Goal: Information Seeking & Learning: Learn about a topic

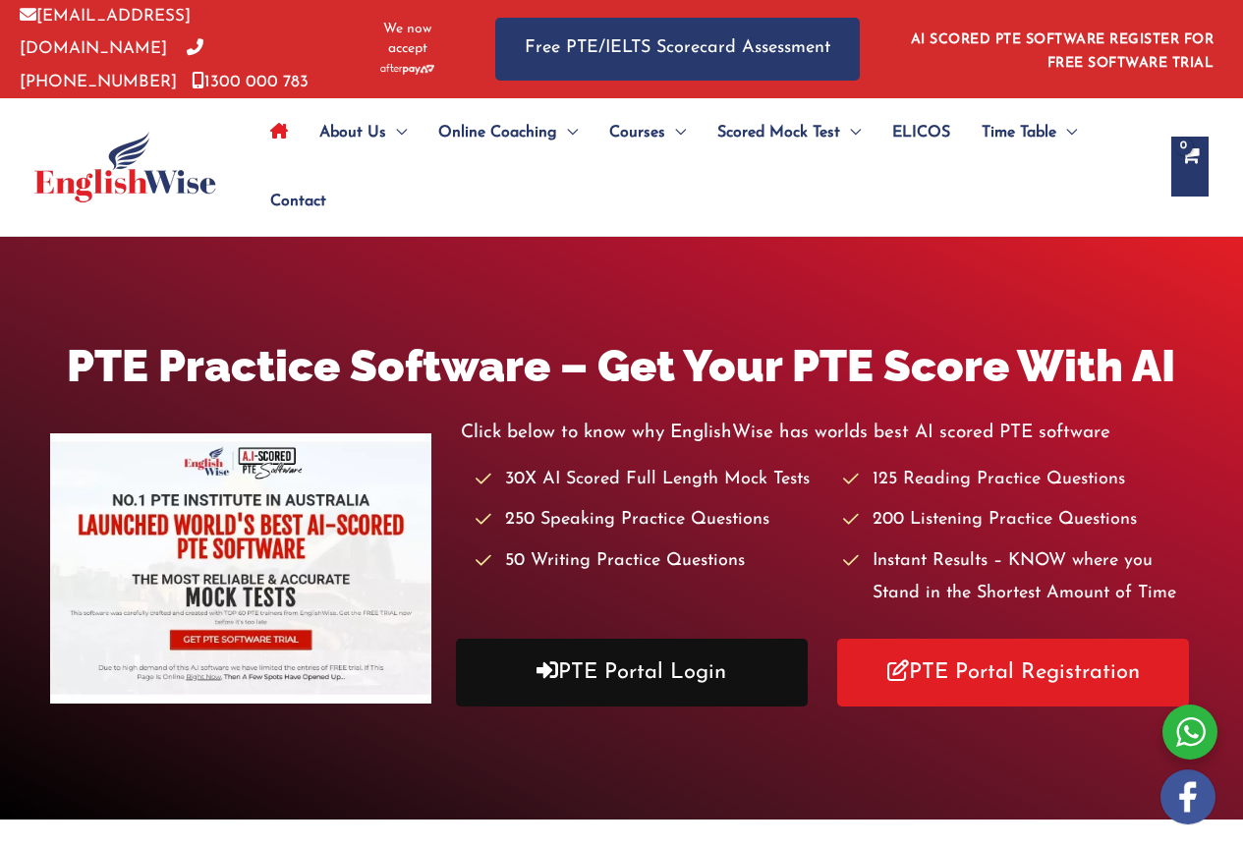
click at [662, 671] on link "PTE Portal Login" at bounding box center [632, 673] width 352 height 68
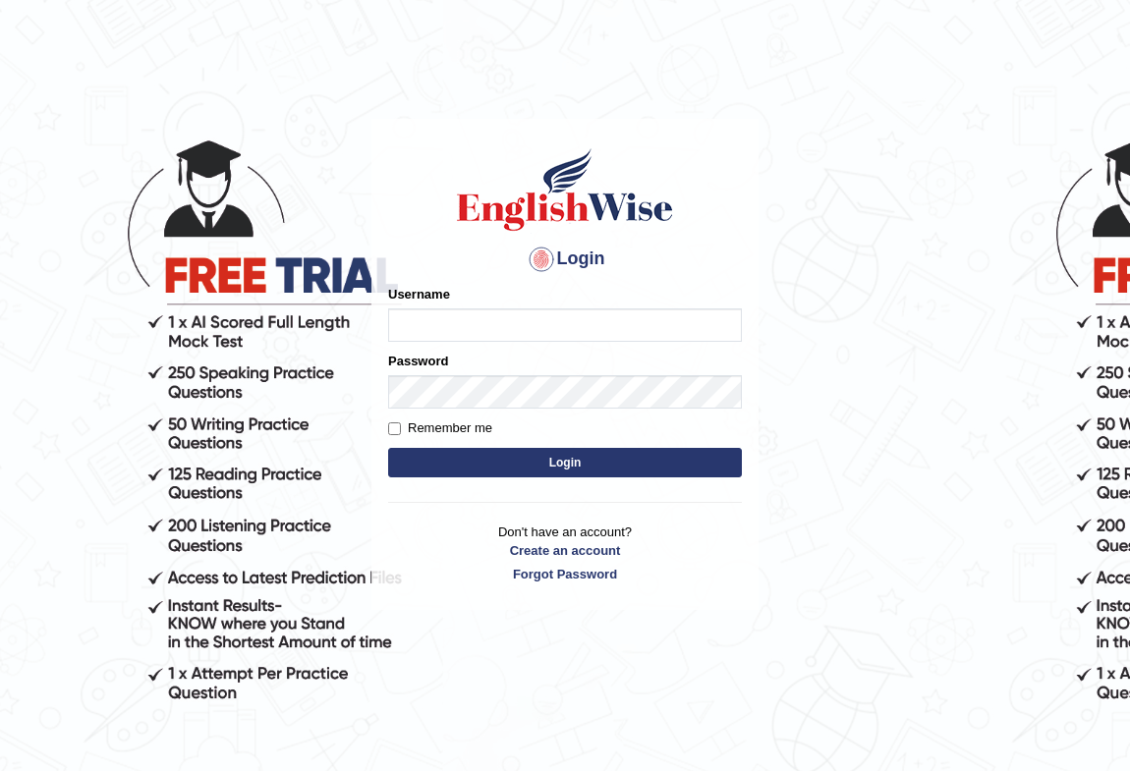
drag, startPoint x: 0, startPoint y: 0, endPoint x: 563, endPoint y: 318, distance: 646.9
click at [563, 318] on input "Username" at bounding box center [565, 325] width 354 height 33
type input "AntoninoL"
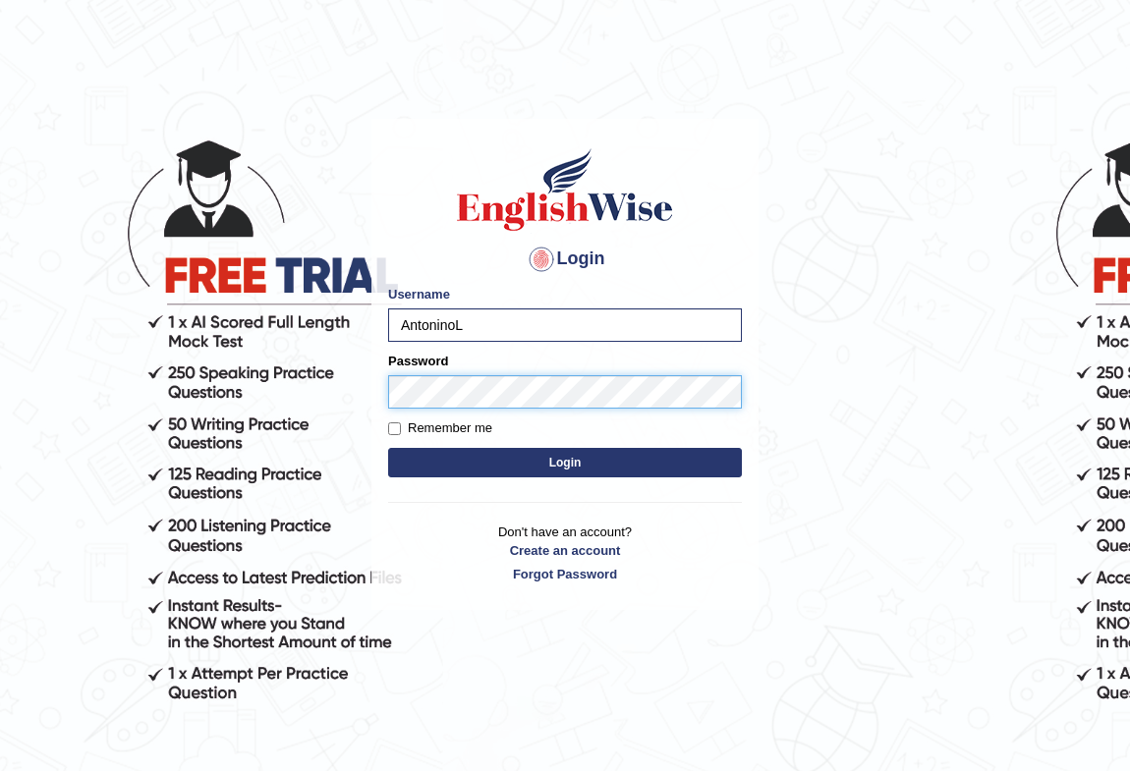
click at [388, 448] on button "Login" at bounding box center [565, 462] width 354 height 29
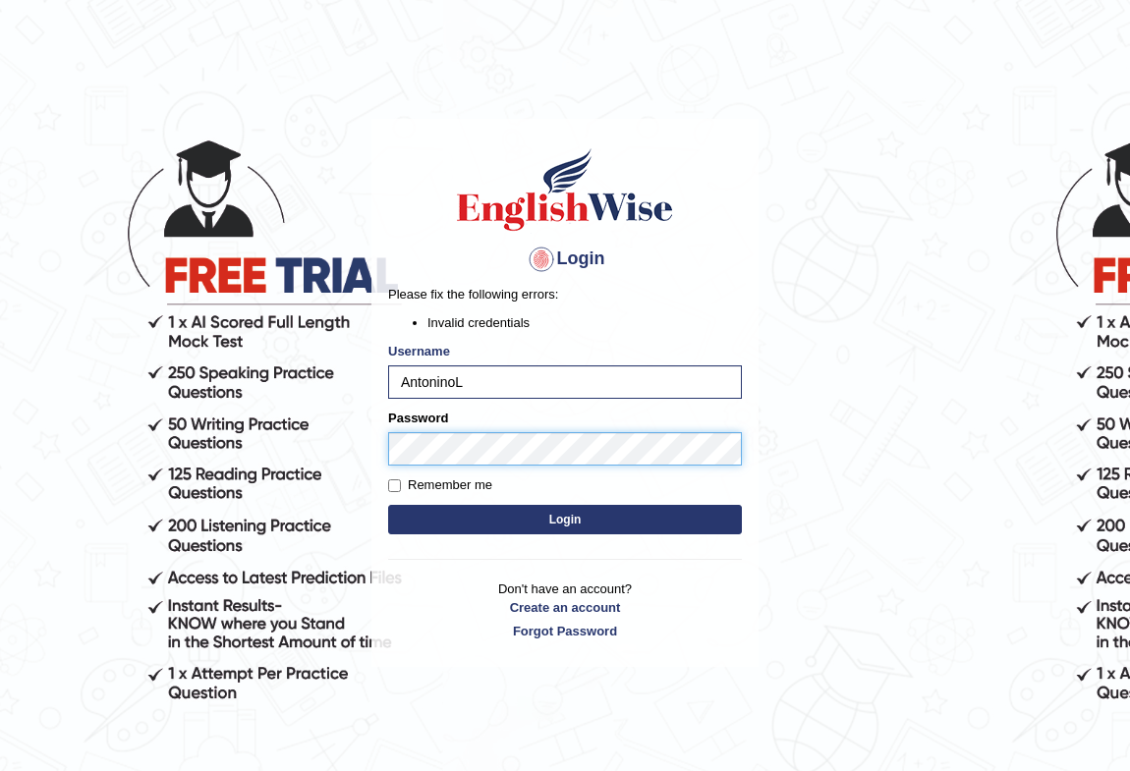
click at [202, 438] on body "Login Please fix the following errors: Invalid credentials Username AntoninoL P…" at bounding box center [565, 442] width 1130 height 771
click at [388, 505] on button "Login" at bounding box center [565, 519] width 354 height 29
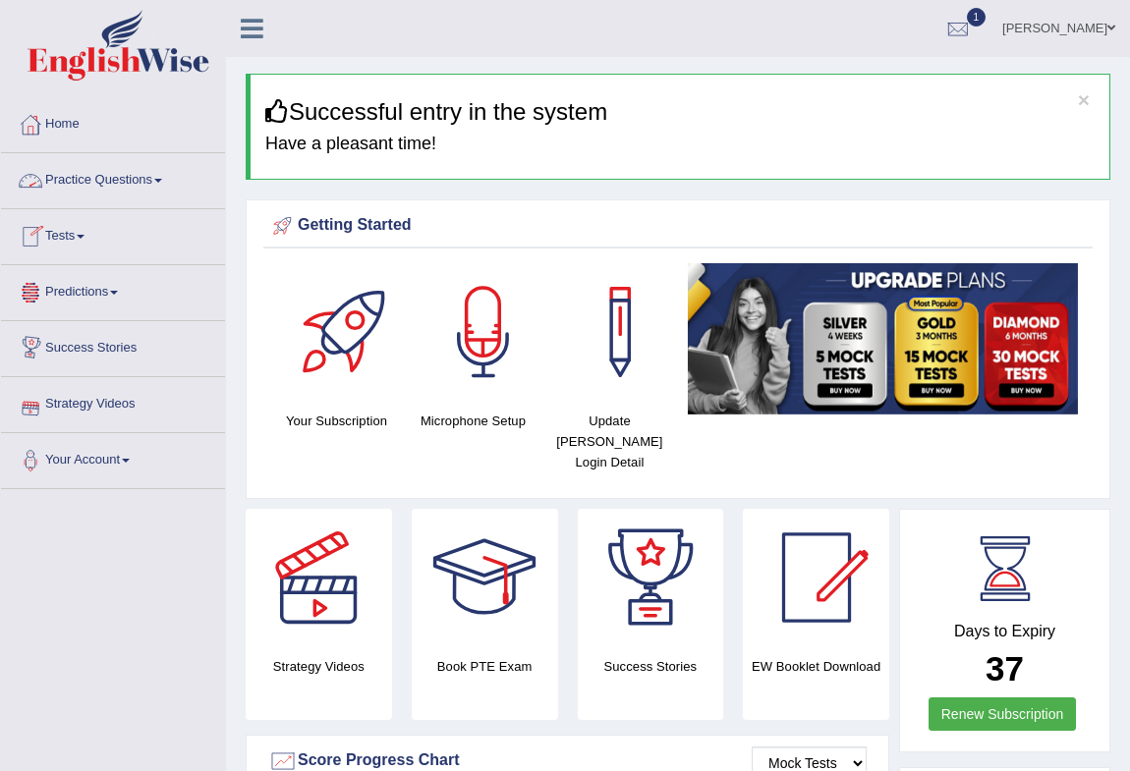
click at [80, 224] on link "Tests" at bounding box center [113, 233] width 224 height 49
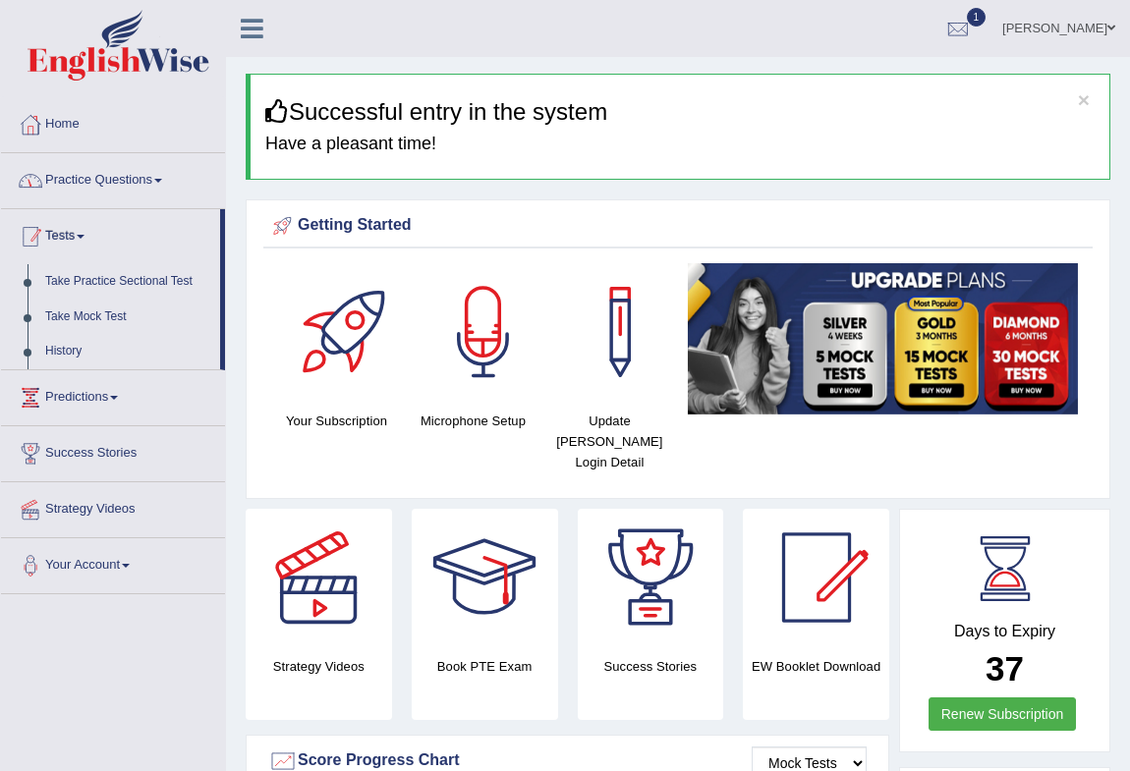
click at [117, 157] on link "Practice Questions" at bounding box center [113, 177] width 224 height 49
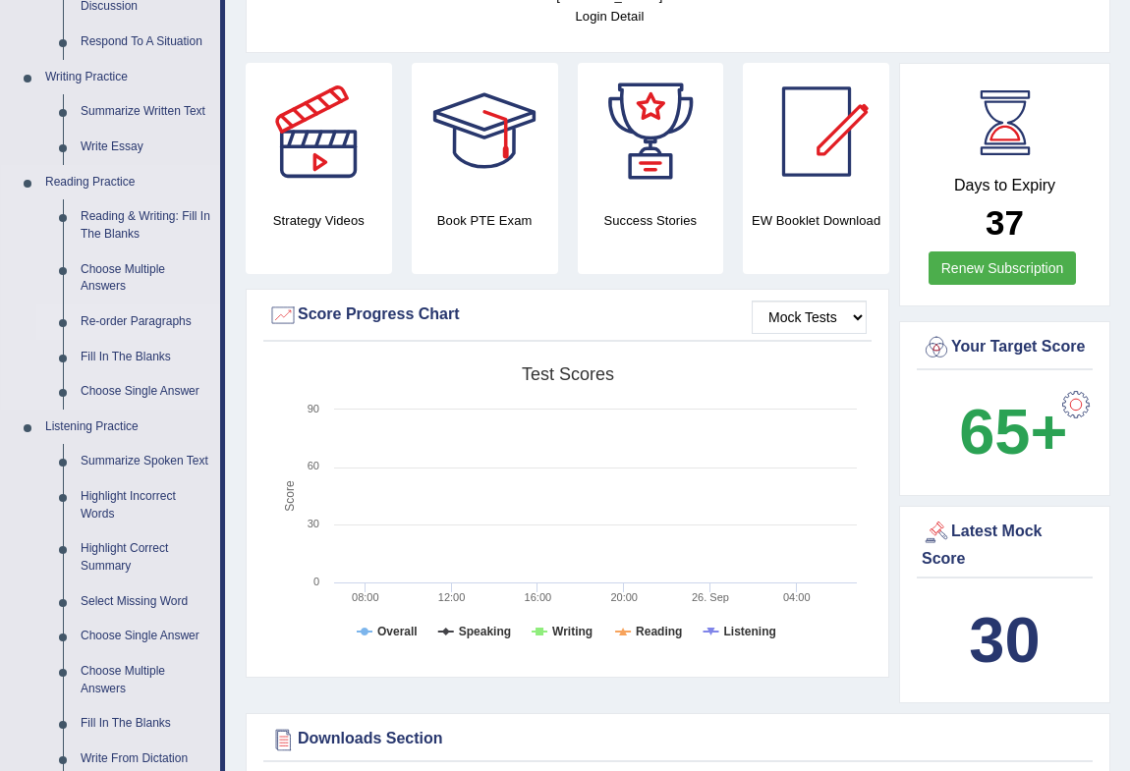
scroll to position [536, 0]
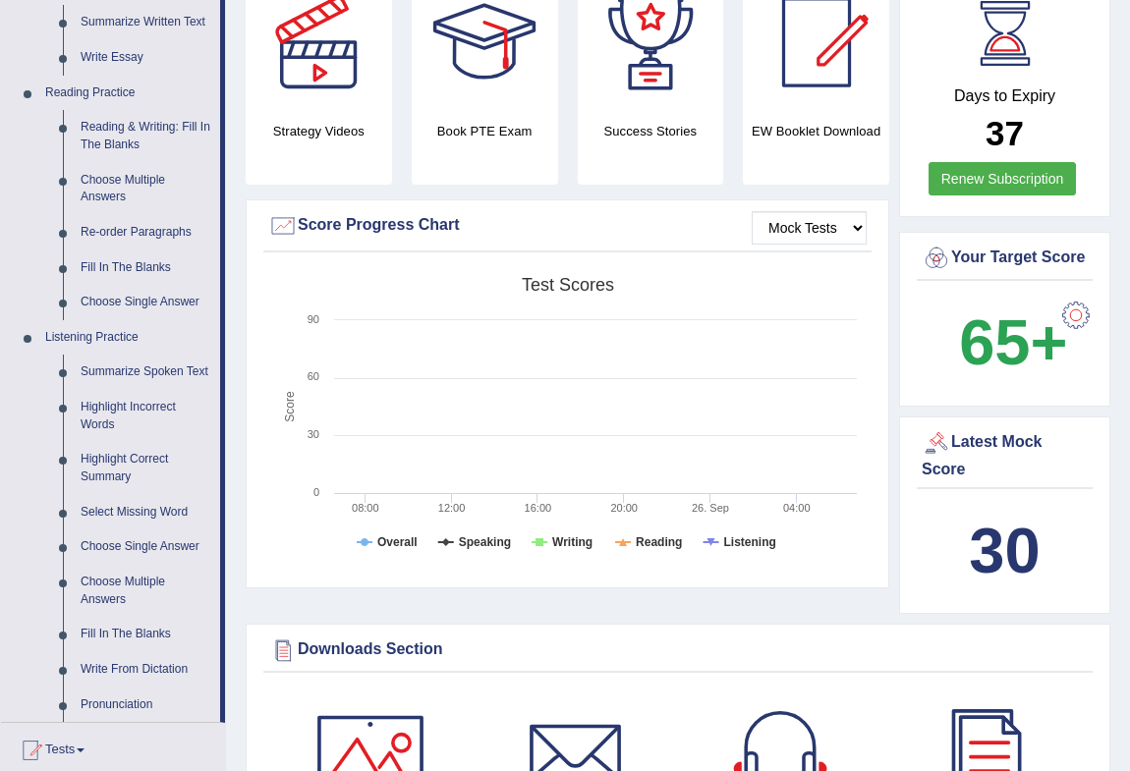
click at [1008, 553] on b "30" at bounding box center [1004, 551] width 71 height 72
click at [982, 446] on div "Latest Mock Score" at bounding box center [1005, 454] width 166 height 53
click at [936, 439] on div at bounding box center [936, 442] width 29 height 29
click at [933, 434] on div at bounding box center [936, 442] width 29 height 29
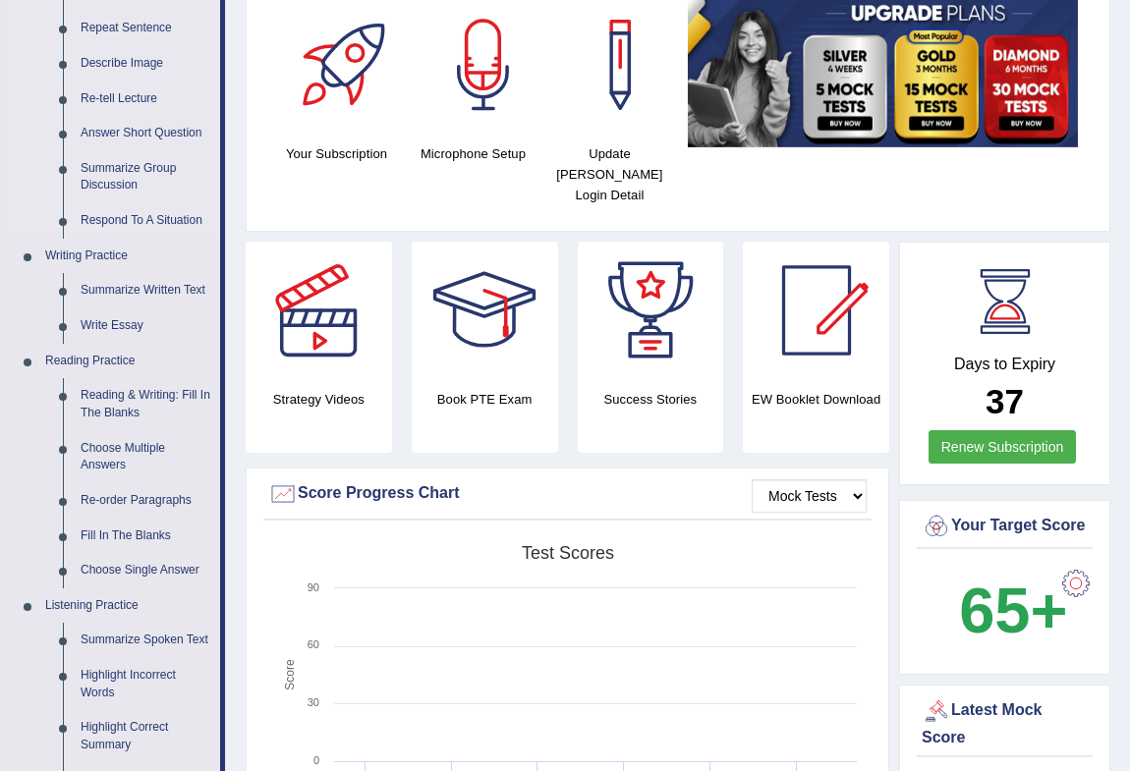
scroll to position [88, 0]
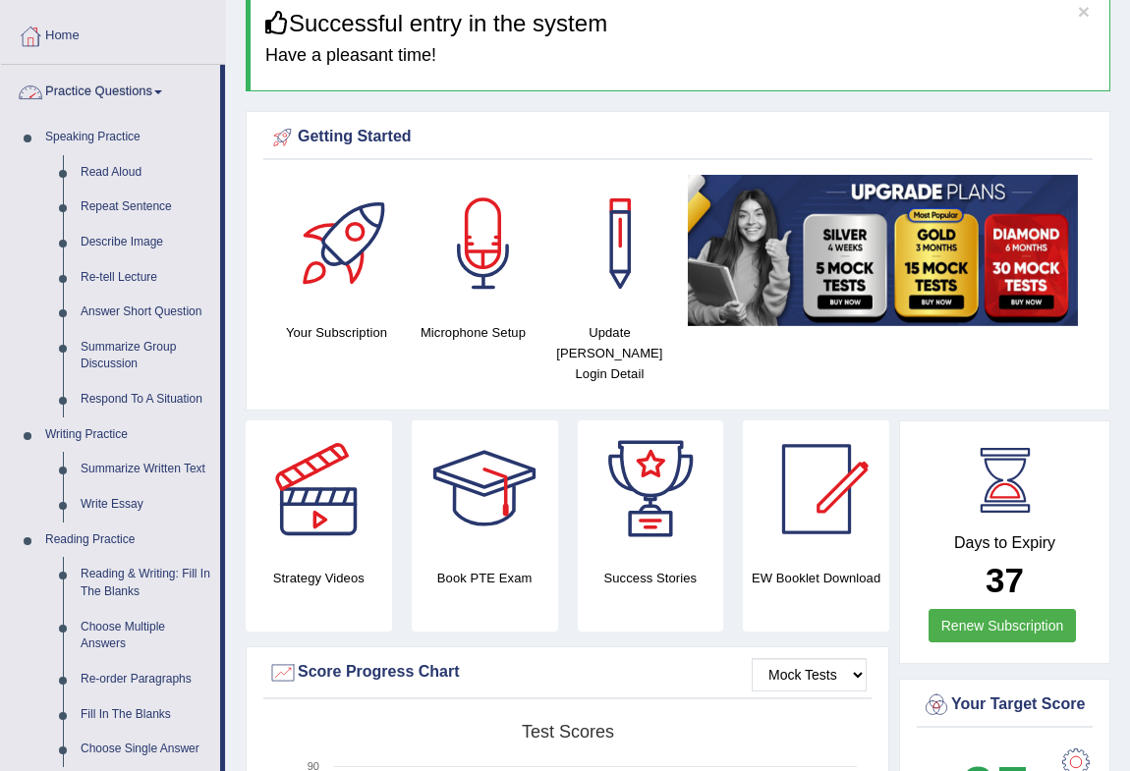
click at [72, 85] on link "Practice Questions" at bounding box center [110, 89] width 219 height 49
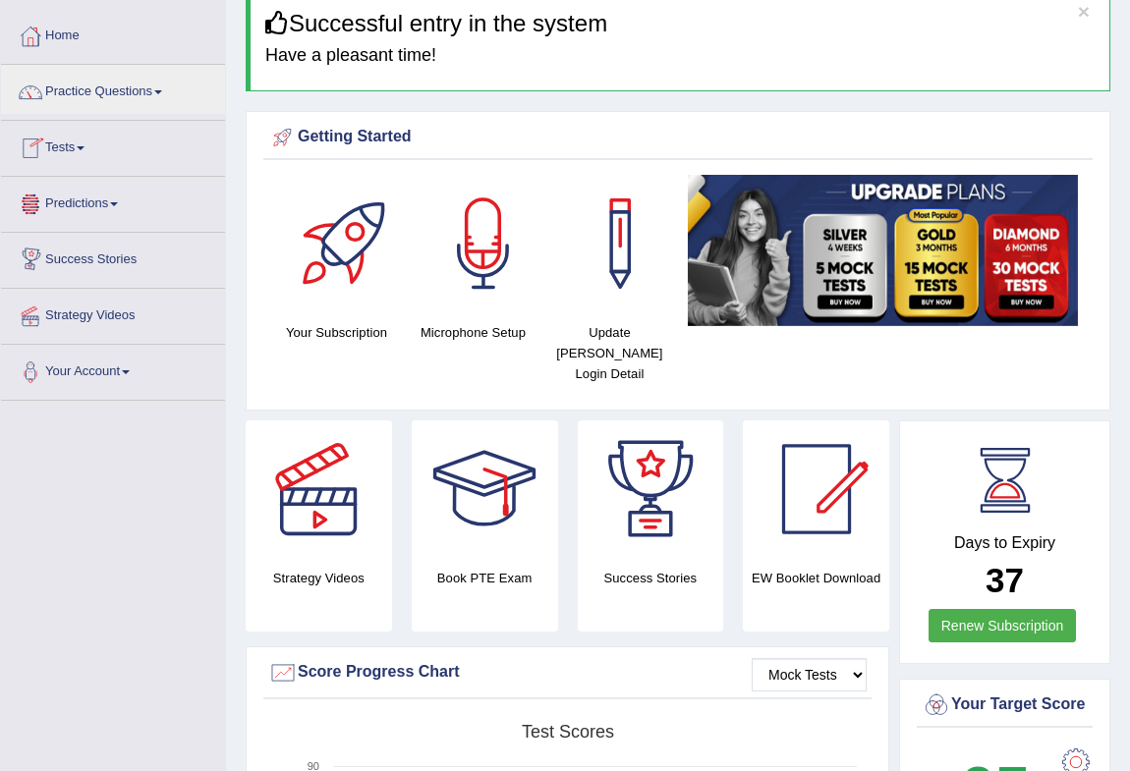
click at [94, 200] on link "Predictions" at bounding box center [113, 201] width 224 height 49
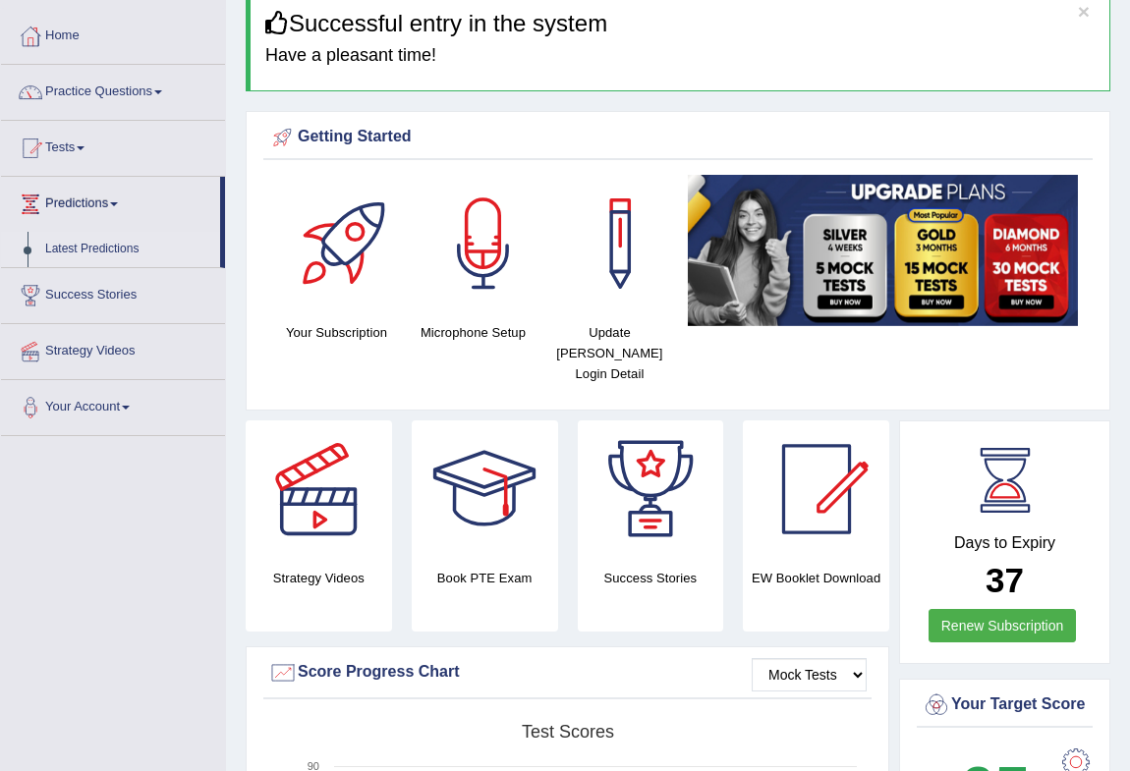
click at [107, 244] on link "Latest Predictions" at bounding box center [128, 249] width 184 height 35
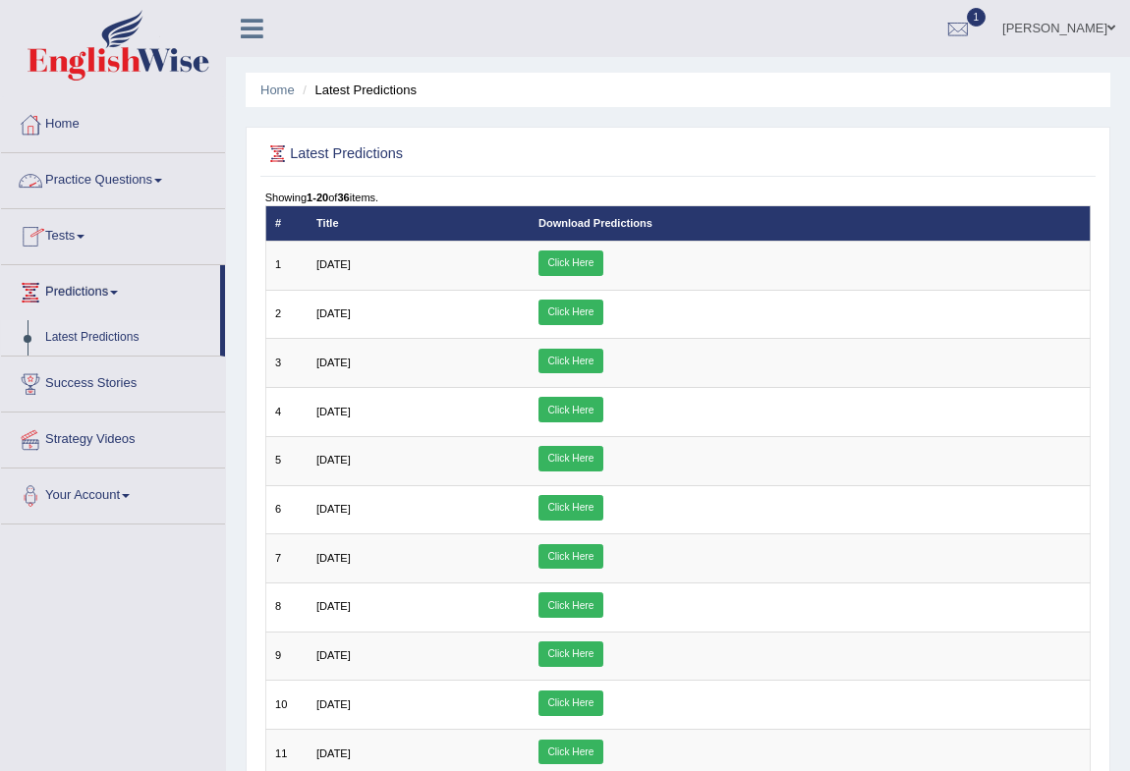
click at [111, 380] on link "Success Stories" at bounding box center [113, 381] width 224 height 49
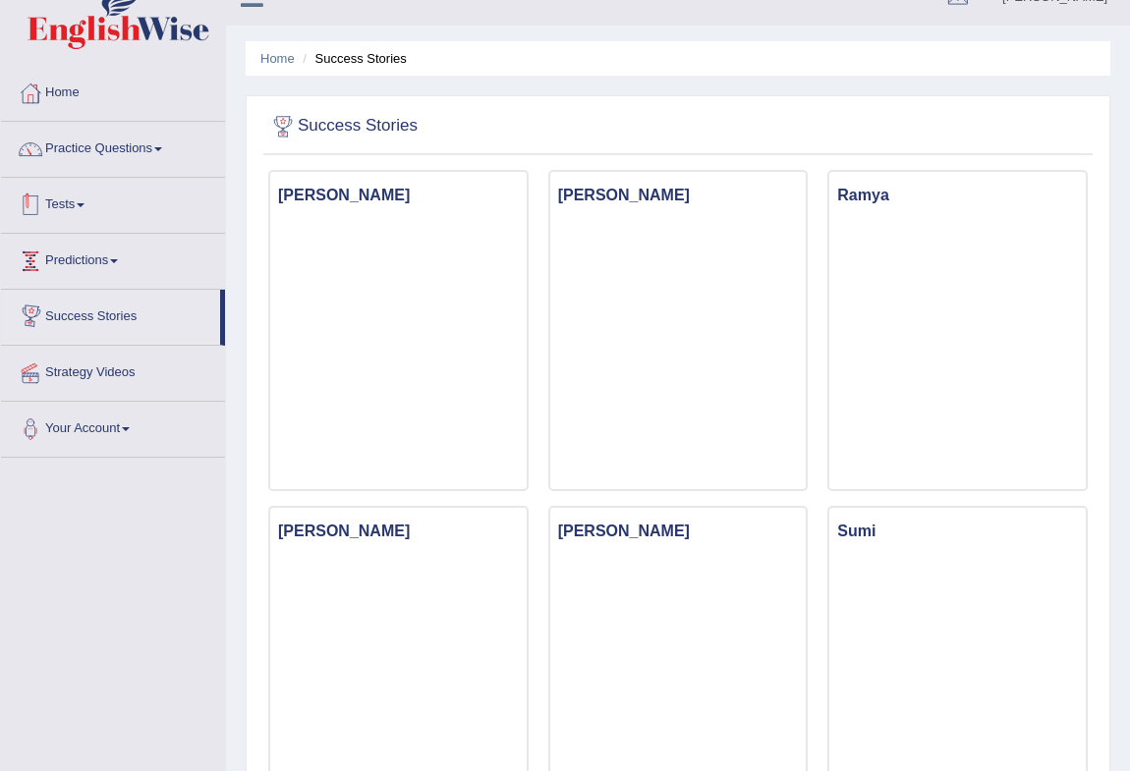
click at [85, 199] on link "Tests" at bounding box center [113, 202] width 224 height 49
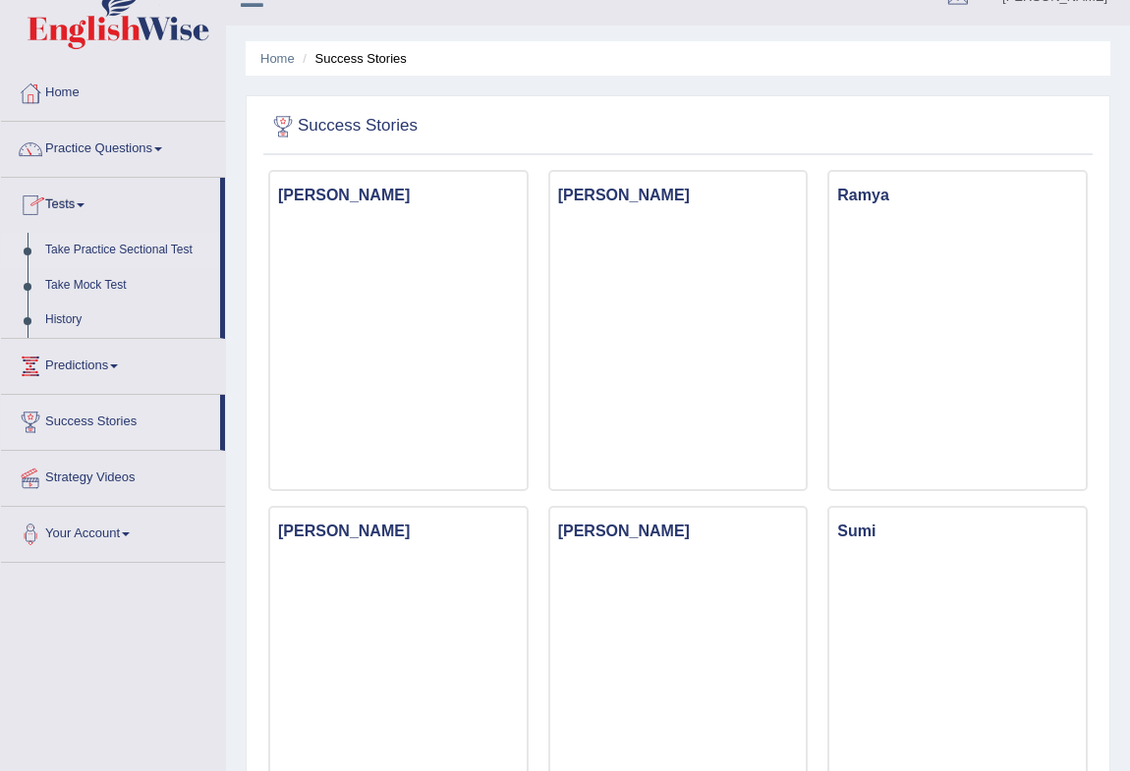
click at [112, 242] on link "Take Practice Sectional Test" at bounding box center [128, 250] width 184 height 35
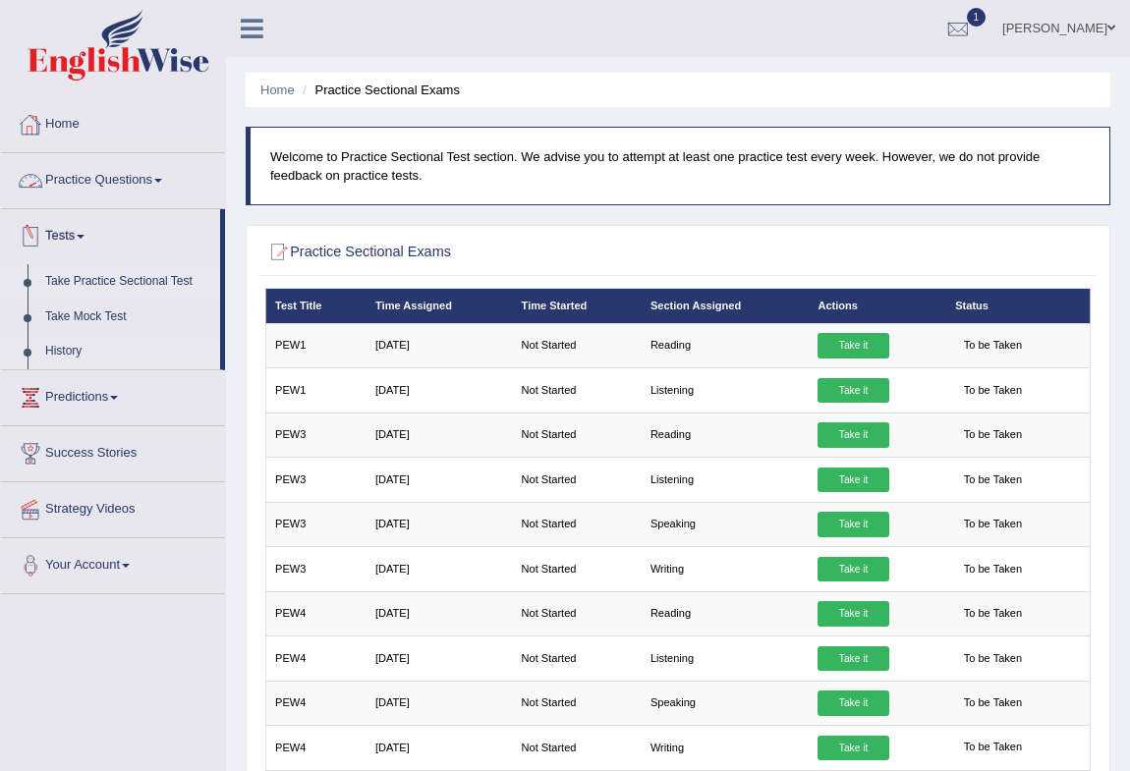
click at [79, 352] on link "History" at bounding box center [128, 351] width 184 height 35
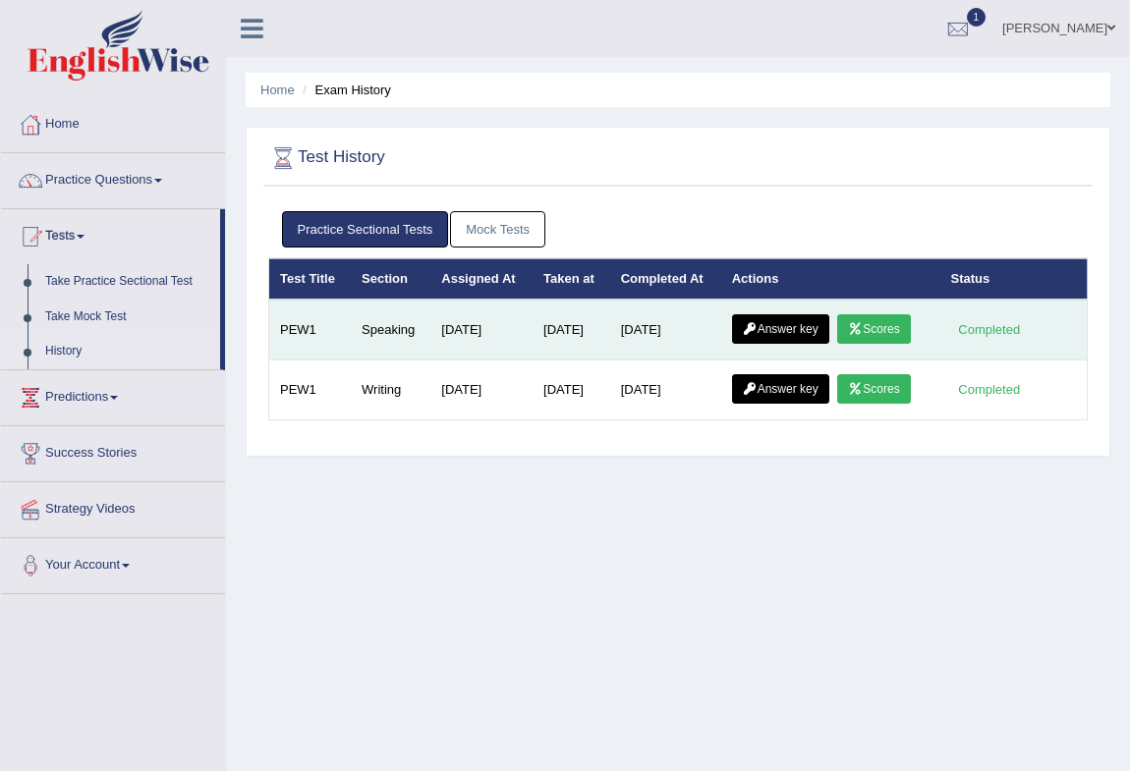
click at [858, 320] on link "Scores" at bounding box center [873, 328] width 73 height 29
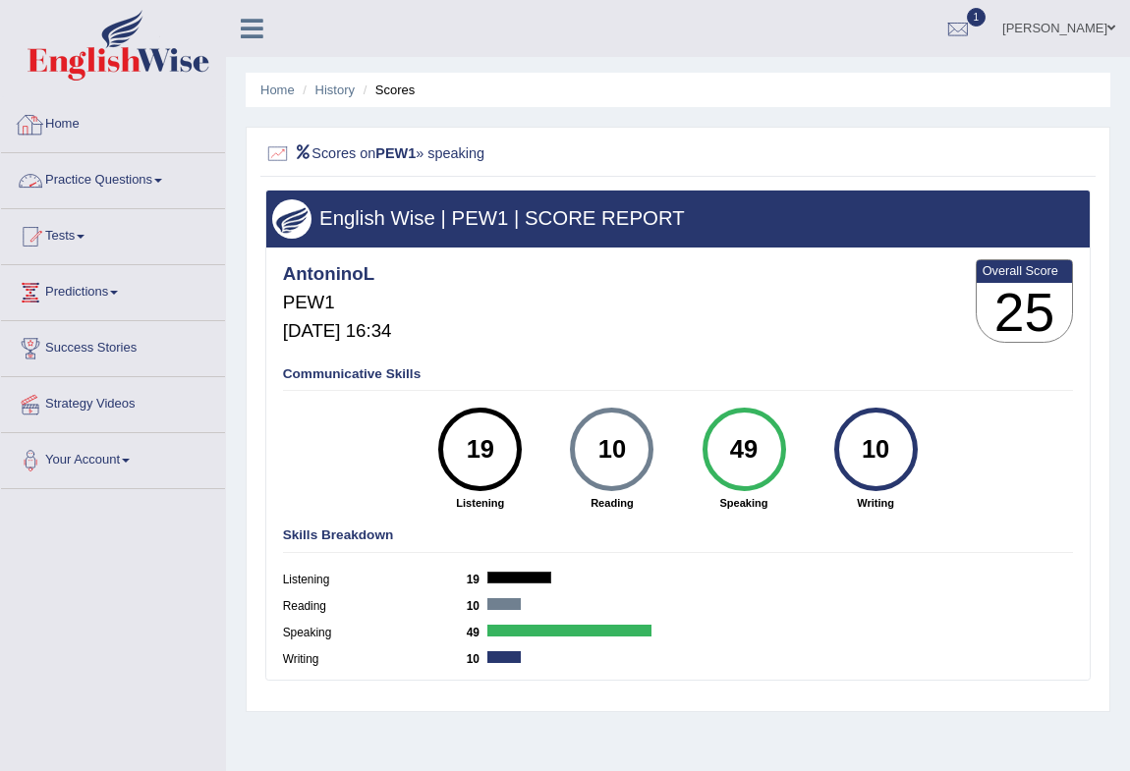
click at [60, 132] on link "Home" at bounding box center [113, 121] width 224 height 49
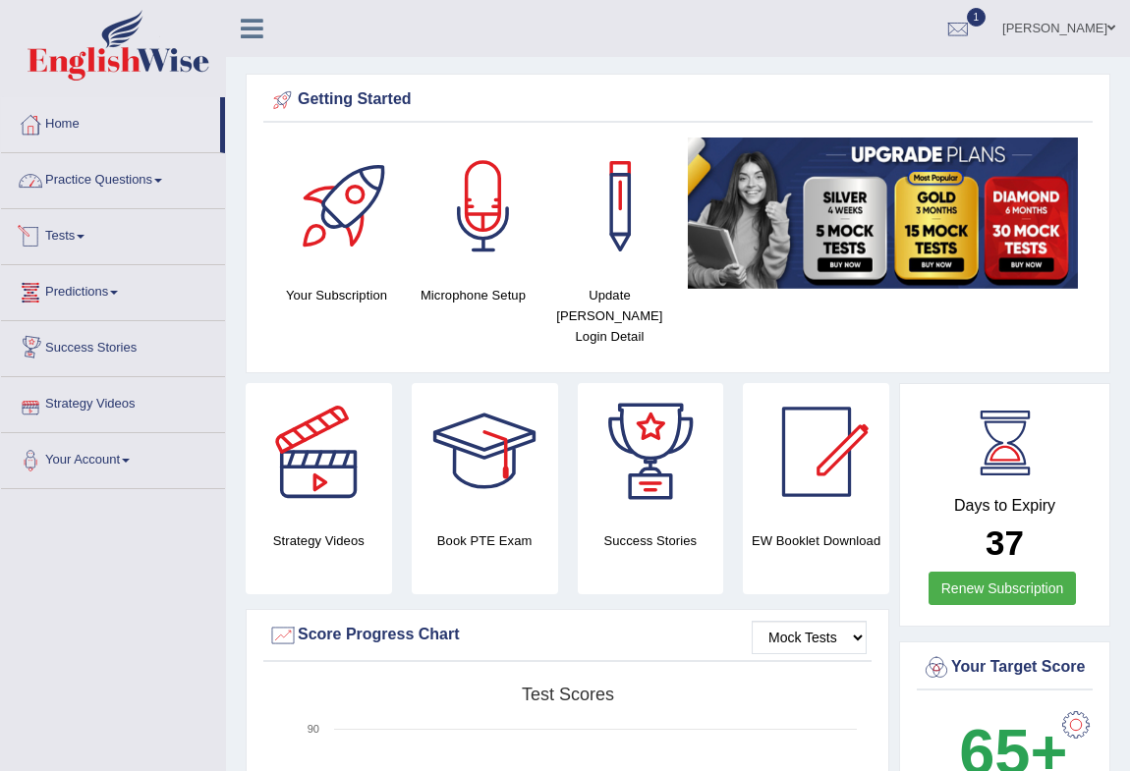
click at [125, 175] on link "Practice Questions" at bounding box center [113, 177] width 224 height 49
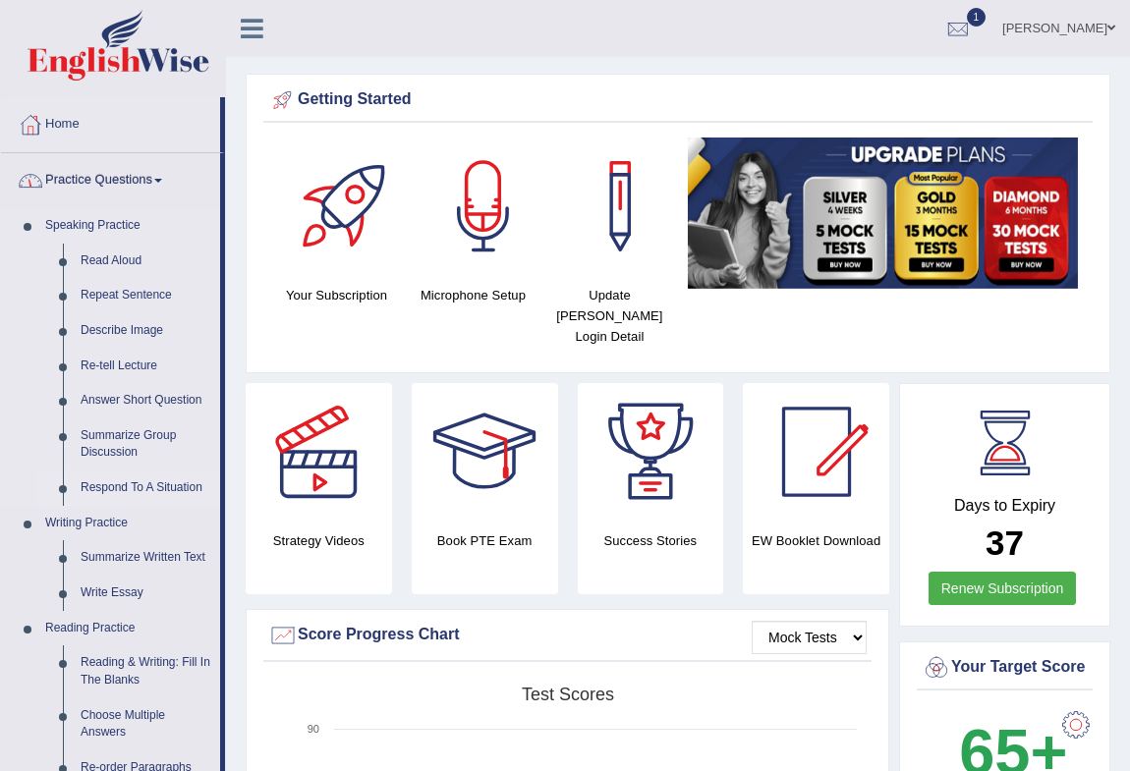
scroll to position [88, 0]
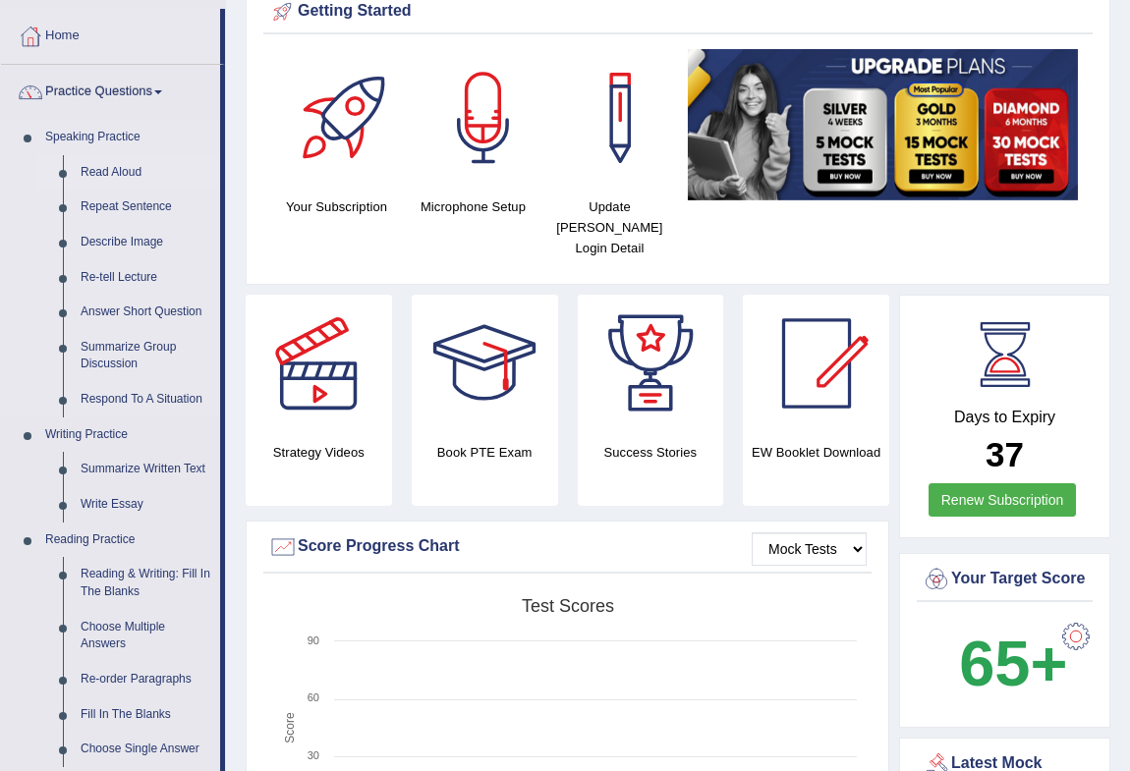
click at [105, 162] on link "Read Aloud" at bounding box center [146, 172] width 148 height 35
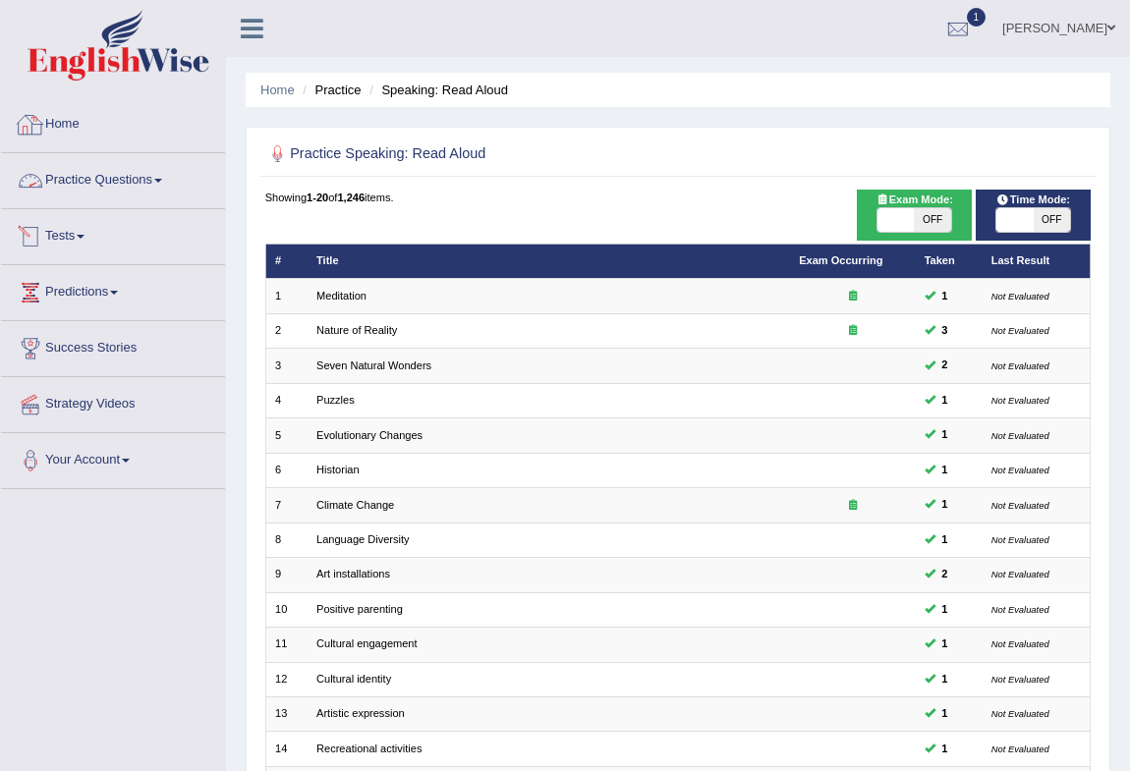
click at [64, 128] on link "Home" at bounding box center [113, 121] width 224 height 49
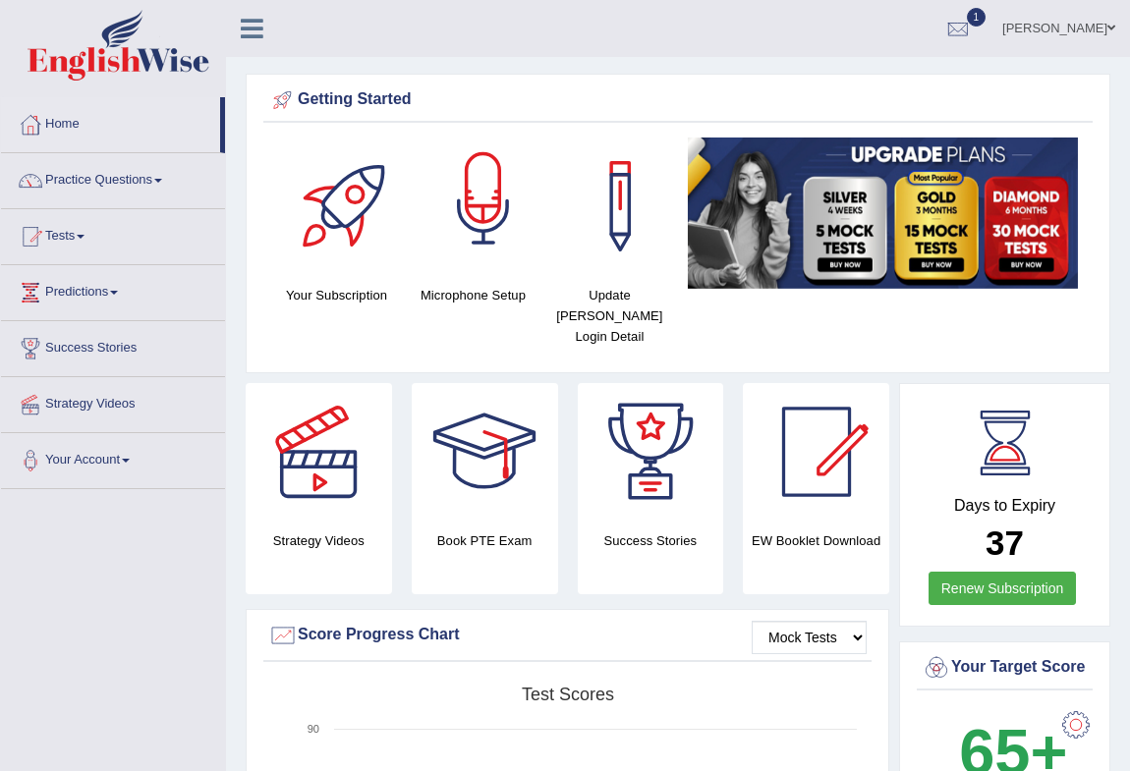
click at [478, 218] on div at bounding box center [484, 207] width 138 height 138
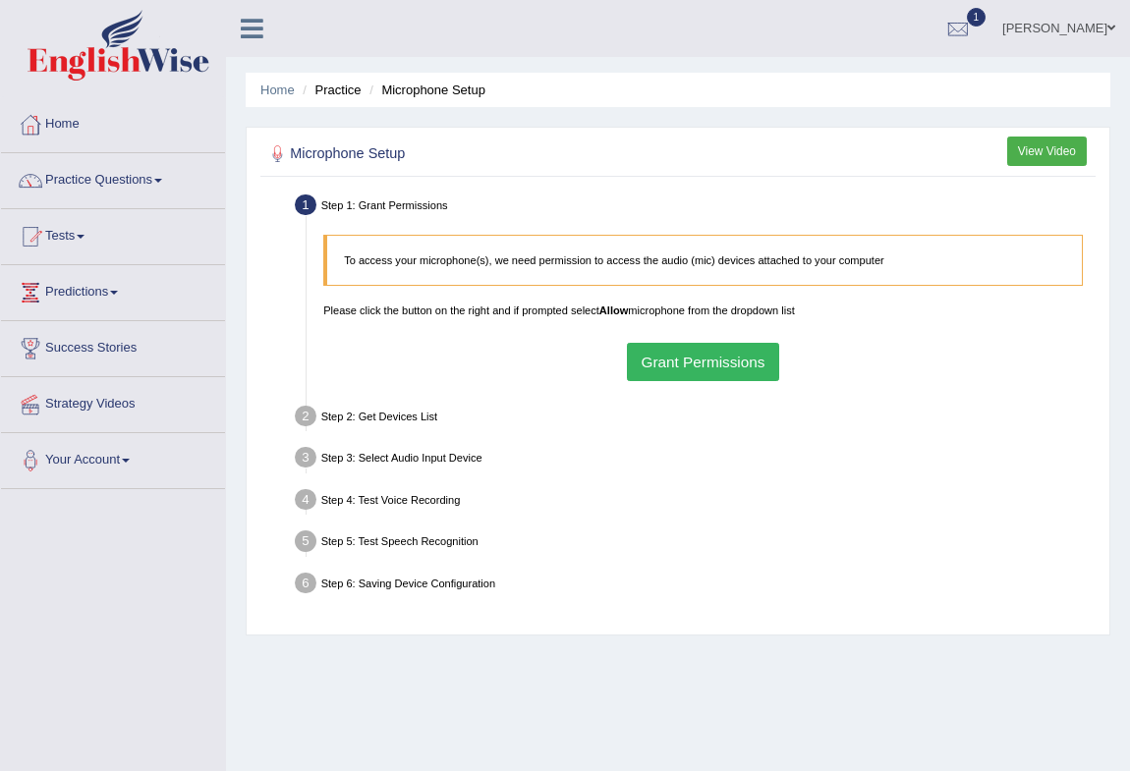
click at [715, 354] on button "Grant Permissions" at bounding box center [703, 362] width 152 height 38
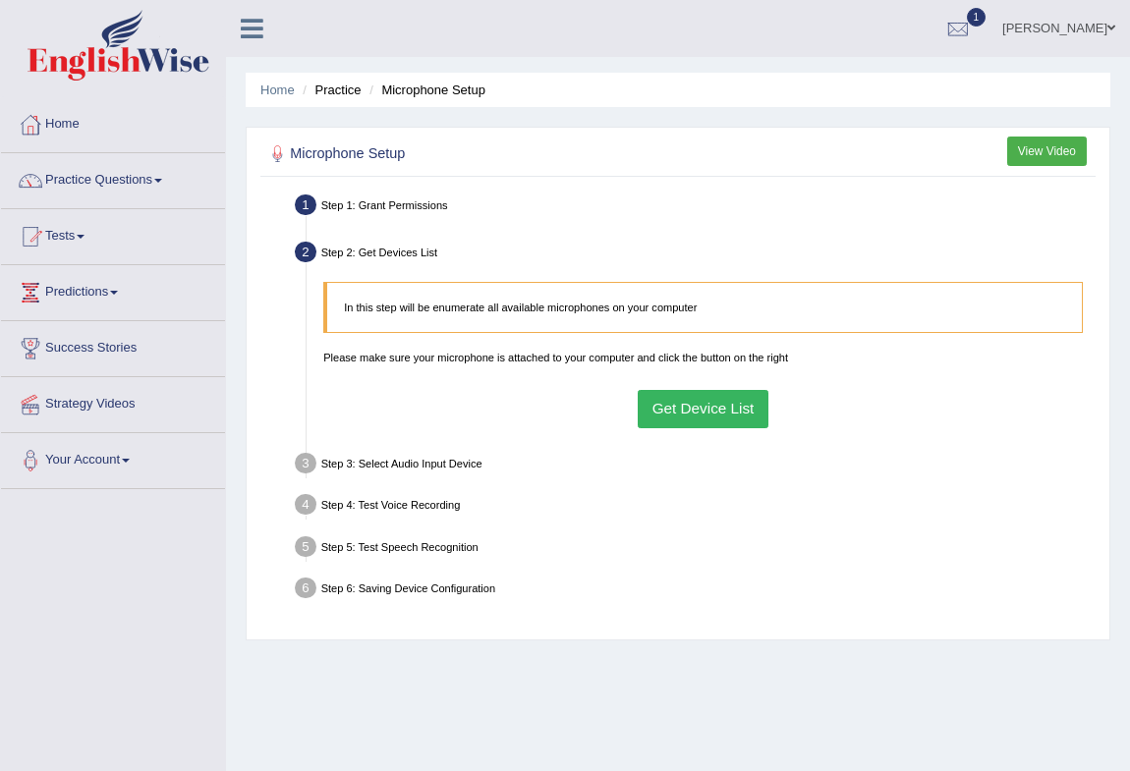
click at [723, 420] on button "Get Device List" at bounding box center [703, 409] width 131 height 38
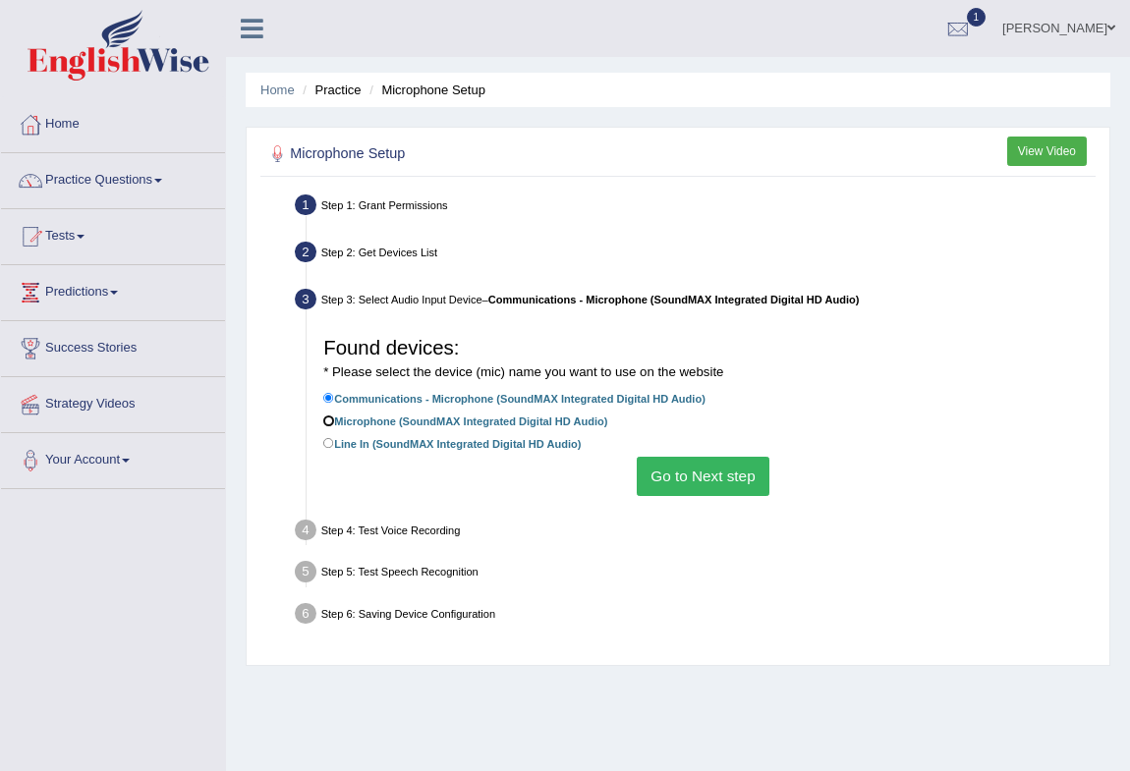
click at [327, 422] on input "Microphone (SoundMAX Integrated Digital HD Audio)" at bounding box center [328, 421] width 11 height 11
radio input "true"
click at [745, 488] on button "Go to Next step" at bounding box center [703, 476] width 133 height 38
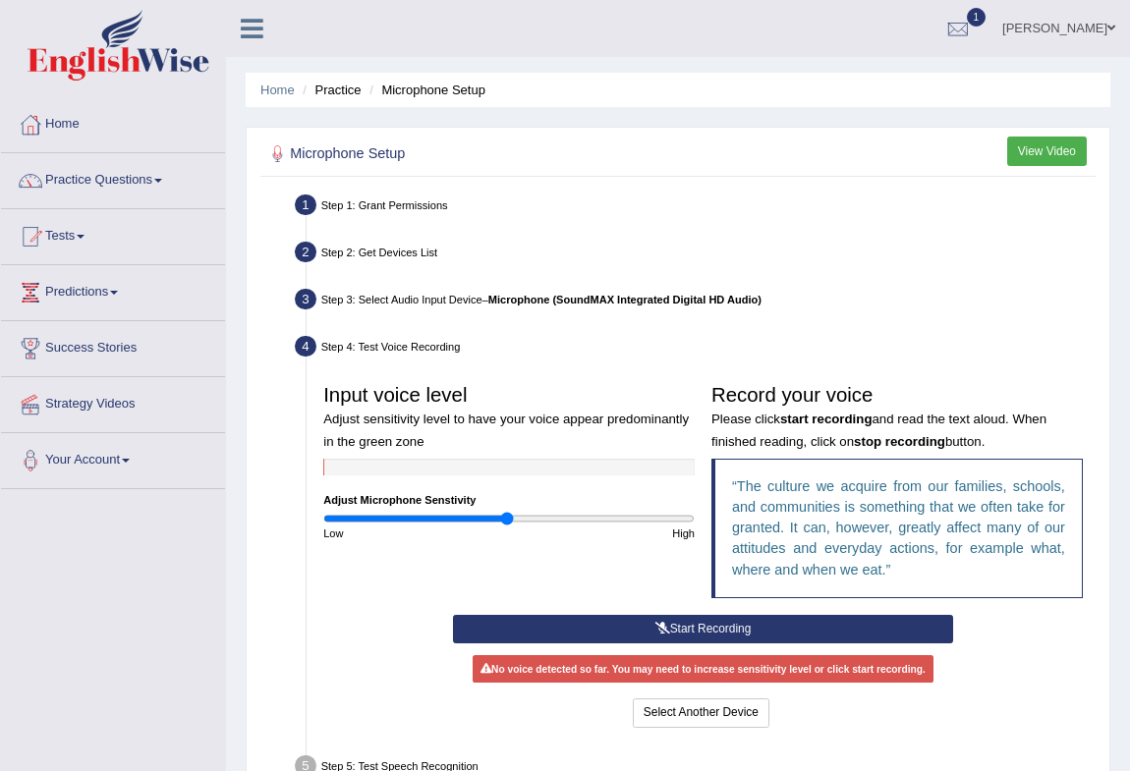
click at [705, 623] on button "Start Recording" at bounding box center [703, 629] width 500 height 28
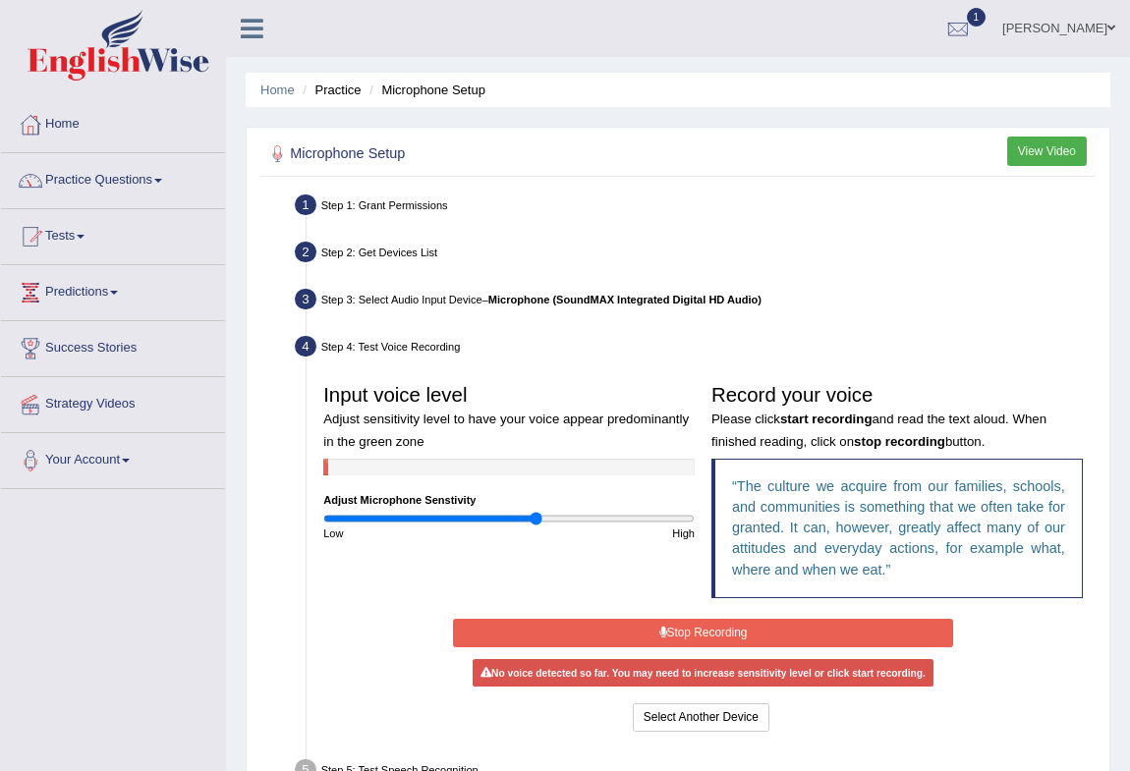
drag, startPoint x: 518, startPoint y: 514, endPoint x: 535, endPoint y: 516, distance: 16.8
type input "1.16"
click at [535, 516] on input "range" at bounding box center [508, 519] width 371 height 14
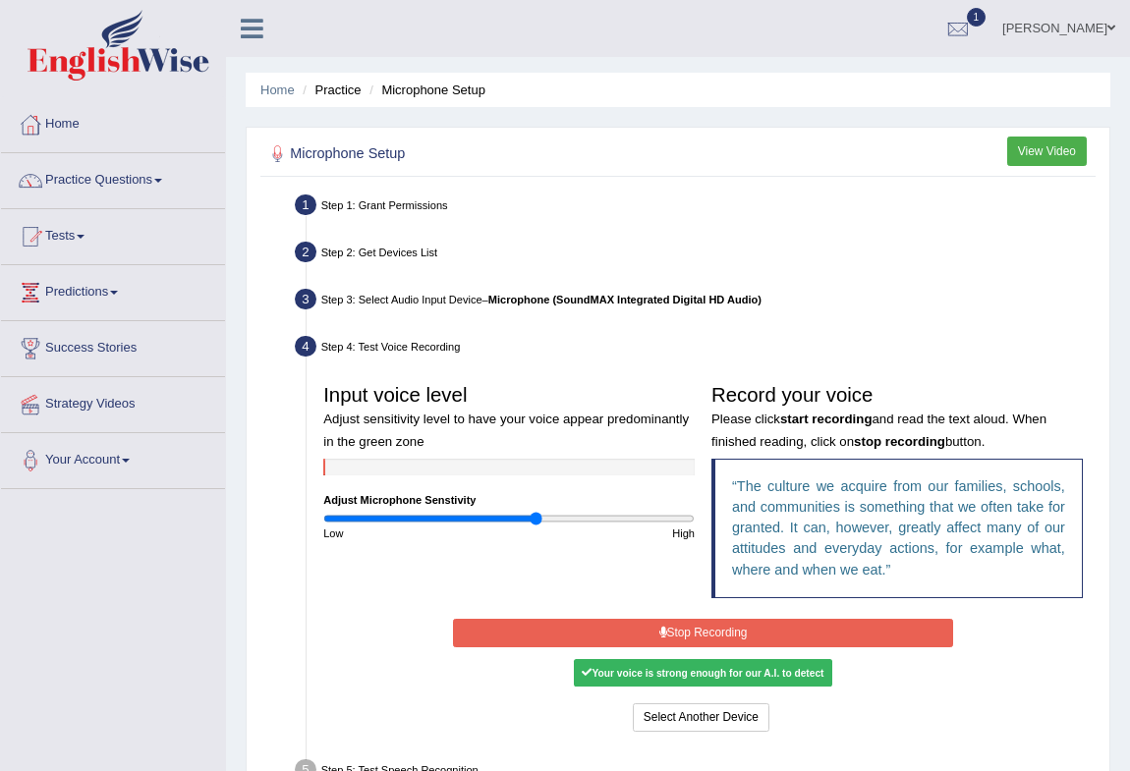
click at [679, 629] on button "Stop Recording" at bounding box center [703, 633] width 500 height 28
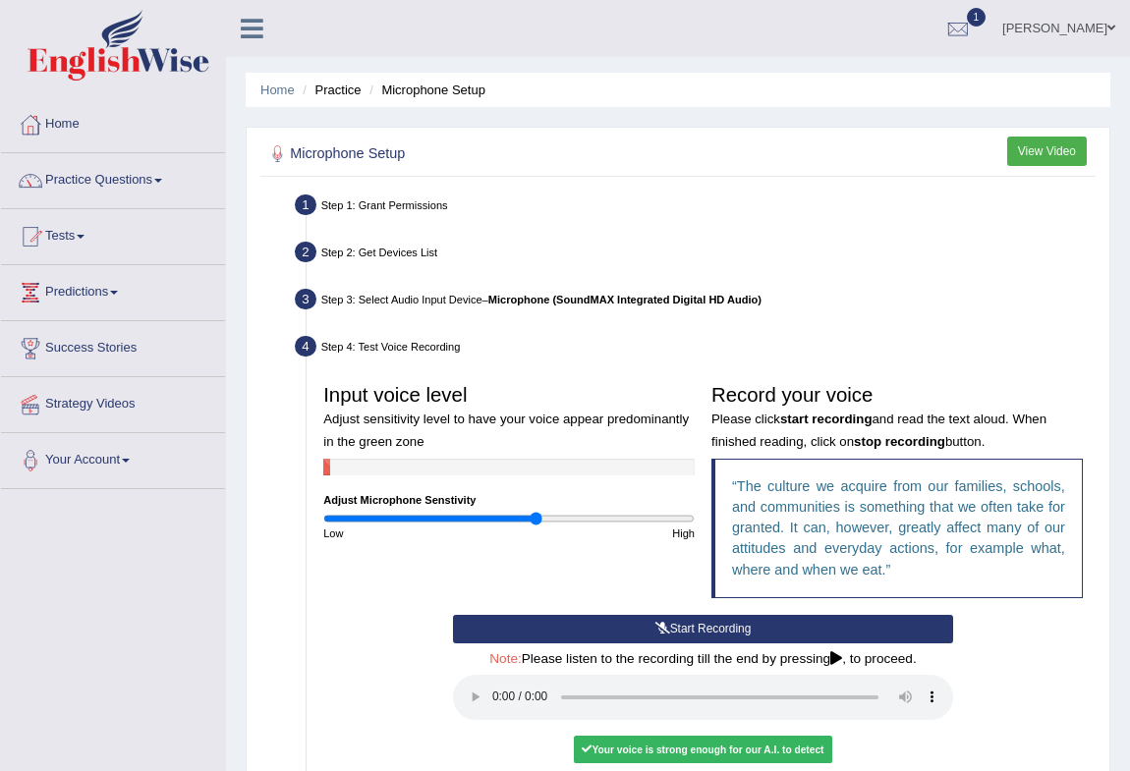
scroll to position [178, 0]
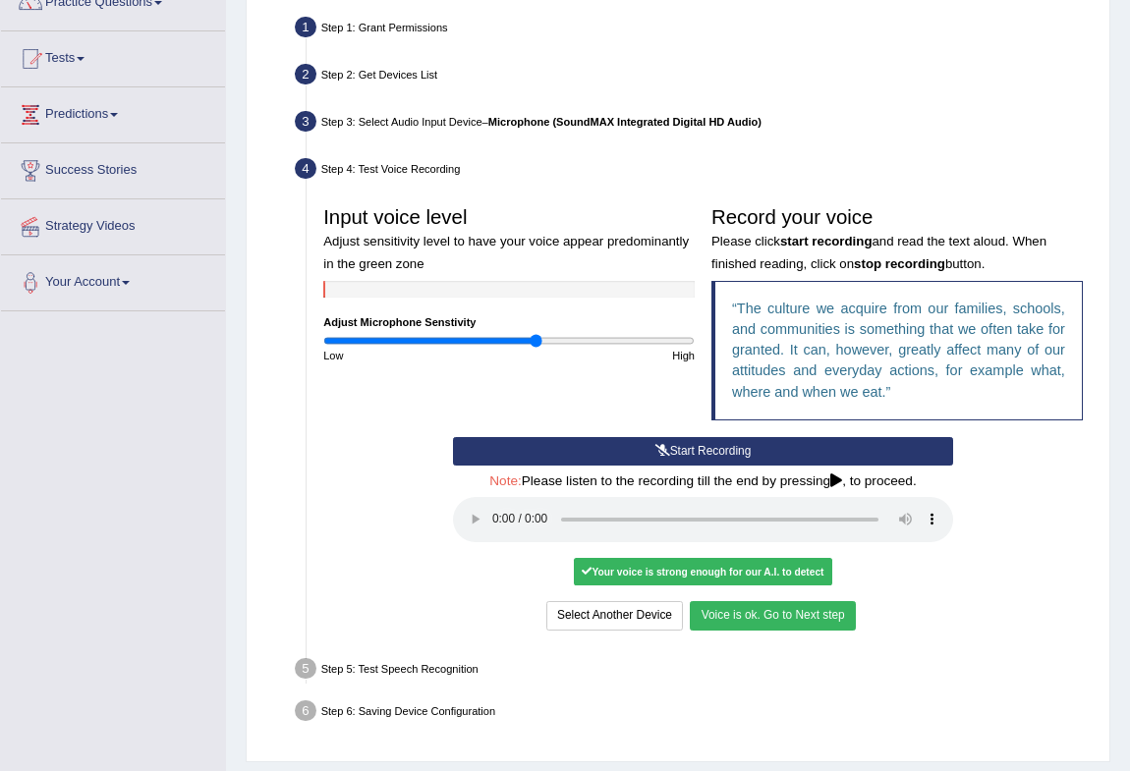
click at [770, 621] on button "Voice is ok. Go to Next step" at bounding box center [772, 615] width 165 height 28
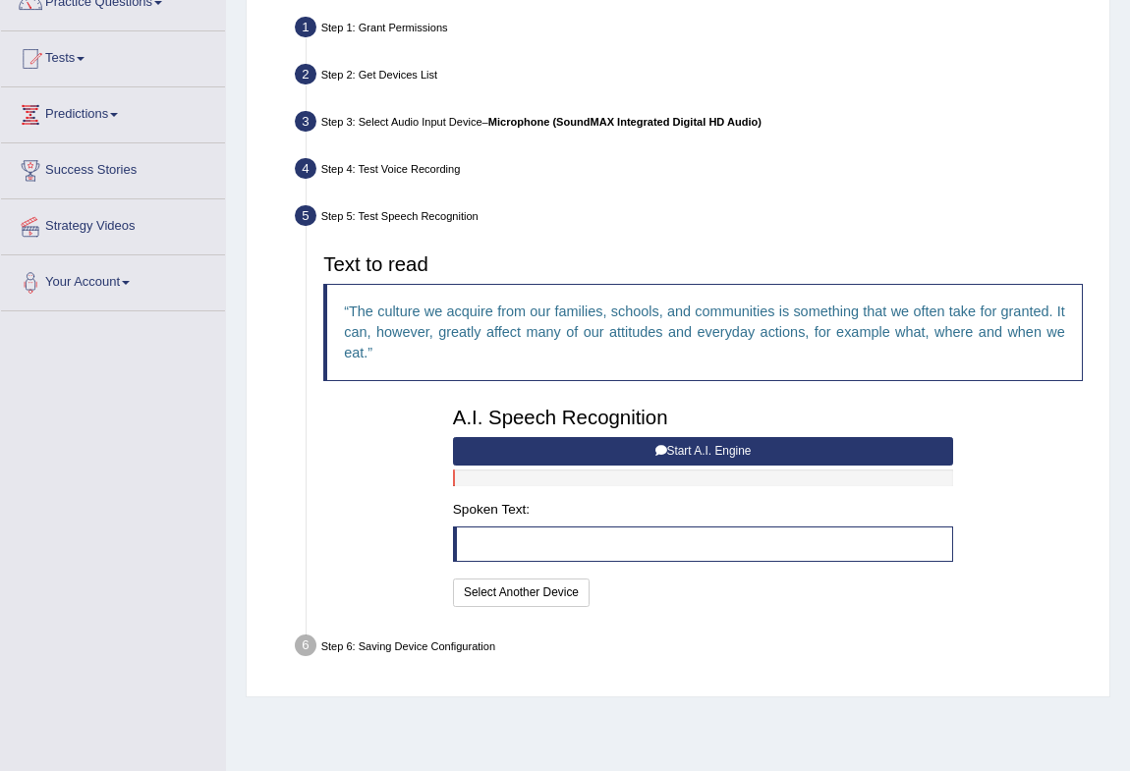
click at [646, 441] on button "Start A.I. Engine" at bounding box center [703, 451] width 500 height 28
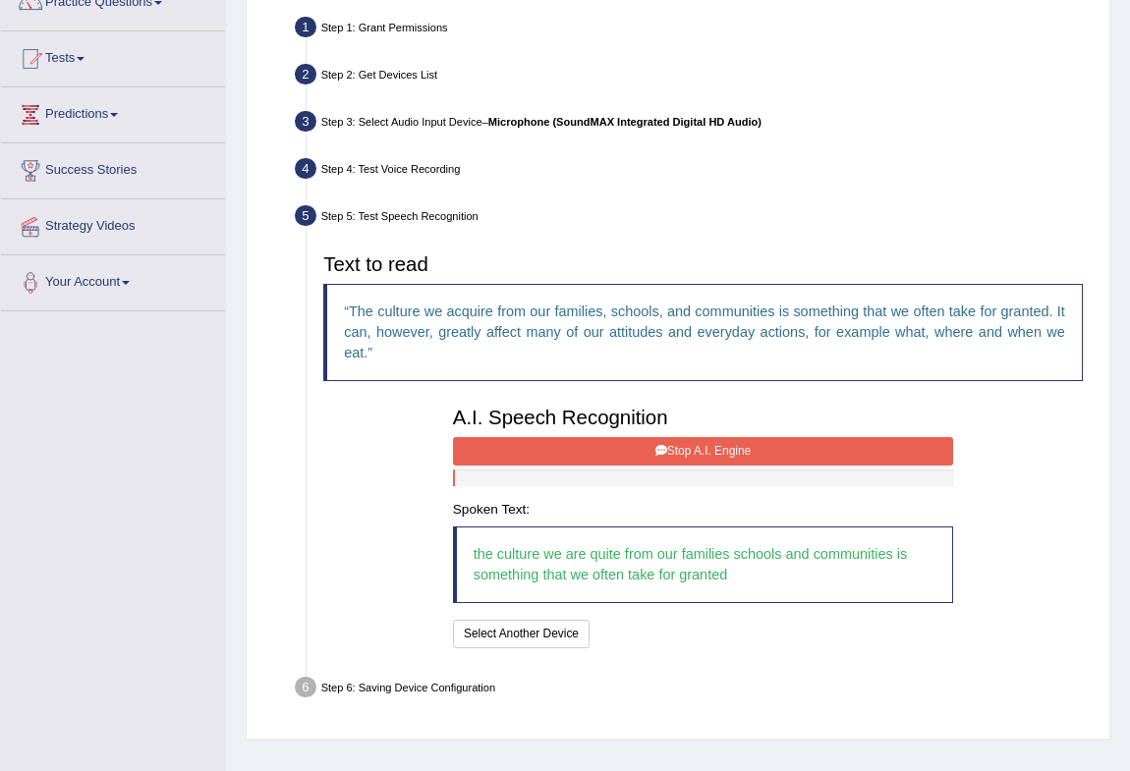
click at [650, 458] on button "Stop A.I. Engine" at bounding box center [703, 451] width 500 height 28
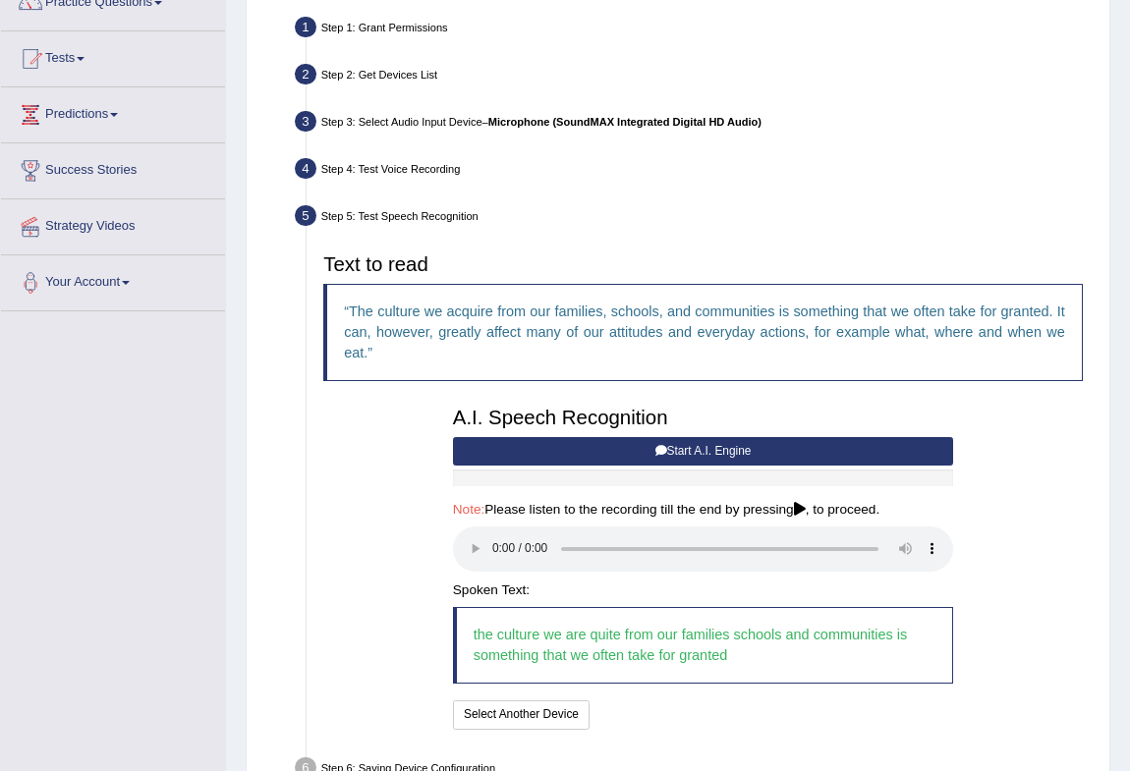
scroll to position [290, 0]
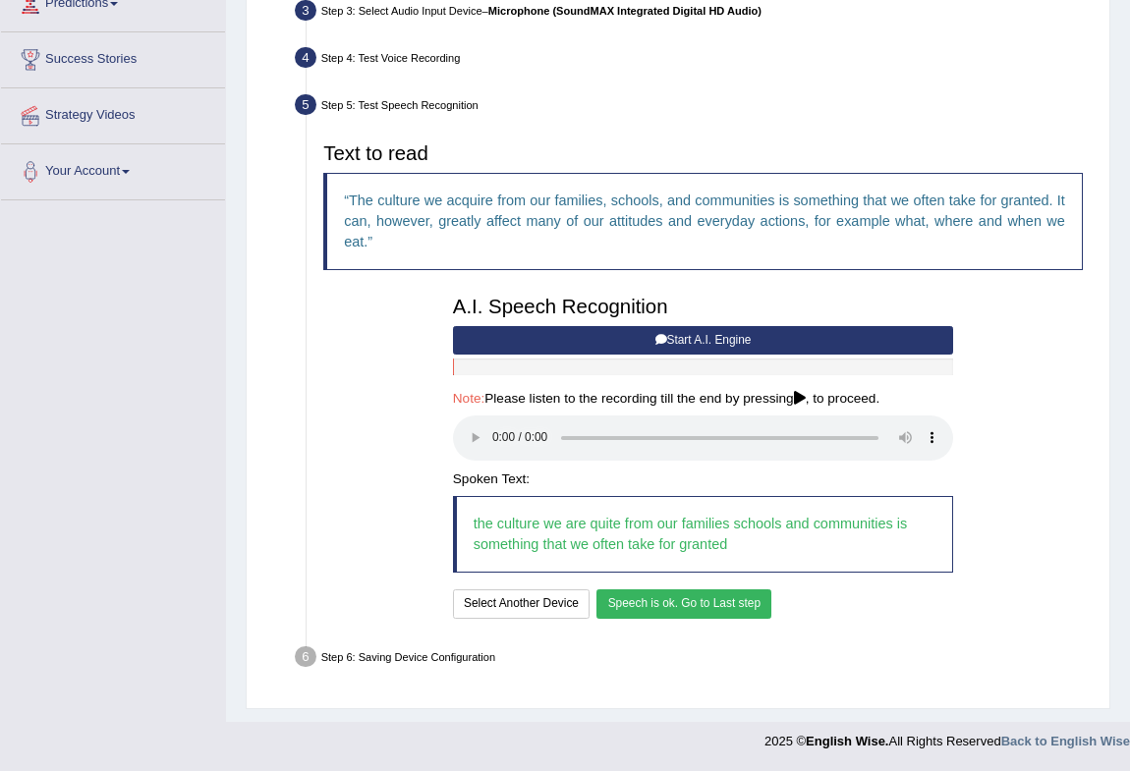
click at [674, 610] on button "Speech is ok. Go to Last step" at bounding box center [683, 604] width 175 height 28
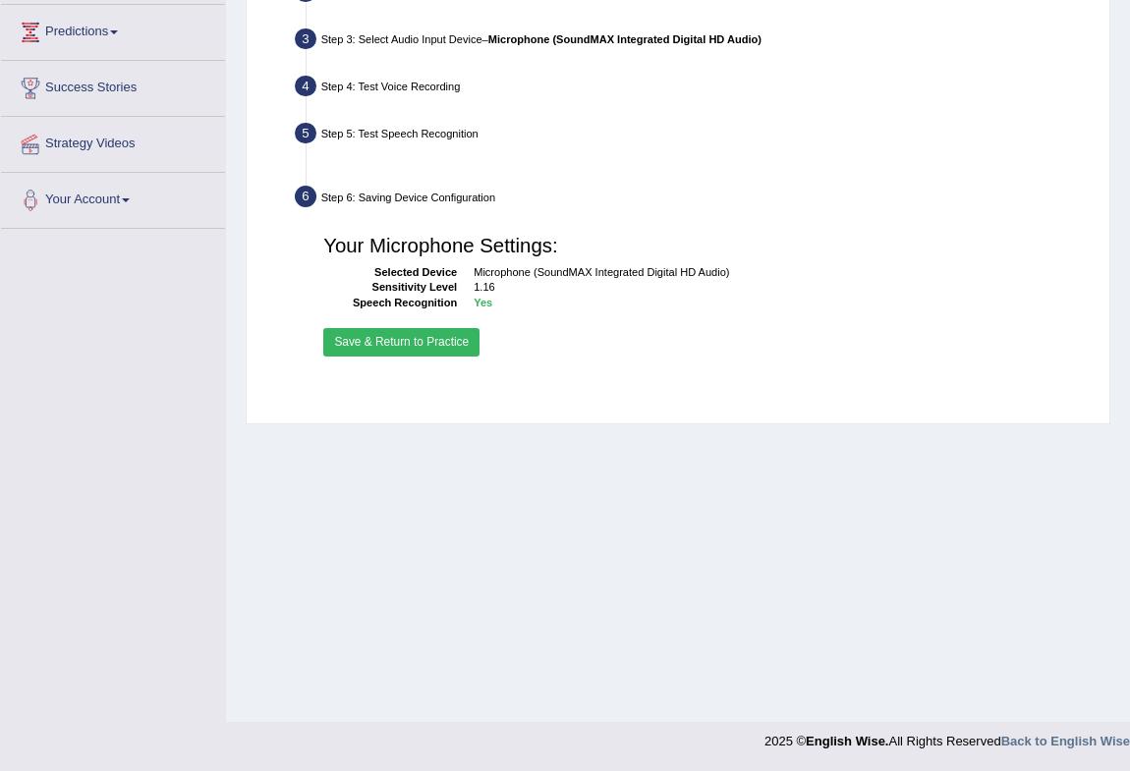
scroll to position [260, 0]
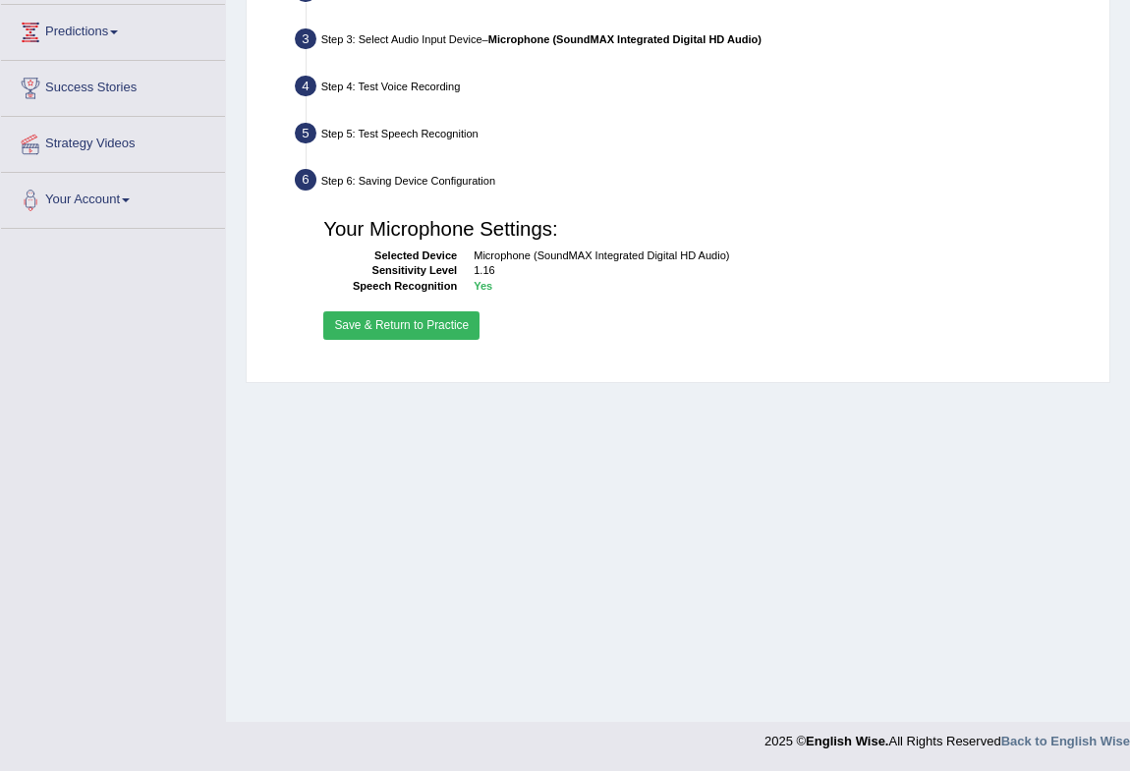
click at [393, 324] on button "Save & Return to Practice" at bounding box center [401, 326] width 156 height 28
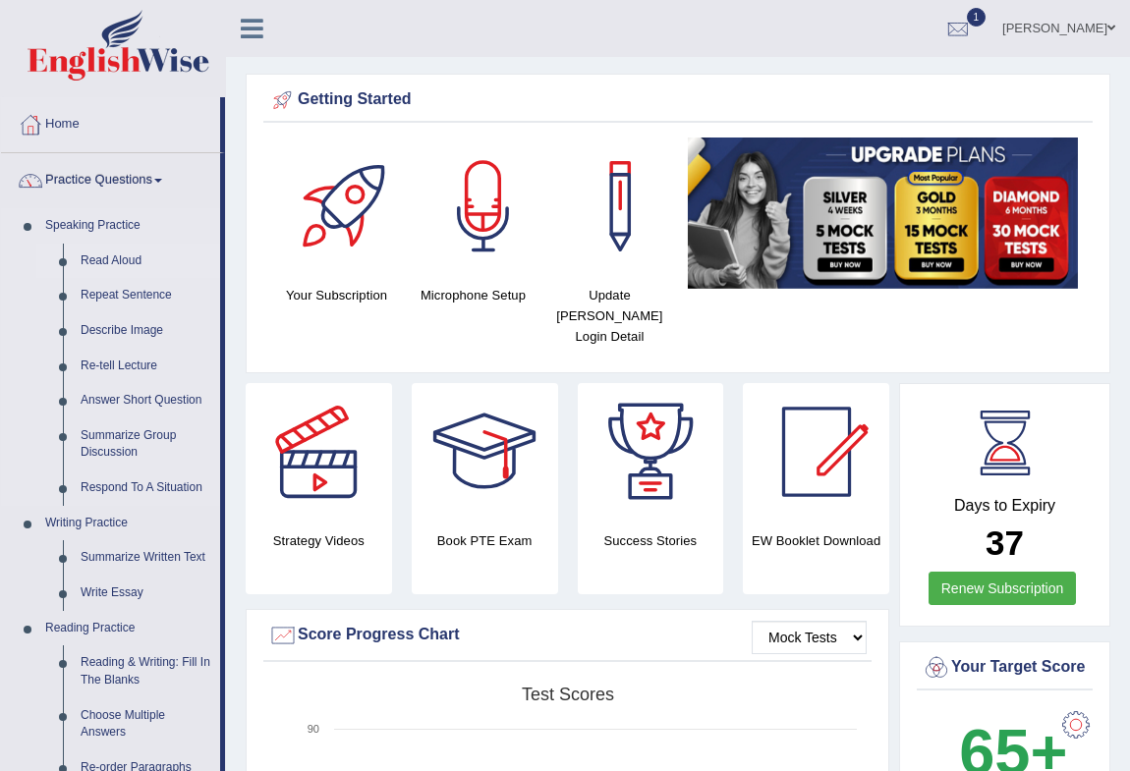
click at [108, 255] on link "Read Aloud" at bounding box center [146, 261] width 148 height 35
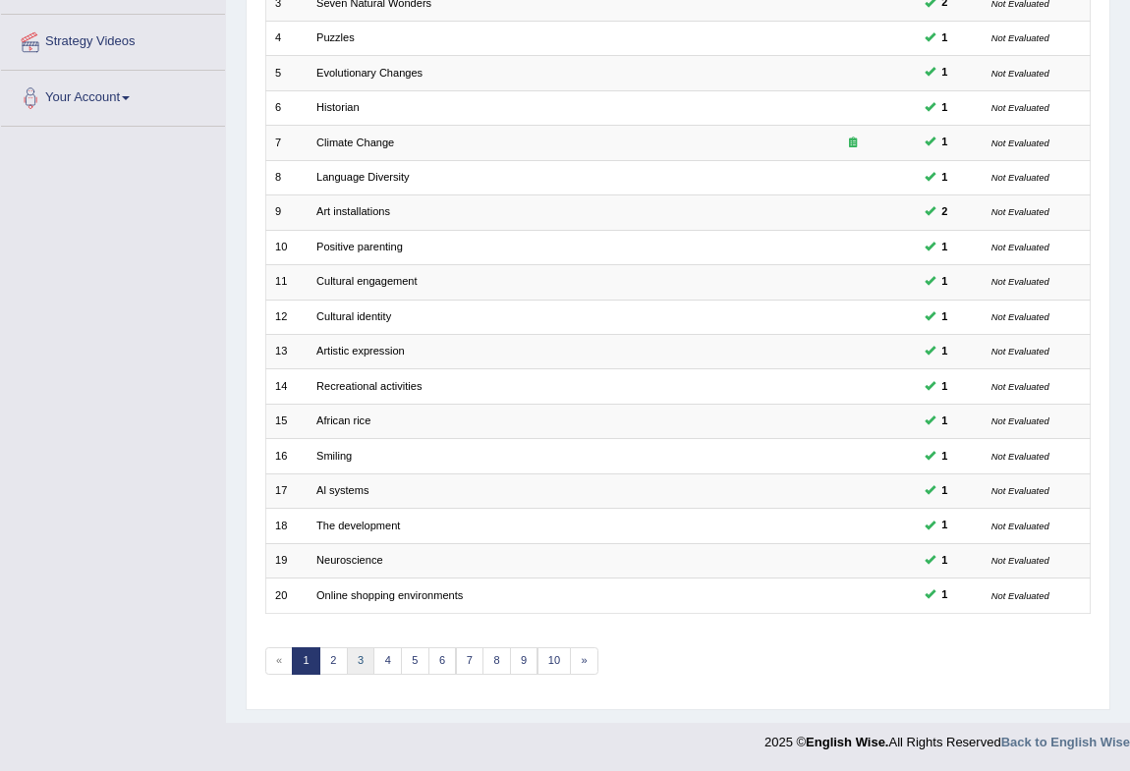
click at [357, 654] on link "3" at bounding box center [361, 662] width 28 height 28
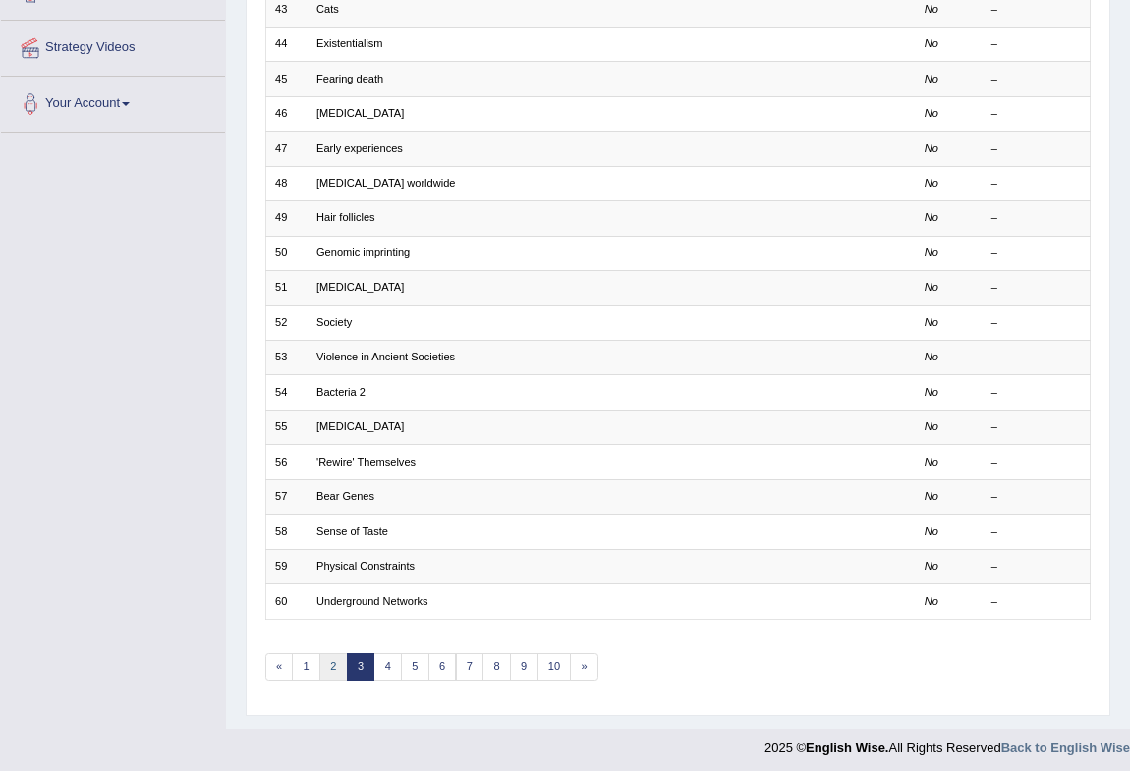
click at [334, 661] on link "2" at bounding box center [333, 667] width 28 height 28
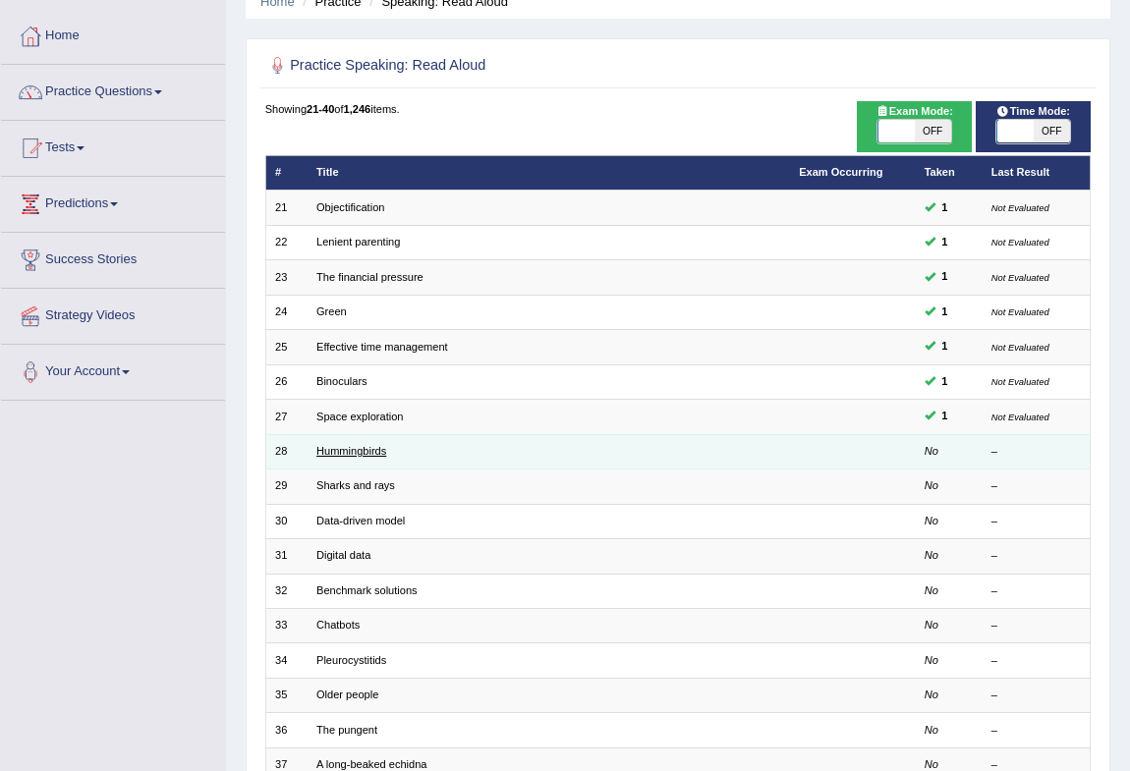
click at [361, 445] on link "Hummingbirds" at bounding box center [351, 451] width 70 height 12
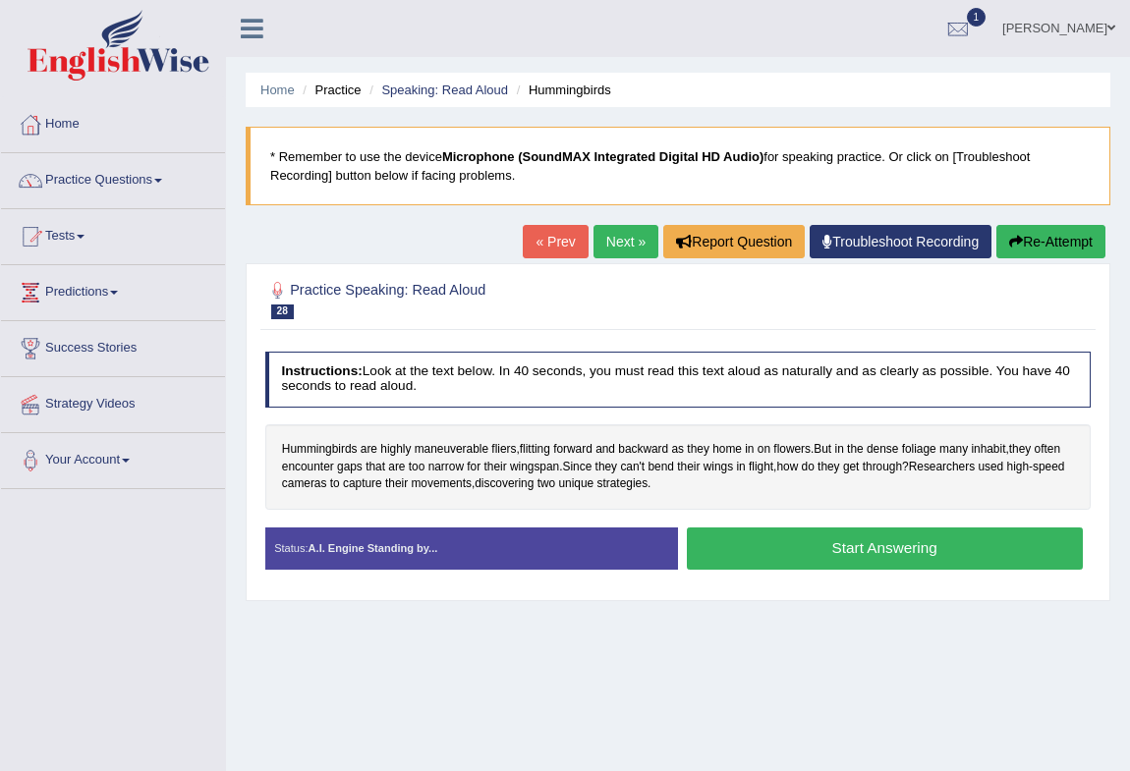
click at [523, 240] on link "« Prev" at bounding box center [555, 241] width 65 height 33
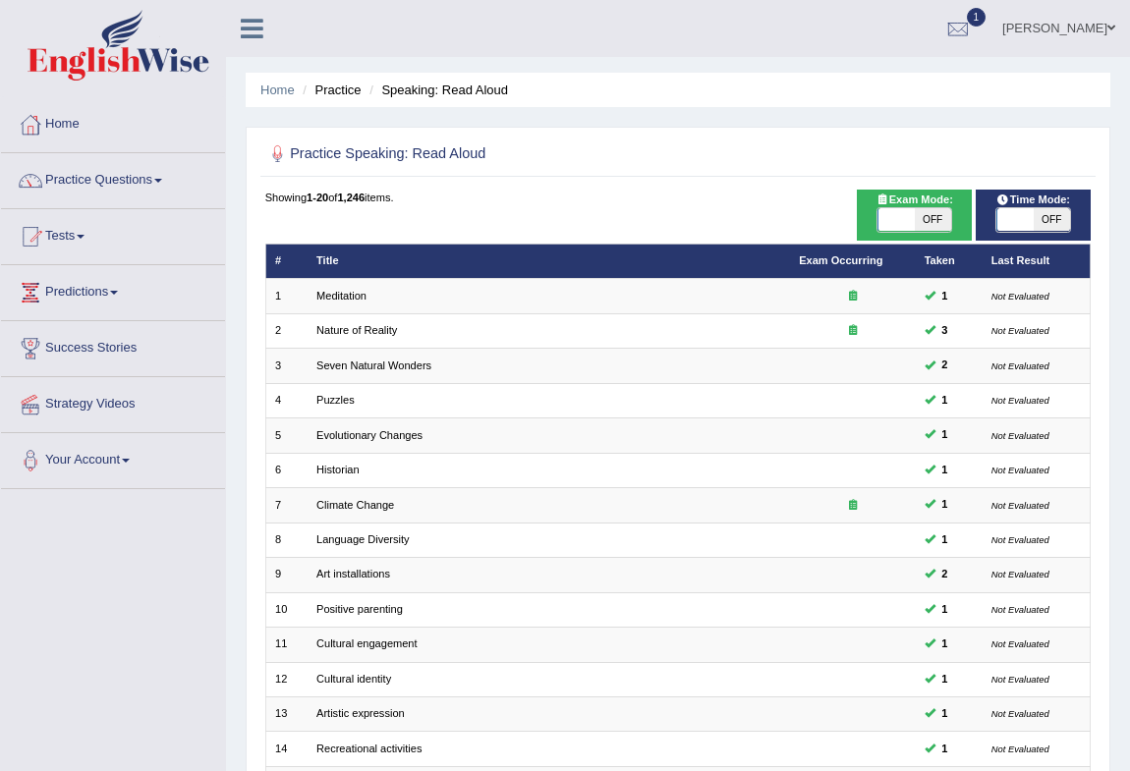
click at [1060, 218] on span "OFF" at bounding box center [1052, 220] width 36 height 24
checkbox input "true"
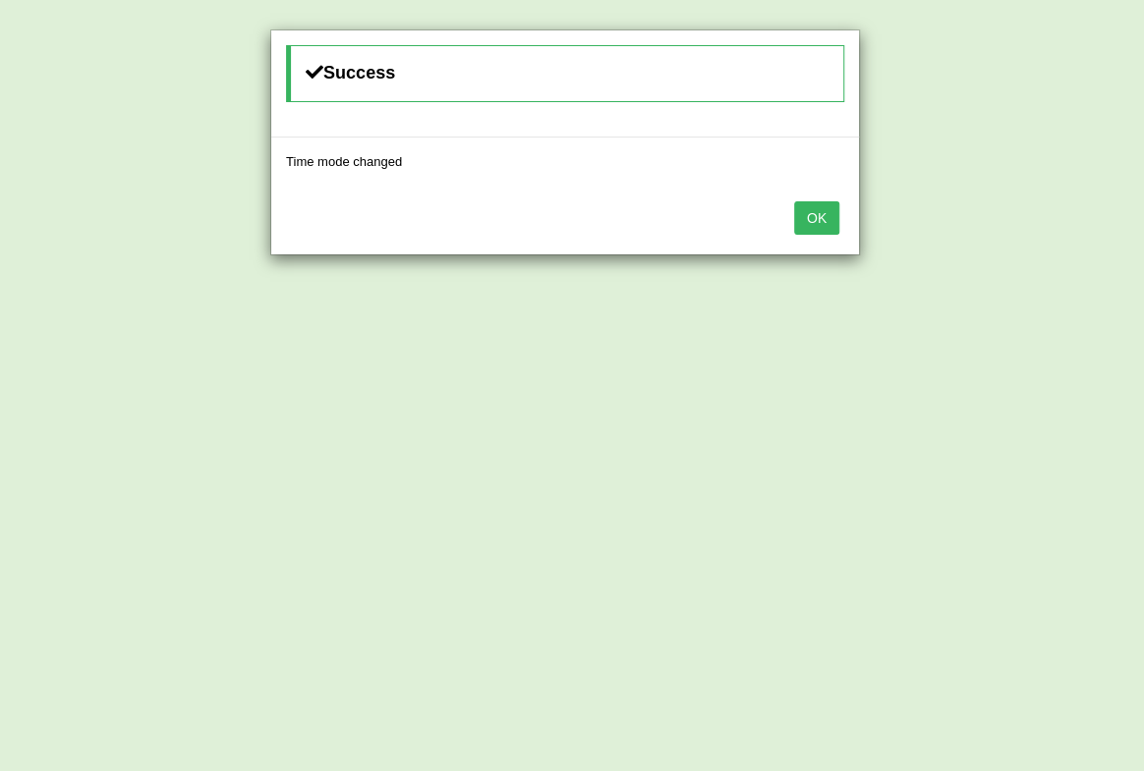
click at [805, 211] on button "OK" at bounding box center [816, 217] width 45 height 33
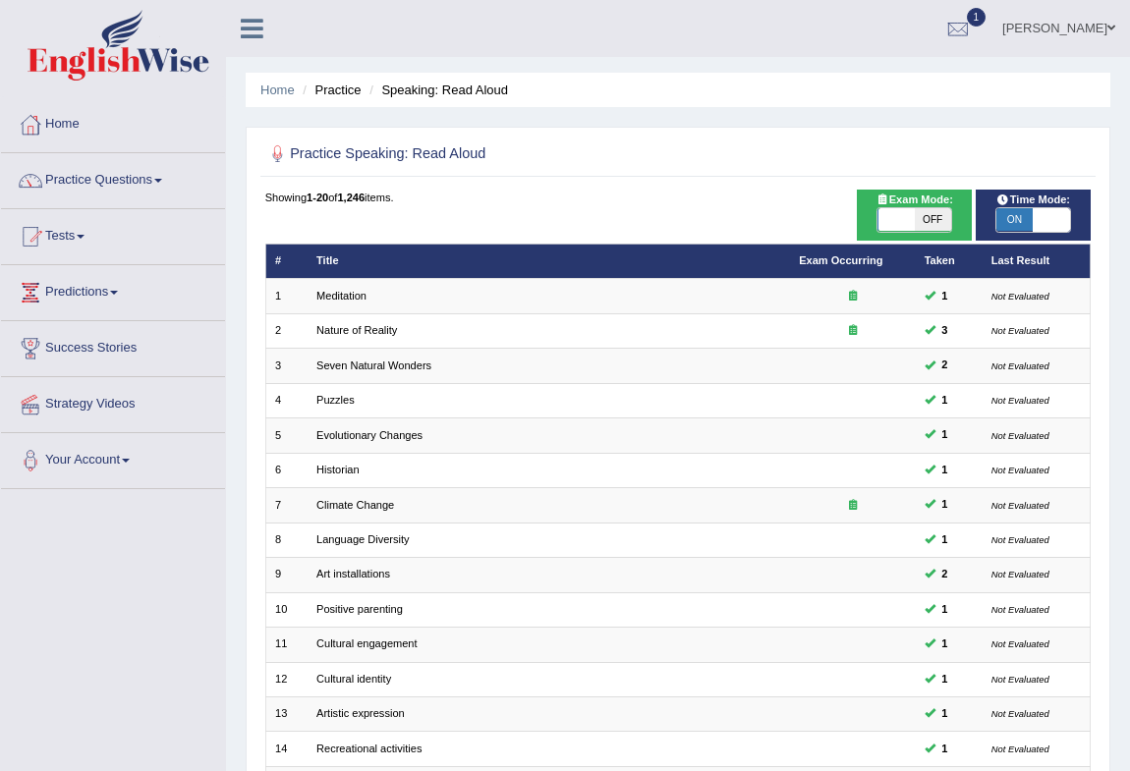
scroll to position [363, 0]
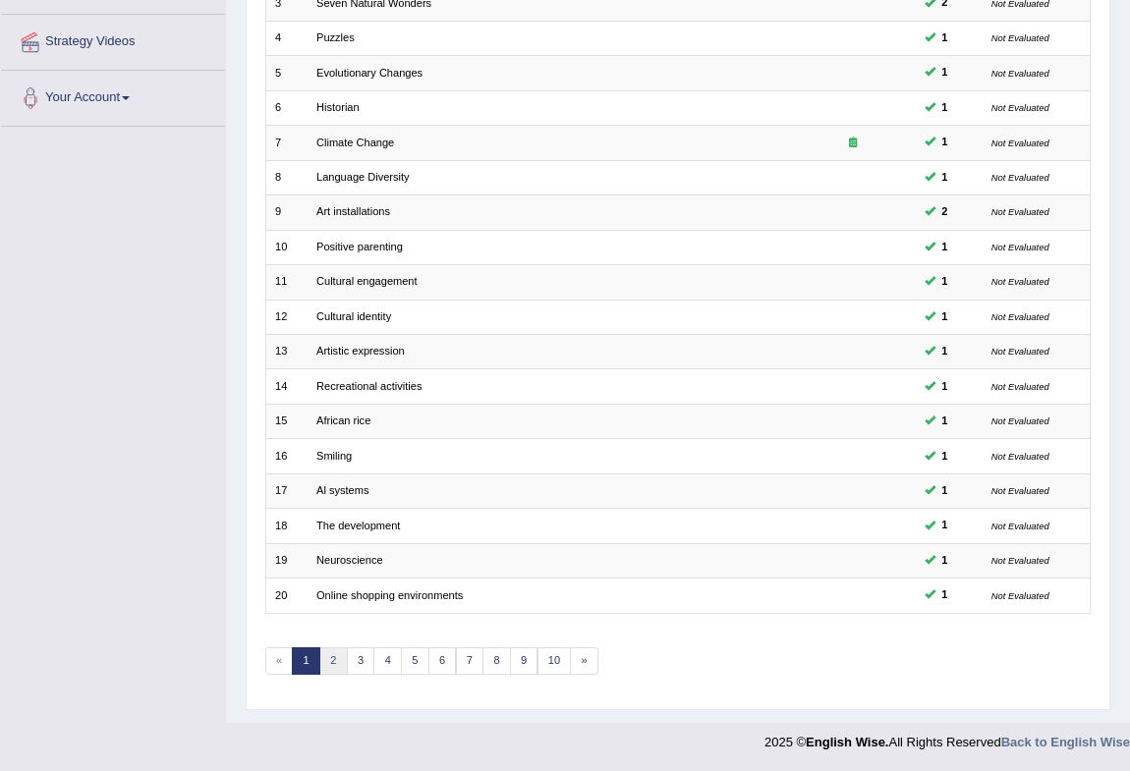
click at [343, 657] on link "2" at bounding box center [333, 662] width 28 height 28
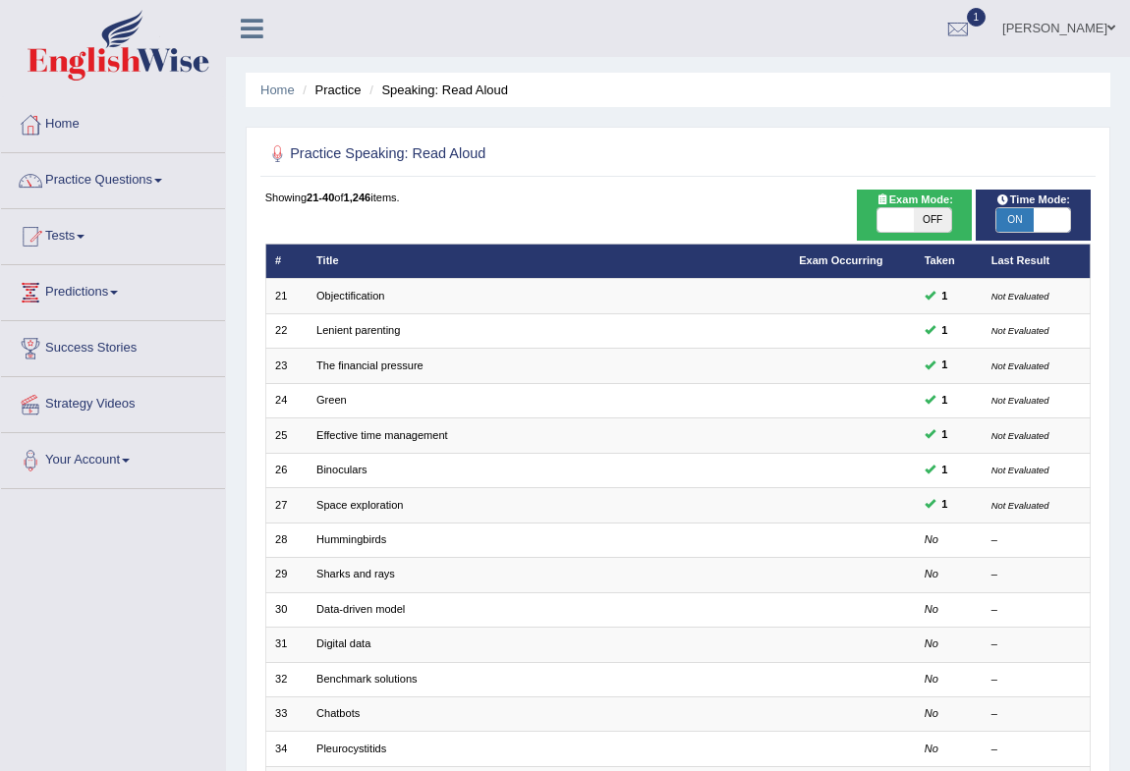
scroll to position [267, 0]
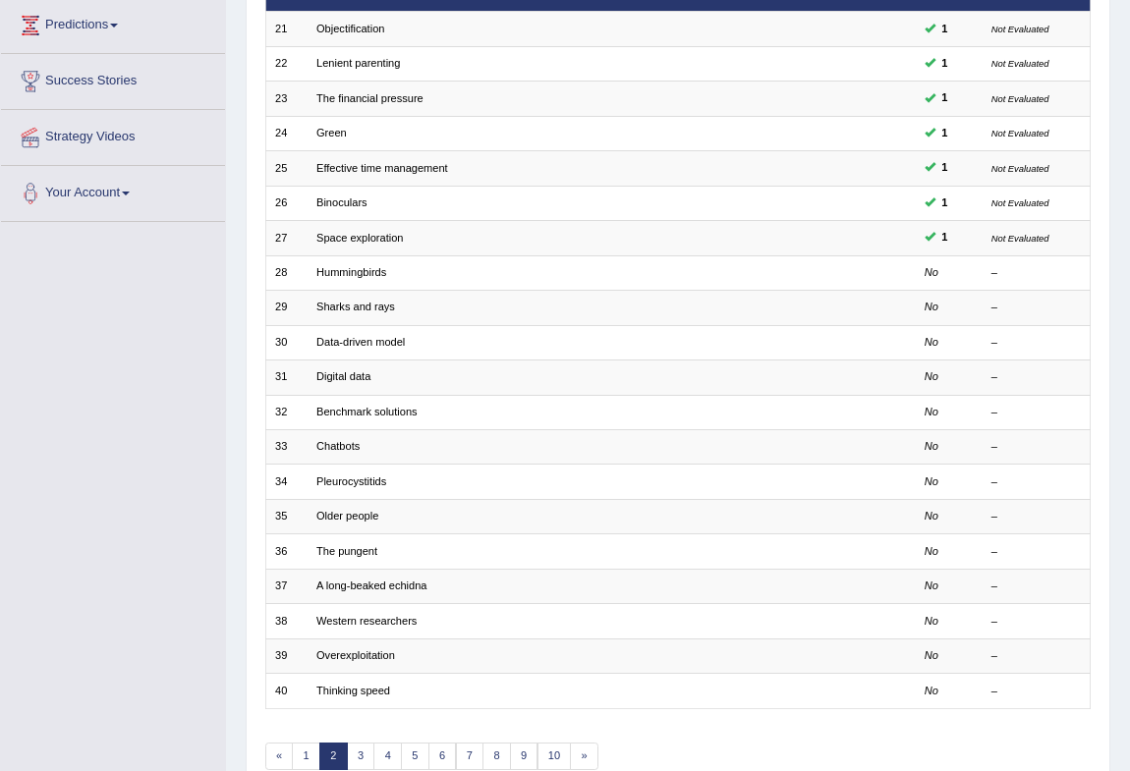
click at [369, 262] on td "Hummingbirds" at bounding box center [549, 272] width 482 height 34
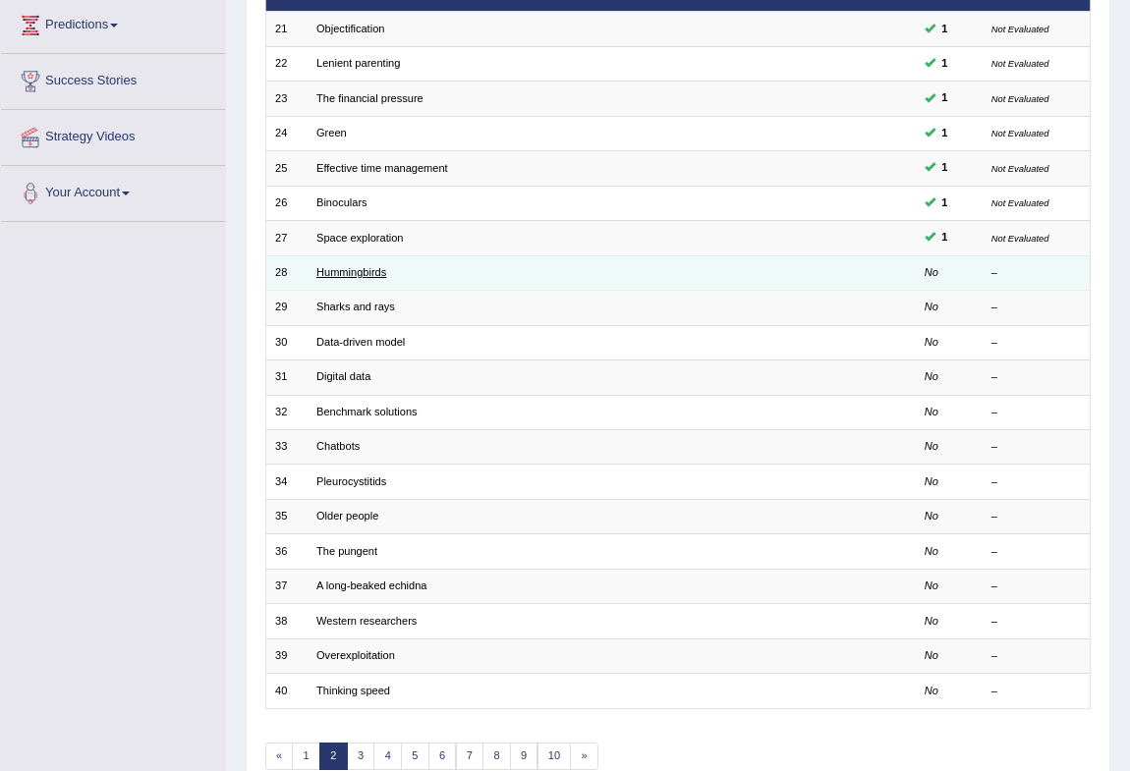
click at [369, 266] on link "Hummingbirds" at bounding box center [351, 272] width 70 height 12
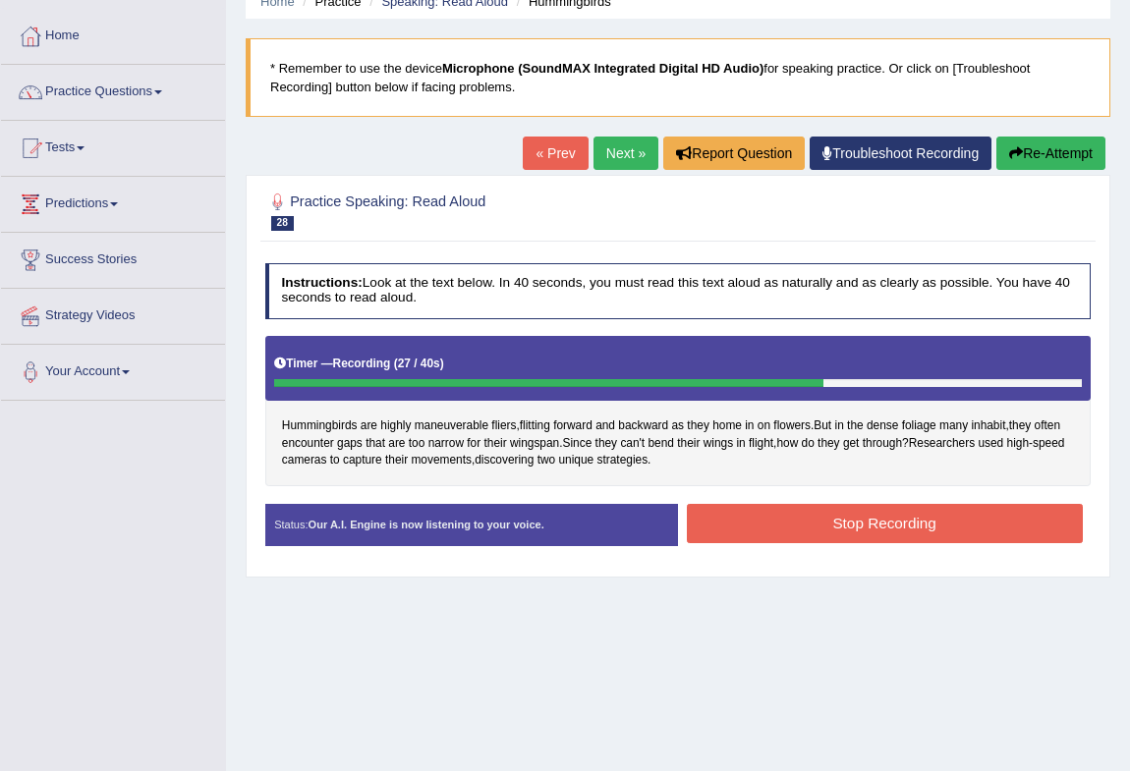
click at [808, 525] on button "Stop Recording" at bounding box center [885, 523] width 396 height 38
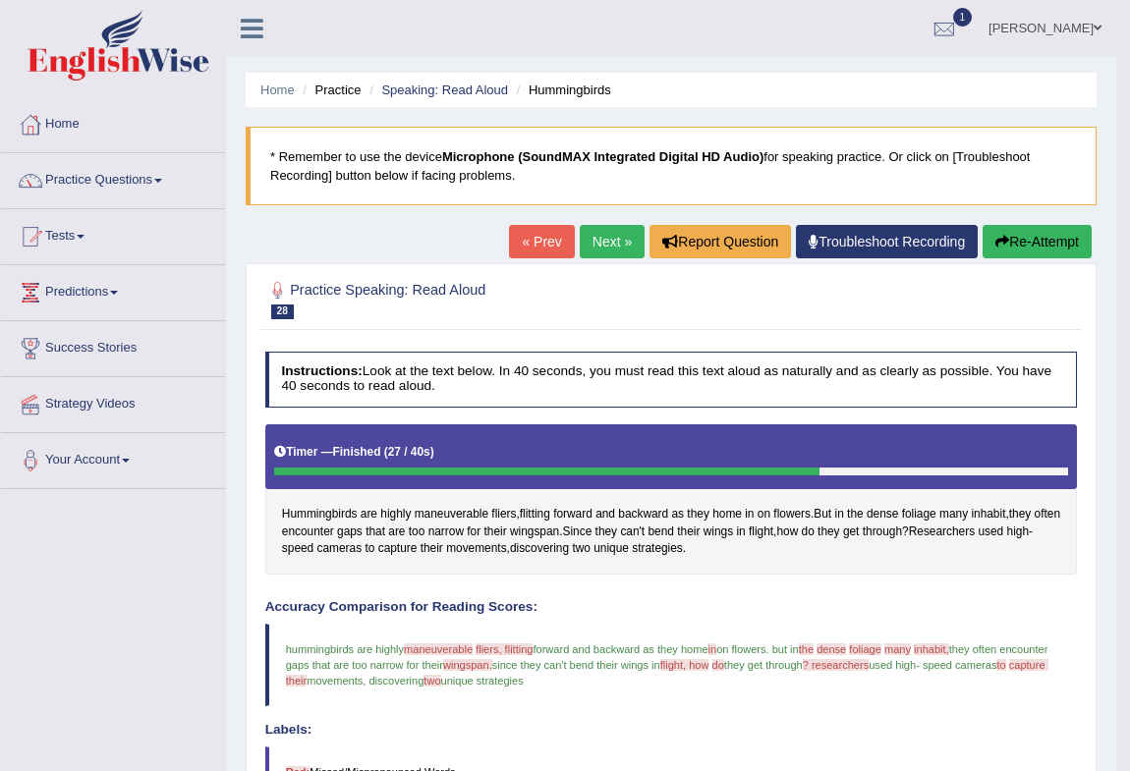
click at [582, 245] on link "Next »" at bounding box center [612, 241] width 65 height 33
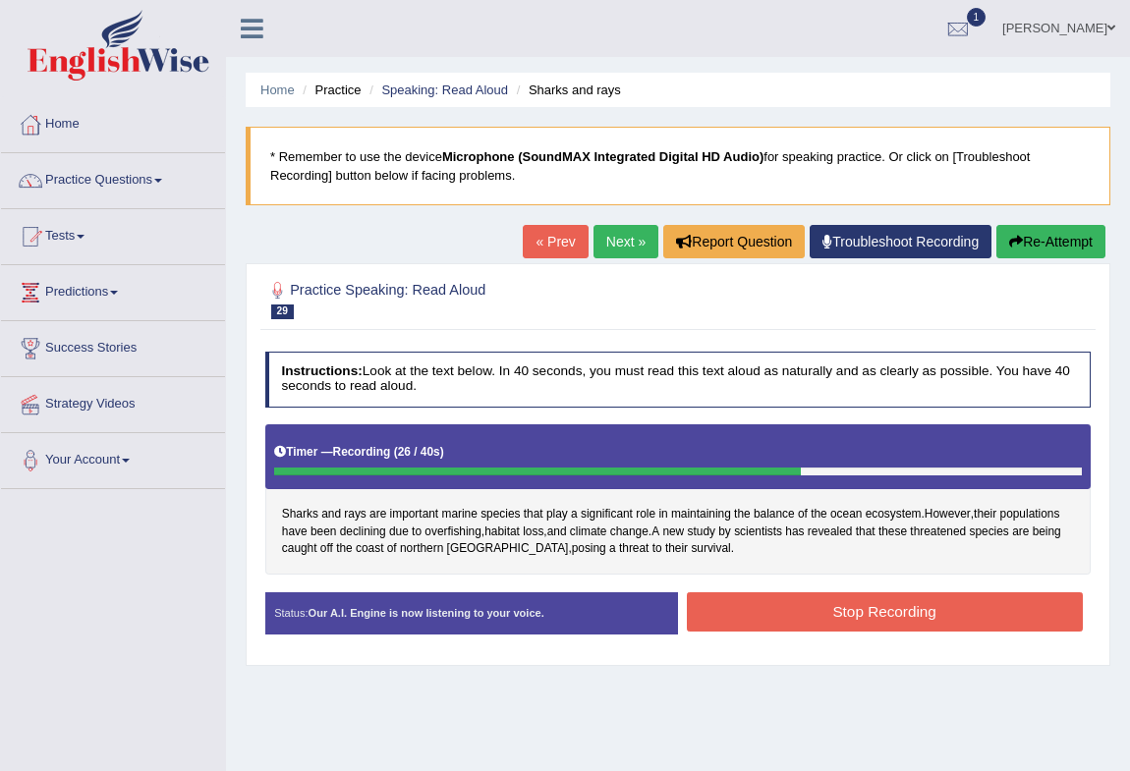
click at [798, 601] on button "Stop Recording" at bounding box center [885, 612] width 396 height 38
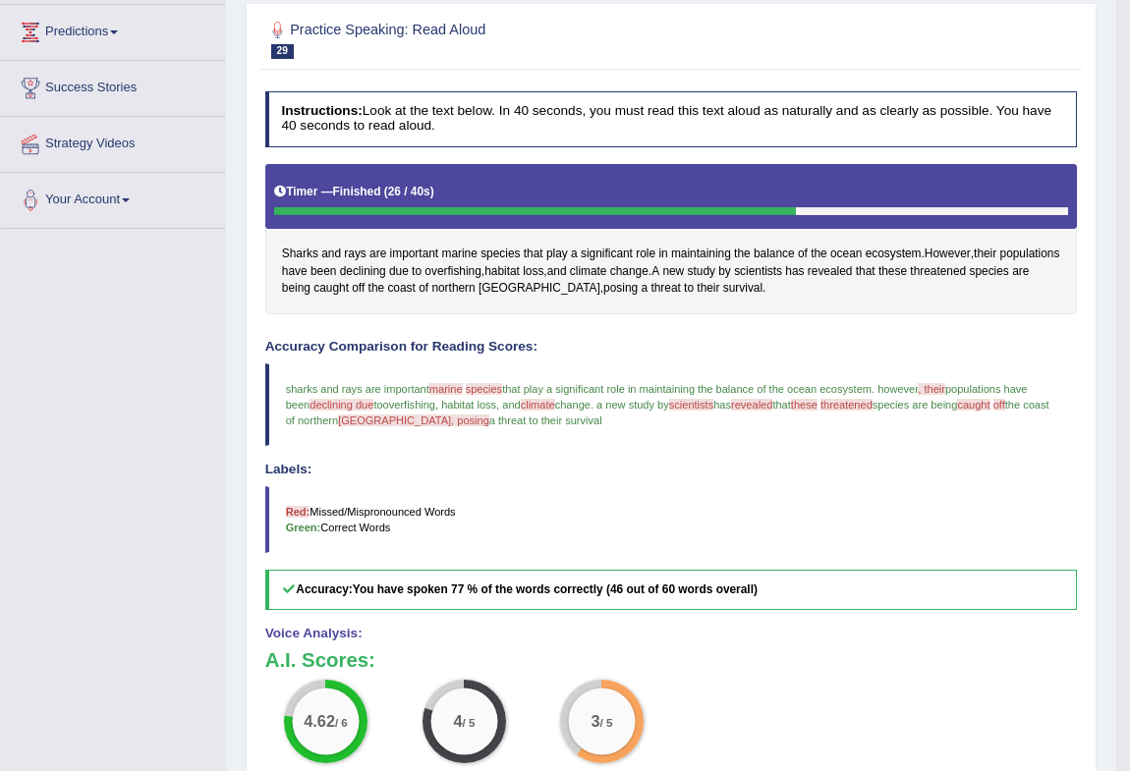
scroll to position [171, 0]
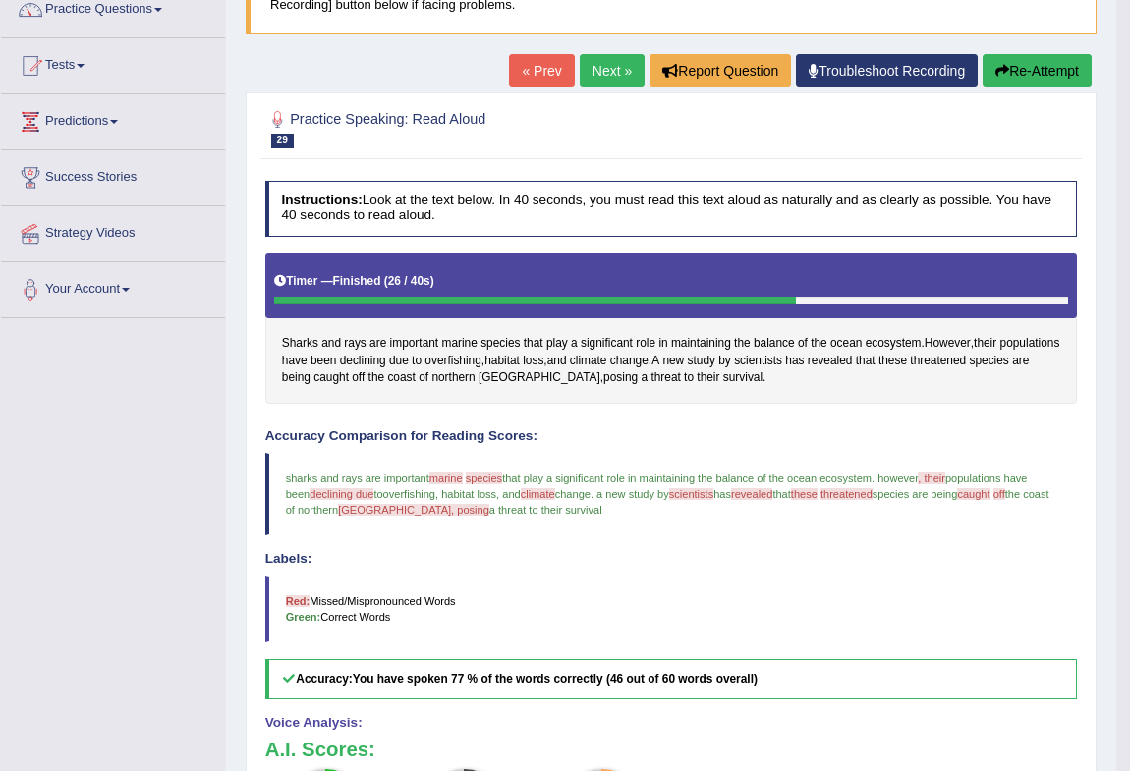
drag, startPoint x: 369, startPoint y: 11, endPoint x: 128, endPoint y: 491, distance: 537.9
click at [128, 491] on div "Toggle navigation Home Practice Questions Speaking Practice Read Aloud Repeat S…" at bounding box center [558, 451] width 1116 height 1244
drag, startPoint x: 854, startPoint y: 498, endPoint x: 901, endPoint y: 493, distance: 47.4
click at [895, 490] on blockquote "sharks and rays are important marine mary's species pieces that play a signific…" at bounding box center [671, 495] width 813 height 84
drag, startPoint x: 909, startPoint y: 493, endPoint x: 883, endPoint y: 487, distance: 26.2
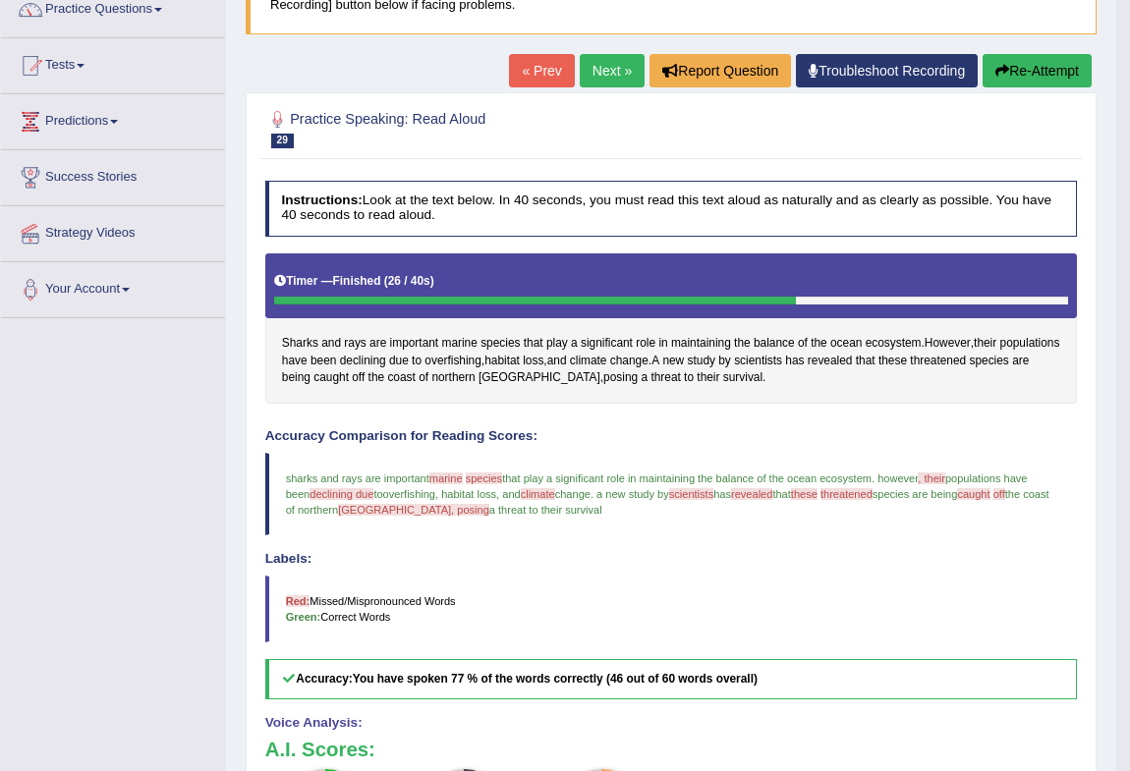
click at [873, 490] on span "threatened" at bounding box center [847, 494] width 52 height 12
drag, startPoint x: 983, startPoint y: 362, endPoint x: 1025, endPoint y: 351, distance: 43.6
click at [966, 353] on span "threatened" at bounding box center [938, 362] width 56 height 18
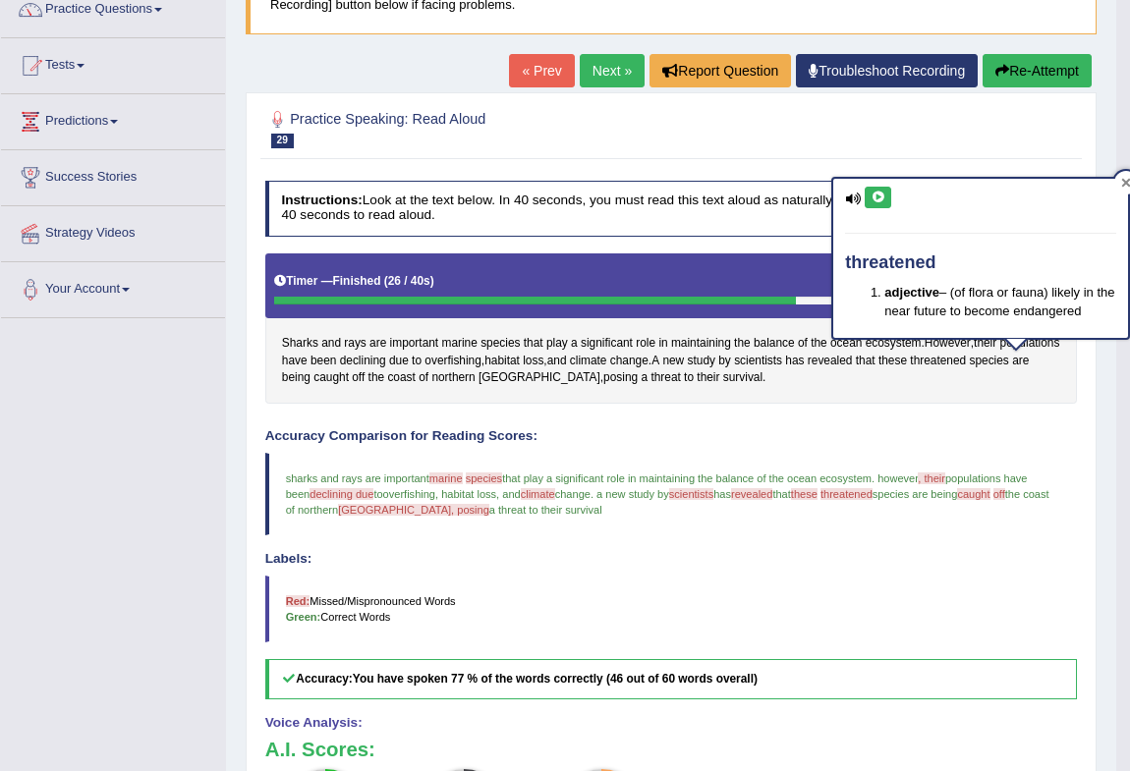
click at [1124, 180] on icon at bounding box center [1126, 182] width 9 height 9
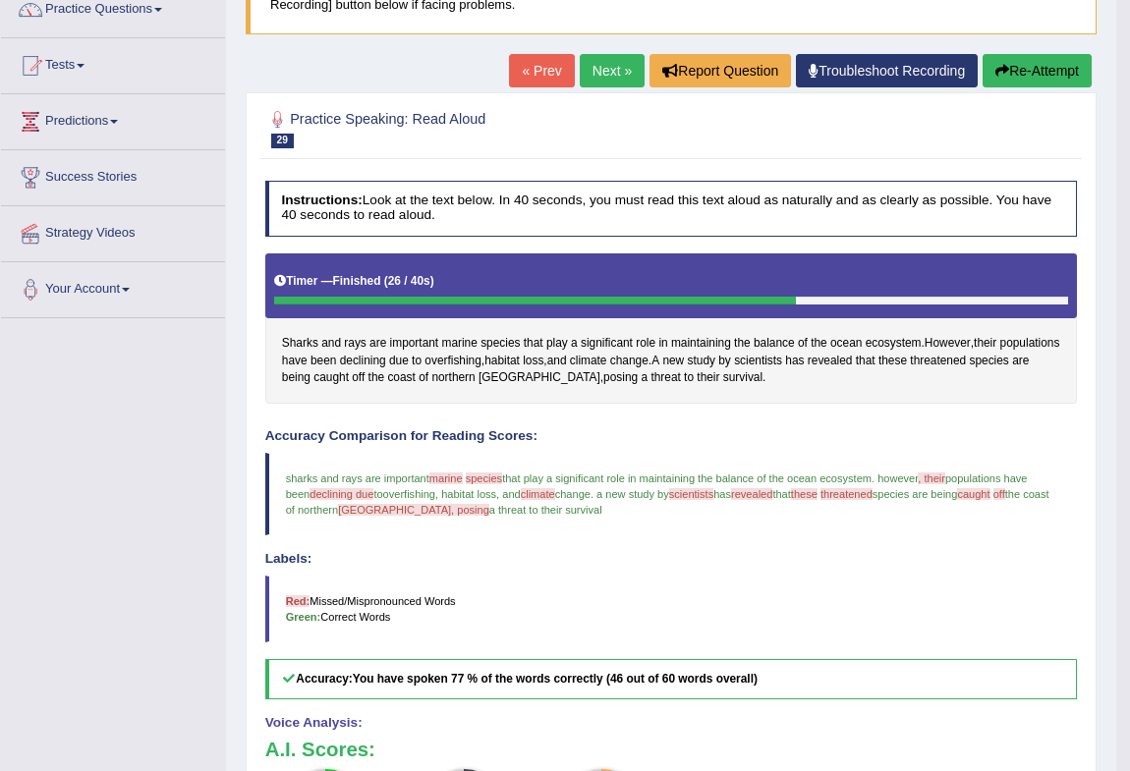
drag, startPoint x: 893, startPoint y: 493, endPoint x: 903, endPoint y: 494, distance: 9.9
click at [882, 515] on blockquote "sharks and rays are important marine mary's species pieces that play a signific…" at bounding box center [671, 495] width 813 height 84
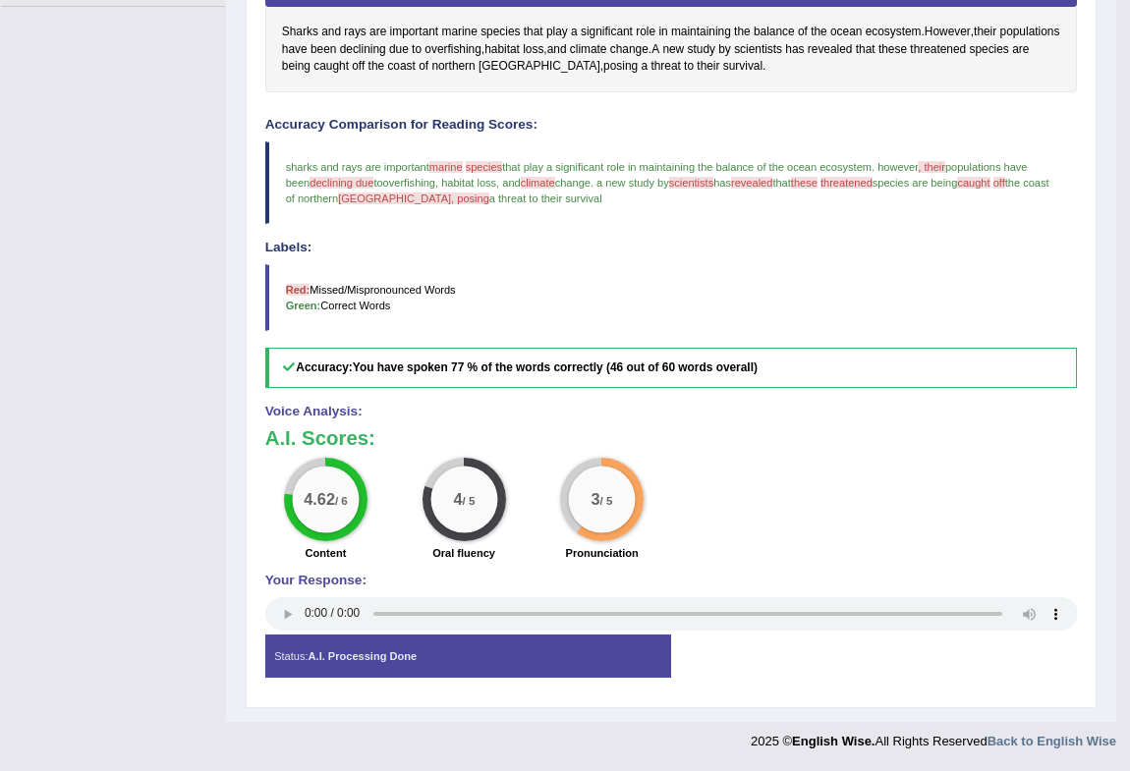
scroll to position [0, 0]
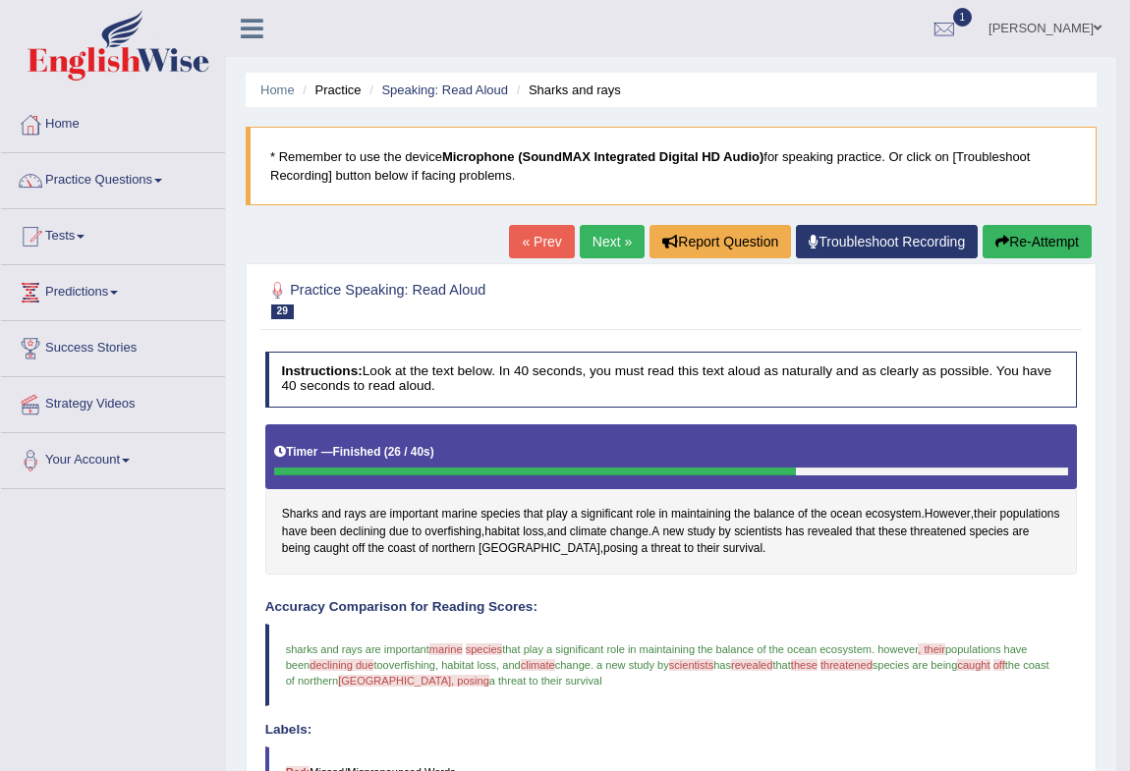
click at [1000, 247] on icon "button" at bounding box center [1002, 242] width 14 height 14
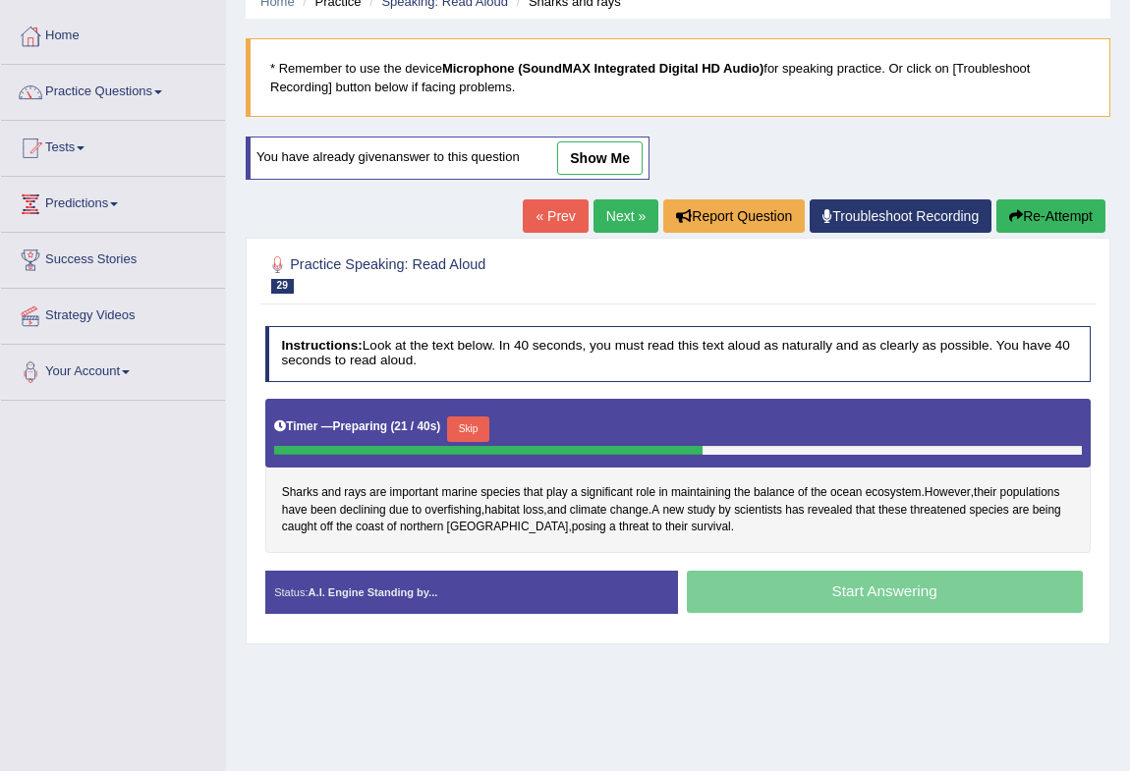
scroll to position [178, 0]
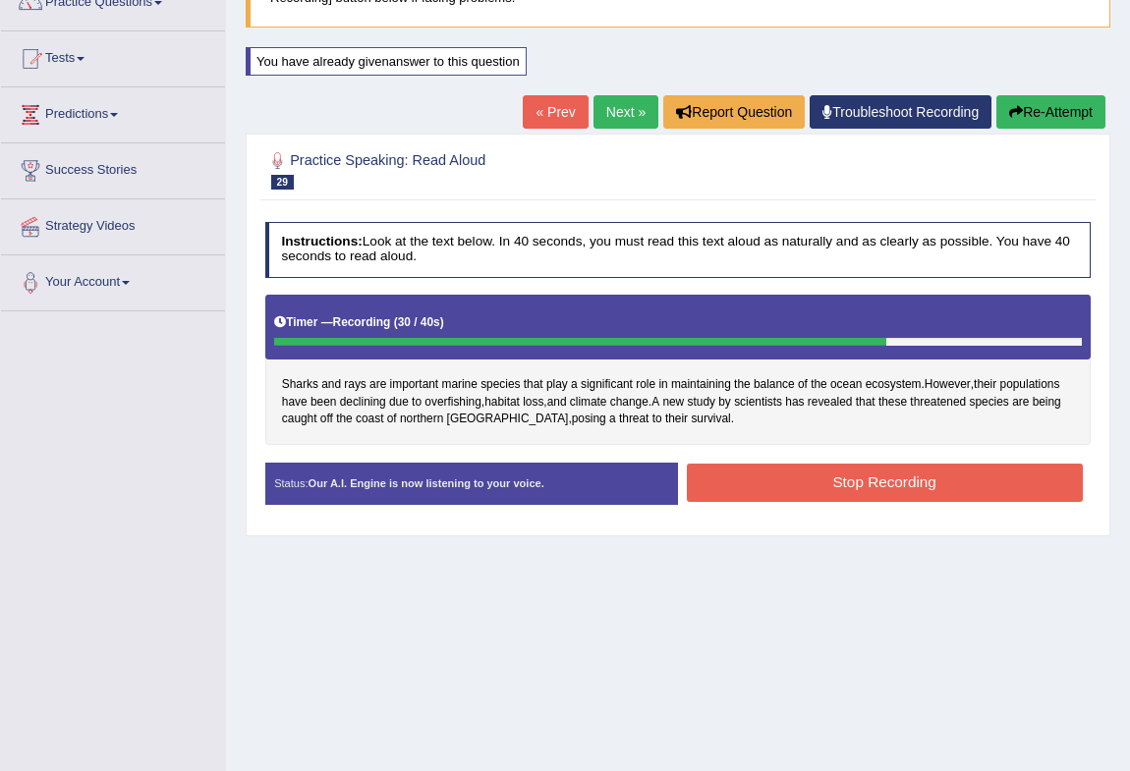
click at [781, 476] on button "Stop Recording" at bounding box center [885, 483] width 396 height 38
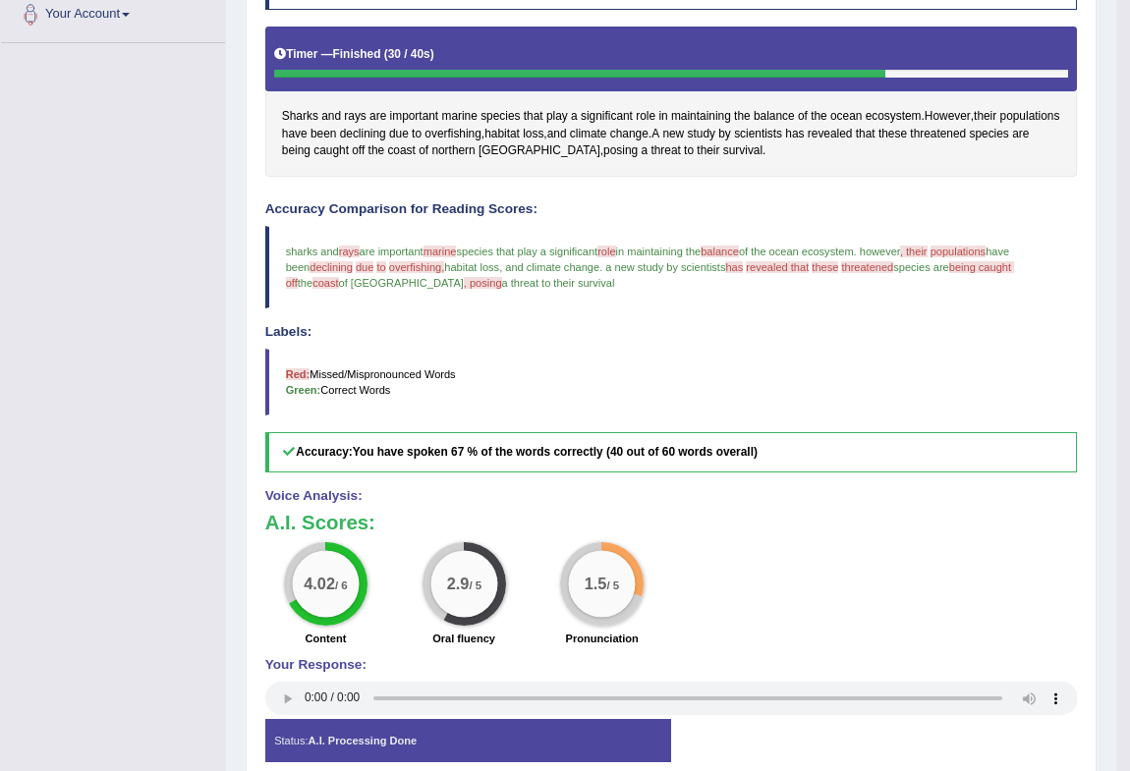
scroll to position [0, 0]
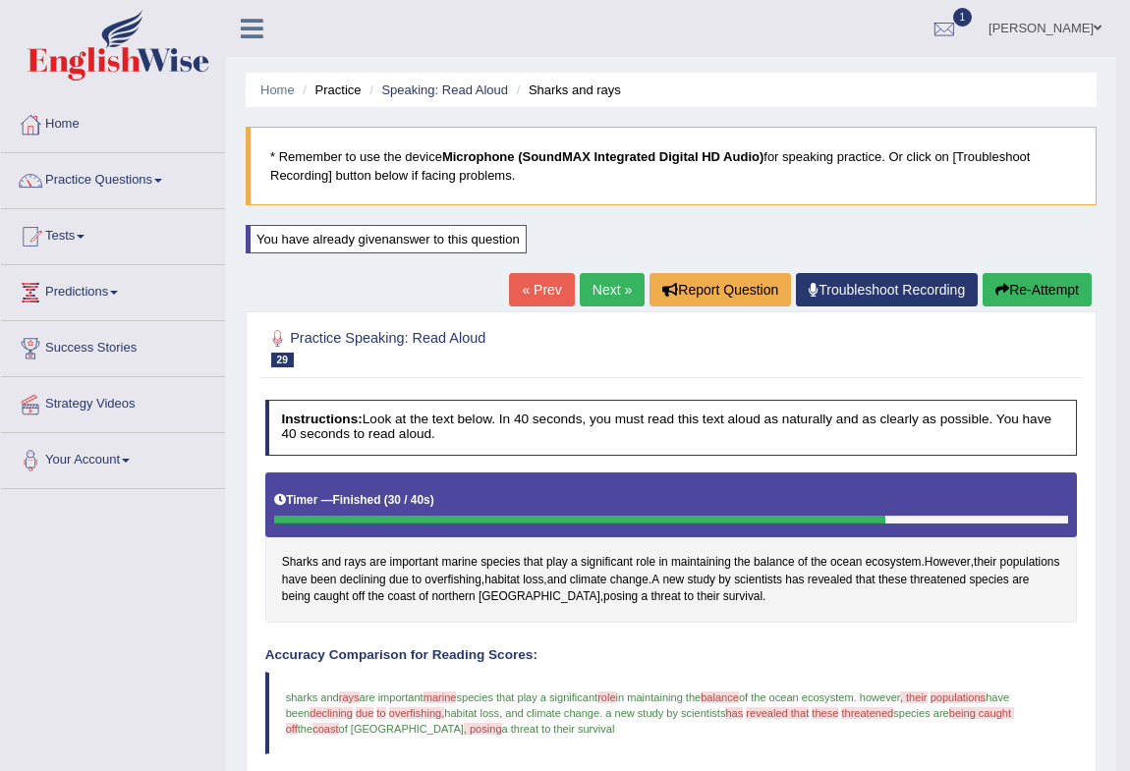
click at [604, 279] on link "Next »" at bounding box center [612, 289] width 65 height 33
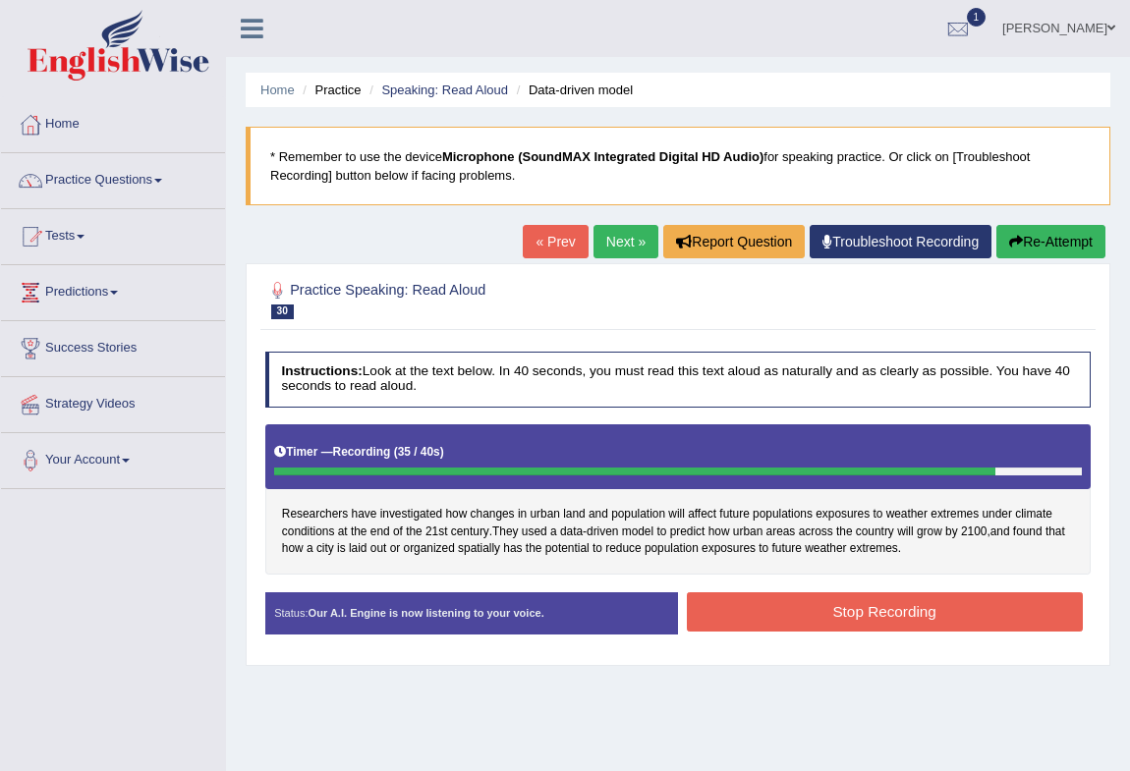
click at [799, 603] on button "Stop Recording" at bounding box center [885, 612] width 396 height 38
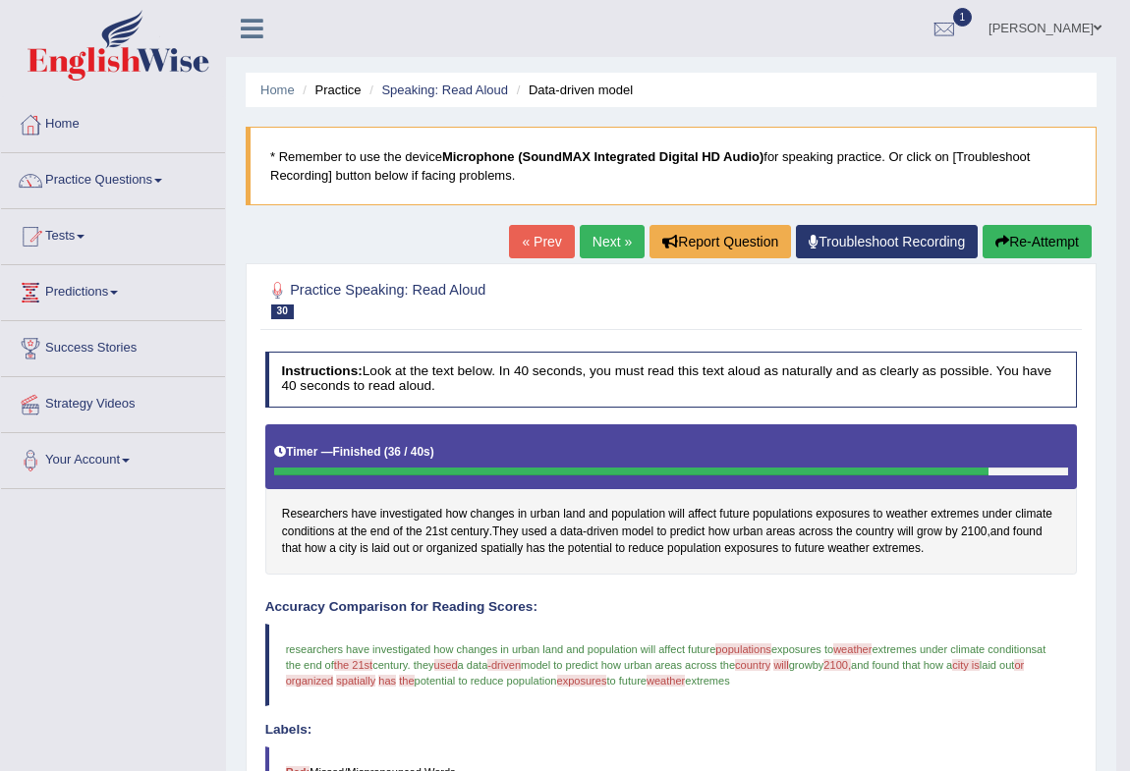
click at [604, 231] on link "Next »" at bounding box center [612, 241] width 65 height 33
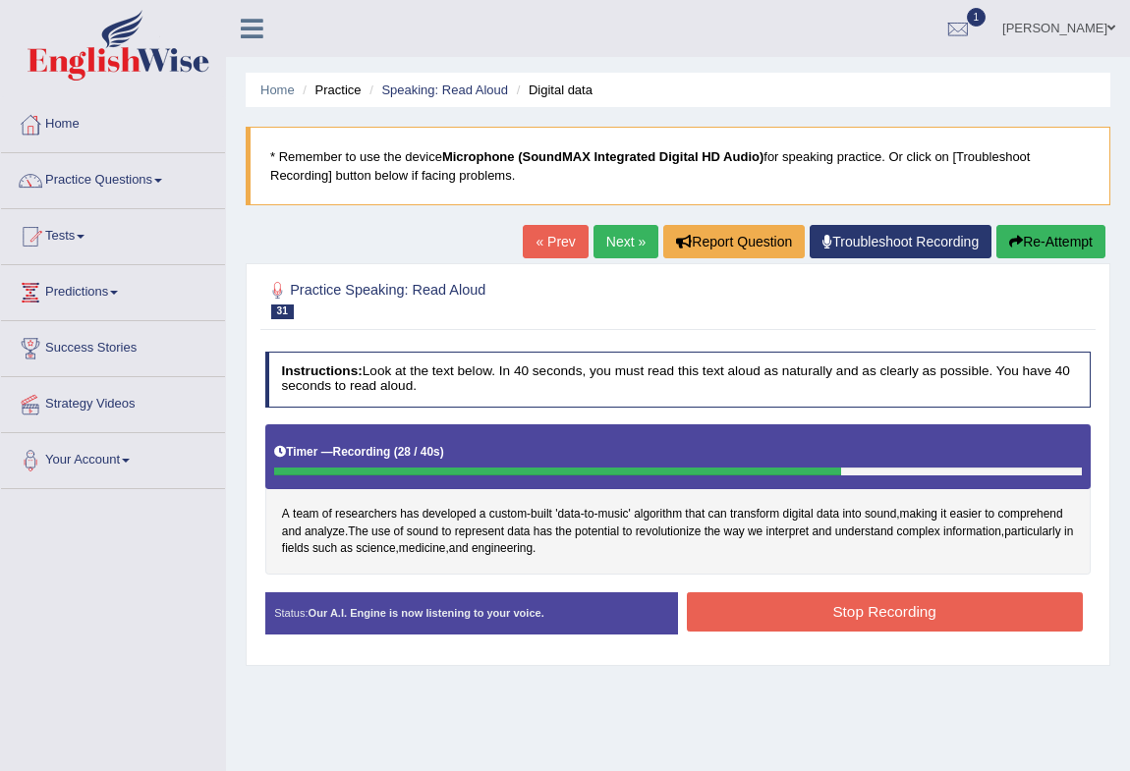
click at [791, 604] on button "Stop Recording" at bounding box center [885, 612] width 396 height 38
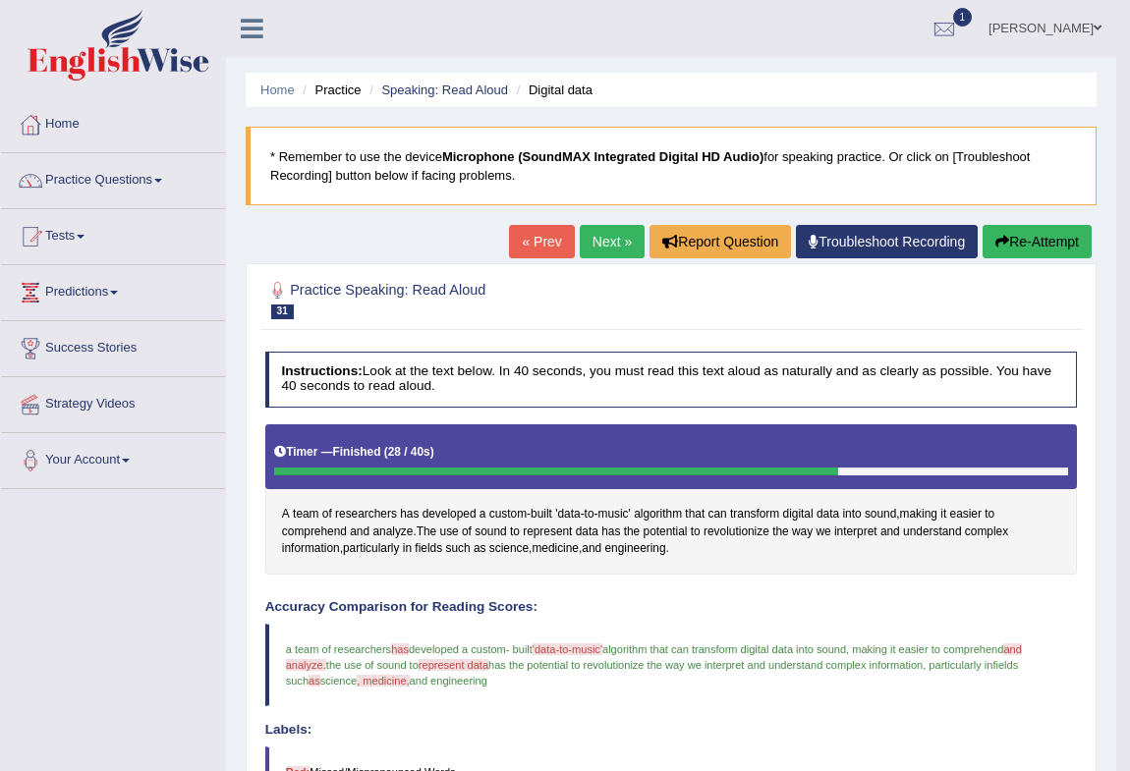
click at [116, 197] on link "Practice Questions" at bounding box center [113, 177] width 224 height 49
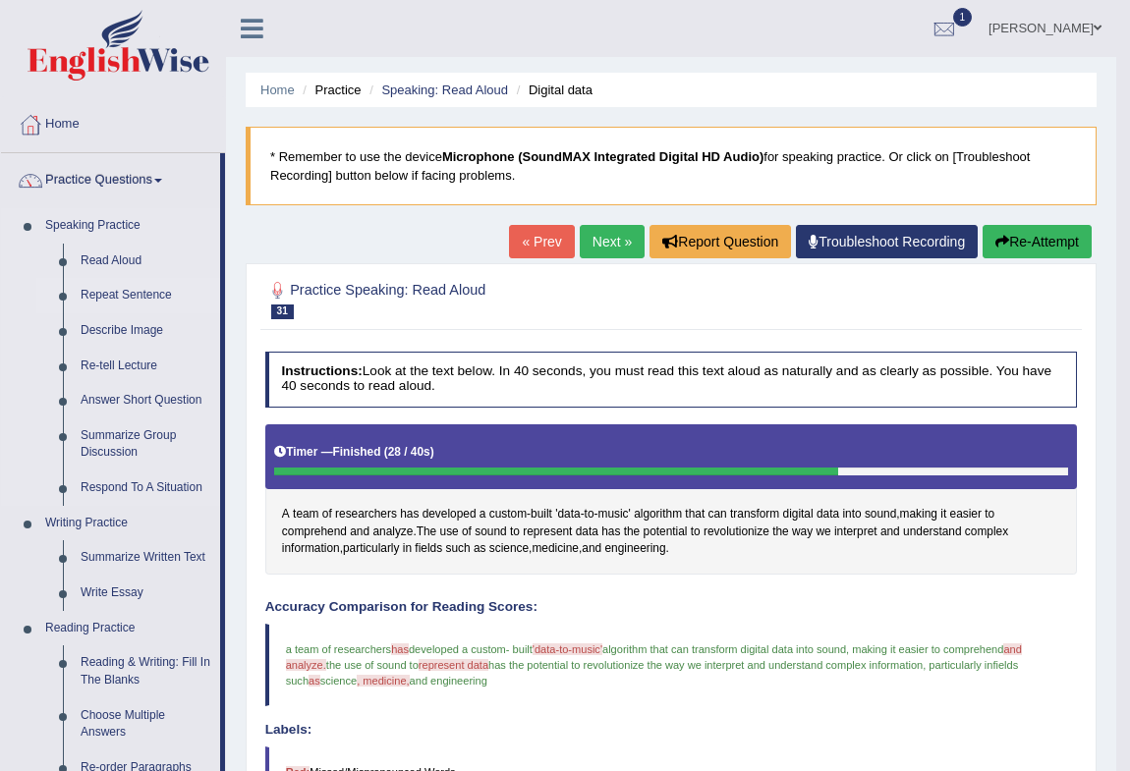
click at [113, 295] on link "Repeat Sentence" at bounding box center [146, 295] width 148 height 35
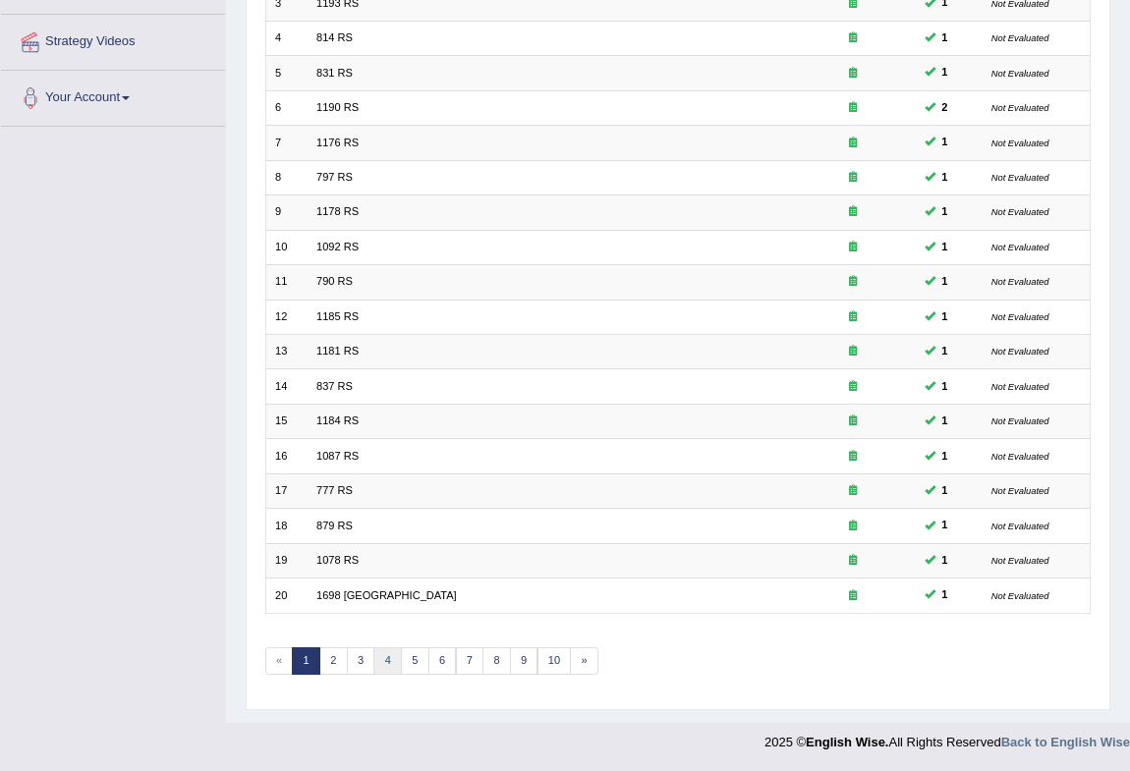
click at [388, 658] on link "4" at bounding box center [387, 662] width 28 height 28
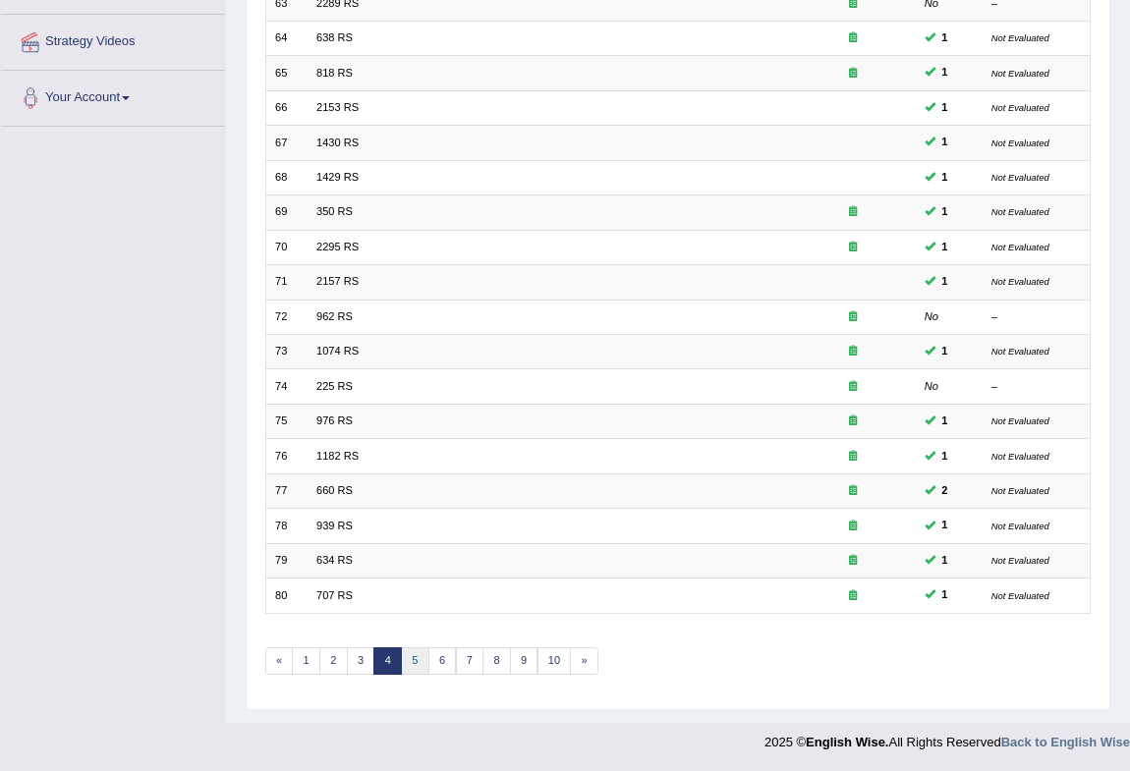
click at [413, 657] on link "5" at bounding box center [415, 662] width 28 height 28
click at [436, 659] on link "6" at bounding box center [442, 662] width 28 height 28
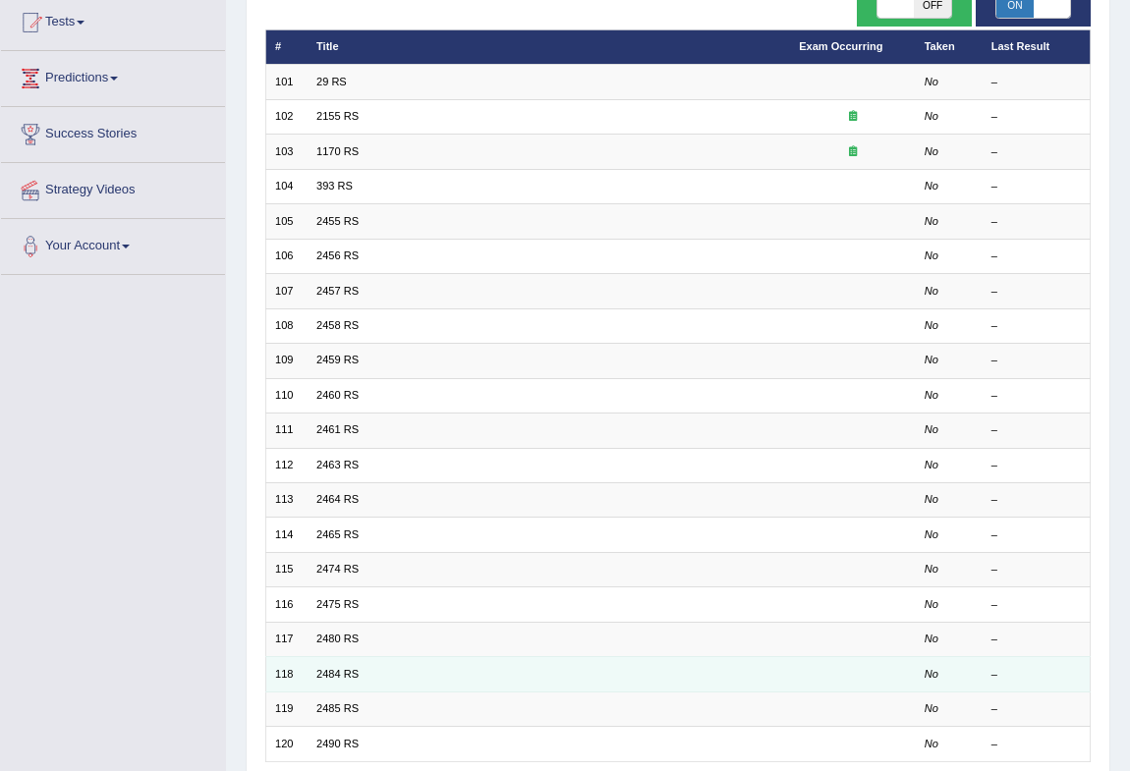
scroll to position [363, 0]
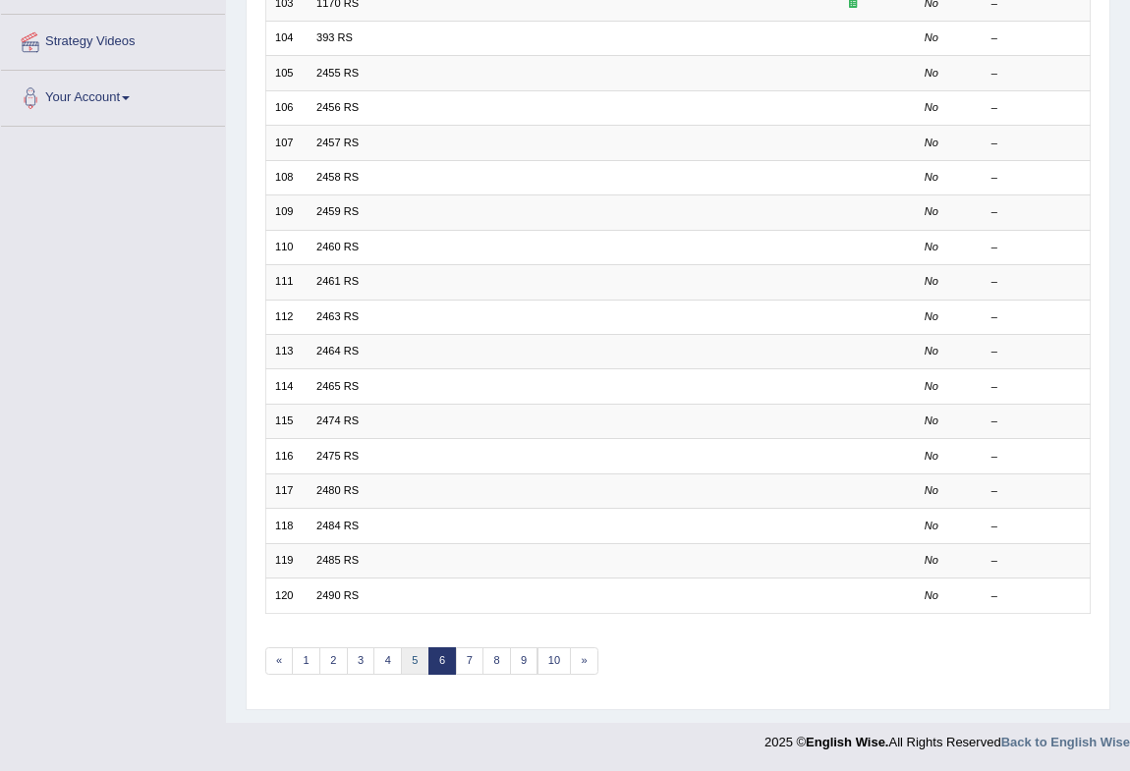
click at [420, 648] on link "5" at bounding box center [415, 662] width 28 height 28
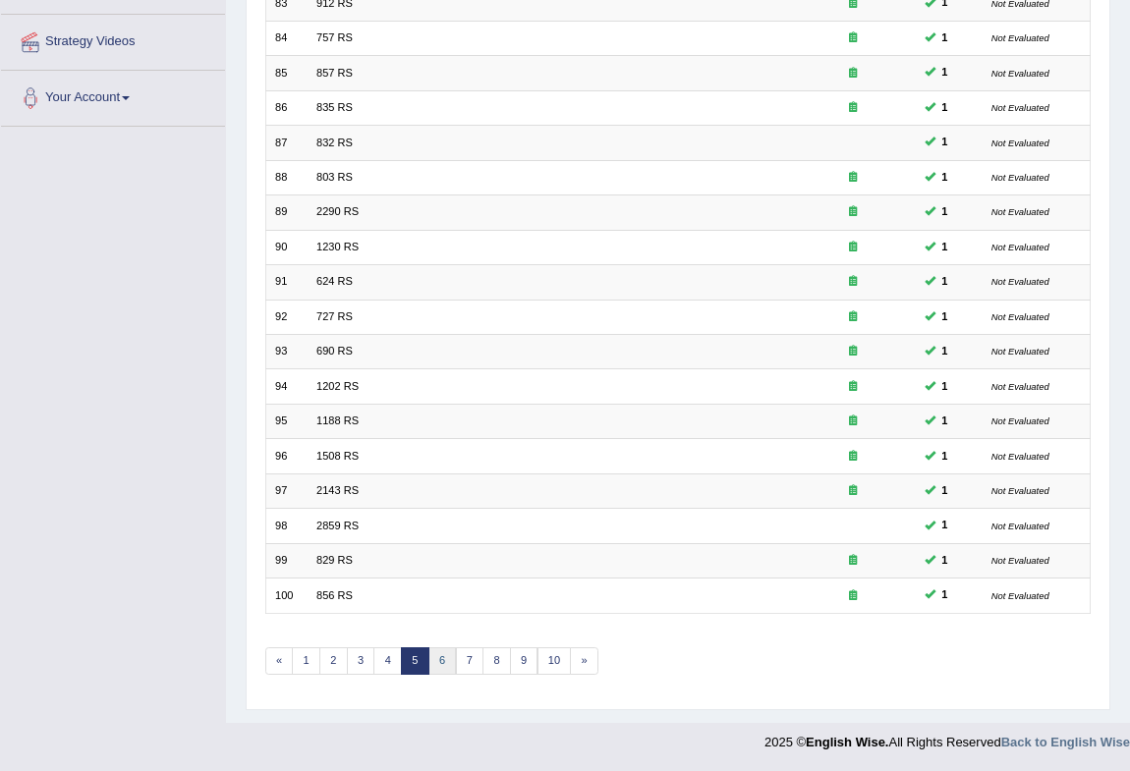
click at [441, 658] on link "6" at bounding box center [442, 662] width 28 height 28
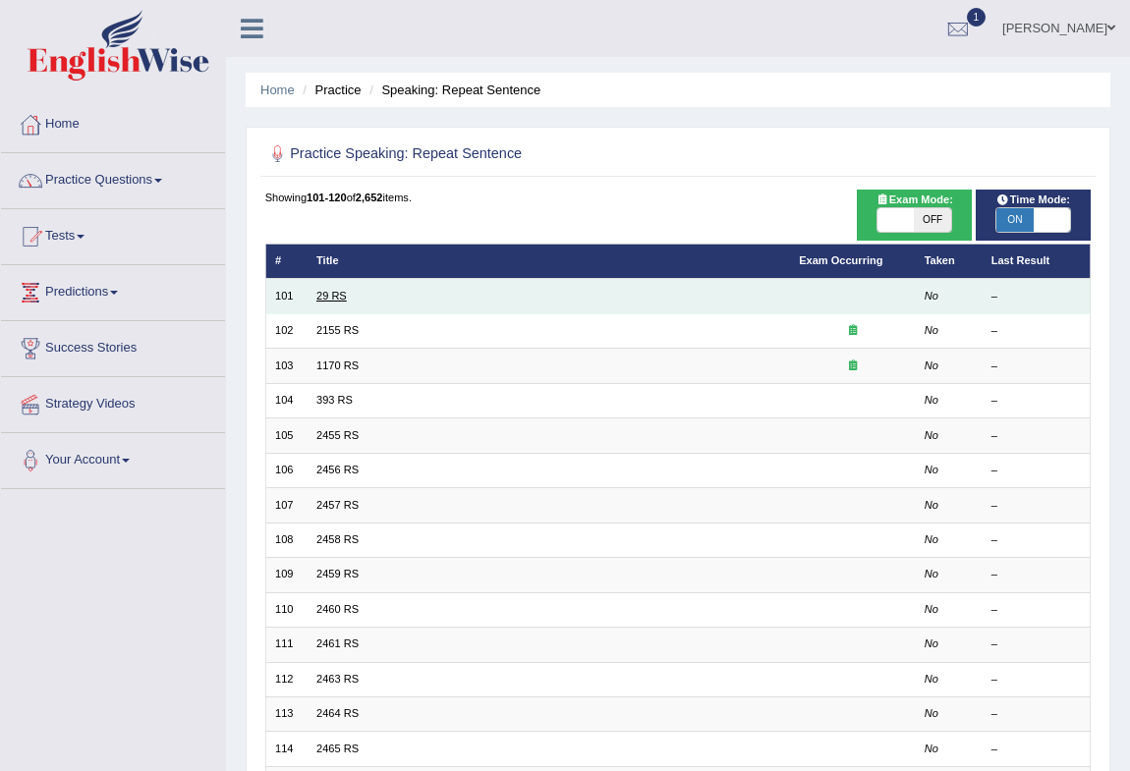
click at [318, 290] on link "29 RS" at bounding box center [331, 296] width 30 height 12
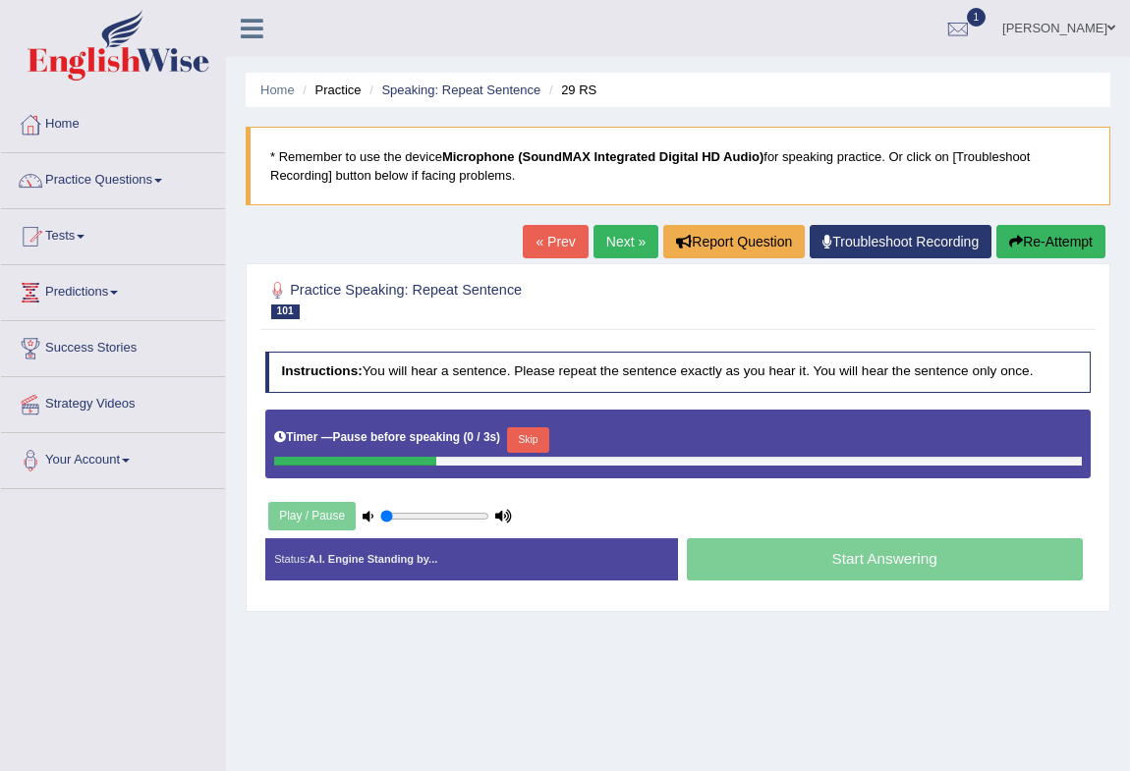
click at [1030, 242] on button "Re-Attempt" at bounding box center [1050, 241] width 109 height 33
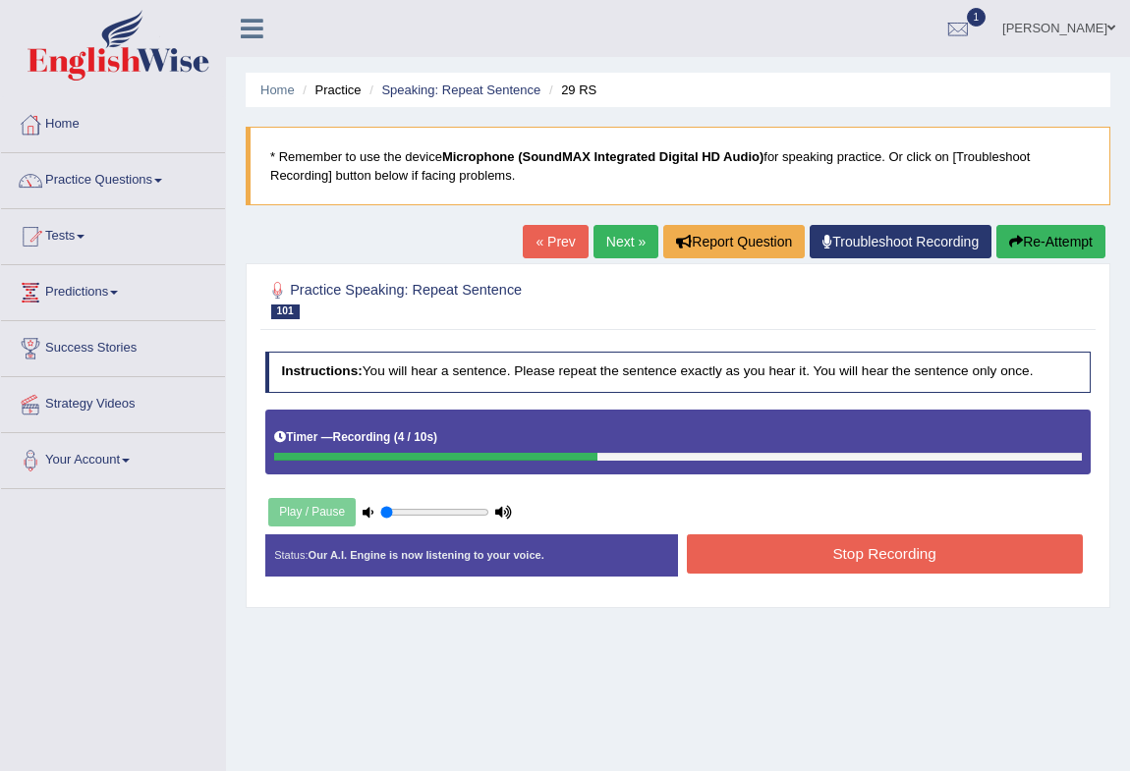
click at [828, 558] on button "Stop Recording" at bounding box center [885, 554] width 396 height 38
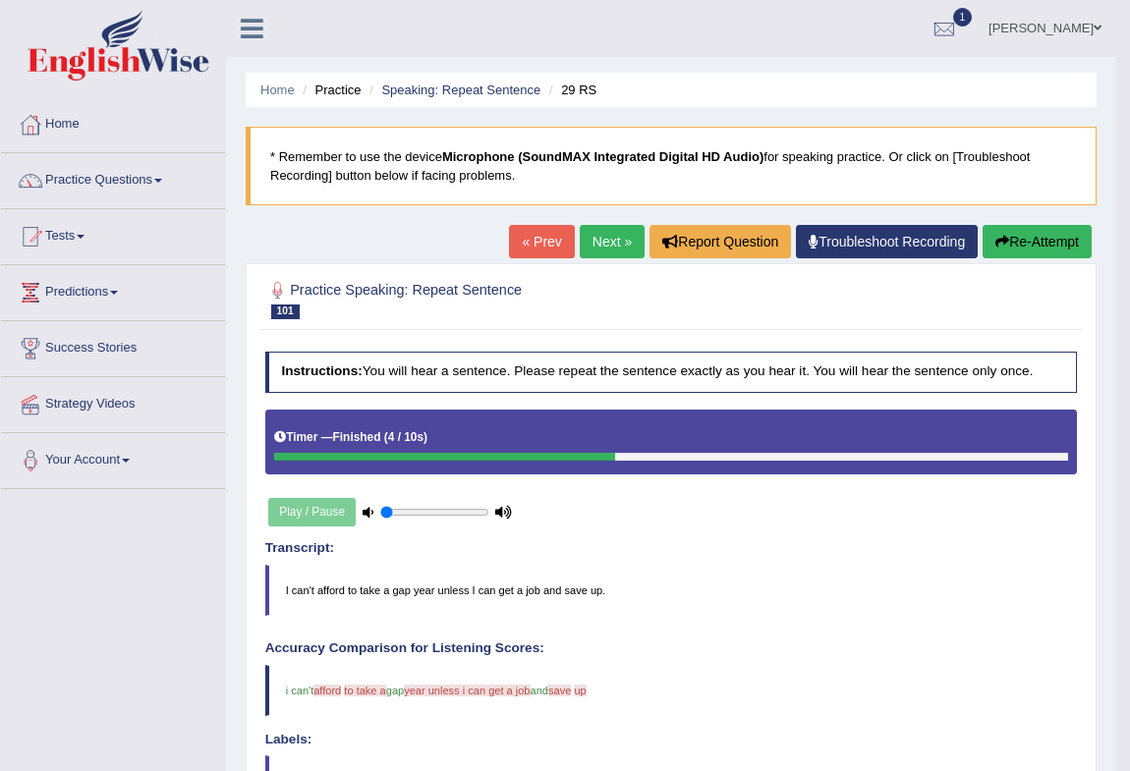
click at [608, 236] on link "Next »" at bounding box center [612, 241] width 65 height 33
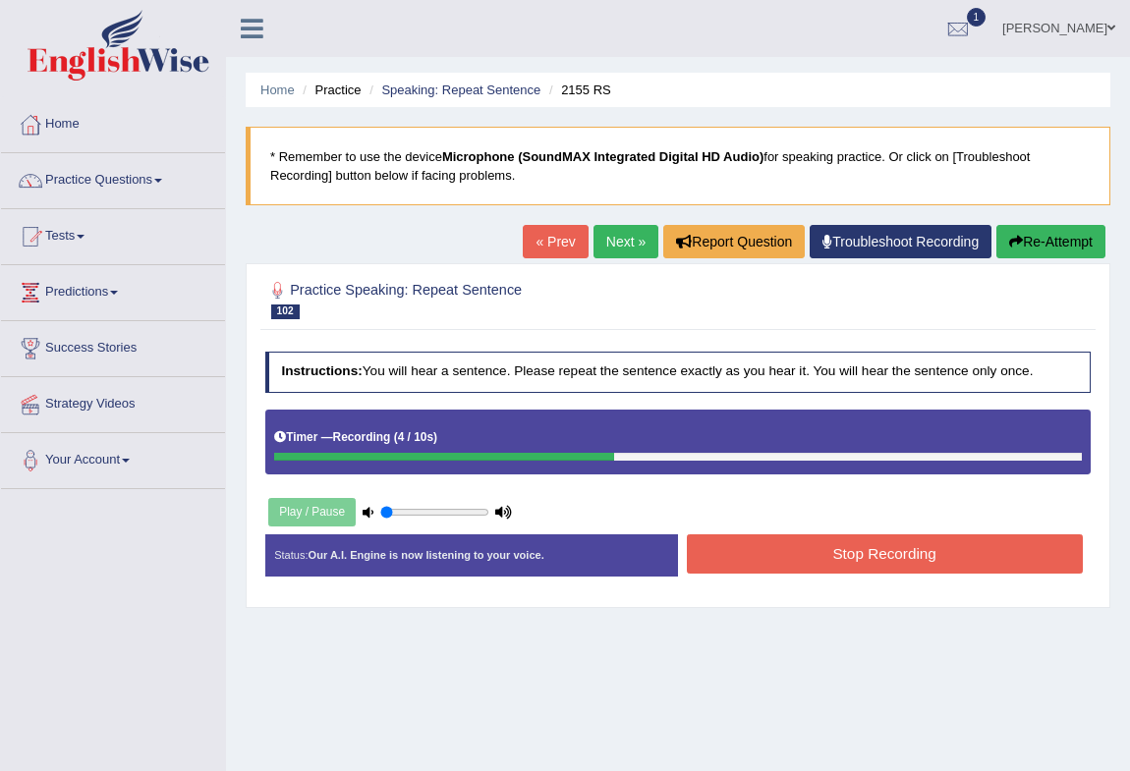
click at [843, 558] on button "Stop Recording" at bounding box center [885, 554] width 396 height 38
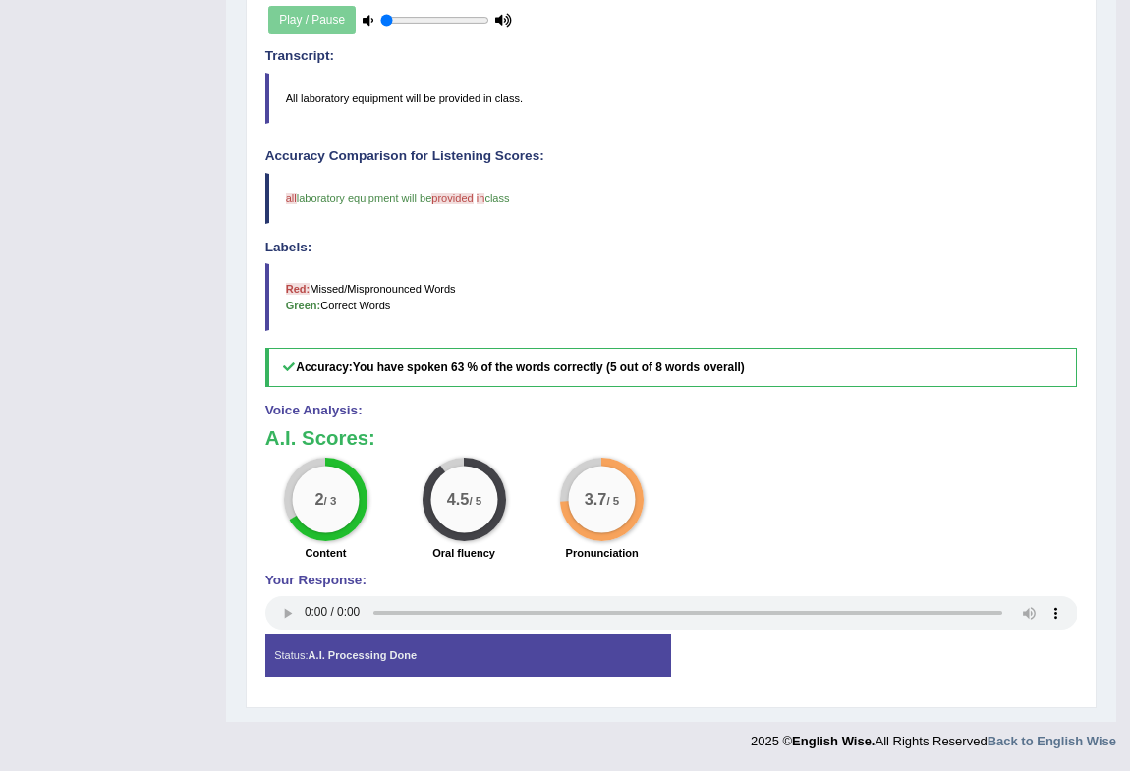
scroll to position [46, 0]
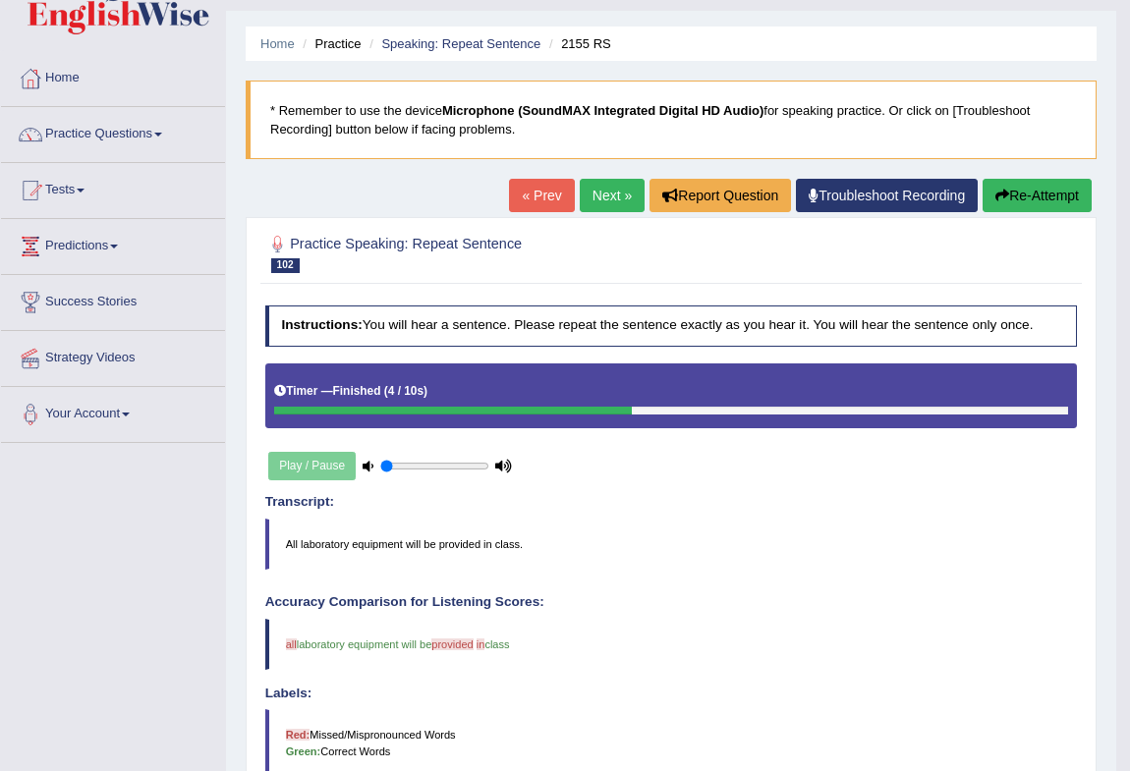
click at [586, 192] on link "Next »" at bounding box center [612, 195] width 65 height 33
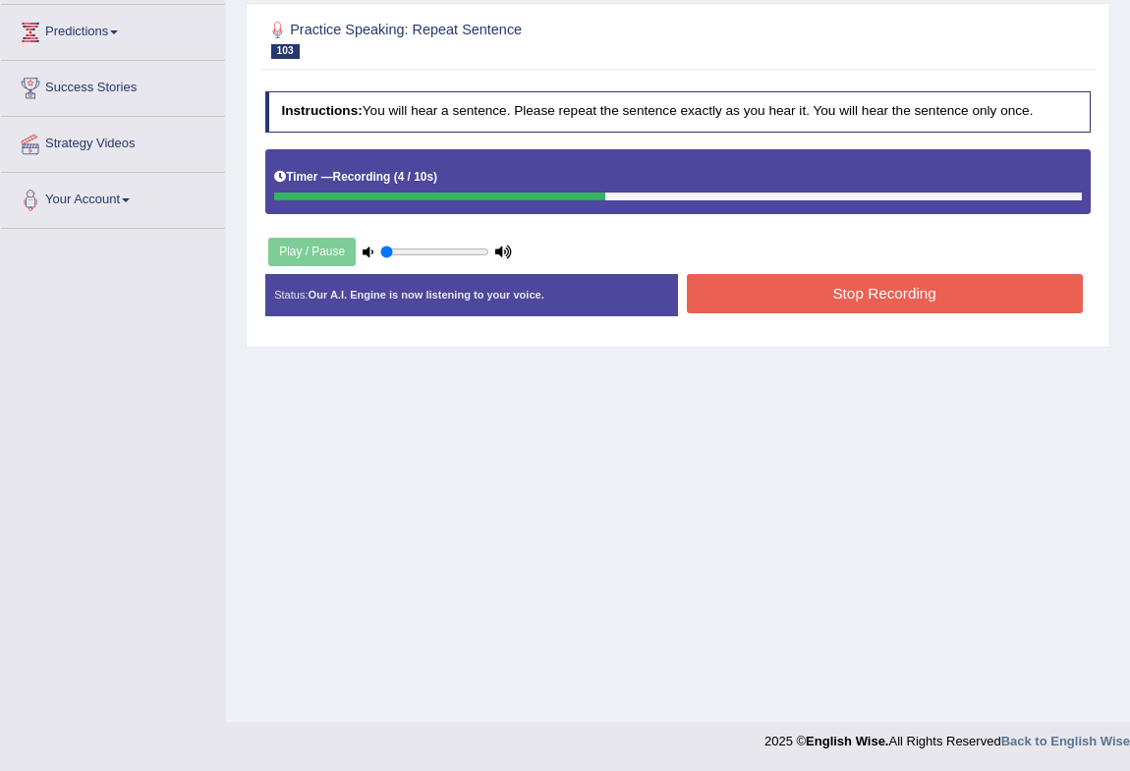
click at [914, 293] on button "Stop Recording" at bounding box center [885, 293] width 396 height 38
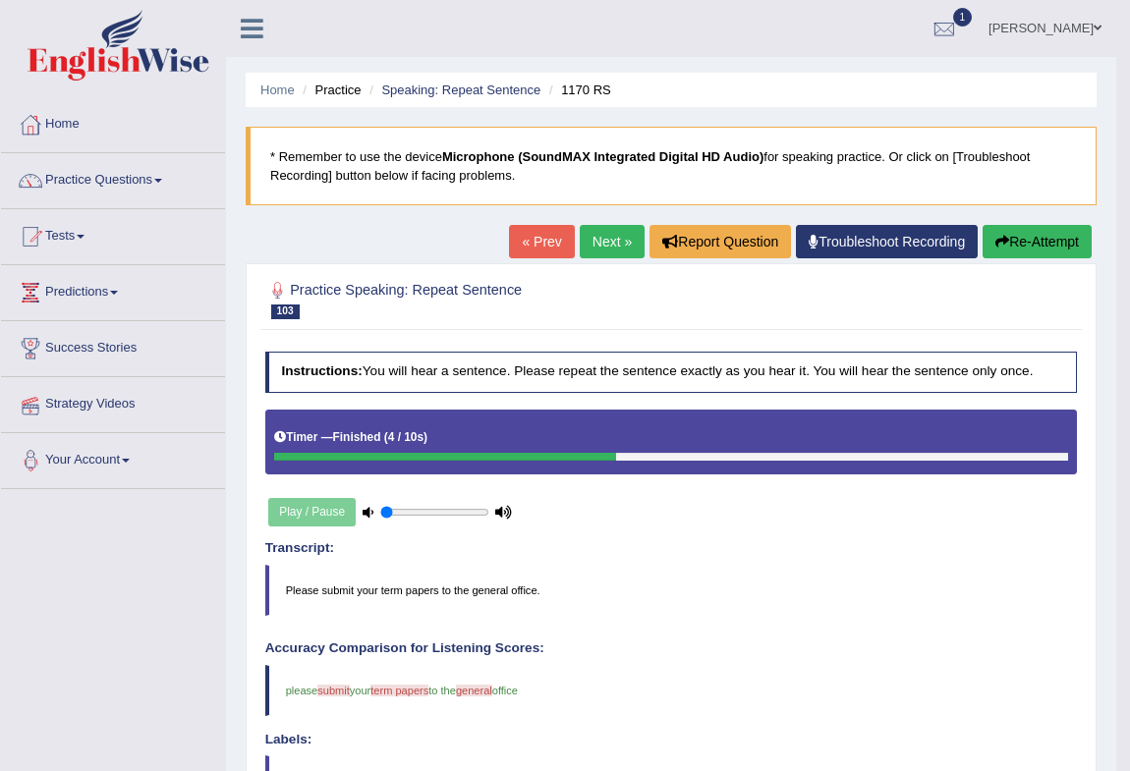
click at [588, 244] on link "Next »" at bounding box center [612, 241] width 65 height 33
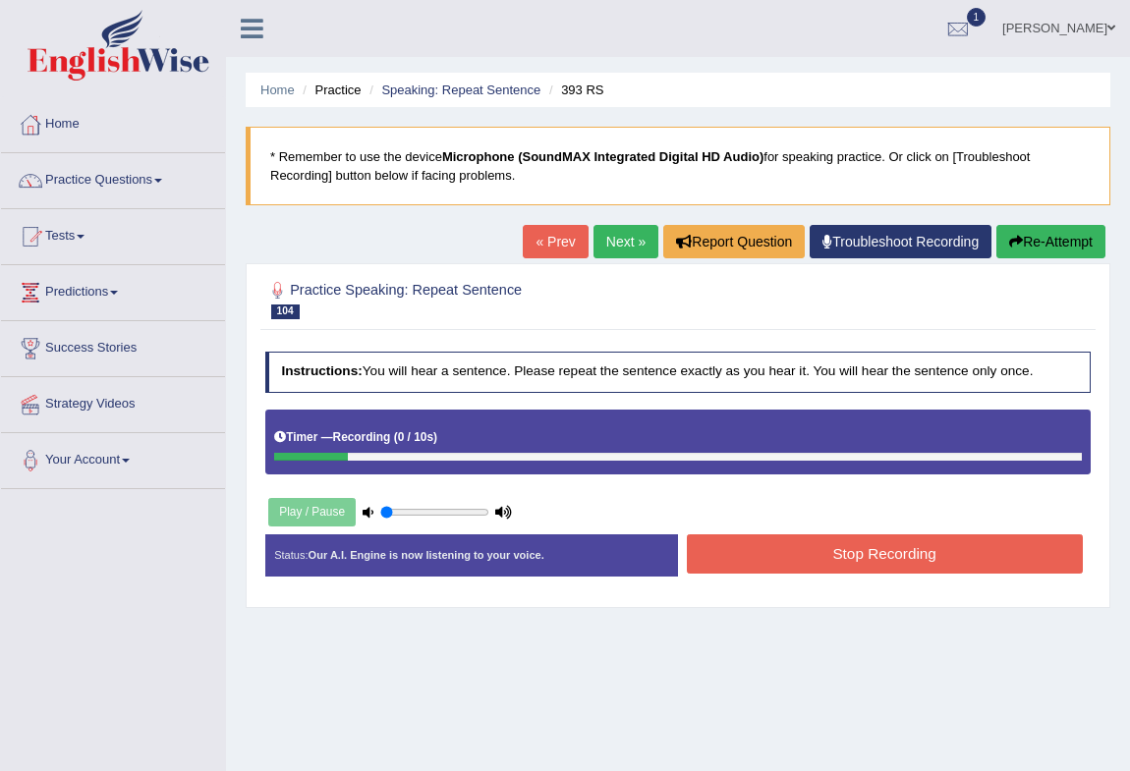
click at [1039, 250] on button "Re-Attempt" at bounding box center [1050, 241] width 109 height 33
click at [844, 565] on button "Stop Recording" at bounding box center [885, 554] width 396 height 38
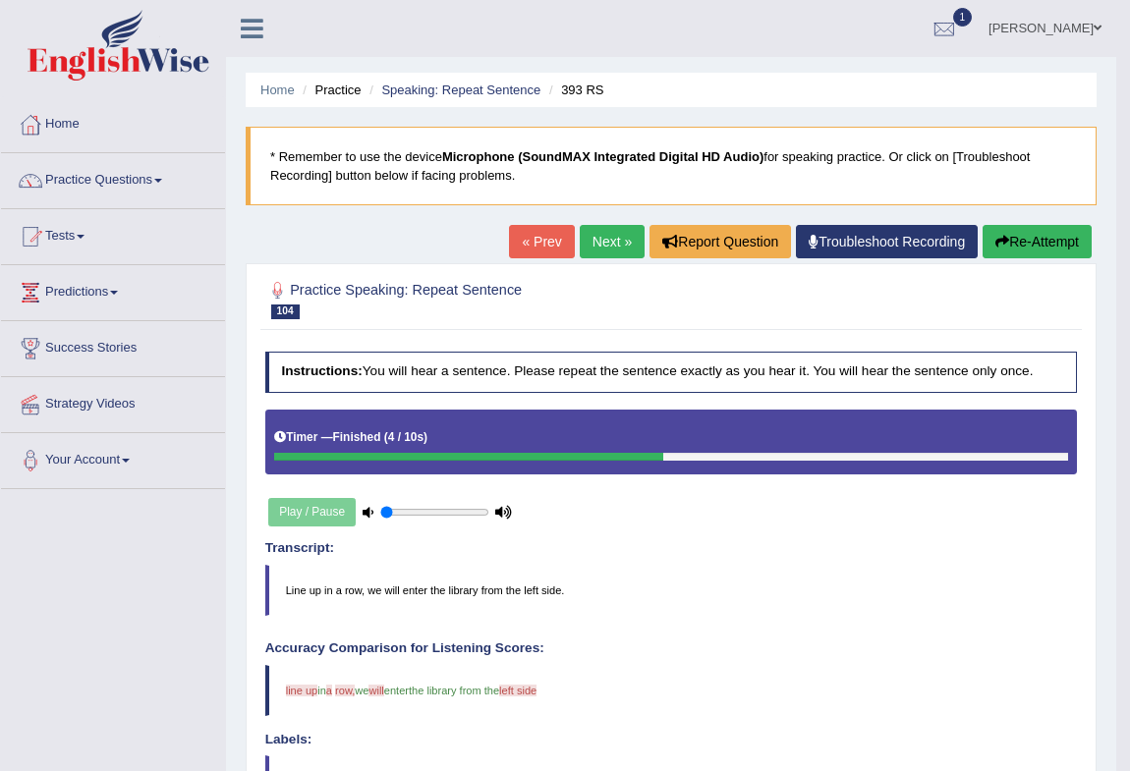
click at [611, 254] on link "Next »" at bounding box center [612, 241] width 65 height 33
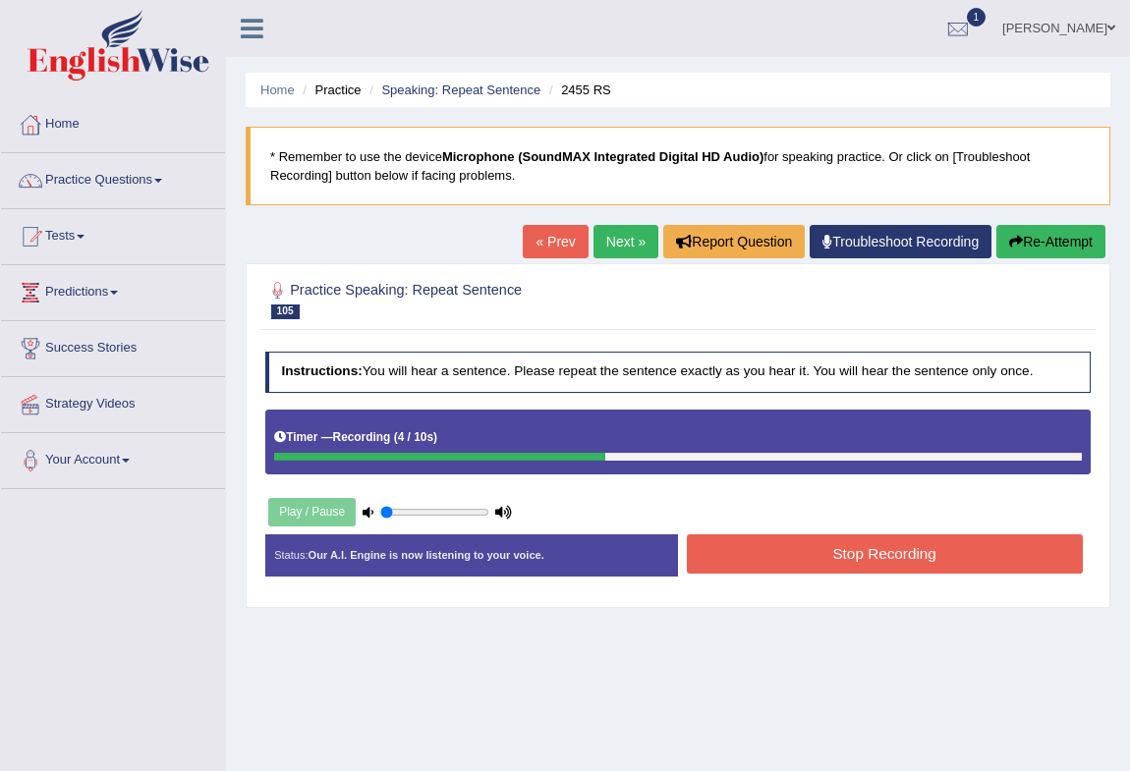
click at [942, 555] on button "Stop Recording" at bounding box center [885, 554] width 396 height 38
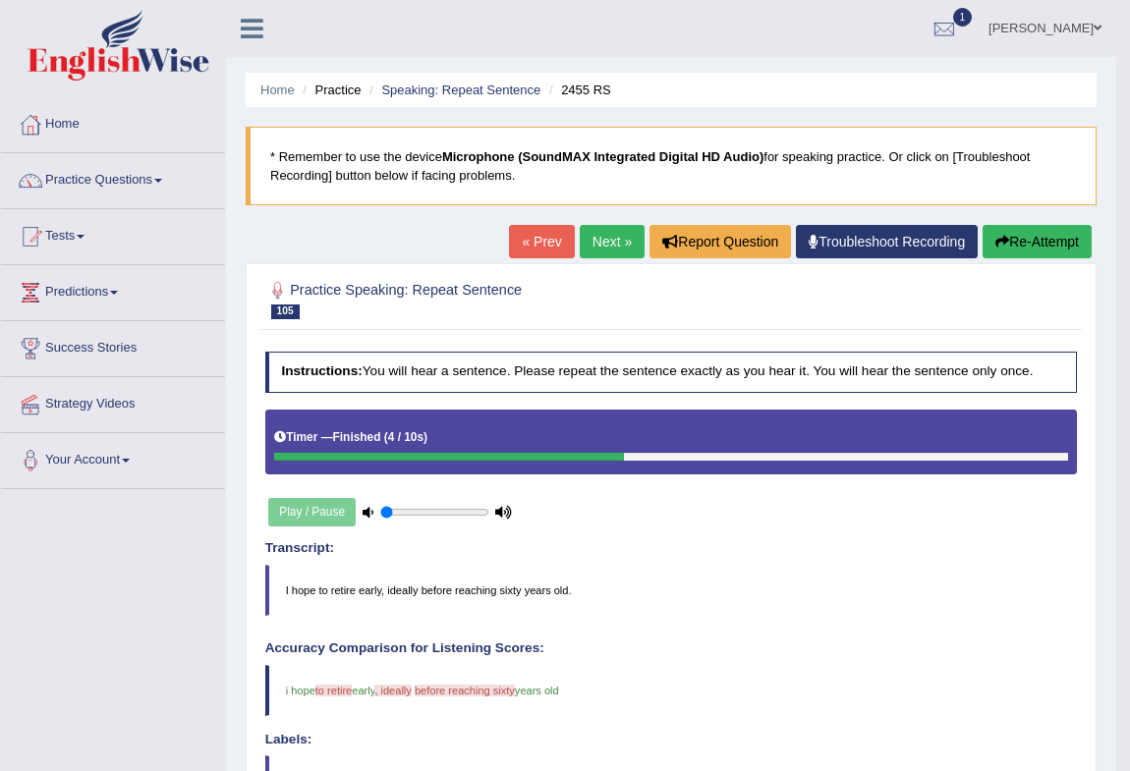
click at [598, 246] on link "Next »" at bounding box center [612, 241] width 65 height 33
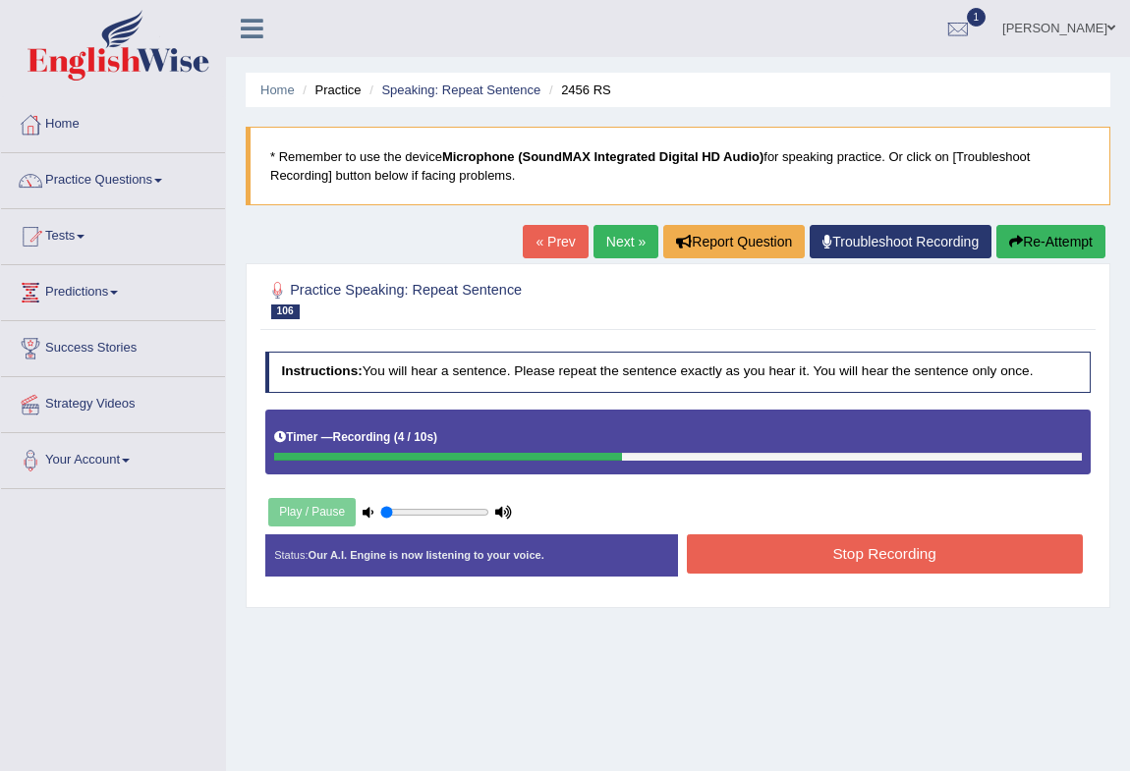
click at [962, 551] on button "Stop Recording" at bounding box center [885, 554] width 396 height 38
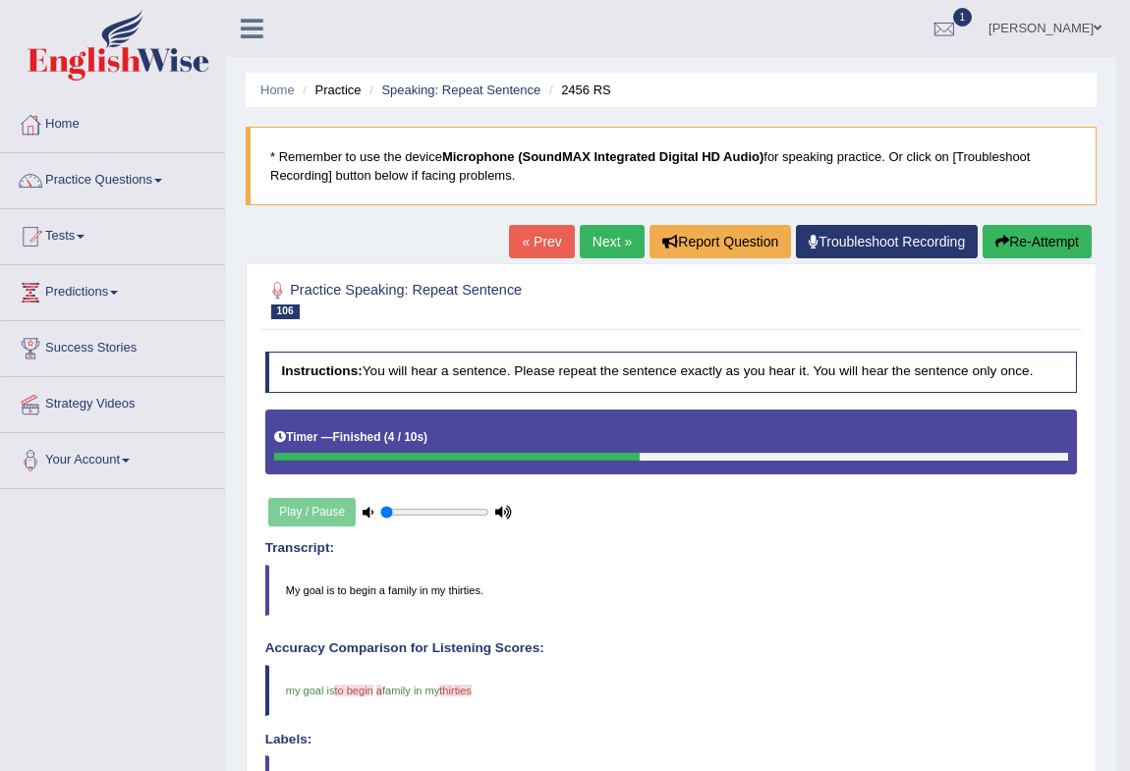
click at [607, 235] on link "Next »" at bounding box center [612, 241] width 65 height 33
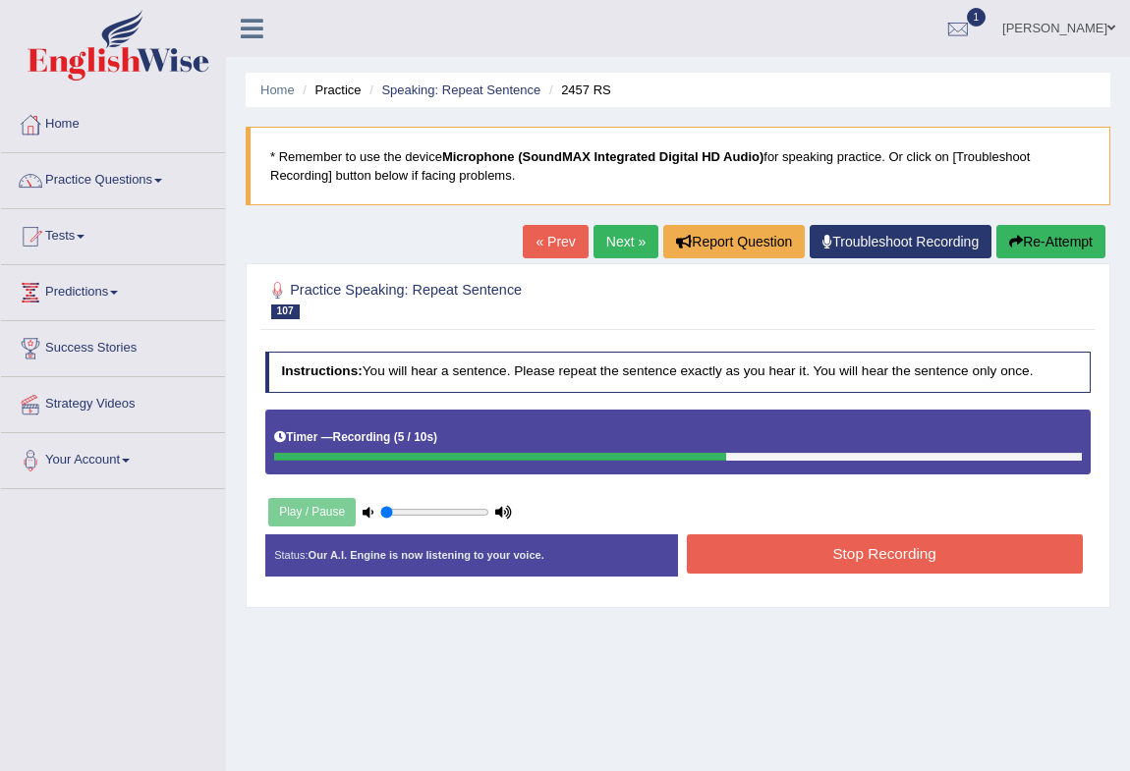
click at [868, 557] on button "Stop Recording" at bounding box center [885, 554] width 396 height 38
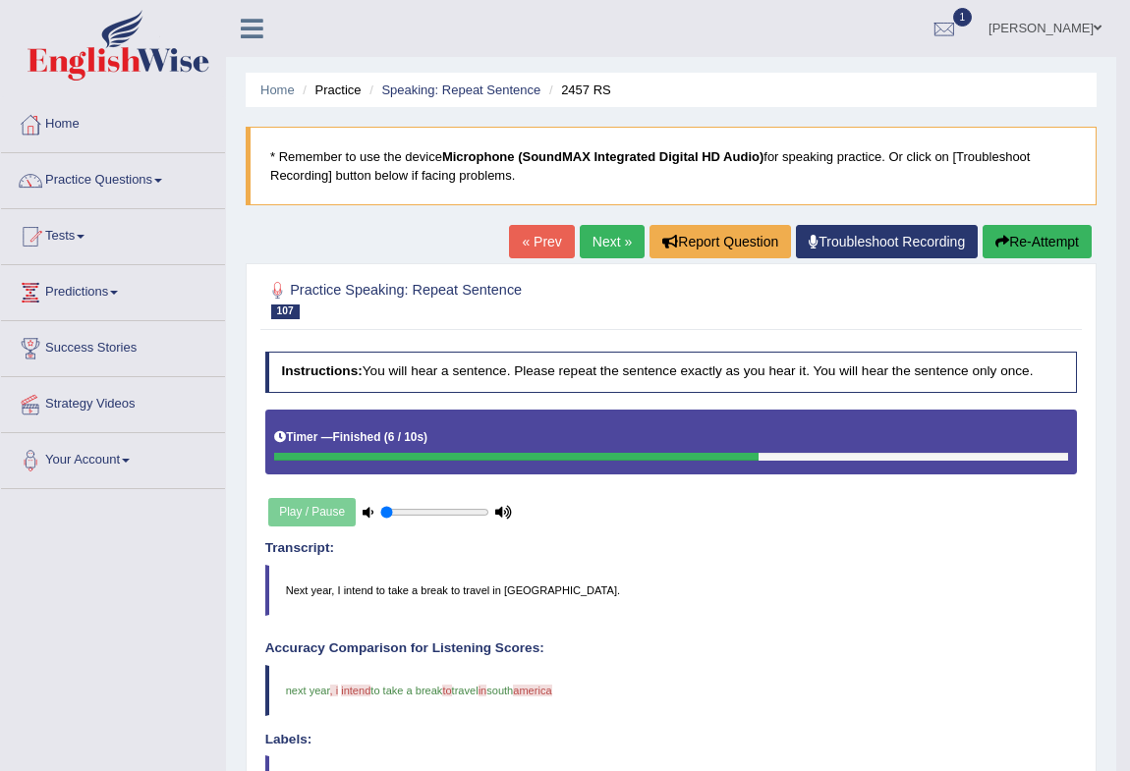
click at [593, 240] on link "Next »" at bounding box center [612, 241] width 65 height 33
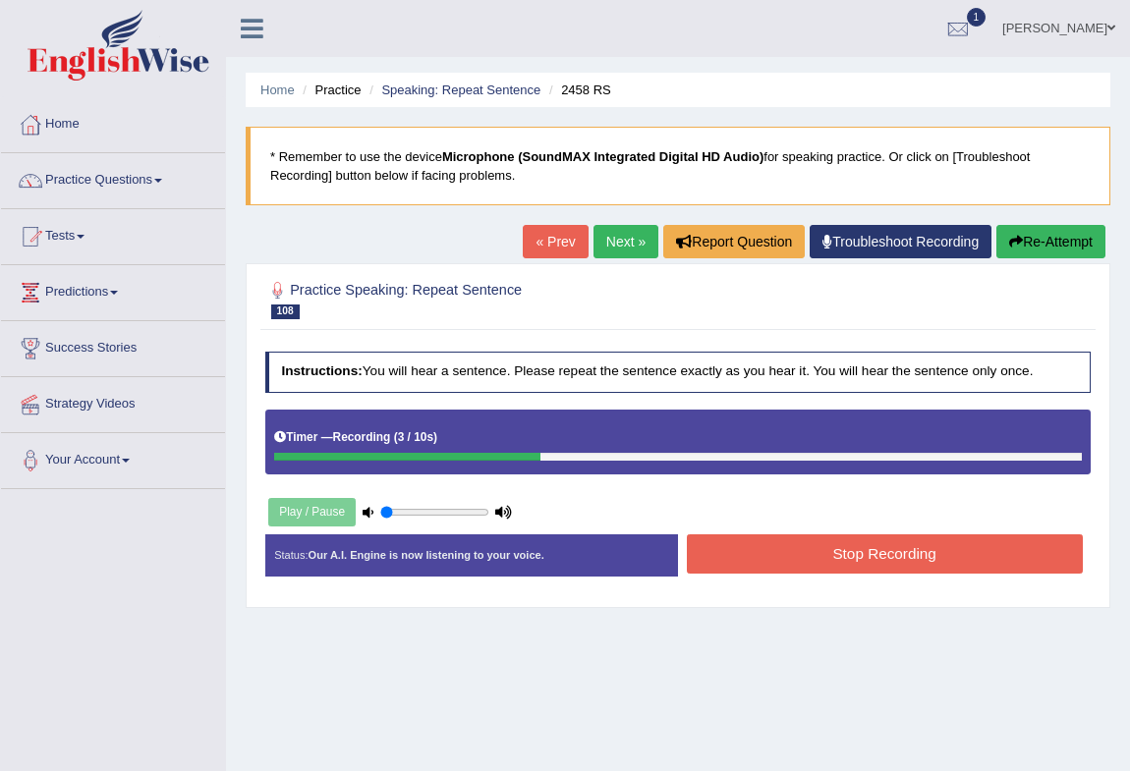
click at [817, 546] on button "Stop Recording" at bounding box center [885, 554] width 396 height 38
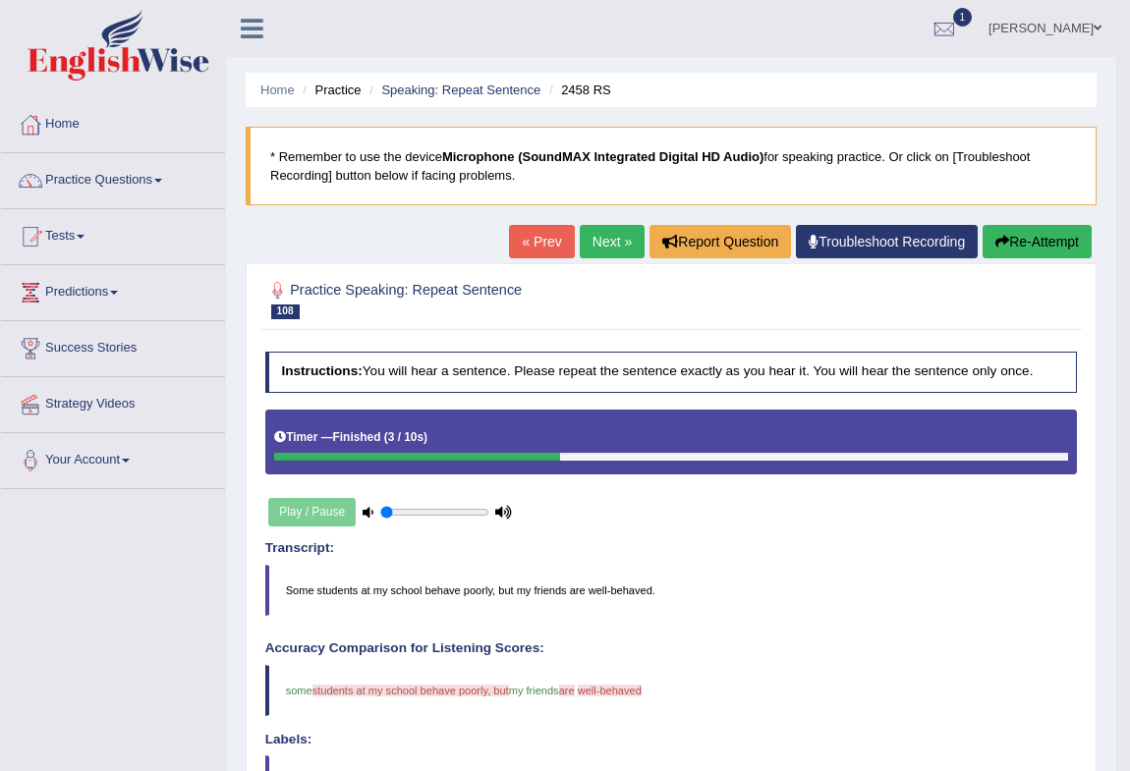
click at [589, 243] on link "Next »" at bounding box center [612, 241] width 65 height 33
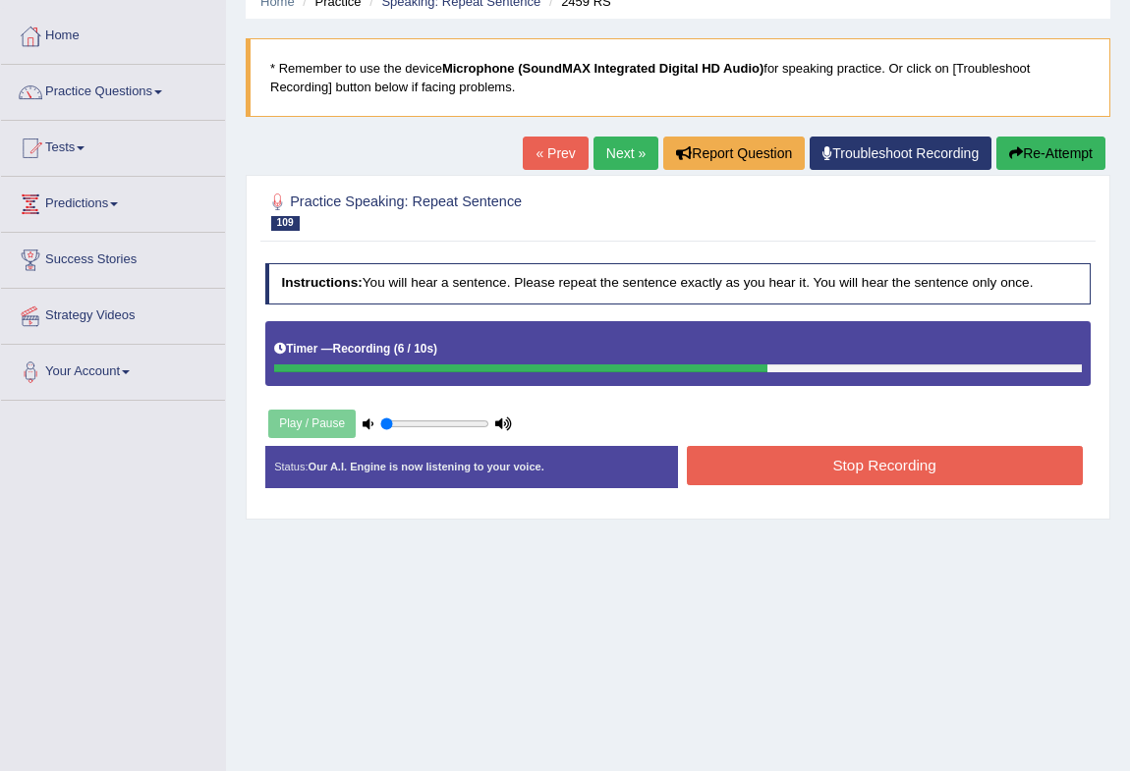
click at [844, 463] on button "Stop Recording" at bounding box center [885, 465] width 396 height 38
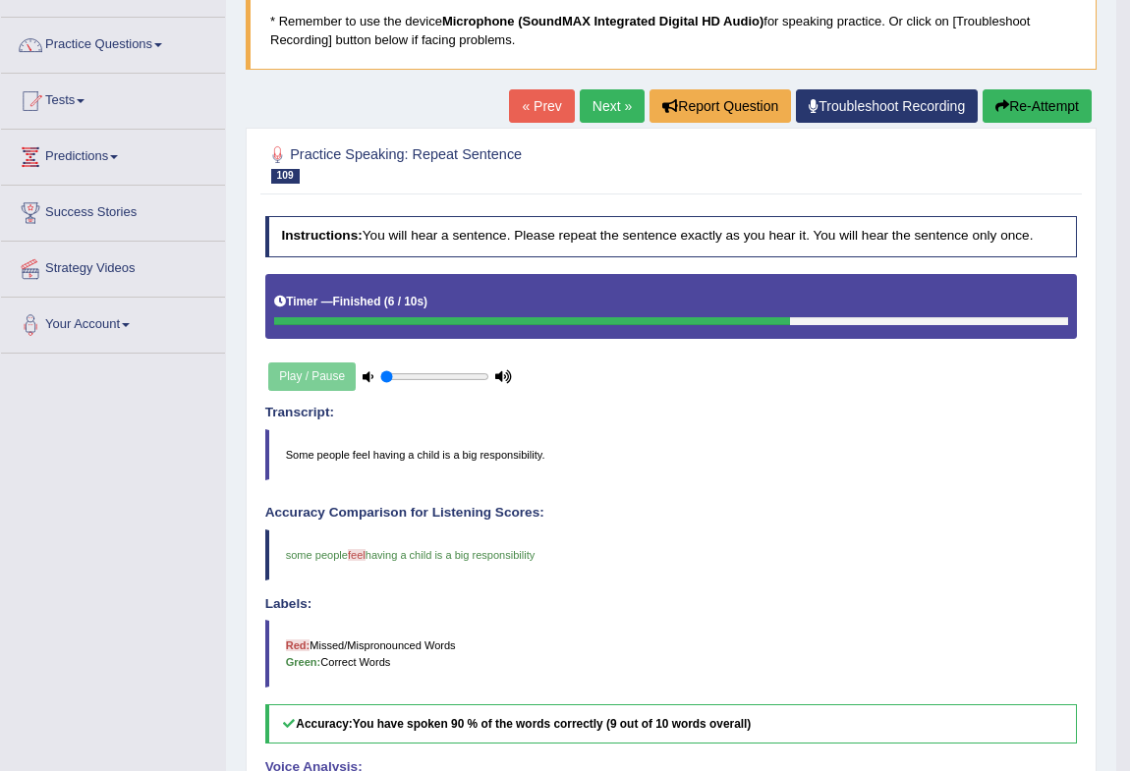
scroll to position [46, 0]
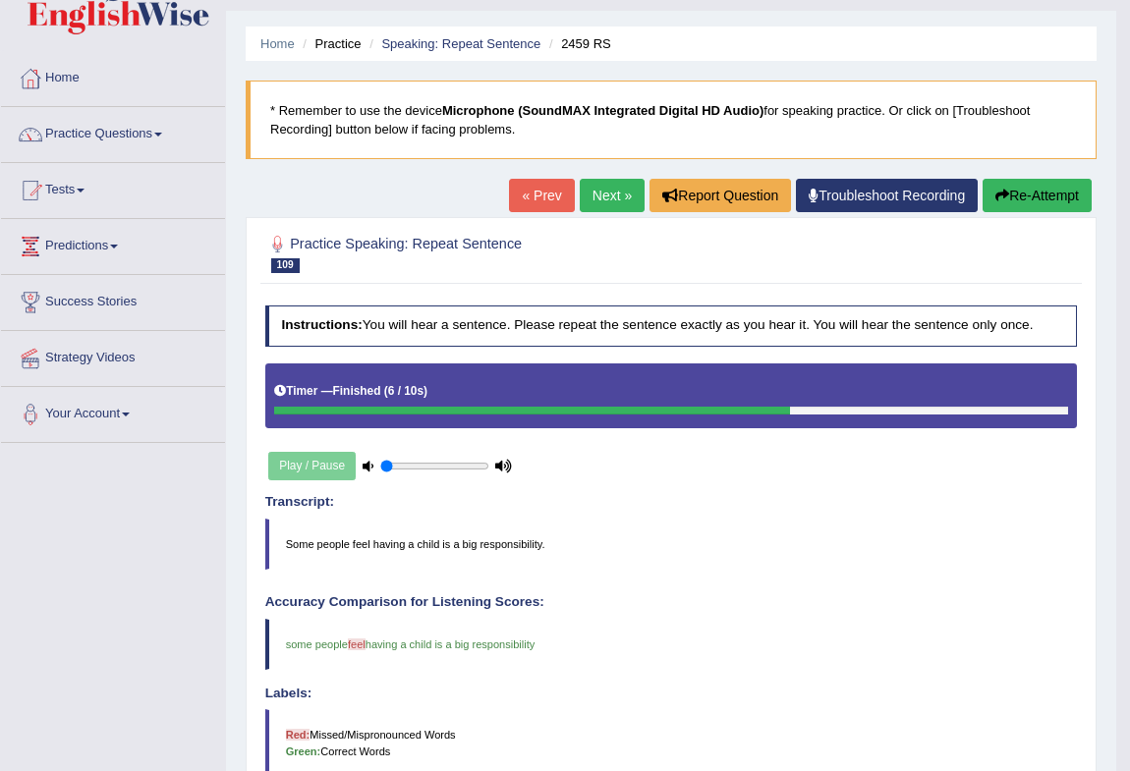
click at [608, 196] on link "Next »" at bounding box center [612, 195] width 65 height 33
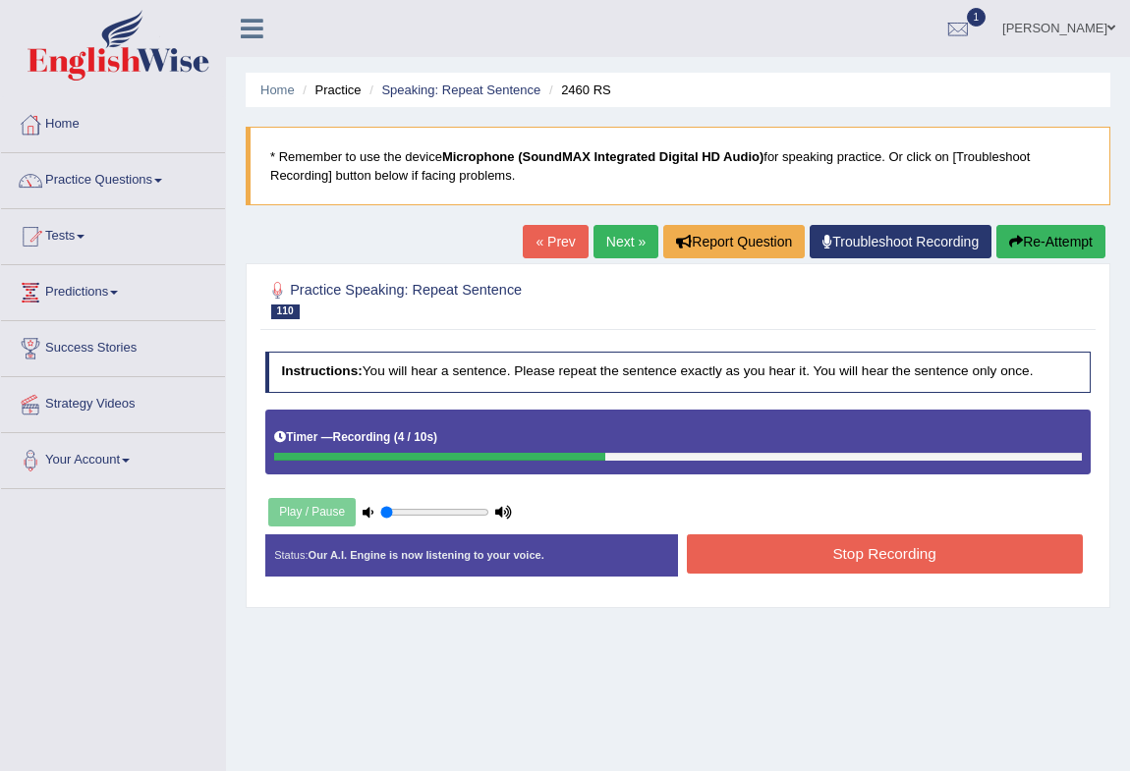
drag, startPoint x: 814, startPoint y: 563, endPoint x: 816, endPoint y: 552, distance: 11.0
click at [816, 554] on button "Stop Recording" at bounding box center [885, 554] width 396 height 38
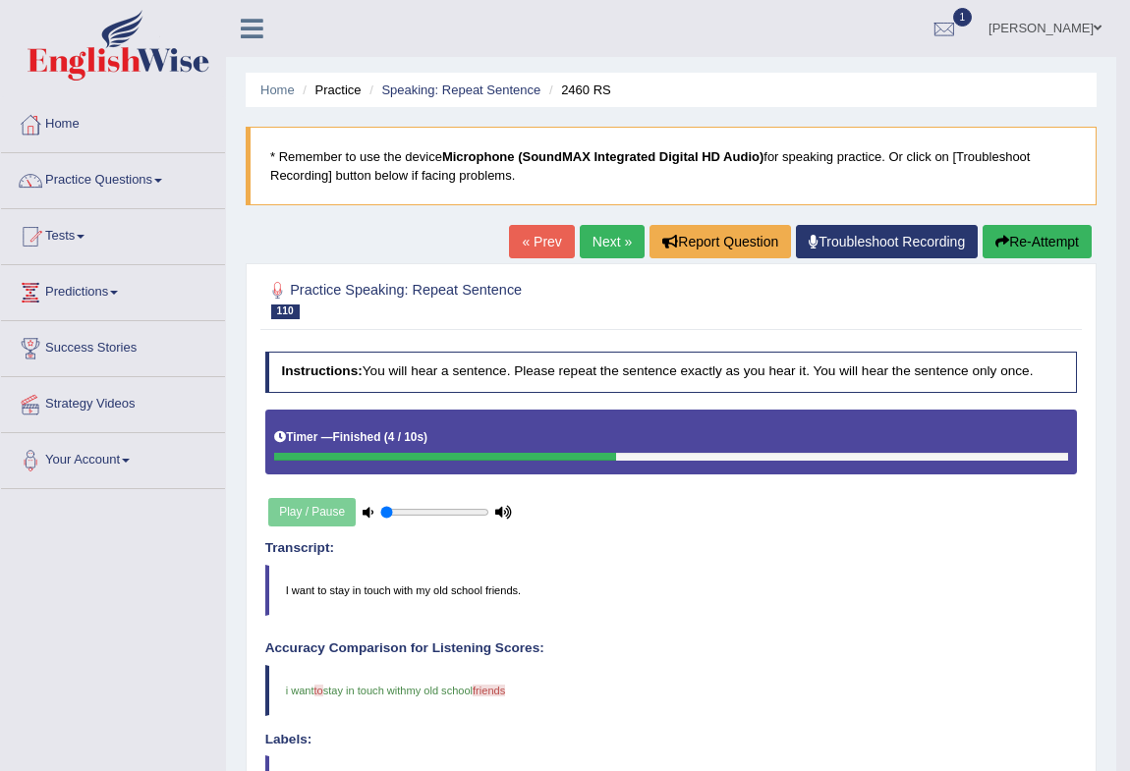
click at [584, 245] on link "Next »" at bounding box center [612, 241] width 65 height 33
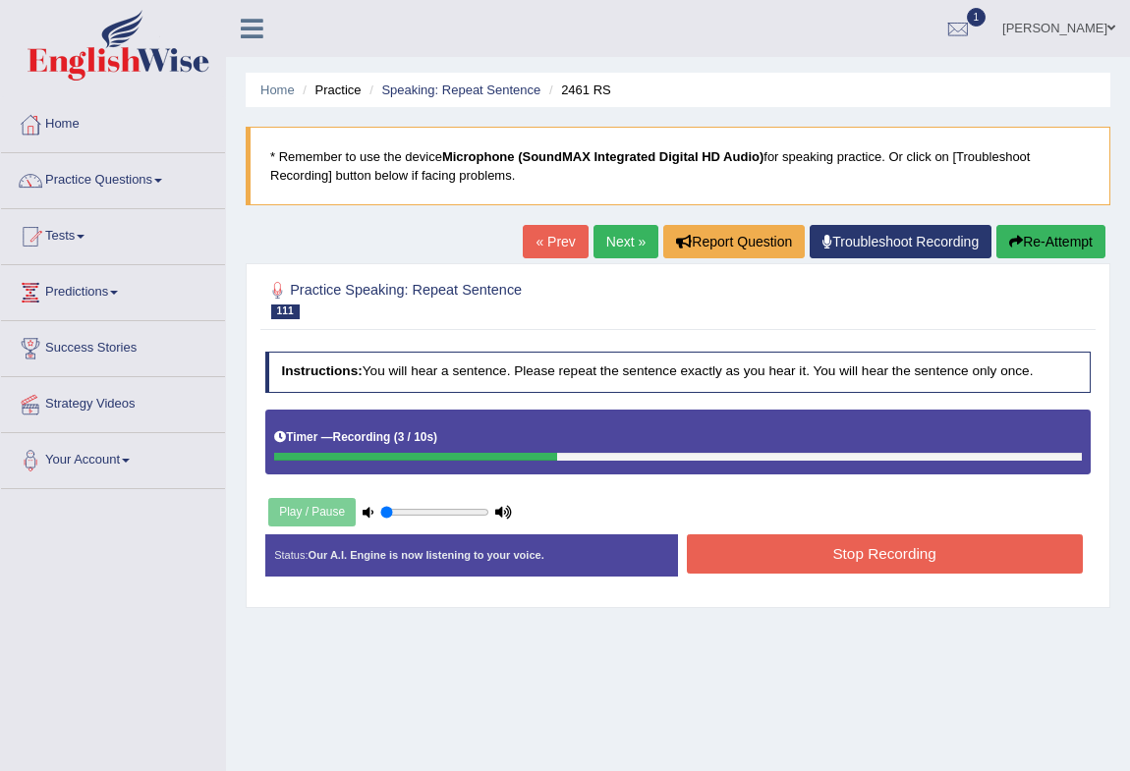
click at [900, 554] on button "Stop Recording" at bounding box center [885, 554] width 396 height 38
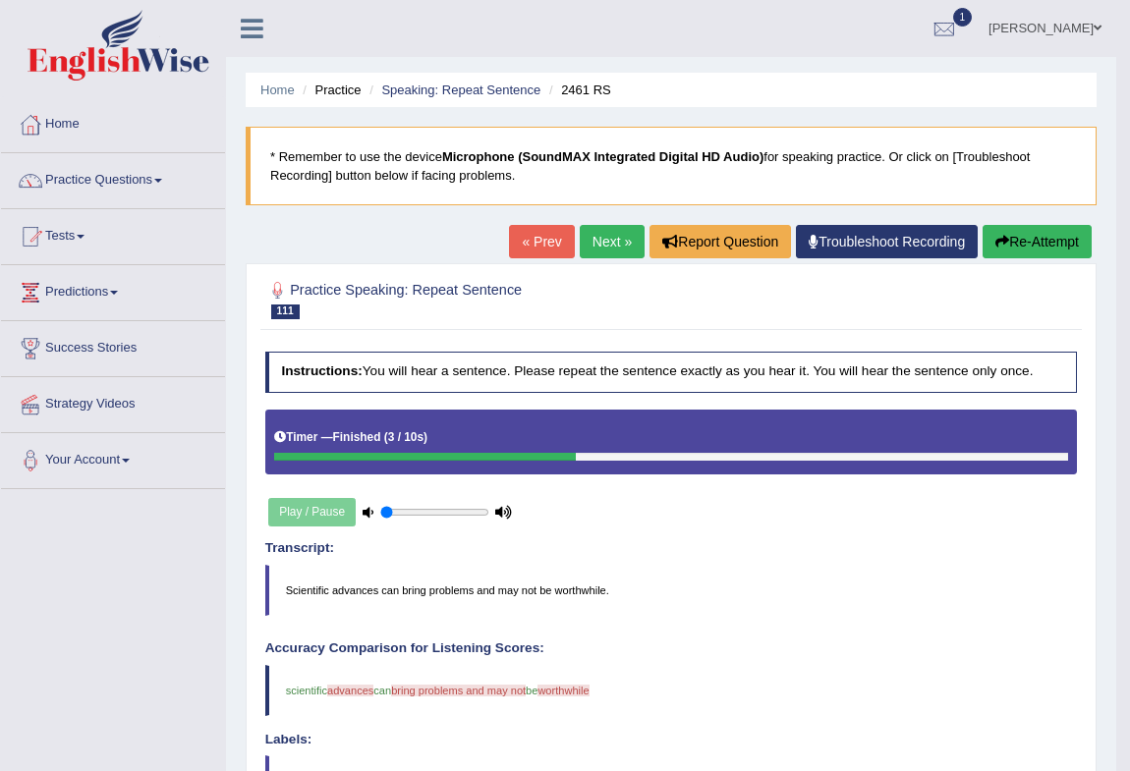
click at [628, 236] on link "Next »" at bounding box center [612, 241] width 65 height 33
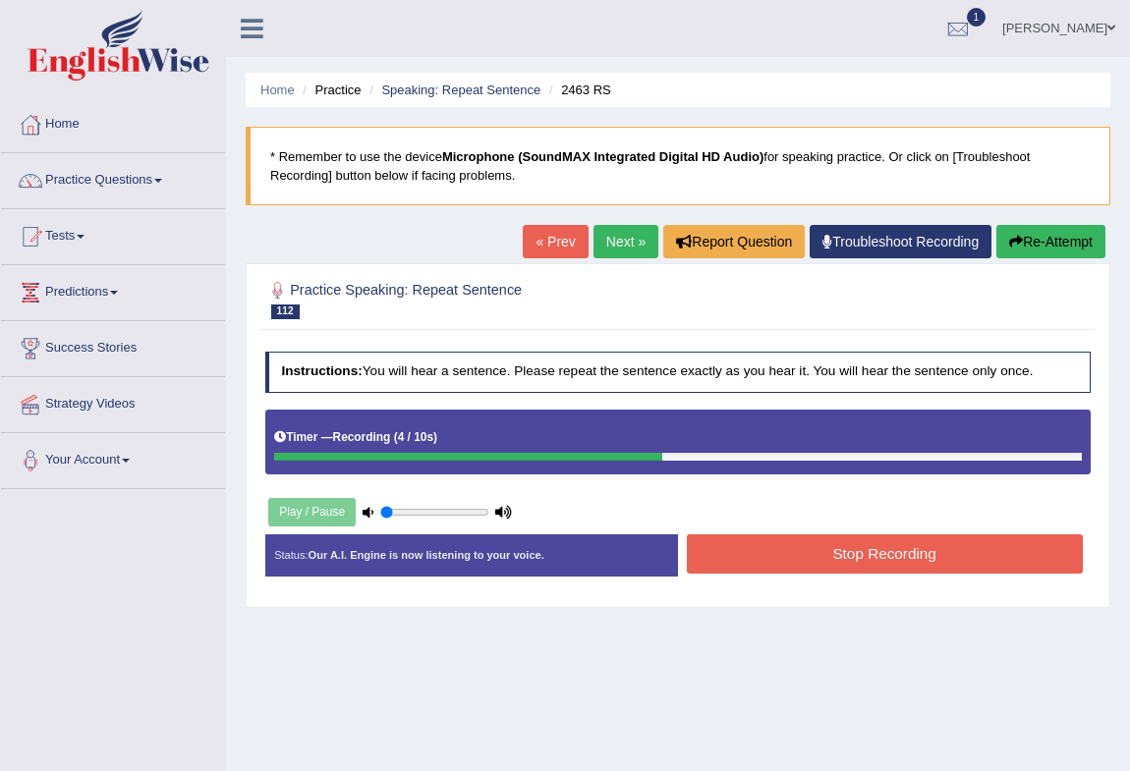
click at [893, 541] on button "Stop Recording" at bounding box center [885, 554] width 396 height 38
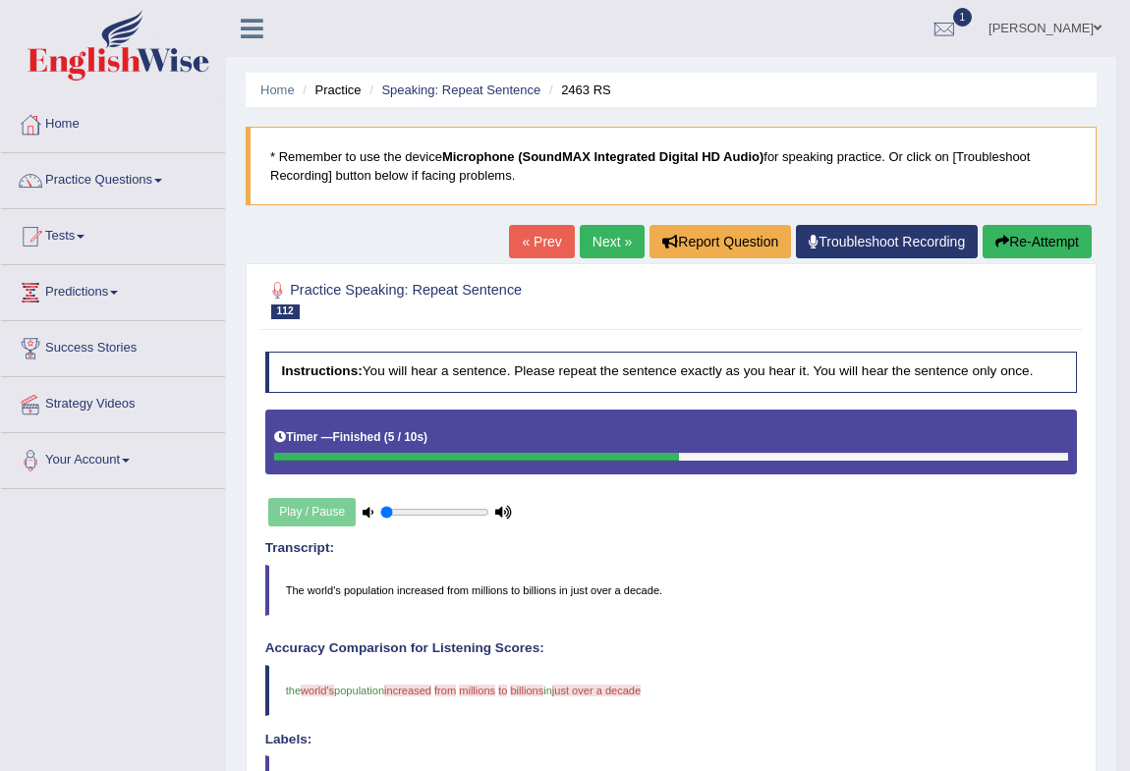
click at [598, 239] on link "Next »" at bounding box center [612, 241] width 65 height 33
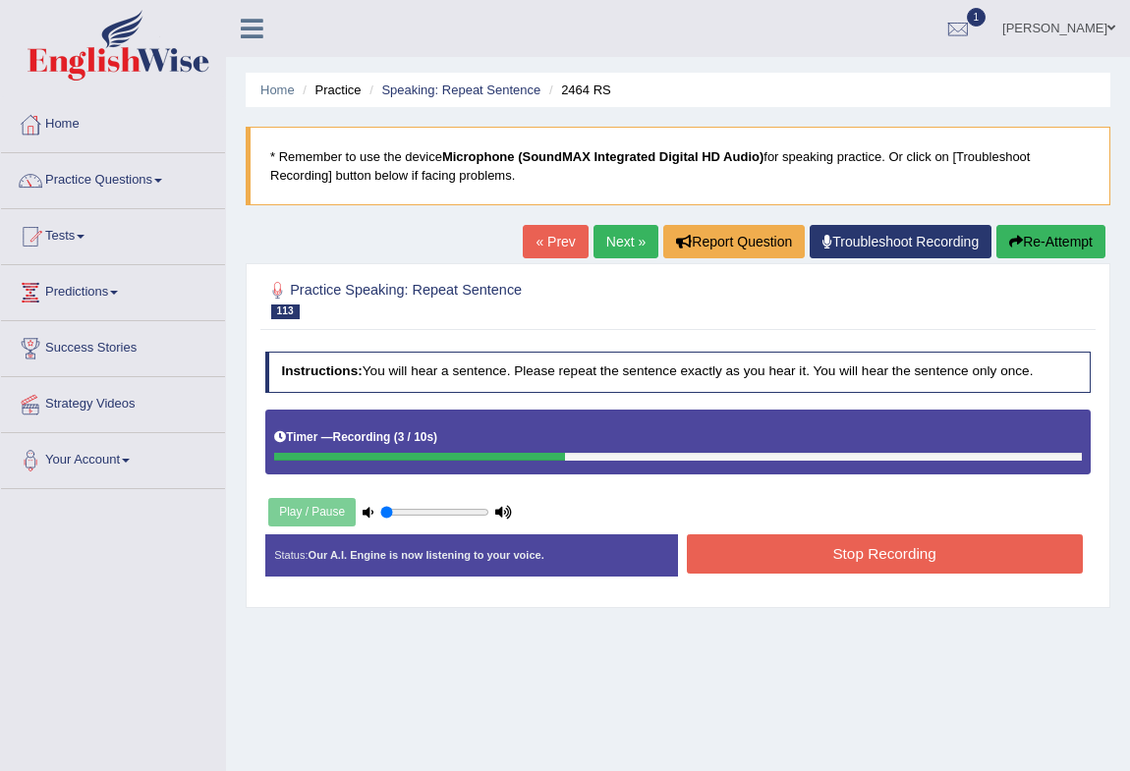
click at [867, 549] on button "Stop Recording" at bounding box center [885, 554] width 396 height 38
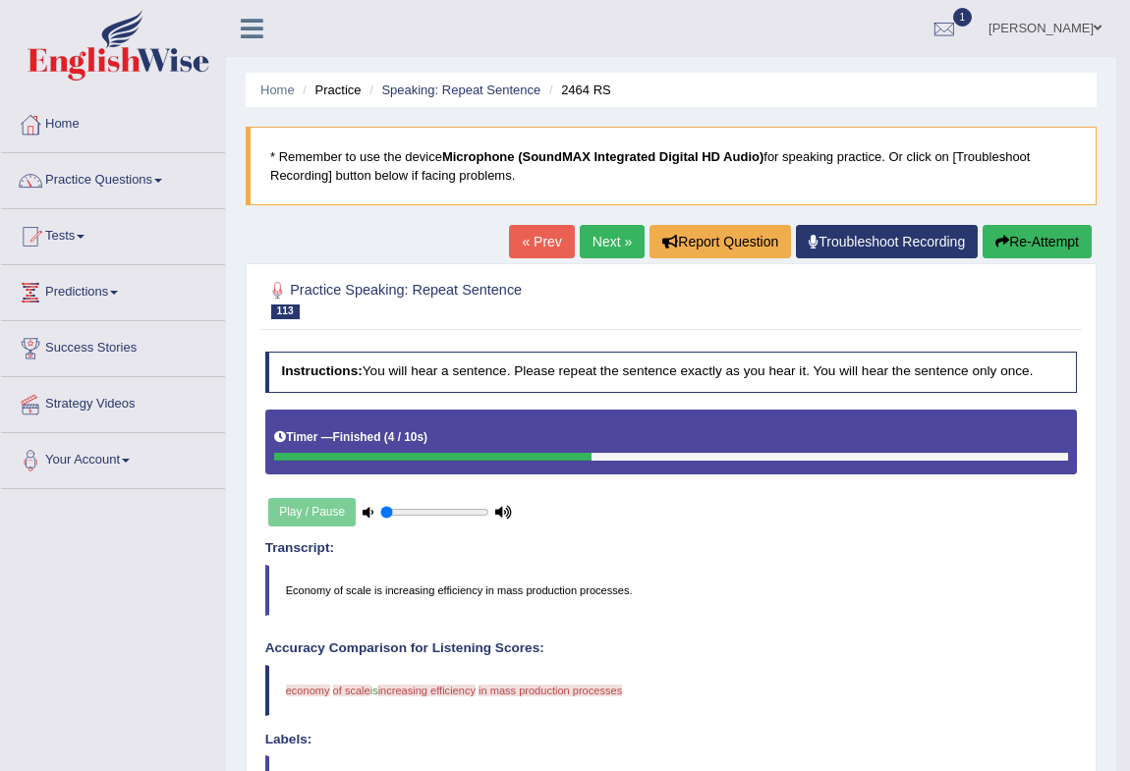
click at [611, 231] on link "Next »" at bounding box center [612, 241] width 65 height 33
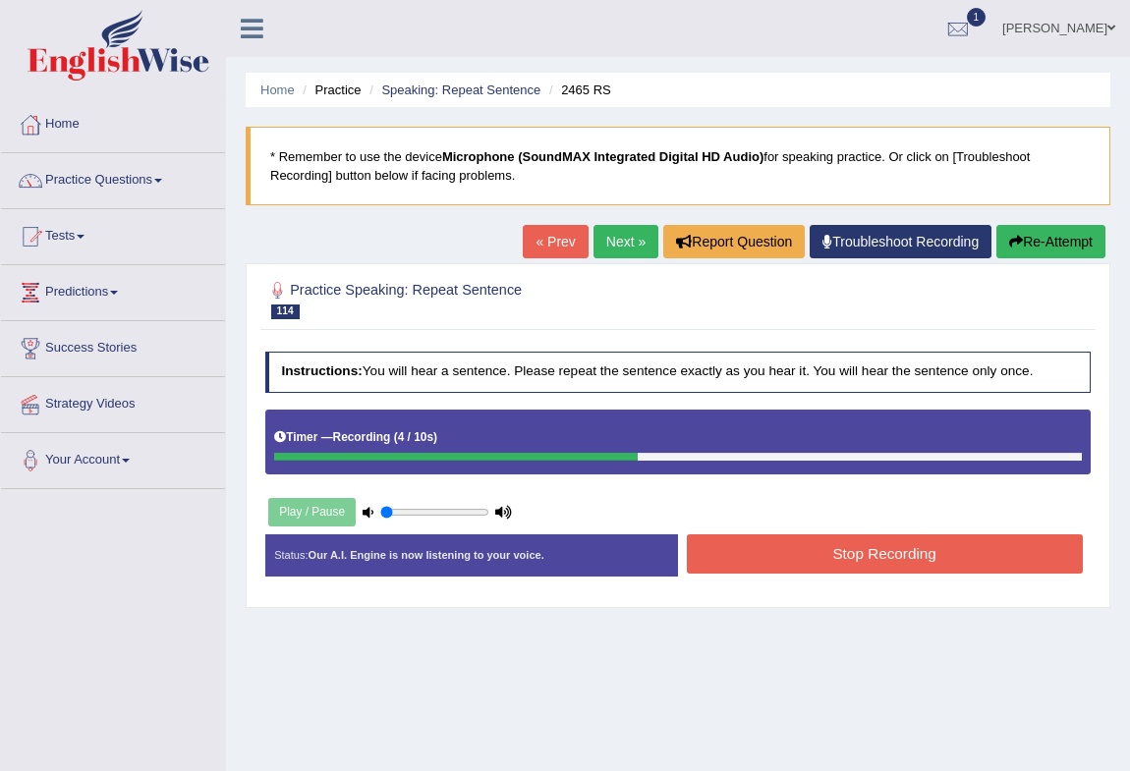
click at [907, 553] on button "Stop Recording" at bounding box center [885, 554] width 396 height 38
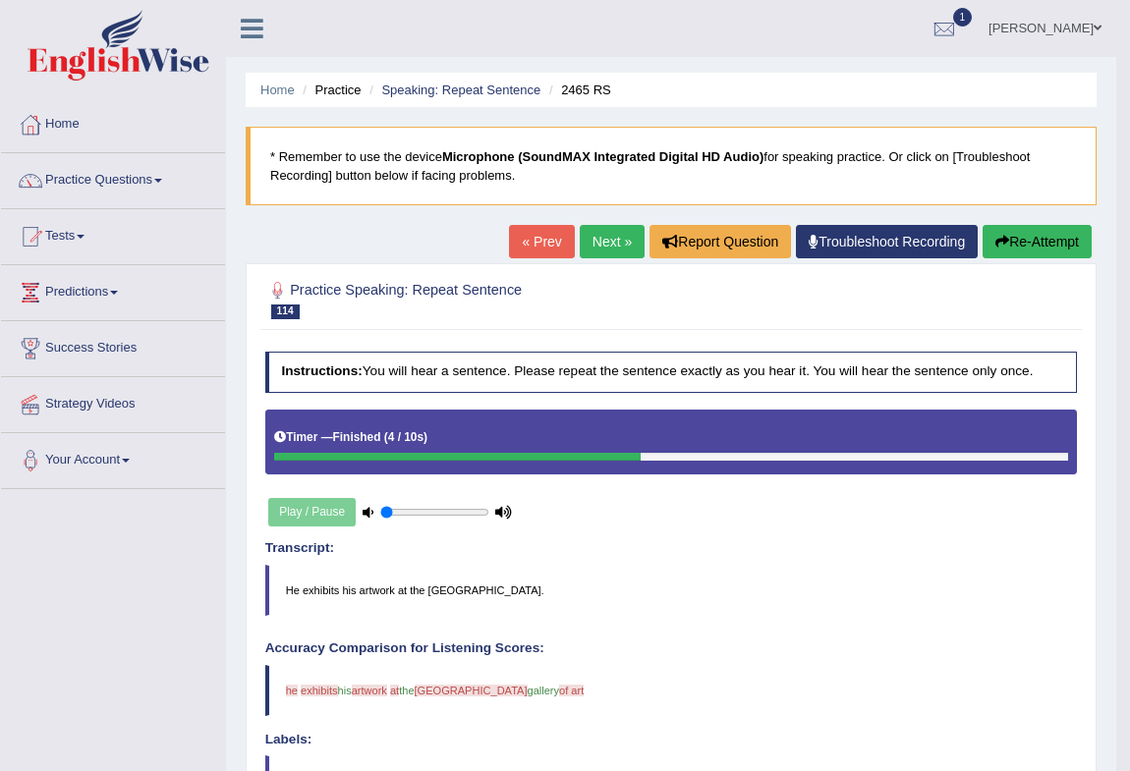
click at [583, 223] on div "Home Practice Speaking: Repeat Sentence 2465 RS * Remember to use the device Mi…" at bounding box center [671, 607] width 890 height 1215
click at [588, 235] on link "Next »" at bounding box center [612, 241] width 65 height 33
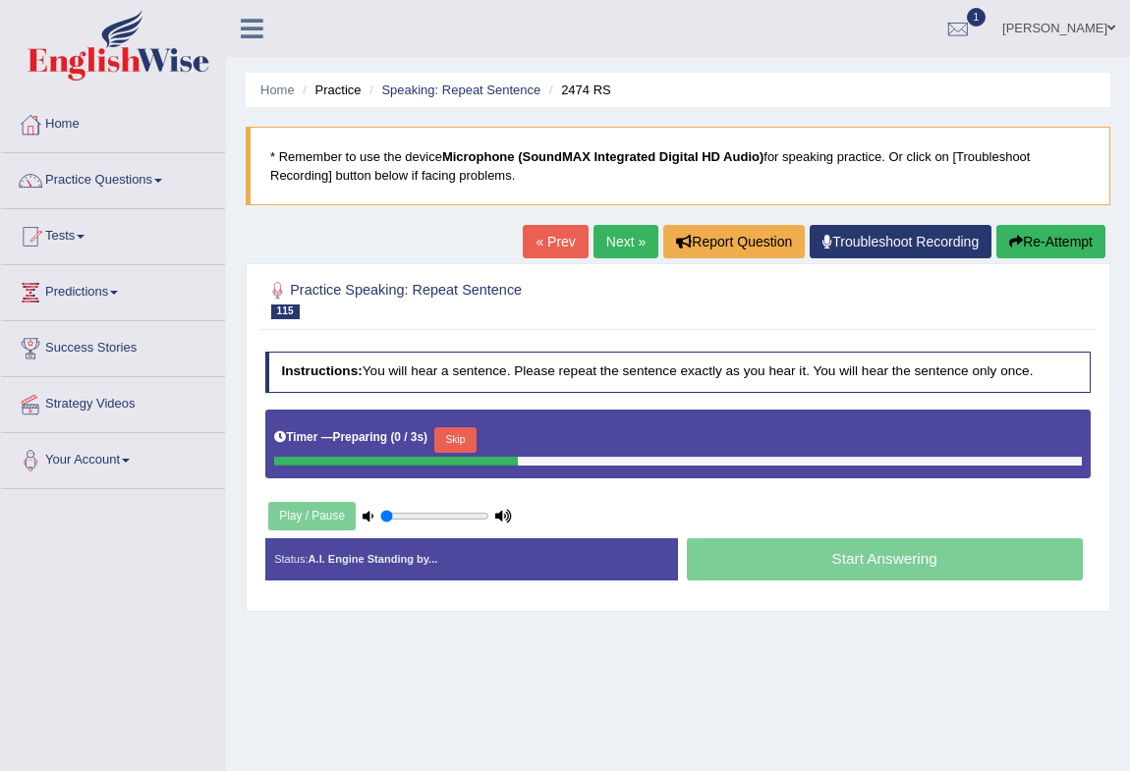
scroll to position [178, 0]
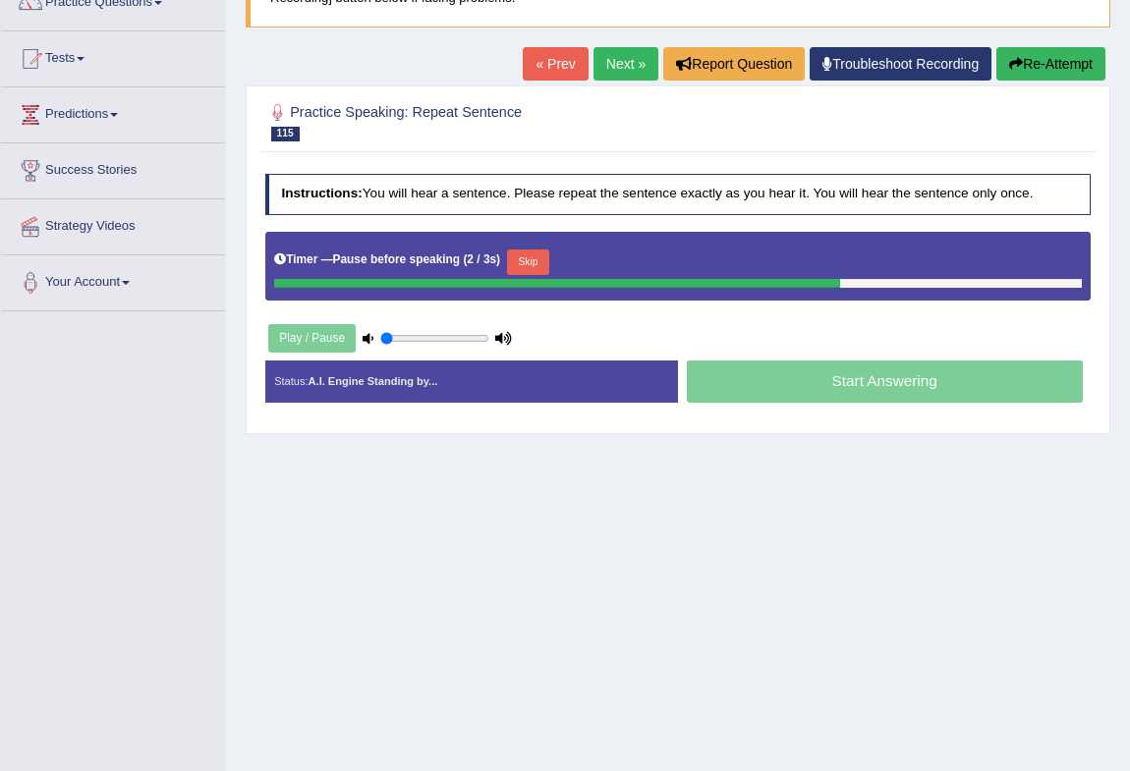
click at [618, 74] on link "Next »" at bounding box center [626, 63] width 65 height 33
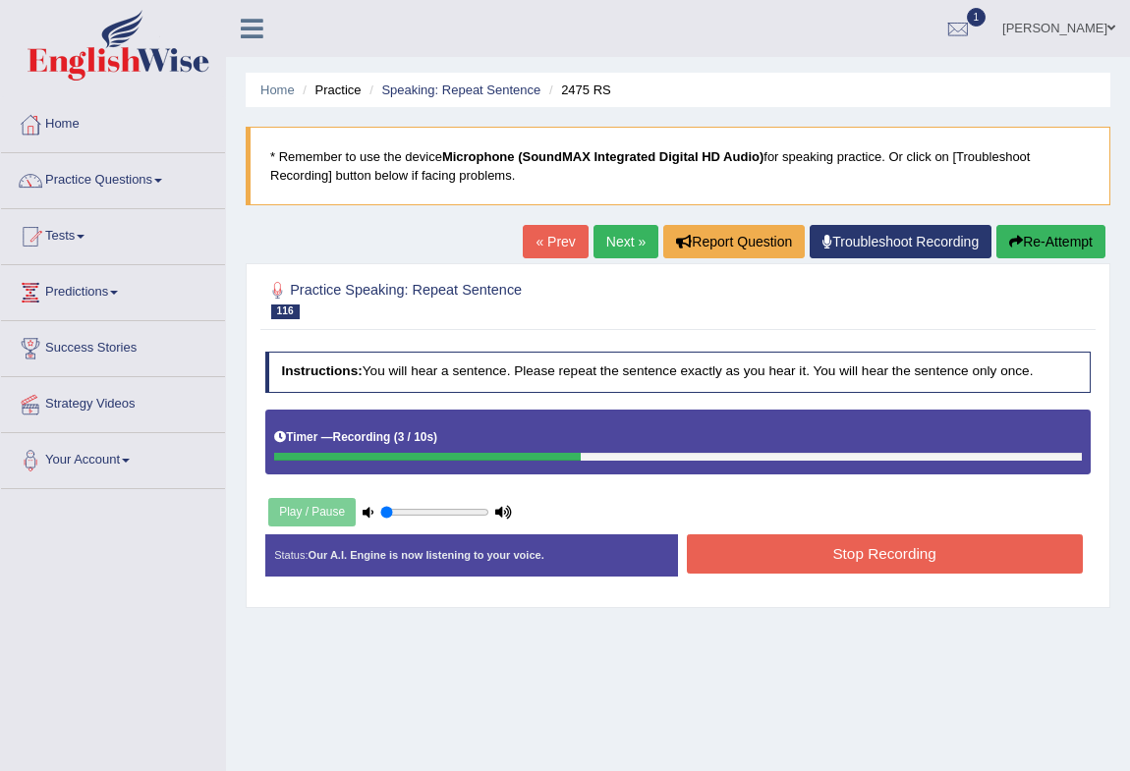
drag, startPoint x: 827, startPoint y: 551, endPoint x: 827, endPoint y: 569, distance: 17.7
click at [827, 569] on button "Stop Recording" at bounding box center [885, 554] width 396 height 38
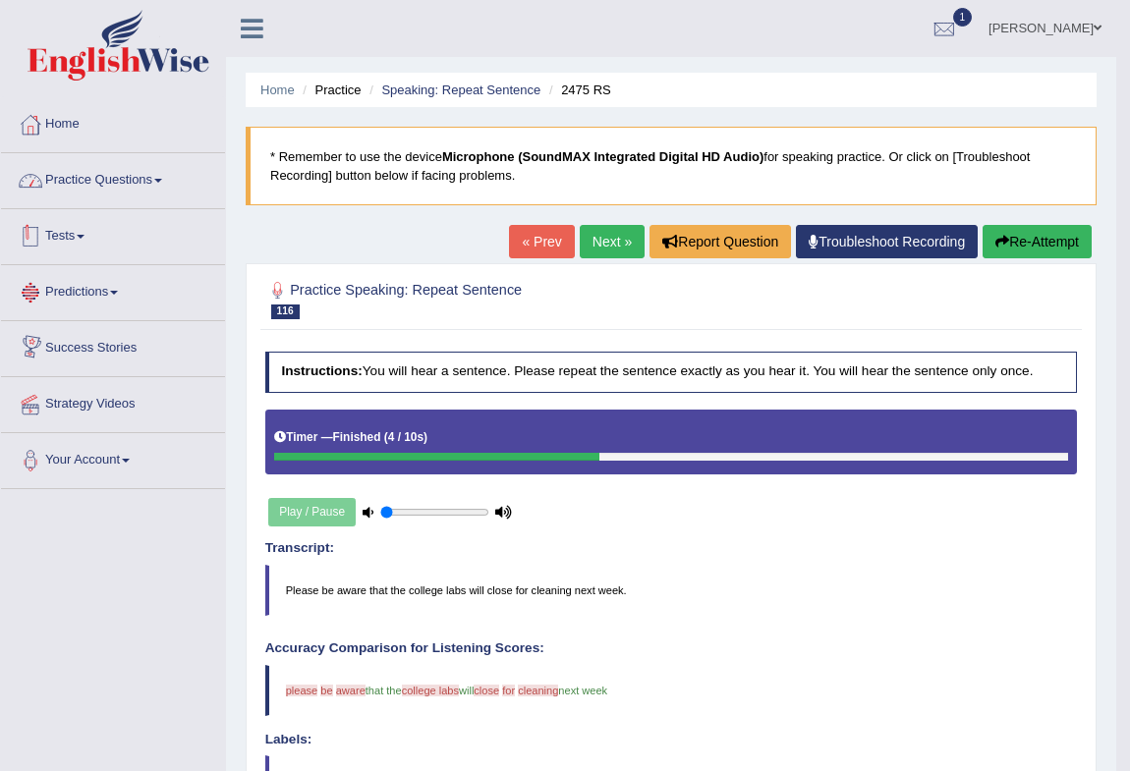
click at [111, 168] on link "Practice Questions" at bounding box center [113, 177] width 224 height 49
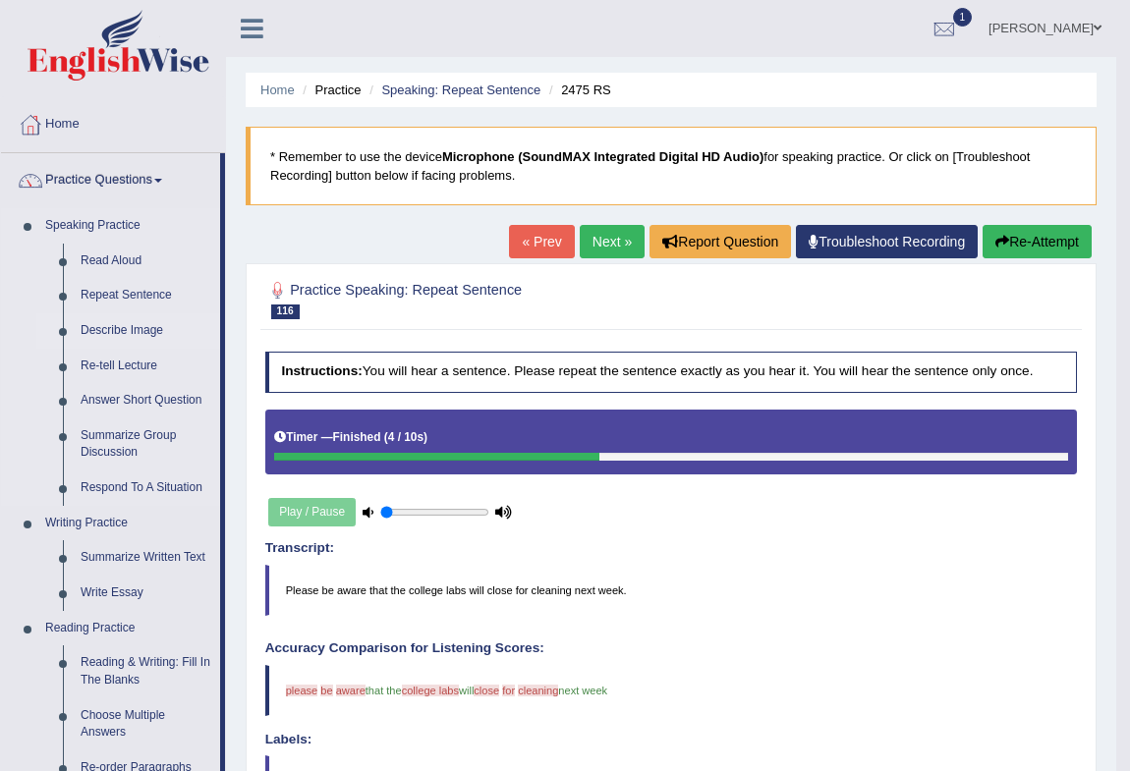
click at [116, 332] on link "Describe Image" at bounding box center [146, 330] width 148 height 35
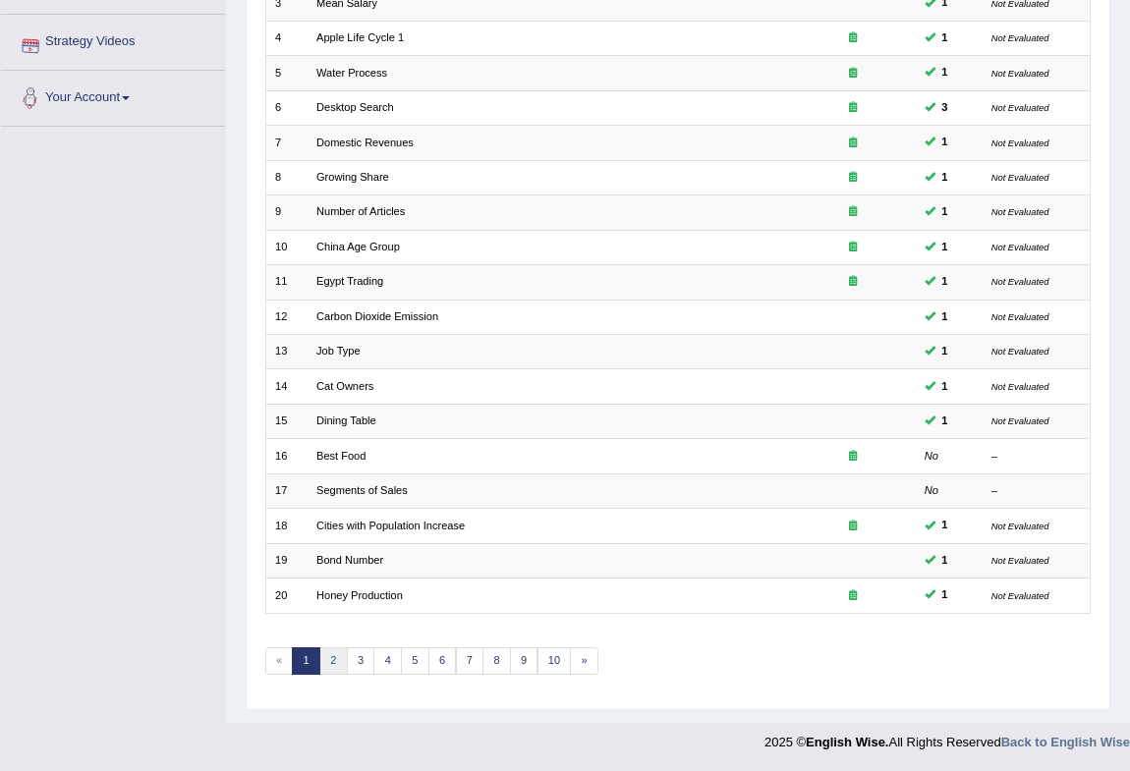
click at [324, 660] on link "2" at bounding box center [333, 662] width 28 height 28
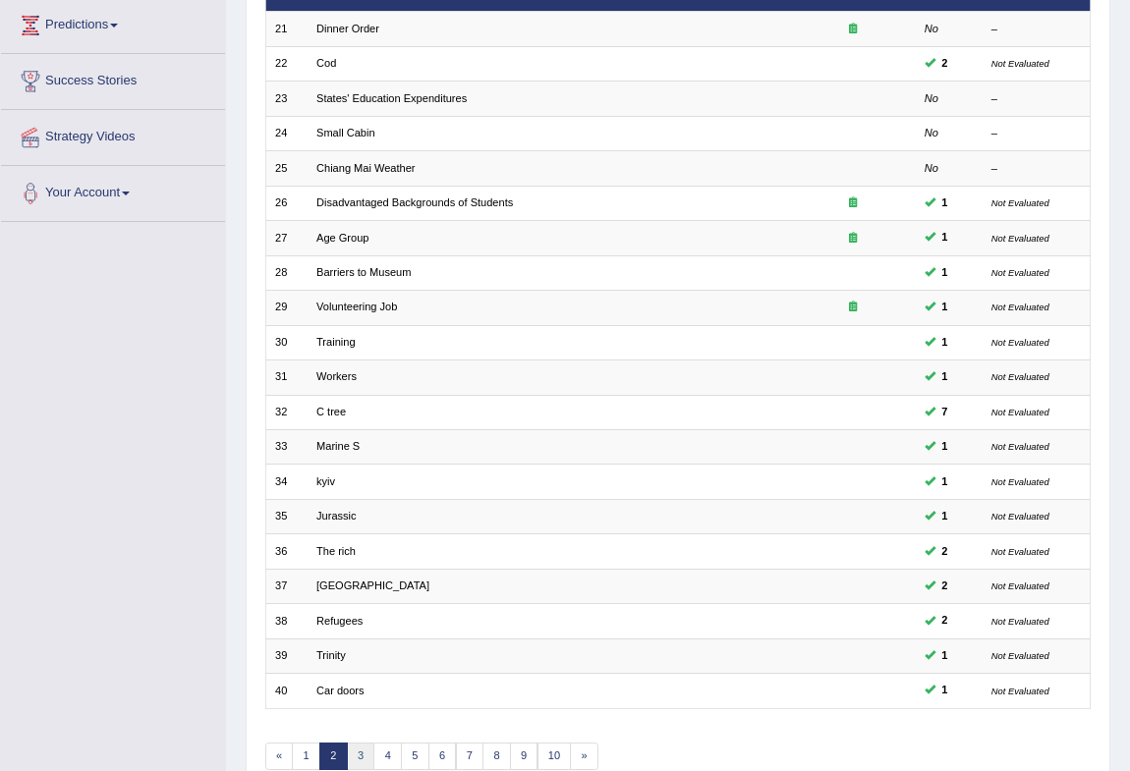
click at [364, 747] on link "3" at bounding box center [361, 757] width 28 height 28
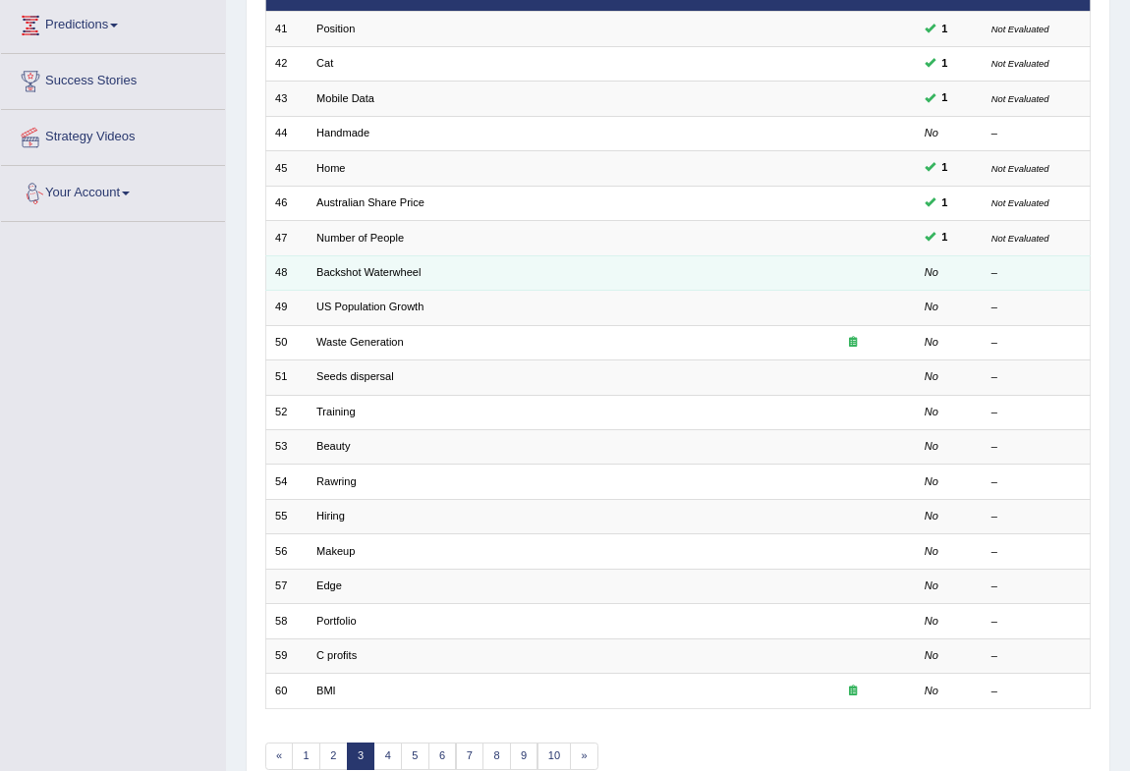
click at [375, 278] on td "Backshot Waterwheel" at bounding box center [549, 272] width 482 height 34
click at [376, 261] on td "Backshot Waterwheel" at bounding box center [549, 272] width 482 height 34
click at [368, 272] on link "Backshot Waterwheel" at bounding box center [368, 272] width 104 height 12
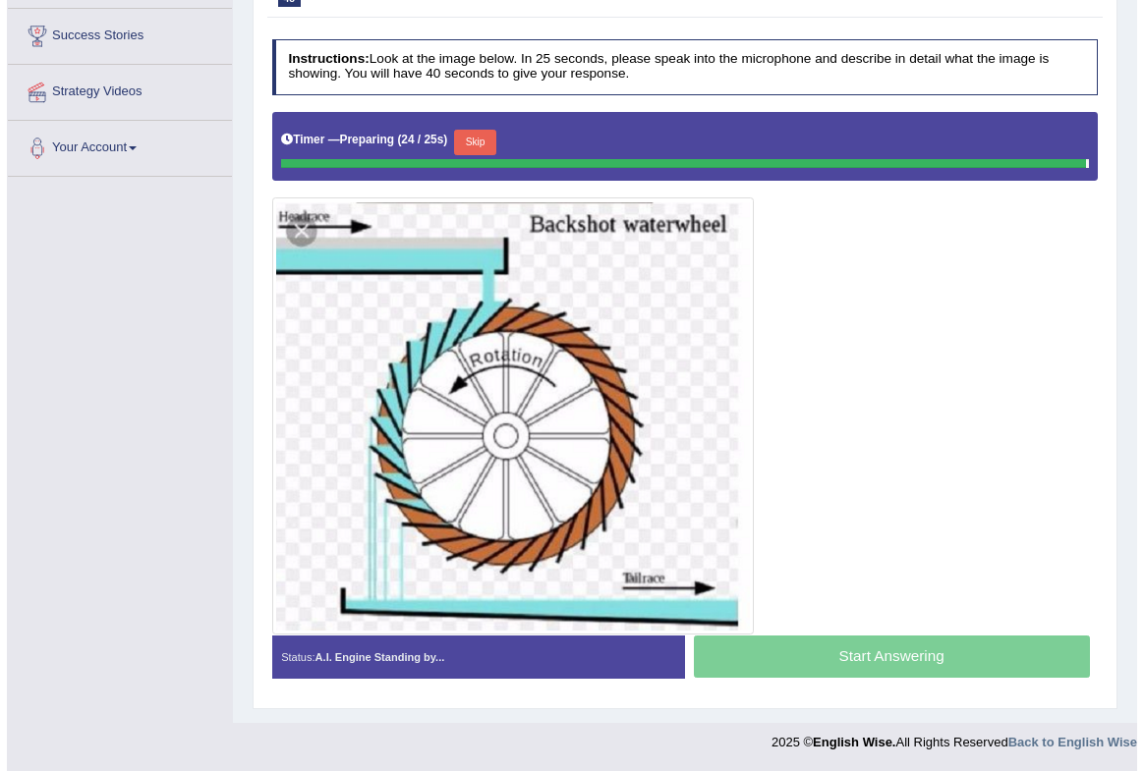
scroll to position [309, 0]
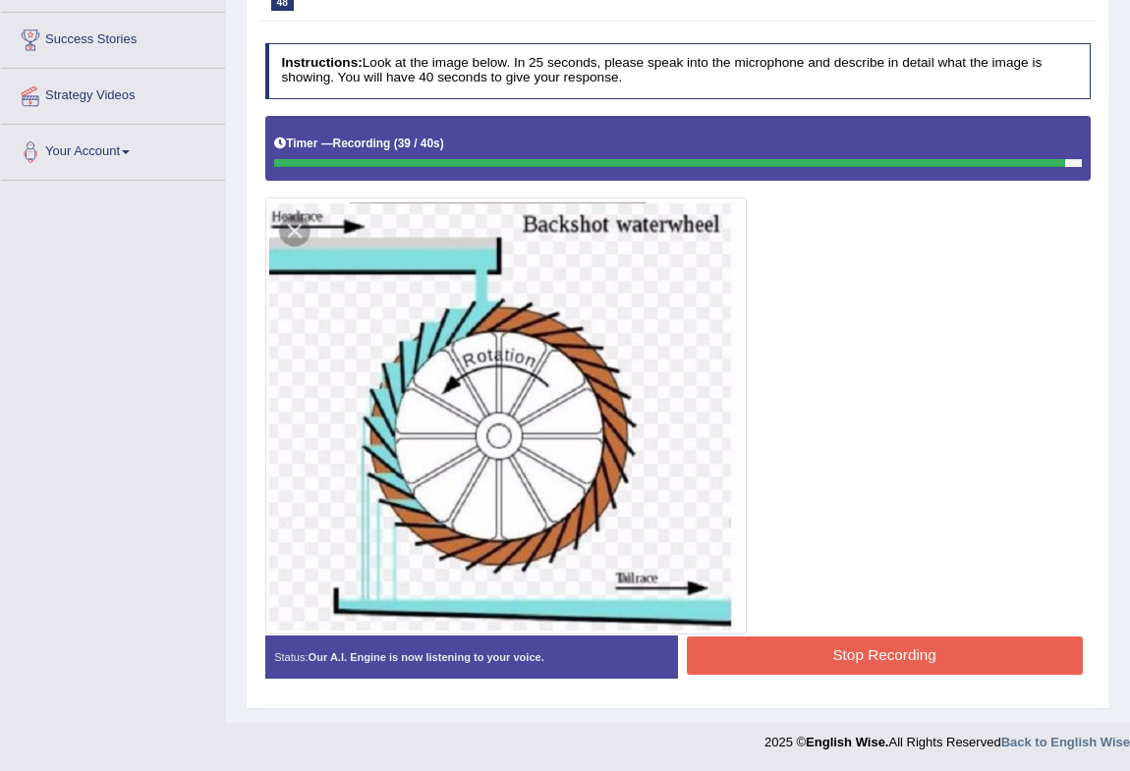
click at [826, 669] on button "Stop Recording" at bounding box center [885, 656] width 396 height 38
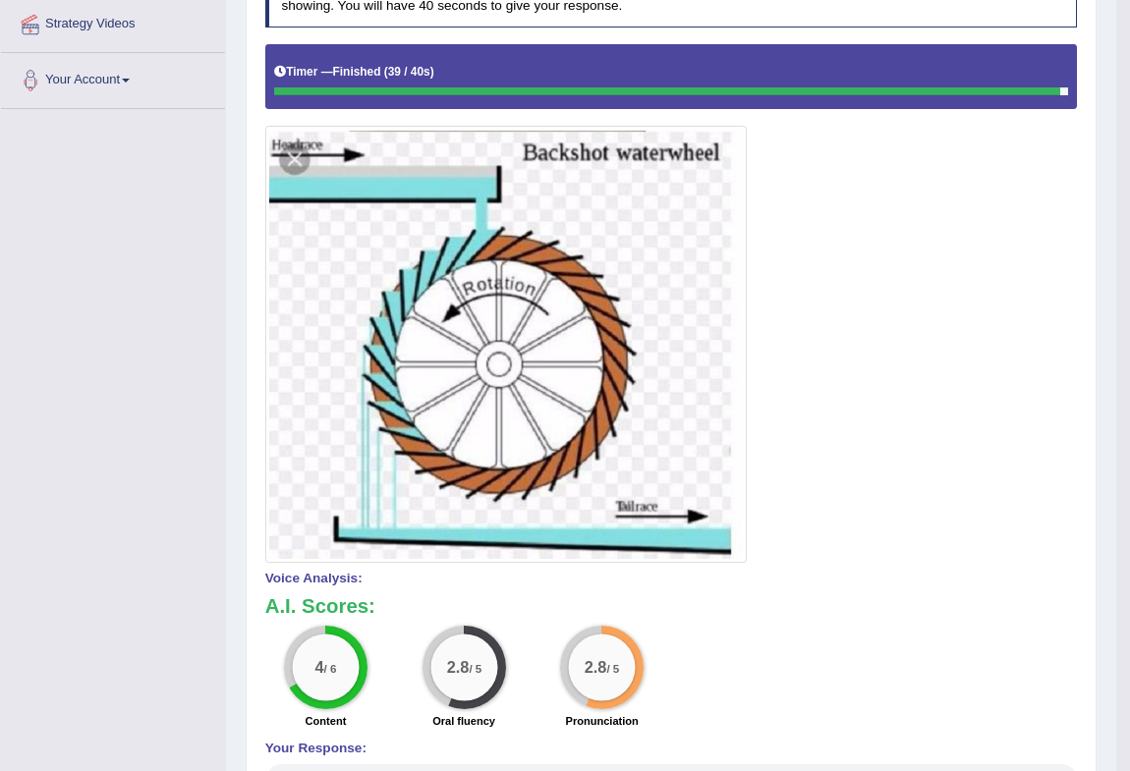
scroll to position [112, 0]
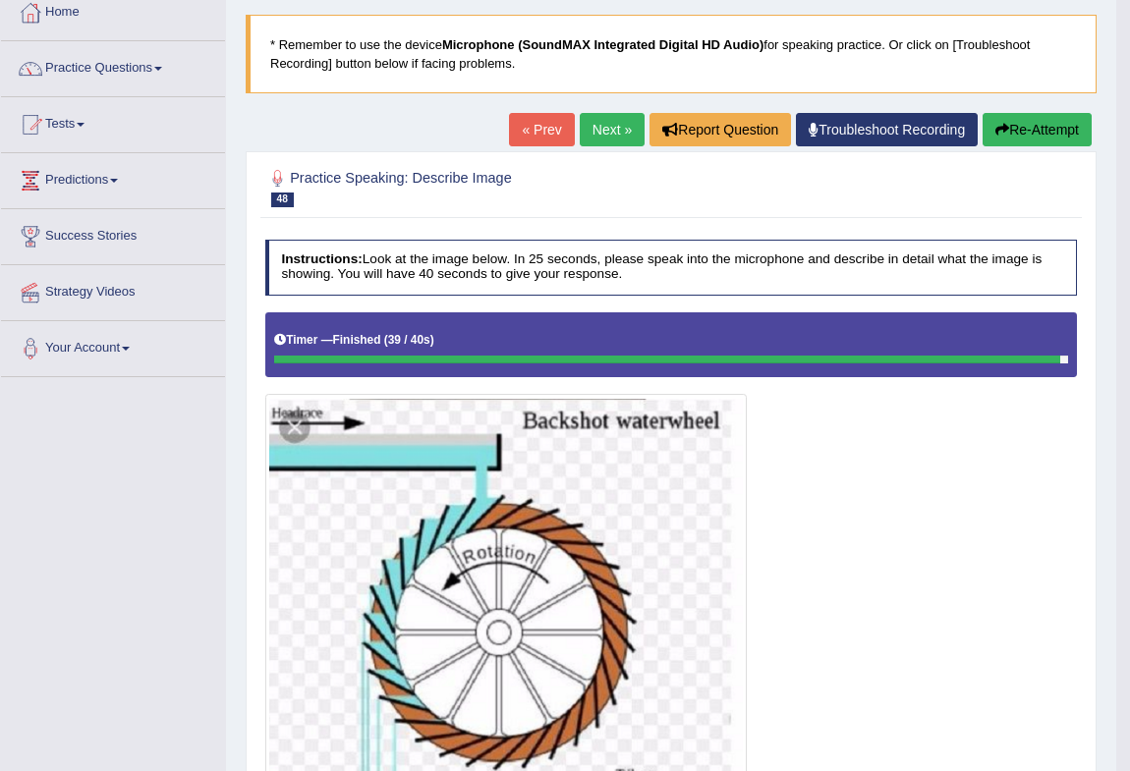
click at [1019, 138] on button "Re-Attempt" at bounding box center [1037, 129] width 109 height 33
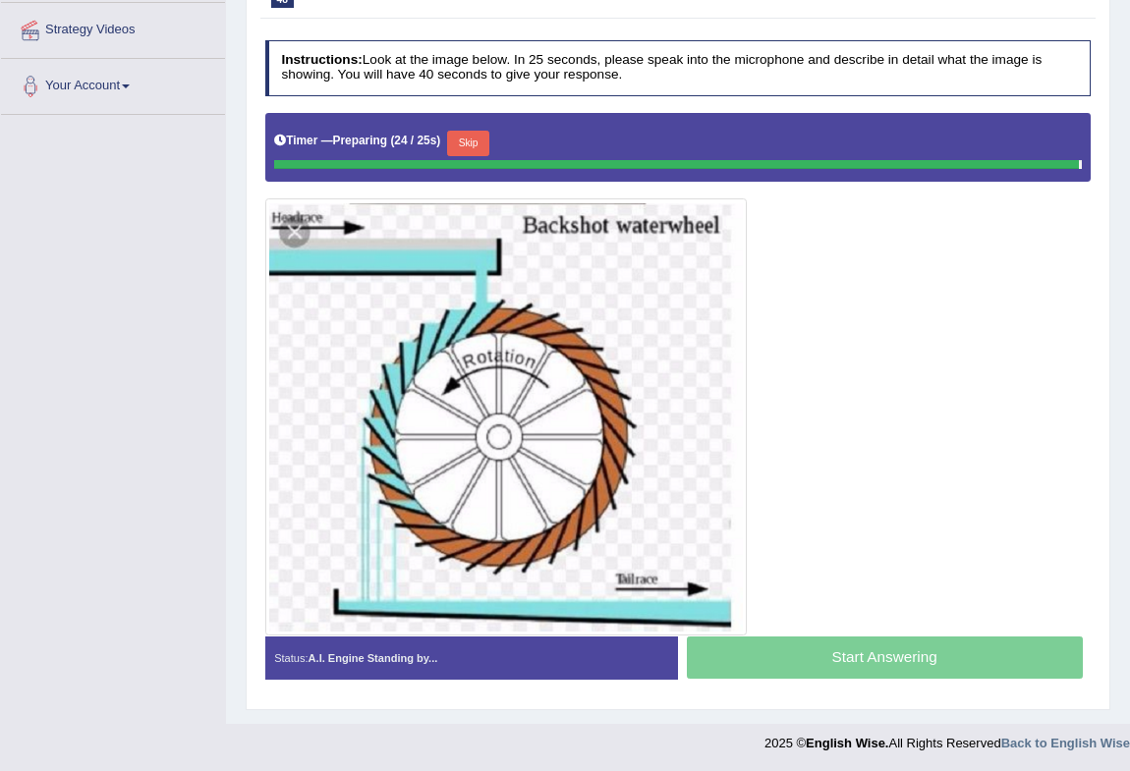
scroll to position [357, 0]
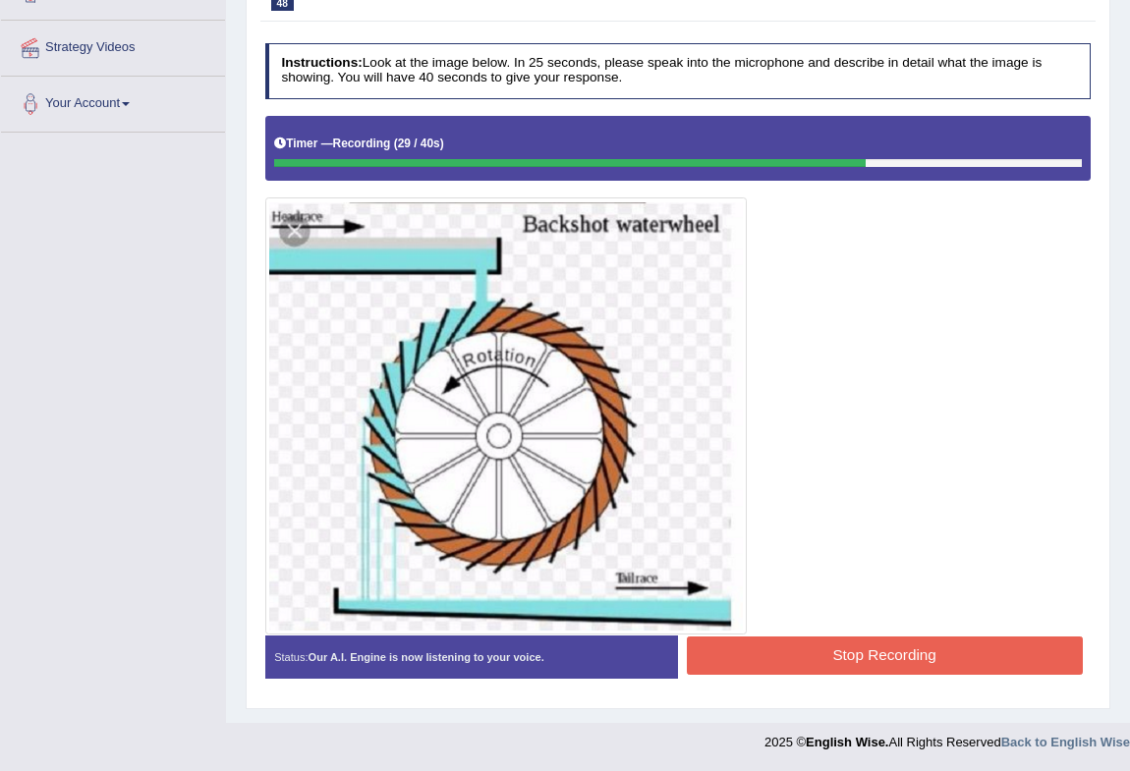
click at [892, 652] on button "Stop Recording" at bounding box center [885, 656] width 396 height 38
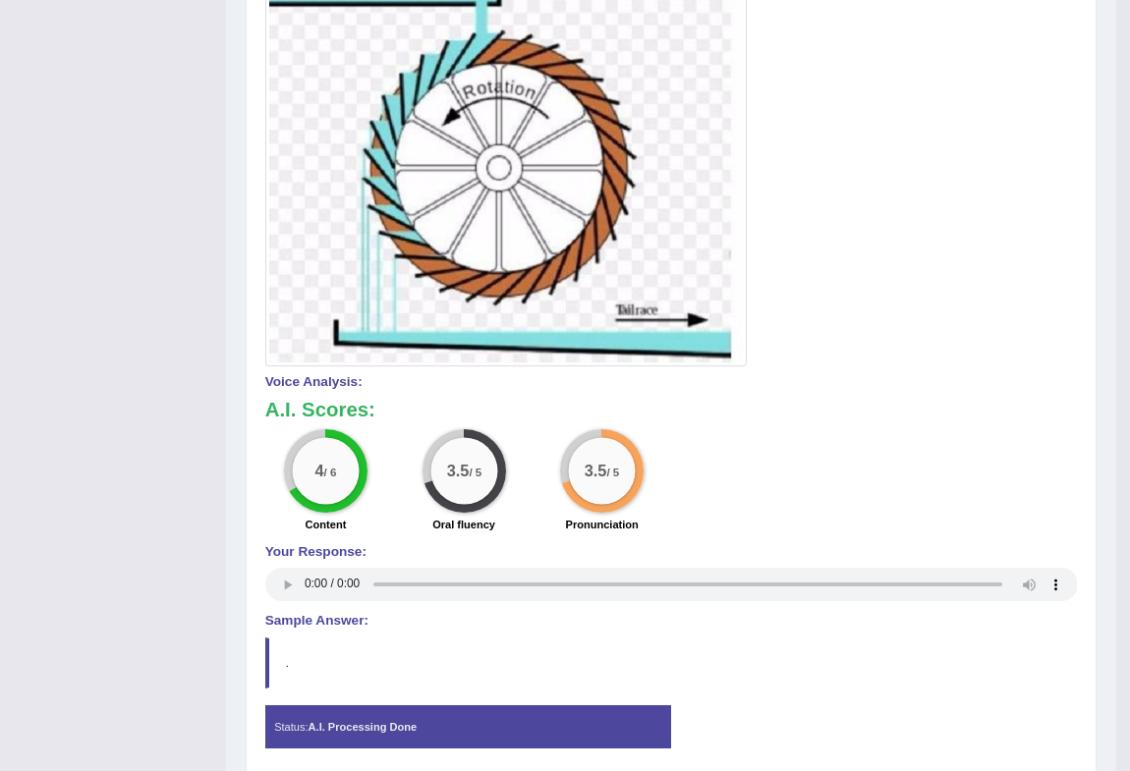
scroll to position [178, 0]
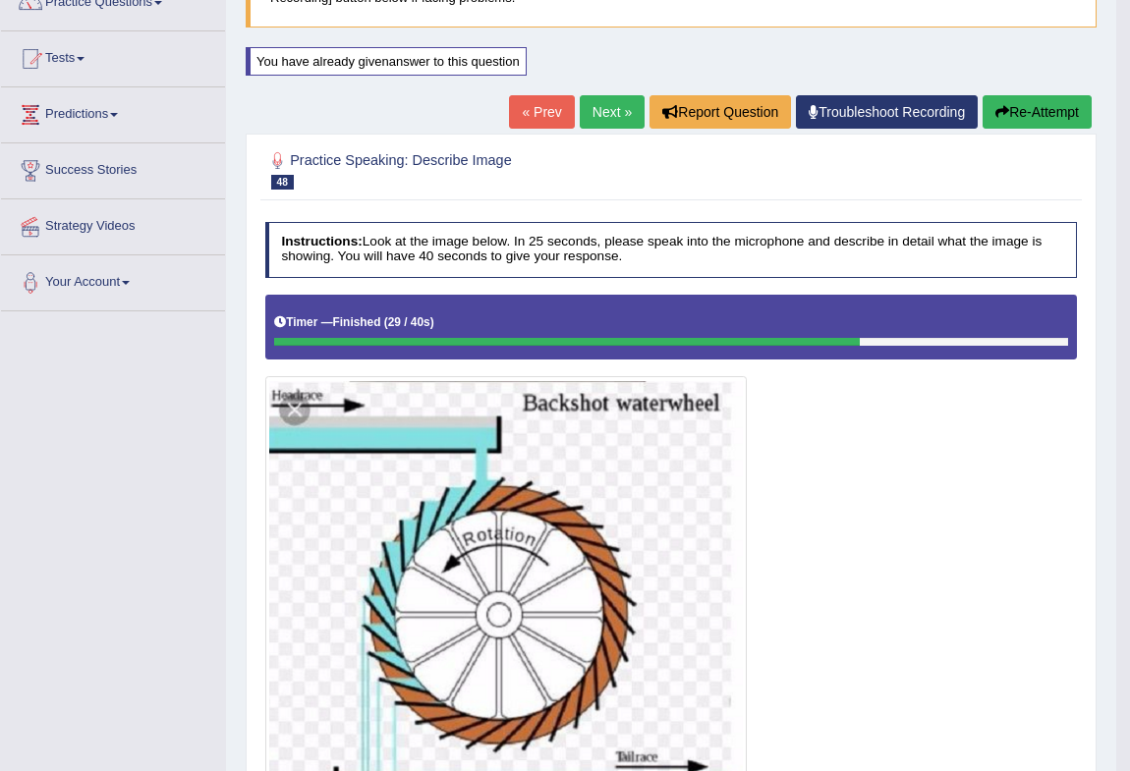
click at [602, 107] on link "Next »" at bounding box center [612, 111] width 65 height 33
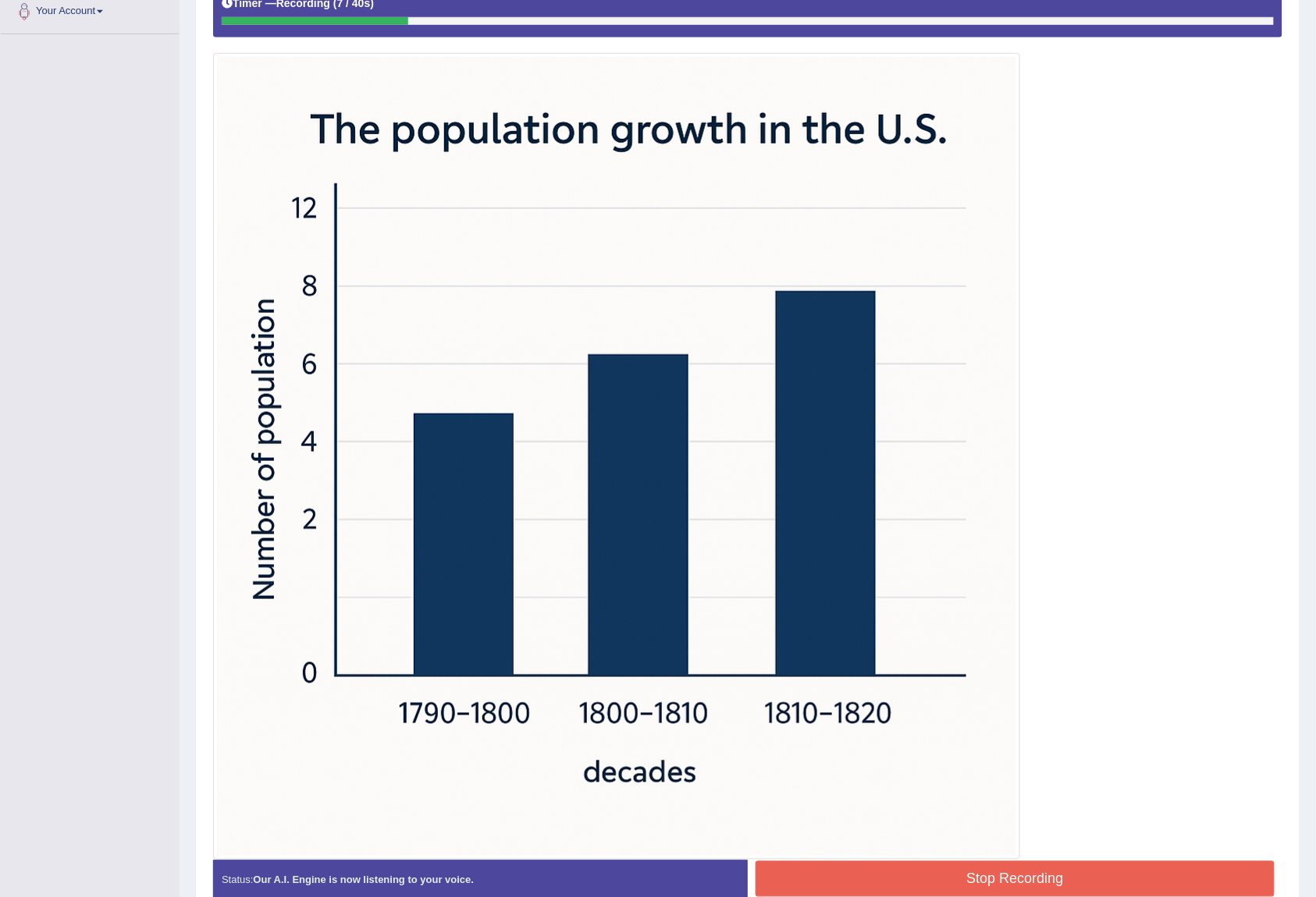
scroll to position [441, 0]
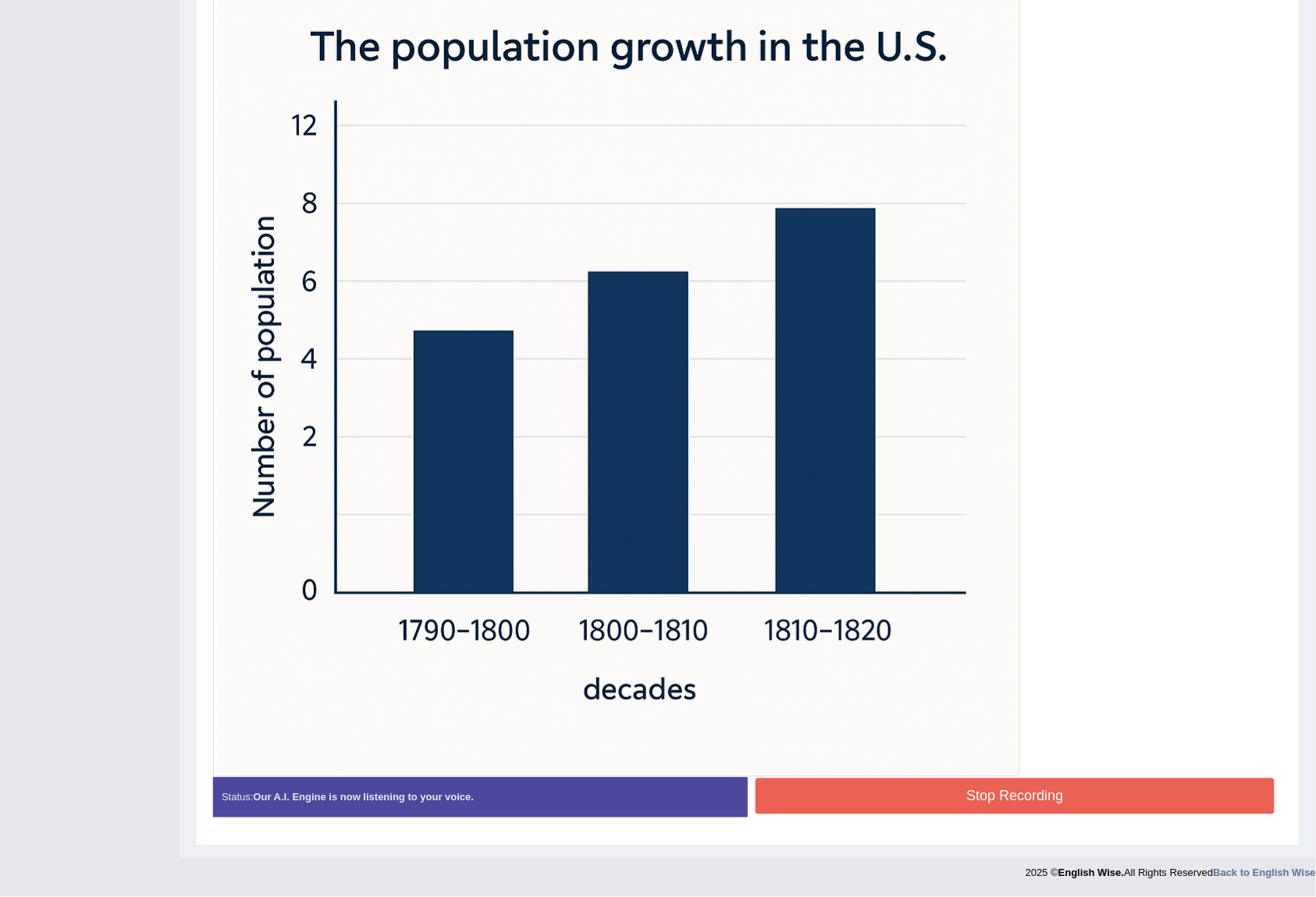
click at [897, 611] on button "Stop Recording" at bounding box center [1014, 796] width 519 height 36
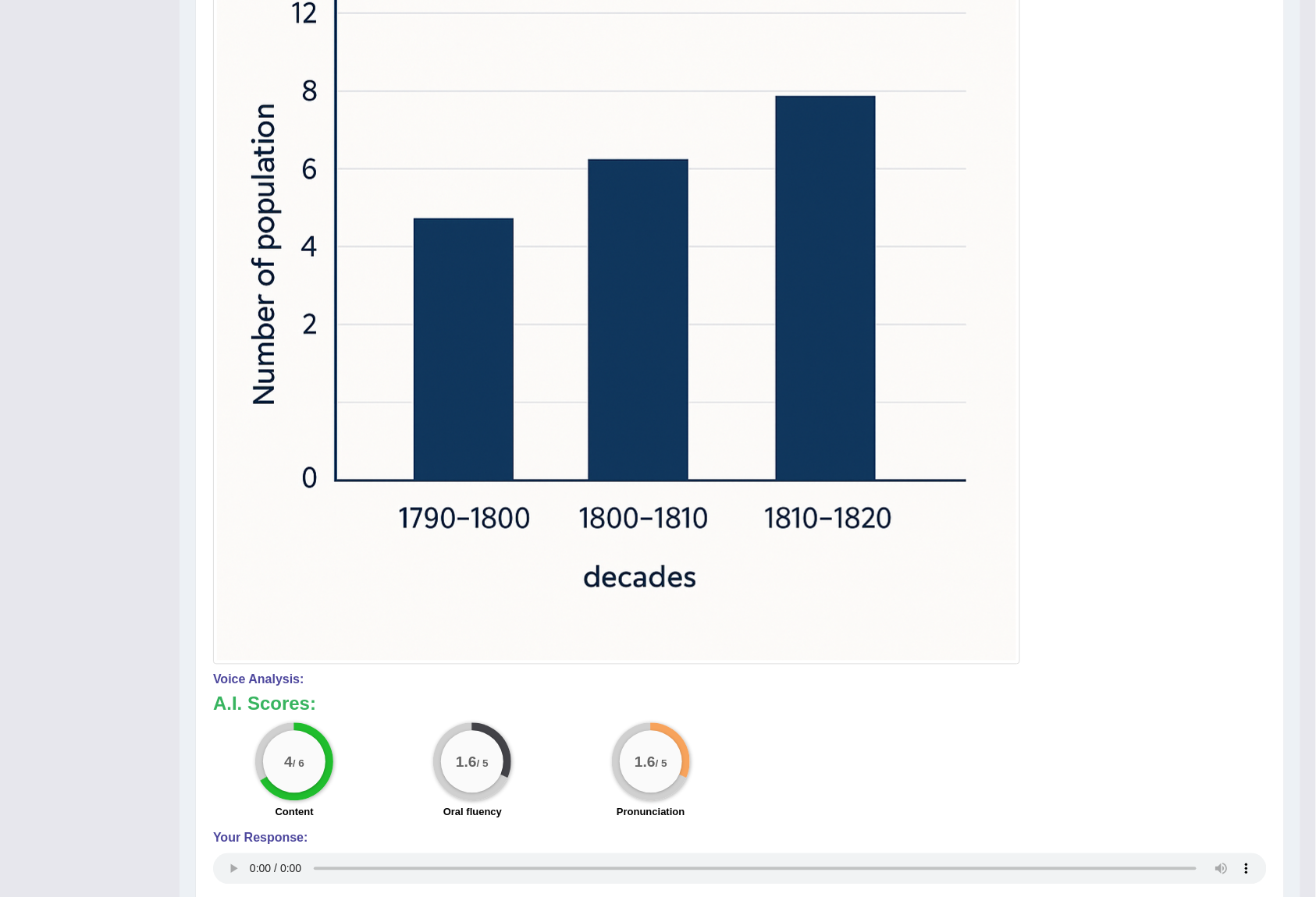
scroll to position [44, 0]
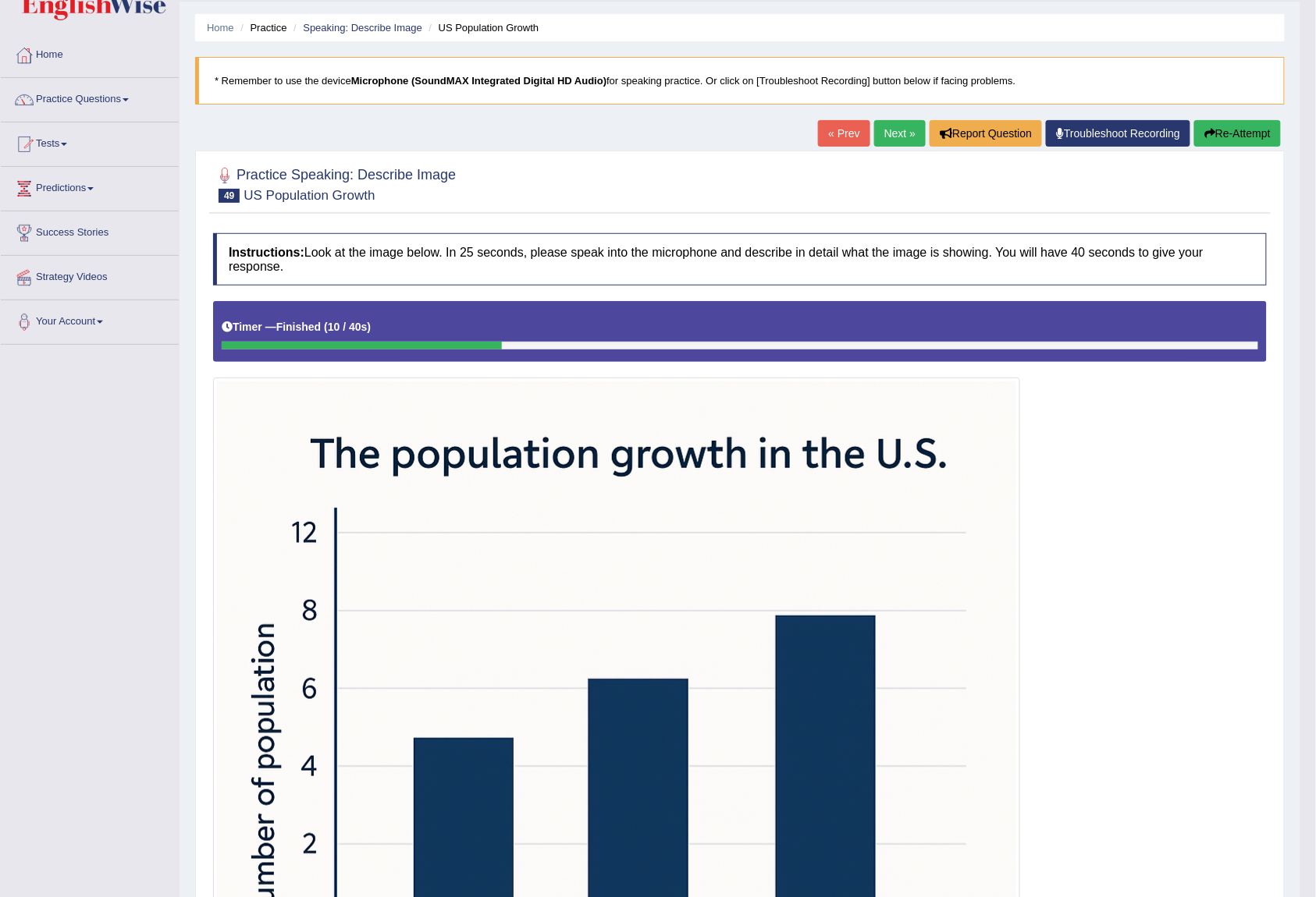
click at [897, 138] on button "Re-Attempt" at bounding box center [1237, 133] width 87 height 26
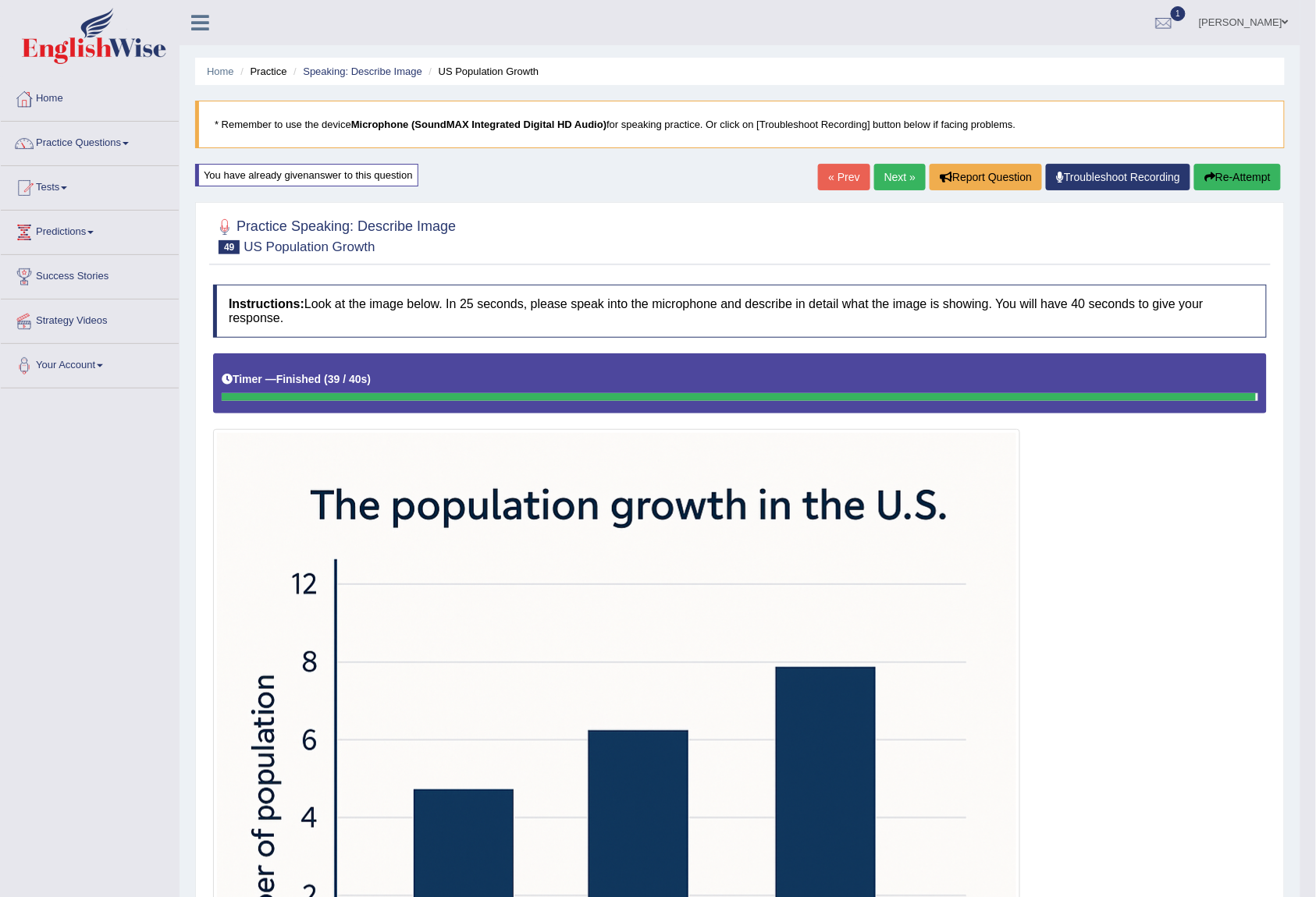
click at [1233, 183] on button "Re-Attempt" at bounding box center [1237, 176] width 87 height 26
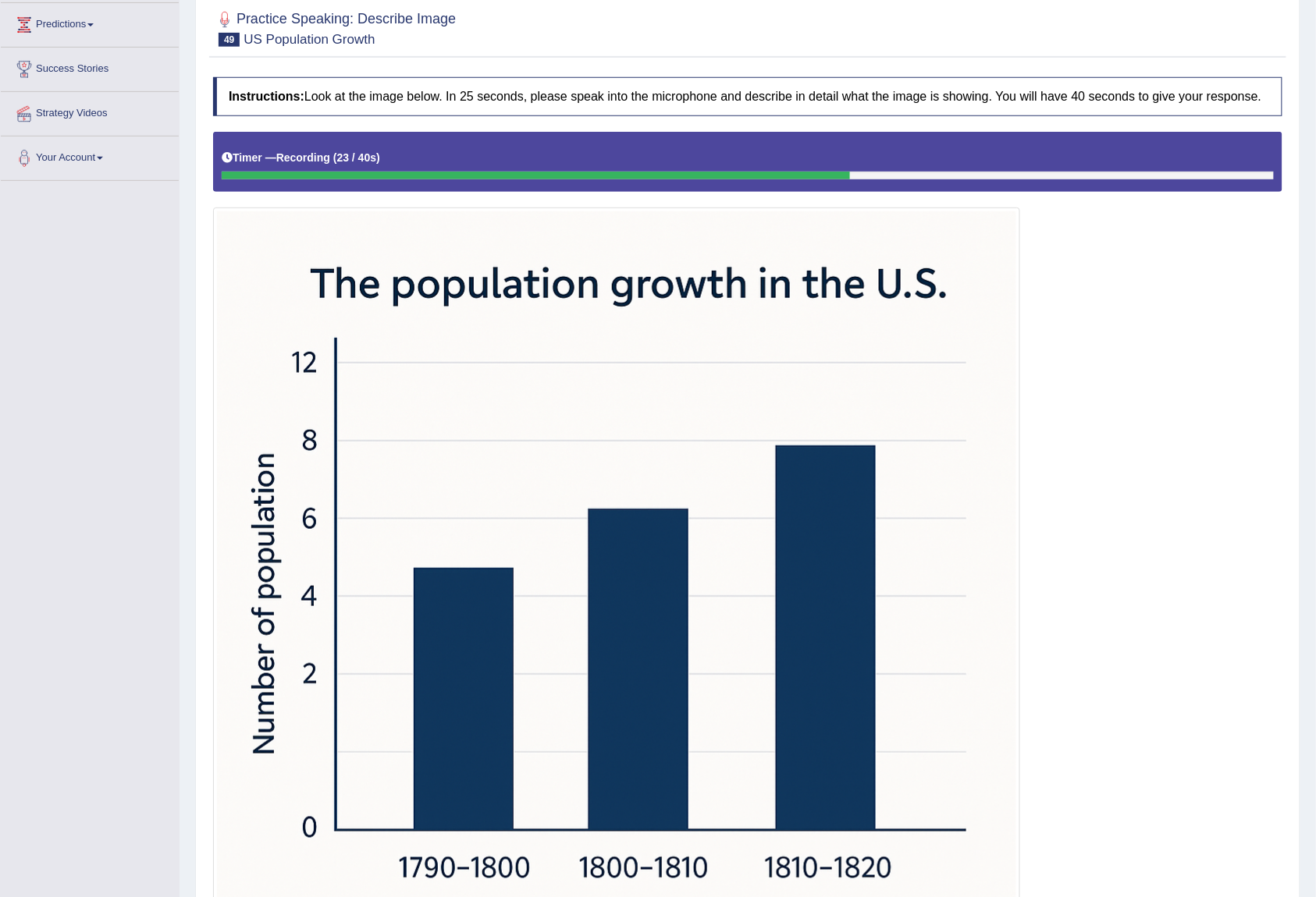
scroll to position [104, 0]
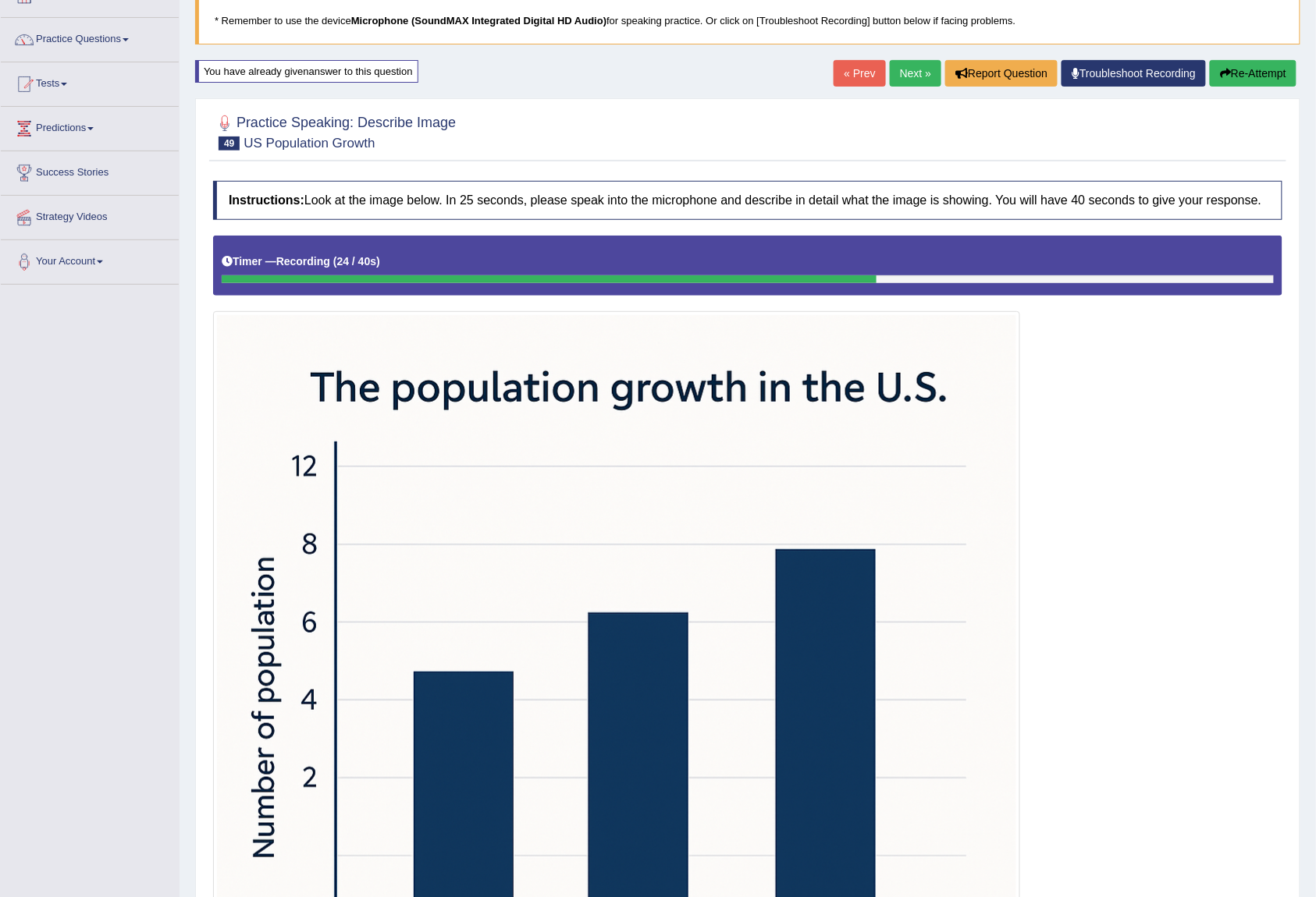
click at [1262, 66] on button "Re-Attempt" at bounding box center [1252, 73] width 87 height 26
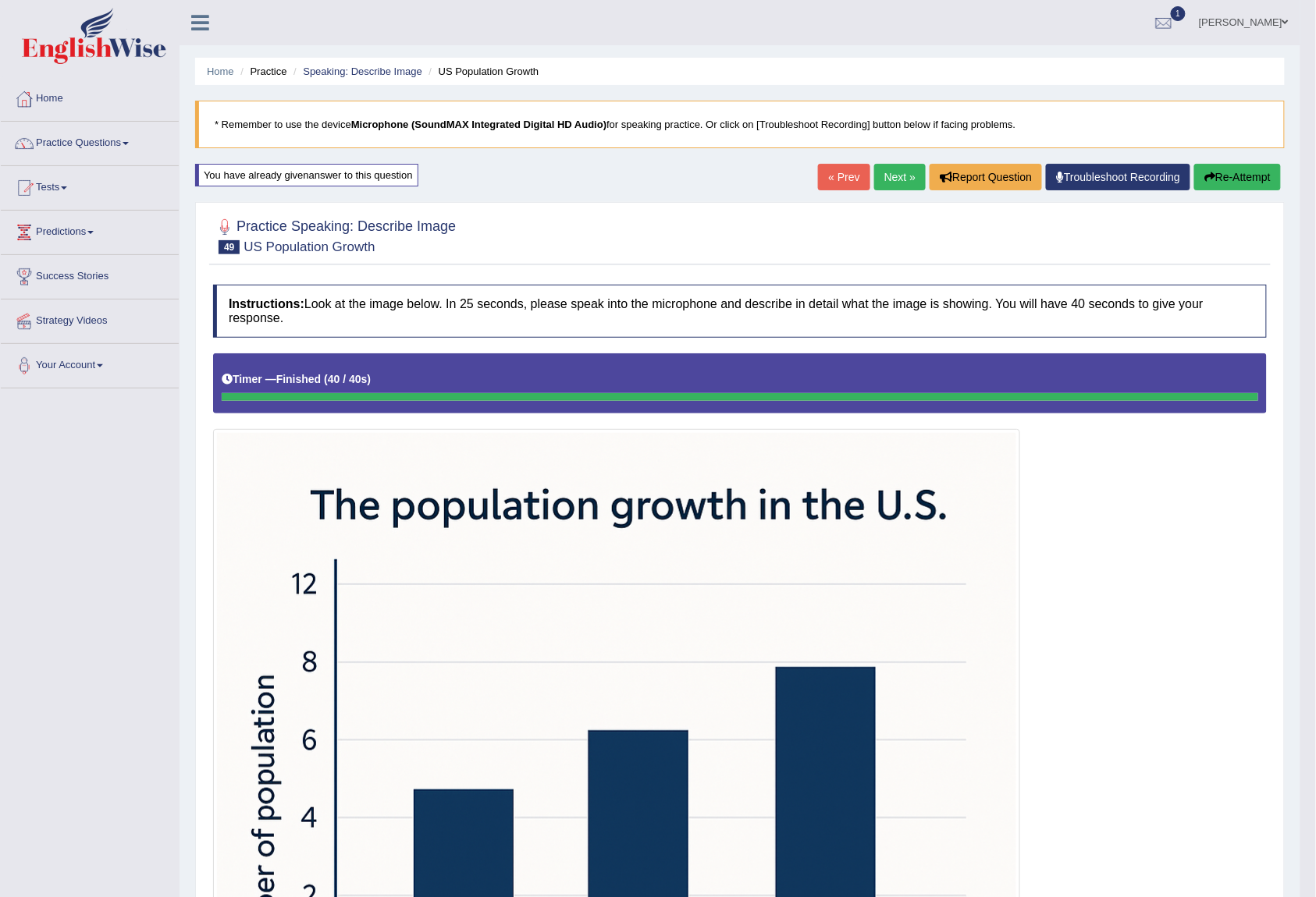
click at [874, 175] on link "Next »" at bounding box center [900, 176] width 52 height 26
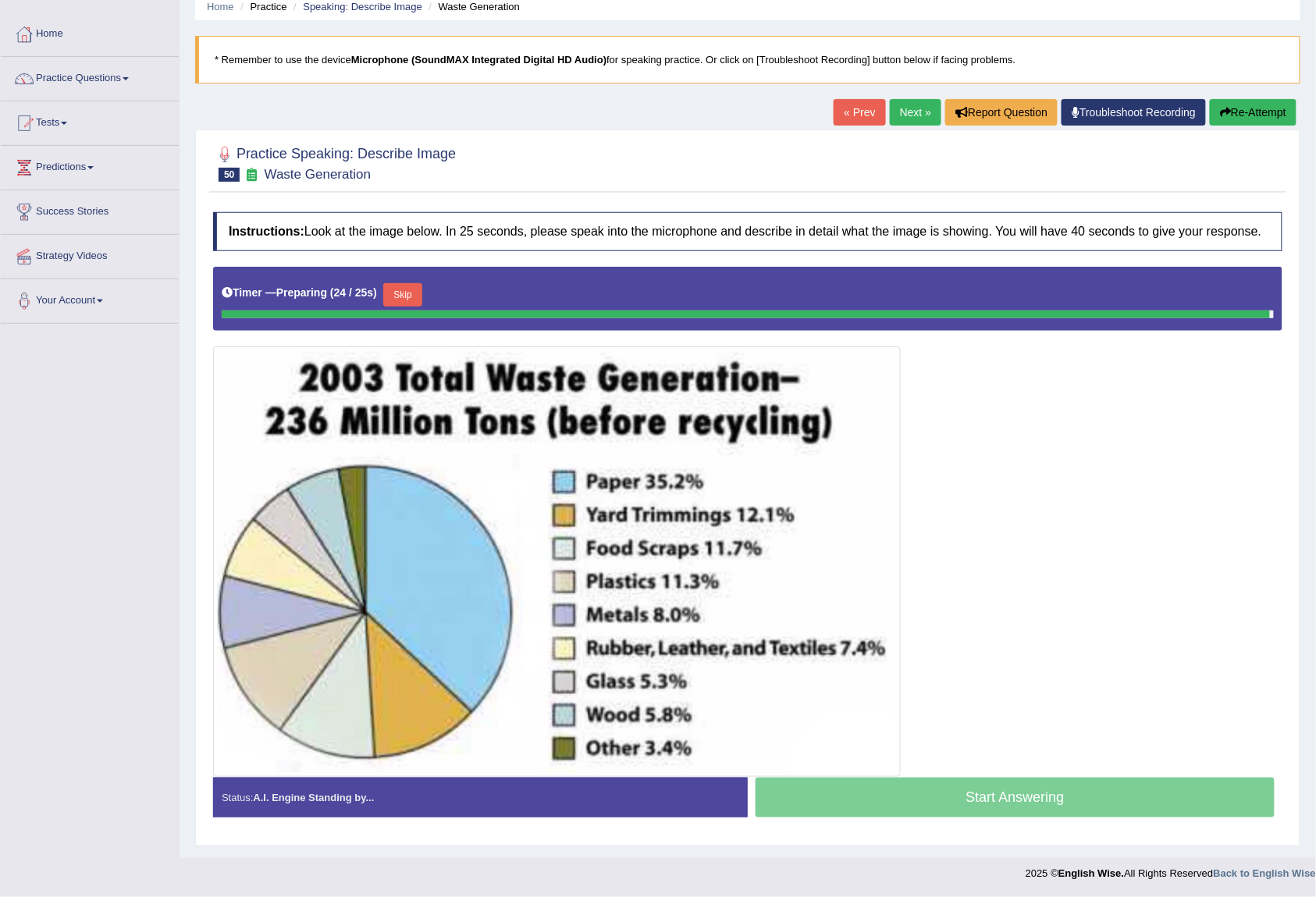
scroll to position [64, 0]
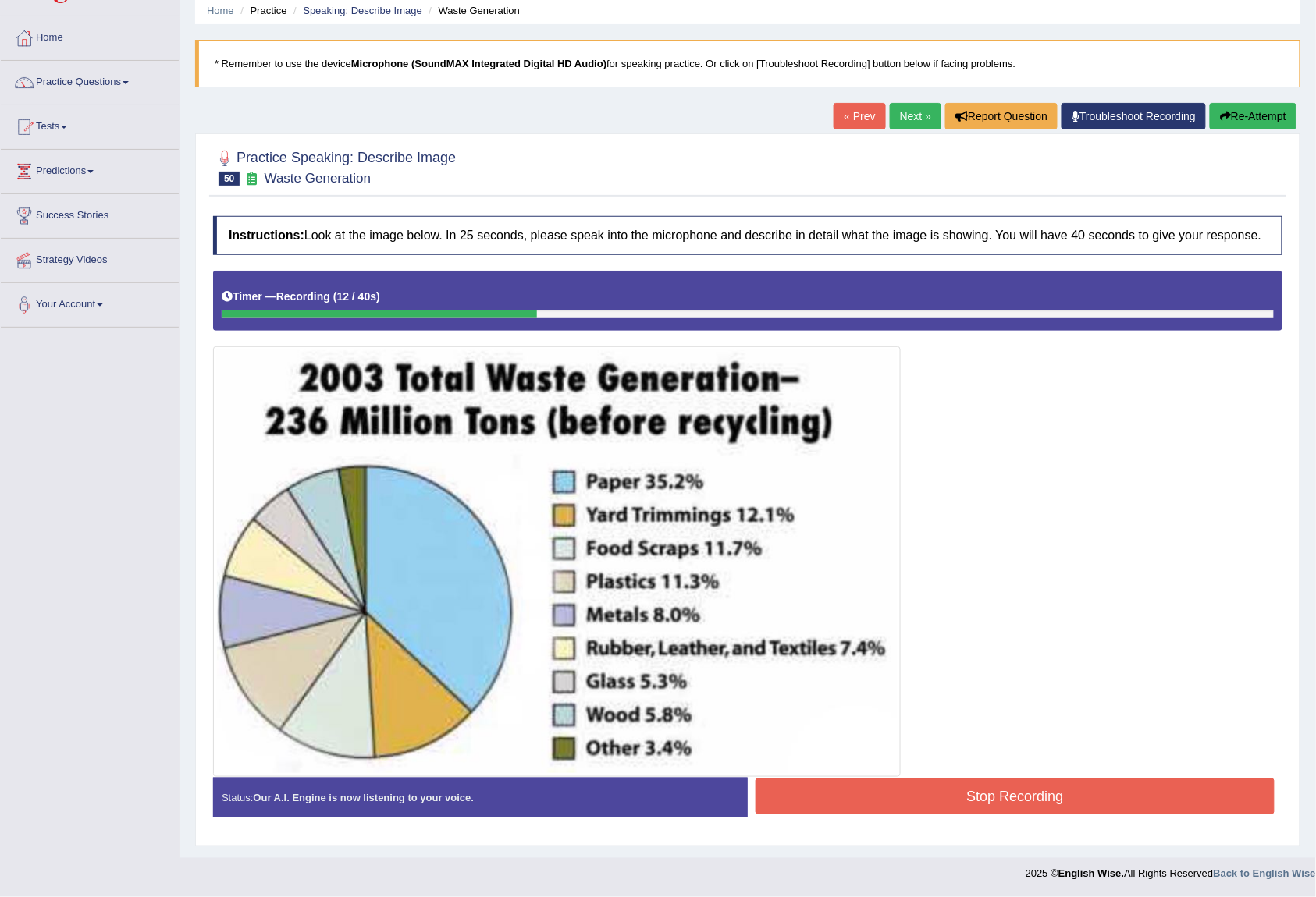
click at [915, 808] on button "Stop Recording" at bounding box center [1014, 796] width 519 height 36
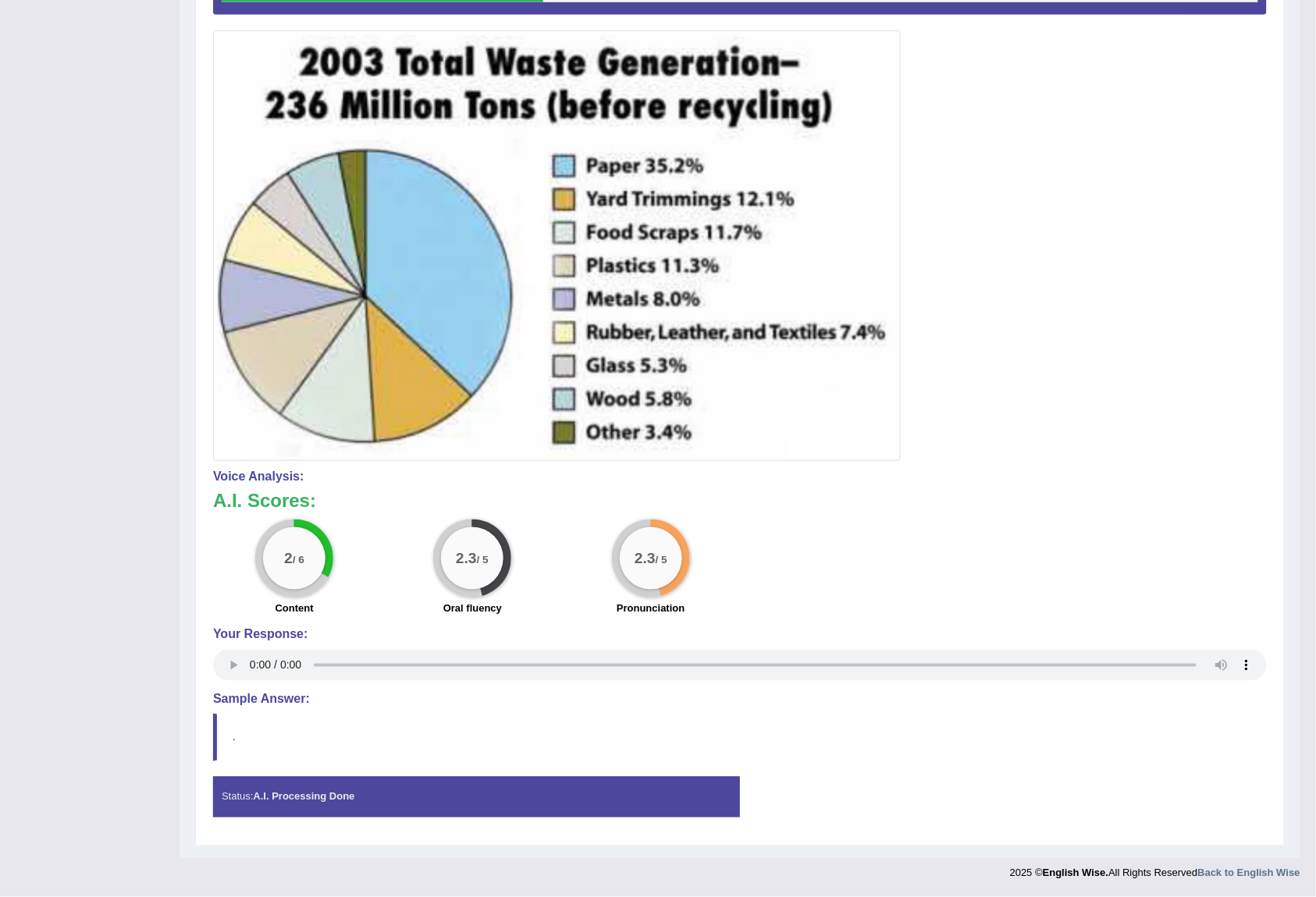
scroll to position [0, 0]
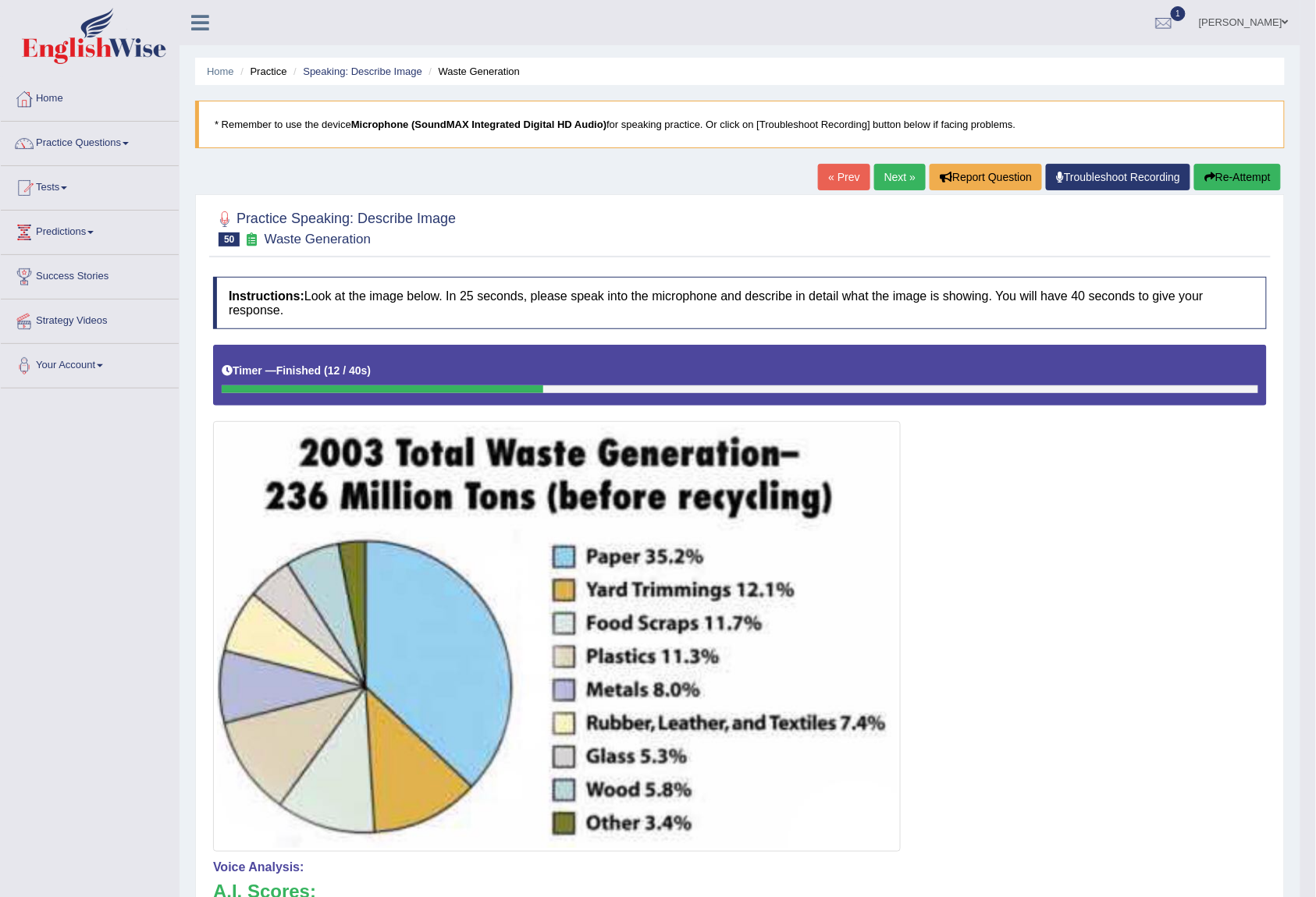
click at [1234, 173] on button "Re-Attempt" at bounding box center [1237, 176] width 87 height 26
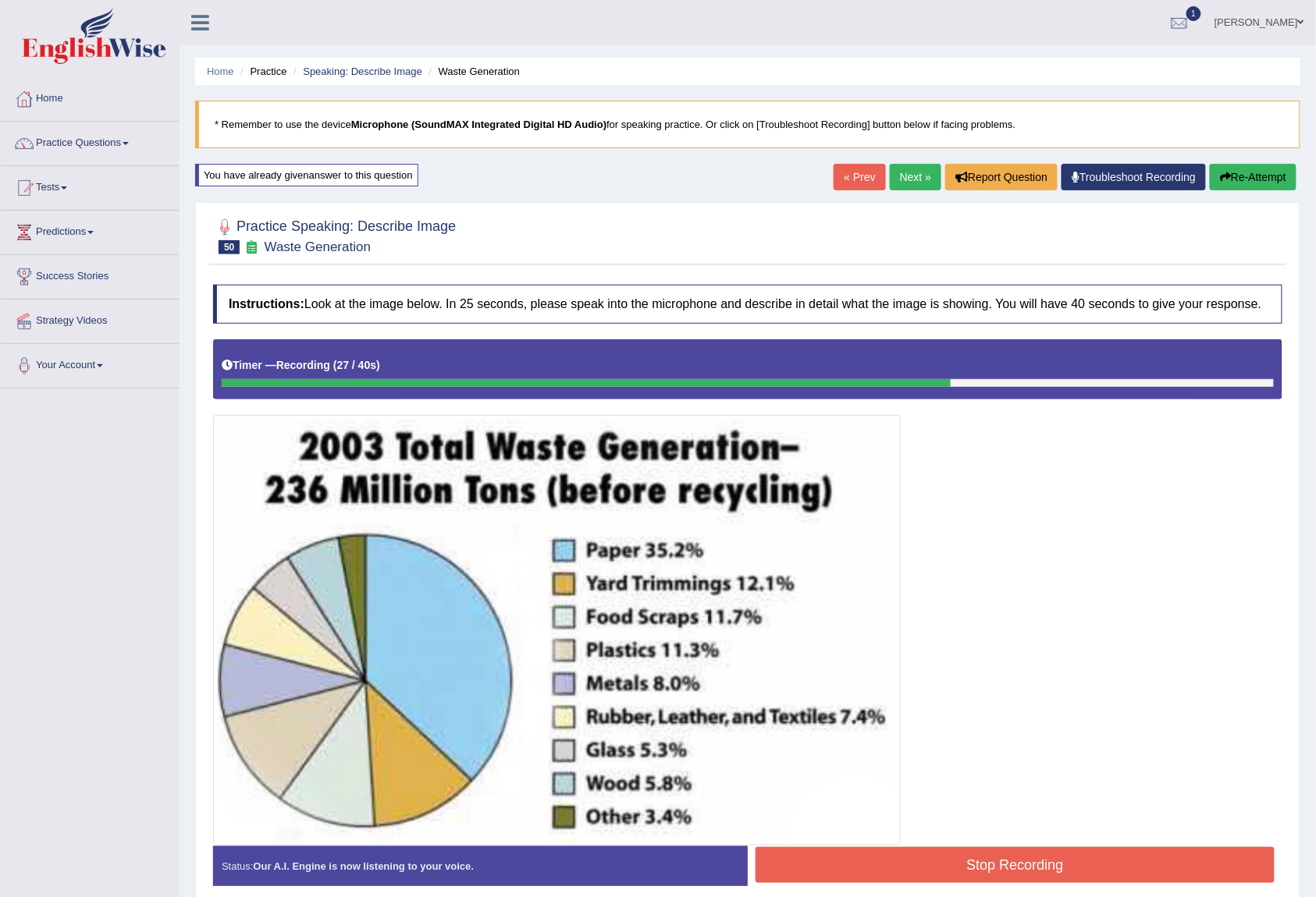
click at [956, 872] on button "Stop Recording" at bounding box center [1014, 864] width 519 height 36
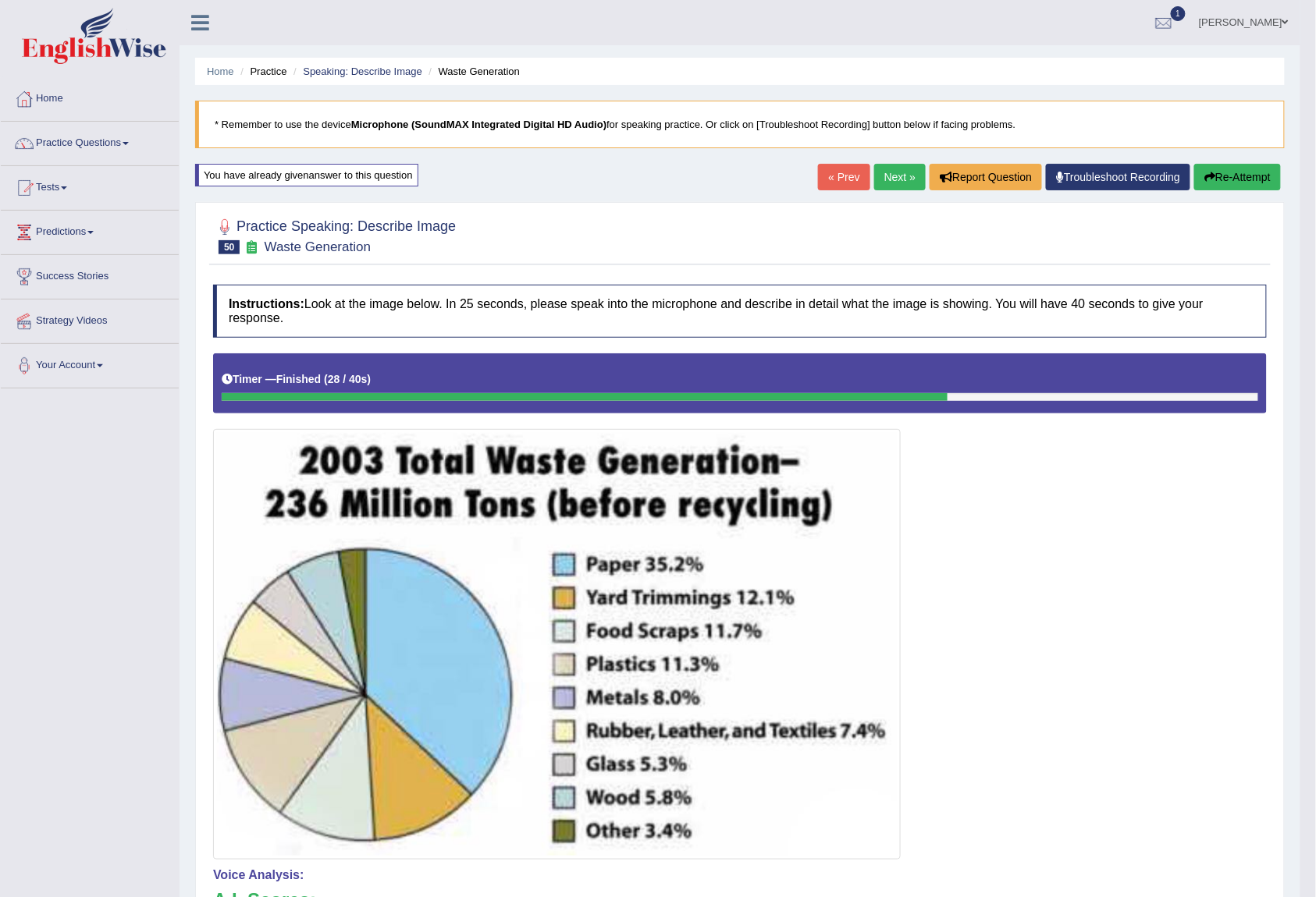
click at [1243, 183] on button "Re-Attempt" at bounding box center [1237, 176] width 87 height 26
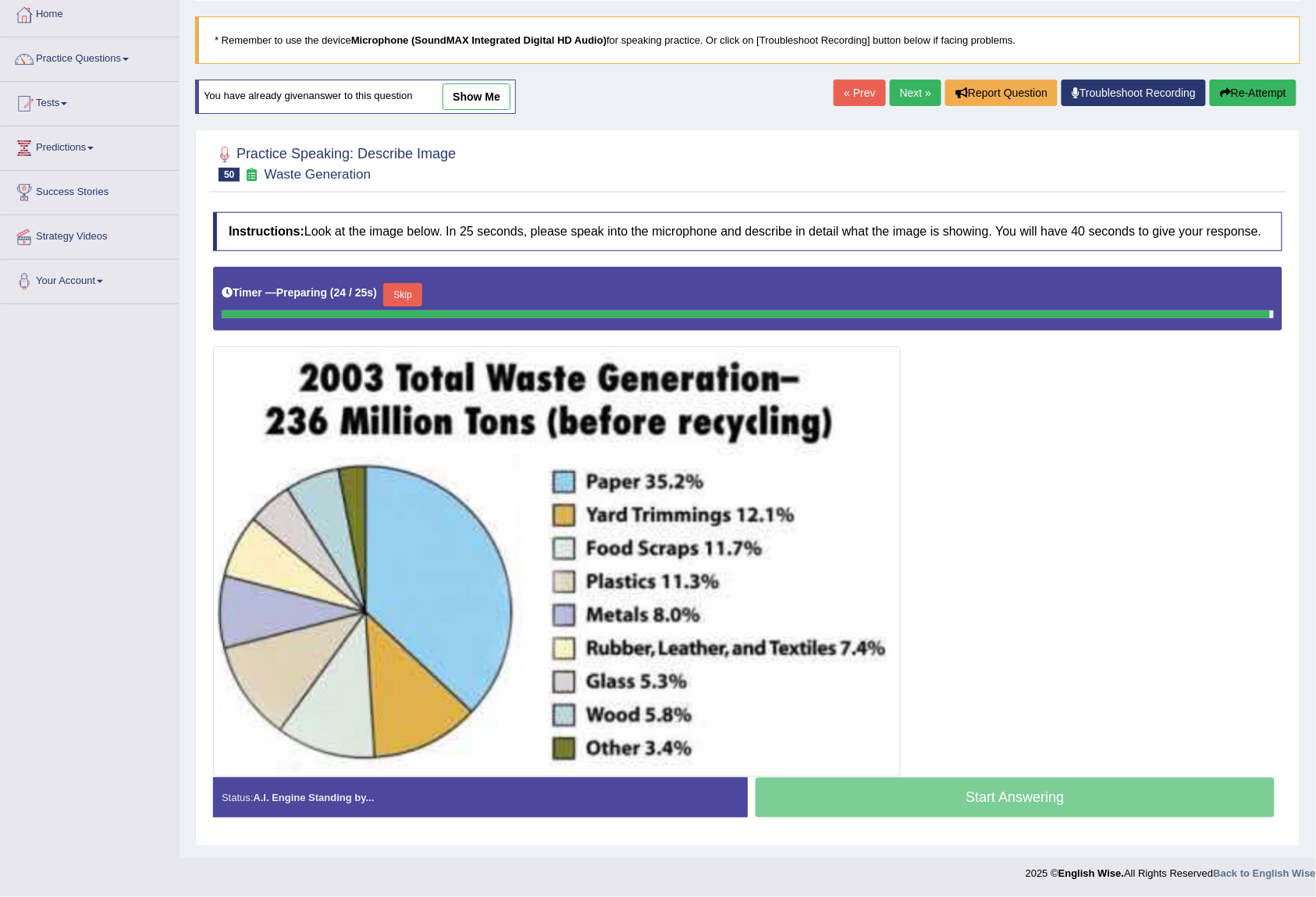
scroll to position [72, 0]
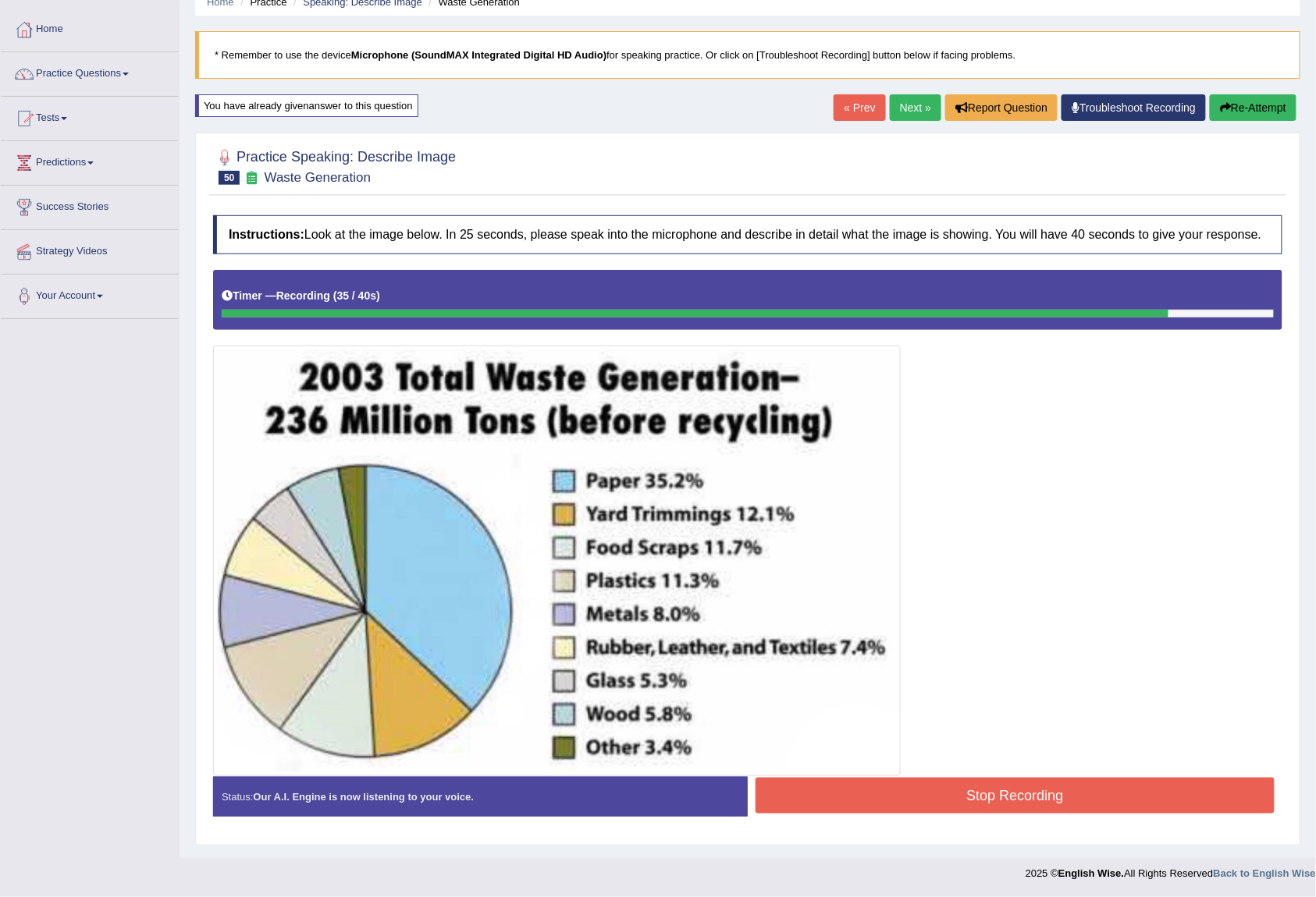
click at [975, 800] on button "Stop Recording" at bounding box center [1014, 795] width 519 height 36
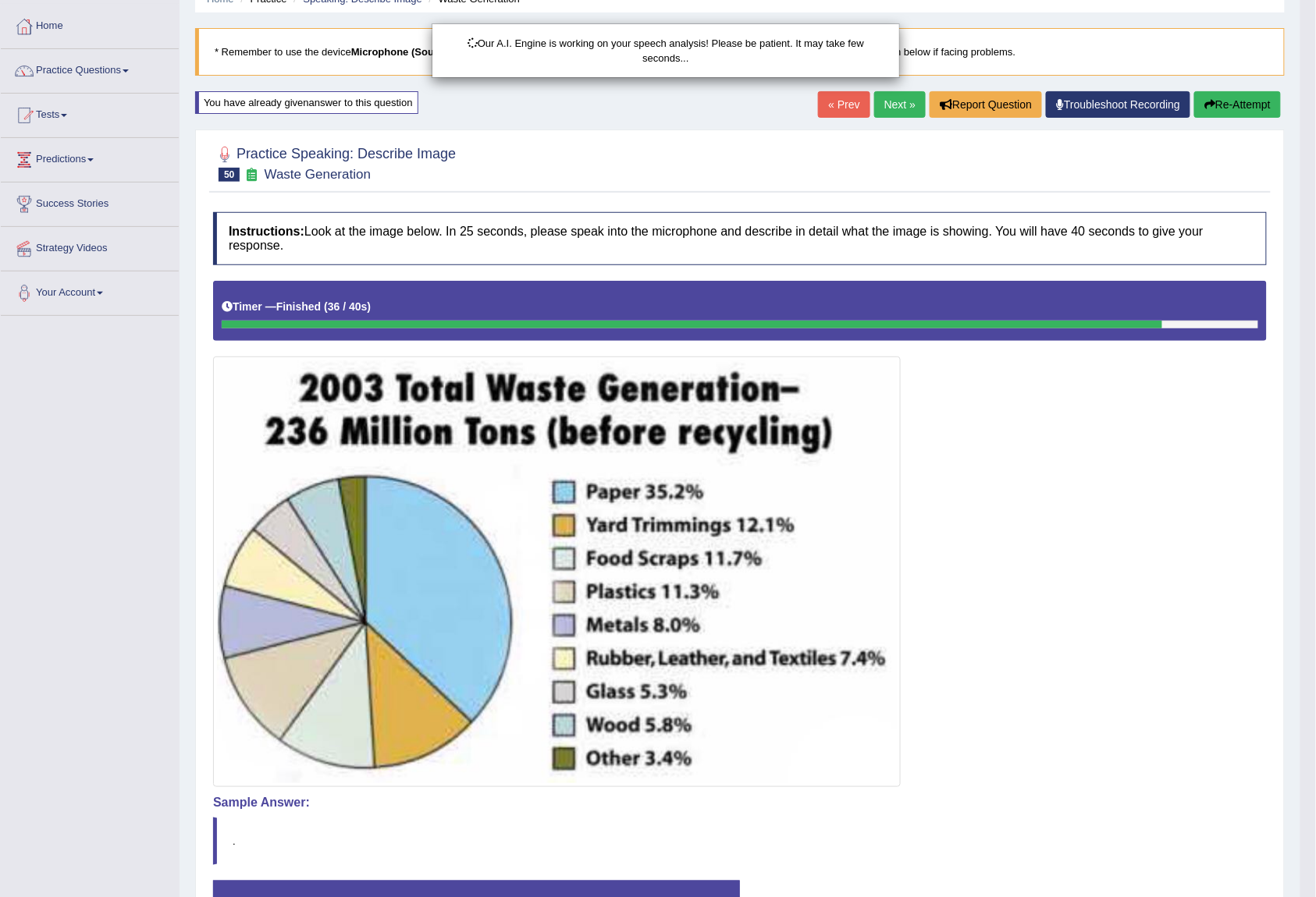
scroll to position [179, 0]
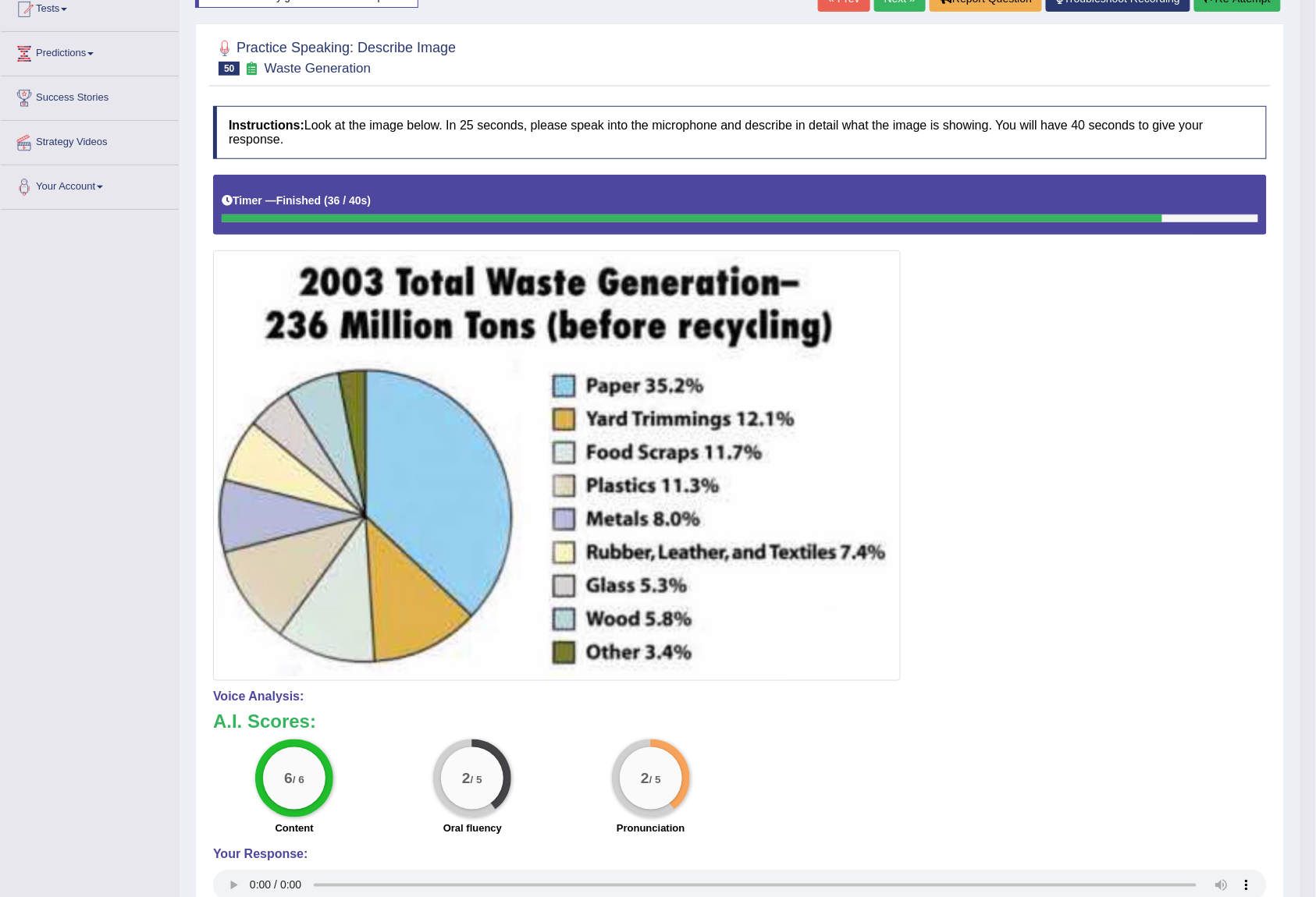
click at [123, 619] on div "Toggle navigation Home Practice Questions Speaking Practice Read Aloud Repeat S…" at bounding box center [650, 465] width 1300 height 1288
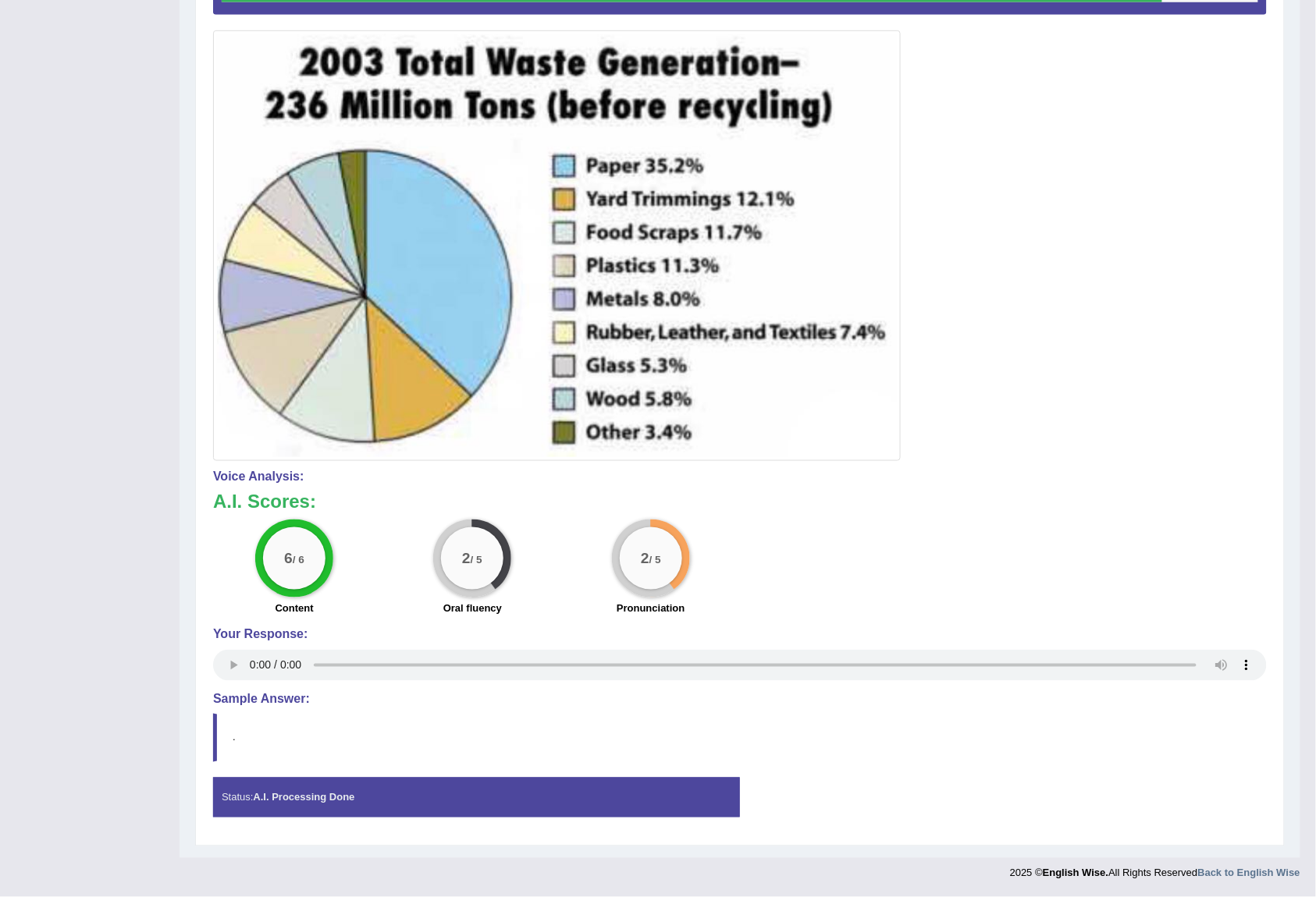
scroll to position [299, 0]
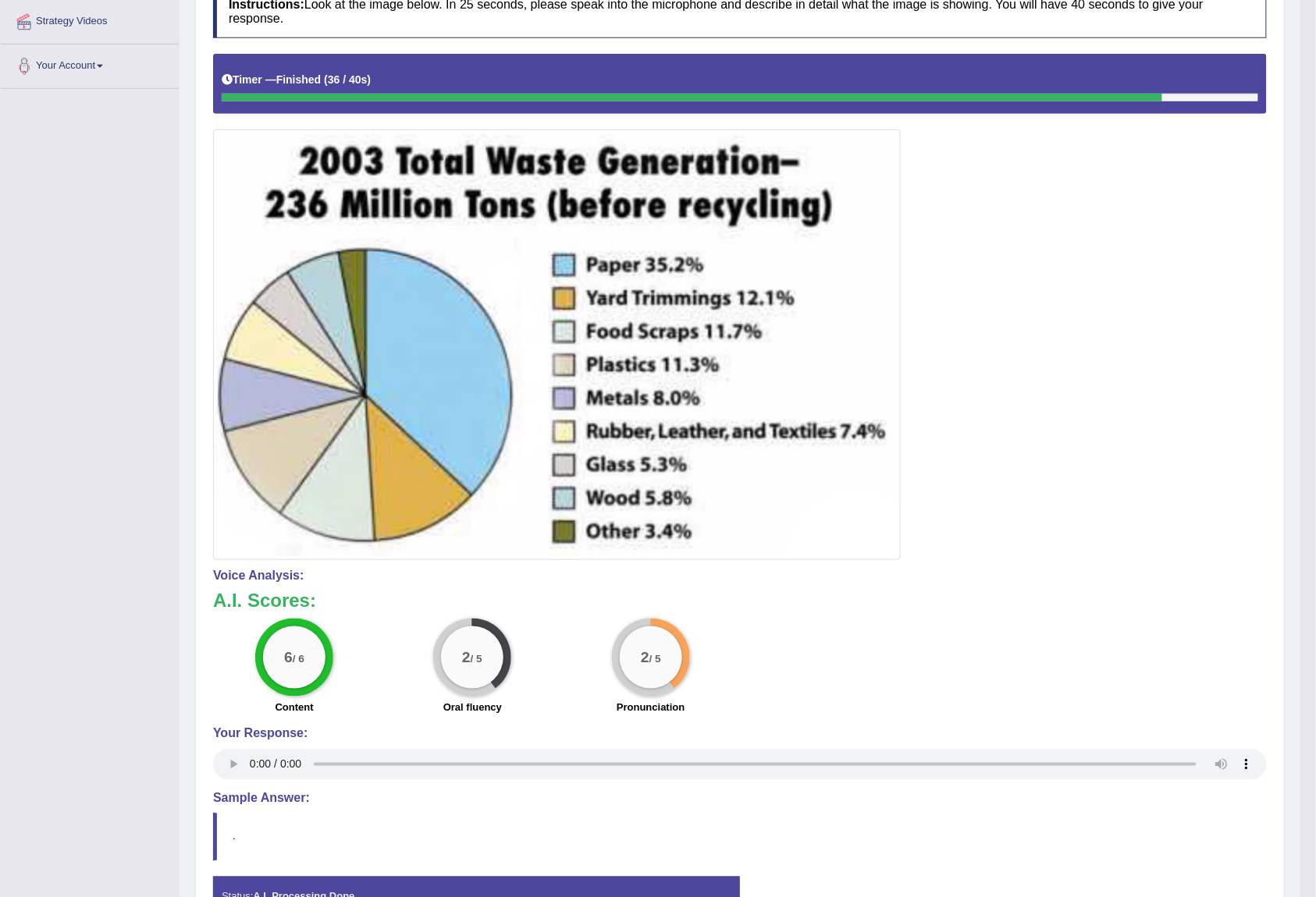
click at [26, 550] on div "Toggle navigation Home Practice Questions Speaking Practice Read Aloud Repeat S…" at bounding box center [650, 345] width 1300 height 1288
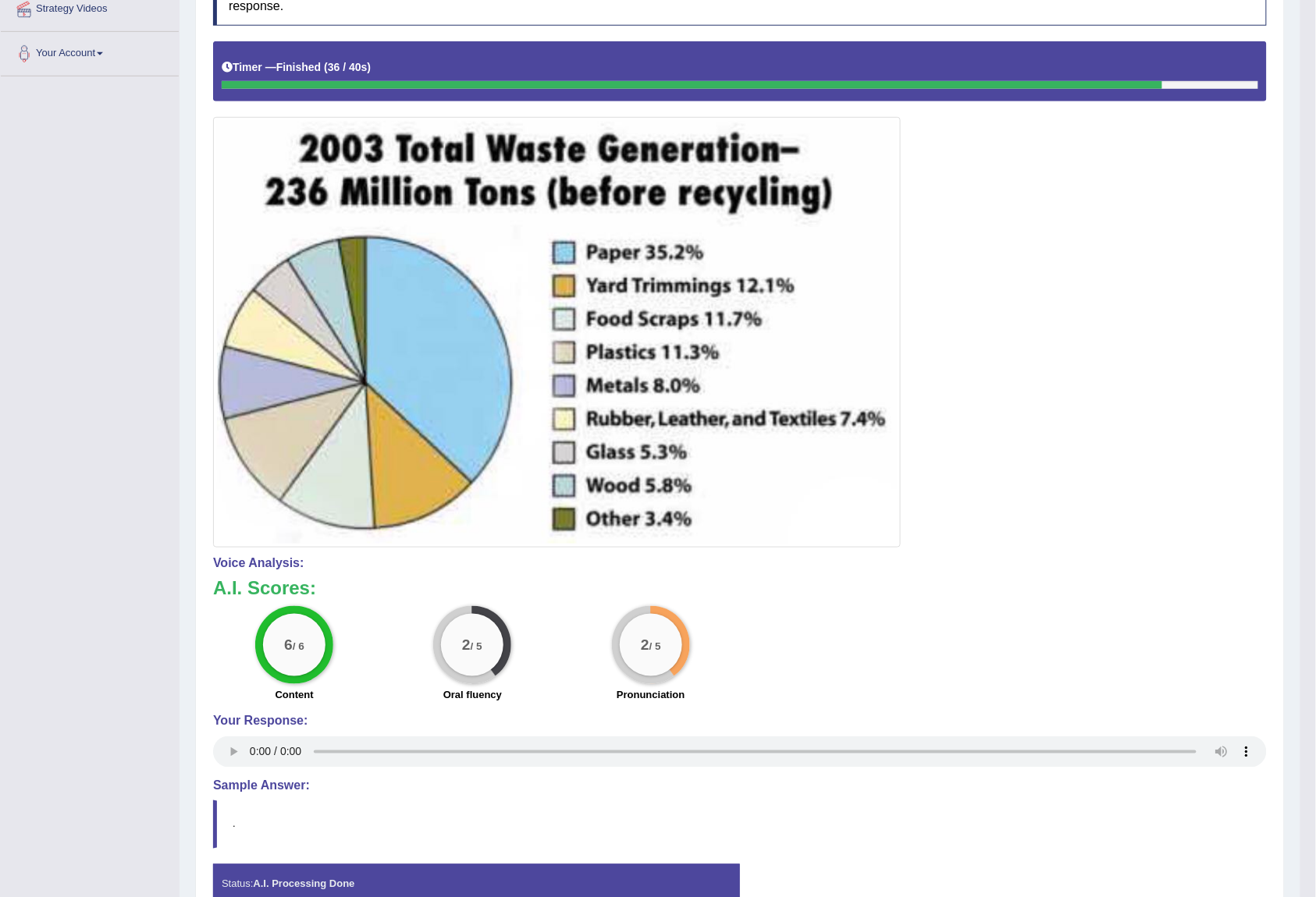
scroll to position [0, 0]
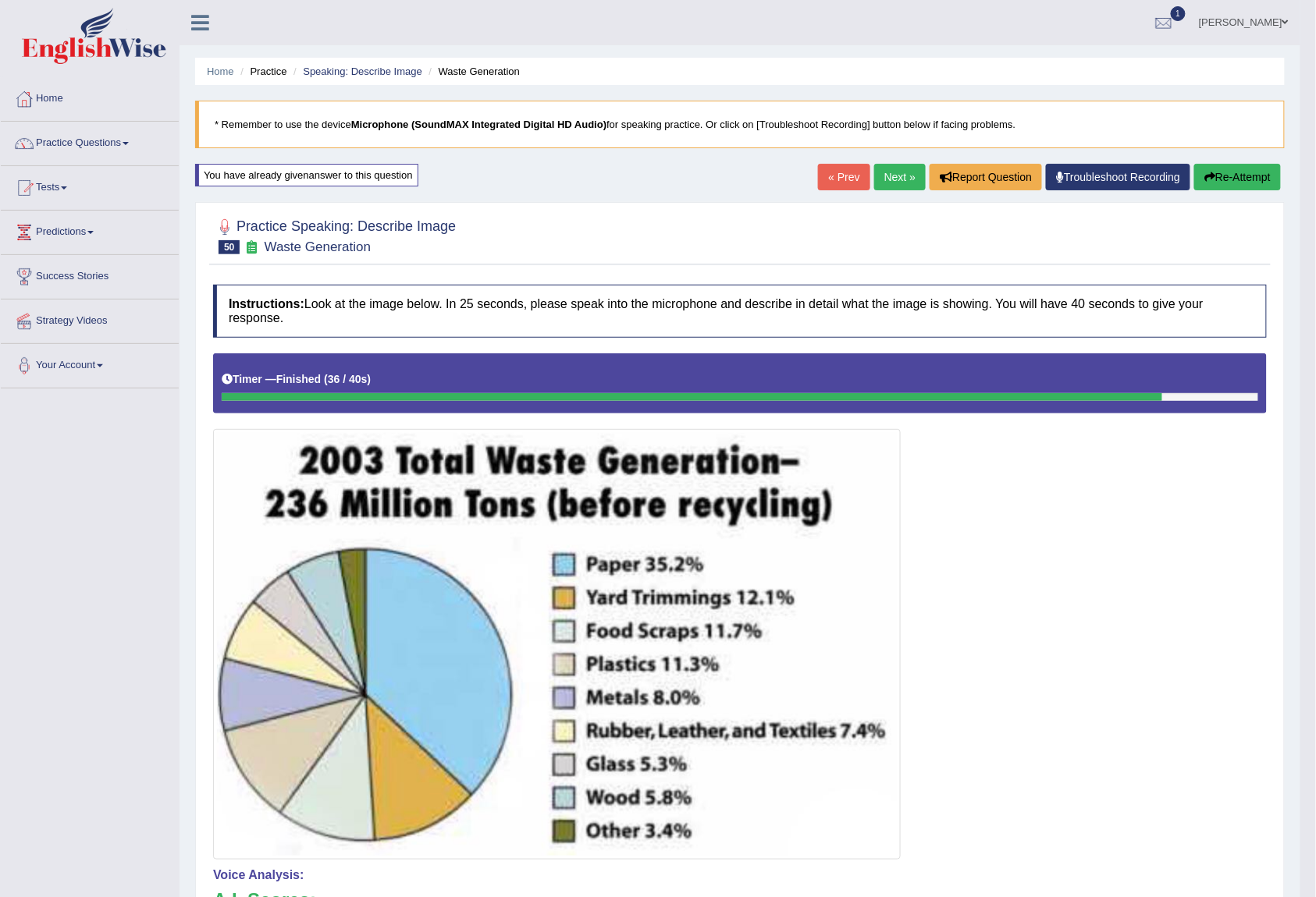
click at [887, 185] on link "Next »" at bounding box center [900, 176] width 52 height 26
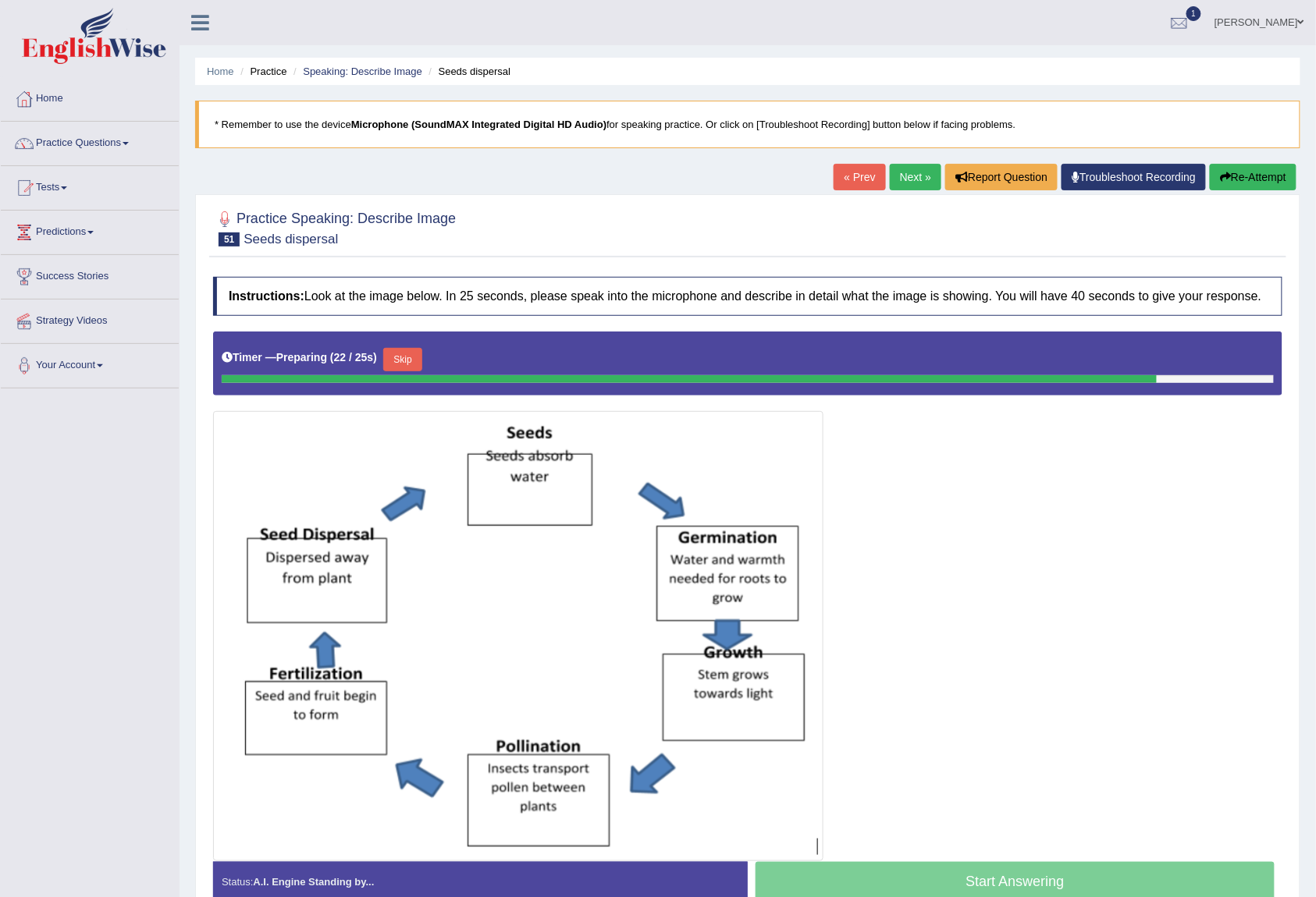
click at [910, 186] on link "Next »" at bounding box center [915, 176] width 52 height 26
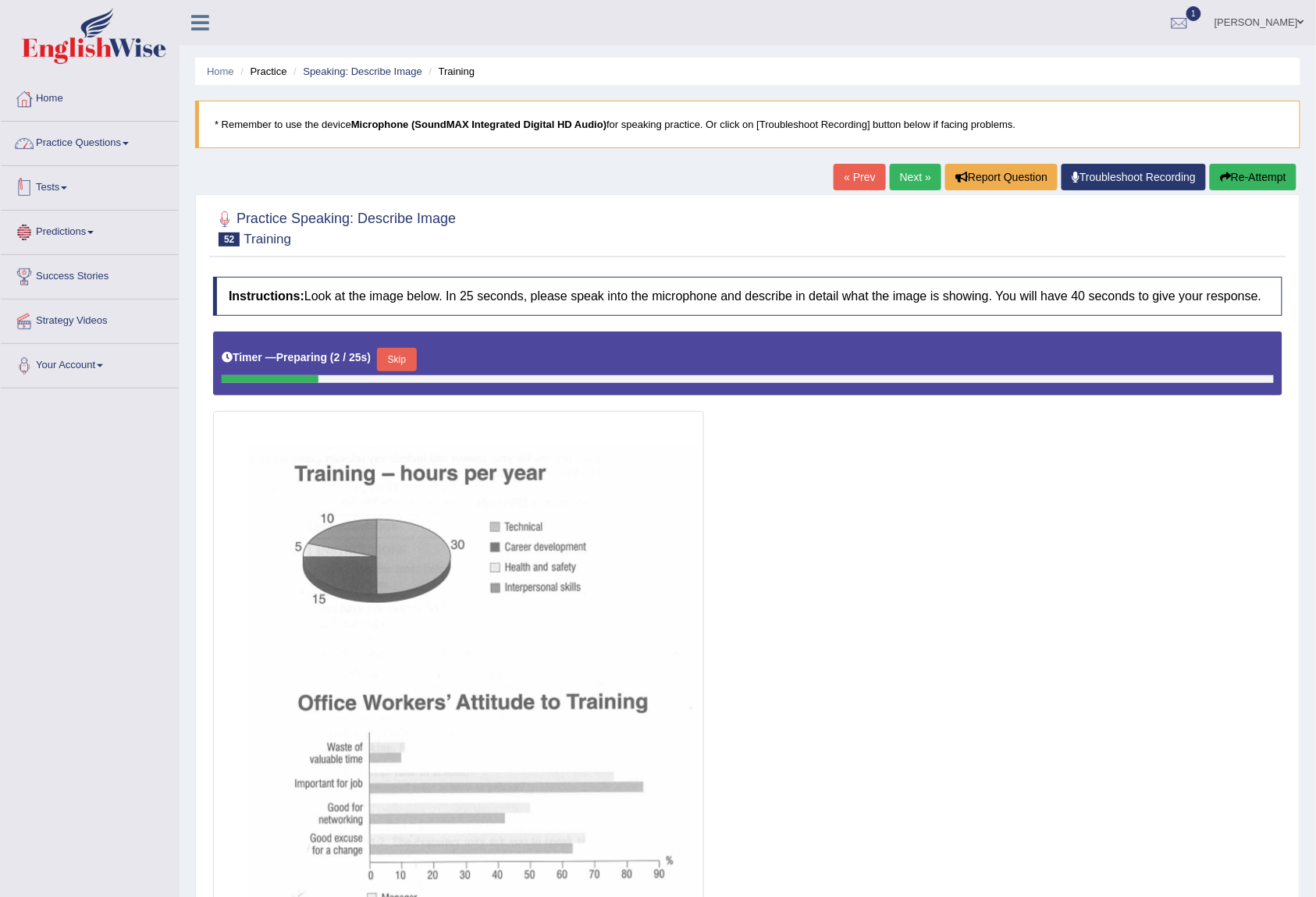
click at [97, 148] on link "Practice Questions" at bounding box center [90, 141] width 178 height 39
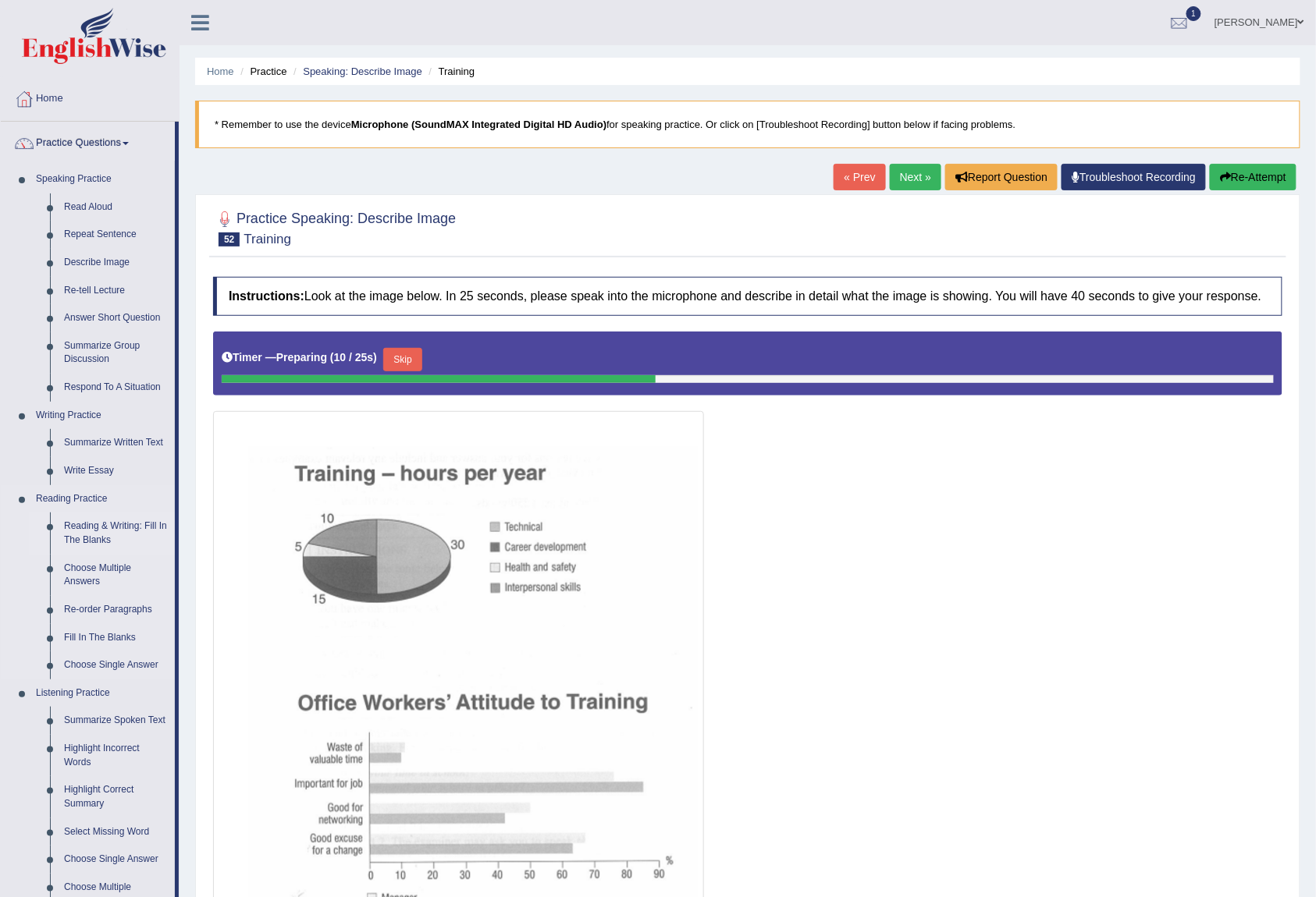
click at [115, 518] on link "Reading & Writing: Fill In The Blanks" at bounding box center [116, 533] width 118 height 41
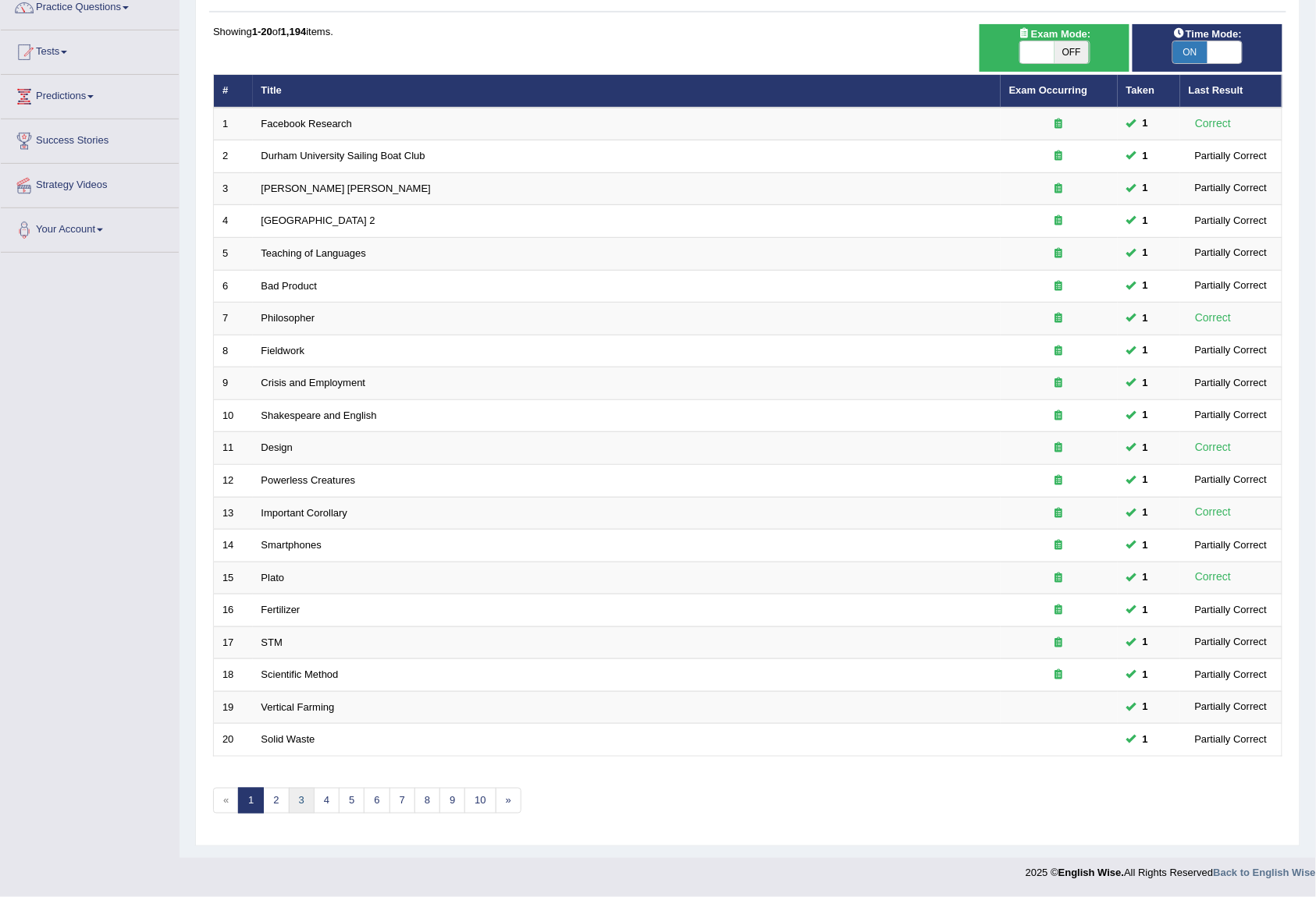
click at [304, 799] on link "3" at bounding box center [302, 801] width 25 height 25
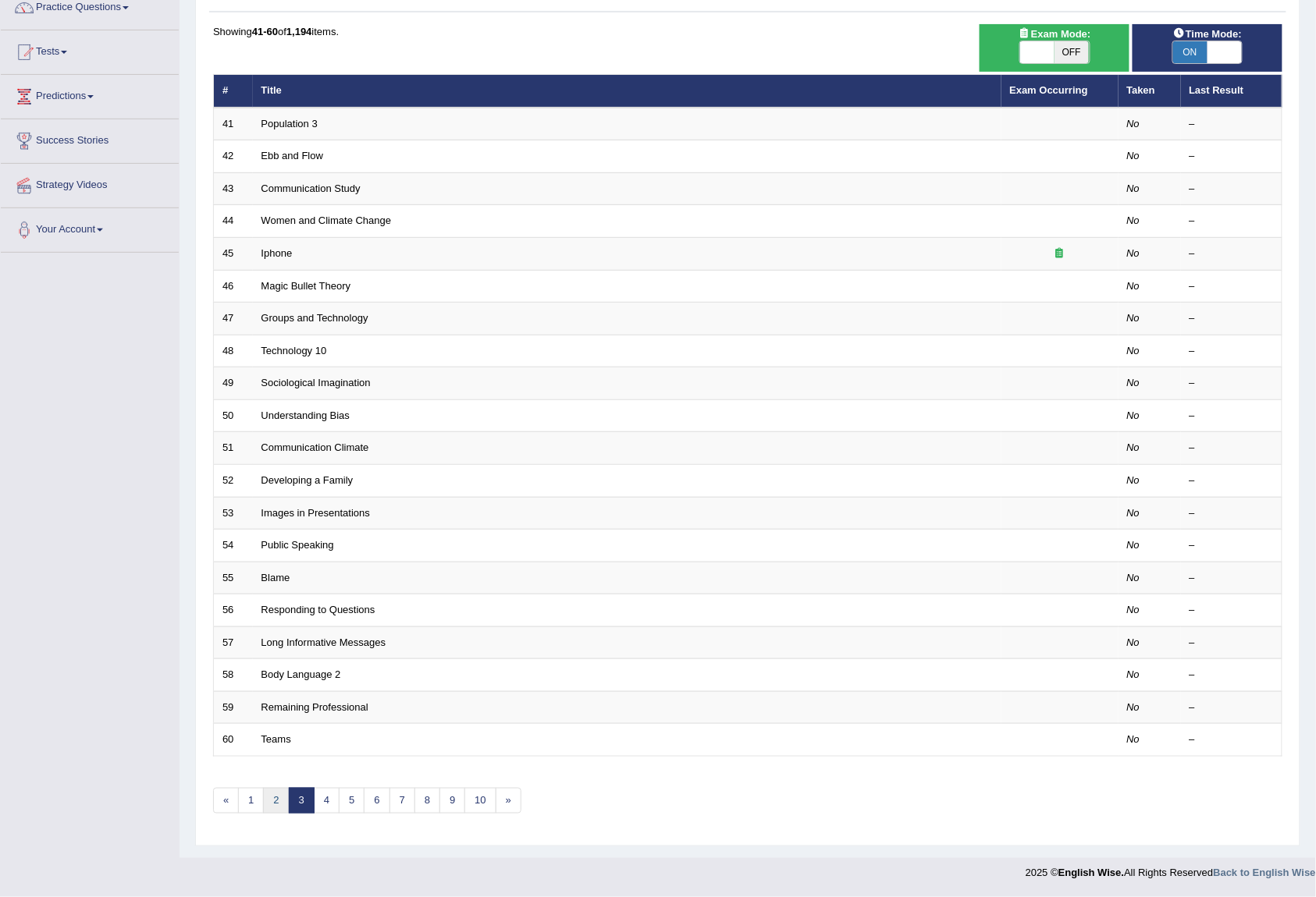
click at [280, 790] on link "2" at bounding box center [276, 801] width 25 height 25
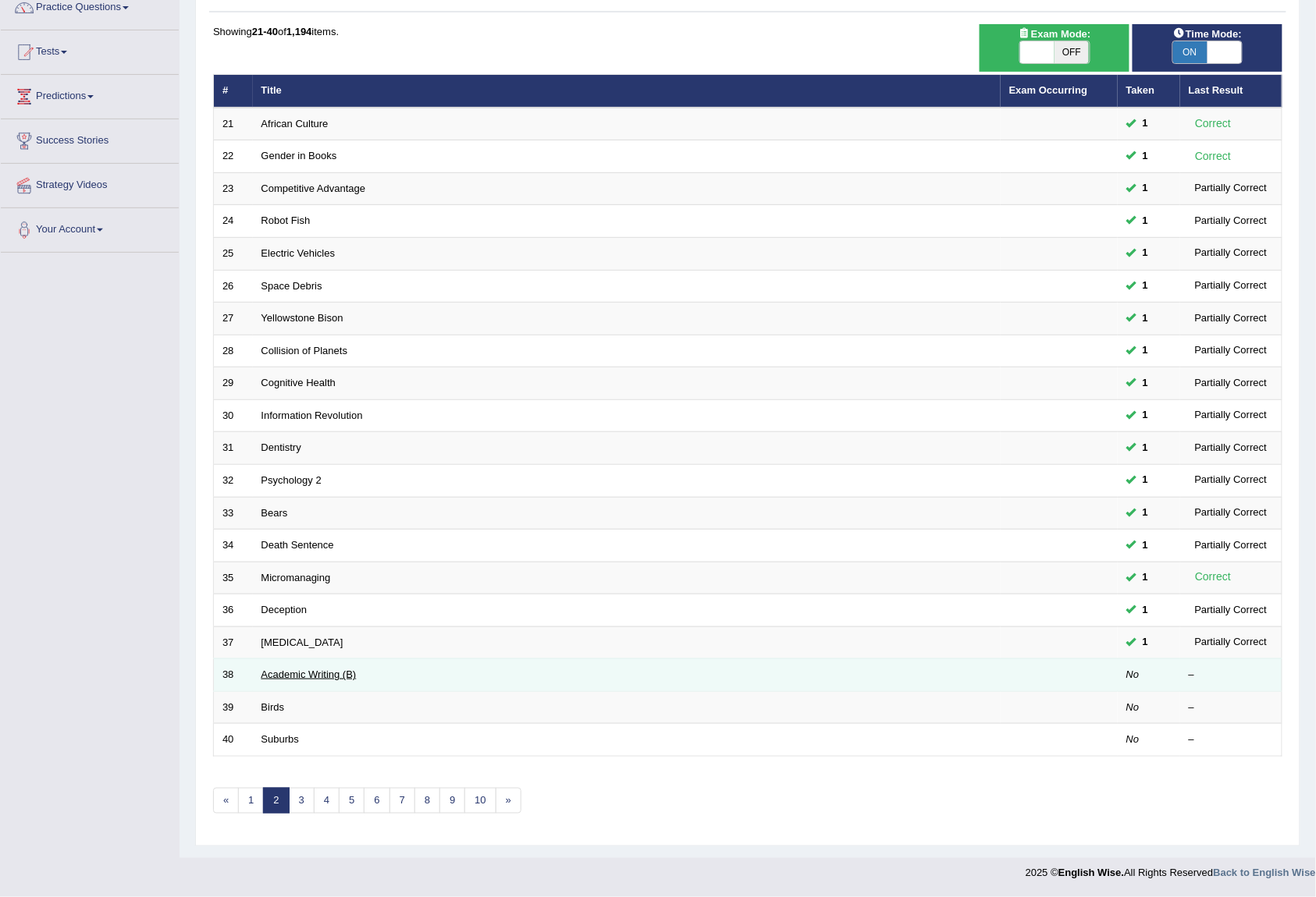
click at [289, 672] on link "Academic Writing (B)" at bounding box center [309, 674] width 95 height 12
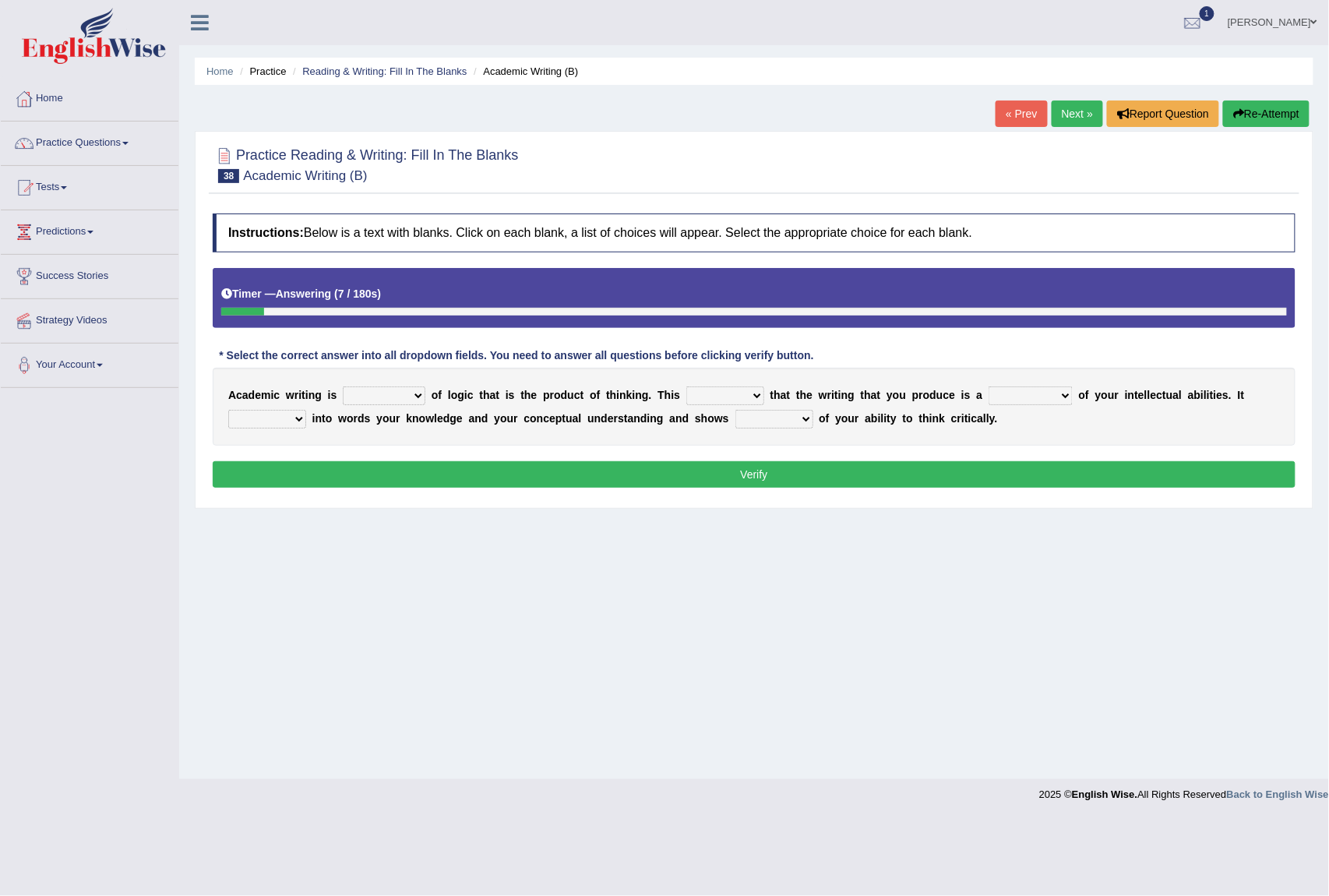
click at [423, 393] on select "expectation entitlement expression exchange" at bounding box center [384, 396] width 82 height 19
select select "expression"
click at [343, 388] on select "expectation entitlement expression exchange" at bounding box center [384, 396] width 82 height 19
click at [1043, 394] on select "redundancy mission credit reflection" at bounding box center [1031, 396] width 84 height 19
select select "reflection"
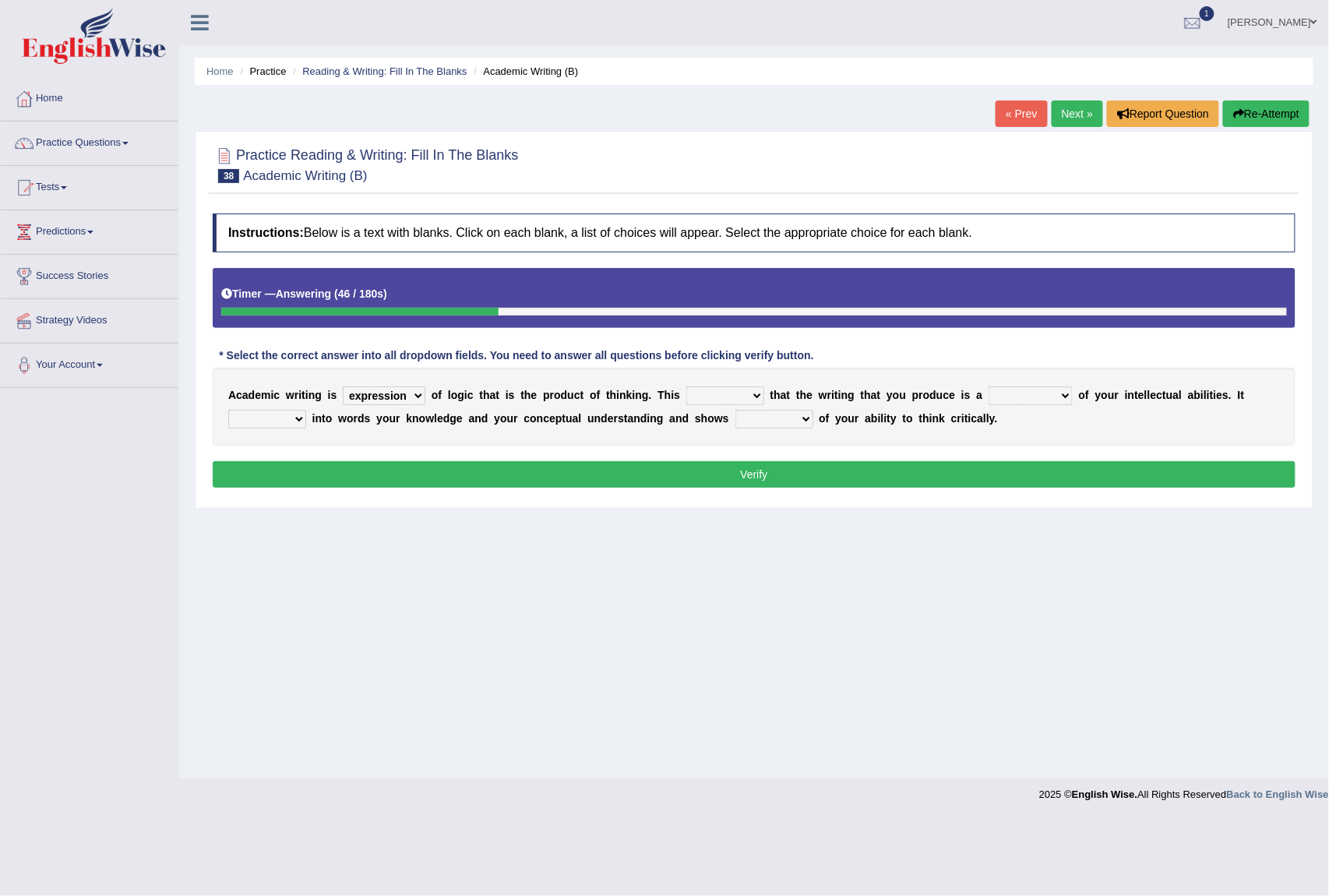
click at [994, 388] on select "redundancy mission credit reflection" at bounding box center [1031, 396] width 84 height 19
click at [743, 403] on select "means questions stipulates answers" at bounding box center [726, 396] width 78 height 19
select select "means"
click at [691, 388] on select "means questions stipulates answers" at bounding box center [726, 396] width 78 height 19
click at [293, 422] on select "enriches shows allows puts" at bounding box center [267, 419] width 78 height 19
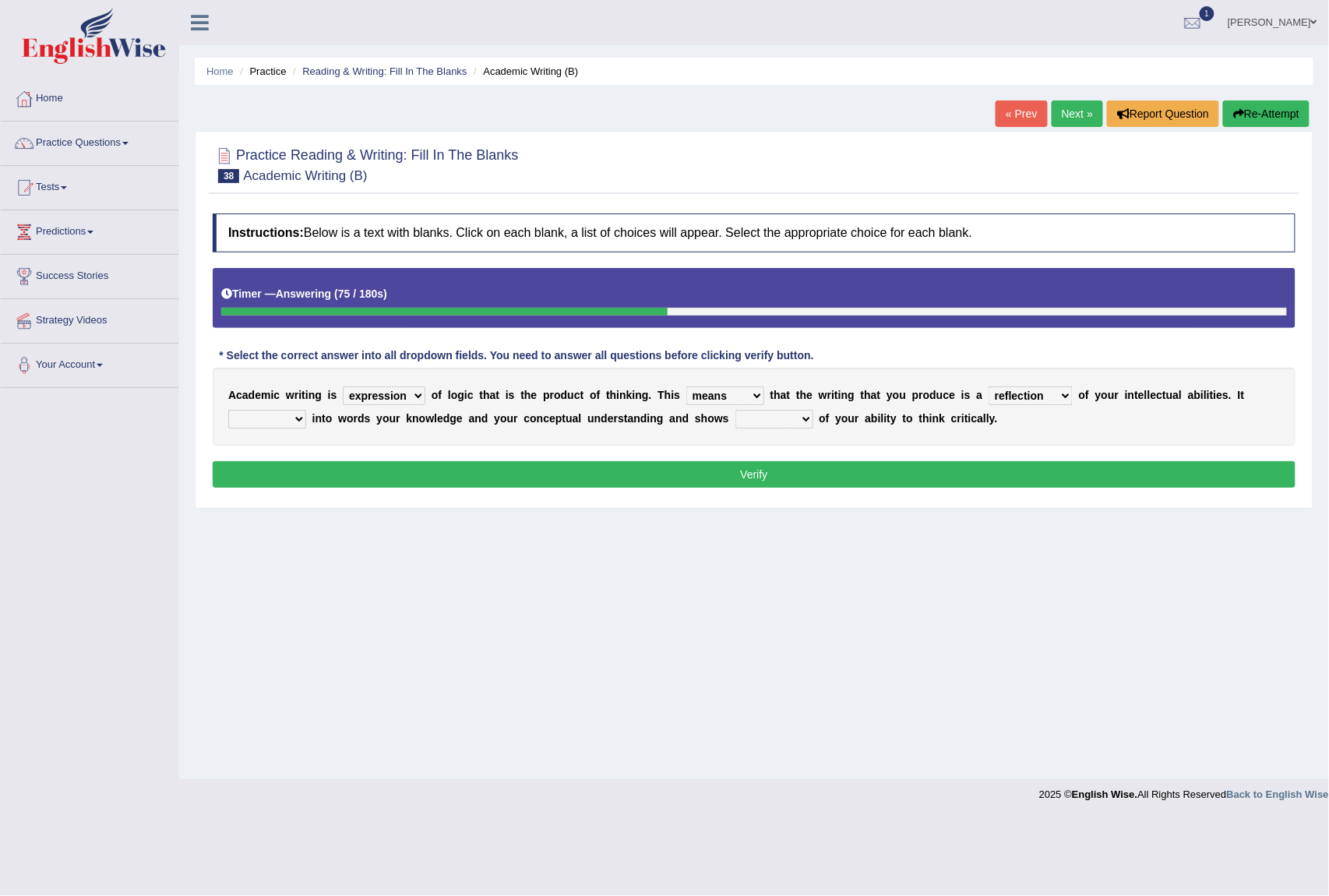
select select "shows"
click at [228, 412] on select "enriches shows allows puts" at bounding box center [267, 419] width 78 height 19
click at [301, 425] on select "enriches shows allows puts" at bounding box center [267, 419] width 78 height 19
click at [406, 454] on div "Instructions: Below is a text with blanks. Click on each blank, a list of choic…" at bounding box center [754, 352] width 1091 height 294
click at [772, 426] on select "hassle excuse capacity evidence" at bounding box center [775, 419] width 78 height 19
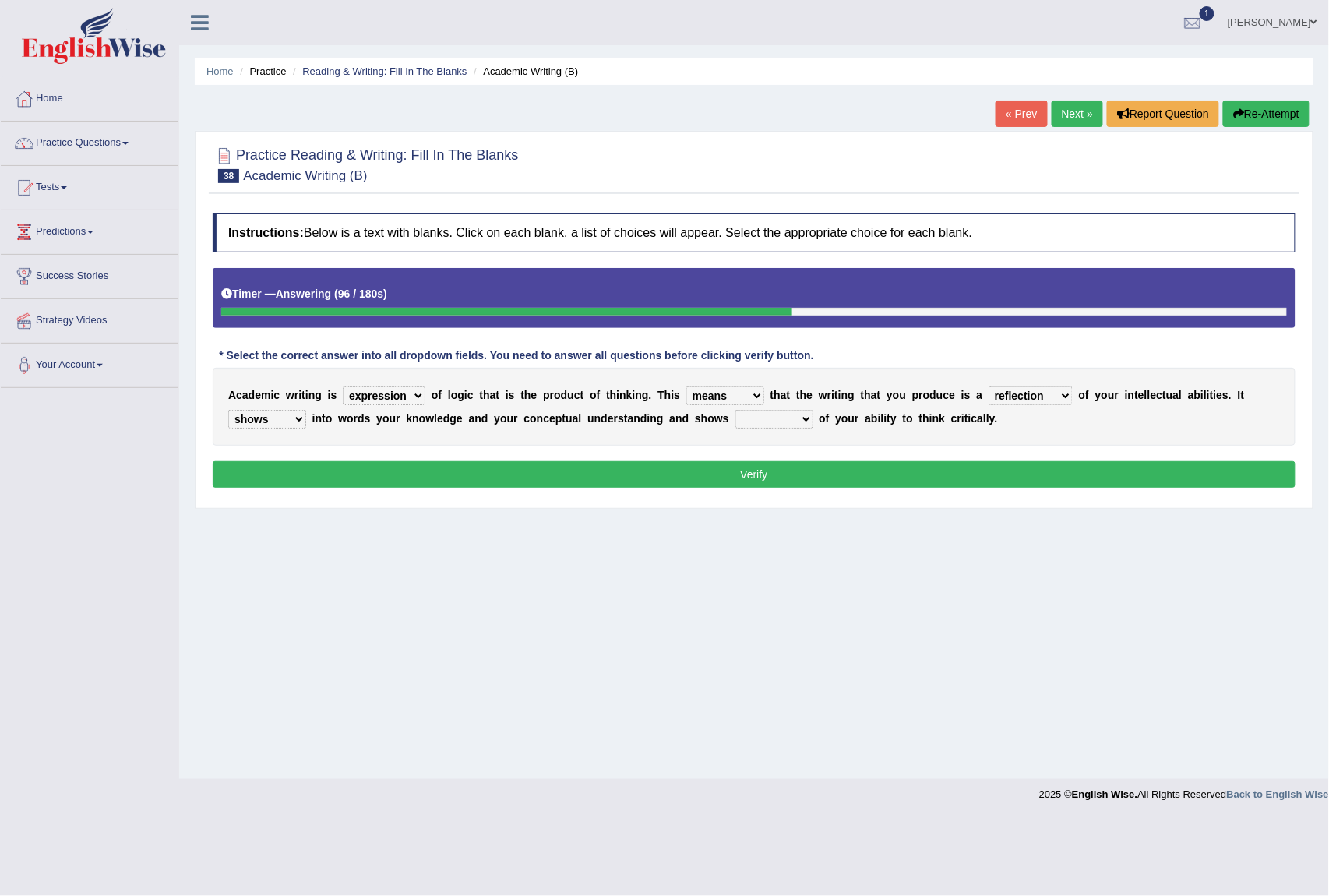
select select "capacity"
click at [736, 412] on select "hassle excuse capacity evidence" at bounding box center [775, 419] width 78 height 19
click at [600, 465] on button "Verify" at bounding box center [754, 474] width 1083 height 26
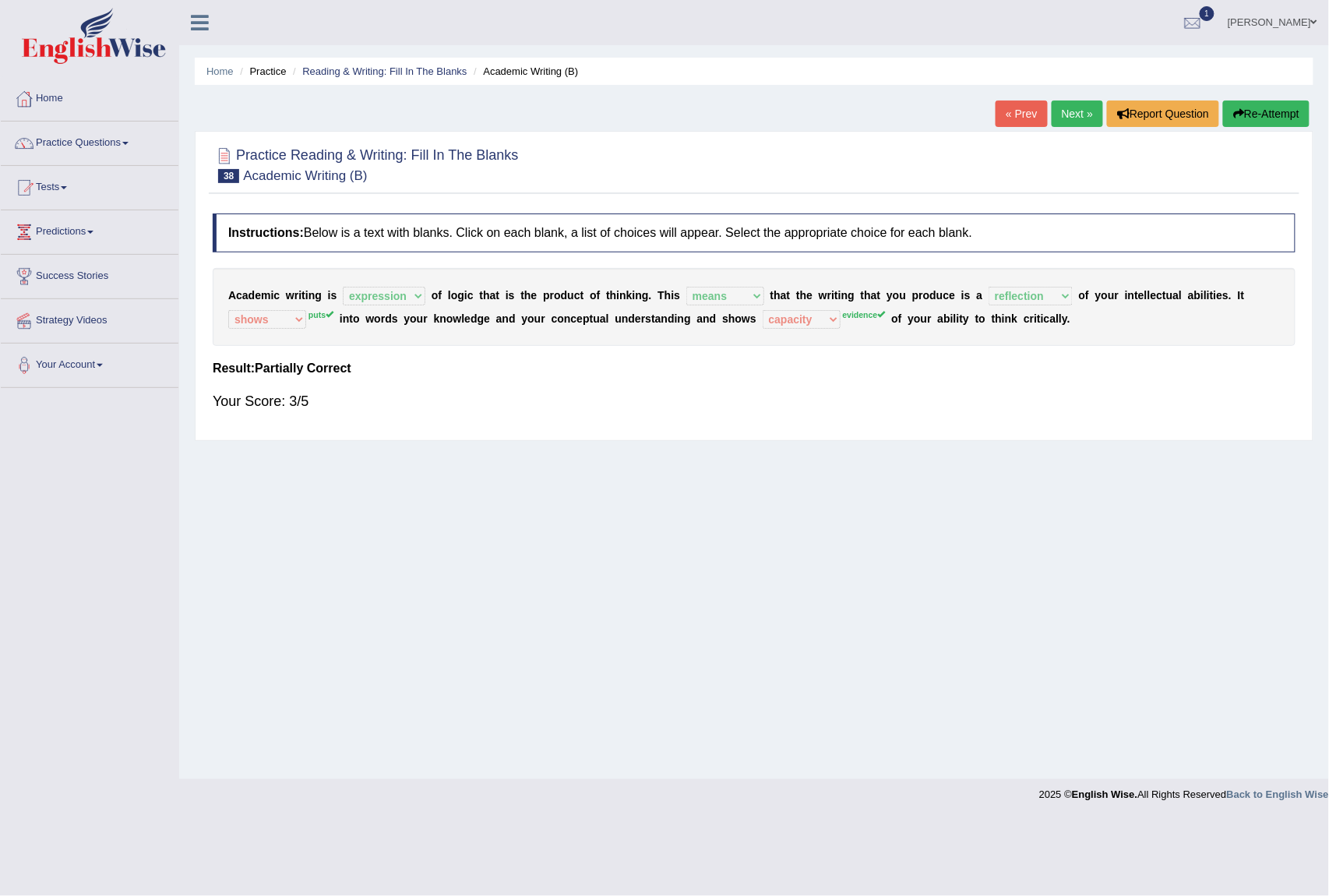
click at [1057, 118] on link "Next »" at bounding box center [1078, 113] width 52 height 26
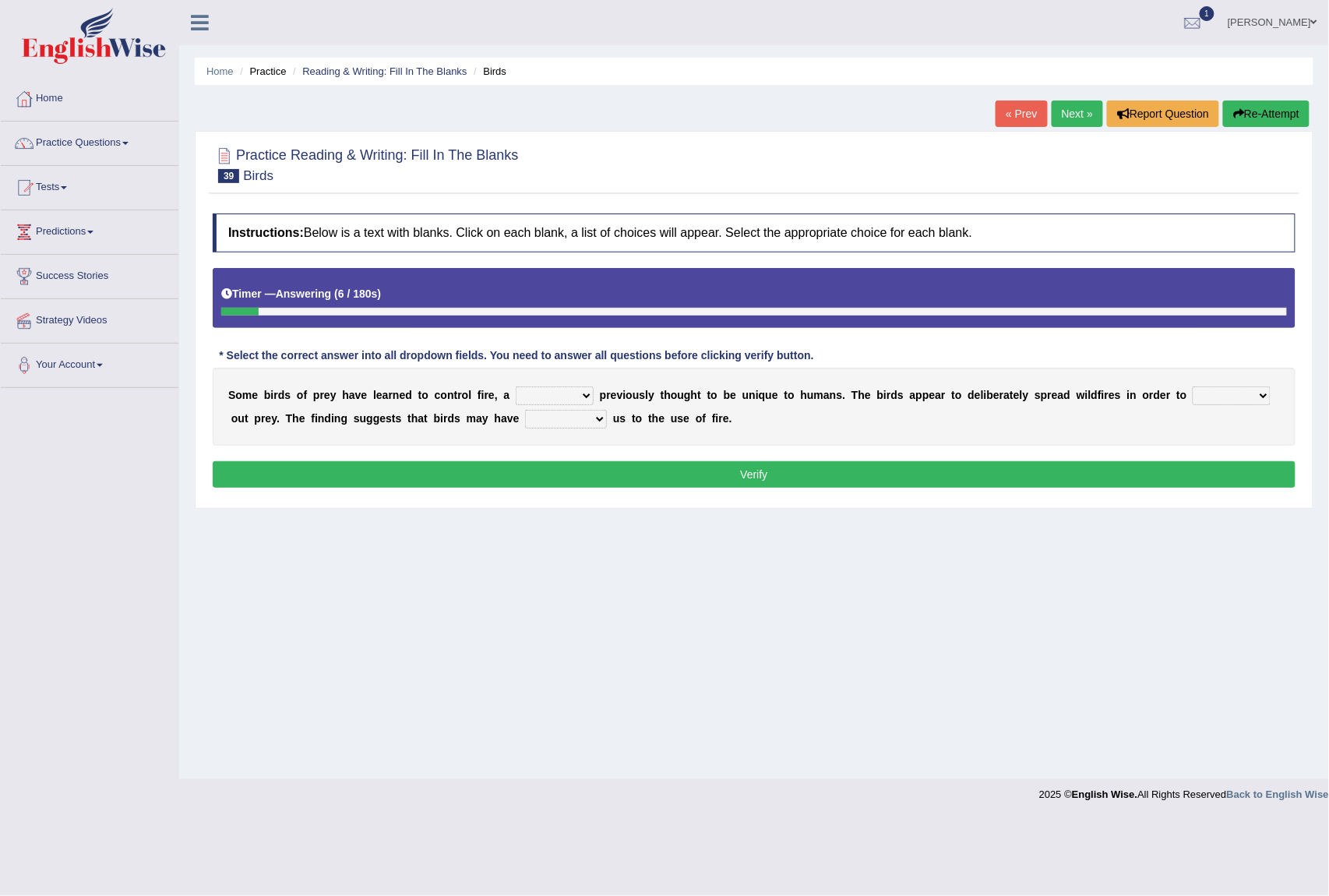
click at [580, 394] on select "question profile tale skill" at bounding box center [555, 396] width 78 height 19
select select "skill"
click at [516, 388] on select "question profile tale skill" at bounding box center [555, 396] width 78 height 19
click at [1212, 400] on select "prevent limit span flush" at bounding box center [1231, 396] width 78 height 19
click at [1051, 512] on div "Home Practice Reading & Writing: Fill In The Blanks Birds « Prev Next » Report …" at bounding box center [754, 389] width 1150 height 779
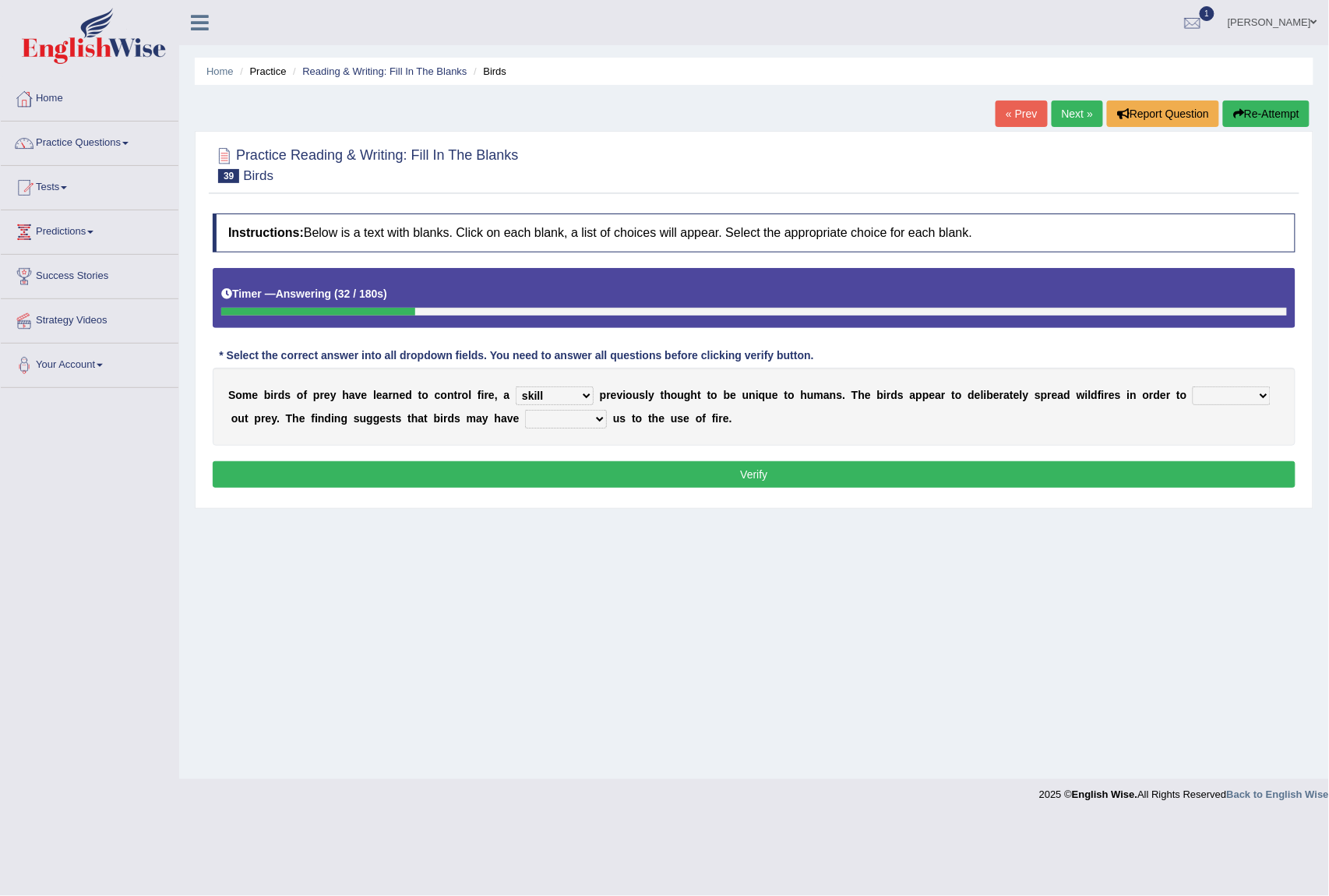
click at [515, 436] on div "S o m e b i r d s o f p r e y h a v e l e a r n e d t o c o n t r o l f i r e ,…" at bounding box center [754, 407] width 1083 height 78
click at [544, 427] on select "prophesied beaten transmitted forced" at bounding box center [565, 419] width 82 height 19
click at [564, 425] on select "prophesied beaten transmitted forced" at bounding box center [565, 419] width 82 height 19
click at [565, 425] on select "prophesied beaten transmitted forced" at bounding box center [565, 419] width 82 height 19
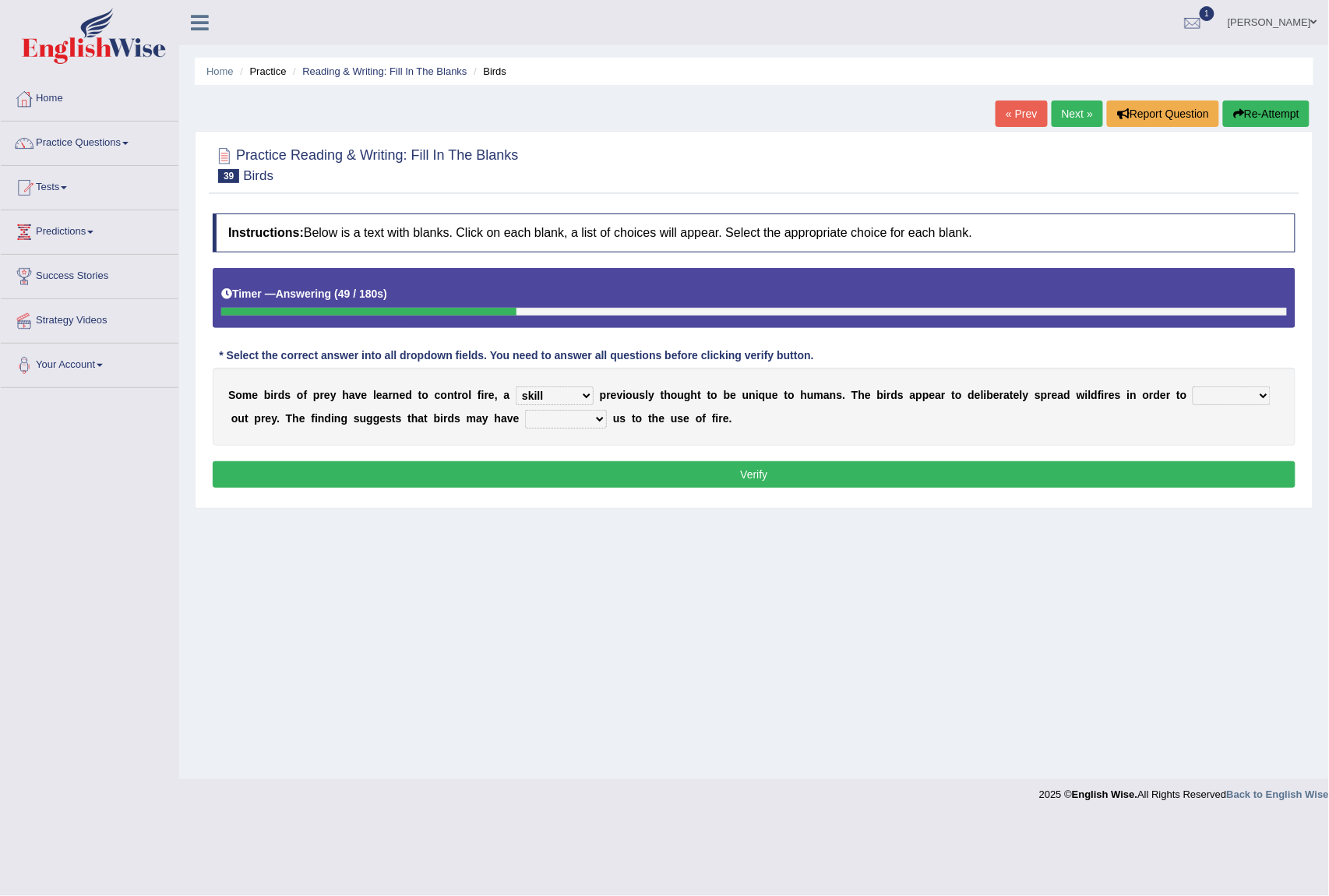
click at [565, 425] on select "prophesied beaten transmitted forced" at bounding box center [565, 419] width 82 height 19
select select "transmitted"
click at [526, 412] on select "prophesied beaten transmitted forced" at bounding box center [565, 419] width 82 height 19
click at [1242, 400] on select "prevent limit span flush" at bounding box center [1231, 396] width 78 height 19
select select "span"
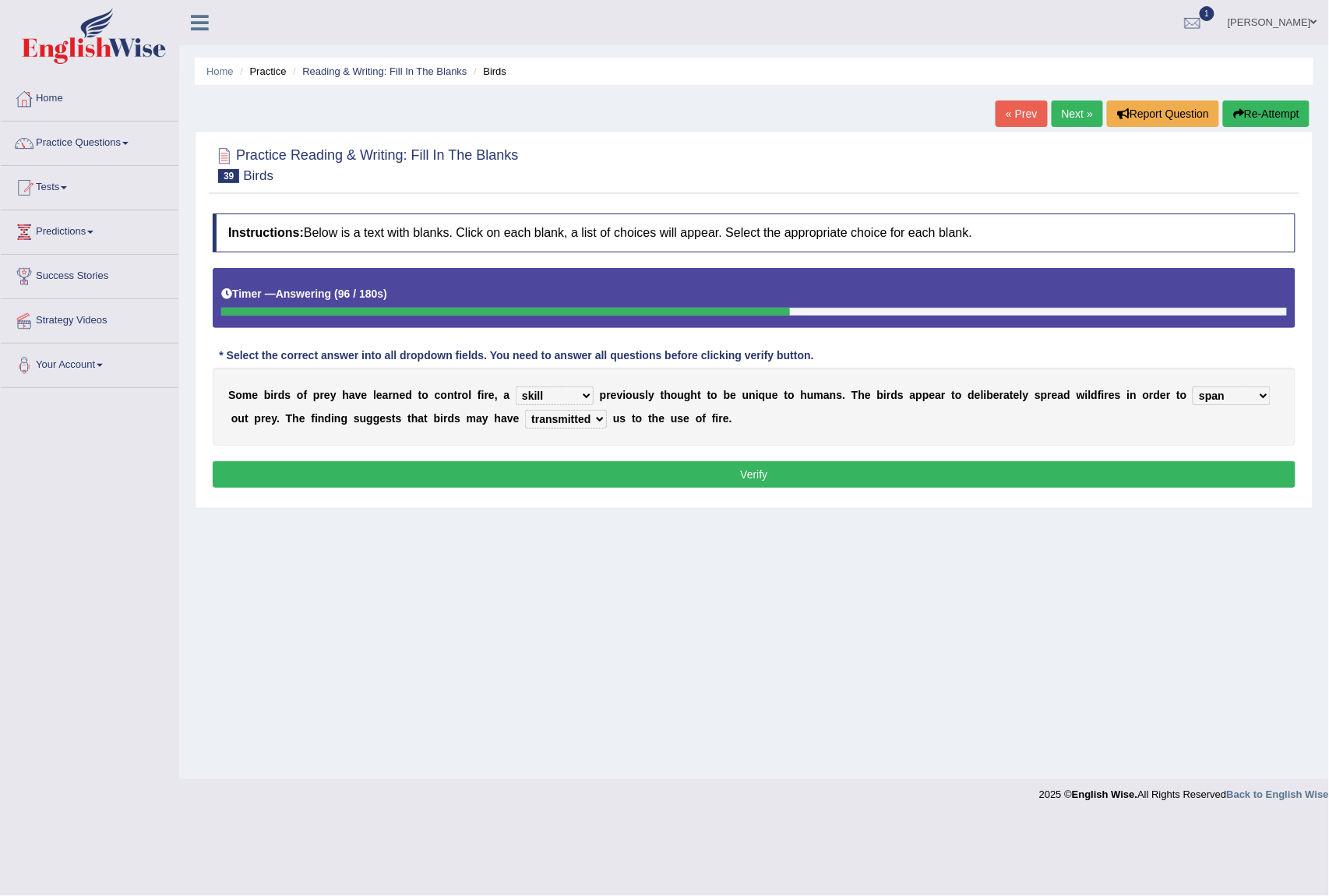
click at [1193, 388] on select "prevent limit span flush" at bounding box center [1231, 396] width 78 height 19
click at [1200, 481] on button "Verify" at bounding box center [754, 474] width 1083 height 26
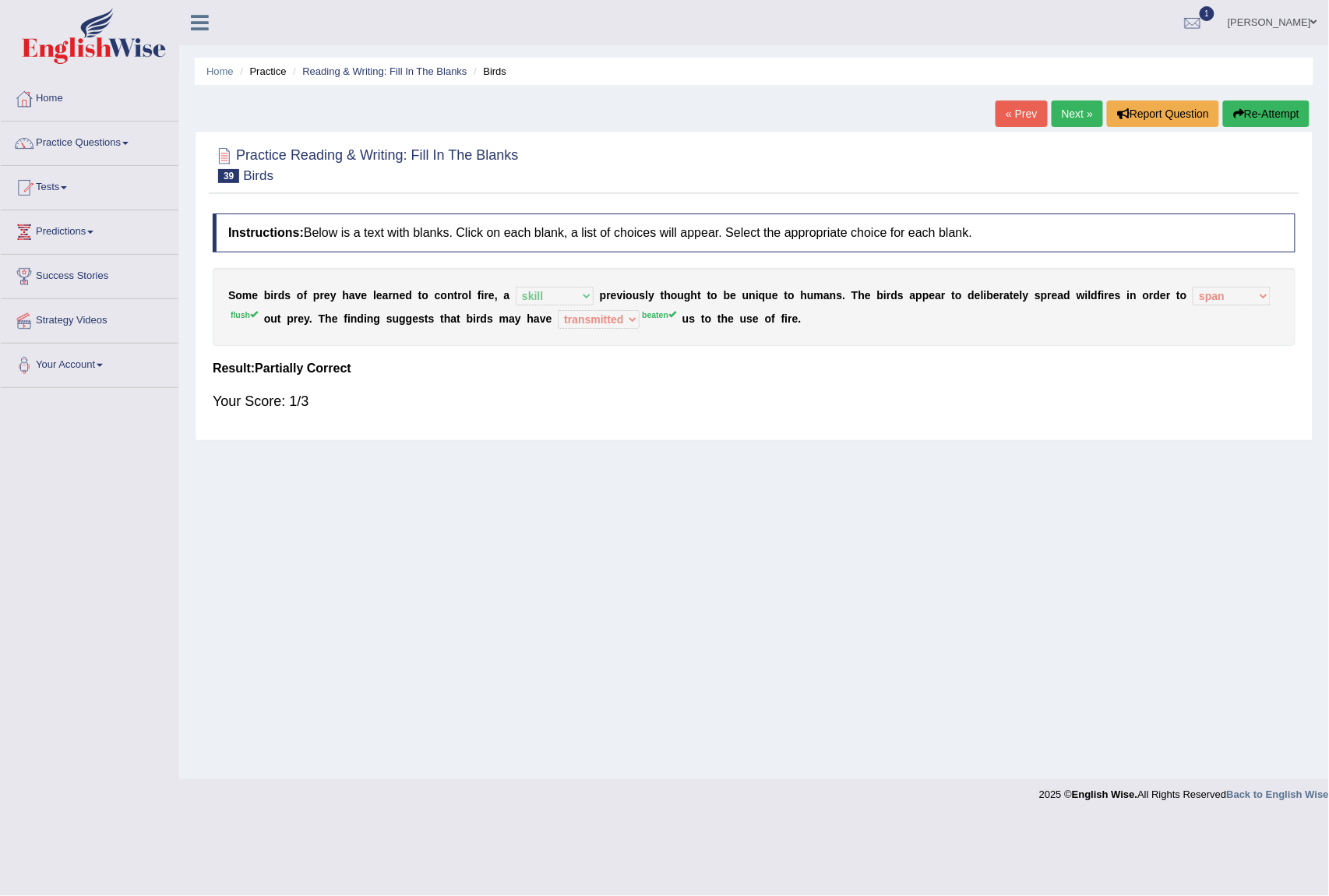
click at [1054, 113] on link "Next »" at bounding box center [1078, 113] width 52 height 26
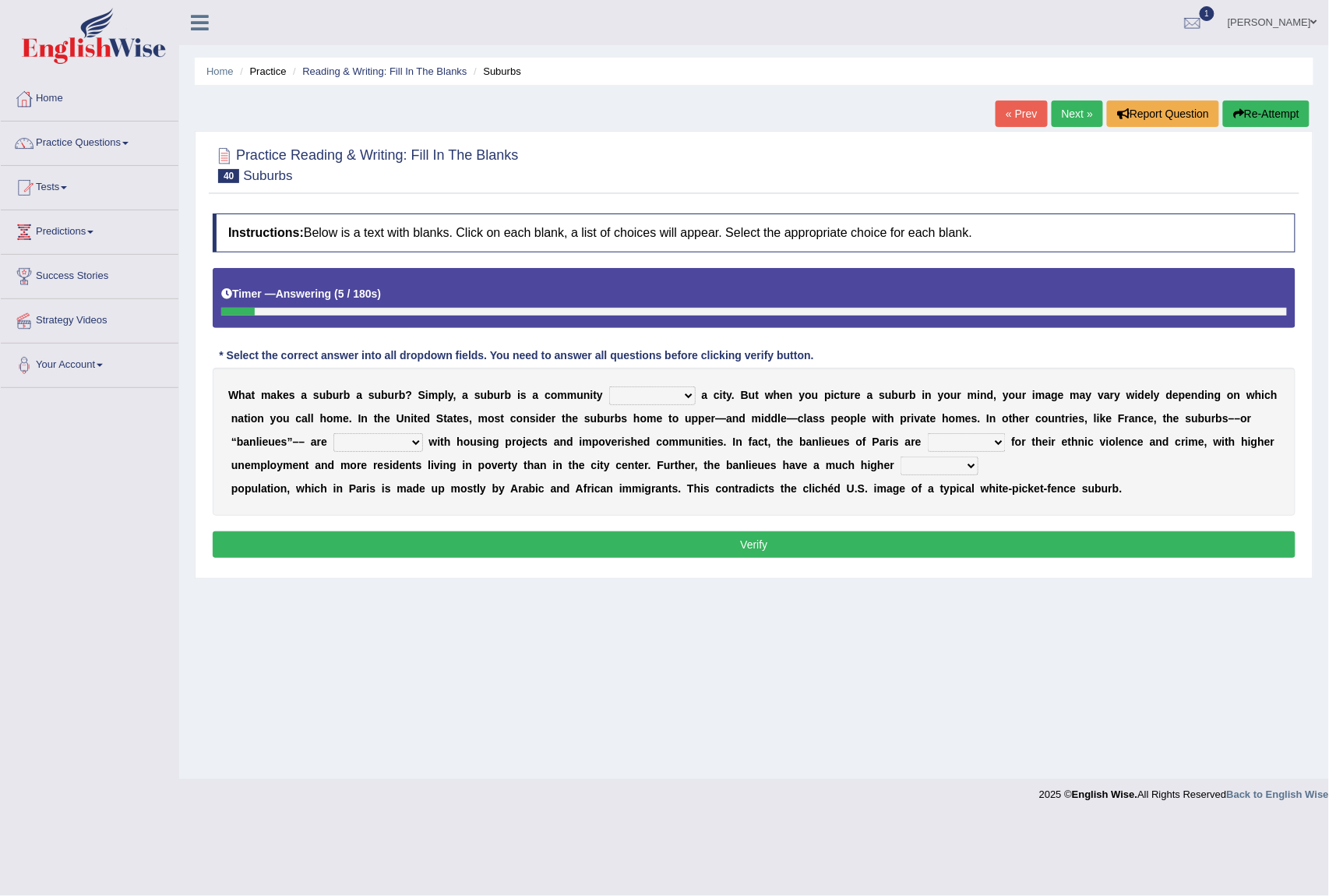
click at [680, 403] on select "lying locating situating surrounding" at bounding box center [652, 396] width 86 height 19
select select "locating"
click at [609, 388] on select "lying locating situating surrounding" at bounding box center [652, 396] width 86 height 19
click at [671, 396] on select "lying locating situating surrounding" at bounding box center [652, 396] width 86 height 19
click at [609, 388] on select "lying locating situating surrounding" at bounding box center [652, 396] width 86 height 19
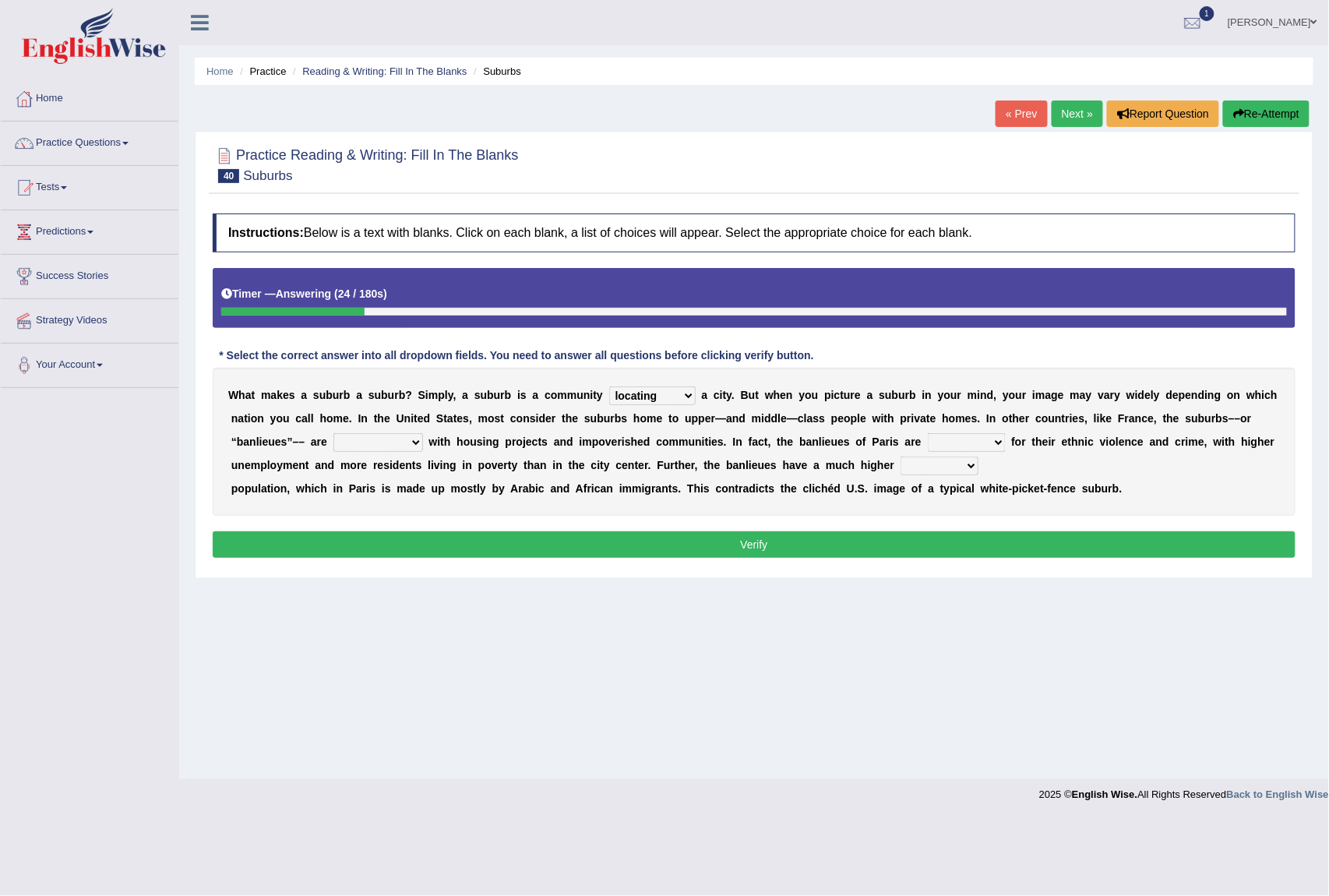
click at [376, 440] on select "antonymous antibiotic synonymous synthetic" at bounding box center [378, 442] width 90 height 19
select select "synonymous"
click at [347, 435] on select "antonymous antibiotic synonymous synthetic" at bounding box center [378, 442] width 90 height 19
click at [971, 441] on select "clamorous sensitive famous notorious" at bounding box center [967, 442] width 78 height 19
select select "notorious"
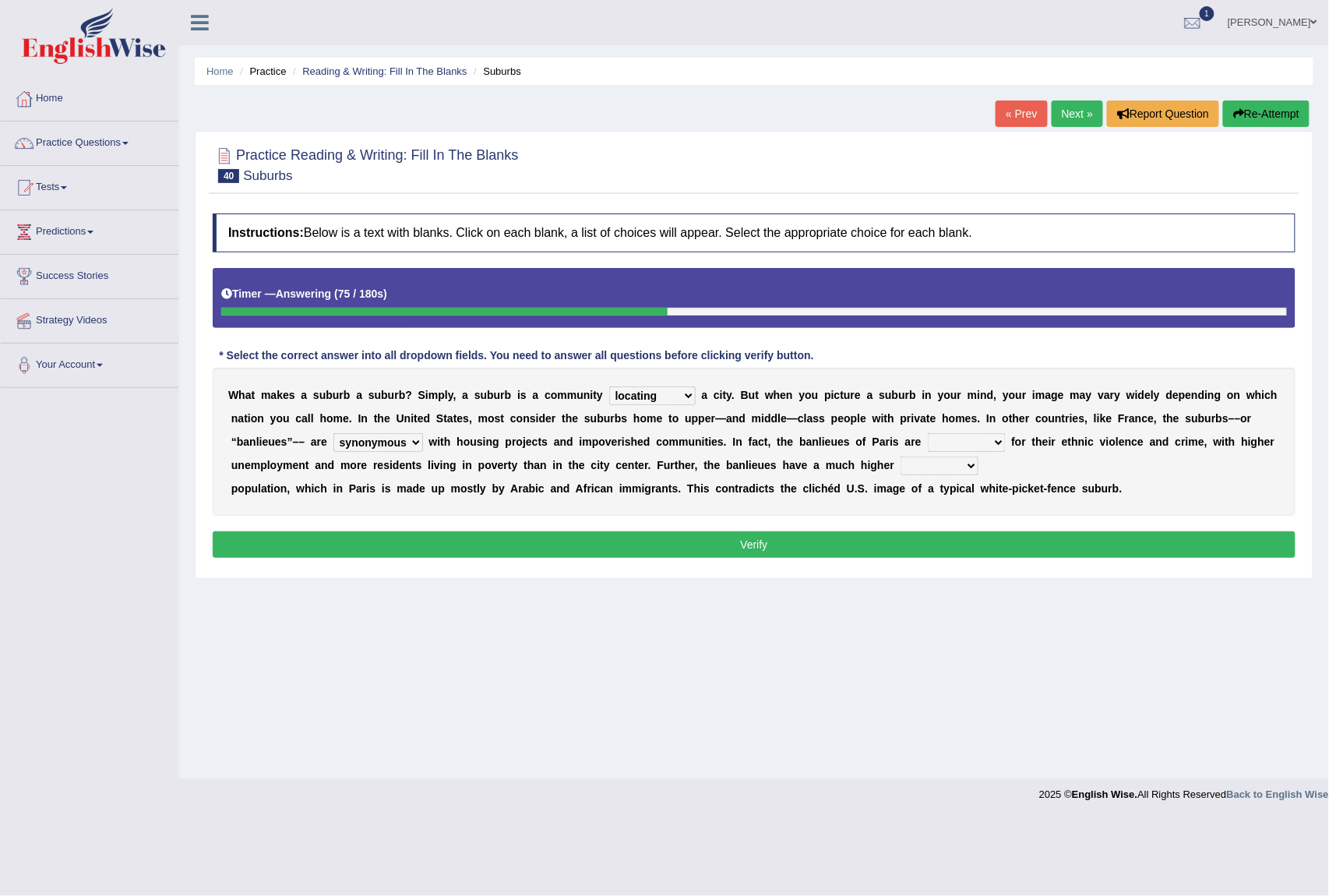
click at [945, 435] on select "clamorous sensitive famous notorious" at bounding box center [967, 442] width 78 height 19
click at [967, 469] on select "local young immigrant senior" at bounding box center [940, 466] width 78 height 19
click at [969, 465] on select "local young immigrant senior" at bounding box center [940, 466] width 78 height 19
select select "immigrant"
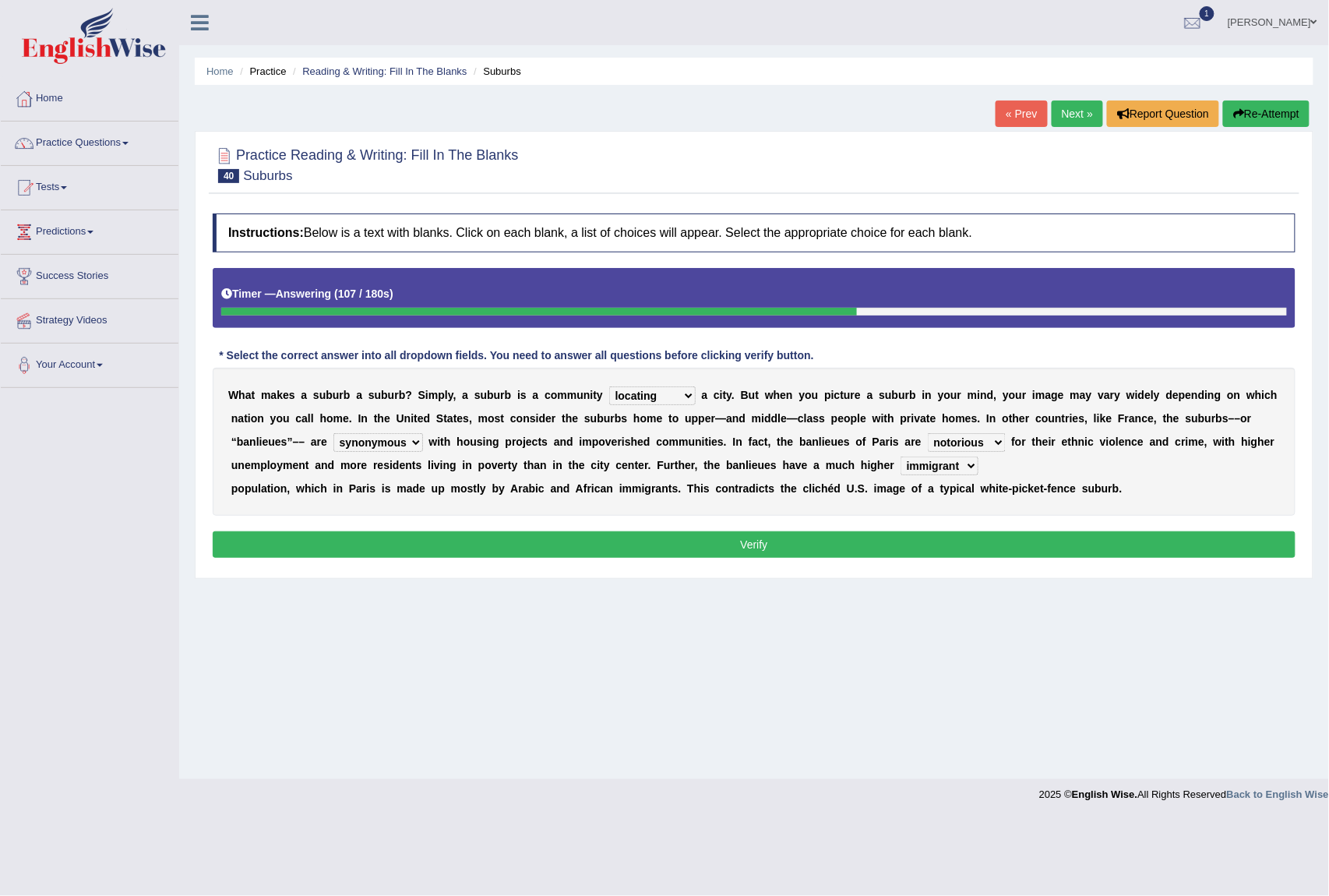
click at [940, 458] on select "local young immigrant senior" at bounding box center [940, 466] width 78 height 19
click at [770, 549] on button "Verify" at bounding box center [754, 544] width 1083 height 26
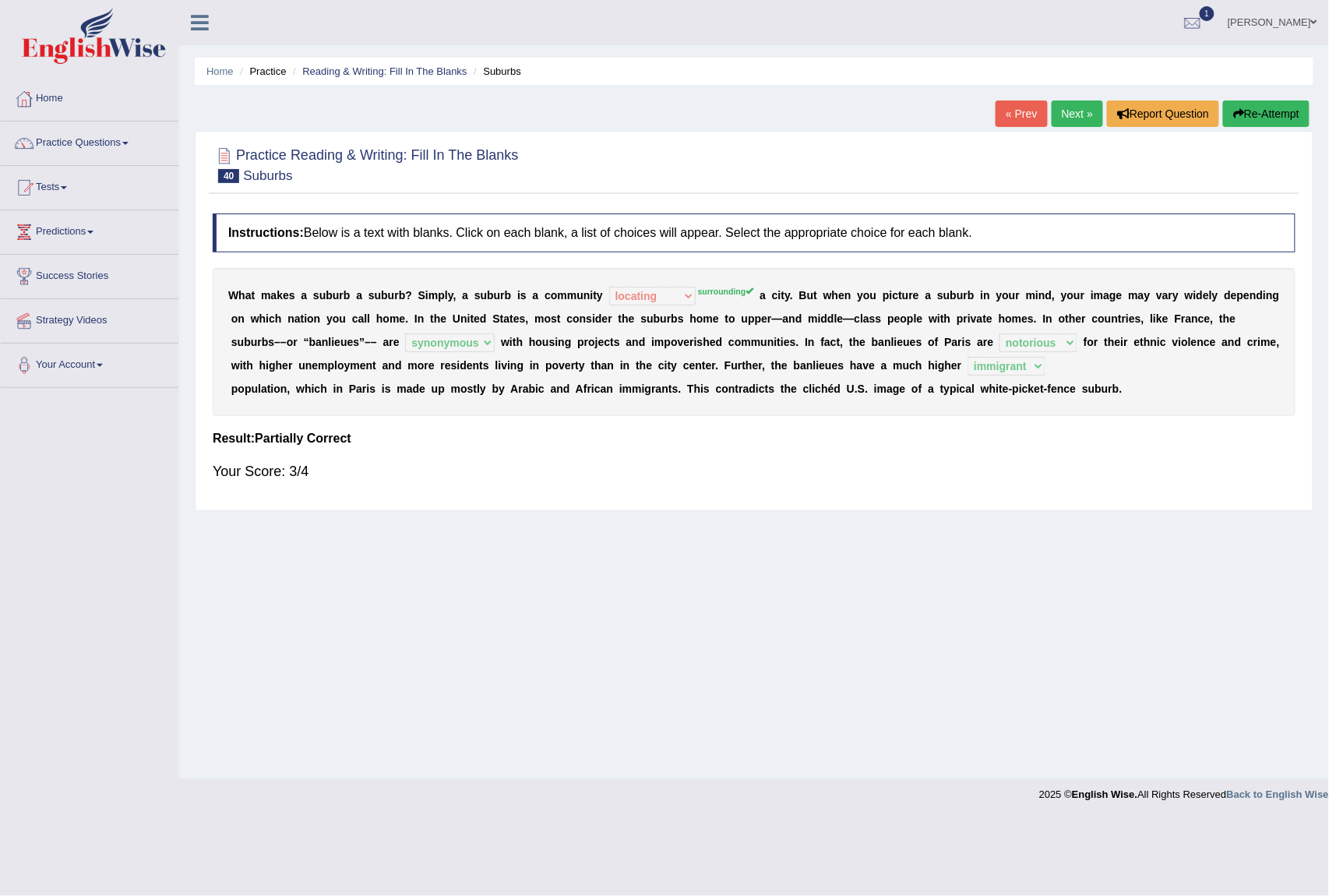
click at [1052, 119] on link "Next »" at bounding box center [1078, 113] width 52 height 26
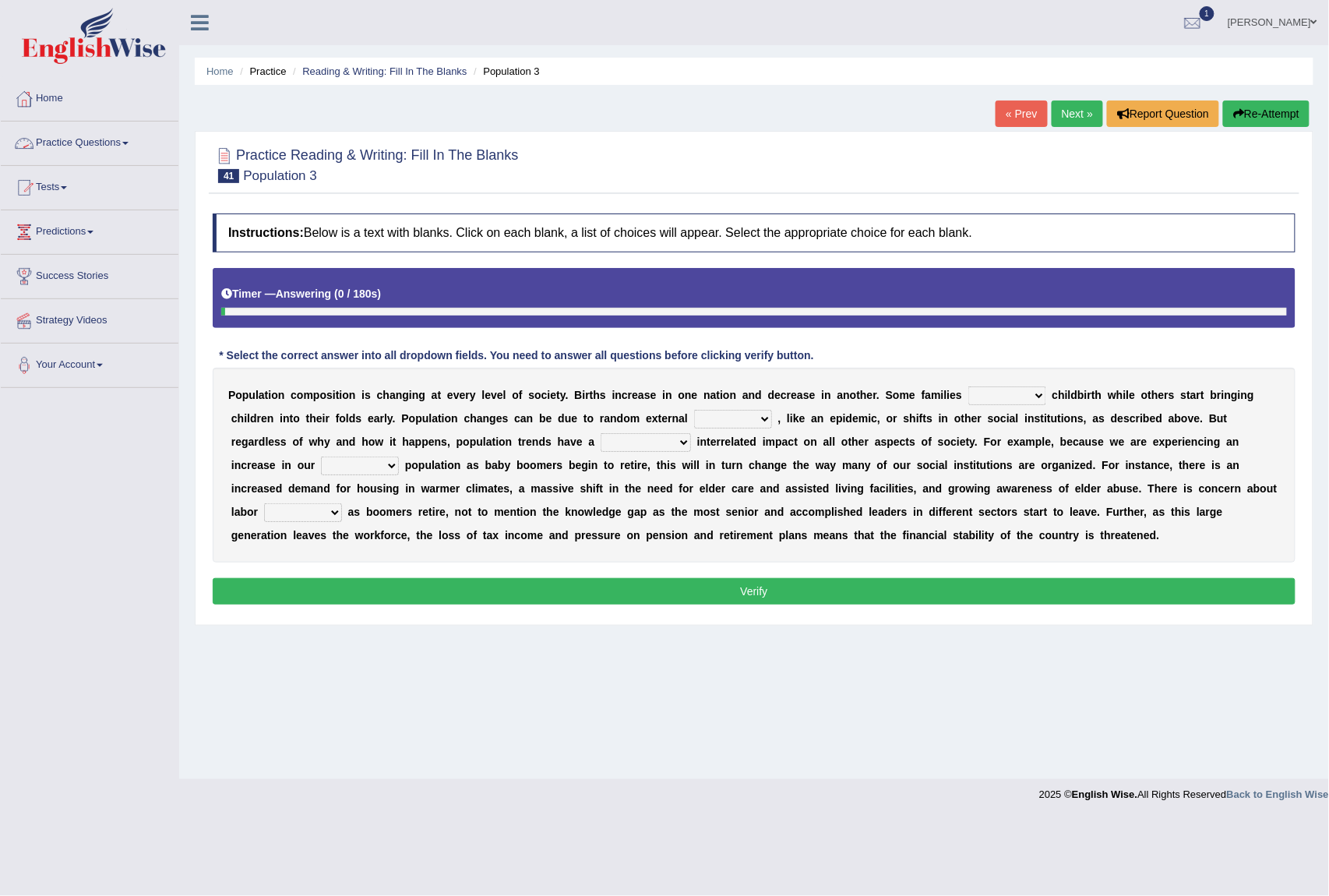
click at [100, 147] on link "Practice Questions" at bounding box center [90, 140] width 178 height 39
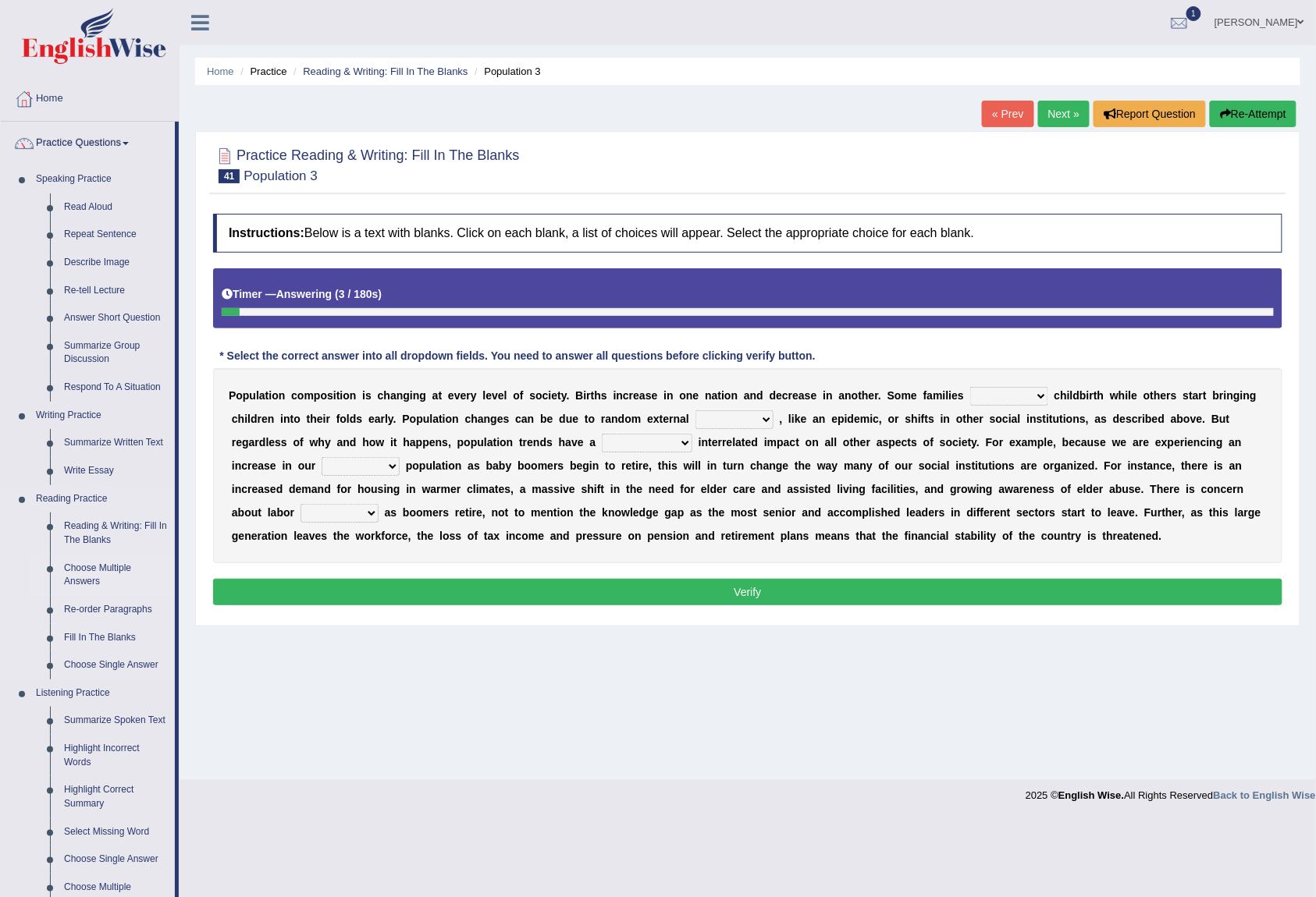
click at [120, 565] on link "Choose Multiple Answers" at bounding box center [116, 576] width 118 height 41
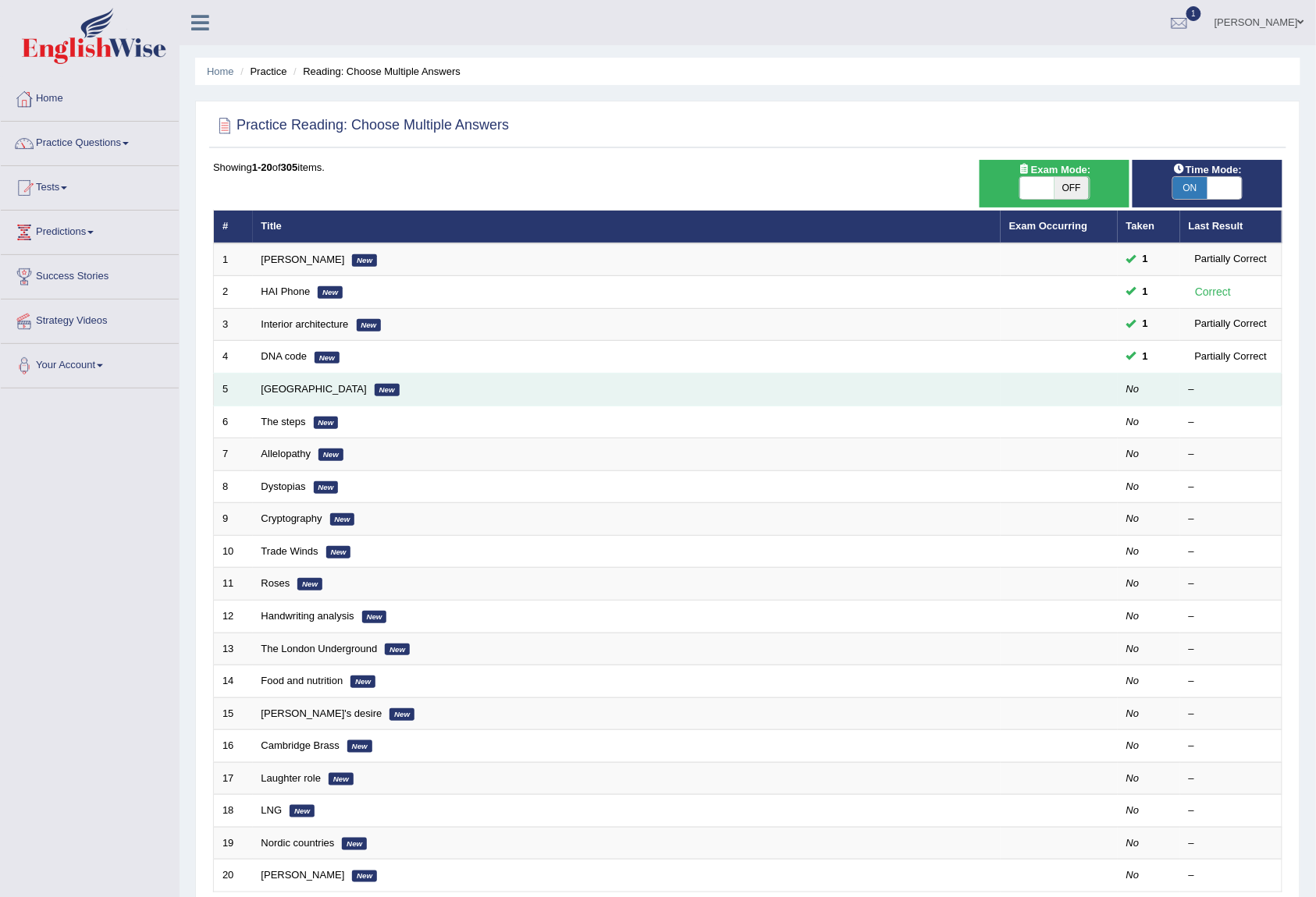
click at [298, 381] on td "Mandeville New" at bounding box center [626, 390] width 747 height 33
click at [293, 384] on link "[GEOGRAPHIC_DATA]" at bounding box center [314, 388] width 106 height 12
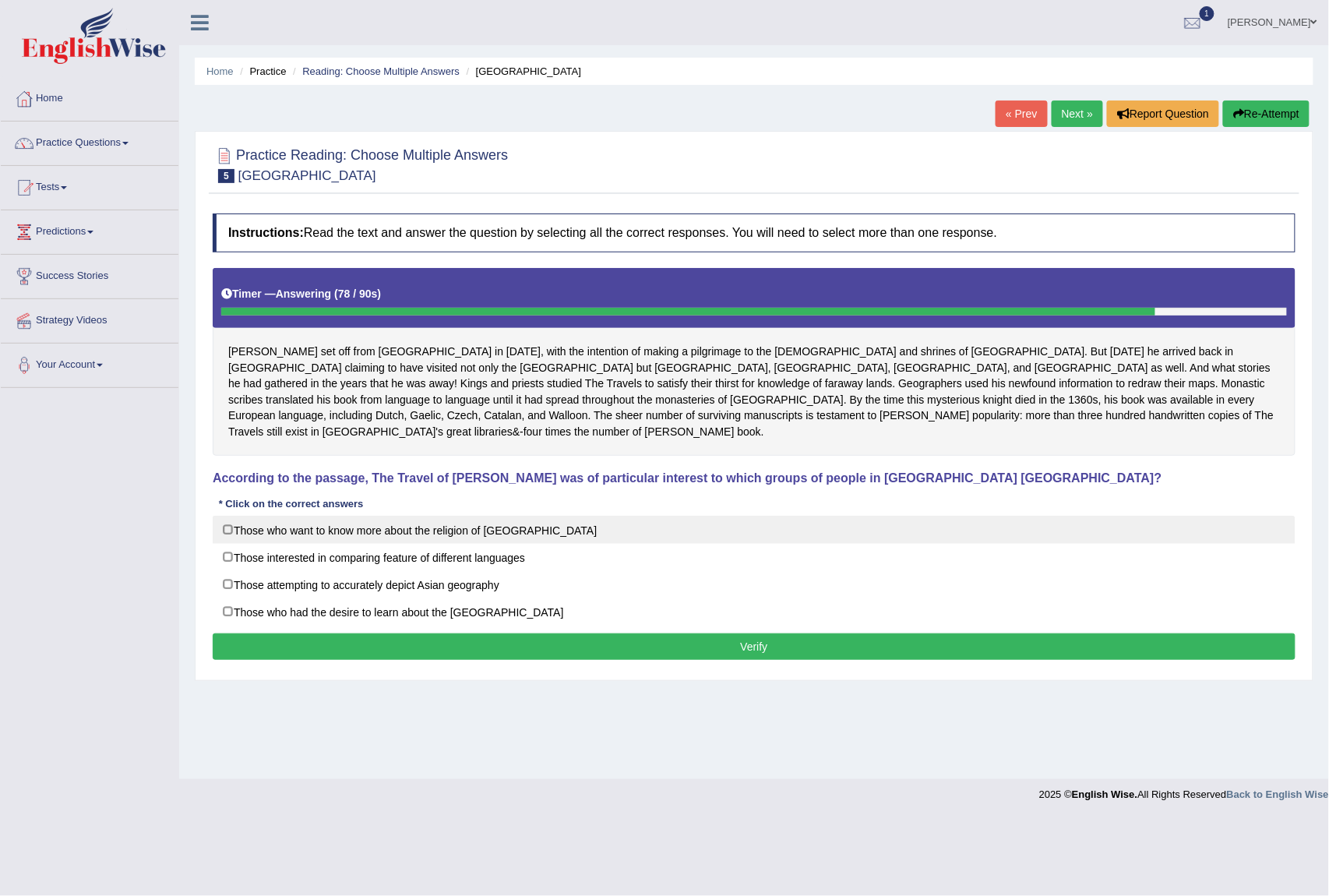
click at [228, 516] on label "Those who want to know more about the religion of [GEOGRAPHIC_DATA]" at bounding box center [754, 530] width 1083 height 28
checkbox input "true"
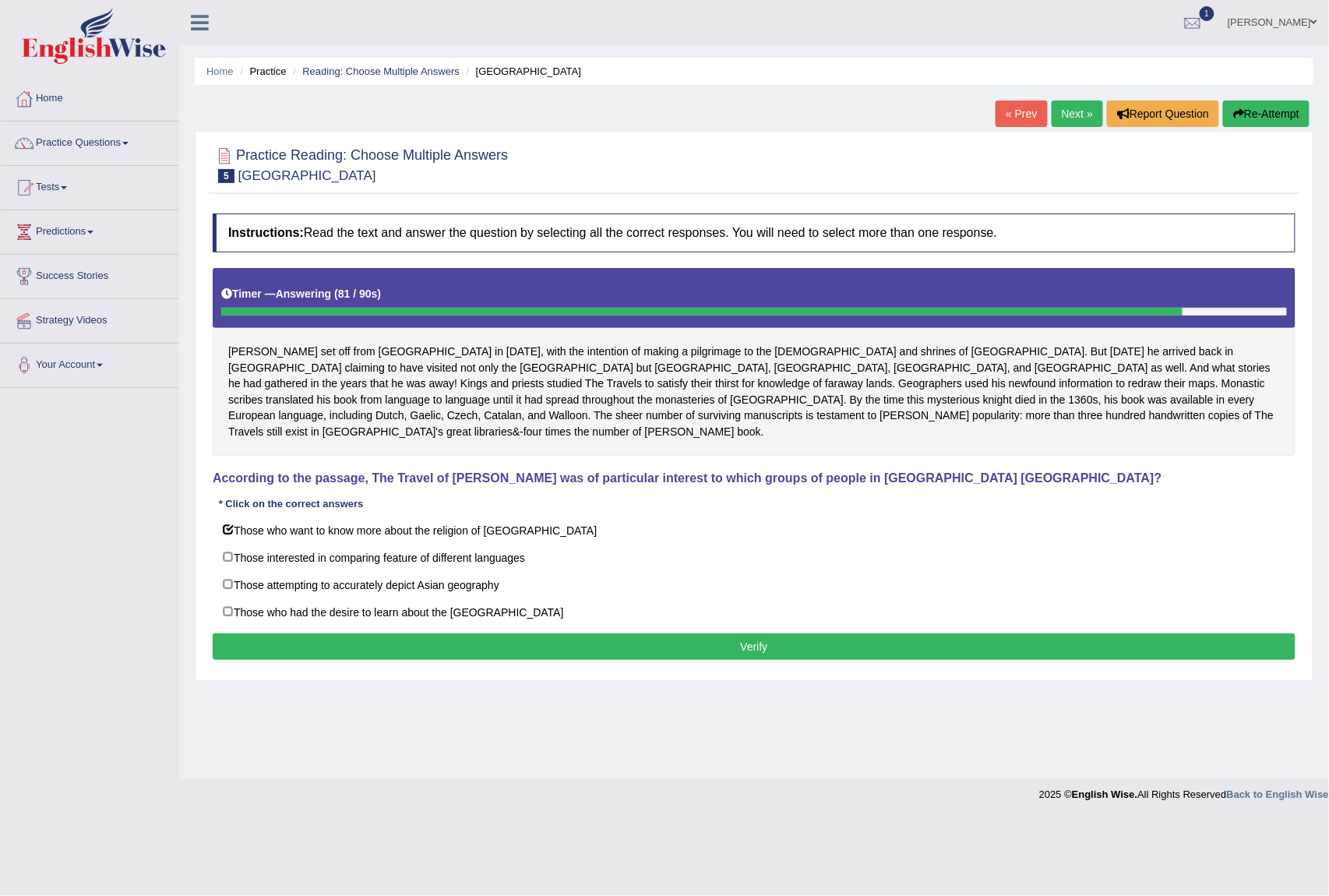
click at [337, 634] on button "Verify" at bounding box center [754, 646] width 1083 height 26
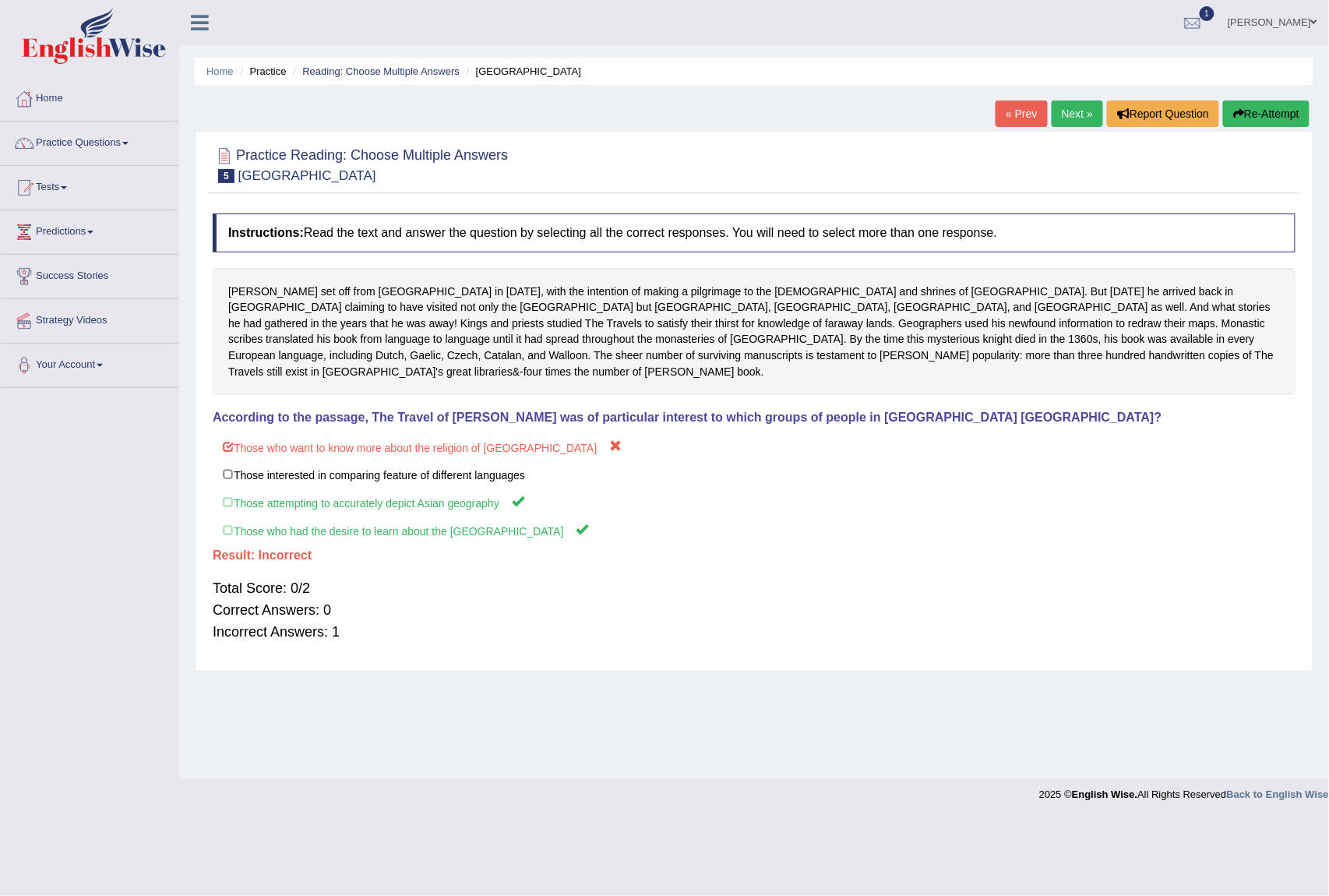
click at [1080, 113] on link "Next »" at bounding box center [1078, 113] width 52 height 26
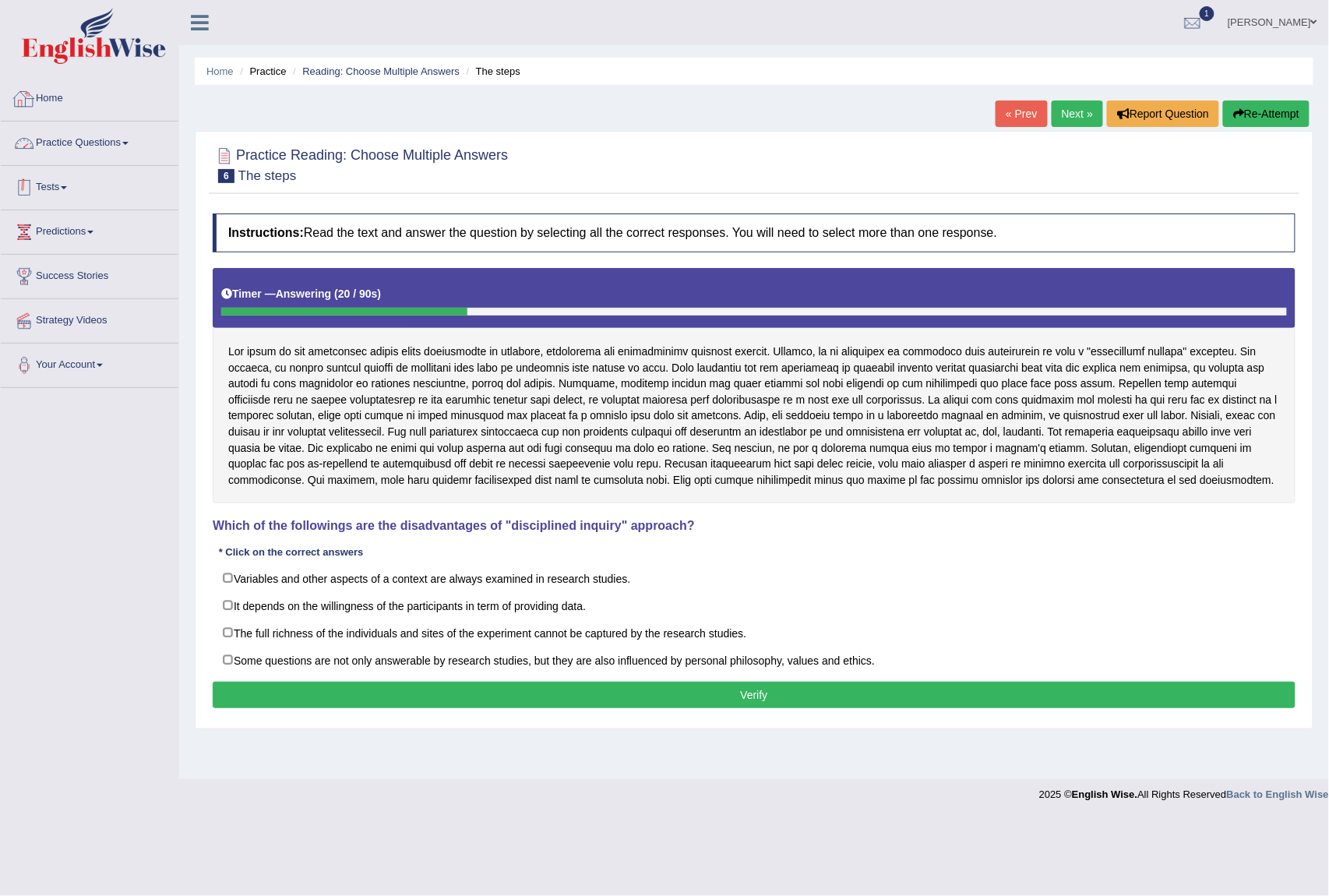
click at [44, 159] on link "Practice Questions" at bounding box center [90, 140] width 178 height 39
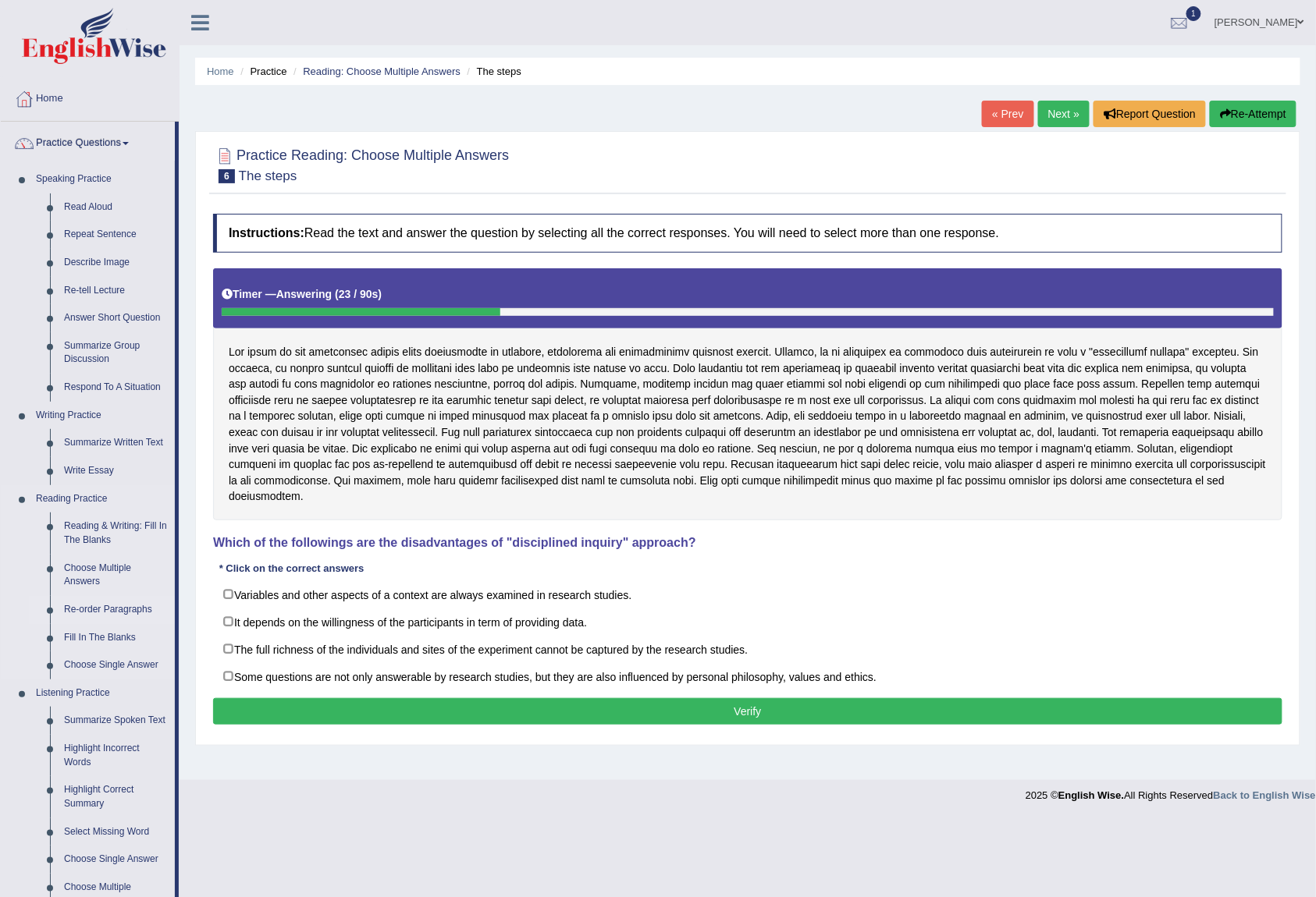
click at [87, 618] on link "Re-order Paragraphs" at bounding box center [116, 610] width 118 height 28
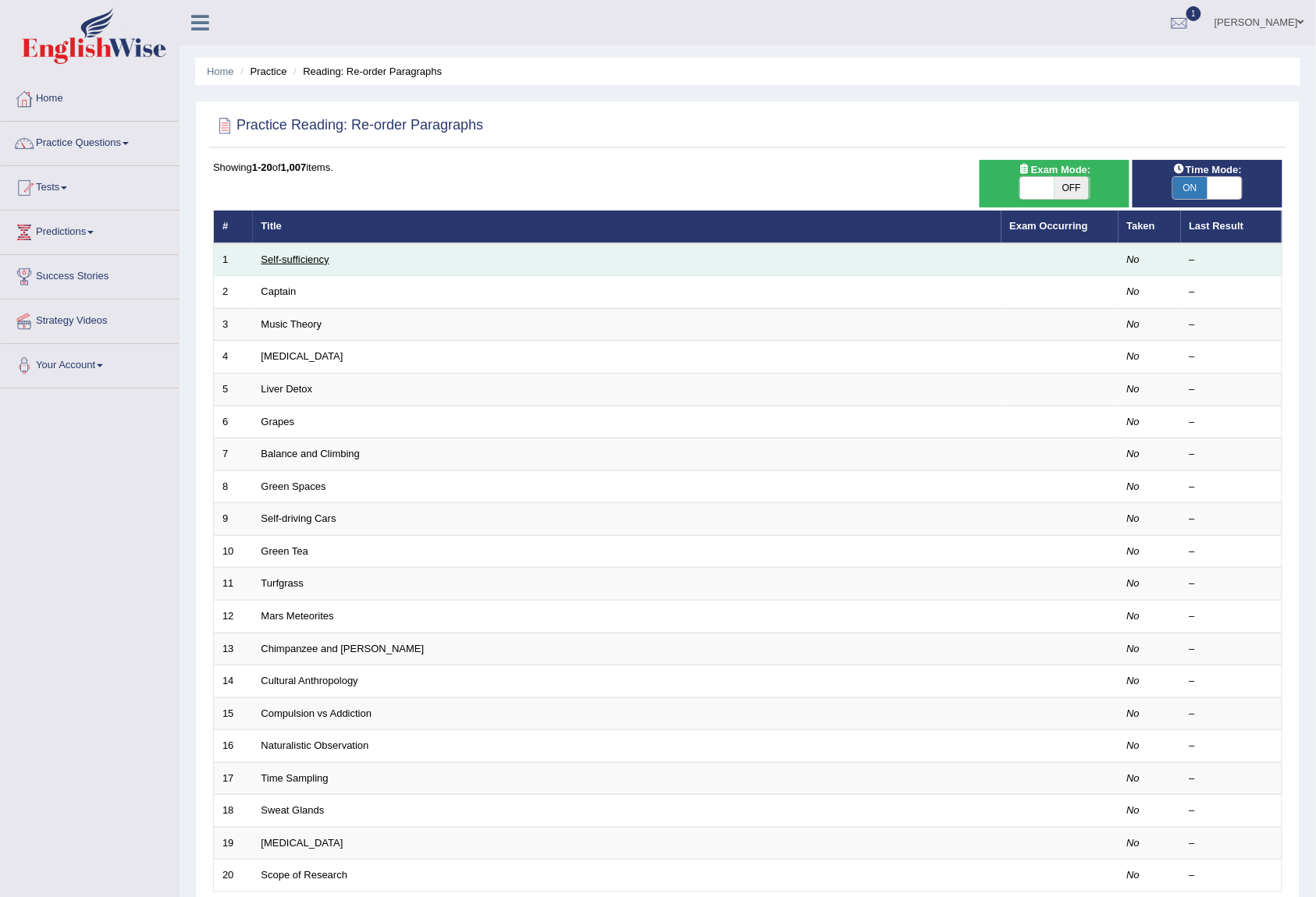
click at [292, 253] on link "Self-sufficiency" at bounding box center [295, 259] width 68 height 12
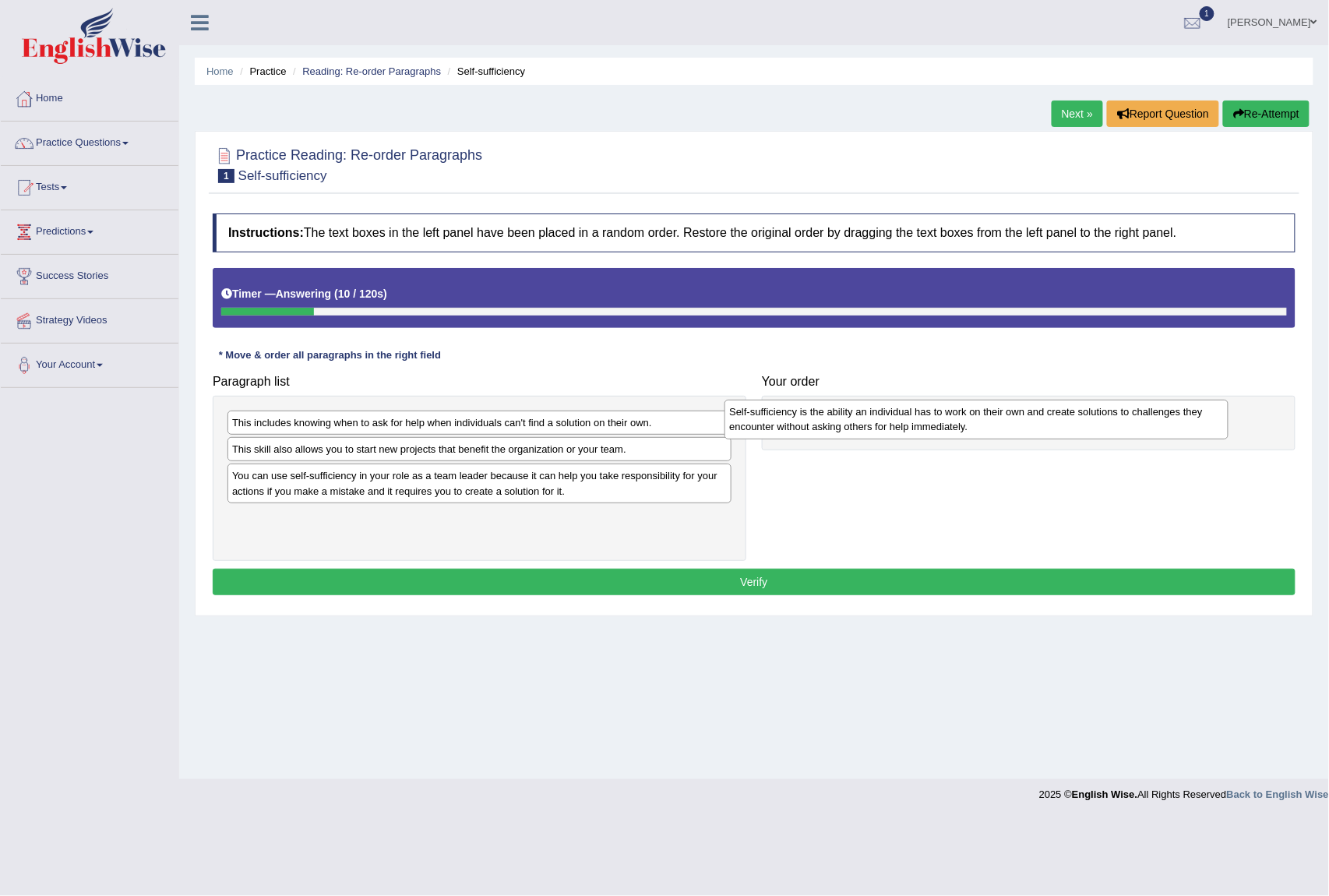
drag, startPoint x: 299, startPoint y: 534, endPoint x: 796, endPoint y: 427, distance: 508.4
click at [796, 427] on div "Self-sufficiency is the ability an individual has to work on their own and crea…" at bounding box center [976, 419] width 504 height 40
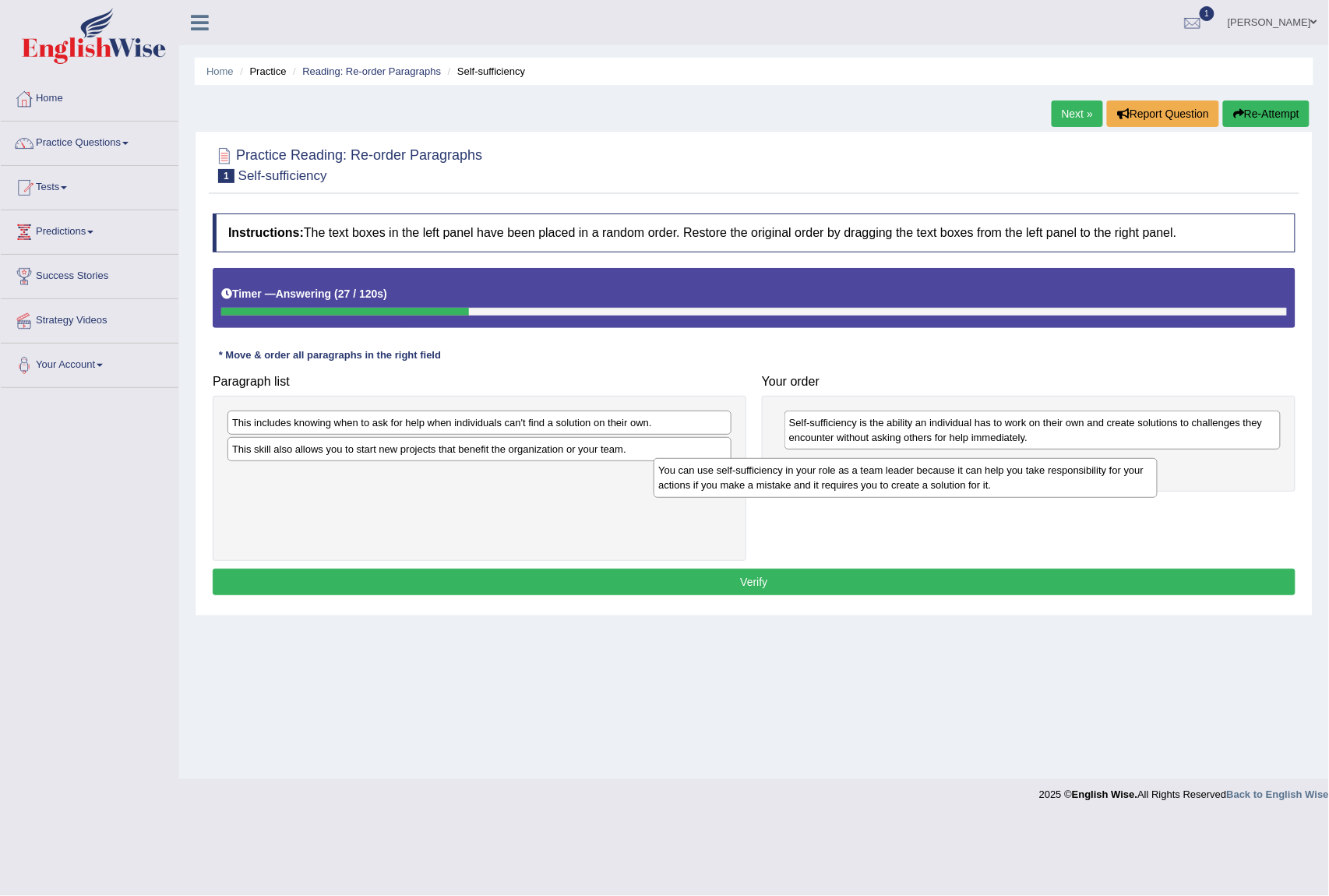
drag, startPoint x: 493, startPoint y: 497, endPoint x: 920, endPoint y: 490, distance: 427.1
click at [920, 490] on div "You can use self-sufficiency in your role as a team leader because it can help …" at bounding box center [905, 478] width 504 height 40
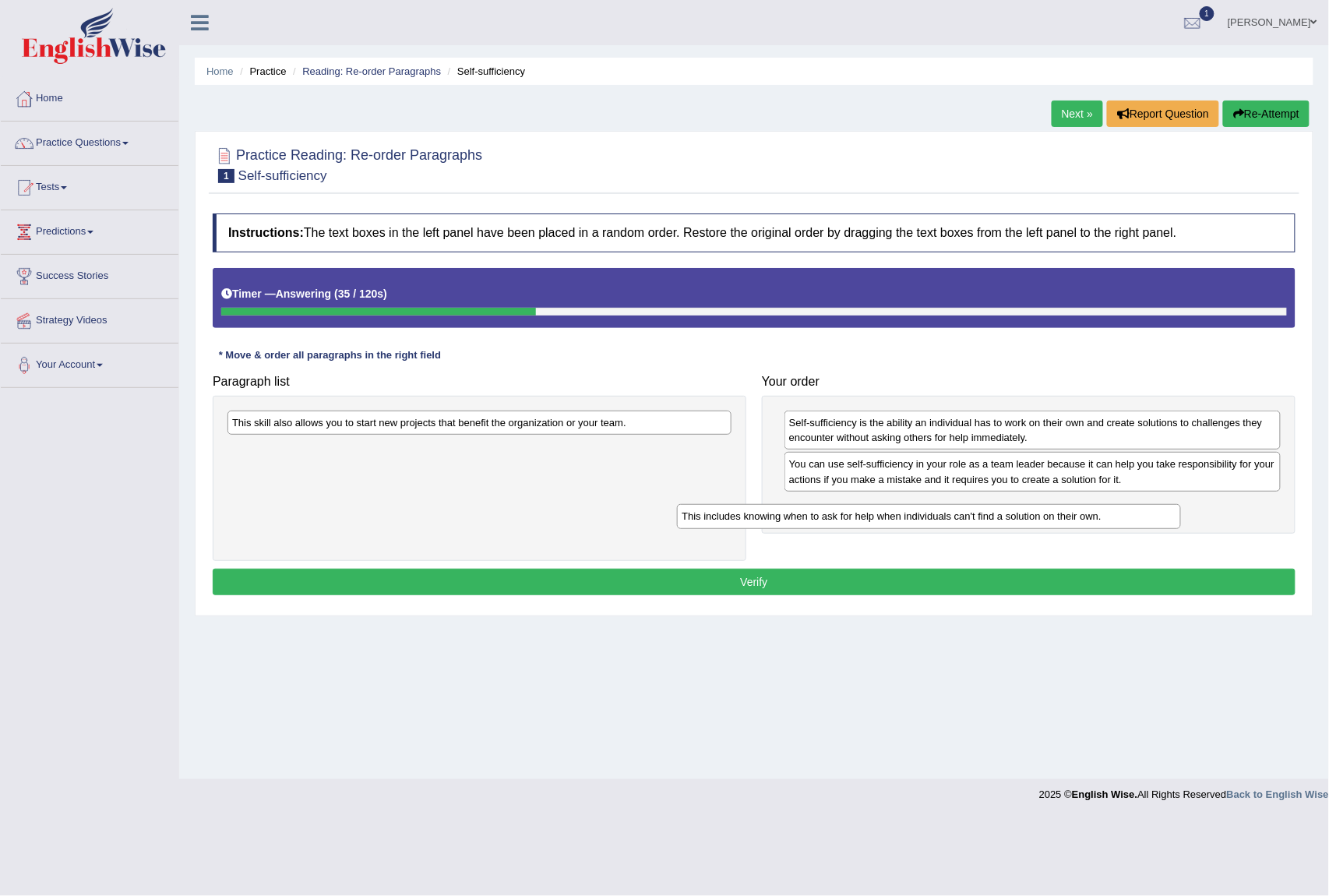
drag, startPoint x: 371, startPoint y: 431, endPoint x: 864, endPoint y: 511, distance: 499.4
click at [864, 511] on div "This includes knowing when to ask for help when individuals can't find a soluti…" at bounding box center [929, 516] width 504 height 25
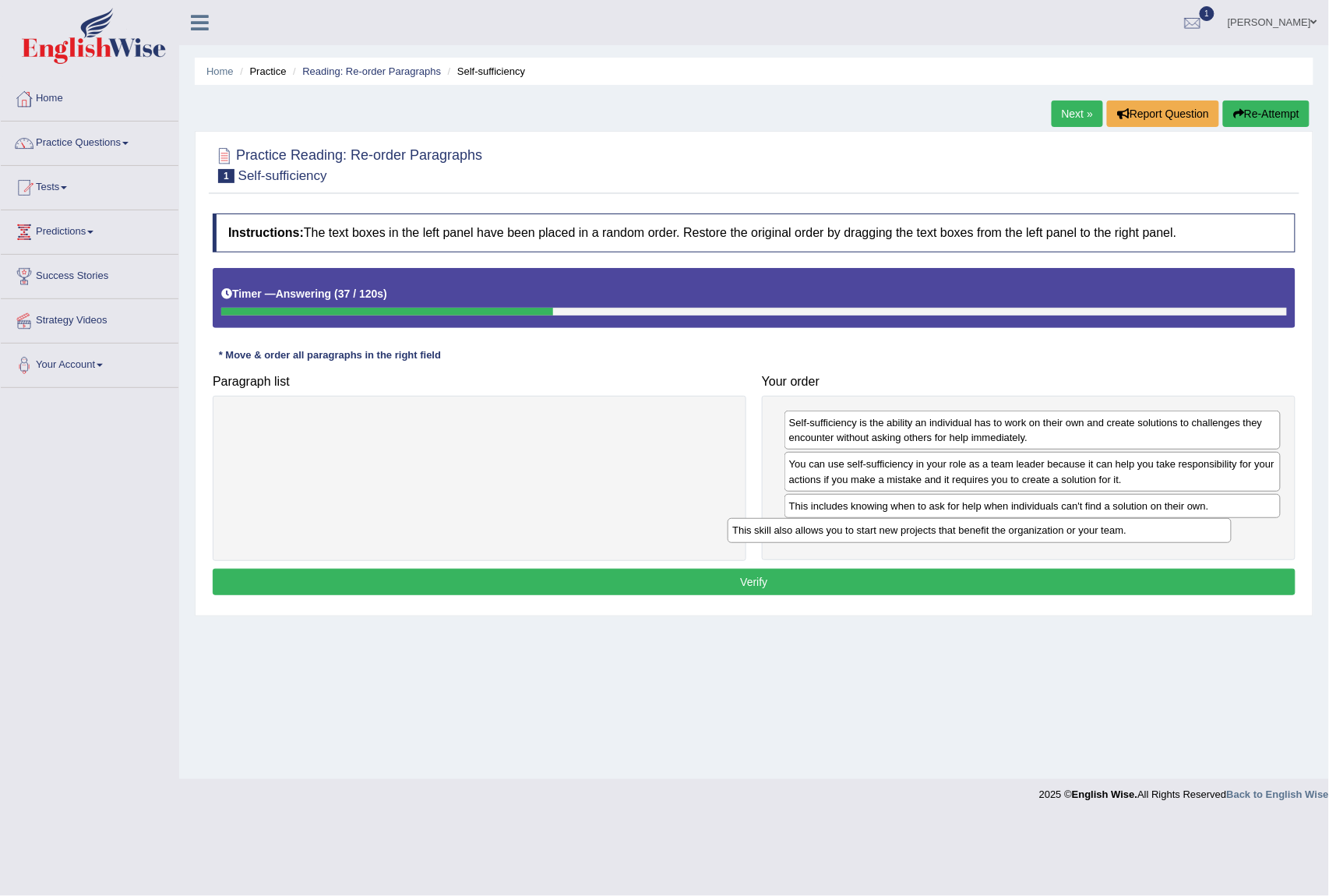
drag, startPoint x: 523, startPoint y: 433, endPoint x: 1040, endPoint y: 546, distance: 529.2
click at [1039, 543] on div "This skill also allows you to start new projects that benefit the organization …" at bounding box center [979, 530] width 504 height 25
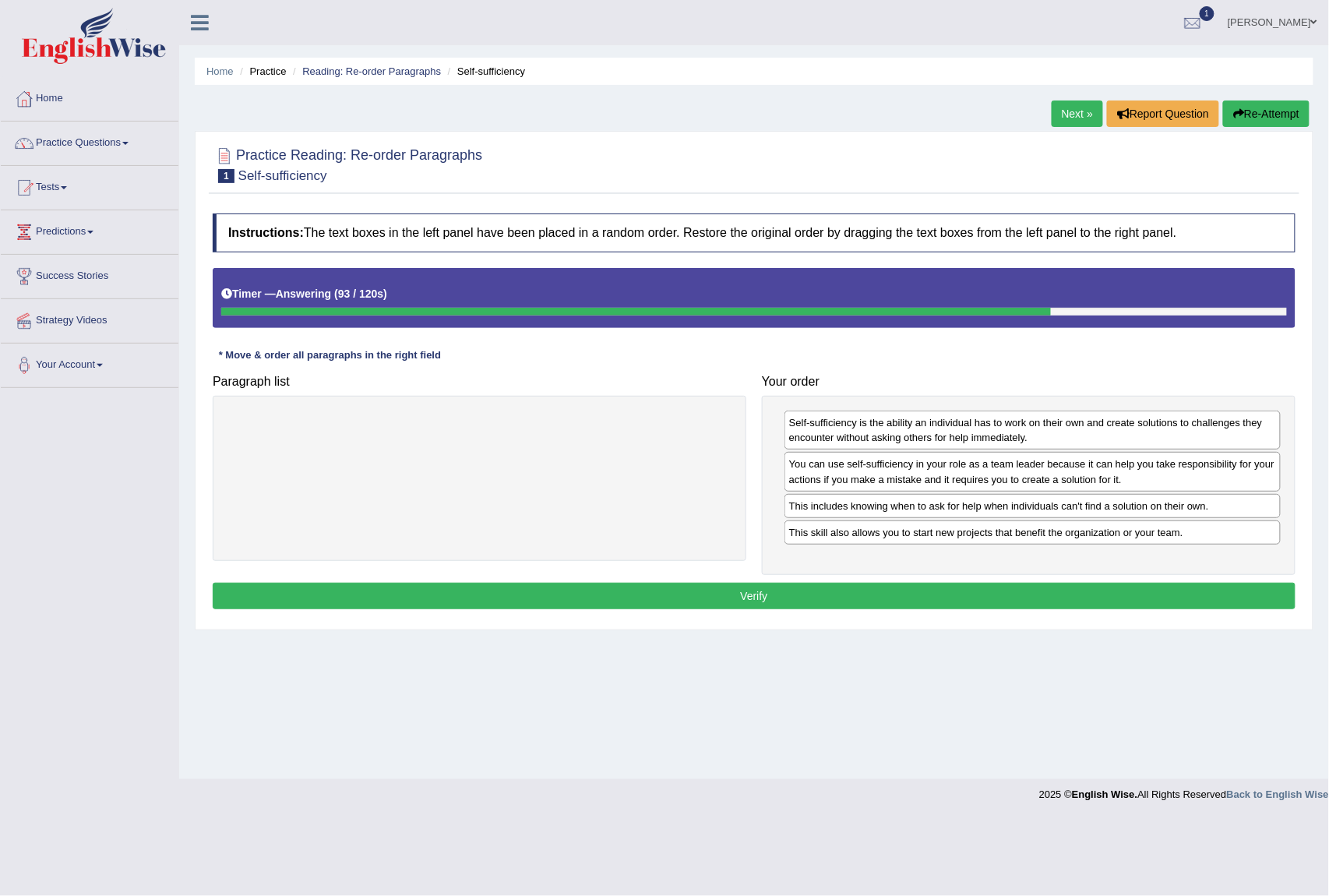
click at [795, 609] on button "Verify" at bounding box center [754, 595] width 1083 height 26
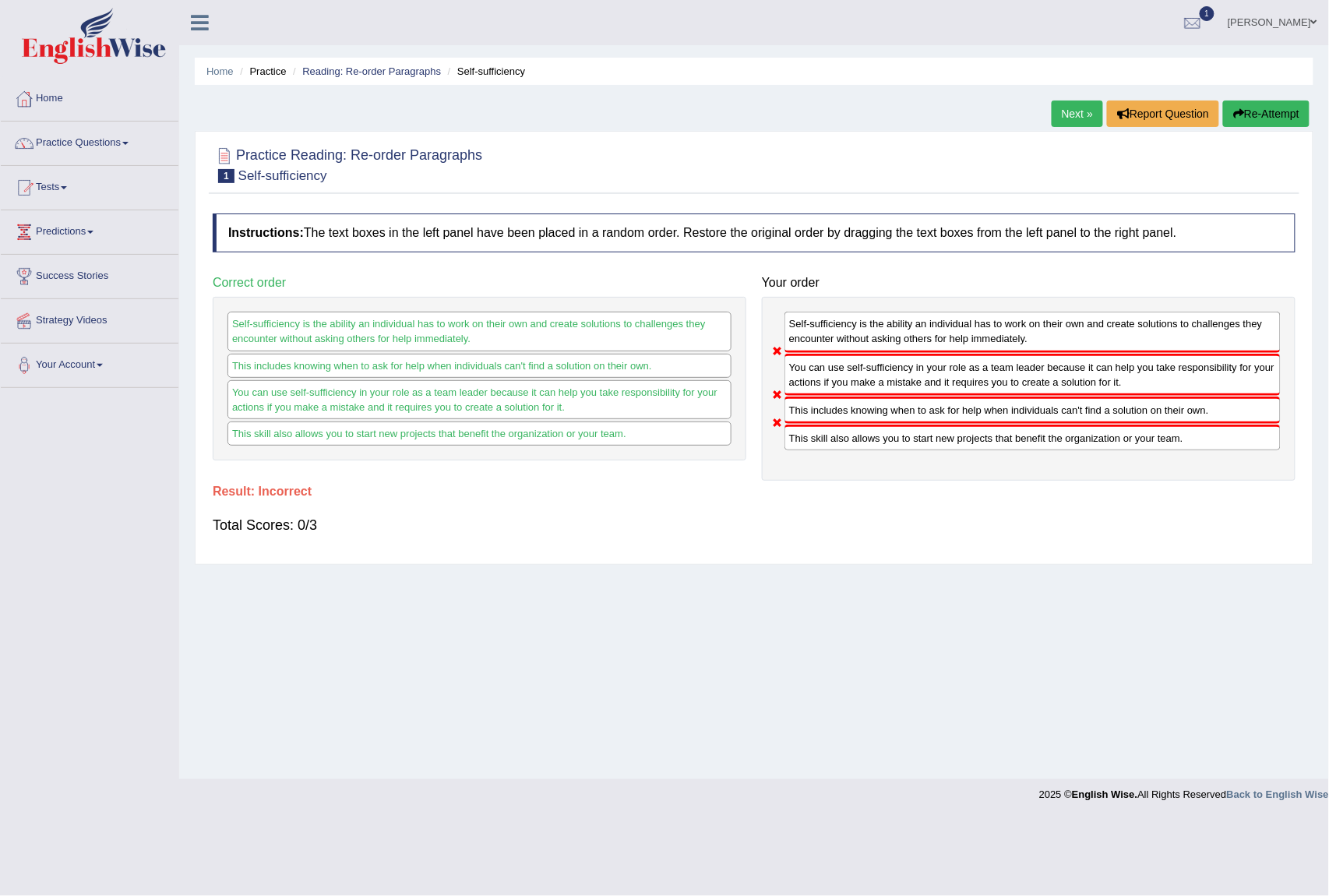
click at [1063, 113] on link "Next »" at bounding box center [1078, 113] width 52 height 26
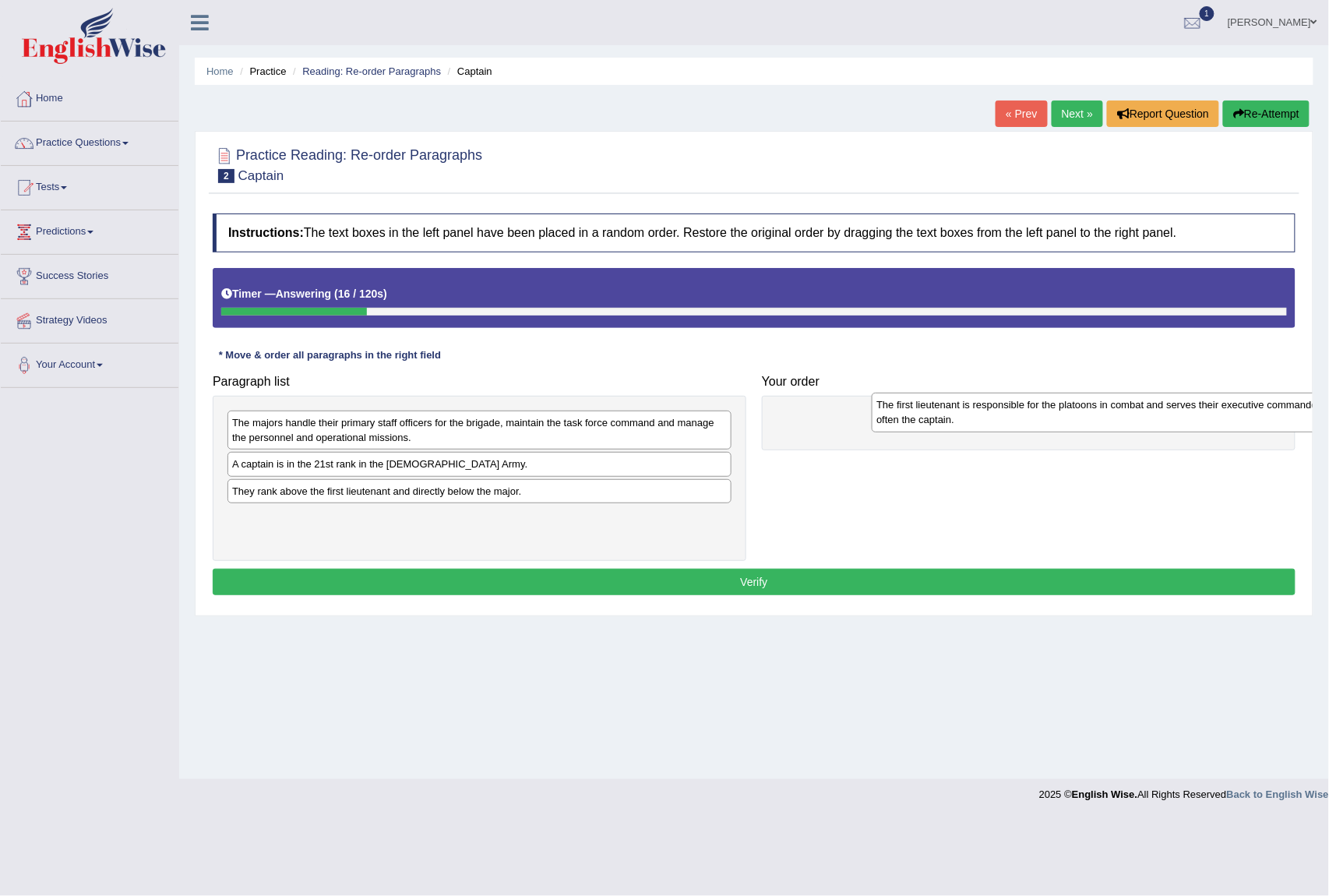
drag, startPoint x: 288, startPoint y: 540, endPoint x: 932, endPoint y: 426, distance: 654.0
click at [932, 426] on div "The first lieutenant is responsible for the platoons in combat and serves their…" at bounding box center [1124, 412] width 504 height 40
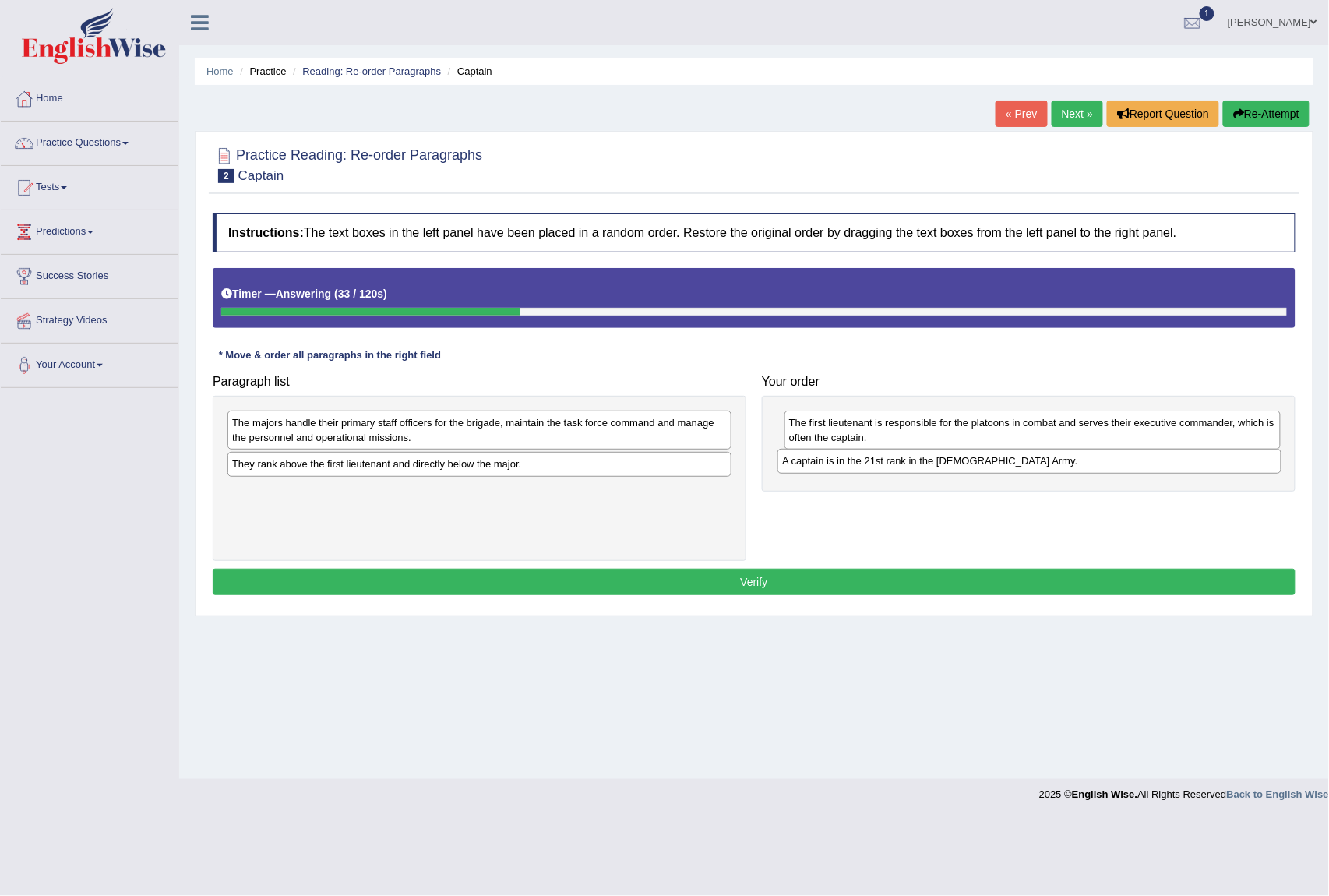
drag, startPoint x: 349, startPoint y: 469, endPoint x: 899, endPoint y: 465, distance: 550.0
click at [899, 465] on div "A captain is in the 21st rank in the [DEMOGRAPHIC_DATA] Army." at bounding box center [1029, 461] width 504 height 25
drag, startPoint x: 389, startPoint y: 468, endPoint x: 926, endPoint y: 493, distance: 537.6
click at [926, 493] on div "They rank above the first lieutenant and directly below the major." at bounding box center [1016, 490] width 504 height 25
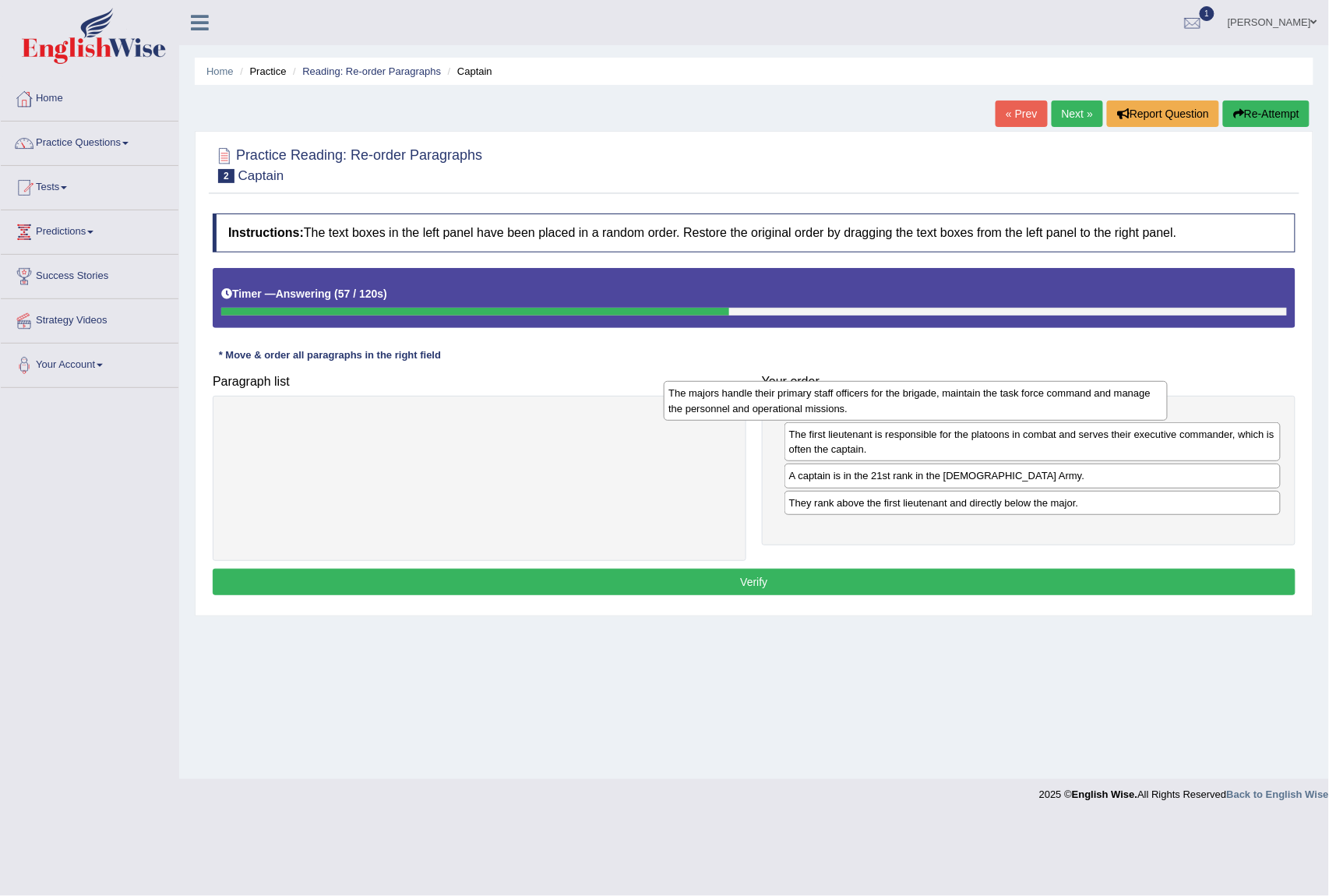
drag, startPoint x: 603, startPoint y: 444, endPoint x: 1047, endPoint y: 419, distance: 444.7
click at [1047, 419] on div "The majors handle their primary staff officers for the brigade, maintain the ta…" at bounding box center [915, 401] width 504 height 40
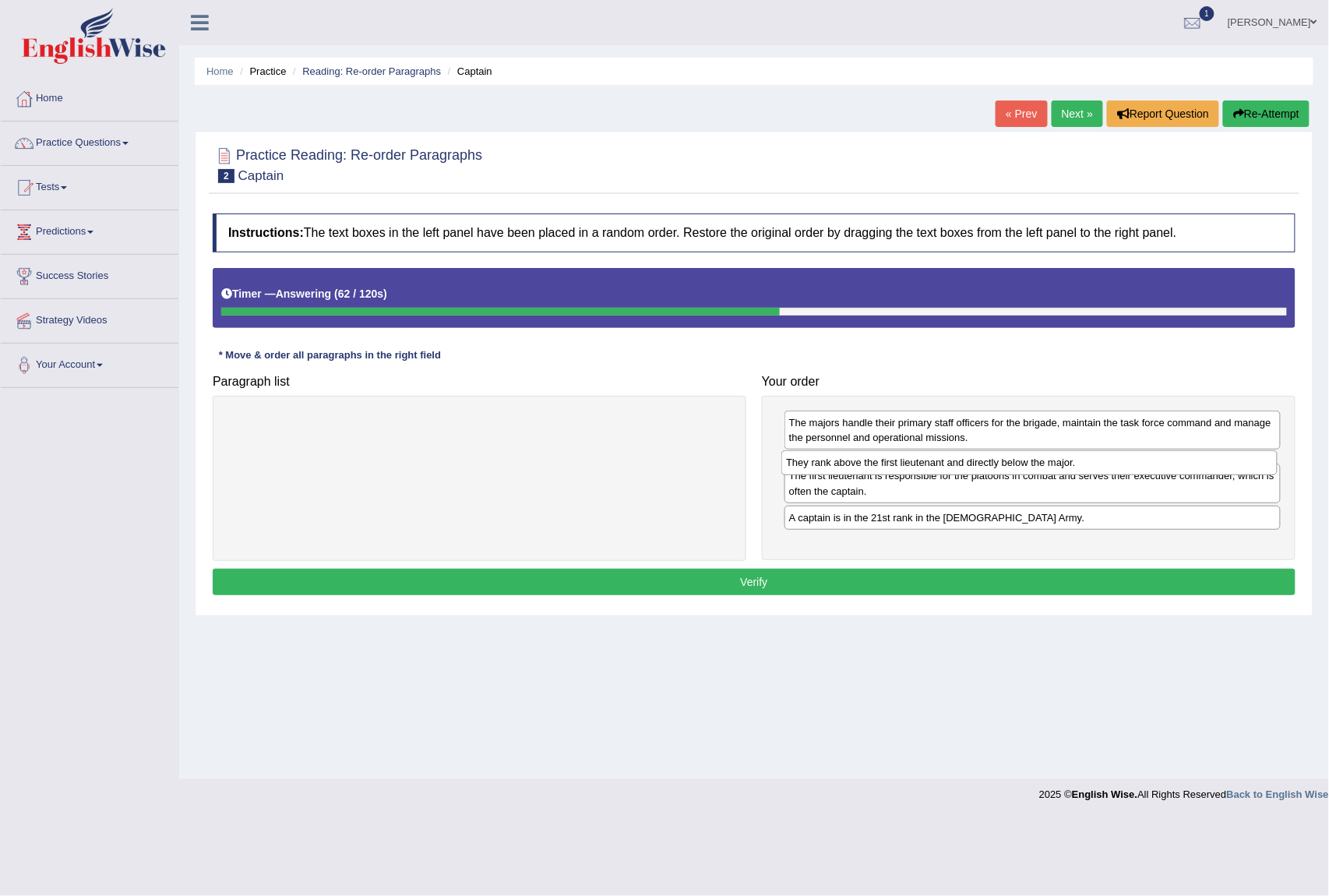
drag, startPoint x: 946, startPoint y: 542, endPoint x: 943, endPoint y: 471, distance: 71.1
click at [943, 471] on div "They rank above the first lieutenant and directly below the major." at bounding box center [1029, 462] width 496 height 25
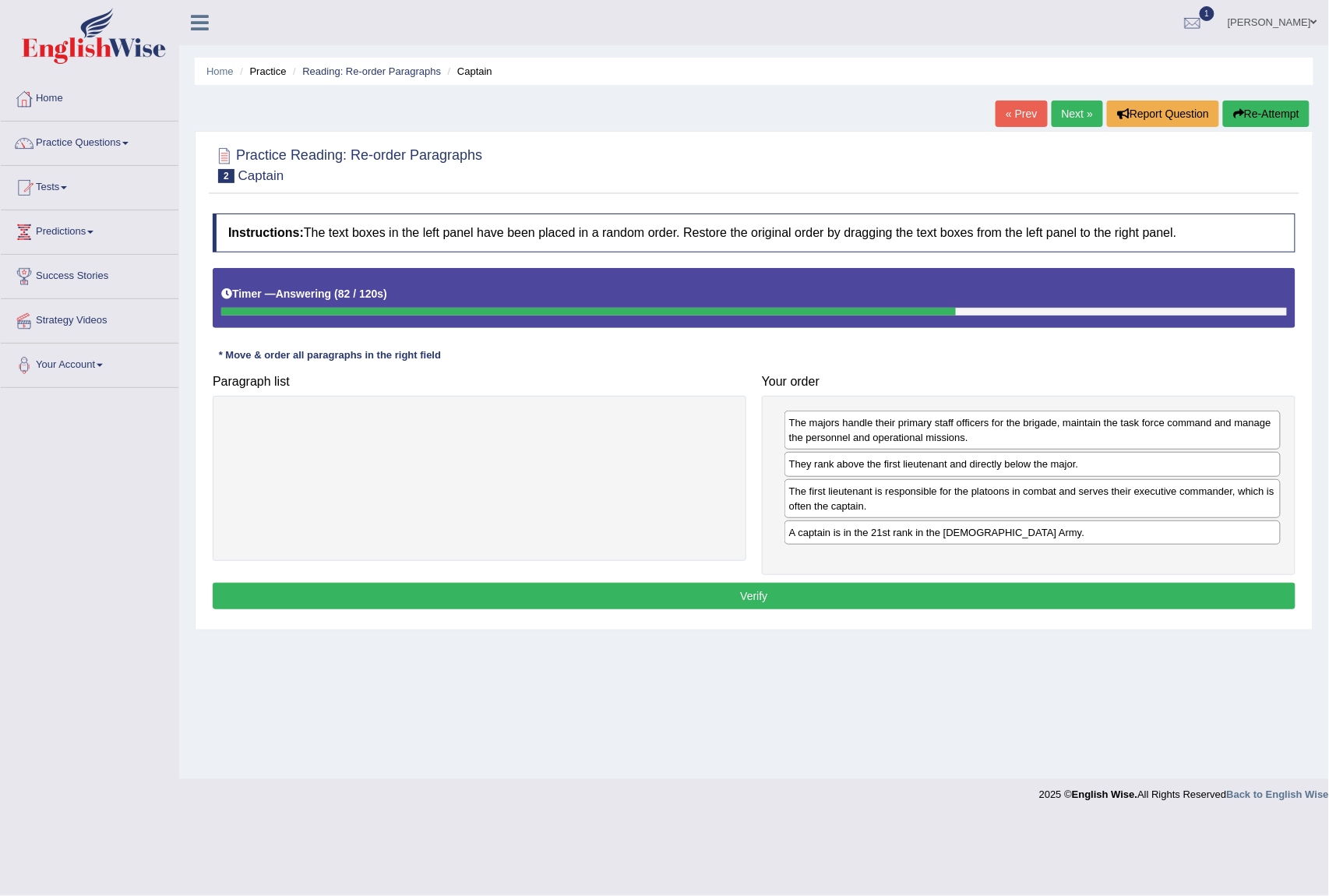
click at [868, 599] on button "Verify" at bounding box center [754, 595] width 1083 height 26
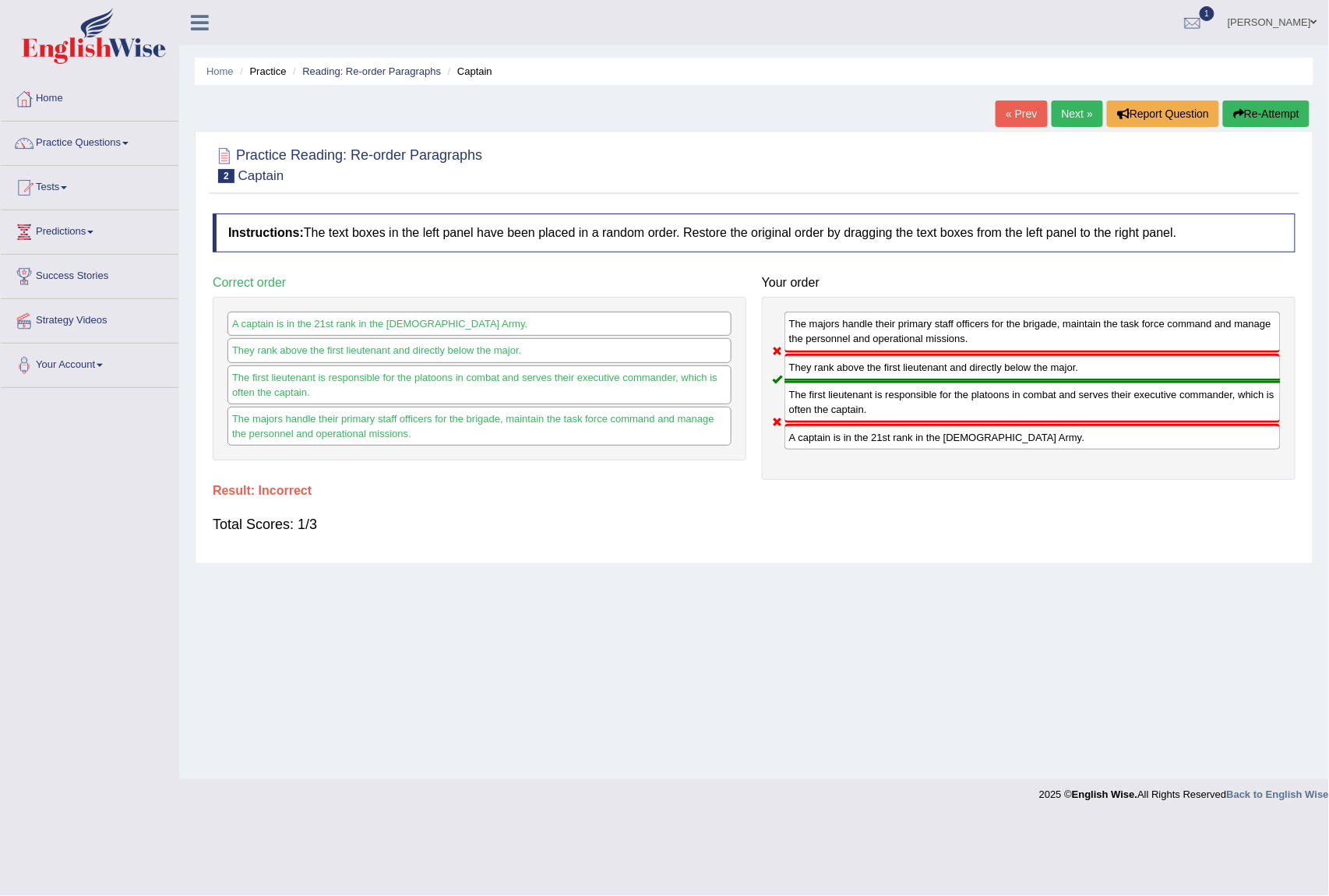
click at [1083, 113] on link "Next »" at bounding box center [1078, 113] width 52 height 26
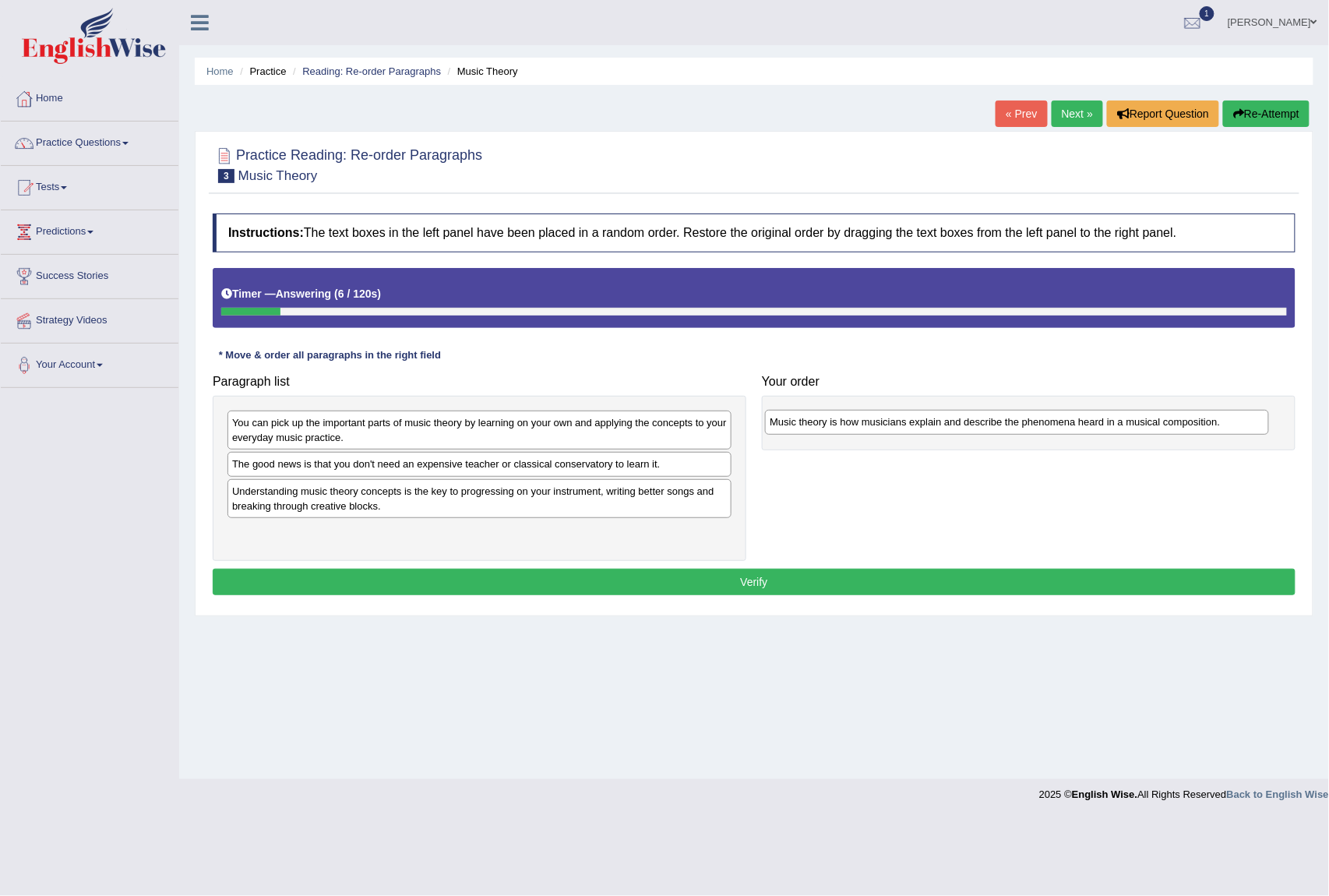
drag, startPoint x: 457, startPoint y: 497, endPoint x: 994, endPoint y: 427, distance: 541.5
click at [994, 427] on div "Music theory is how musicians explain and describe the phenomena heard in a mus…" at bounding box center [1017, 422] width 504 height 25
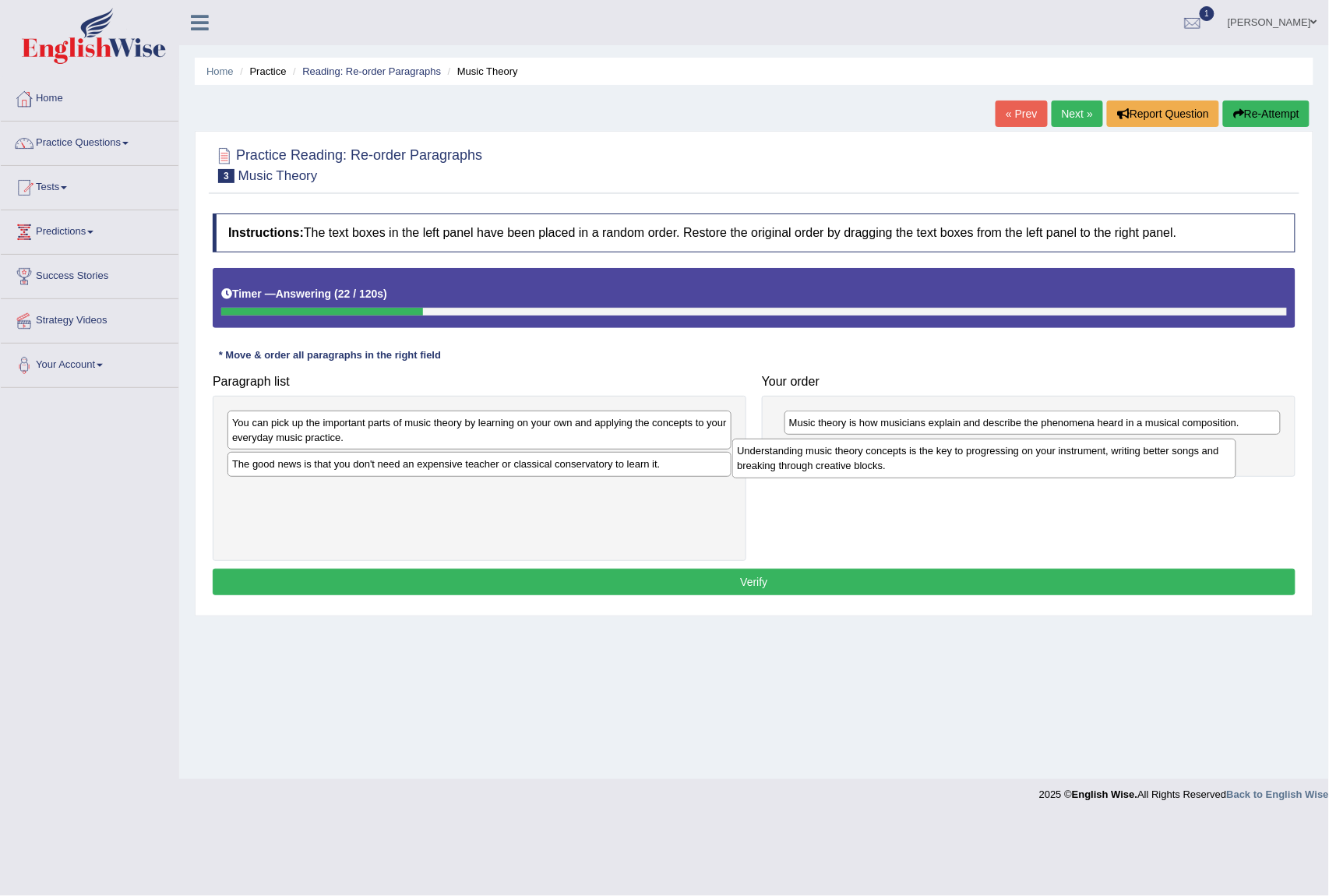
drag, startPoint x: 557, startPoint y: 506, endPoint x: 1061, endPoint y: 465, distance: 505.7
click at [1061, 465] on div "Understanding music theory concepts is the key to progressing on your instrumen…" at bounding box center [984, 458] width 504 height 40
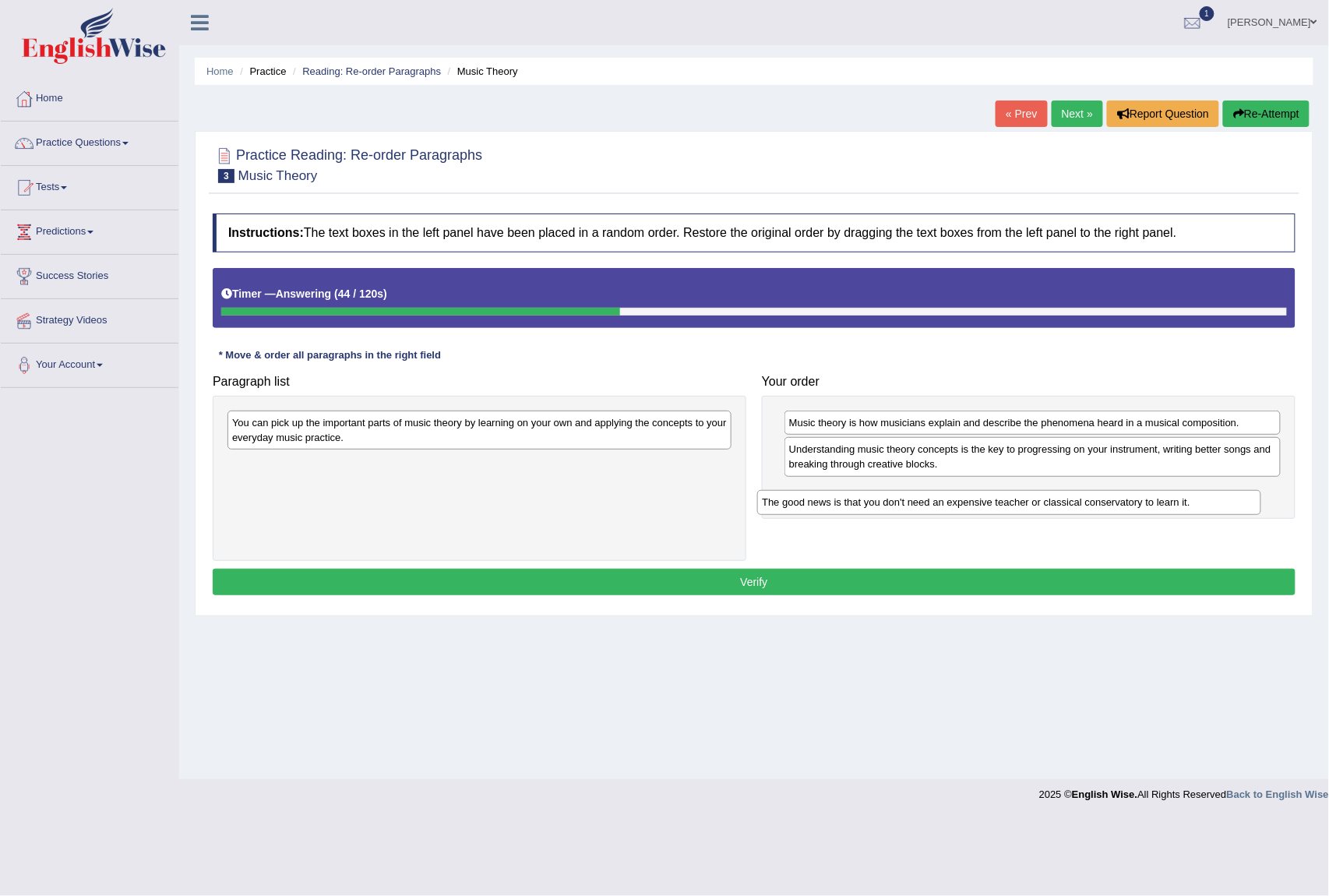
drag, startPoint x: 468, startPoint y: 469, endPoint x: 998, endPoint y: 507, distance: 531.4
click at [998, 507] on div "The good news is that you don't need an expensive teacher or classical conserva…" at bounding box center [1009, 502] width 504 height 25
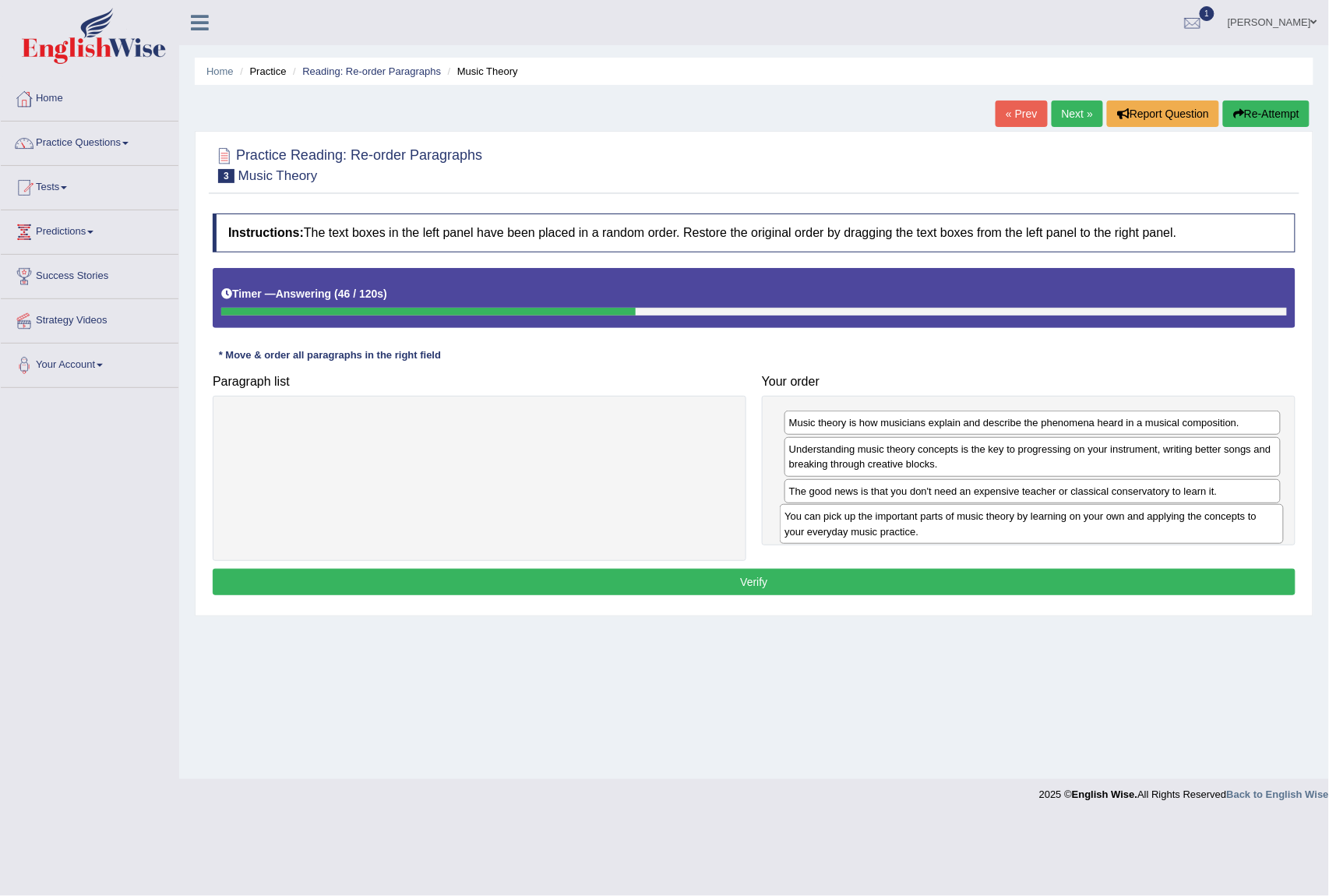
drag, startPoint x: 269, startPoint y: 431, endPoint x: 822, endPoint y: 523, distance: 560.6
click at [822, 523] on div "You can pick up the important parts of music theory by learning on your own and…" at bounding box center [1032, 524] width 504 height 40
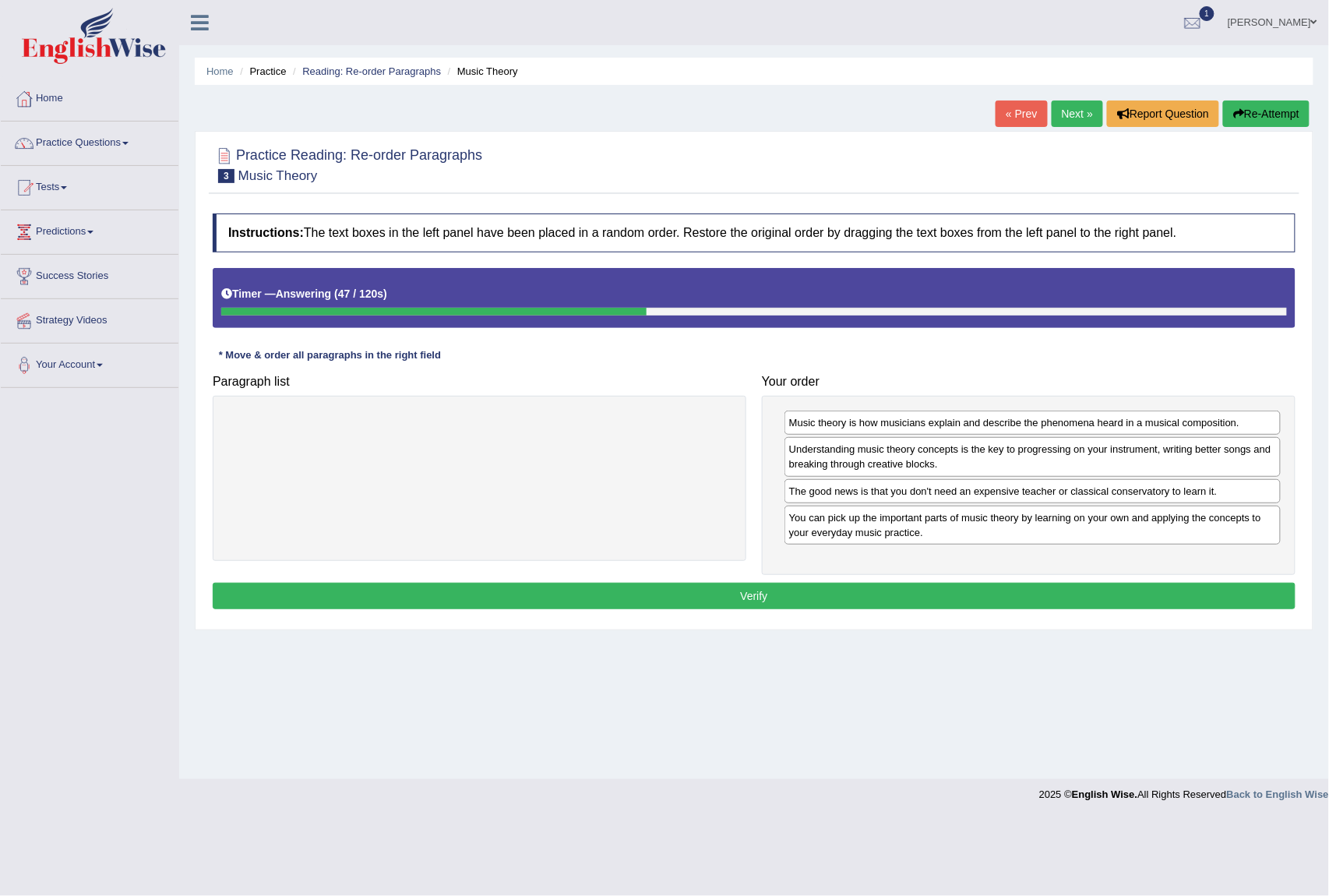
click at [756, 595] on button "Verify" at bounding box center [754, 595] width 1083 height 26
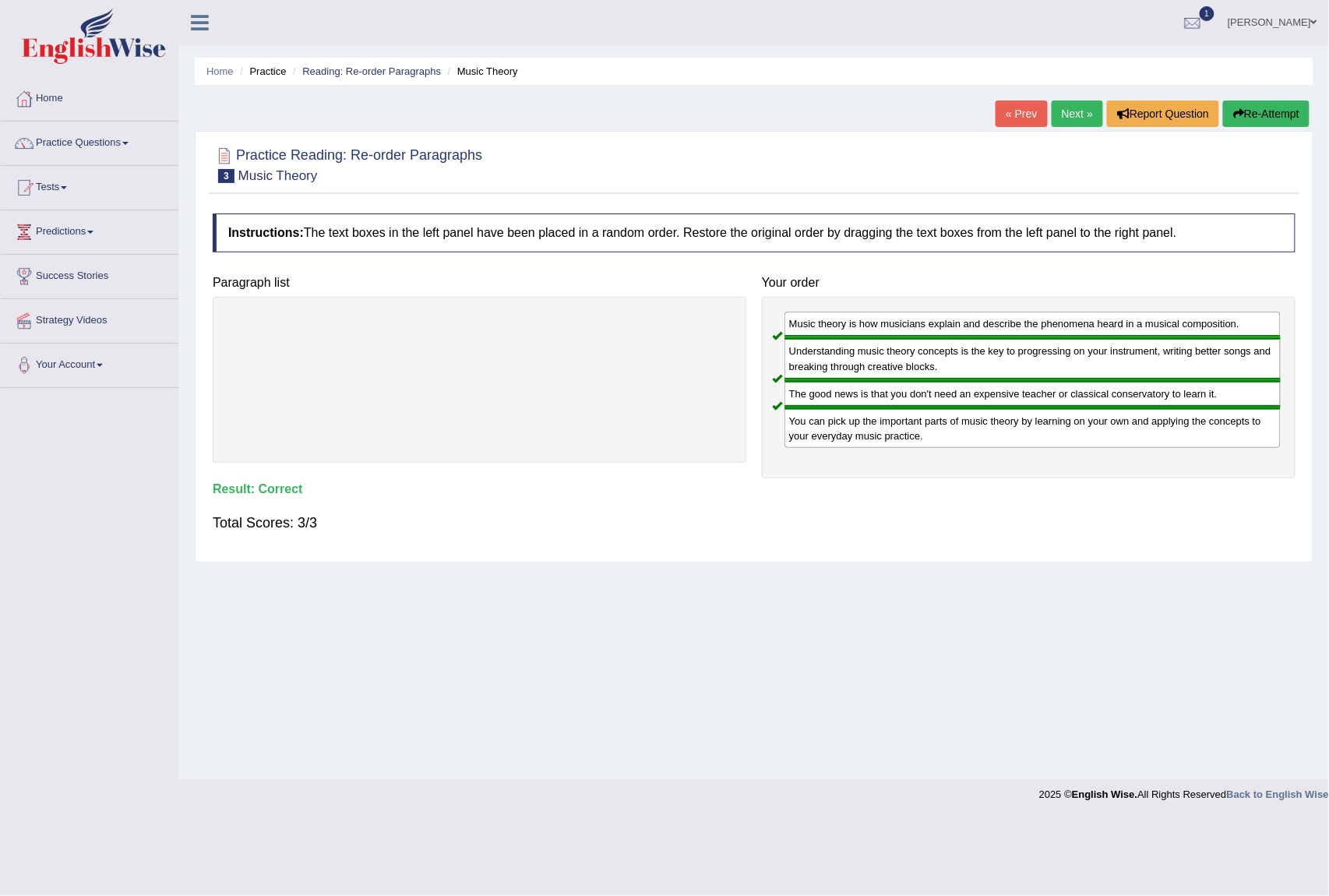
click at [1070, 120] on link "Next »" at bounding box center [1078, 113] width 52 height 26
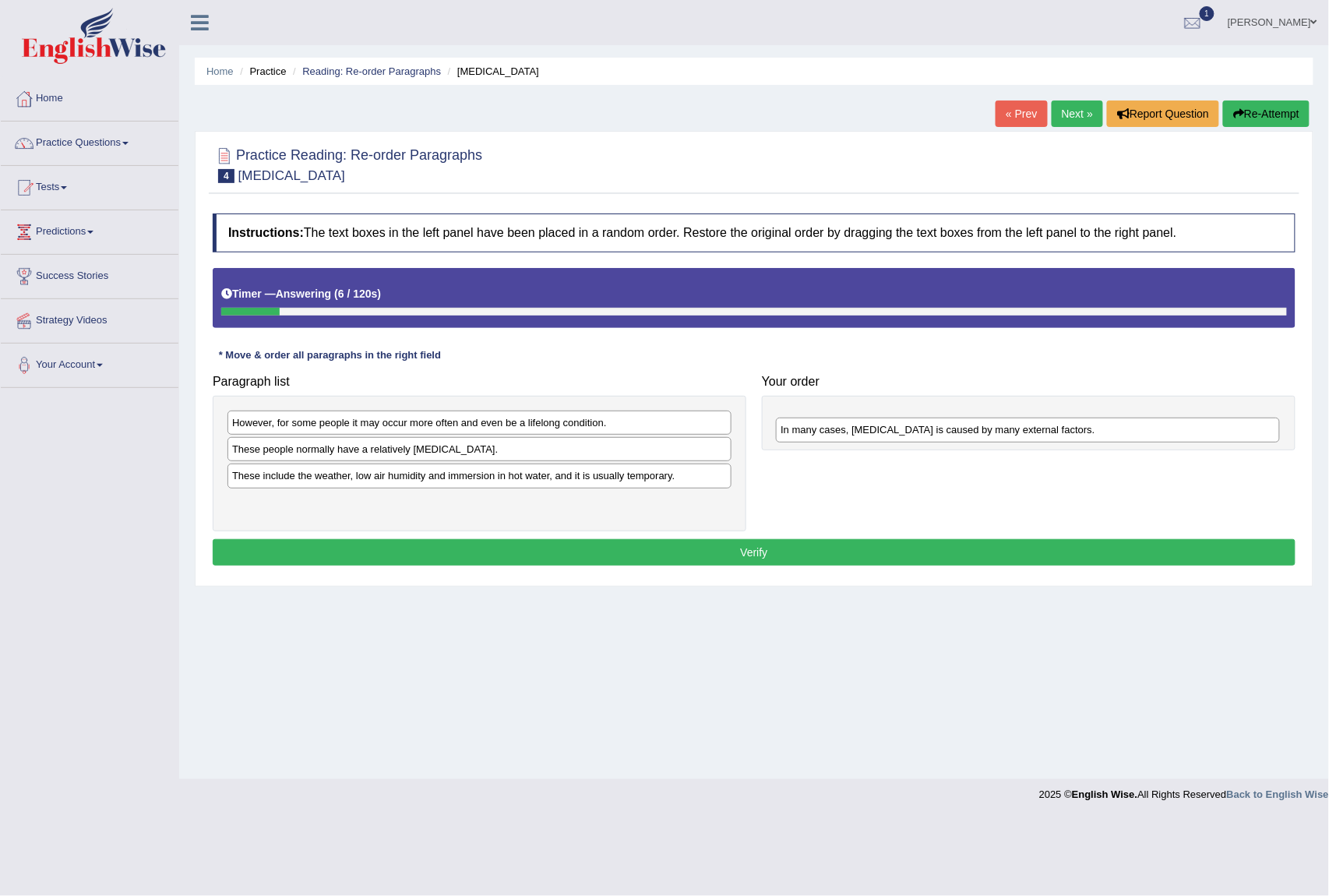
drag, startPoint x: 263, startPoint y: 452, endPoint x: 812, endPoint y: 431, distance: 549.4
click at [812, 431] on div "In many cases, dry skin is caused by many external factors." at bounding box center [1028, 430] width 504 height 25
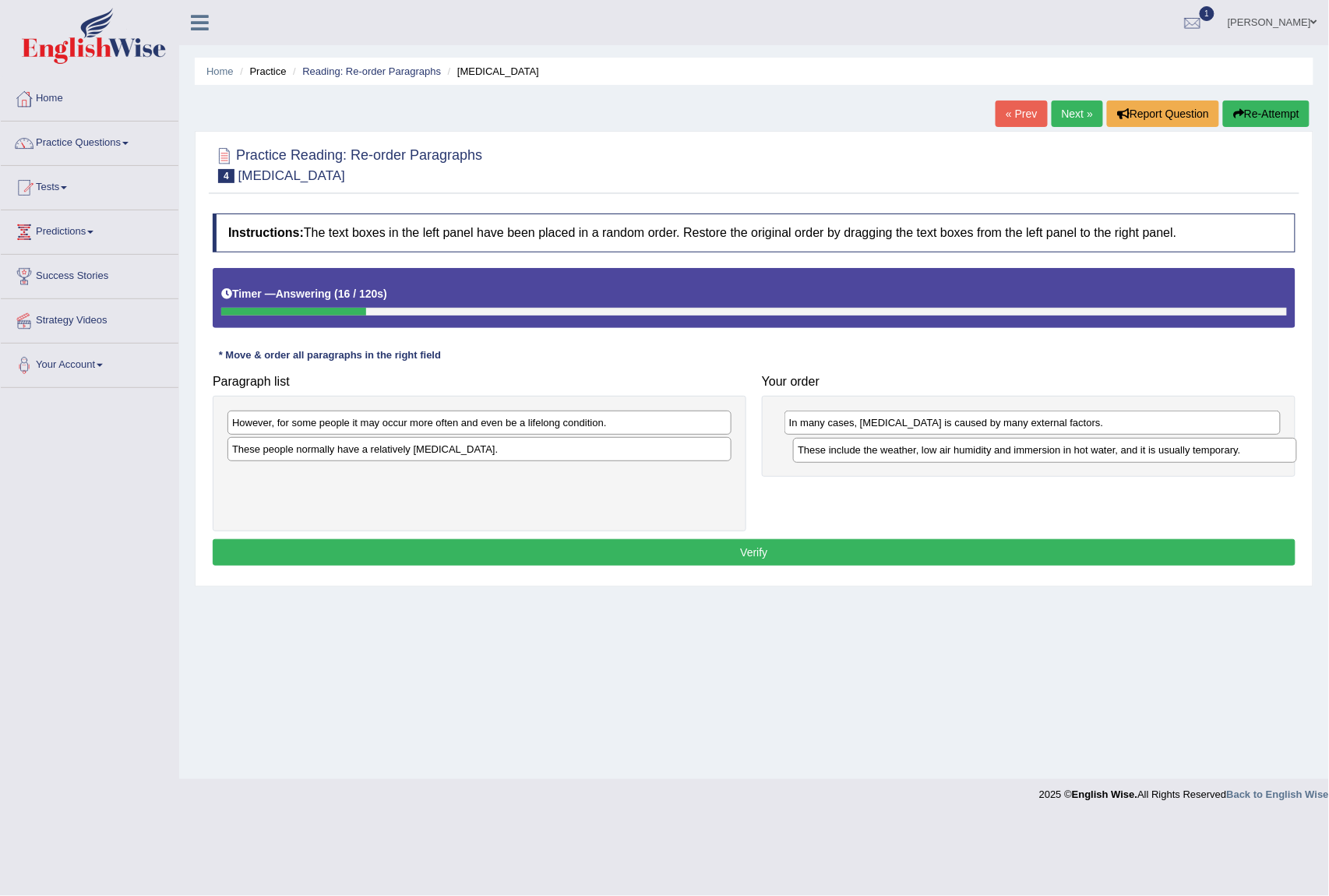
drag, startPoint x: 270, startPoint y: 481, endPoint x: 833, endPoint y: 452, distance: 563.7
click at [833, 452] on div "These include the weather, low air humidity and immersion in hot water, and it …" at bounding box center [1044, 450] width 504 height 25
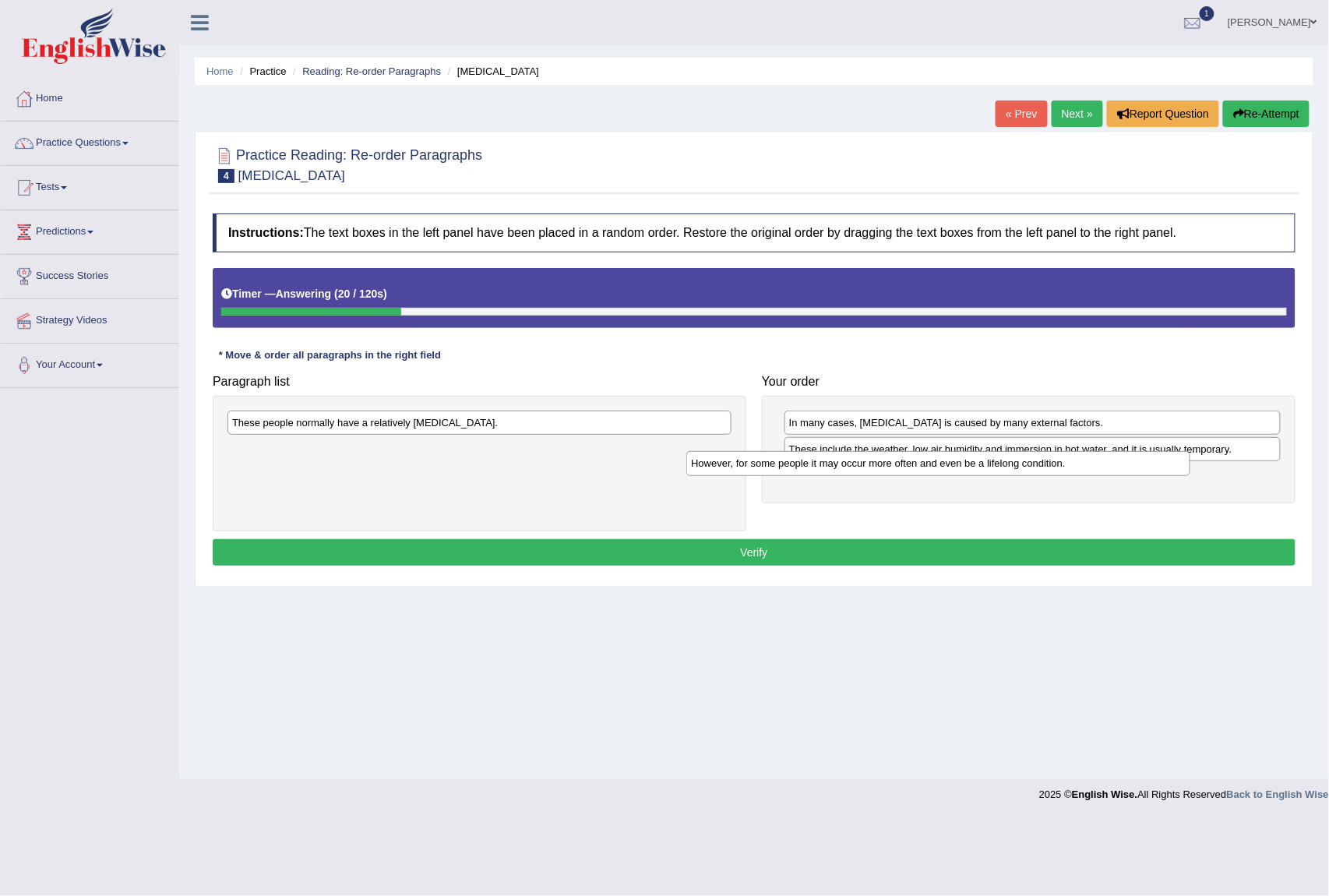
drag, startPoint x: 440, startPoint y: 434, endPoint x: 918, endPoint y: 478, distance: 480.0
click at [918, 476] on div "However, for some people it may occur more often and even be a lifelong conditi…" at bounding box center [938, 463] width 504 height 25
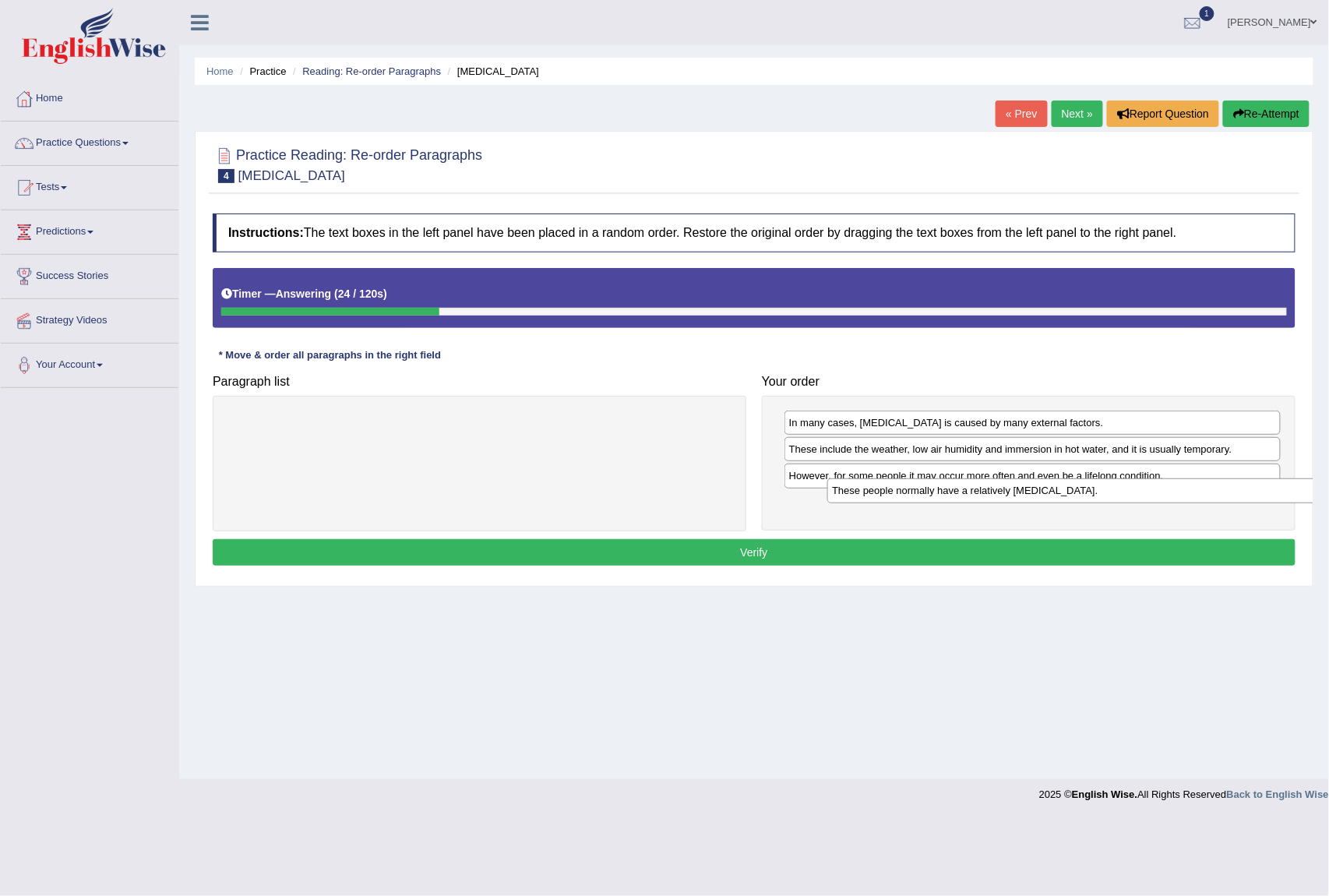
drag, startPoint x: 373, startPoint y: 423, endPoint x: 942, endPoint y: 504, distance: 574.7
click at [942, 504] on div "These people normally have a relatively sensitive skin." at bounding box center [1079, 490] width 504 height 25
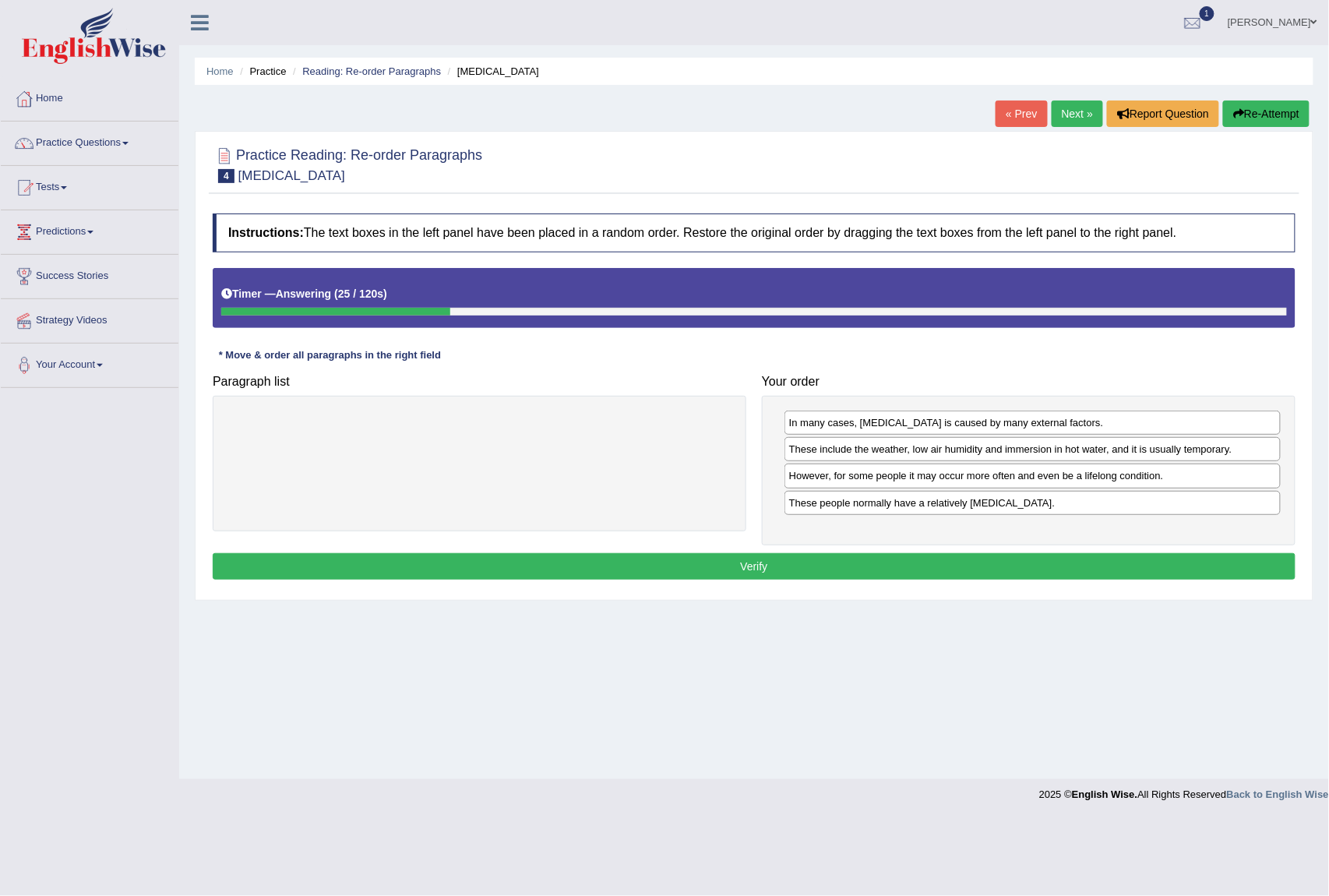
click at [823, 570] on button "Verify" at bounding box center [754, 566] width 1083 height 26
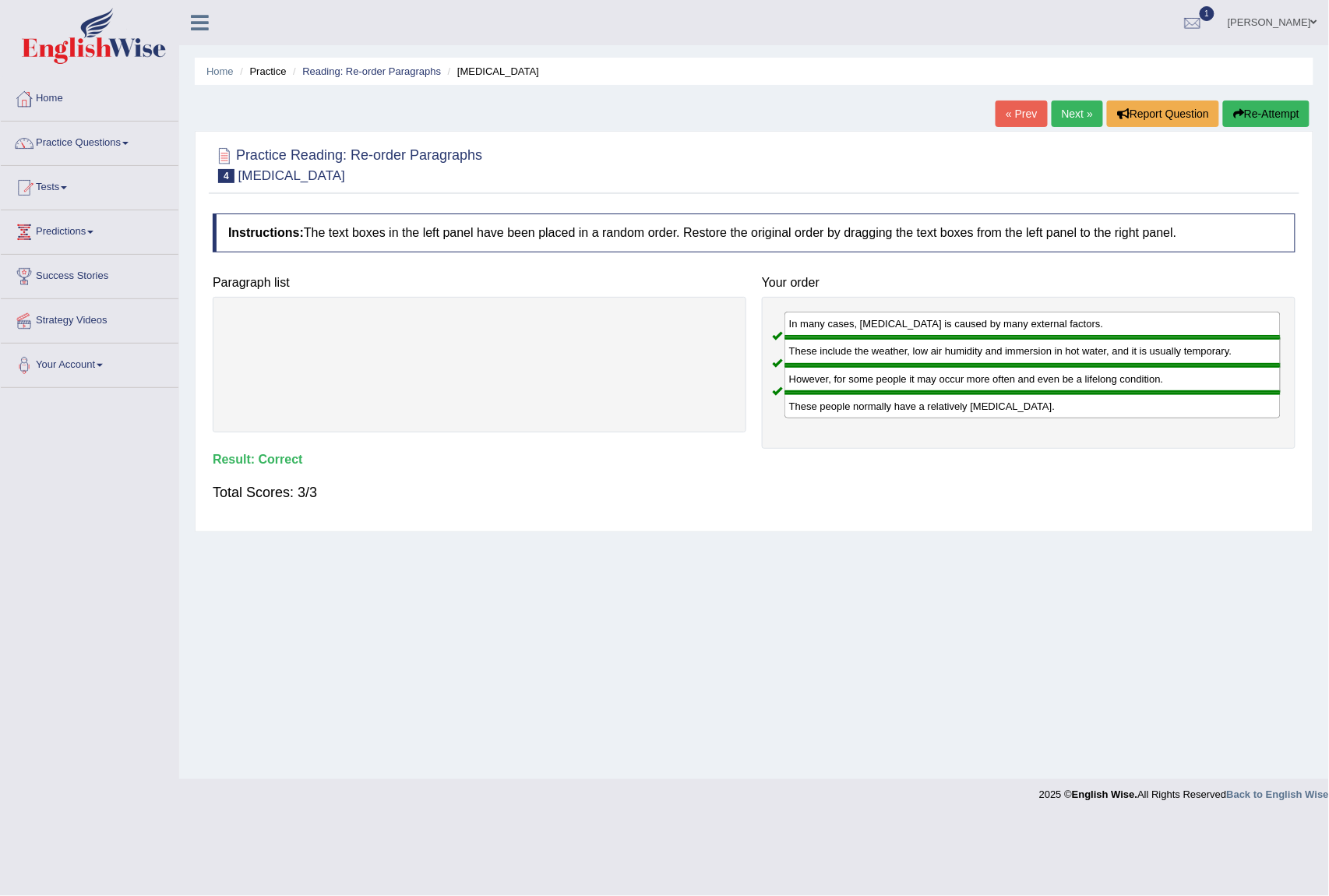
click at [1057, 115] on link "Next »" at bounding box center [1078, 113] width 52 height 26
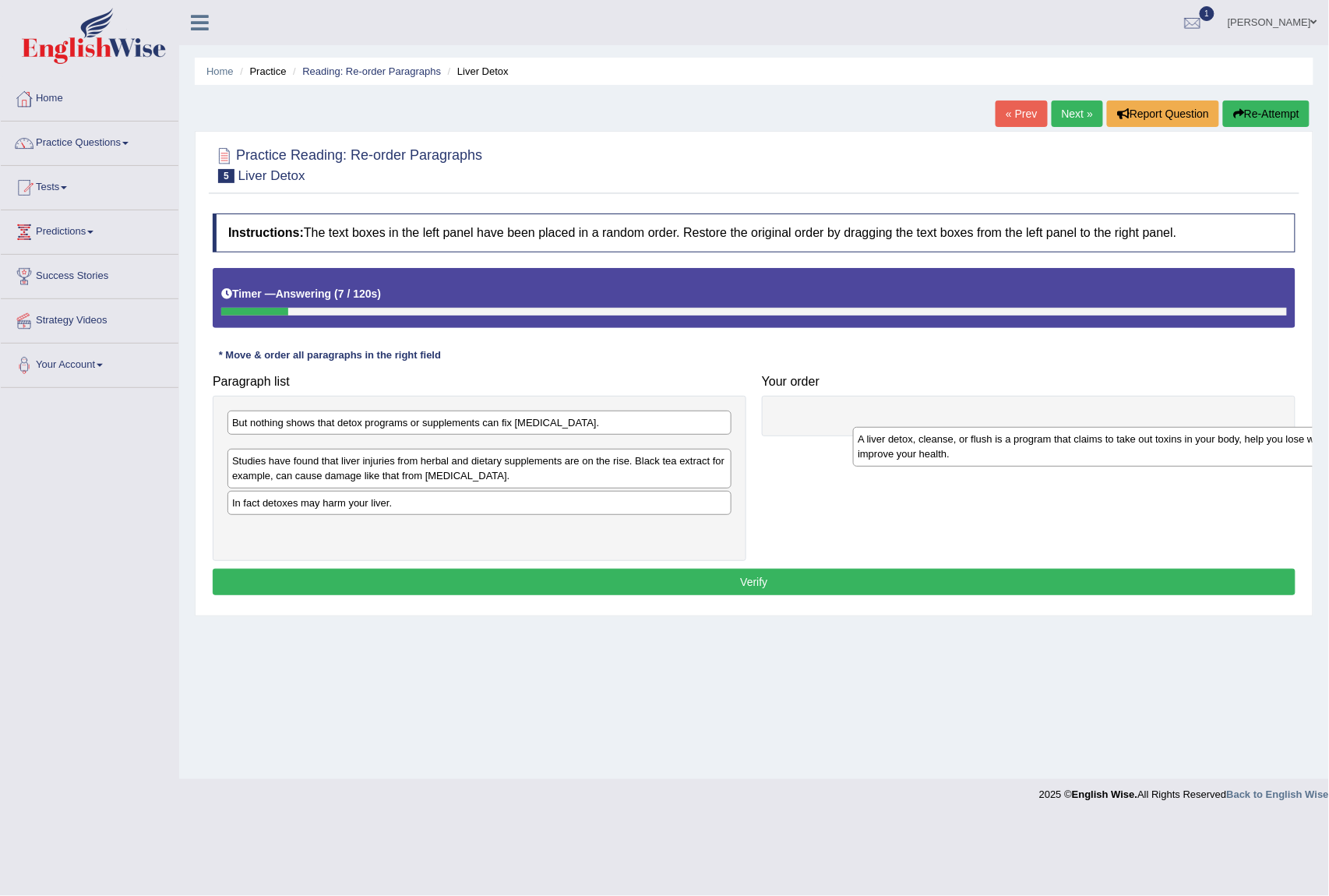
drag, startPoint x: 259, startPoint y: 468, endPoint x: 885, endPoint y: 457, distance: 626.1
click at [885, 457] on div "A liver detox, cleanse, or flush is a program that claims to take out toxins in…" at bounding box center [1105, 447] width 504 height 40
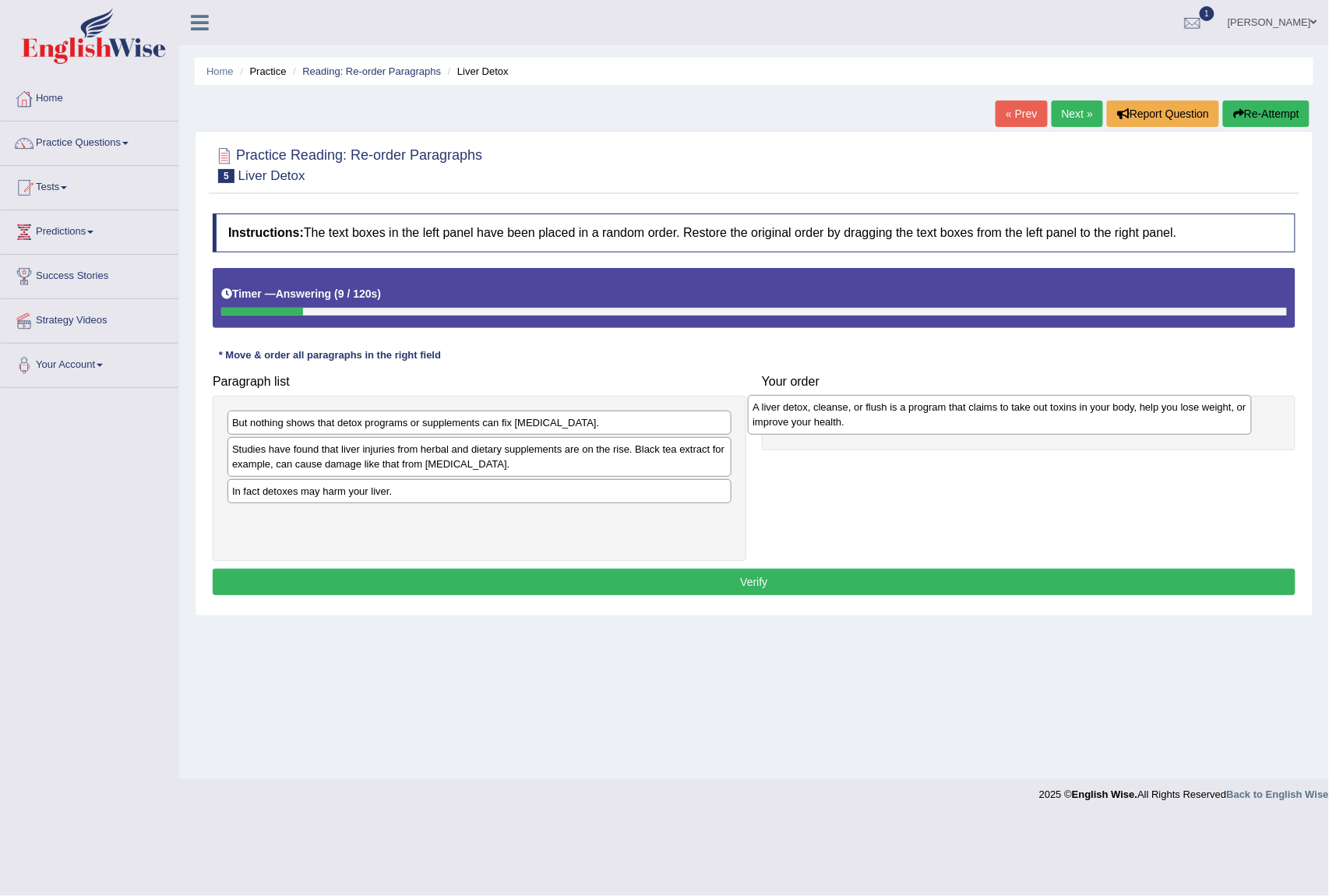
drag, startPoint x: 399, startPoint y: 465, endPoint x: 948, endPoint y: 415, distance: 551.3
click at [948, 415] on div "A liver detox, cleanse, or flush is a program that claims to take out toxins in…" at bounding box center [999, 415] width 504 height 40
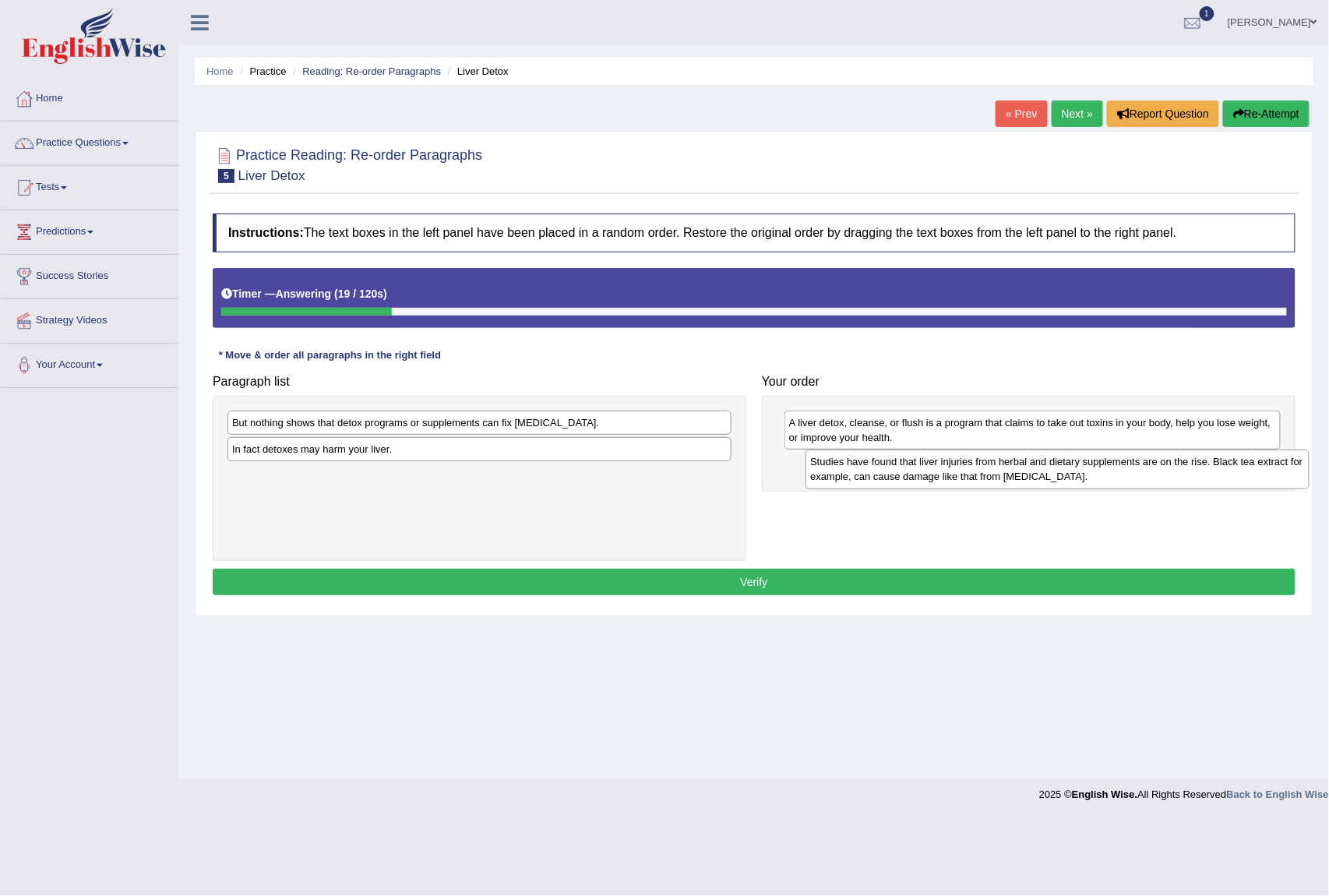
drag, startPoint x: 316, startPoint y: 463, endPoint x: 892, endPoint y: 474, distance: 576.1
click at [892, 474] on div "Studies have found that liver injuries from herbal and dietary supplements are …" at bounding box center [1057, 469] width 504 height 40
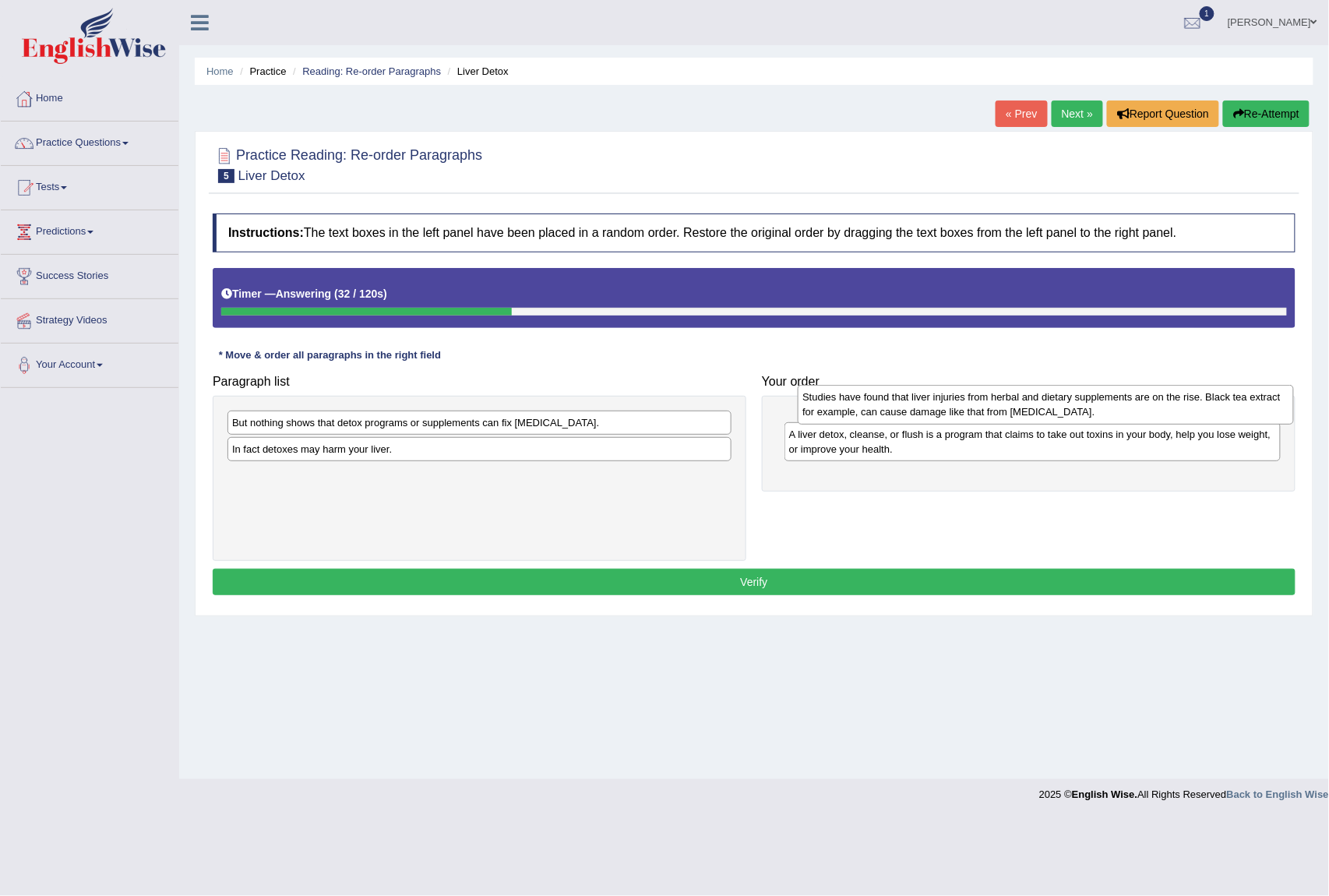
drag, startPoint x: 845, startPoint y: 489, endPoint x: 858, endPoint y: 422, distance: 68.2
click at [858, 422] on div "Studies have found that liver injuries from herbal and dietary supplements are …" at bounding box center [1045, 404] width 496 height 40
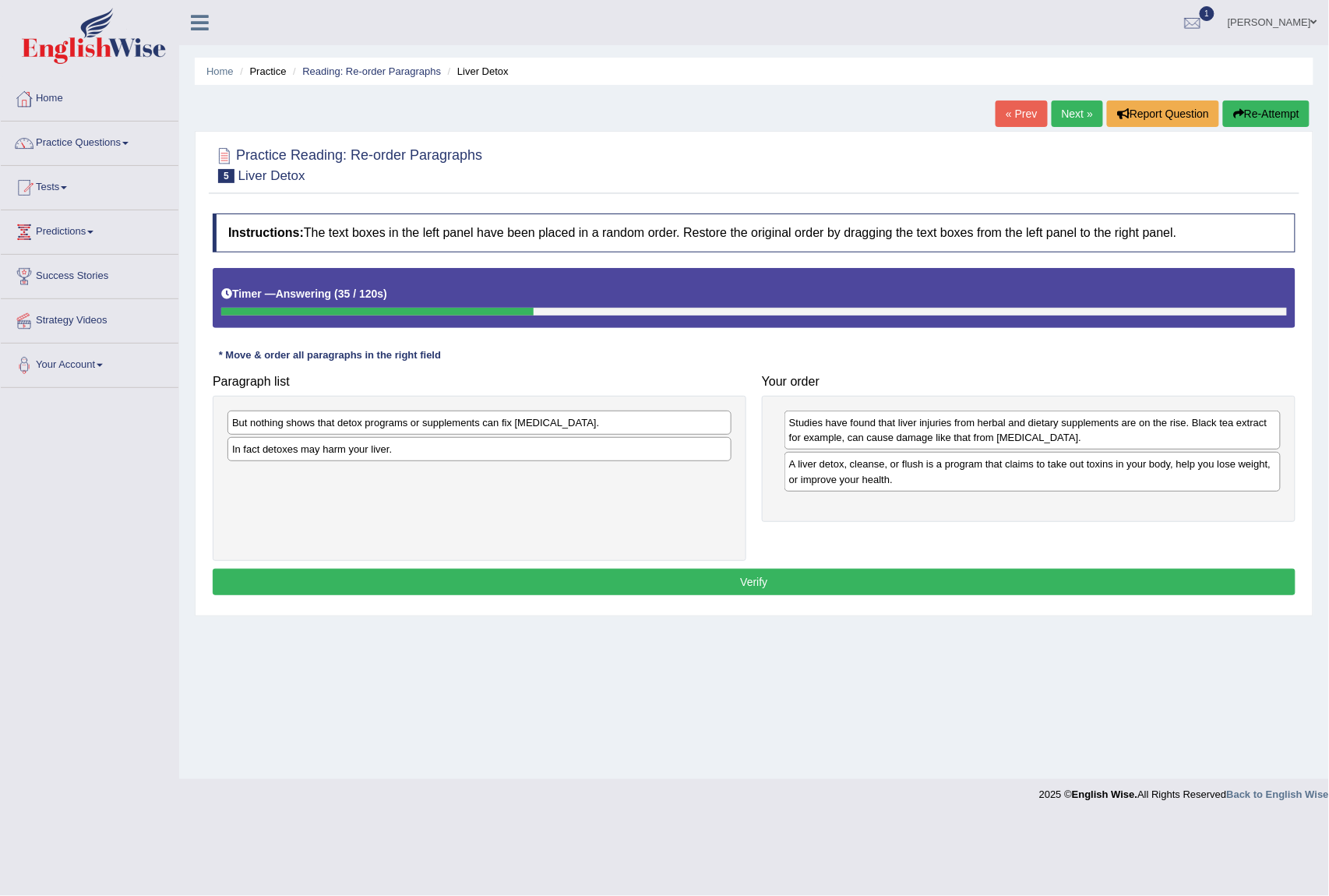
click at [38, 519] on div "Toggle navigation Home Practice Questions Speaking Practice Read Aloud Repeat S…" at bounding box center [664, 405] width 1329 height 810
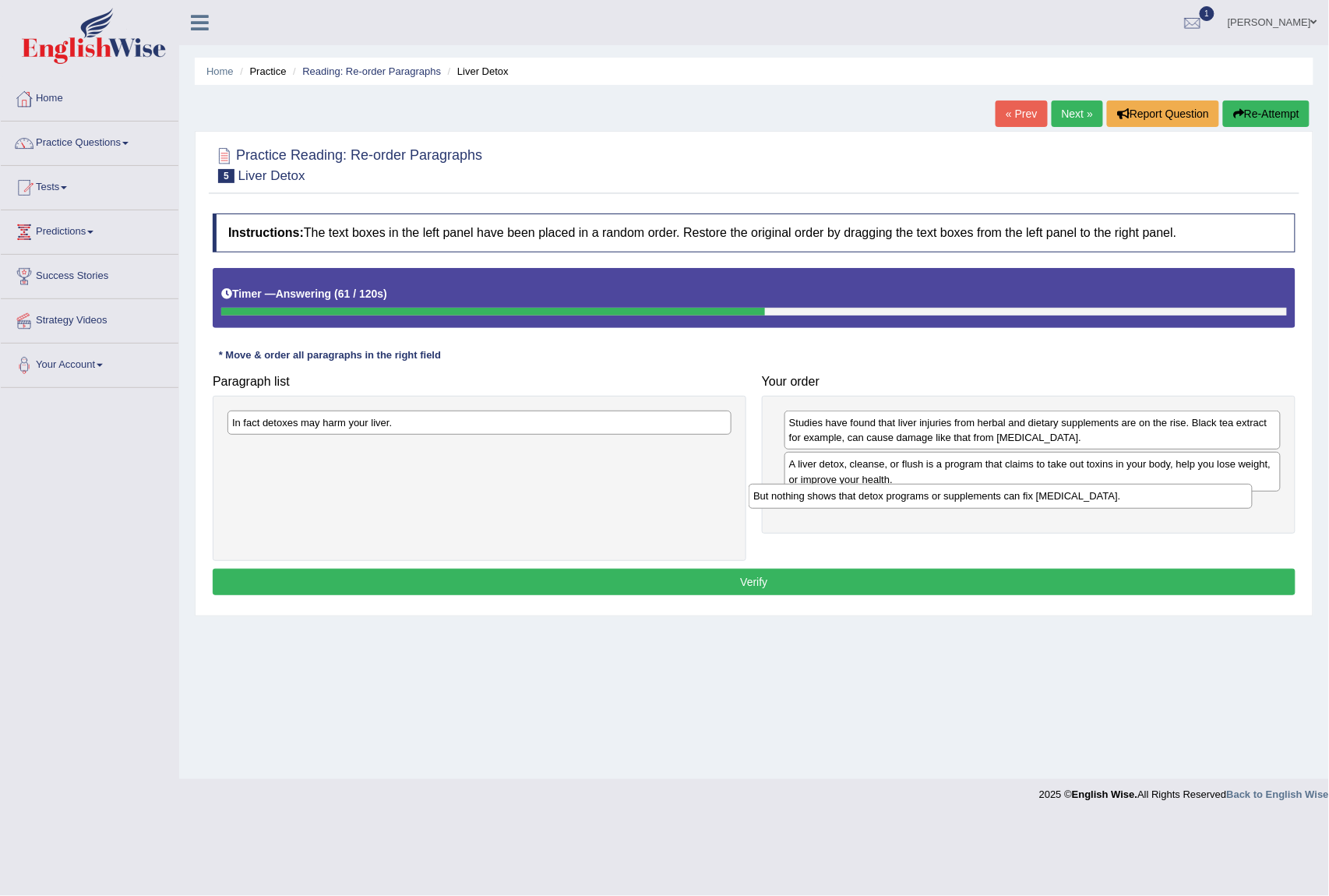
drag, startPoint x: 255, startPoint y: 430, endPoint x: 808, endPoint y: 520, distance: 560.3
click at [808, 509] on div "But nothing shows that detox programs or supplements can fix liver damage." at bounding box center [1000, 496] width 504 height 25
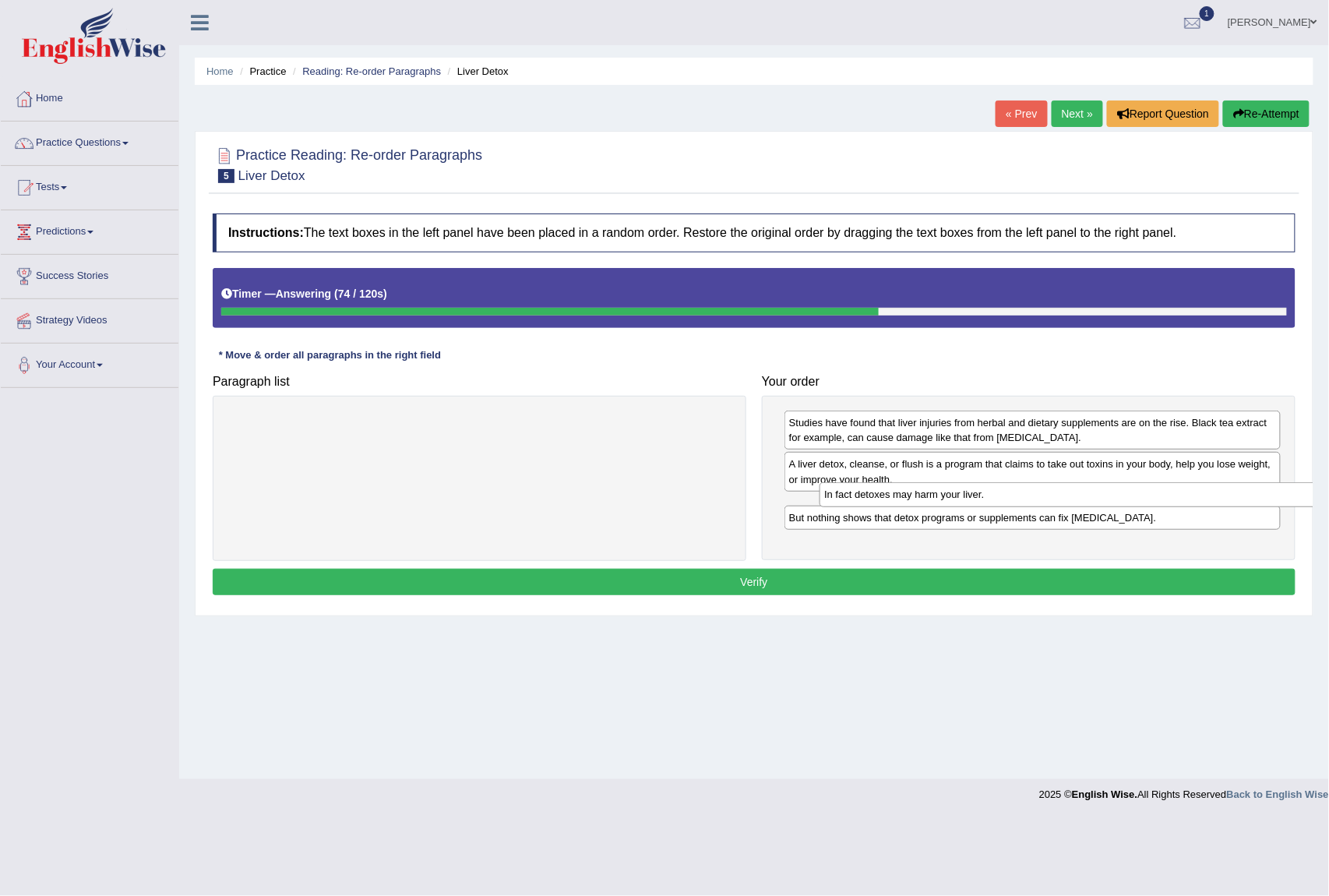
drag, startPoint x: 410, startPoint y: 426, endPoint x: 1002, endPoint y: 497, distance: 596.2
click at [1002, 497] on div "In fact detoxes may harm your liver." at bounding box center [1071, 494] width 504 height 25
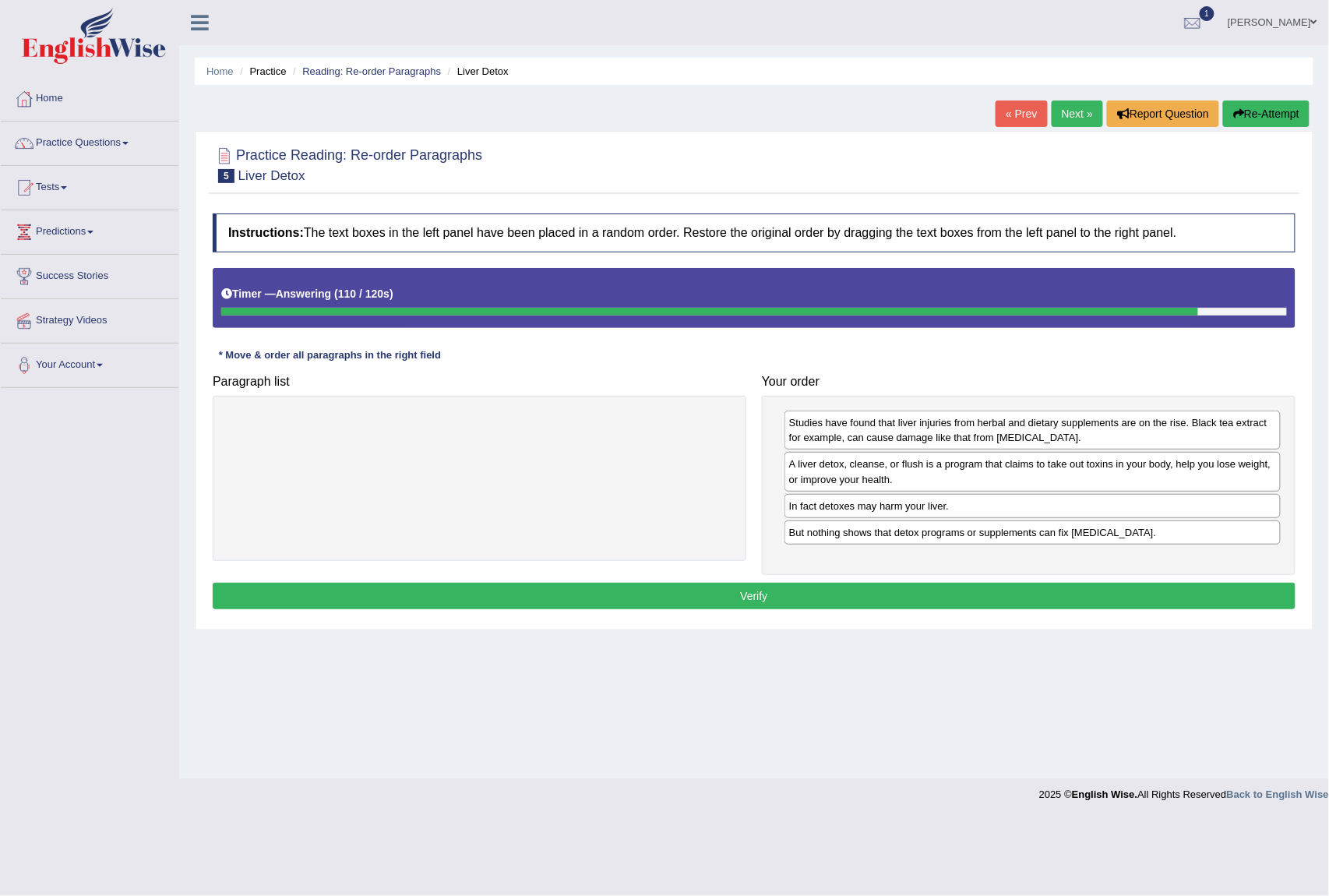
click at [815, 603] on button "Verify" at bounding box center [754, 595] width 1083 height 26
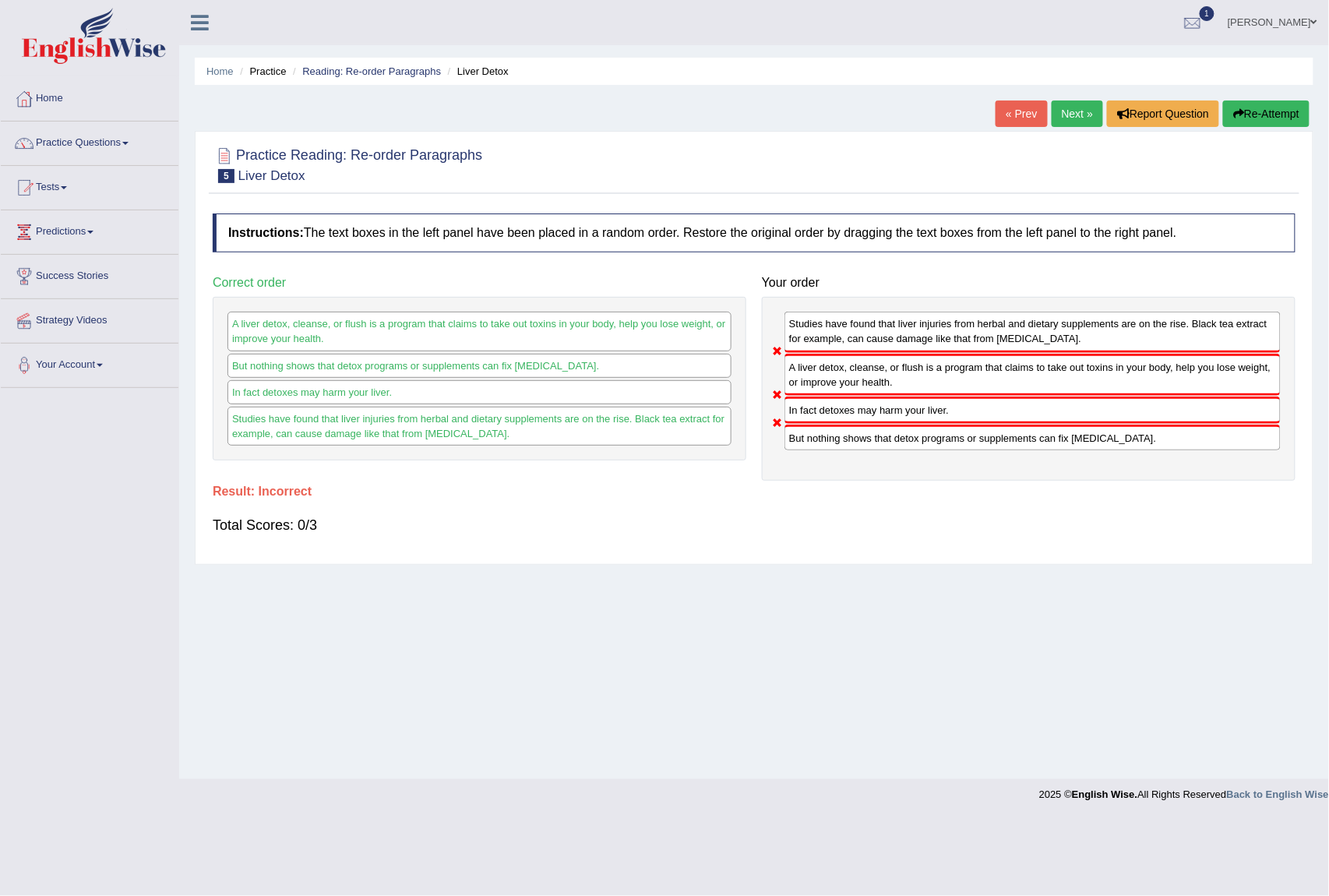
click at [1060, 101] on link "Next »" at bounding box center [1078, 113] width 52 height 26
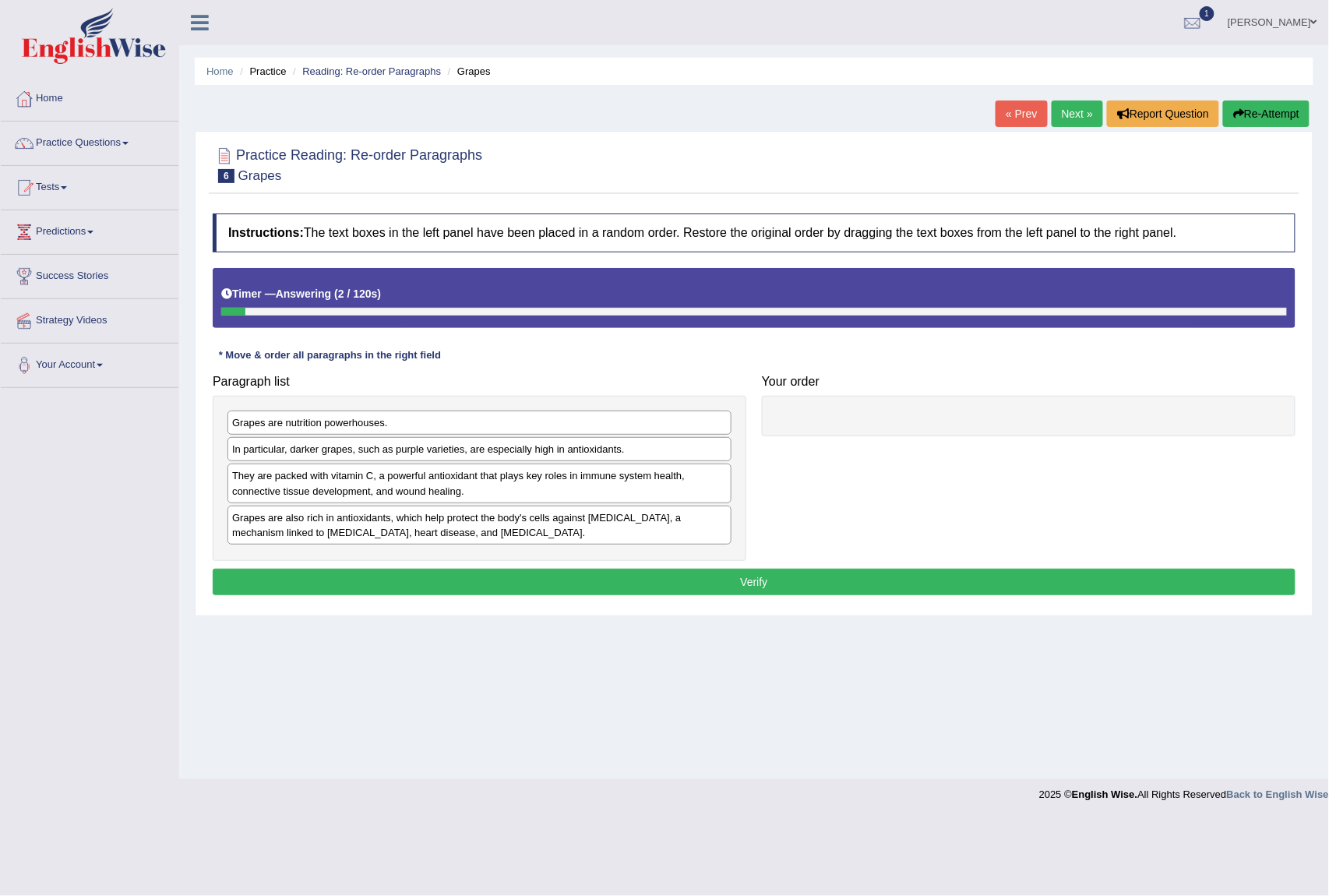
click at [89, 523] on div "Toggle navigation Home Practice Questions Speaking Practice Read Aloud Repeat S…" at bounding box center [664, 405] width 1329 height 810
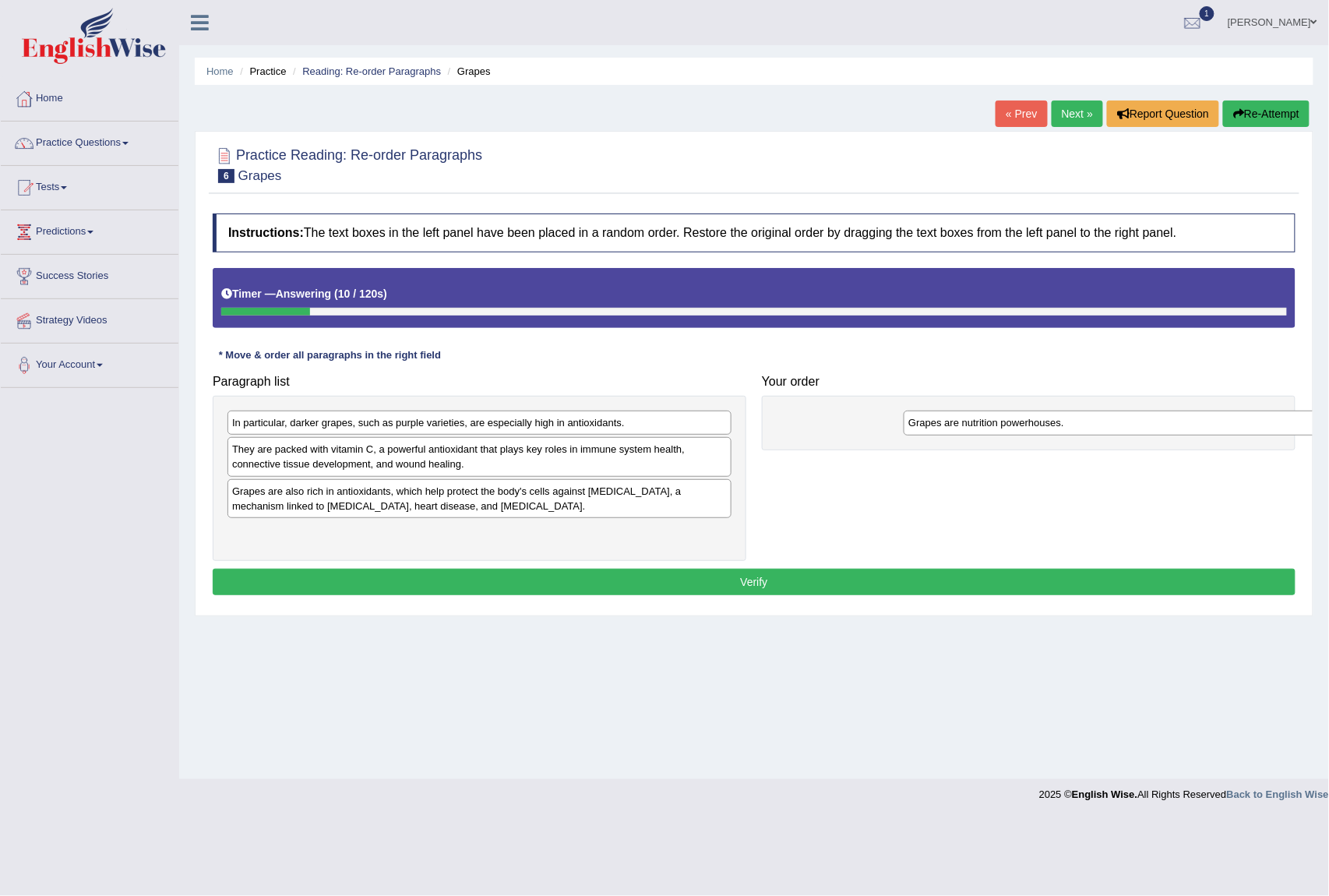
drag, startPoint x: 245, startPoint y: 426, endPoint x: 901, endPoint y: 426, distance: 656.0
click at [905, 426] on div "Grapes are nutrition powerhouses." at bounding box center [1155, 423] width 504 height 25
click at [29, 626] on div "Toggle navigation Home Practice Questions Speaking Practice Read Aloud Repeat S…" at bounding box center [664, 405] width 1329 height 810
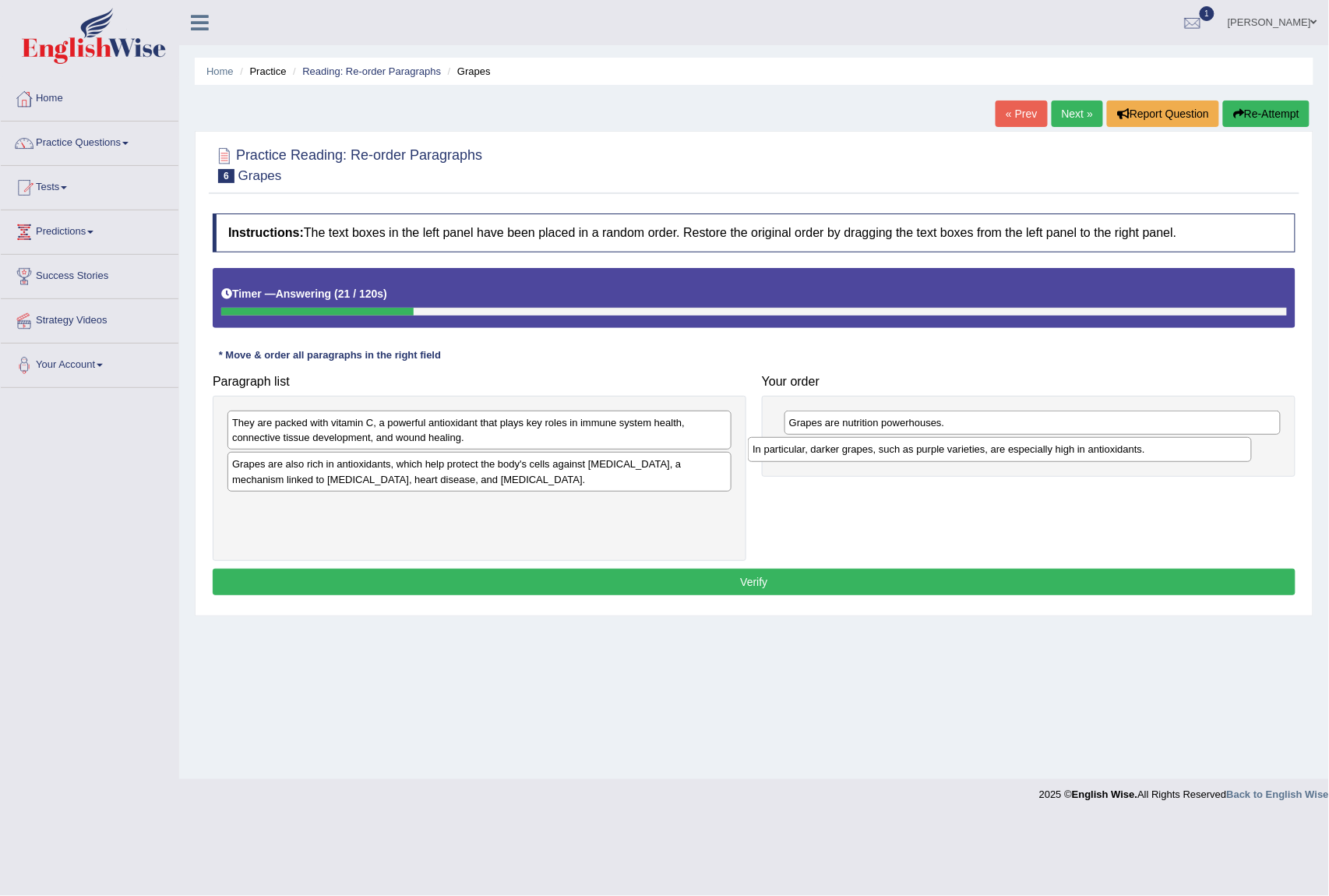
drag, startPoint x: 347, startPoint y: 431, endPoint x: 868, endPoint y: 458, distance: 521.7
click at [868, 458] on div "In particular, darker grapes, such as purple varieties, are especially high in …" at bounding box center [999, 449] width 504 height 25
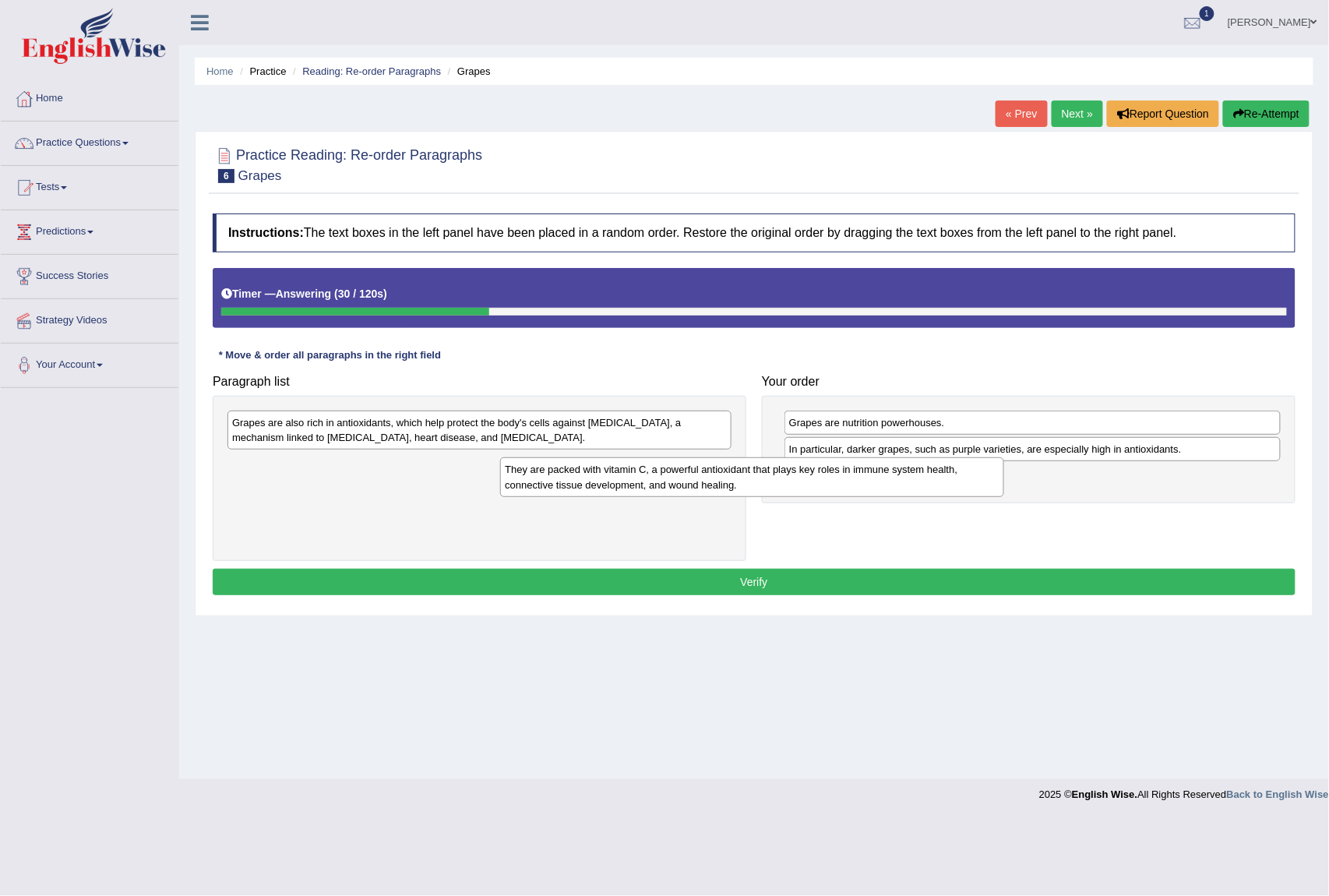
drag, startPoint x: 285, startPoint y: 427, endPoint x: 221, endPoint y: 469, distance: 76.6
click at [500, 469] on div "They are packed with vitamin C, a powerful antioxidant that plays key roles in …" at bounding box center [752, 477] width 504 height 40
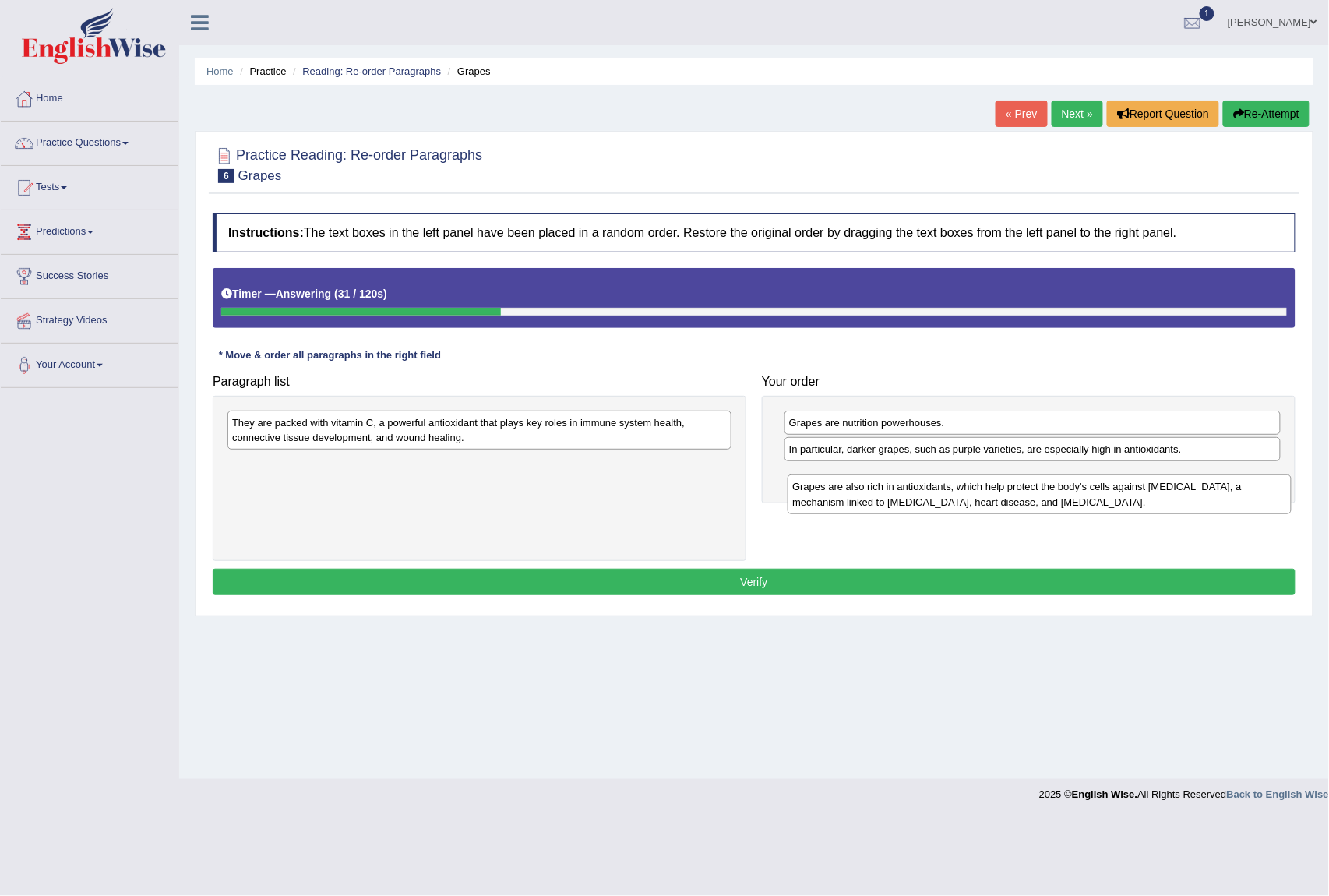
drag, startPoint x: 310, startPoint y: 433, endPoint x: 871, endPoint y: 496, distance: 564.5
click at [871, 496] on div "Grapes are also rich in antioxidants, which help protect the body's cells again…" at bounding box center [1039, 494] width 504 height 40
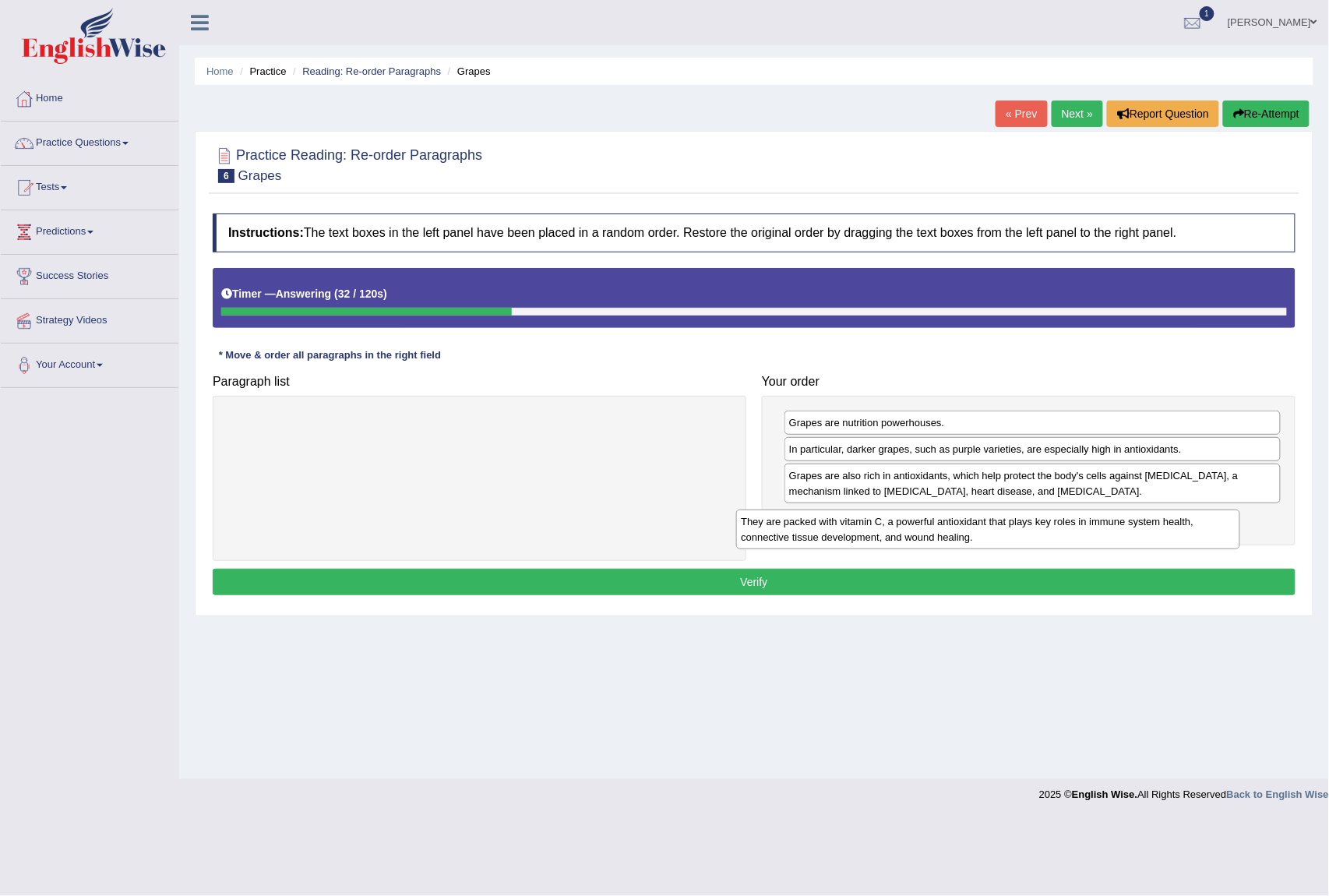
drag, startPoint x: 536, startPoint y: 425, endPoint x: 1049, endPoint y: 523, distance: 522.3
click at [1049, 523] on div "They are packed with vitamin C, a powerful antioxidant that plays key roles in …" at bounding box center [988, 530] width 504 height 40
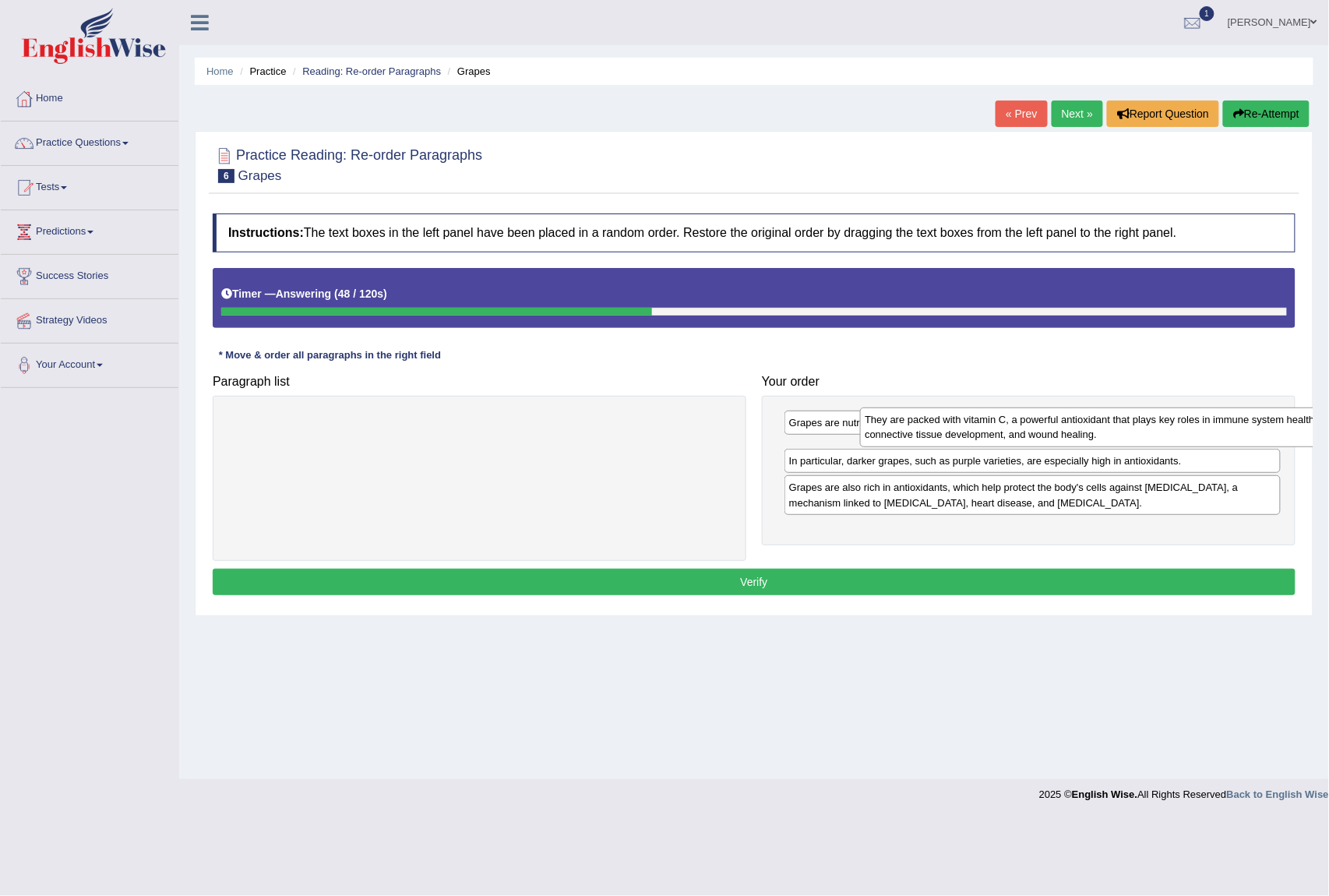
drag, startPoint x: 1042, startPoint y: 540, endPoint x: 1114, endPoint y: 441, distance: 122.4
click at [1116, 441] on div "They are packed with vitamin C, a powerful antioxidant that plays key roles in …" at bounding box center [1108, 427] width 496 height 40
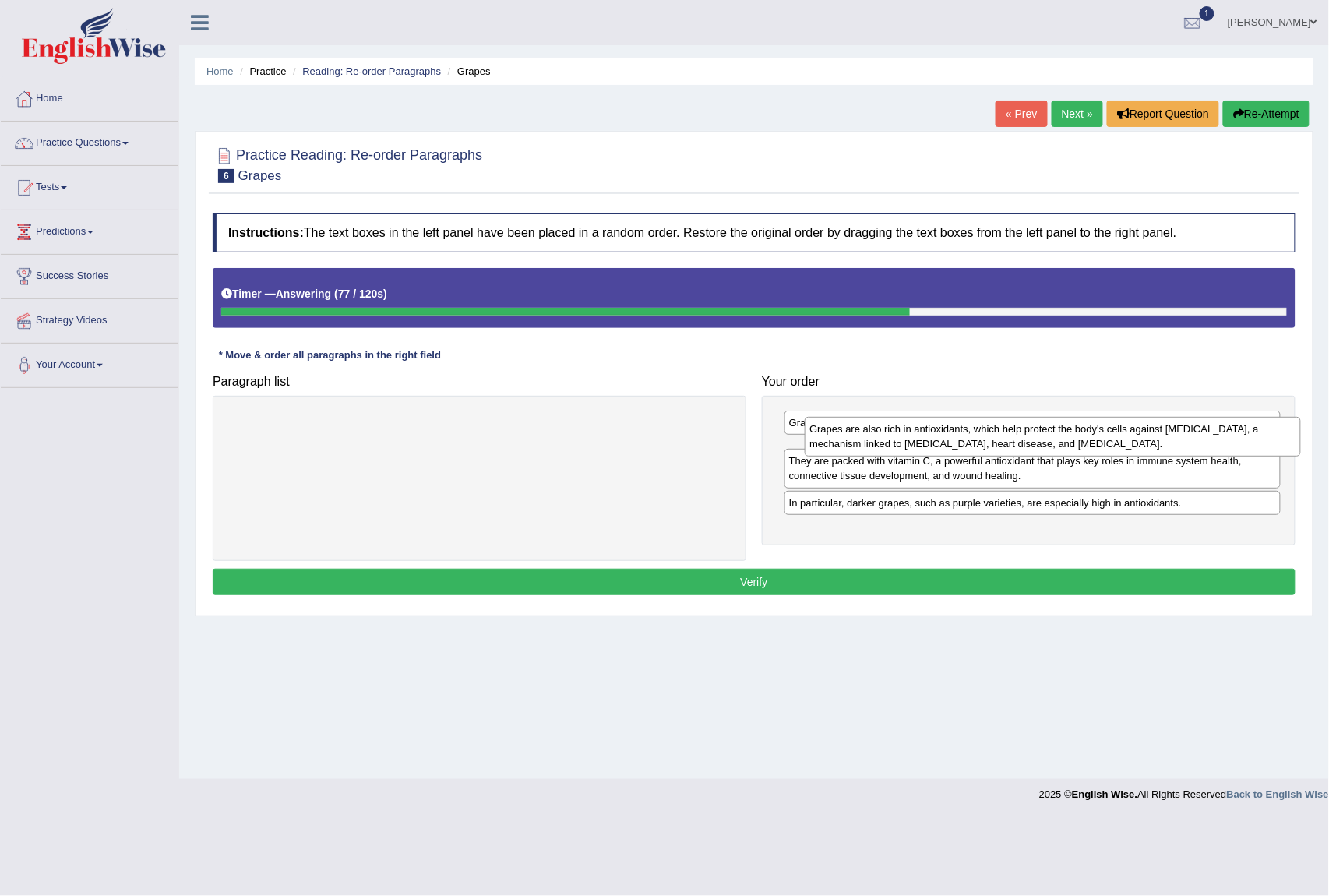
drag, startPoint x: 812, startPoint y: 537, endPoint x: 832, endPoint y: 446, distance: 93.2
click at [832, 446] on div "Grapes are also rich in antioxidants, which help protect the body's cells again…" at bounding box center [1052, 437] width 496 height 40
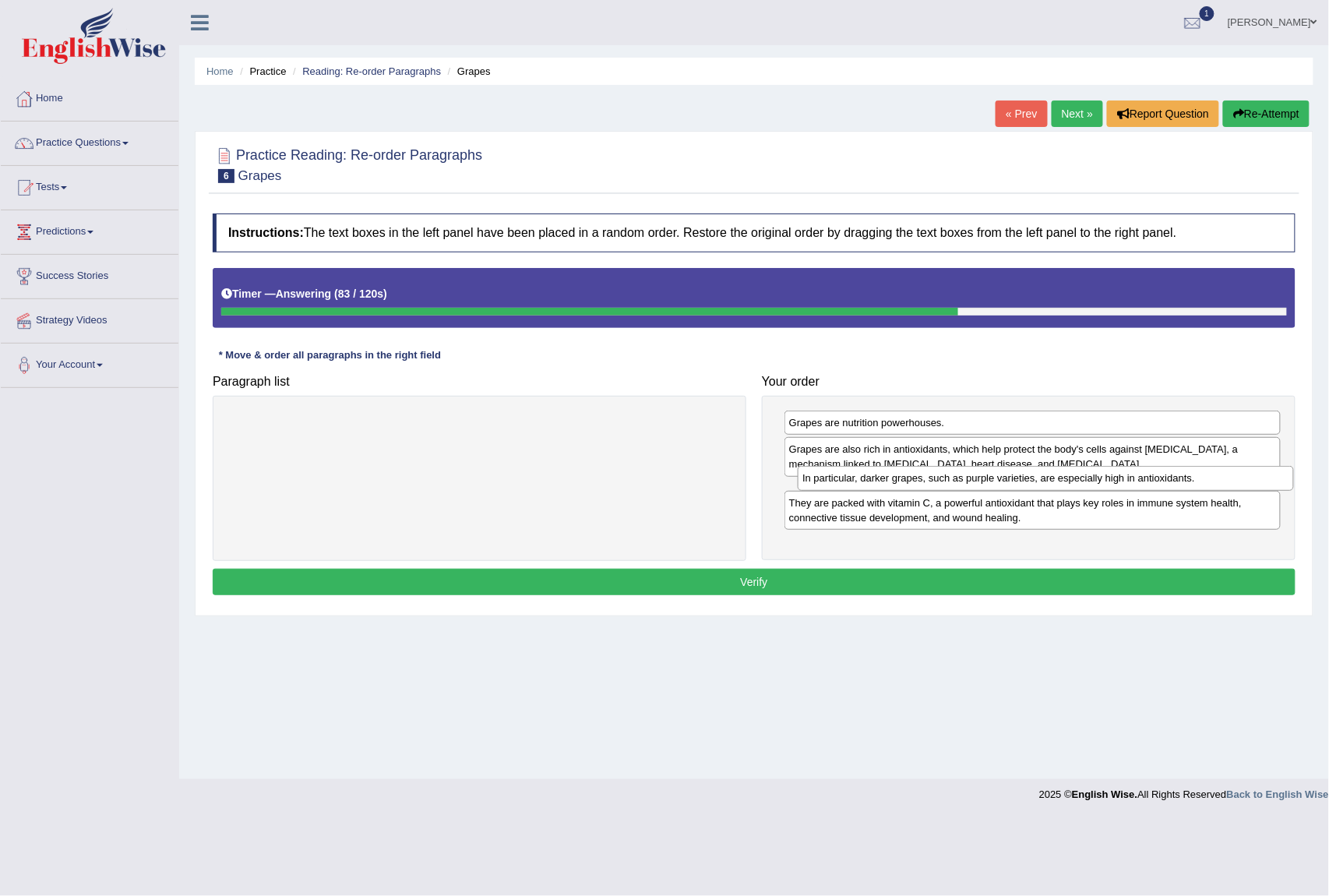
drag, startPoint x: 989, startPoint y: 540, endPoint x: 1002, endPoint y: 484, distance: 57.5
click at [1002, 484] on div "In particular, darker grapes, such as purple varieties, are especially high in …" at bounding box center [1045, 478] width 496 height 25
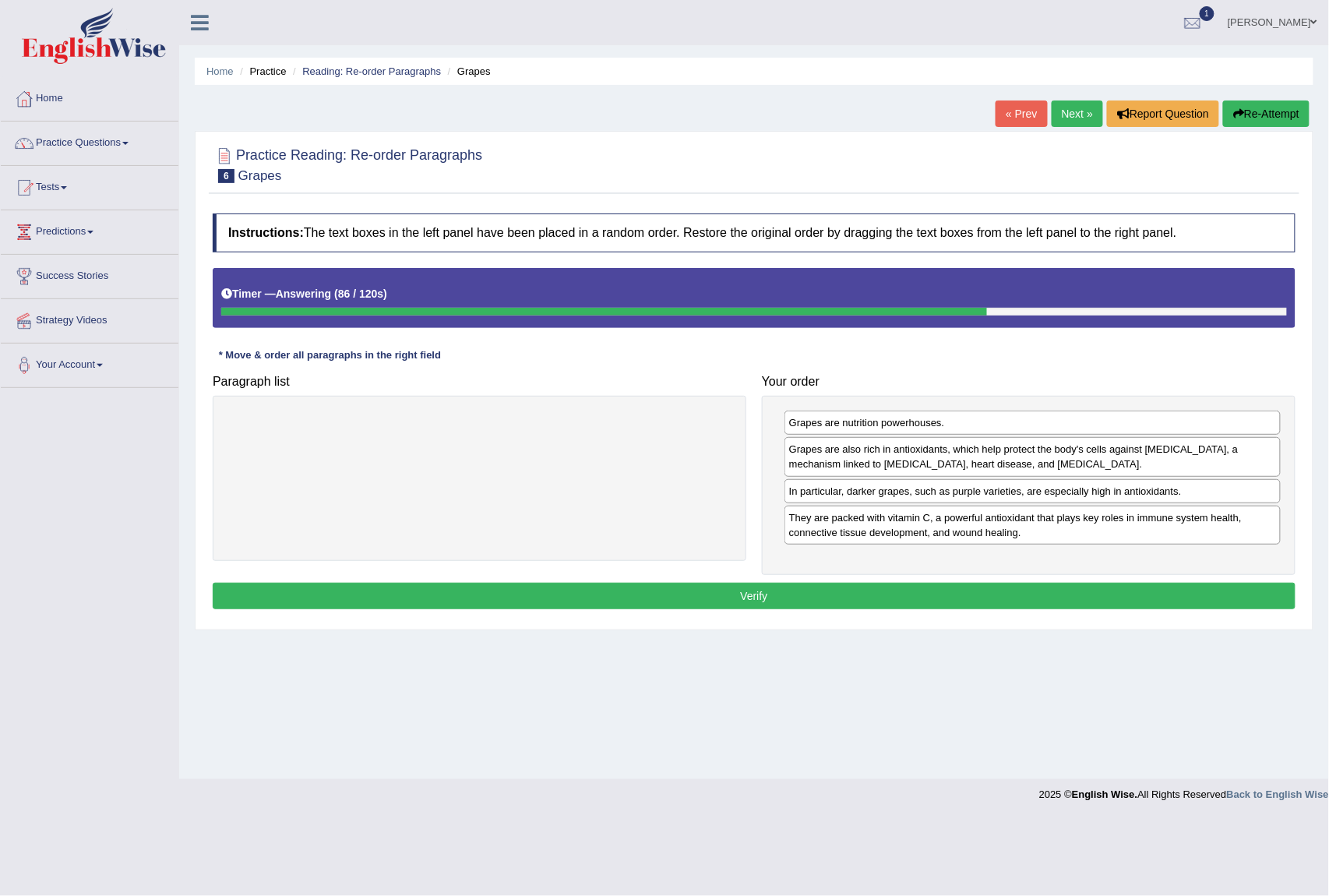
click at [757, 587] on button "Verify" at bounding box center [754, 595] width 1083 height 26
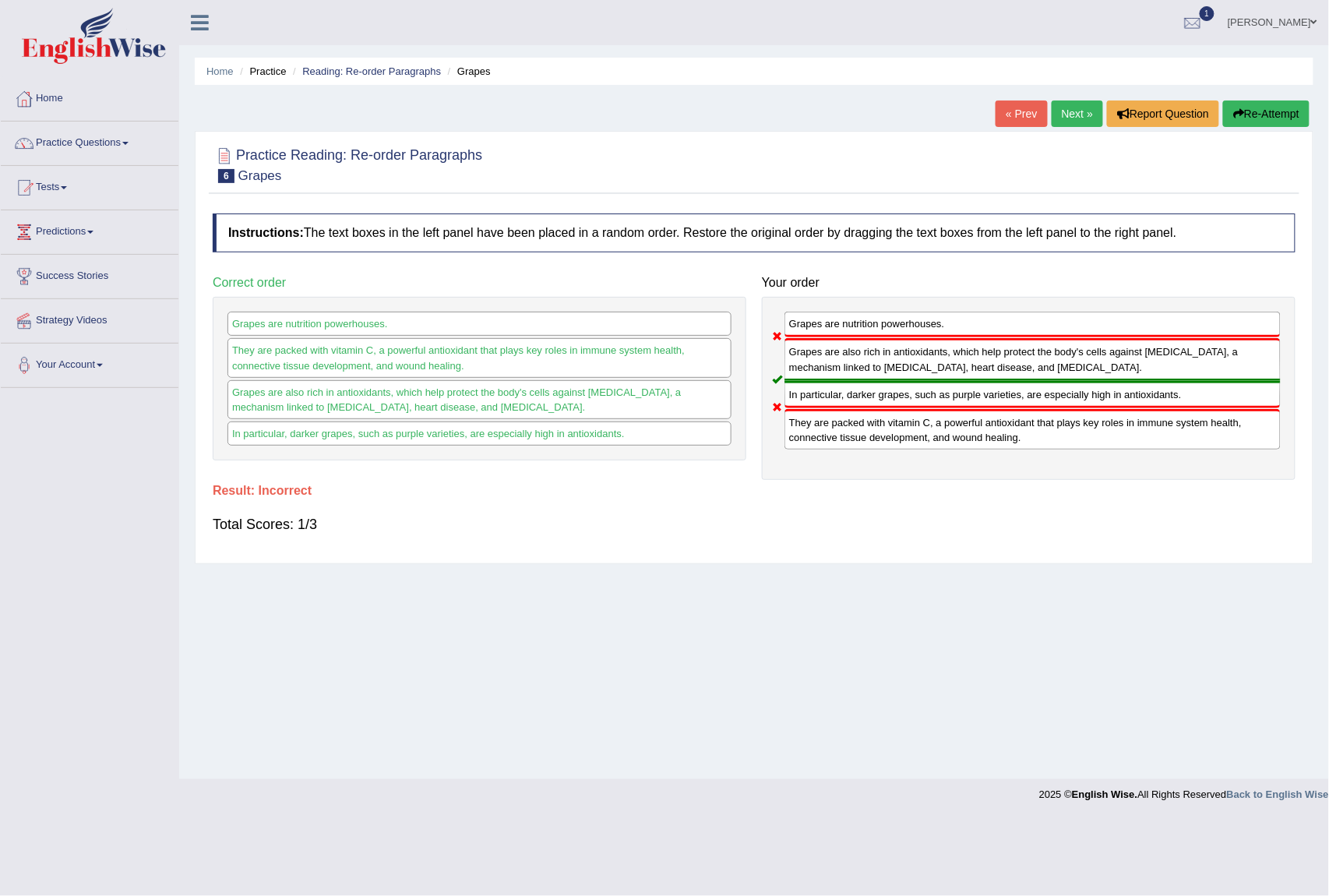
click at [1055, 115] on link "Next »" at bounding box center [1078, 113] width 52 height 26
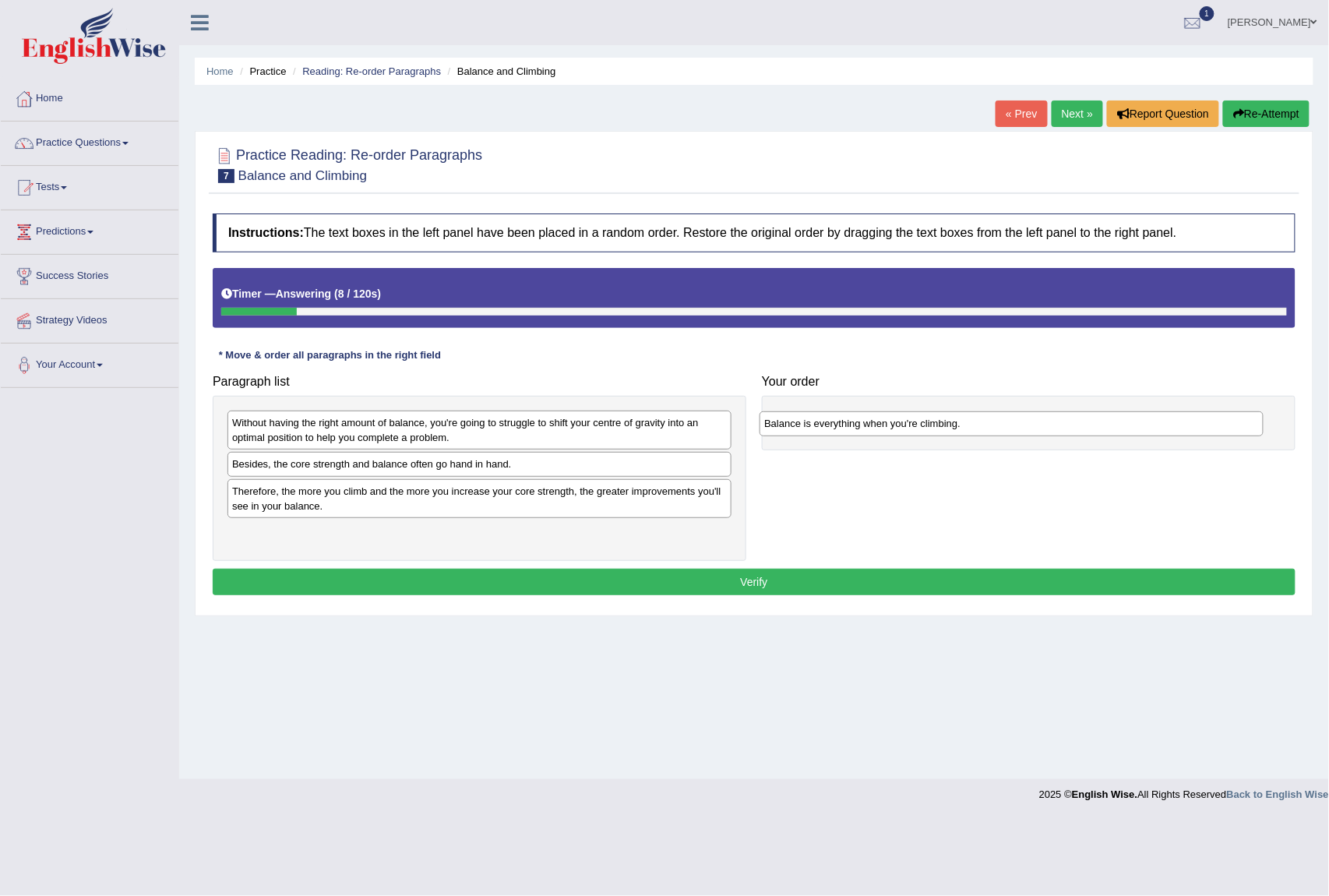
drag, startPoint x: 276, startPoint y: 469, endPoint x: 808, endPoint y: 427, distance: 533.7
click at [808, 427] on div "Balance is everything when you're climbing." at bounding box center [1011, 423] width 504 height 25
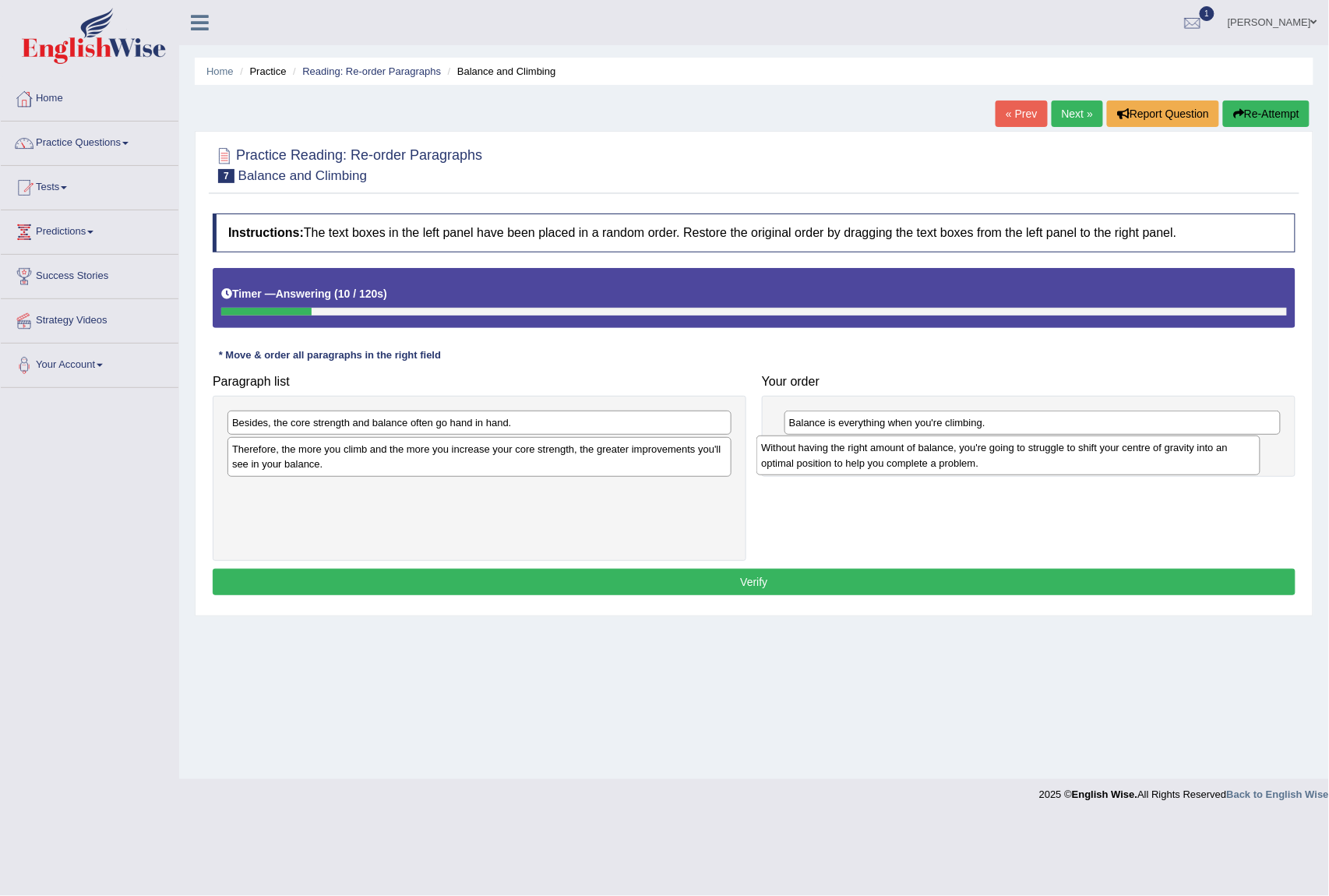
drag, startPoint x: 341, startPoint y: 428, endPoint x: 889, endPoint y: 455, distance: 548.7
click at [889, 455] on div "Without having the right amount of balance, you're going to struggle to shift y…" at bounding box center [1008, 455] width 504 height 40
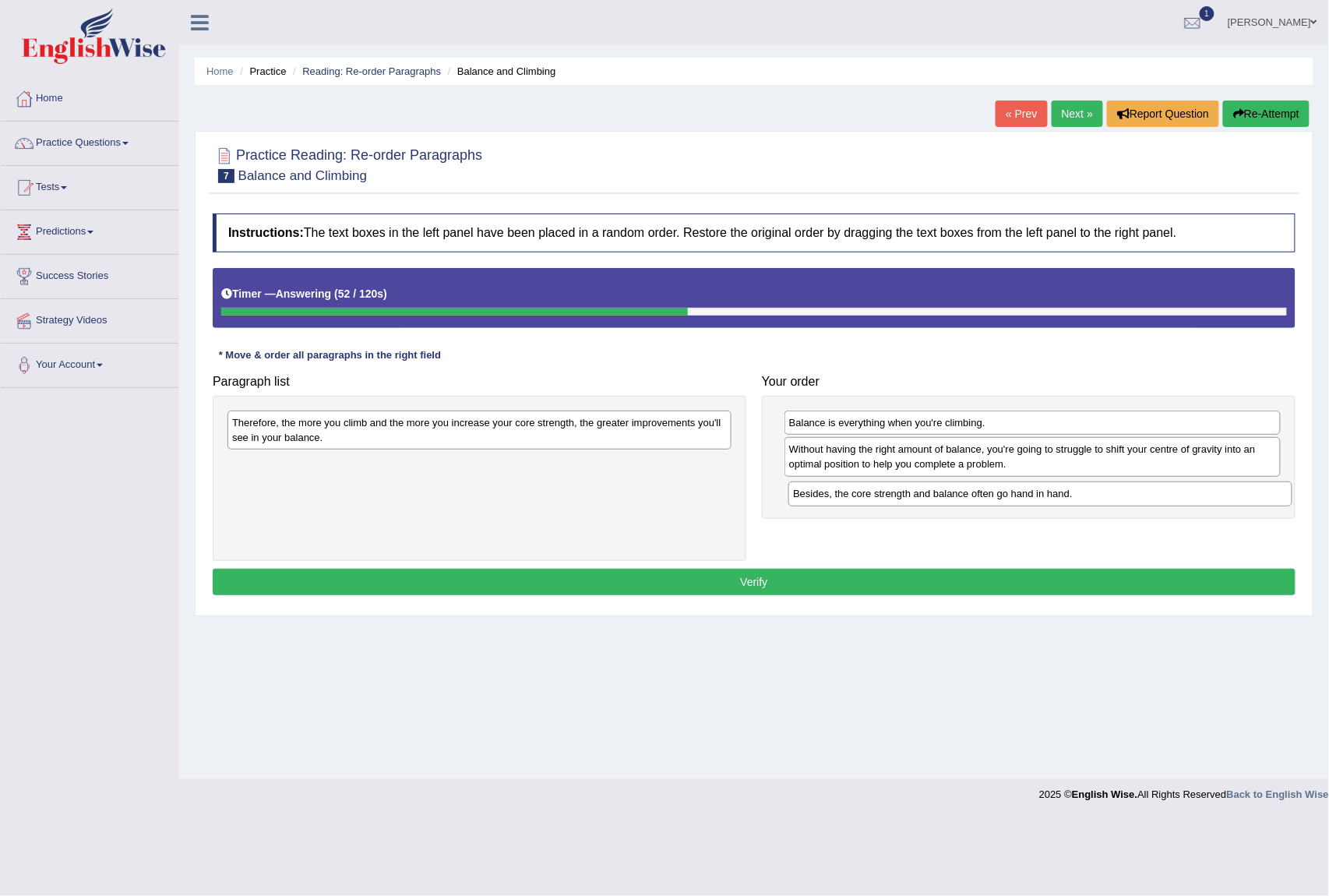
drag, startPoint x: 300, startPoint y: 427, endPoint x: 856, endPoint y: 494, distance: 560.0
click at [856, 494] on div "Besides, the core strength and balance often go hand in hand." at bounding box center [1040, 493] width 504 height 25
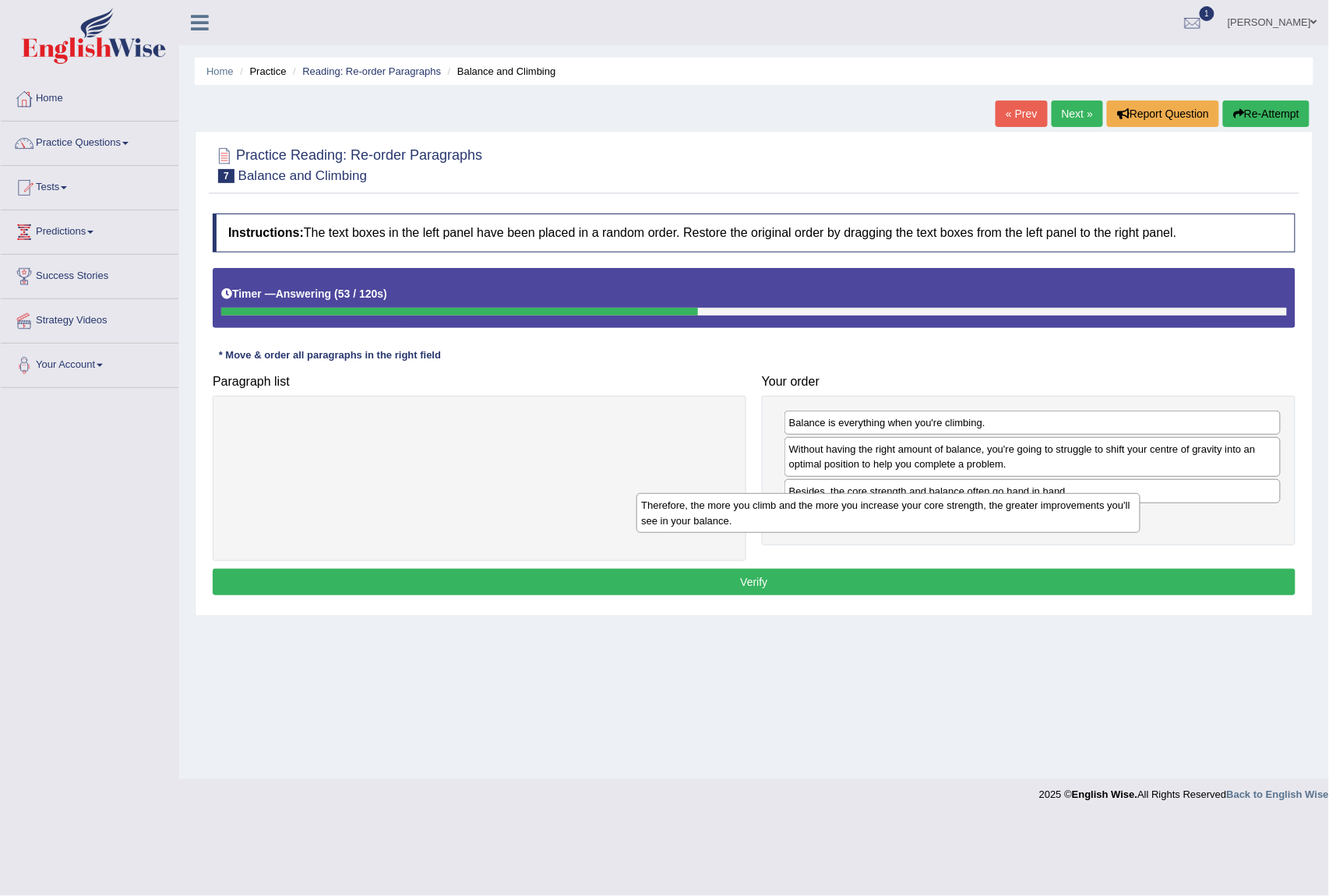
drag, startPoint x: 490, startPoint y: 436, endPoint x: 960, endPoint y: 534, distance: 480.1
click at [958, 533] on div "Therefore, the more you climb and the more you increase your core strength, the…" at bounding box center [888, 513] width 504 height 40
click at [960, 534] on div "Therefore, the more you climb and the more you increase your core strength, the…" at bounding box center [949, 529] width 504 height 40
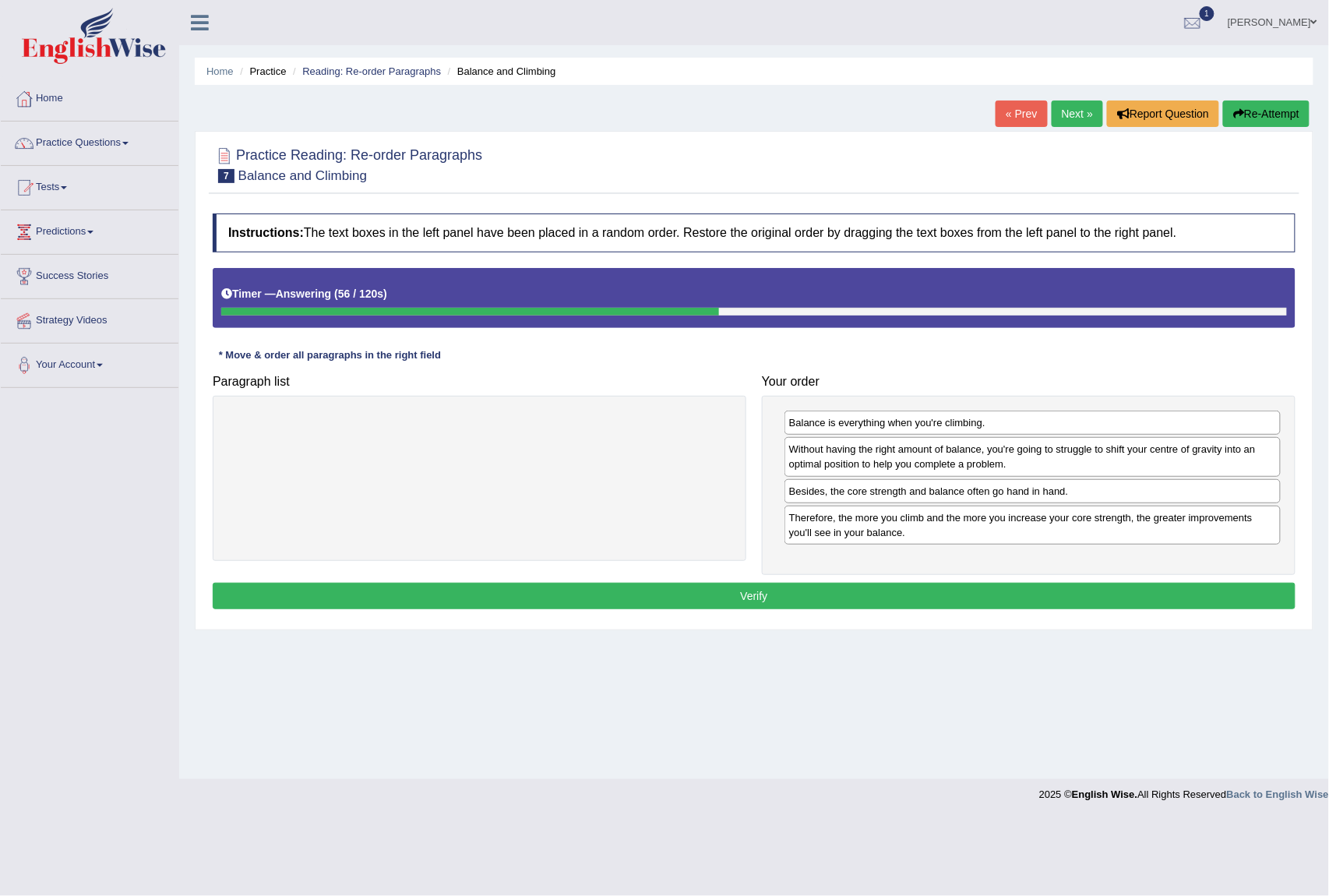
click at [727, 592] on button "Verify" at bounding box center [754, 595] width 1083 height 26
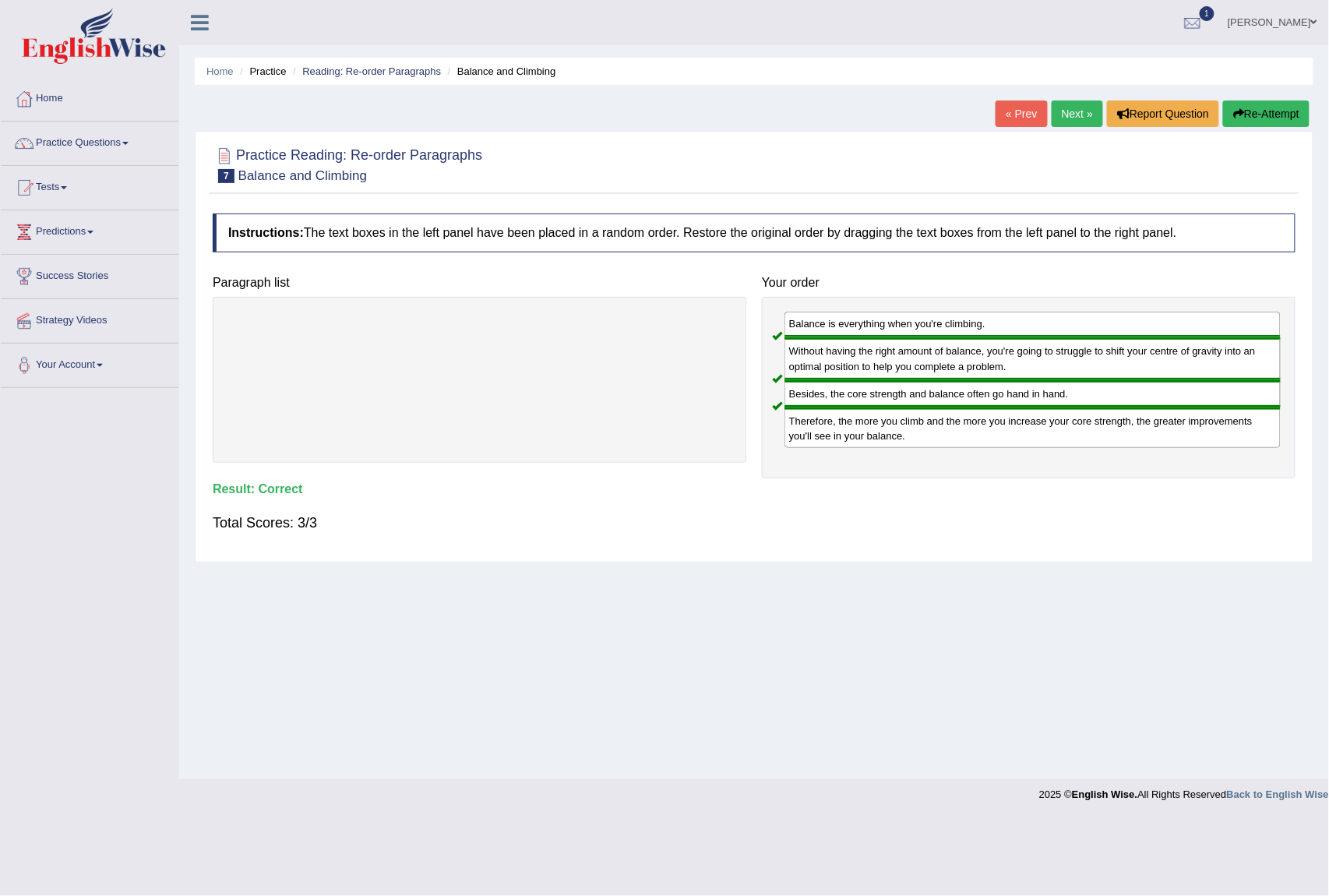
click at [1057, 117] on link "Next »" at bounding box center [1078, 113] width 52 height 26
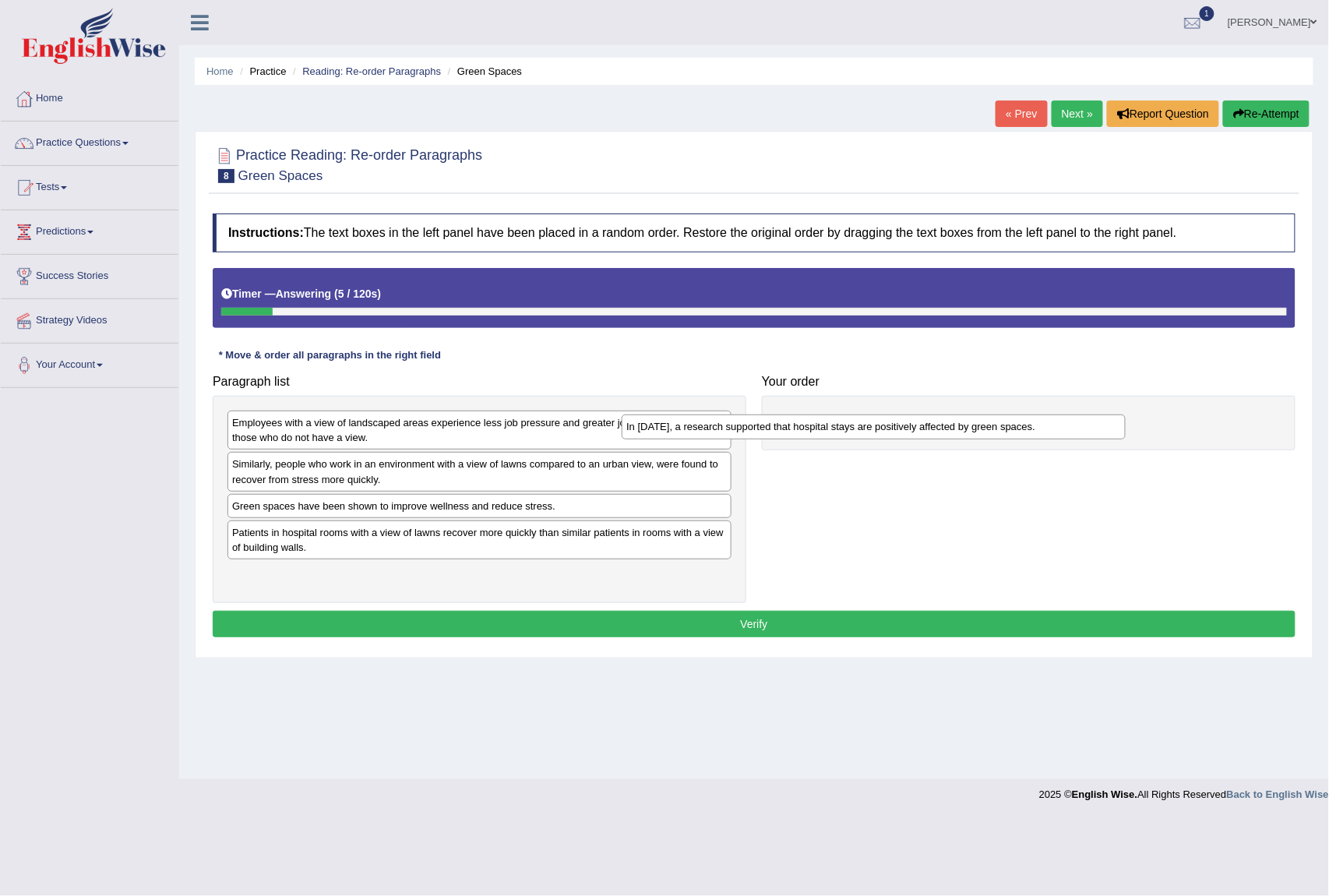
drag, startPoint x: 631, startPoint y: 427, endPoint x: 1025, endPoint y: 431, distance: 394.0
click at [1025, 431] on div "In 2002, a research supported that hospital stays are positively affected by gr…" at bounding box center [873, 427] width 504 height 25
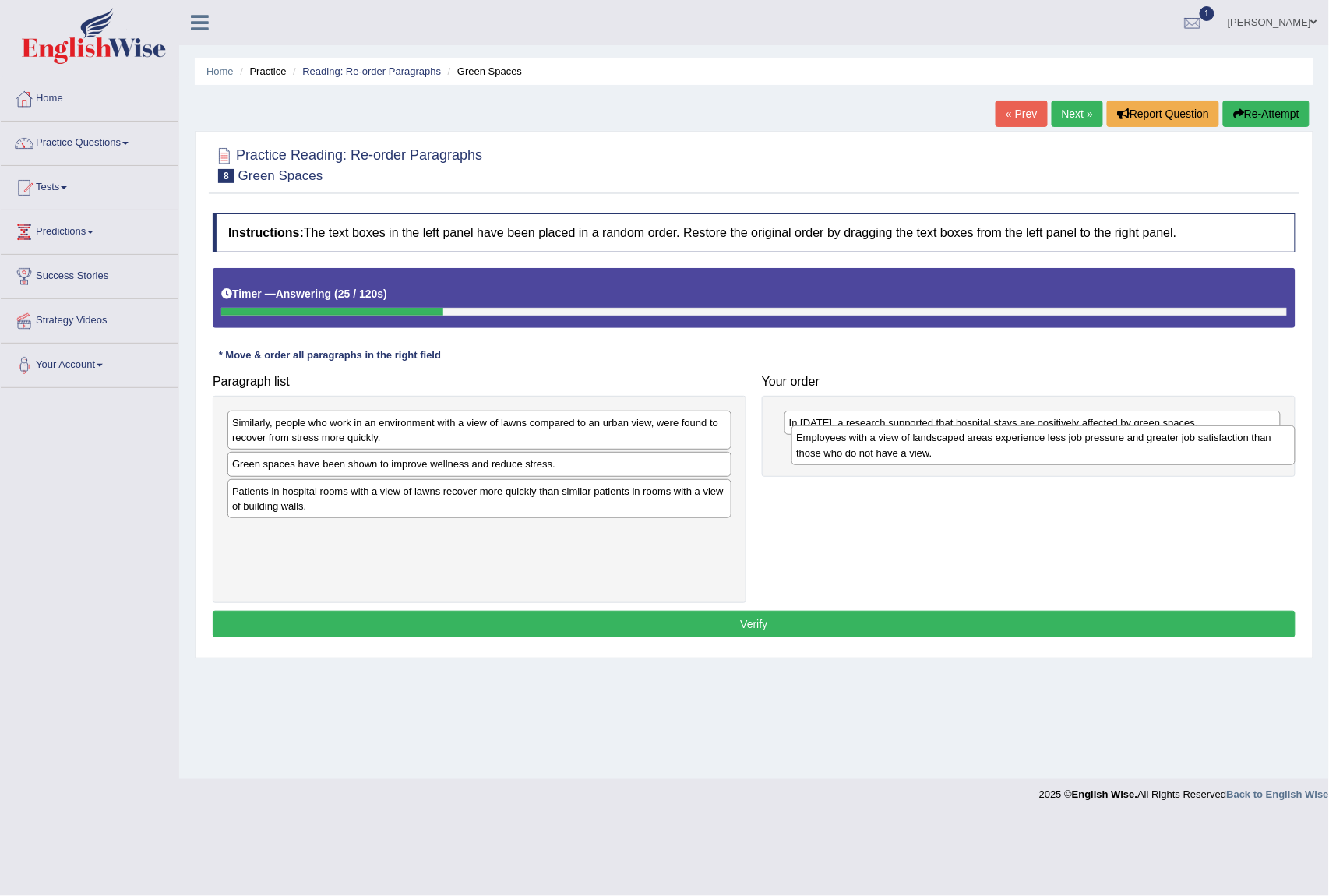
drag, startPoint x: 325, startPoint y: 437, endPoint x: 899, endPoint y: 460, distance: 574.5
click at [899, 460] on div "Employees with a view of landscaped areas experience less job pressure and grea…" at bounding box center [1043, 446] width 504 height 40
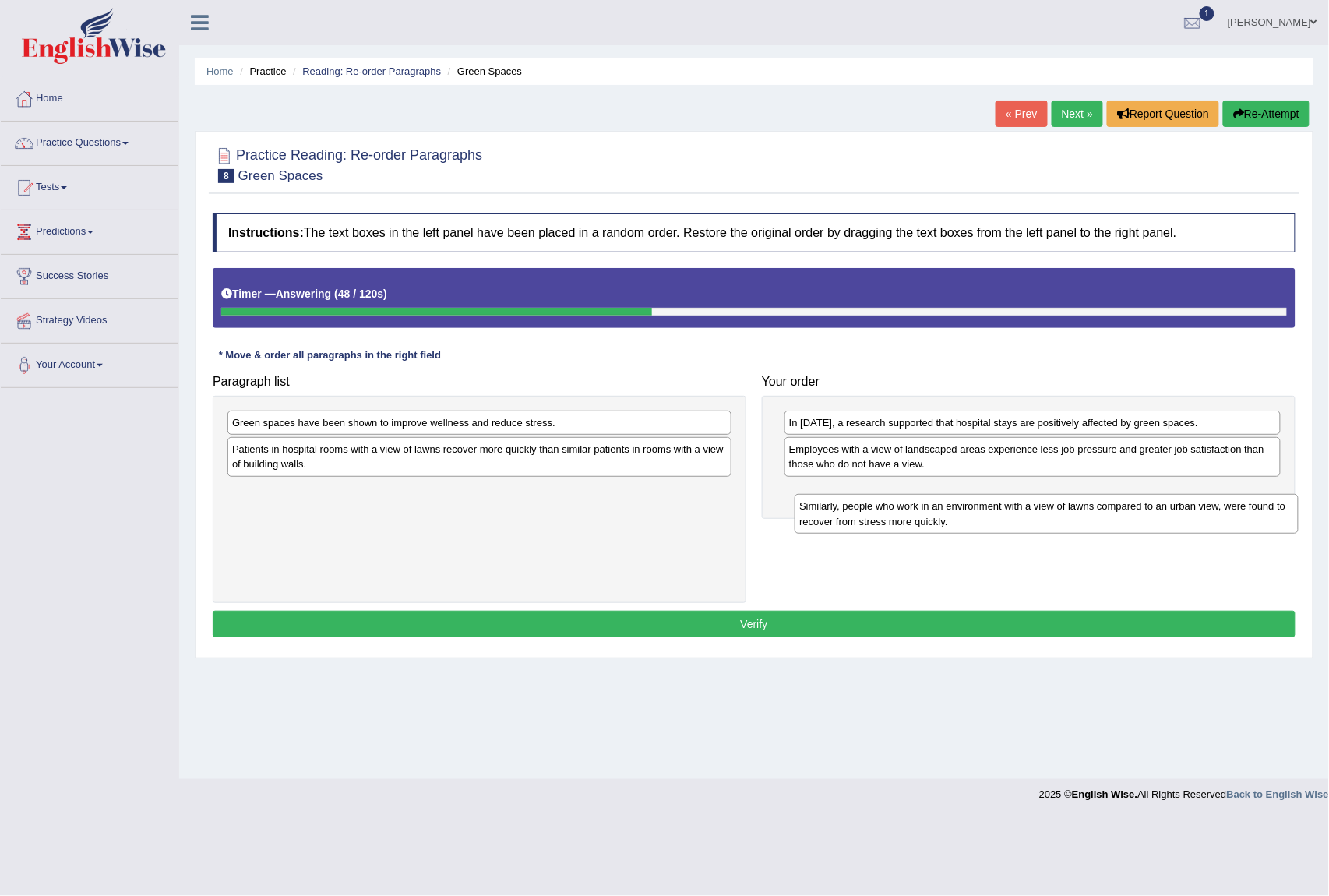
drag, startPoint x: 542, startPoint y: 434, endPoint x: 1109, endPoint y: 517, distance: 573.0
click at [1109, 517] on div "Similarly, people who work in an environment with a view of lawns compared to a…" at bounding box center [1046, 514] width 504 height 40
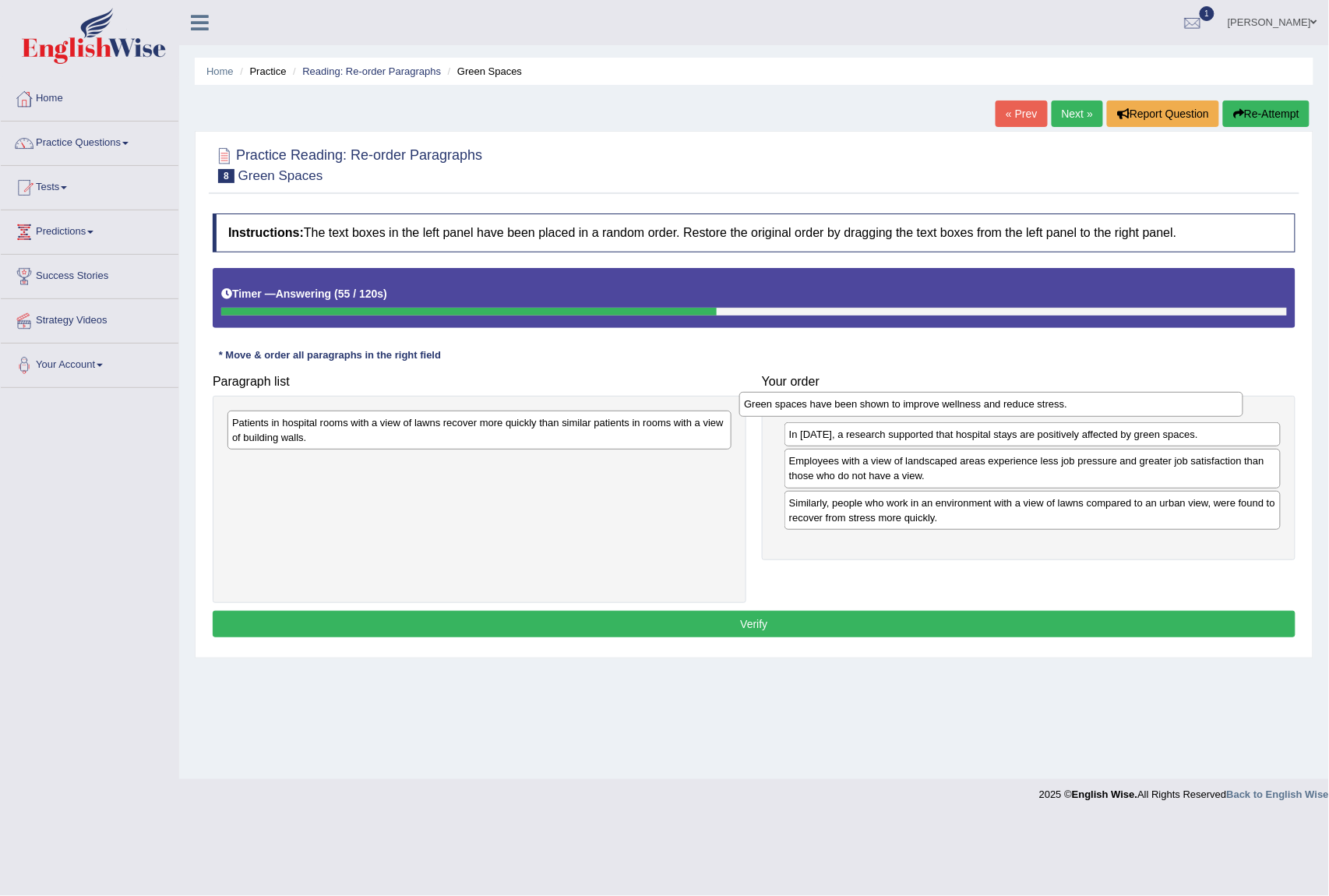
drag, startPoint x: 490, startPoint y: 431, endPoint x: 1002, endPoint y: 412, distance: 512.4
click at [1002, 412] on div "Green spaces have been shown to improve wellness and reduce stress." at bounding box center [991, 404] width 504 height 25
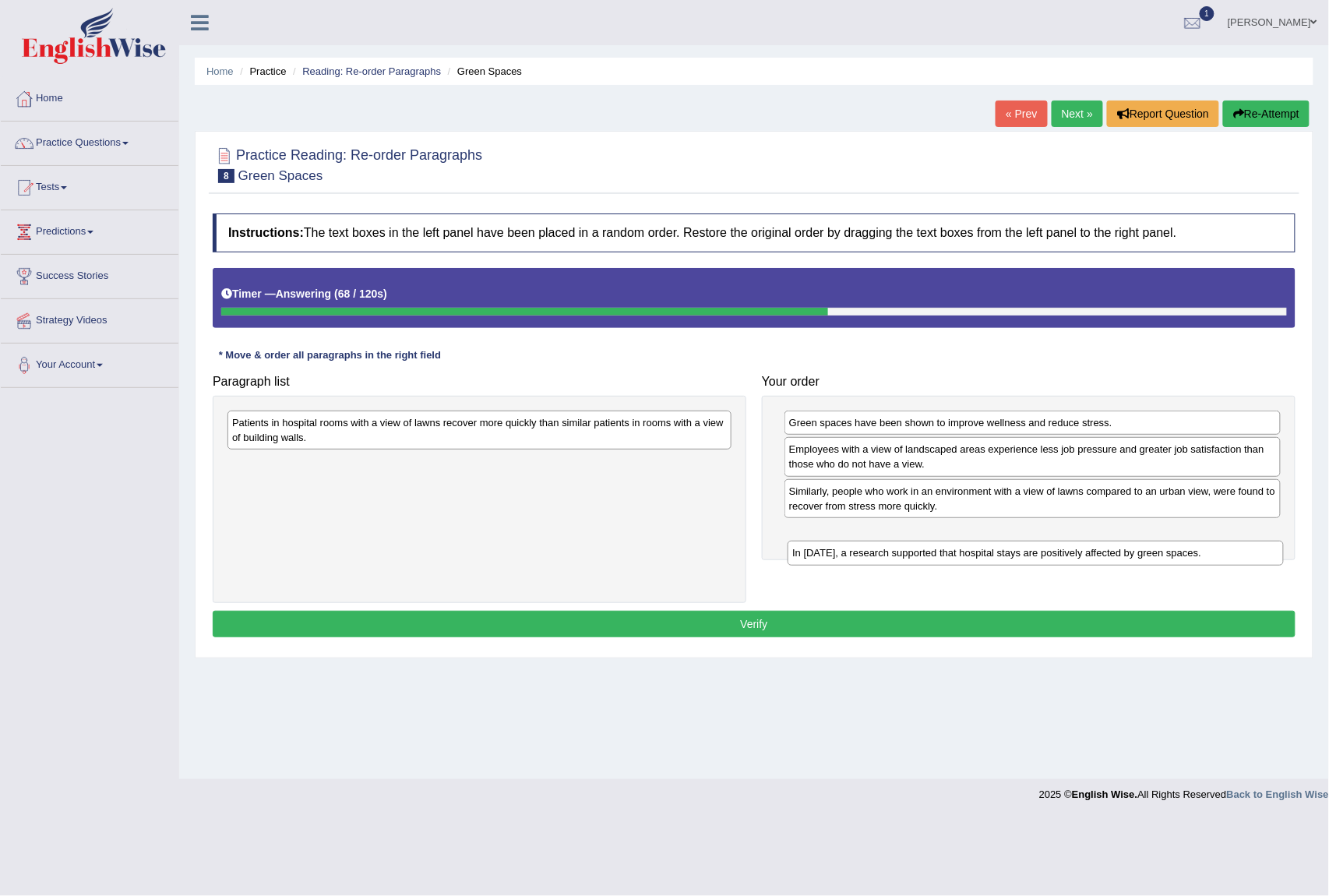
drag, startPoint x: 956, startPoint y: 457, endPoint x: 959, endPoint y: 560, distance: 103.0
click at [959, 560] on div "In 2002, a research supported that hospital stays are positively affected by gr…" at bounding box center [1035, 553] width 496 height 25
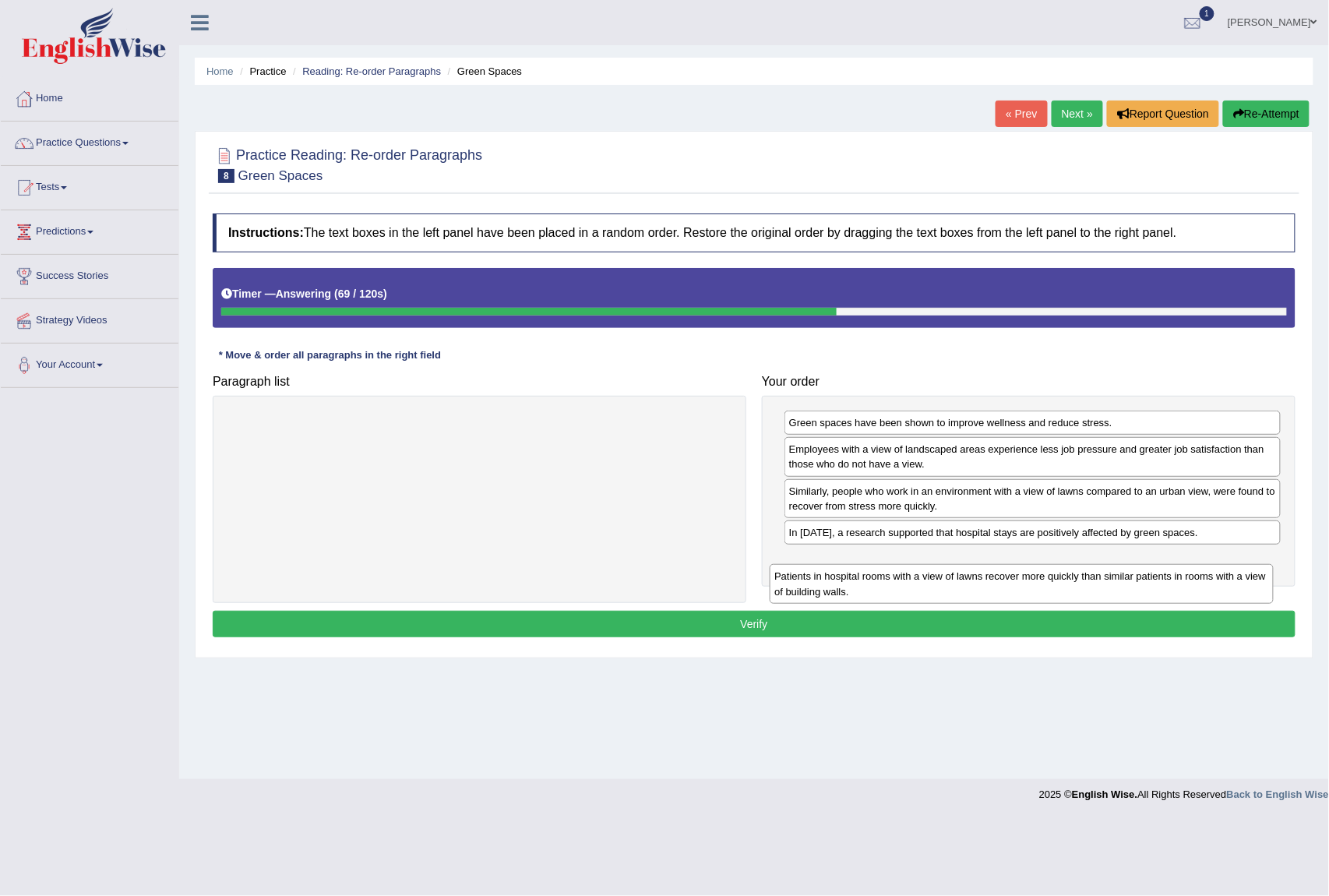
drag, startPoint x: 509, startPoint y: 433, endPoint x: 1059, endPoint y: 571, distance: 567.0
click at [1059, 571] on div "Patients in hospital rooms with a view of lawns recover more quickly than simil…" at bounding box center [1021, 584] width 504 height 40
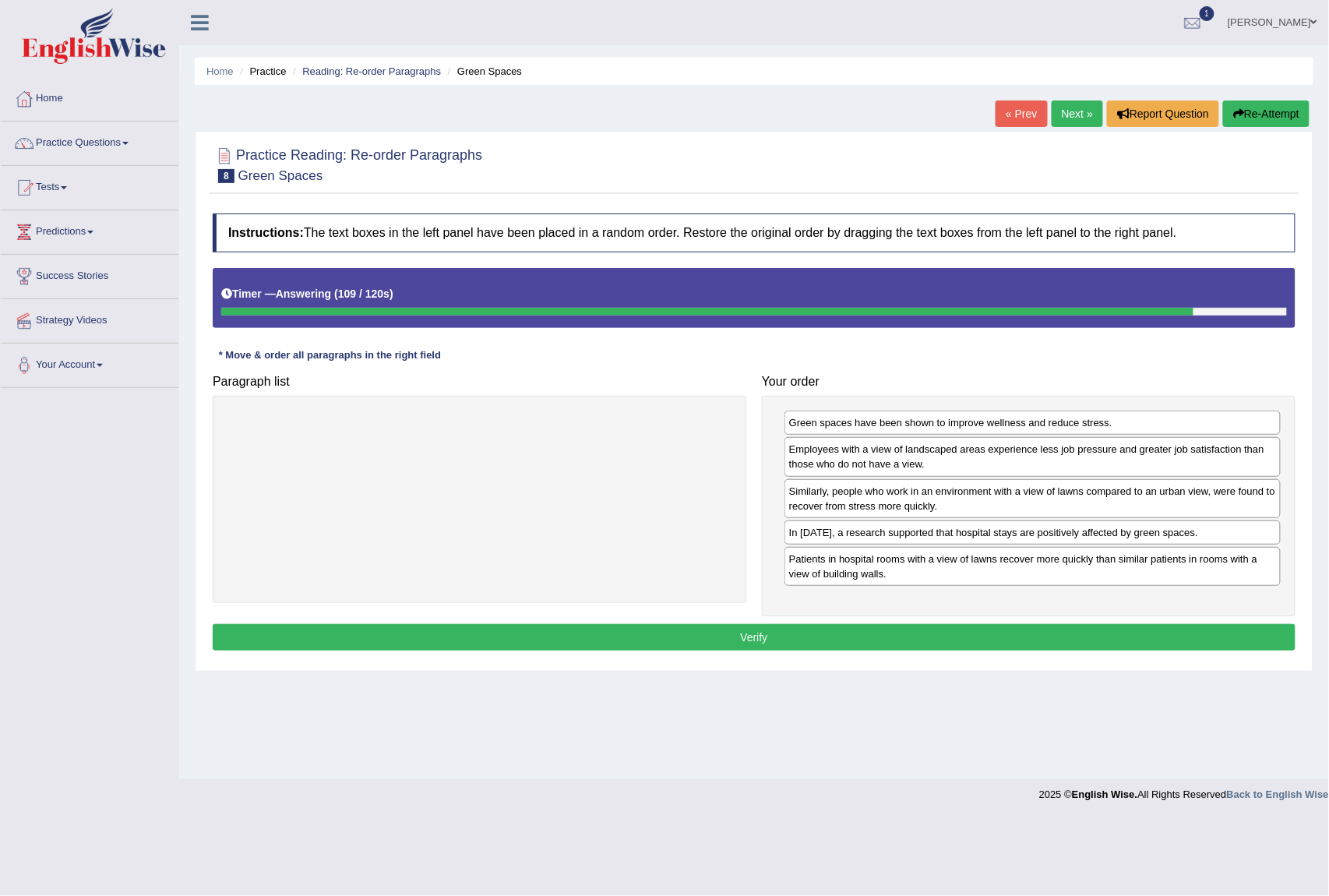
click at [737, 639] on button "Verify" at bounding box center [754, 637] width 1083 height 26
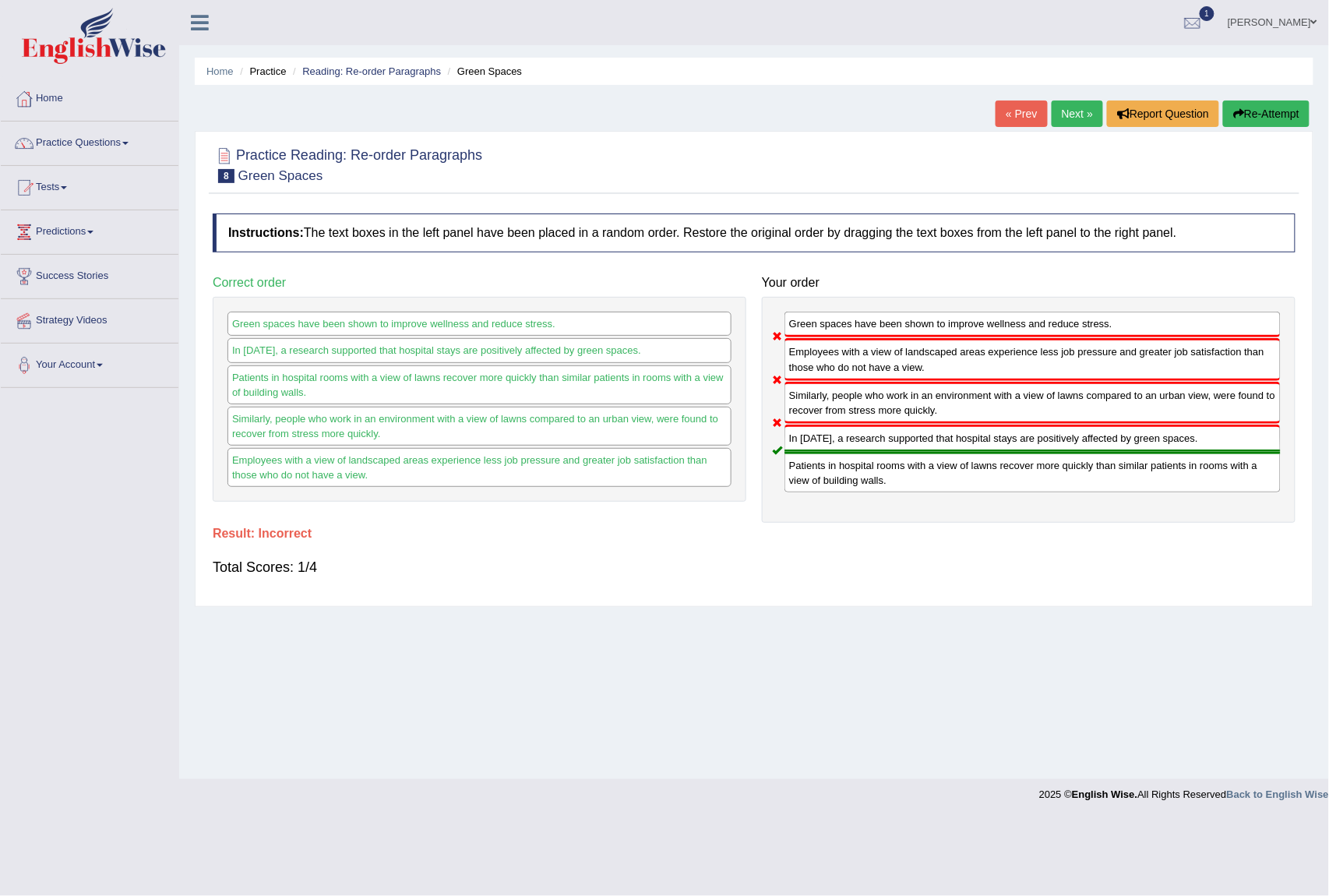
click at [1057, 125] on link "Next »" at bounding box center [1078, 113] width 52 height 26
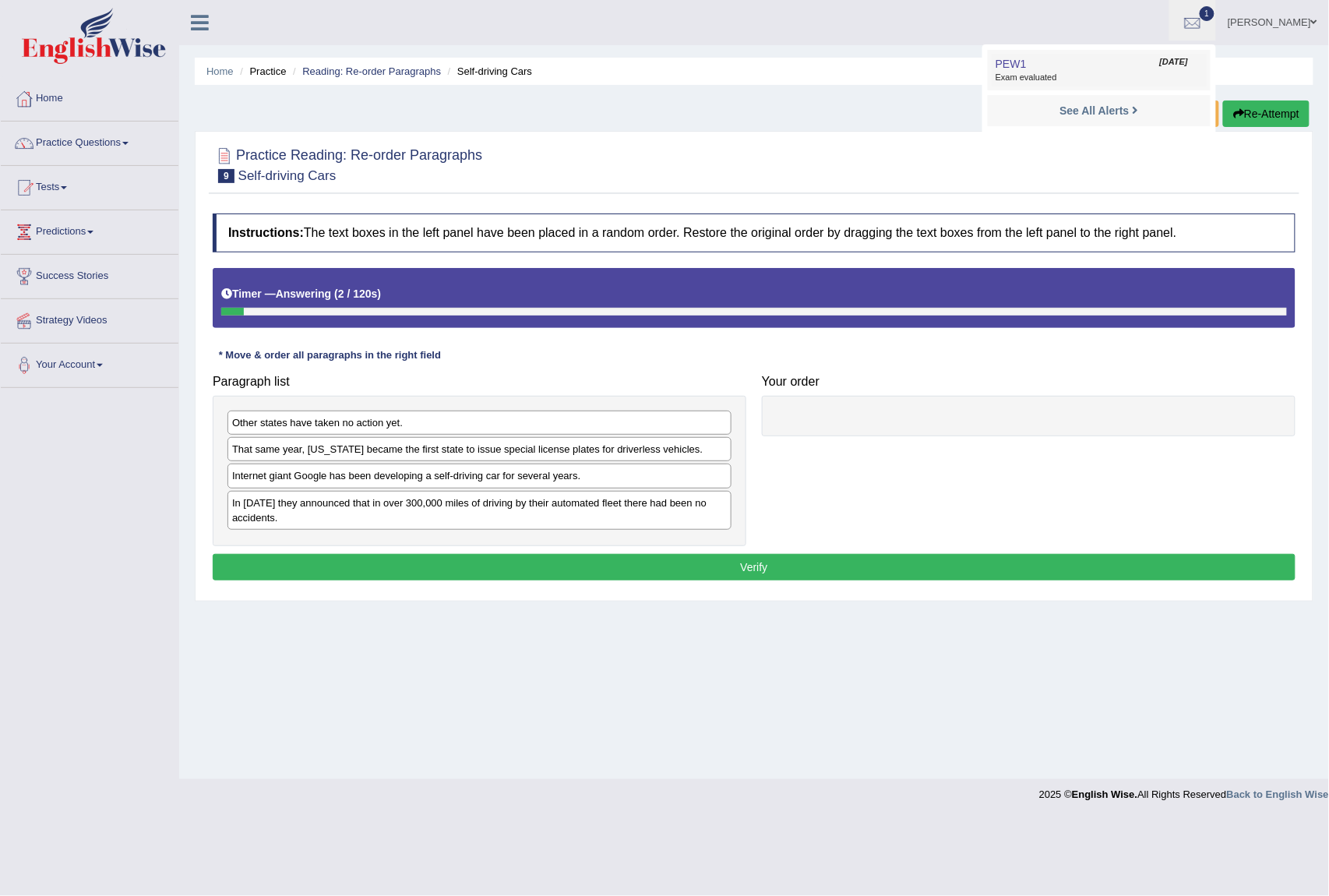
click at [1086, 75] on span "Exam evaluated" at bounding box center [1099, 78] width 207 height 13
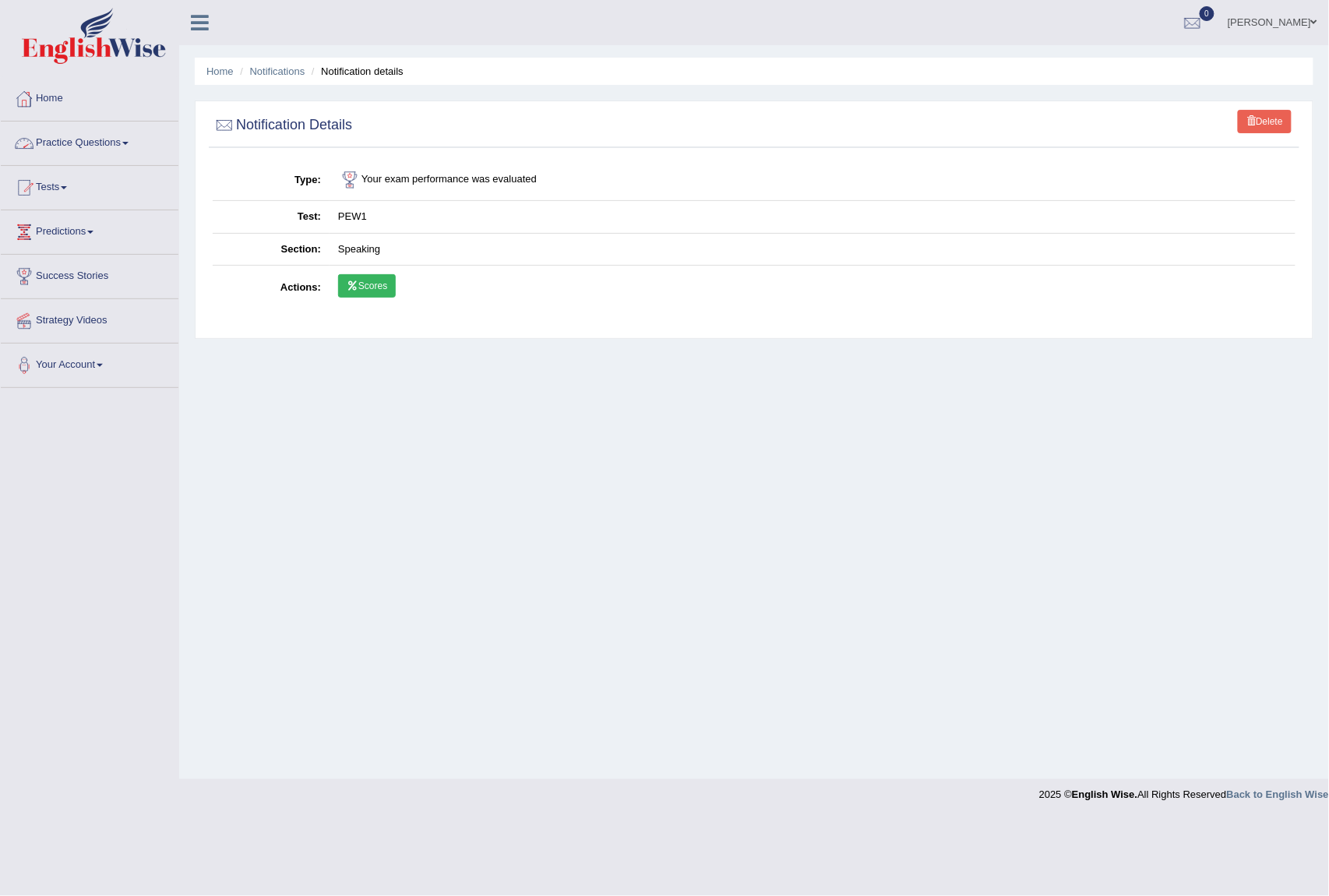
click at [115, 144] on link "Practice Questions" at bounding box center [90, 140] width 178 height 39
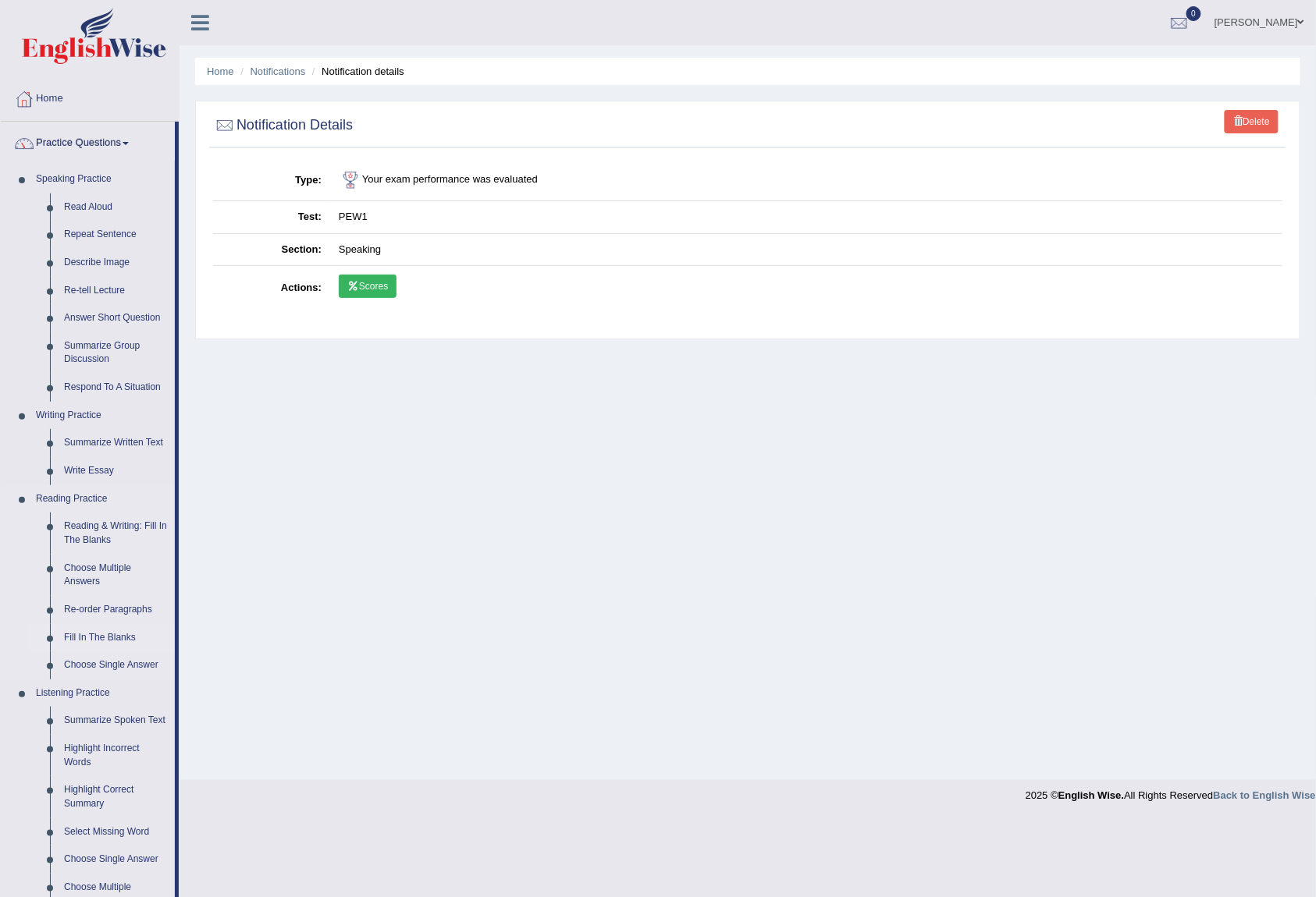
click at [110, 638] on link "Fill In The Blanks" at bounding box center [116, 637] width 118 height 28
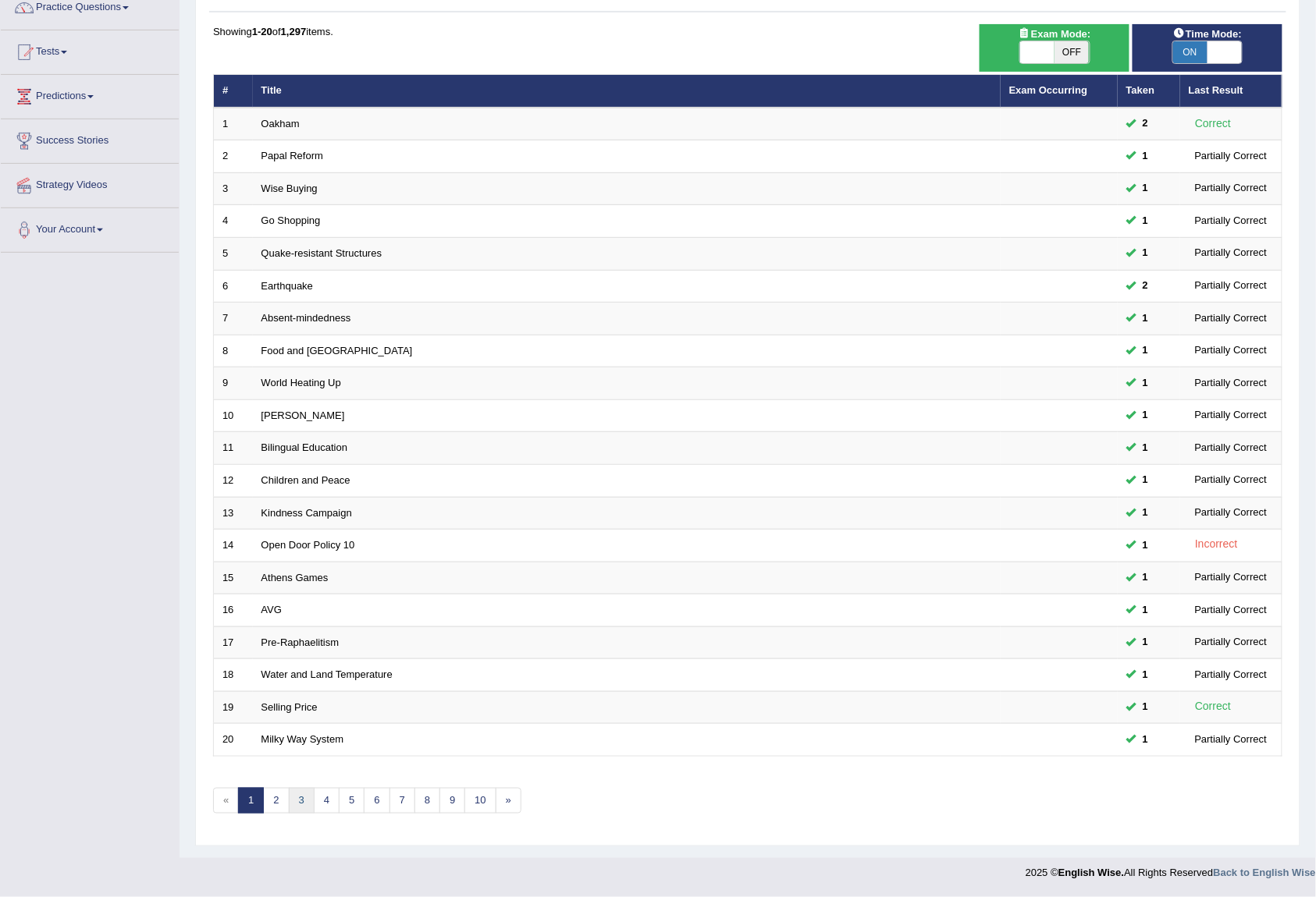
click at [307, 802] on link "3" at bounding box center [302, 801] width 25 height 25
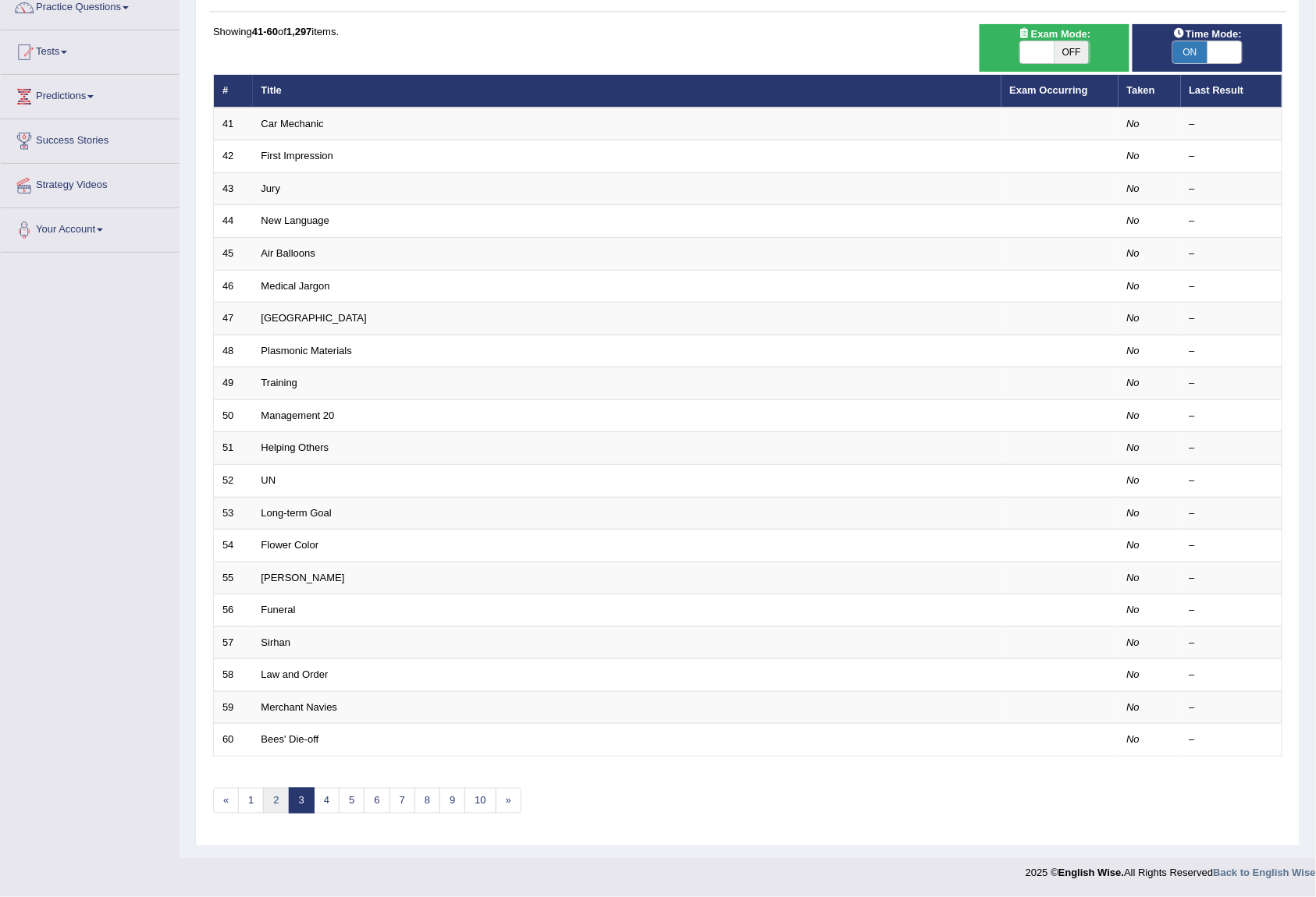
click at [275, 806] on link "2" at bounding box center [276, 801] width 25 height 25
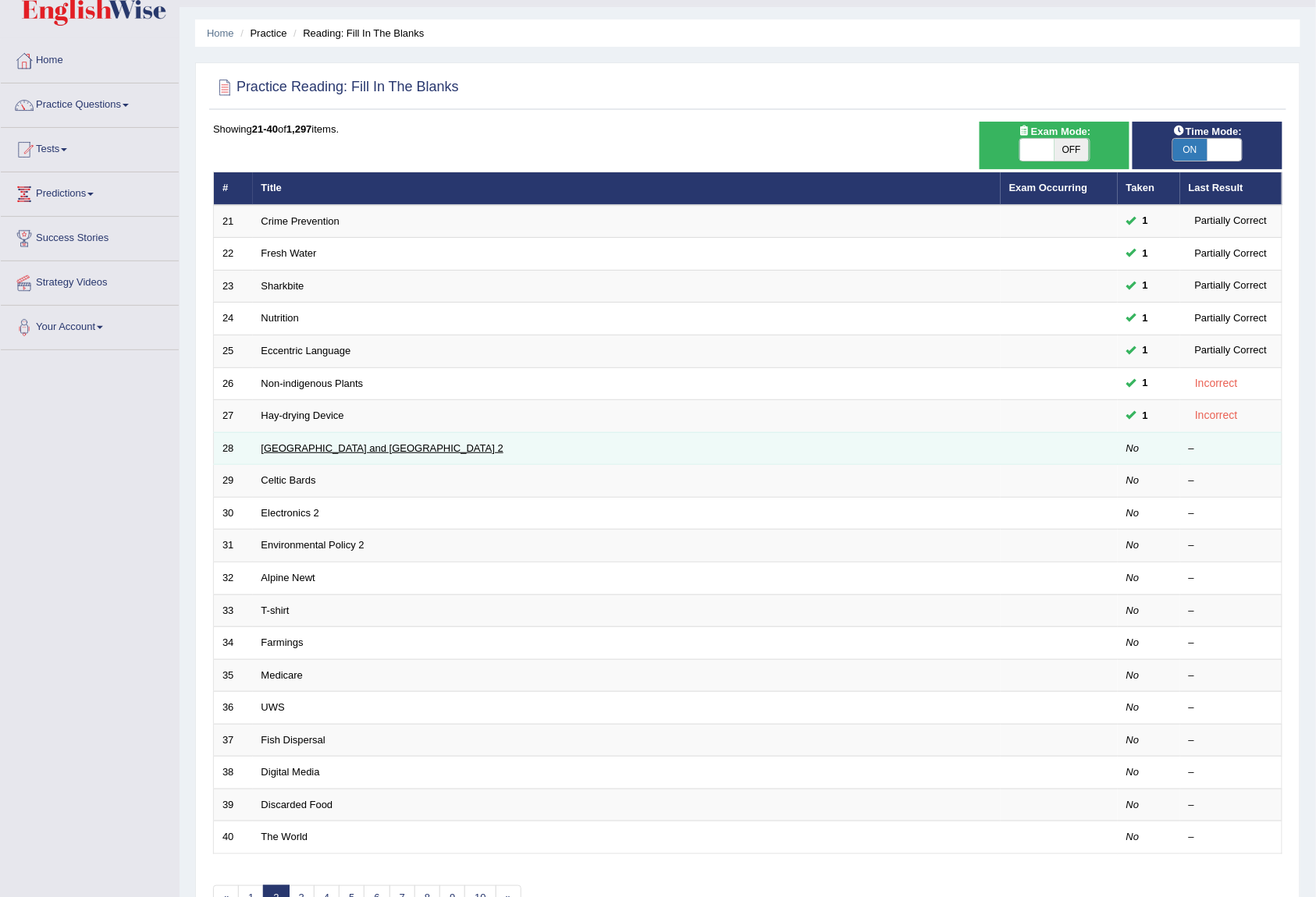
click at [291, 447] on link "[GEOGRAPHIC_DATA] and [GEOGRAPHIC_DATA] 2" at bounding box center [382, 448] width 242 height 12
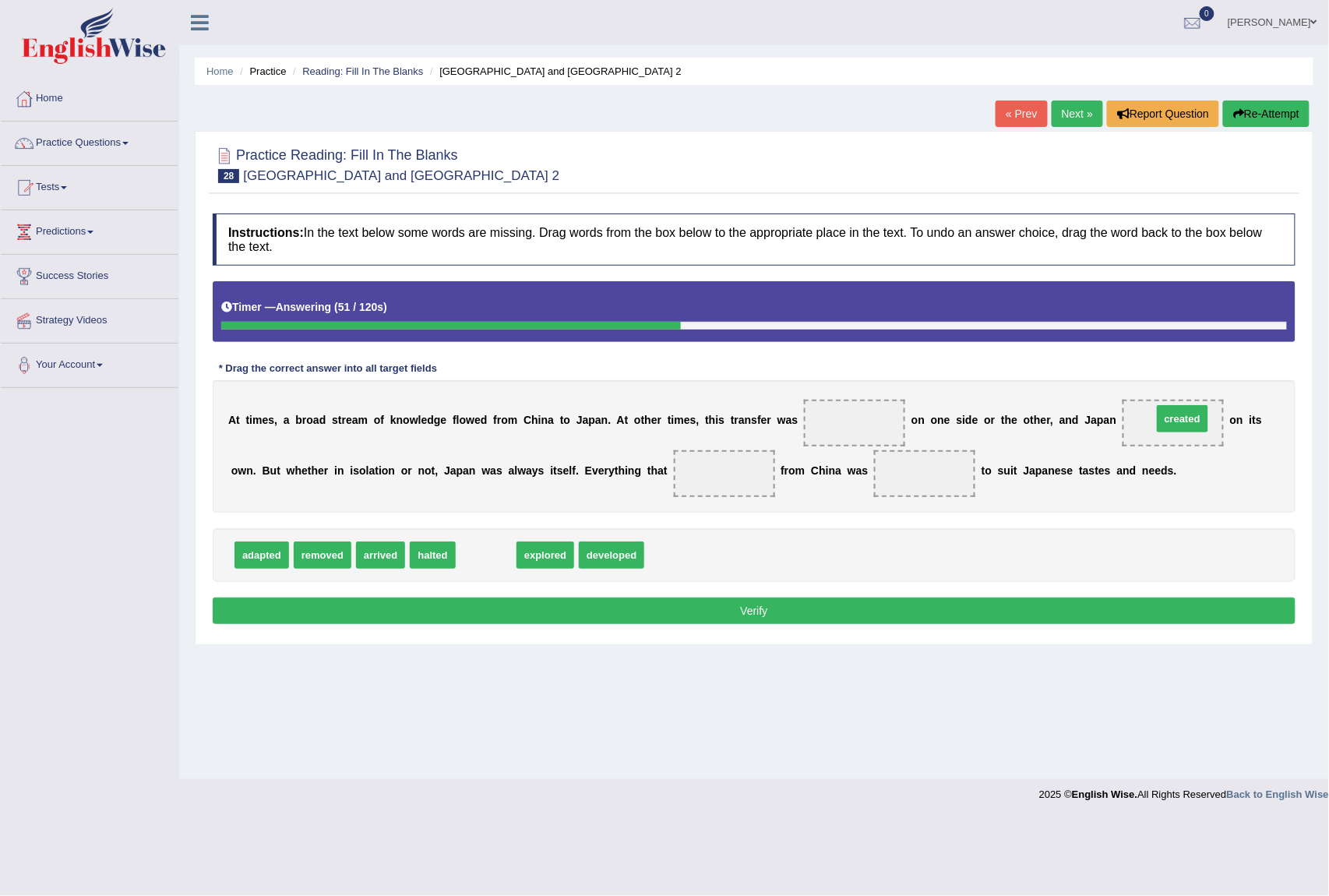
drag, startPoint x: 494, startPoint y: 556, endPoint x: 1191, endPoint y: 419, distance: 710.3
drag, startPoint x: 899, startPoint y: 527, endPoint x: 630, endPoint y: 546, distance: 269.7
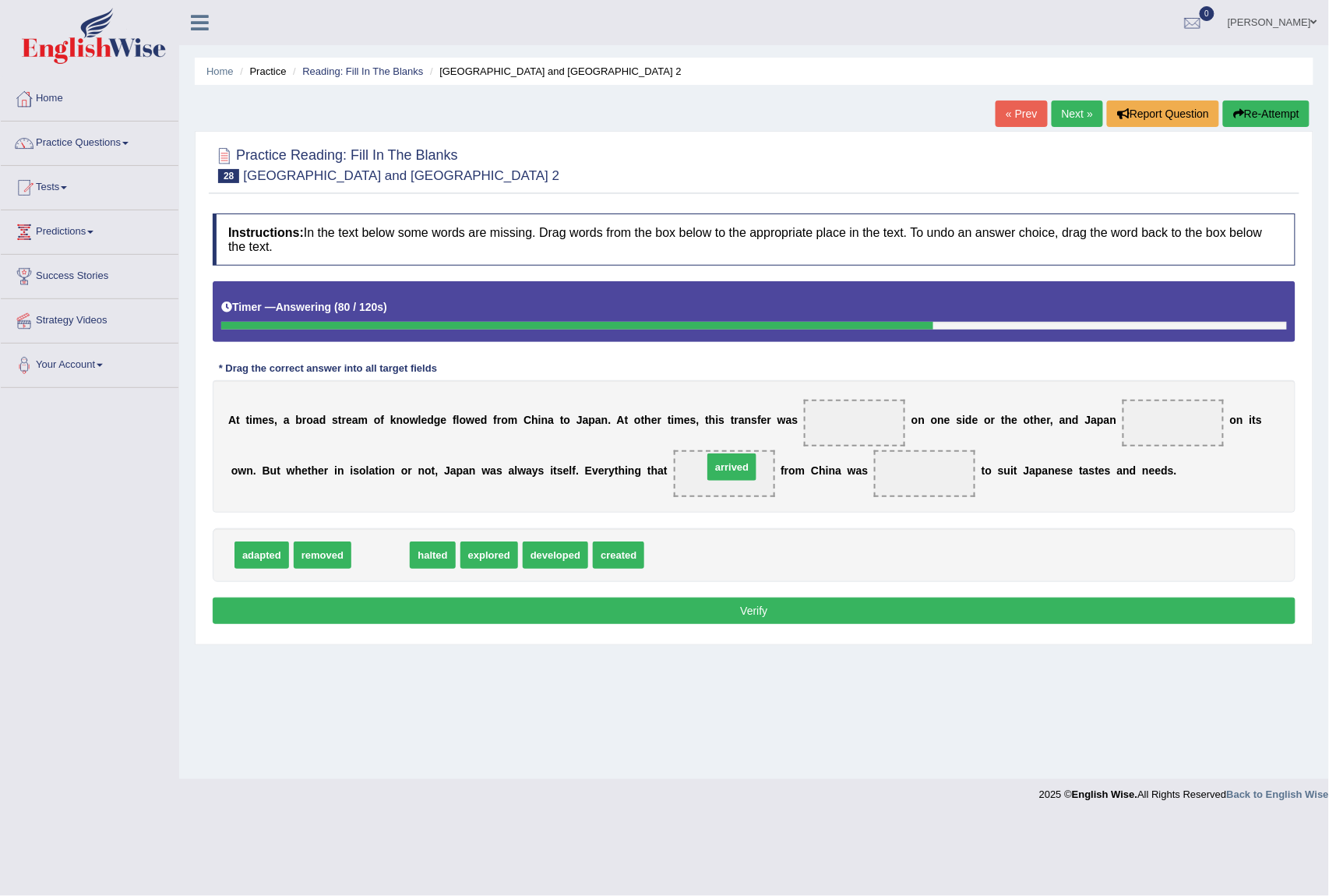
drag, startPoint x: 369, startPoint y: 560, endPoint x: 720, endPoint y: 472, distance: 361.9
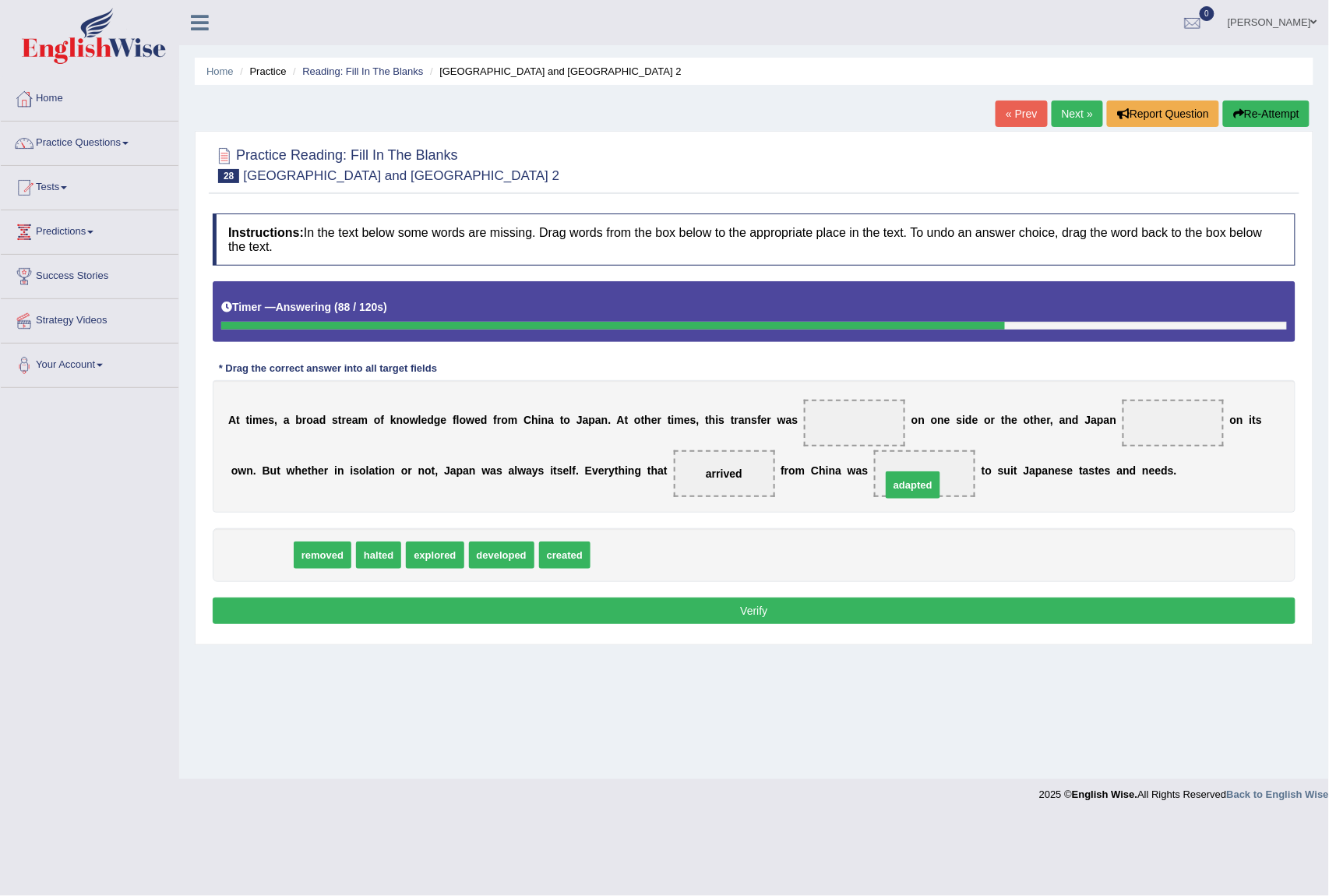
drag, startPoint x: 249, startPoint y: 552, endPoint x: 901, endPoint y: 481, distance: 655.9
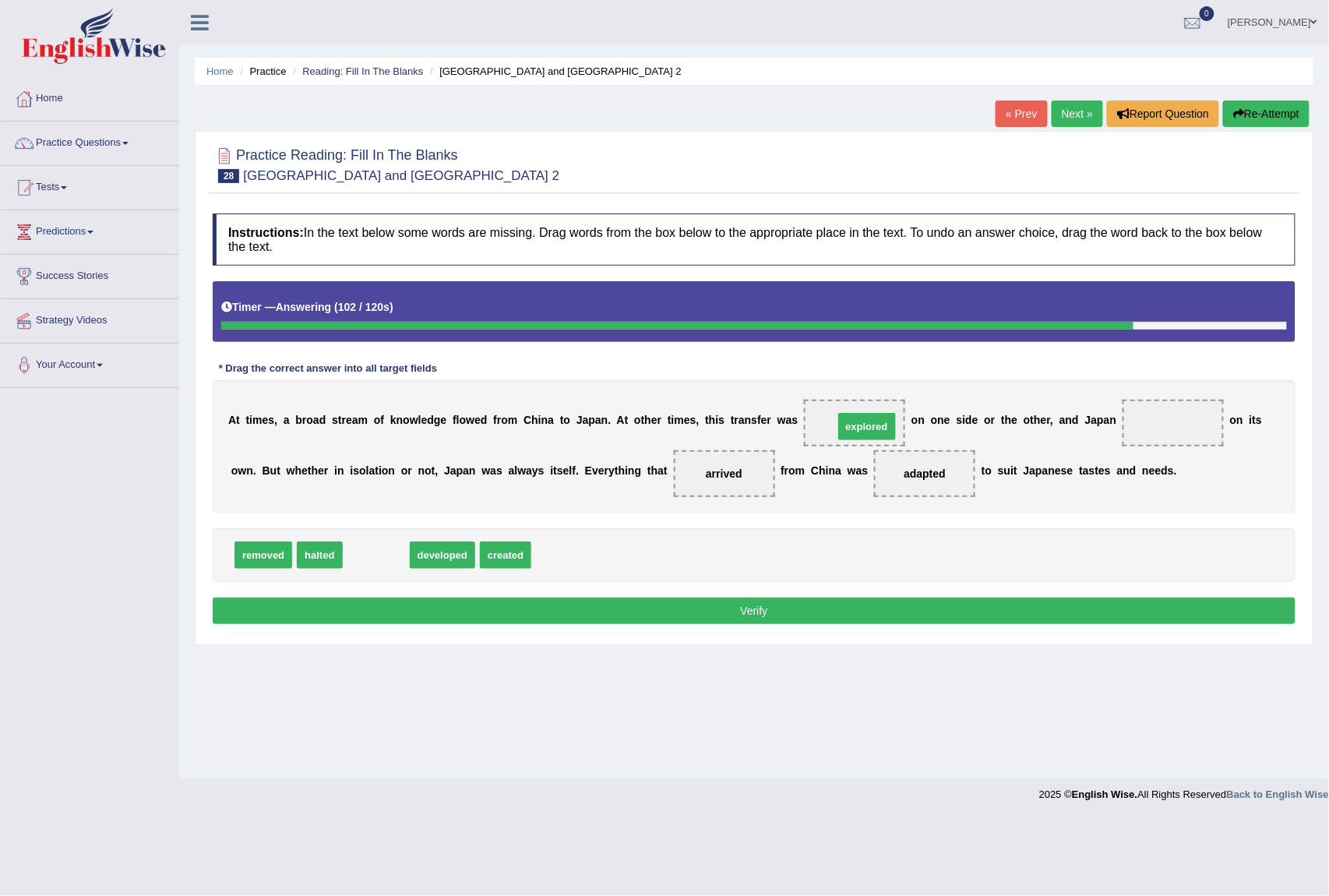
drag, startPoint x: 368, startPoint y: 562, endPoint x: 859, endPoint y: 434, distance: 507.4
drag, startPoint x: 396, startPoint y: 559, endPoint x: 1194, endPoint y: 441, distance: 806.7
drag, startPoint x: 871, startPoint y: 425, endPoint x: 387, endPoint y: 564, distance: 503.6
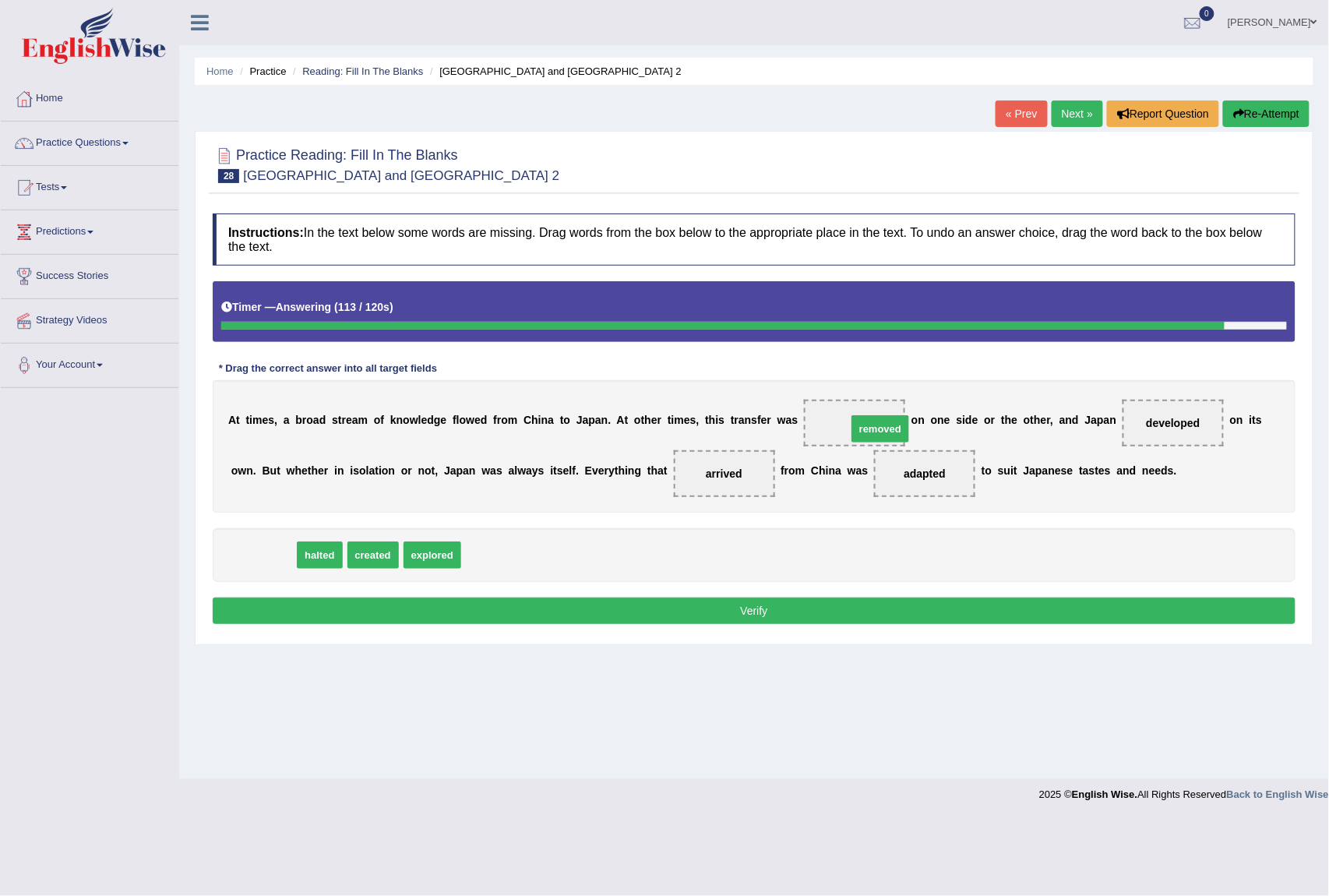
drag, startPoint x: 250, startPoint y: 557, endPoint x: 867, endPoint y: 431, distance: 629.7
click at [1049, 603] on button "Verify" at bounding box center [754, 611] width 1083 height 26
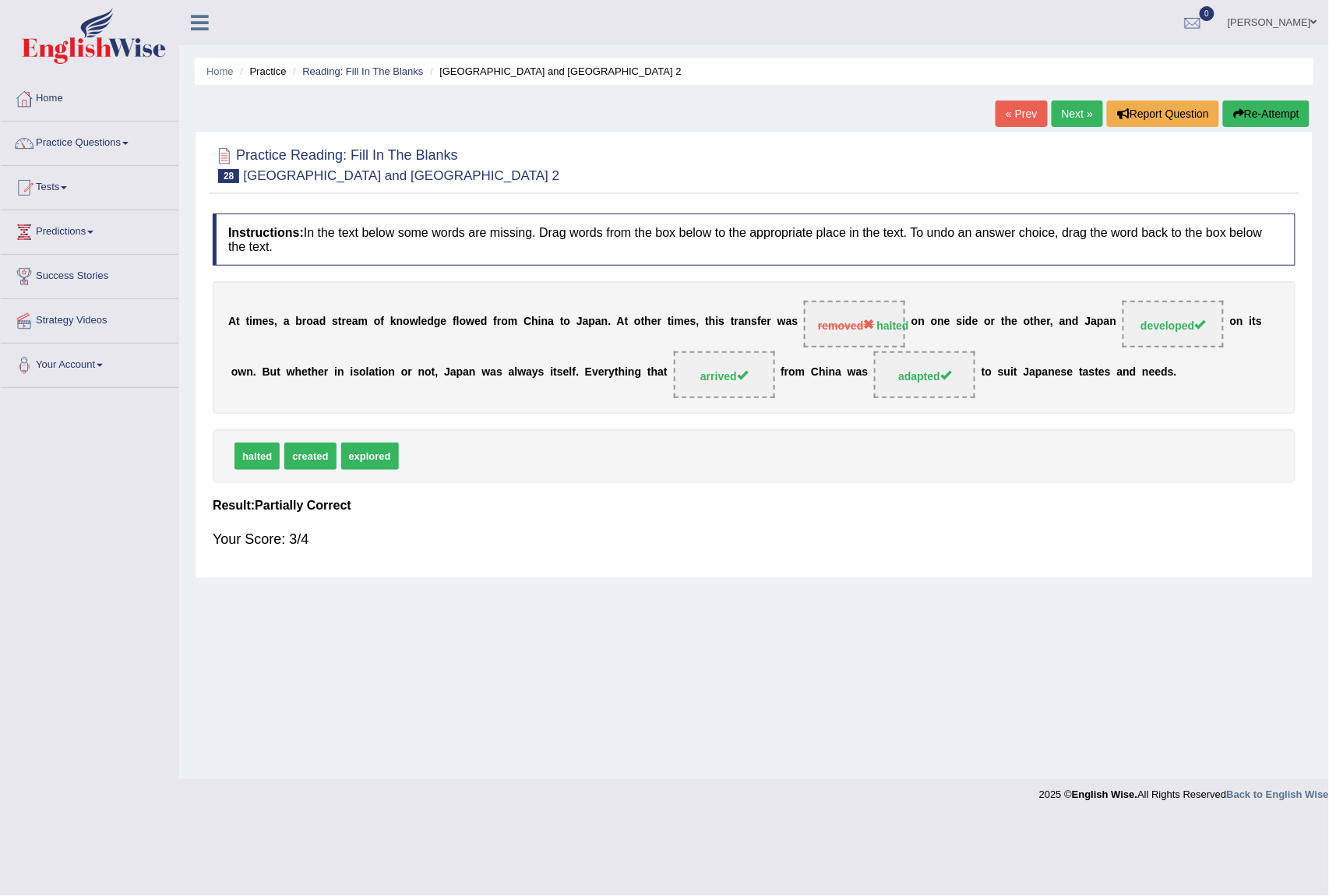
click at [1070, 118] on link "Next »" at bounding box center [1078, 113] width 52 height 26
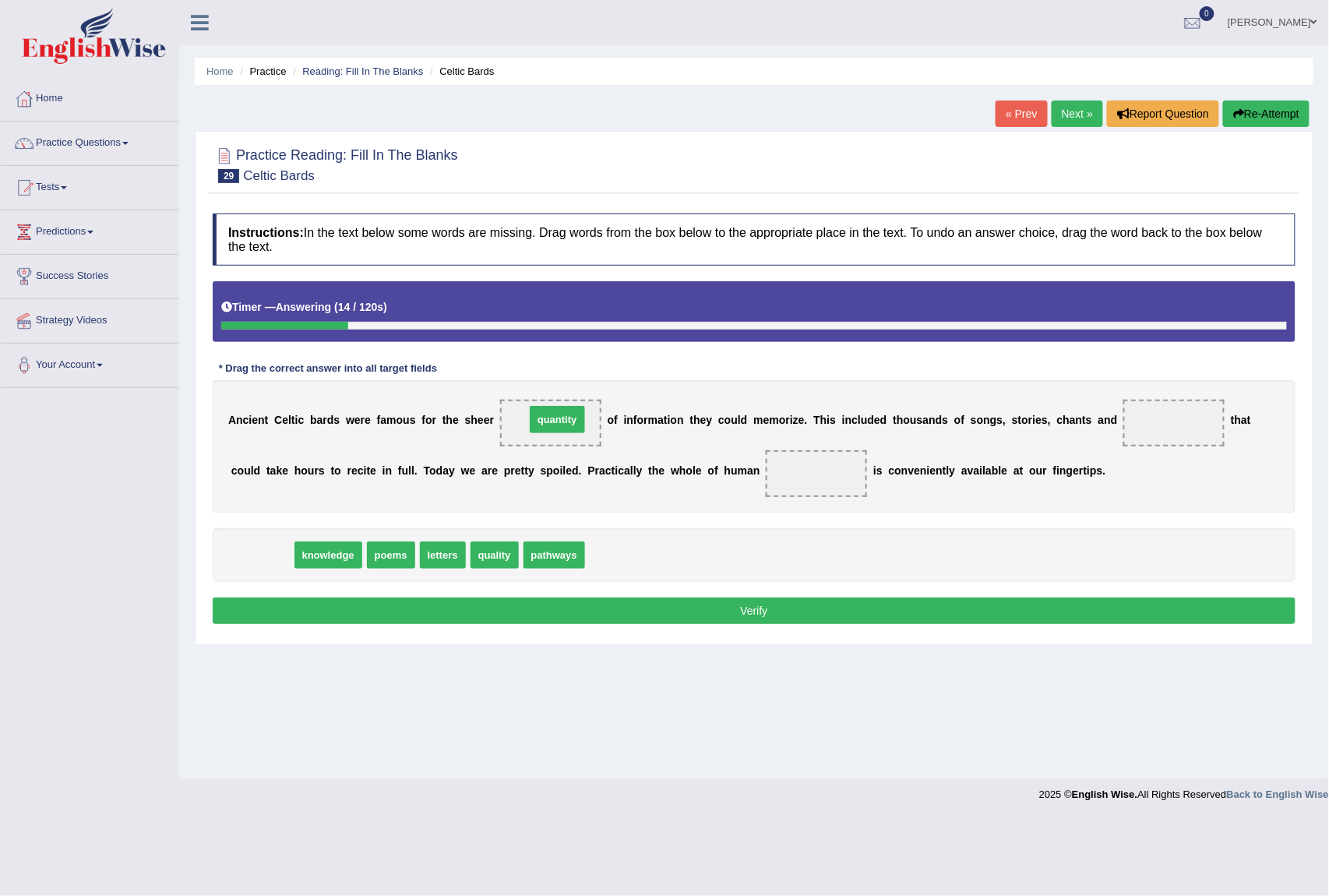
drag, startPoint x: 270, startPoint y: 558, endPoint x: 565, endPoint y: 423, distance: 324.4
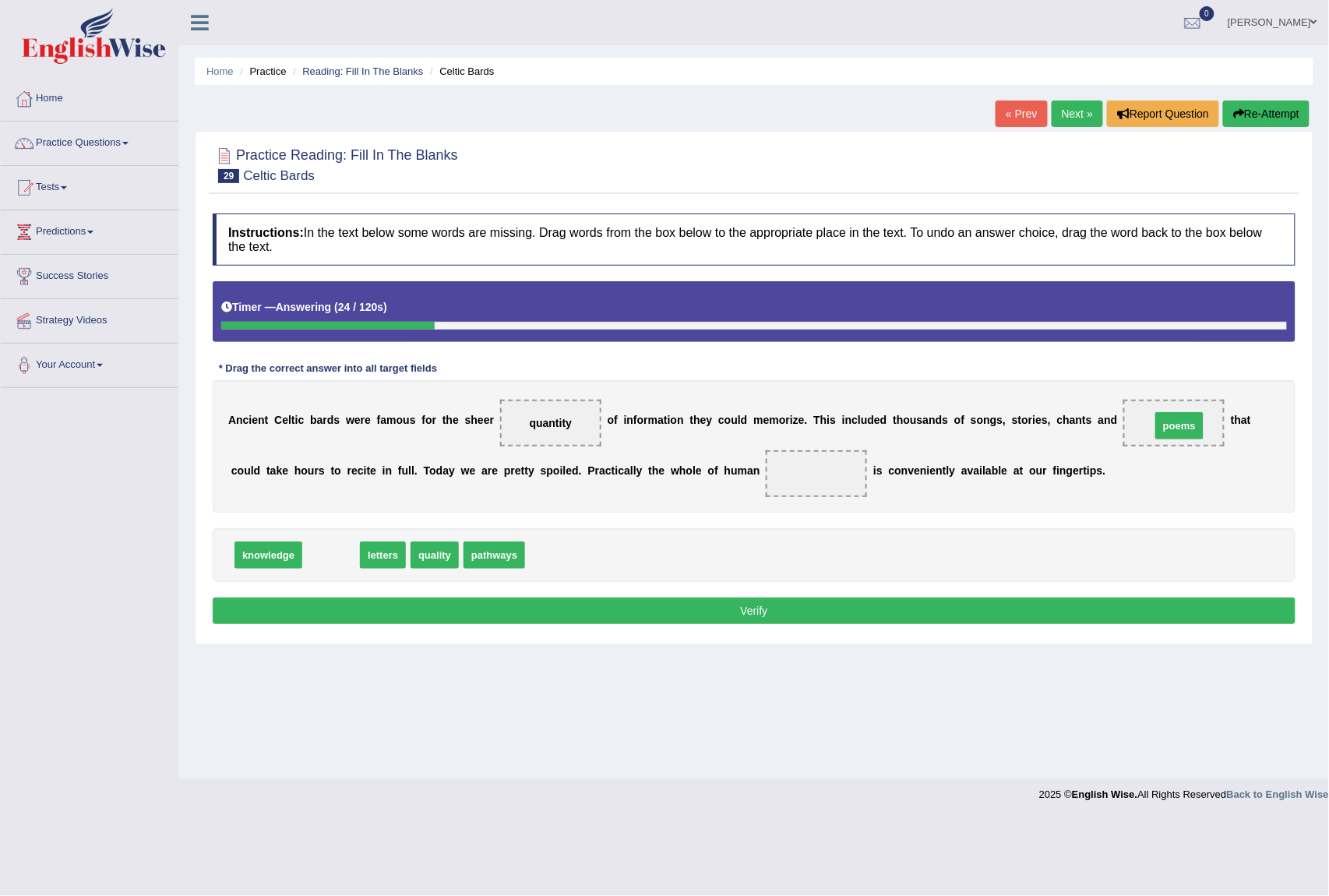
drag, startPoint x: 337, startPoint y: 562, endPoint x: 1179, endPoint y: 430, distance: 852.3
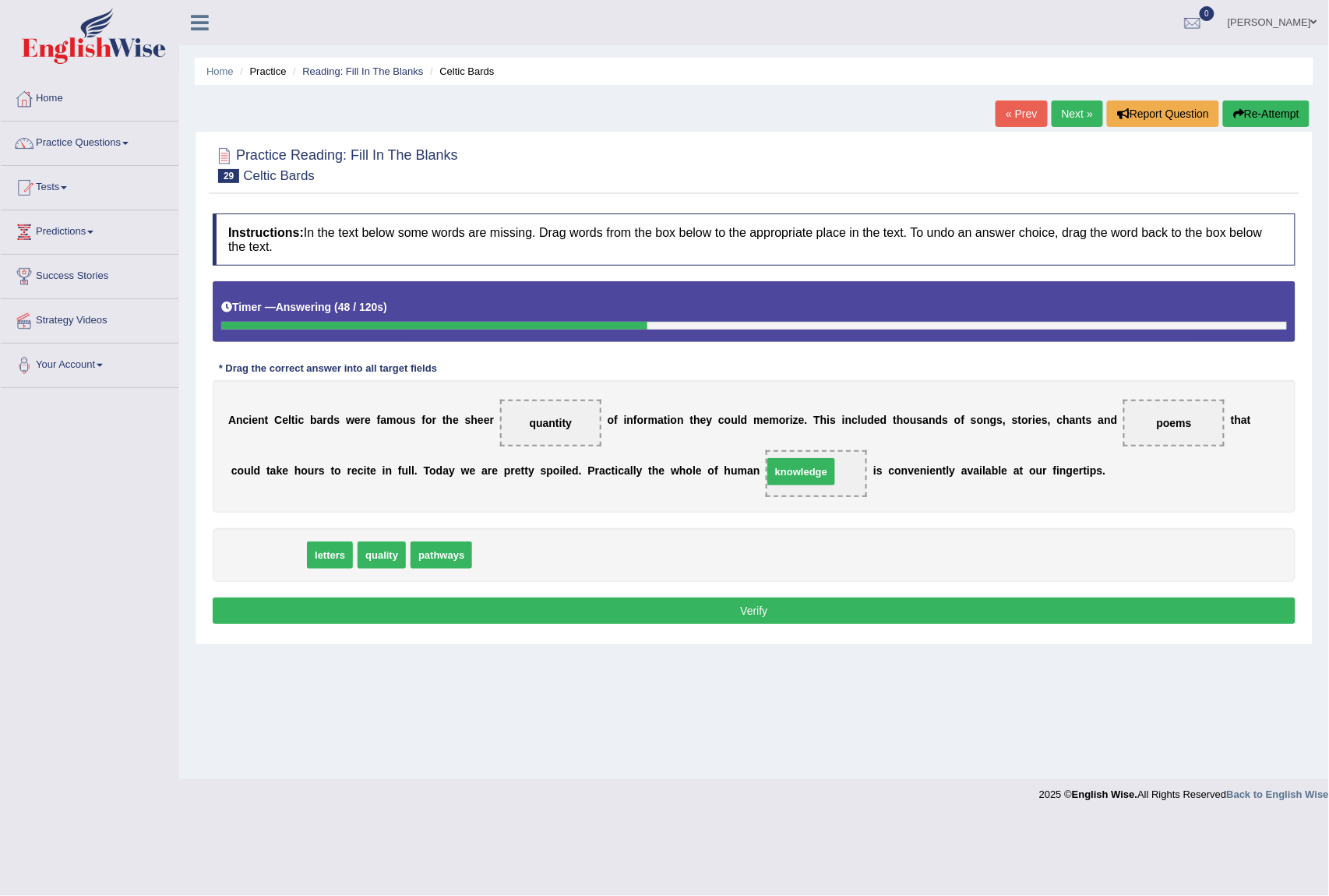
drag, startPoint x: 260, startPoint y: 559, endPoint x: 793, endPoint y: 475, distance: 539.6
click at [809, 607] on button "Verify" at bounding box center [754, 611] width 1083 height 26
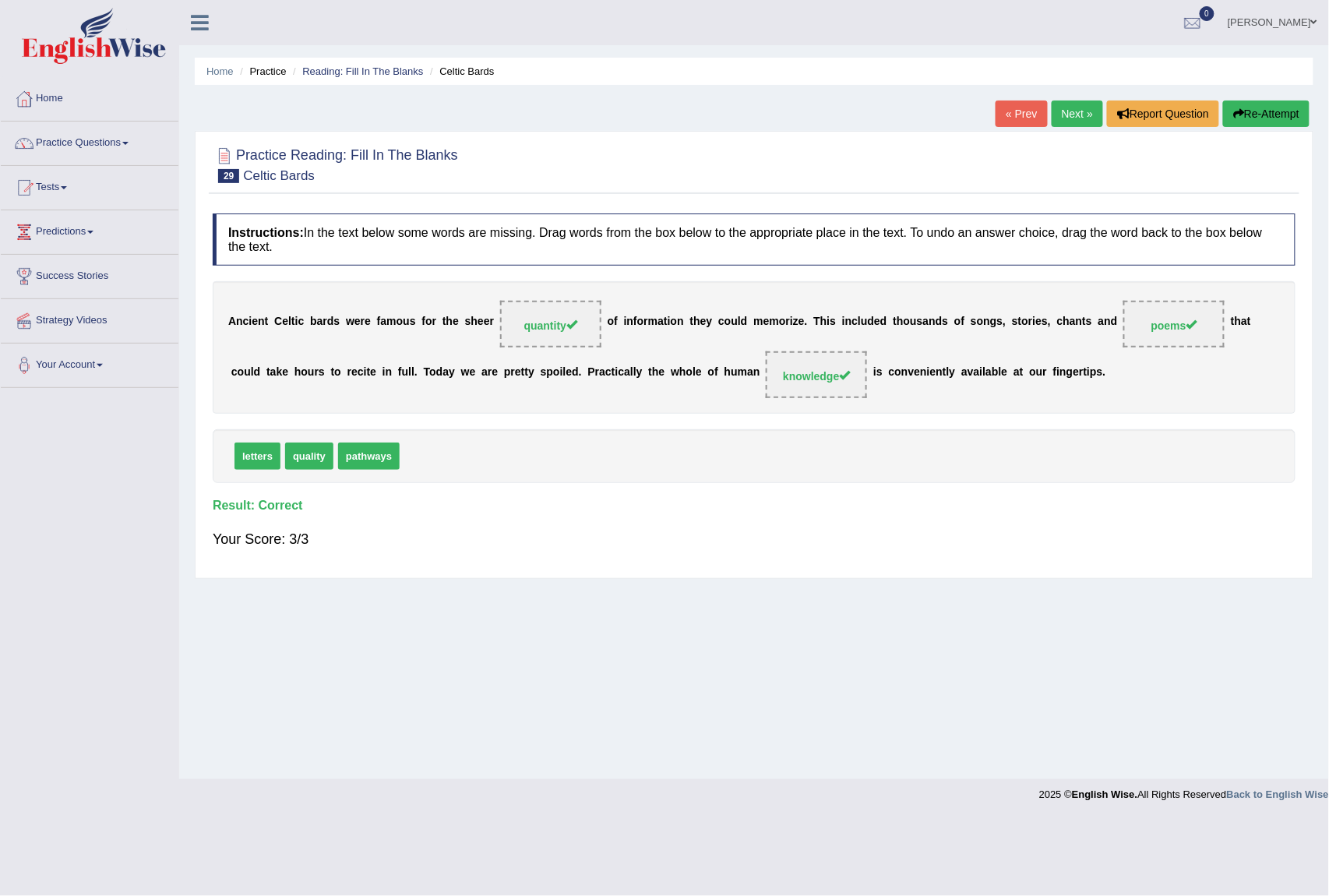
click at [1058, 113] on link "Next »" at bounding box center [1078, 113] width 52 height 26
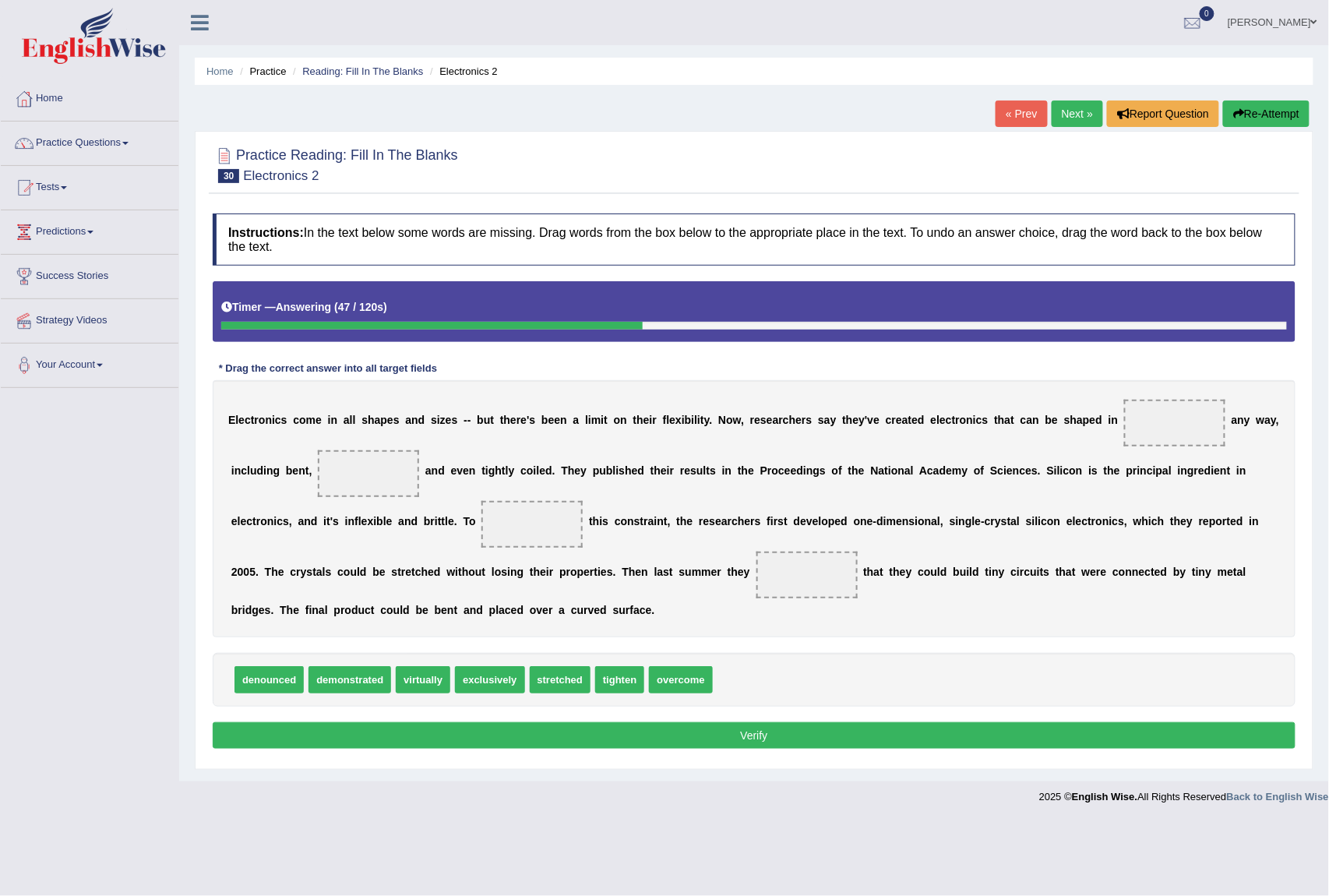
click at [128, 592] on div "Toggle navigation Home Practice Questions Speaking Practice Read Aloud Repeat S…" at bounding box center [664, 406] width 1329 height 813
click at [726, 599] on div "E l e c t r o n i c s c o m e i n a l l s h a p e s a n d s i z e s - - b u t t…" at bounding box center [754, 509] width 1083 height 257
drag, startPoint x: 350, startPoint y: 680, endPoint x: 814, endPoint y: 574, distance: 476.0
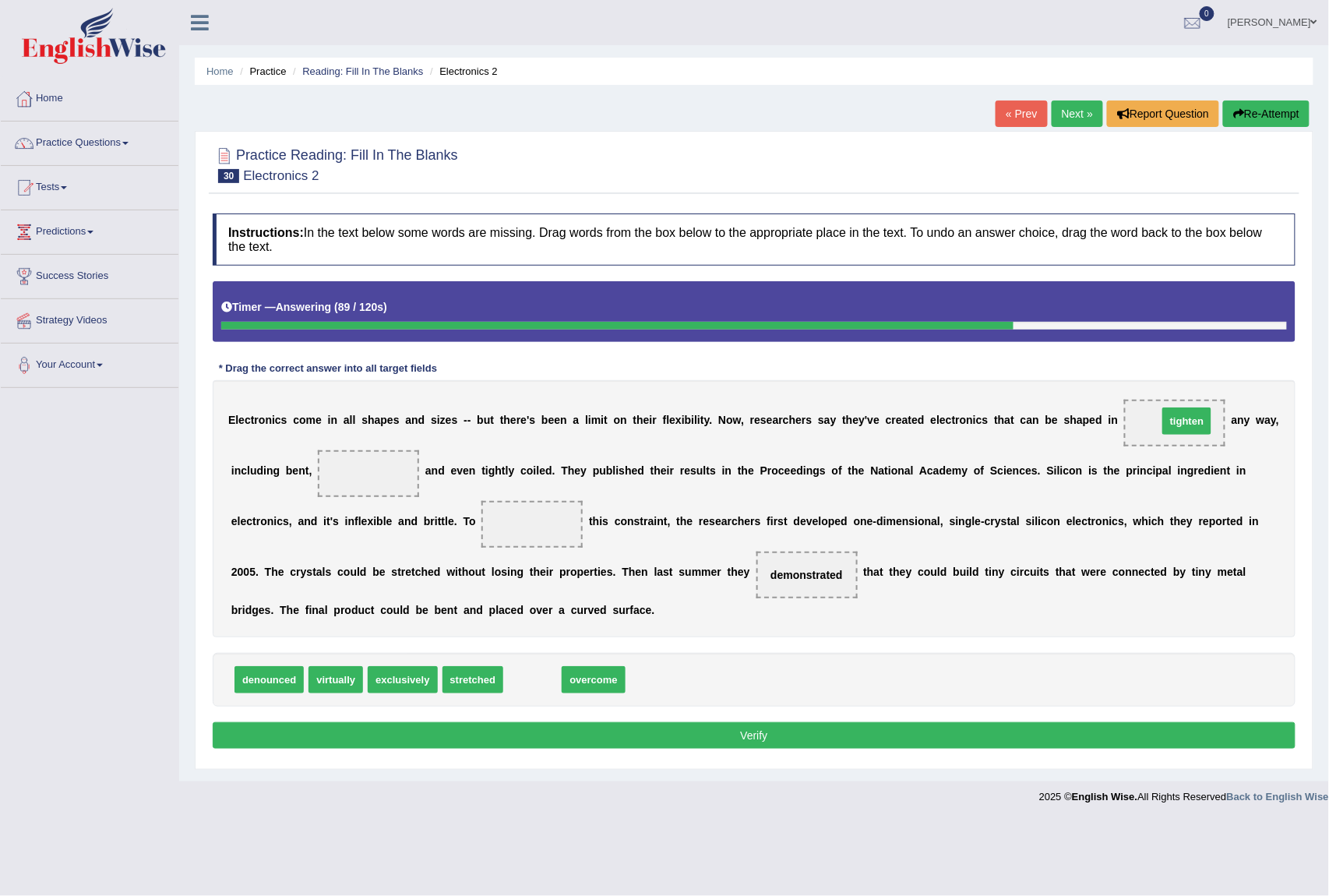
drag, startPoint x: 541, startPoint y: 687, endPoint x: 1195, endPoint y: 428, distance: 703.4
click at [188, 611] on div "Home Practice Reading: Fill In The Blanks Electronics 2 « Prev Next » Report Qu…" at bounding box center [754, 391] width 1150 height 782
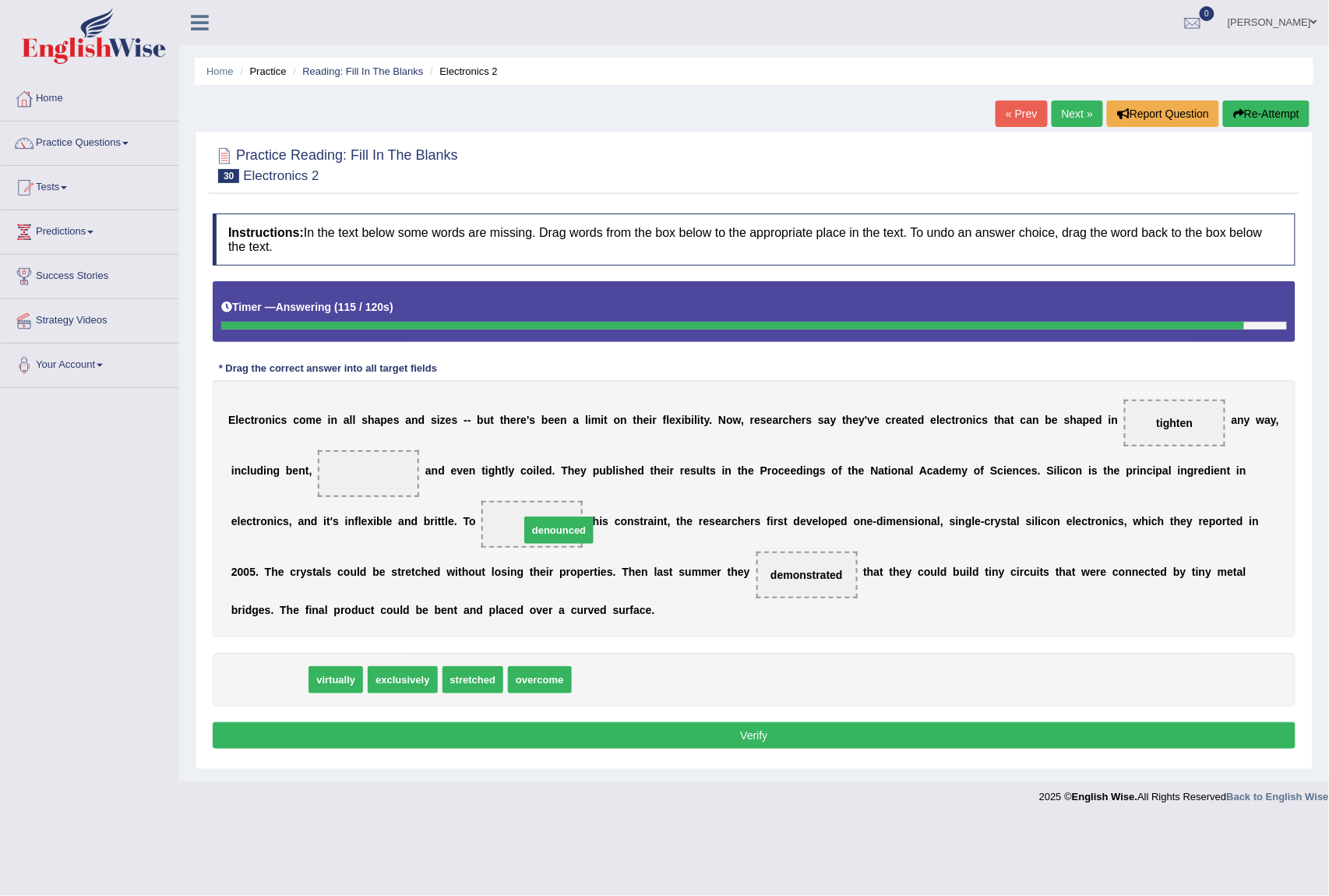
drag, startPoint x: 269, startPoint y: 690, endPoint x: 558, endPoint y: 538, distance: 326.5
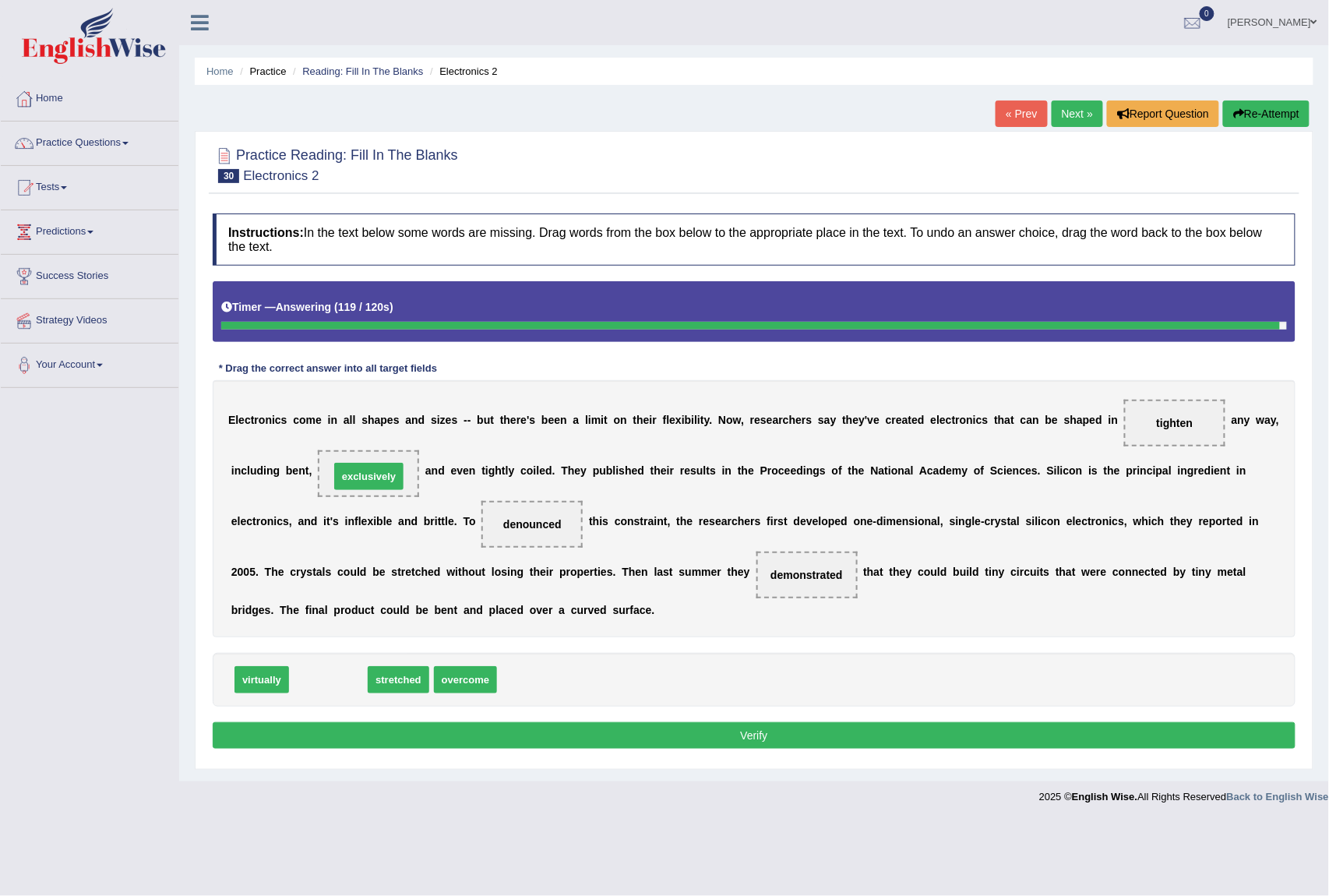
drag, startPoint x: 327, startPoint y: 680, endPoint x: 368, endPoint y: 477, distance: 207.1
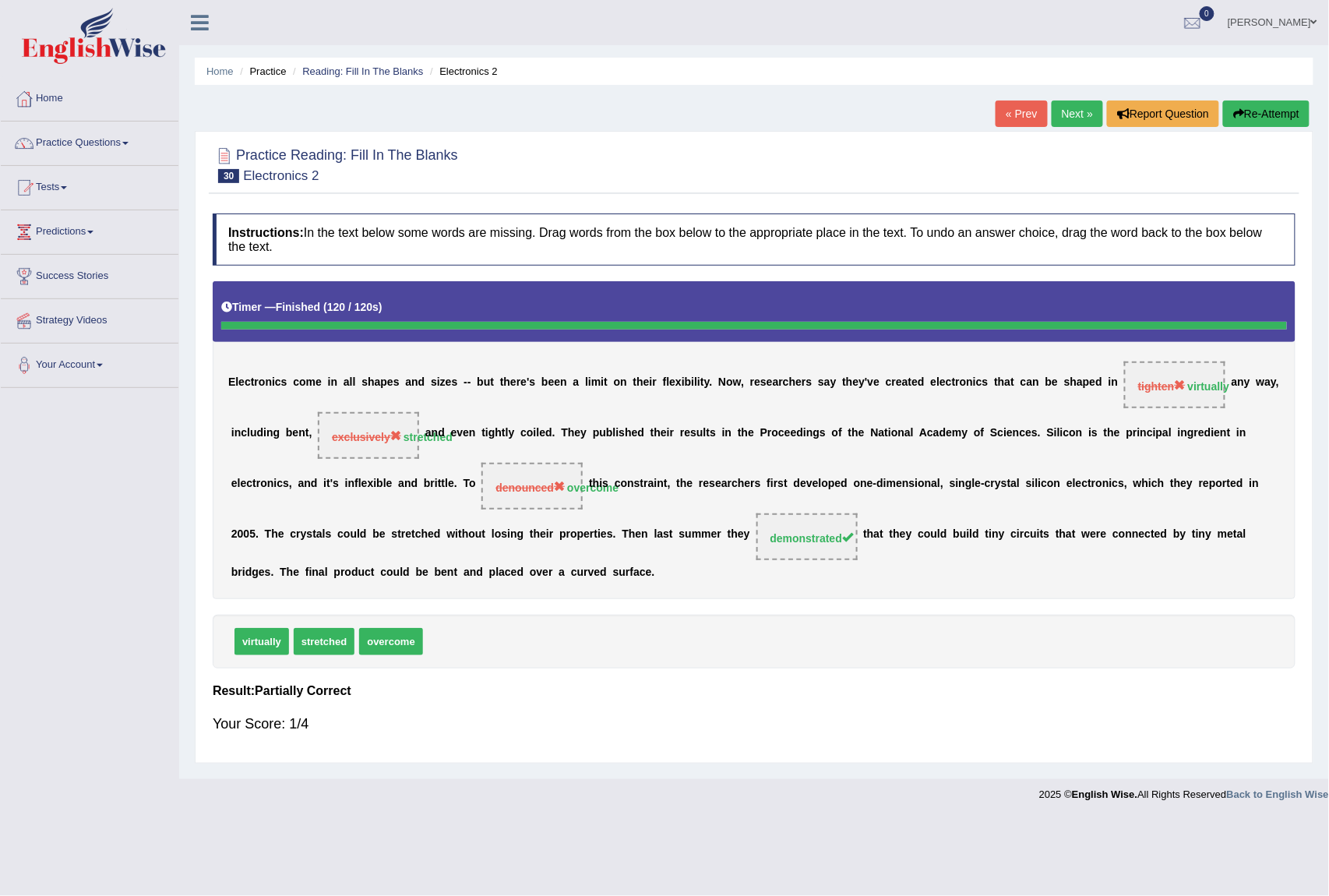
click at [1048, 82] on ul "Home Practice Reading: Fill In The Blanks Electronics 2" at bounding box center [754, 71] width 1119 height 27
click at [1063, 116] on link "Next »" at bounding box center [1078, 113] width 52 height 26
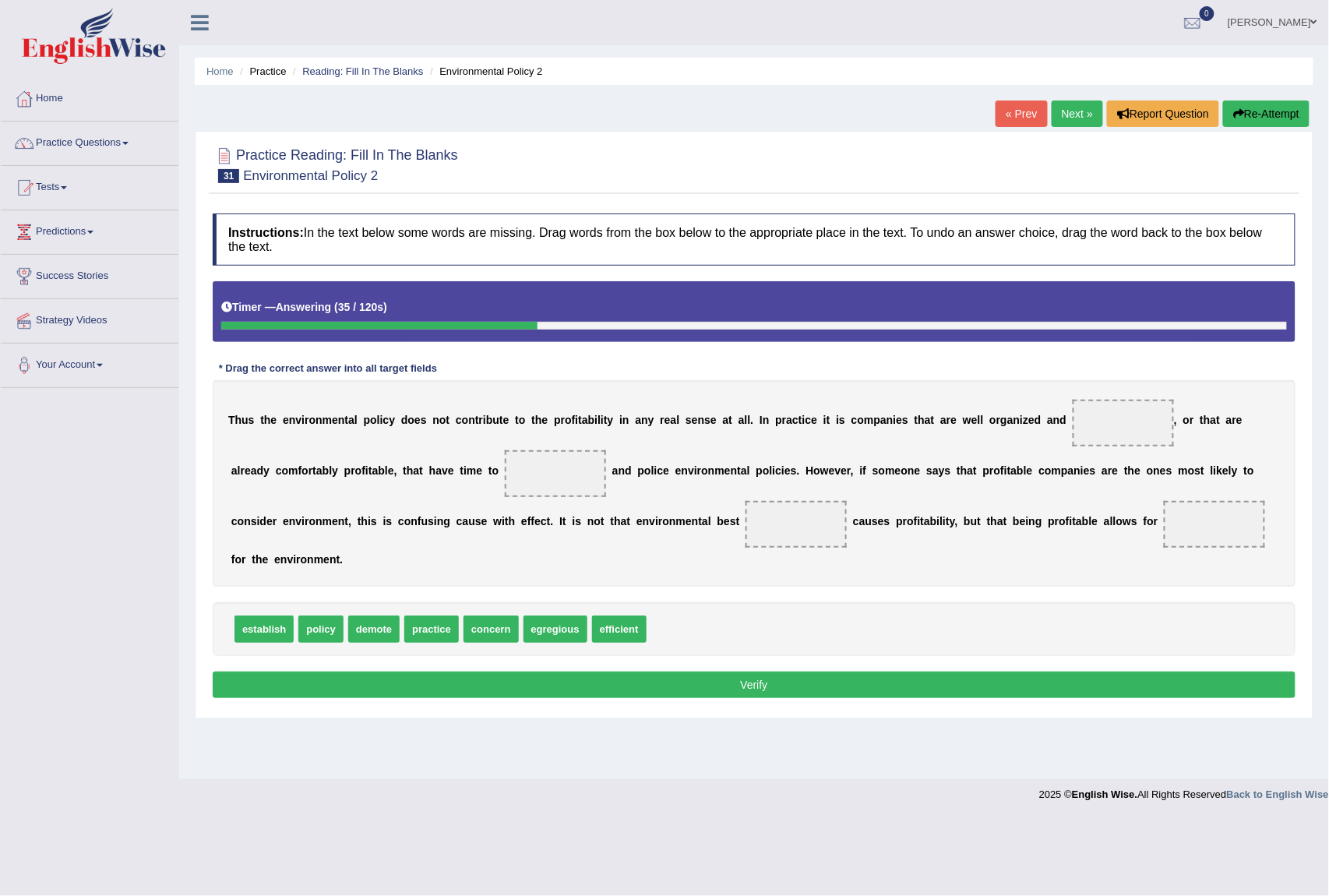
drag, startPoint x: 232, startPoint y: 661, endPoint x: 491, endPoint y: 521, distance: 294.4
click at [491, 521] on div "Instructions: In the text below some words are missing. Drag words from the box…" at bounding box center [754, 458] width 1091 height 505
drag, startPoint x: 457, startPoint y: 530, endPoint x: 541, endPoint y: 481, distance: 97.2
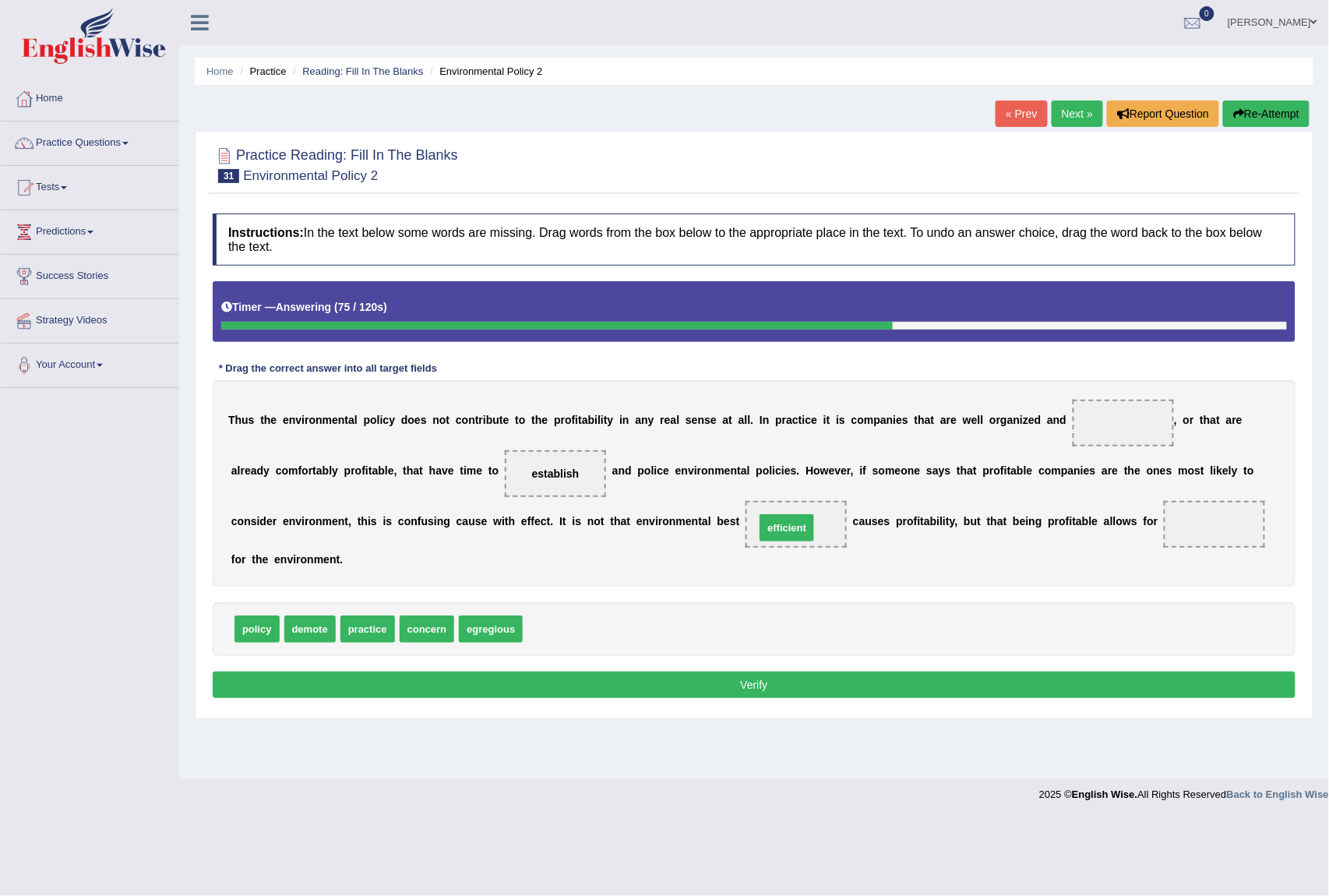
drag, startPoint x: 552, startPoint y: 628, endPoint x: 784, endPoint y: 526, distance: 253.4
drag, startPoint x: 787, startPoint y: 520, endPoint x: 574, endPoint y: 631, distance: 240.2
drag, startPoint x: 352, startPoint y: 627, endPoint x: 814, endPoint y: 528, distance: 472.5
drag, startPoint x: 787, startPoint y: 526, endPoint x: 594, endPoint y: 641, distance: 224.7
drag, startPoint x: 428, startPoint y: 640, endPoint x: 796, endPoint y: 530, distance: 384.1
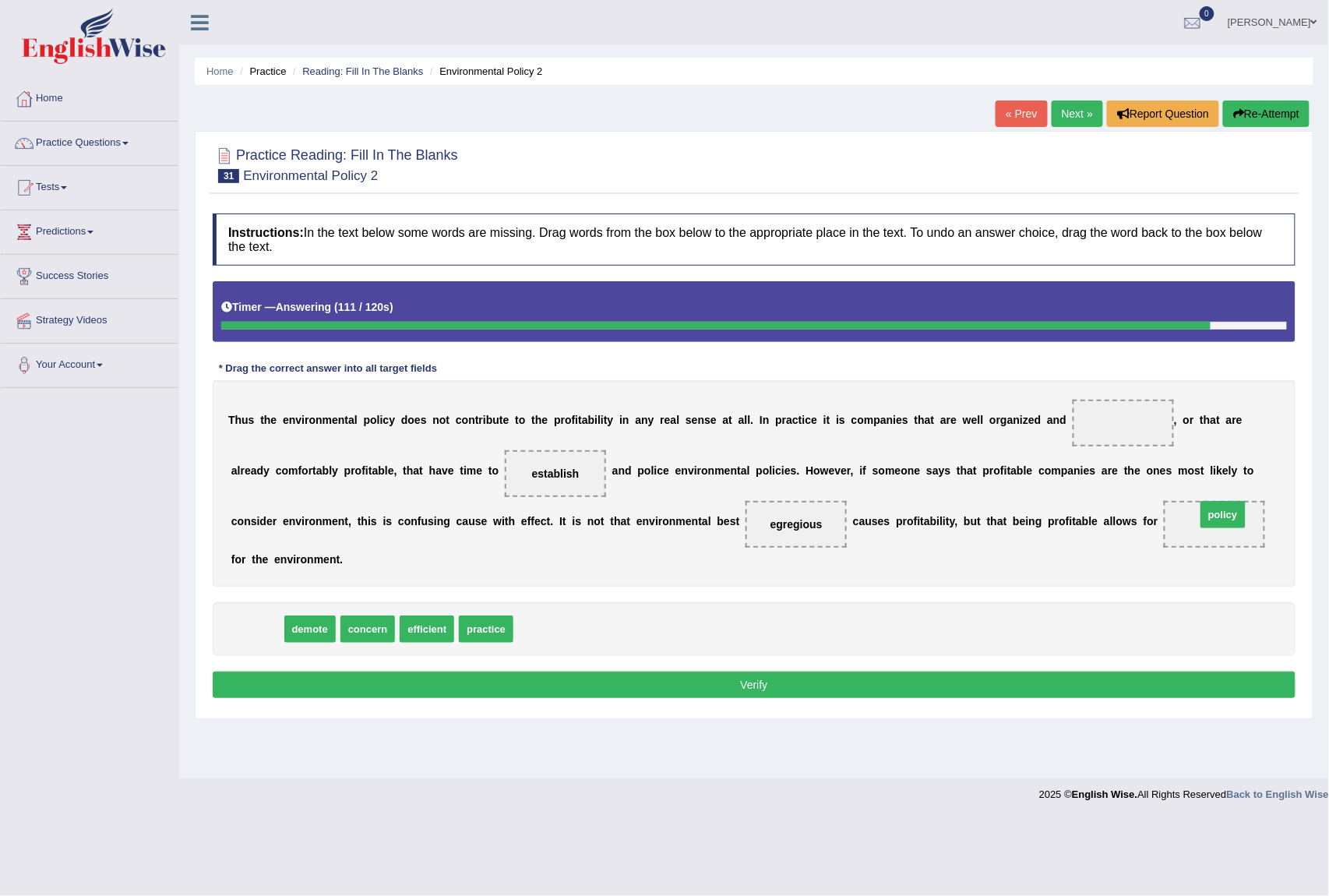
drag, startPoint x: 266, startPoint y: 633, endPoint x: 1233, endPoint y: 518, distance: 973.8
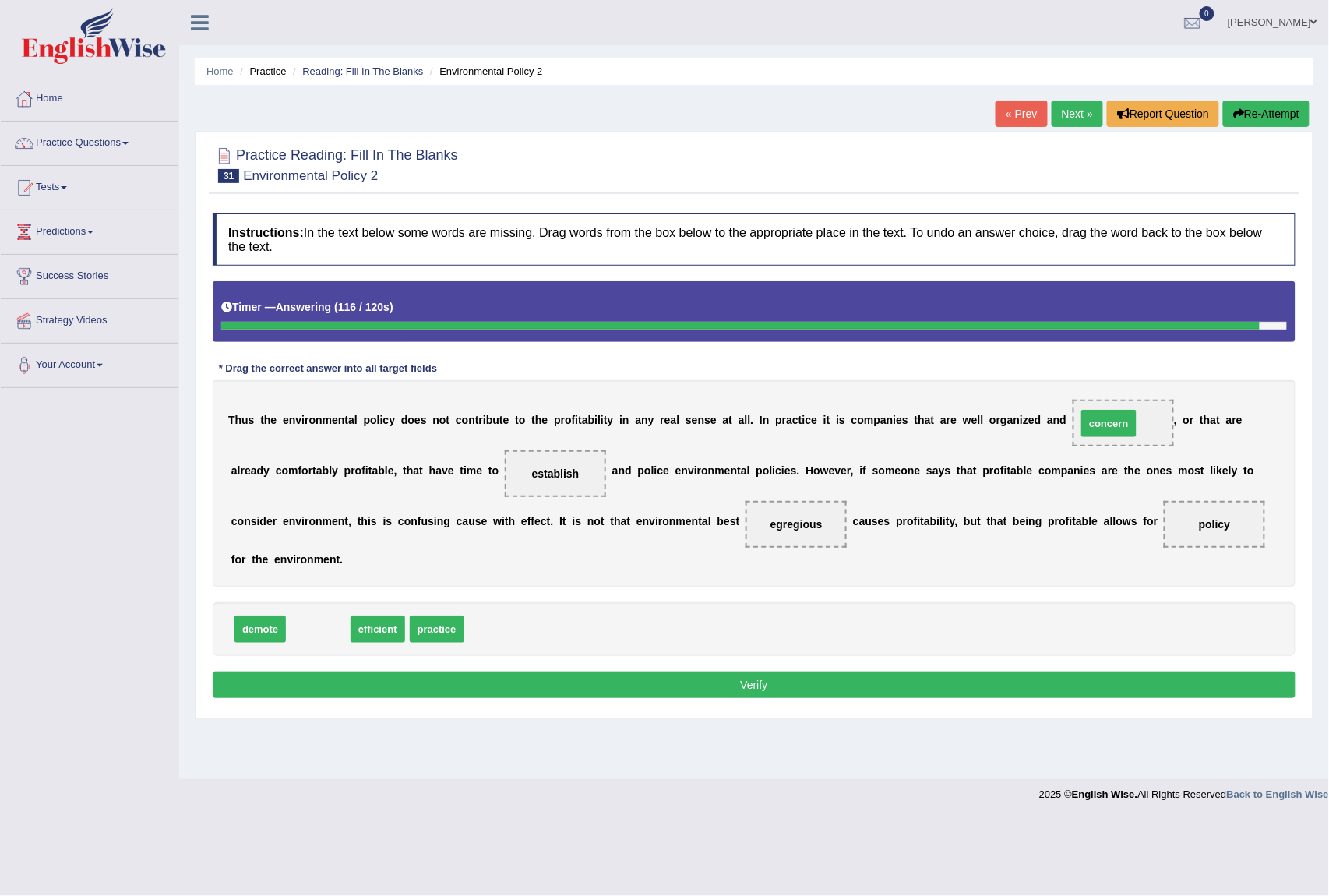
drag, startPoint x: 337, startPoint y: 633, endPoint x: 1116, endPoint y: 444, distance: 801.6
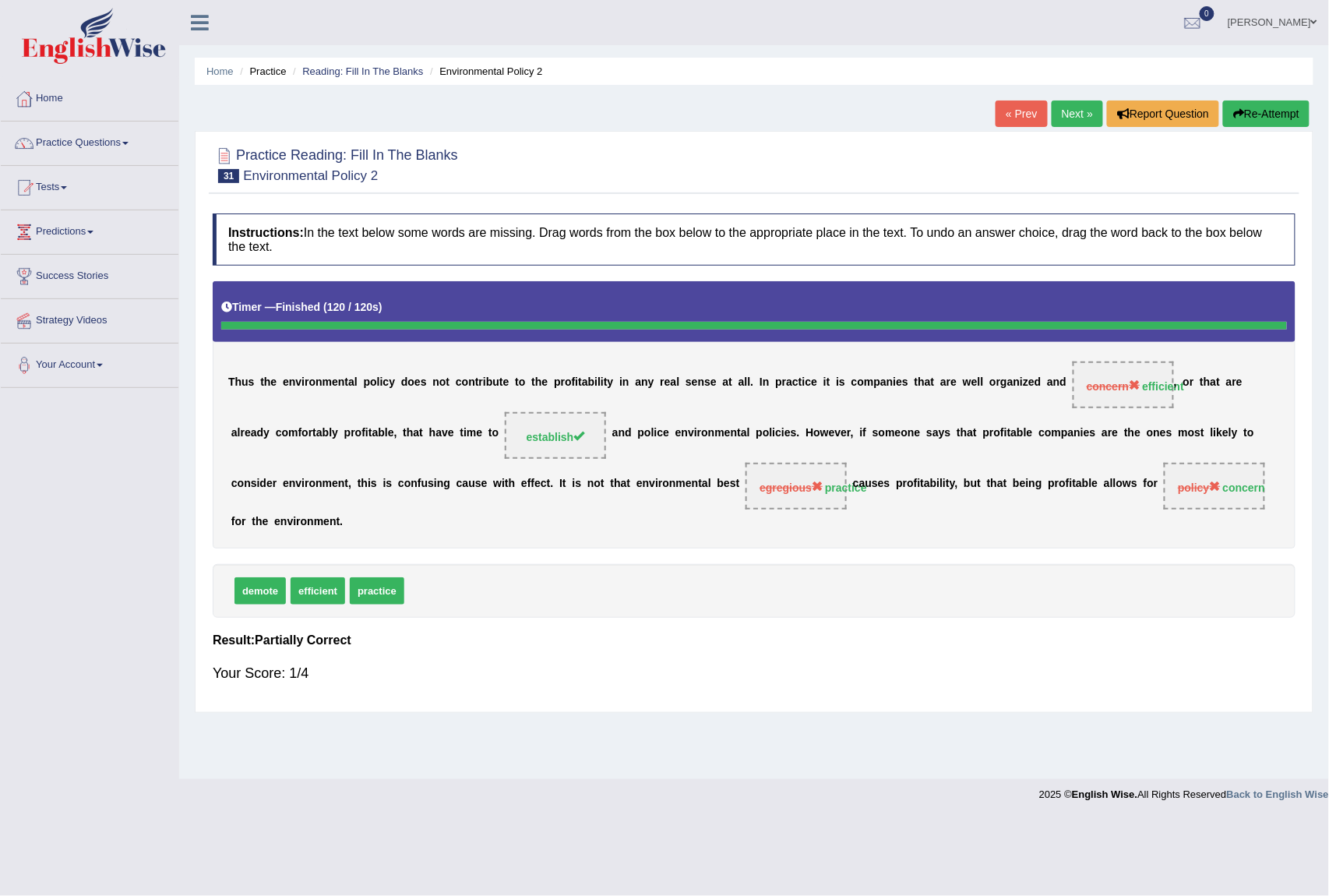
click at [730, 589] on div "demote efficient practice" at bounding box center [754, 591] width 1083 height 54
click at [1077, 107] on link "Next »" at bounding box center [1078, 113] width 52 height 26
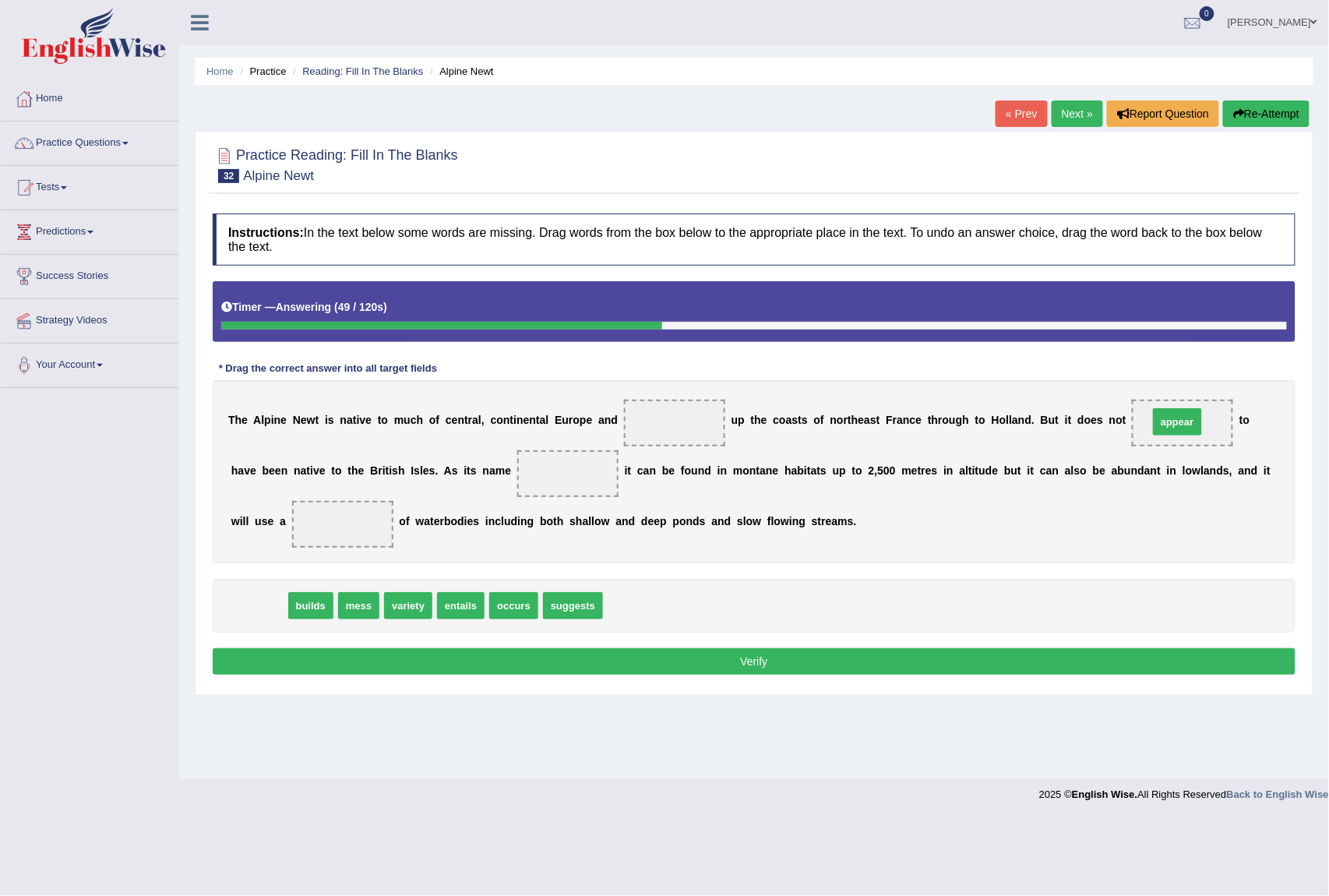
drag, startPoint x: 251, startPoint y: 612, endPoint x: 1178, endPoint y: 431, distance: 944.5
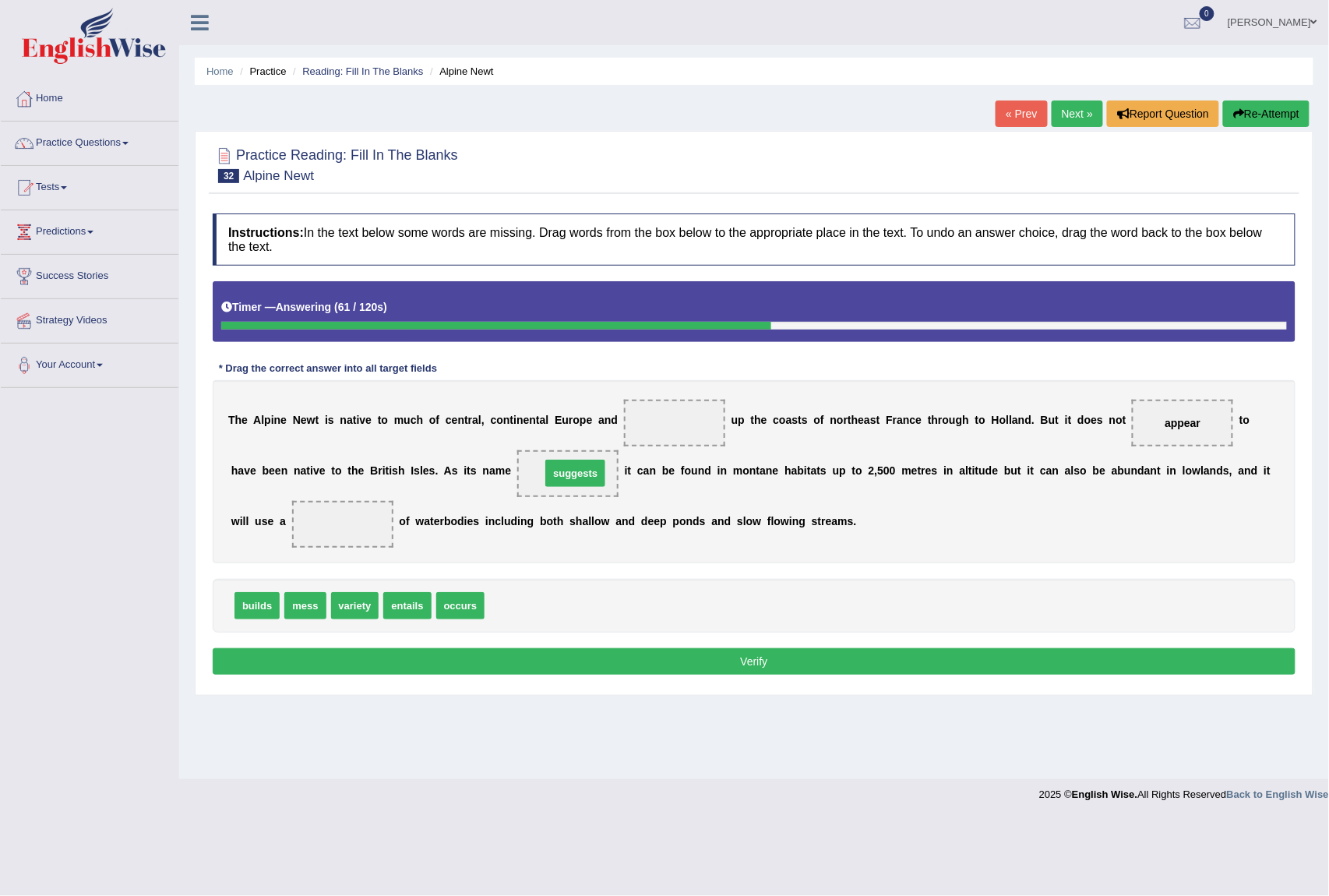
drag, startPoint x: 522, startPoint y: 612, endPoint x: 578, endPoint y: 480, distance: 143.4
drag, startPoint x: 352, startPoint y: 606, endPoint x: 340, endPoint y: 530, distance: 76.9
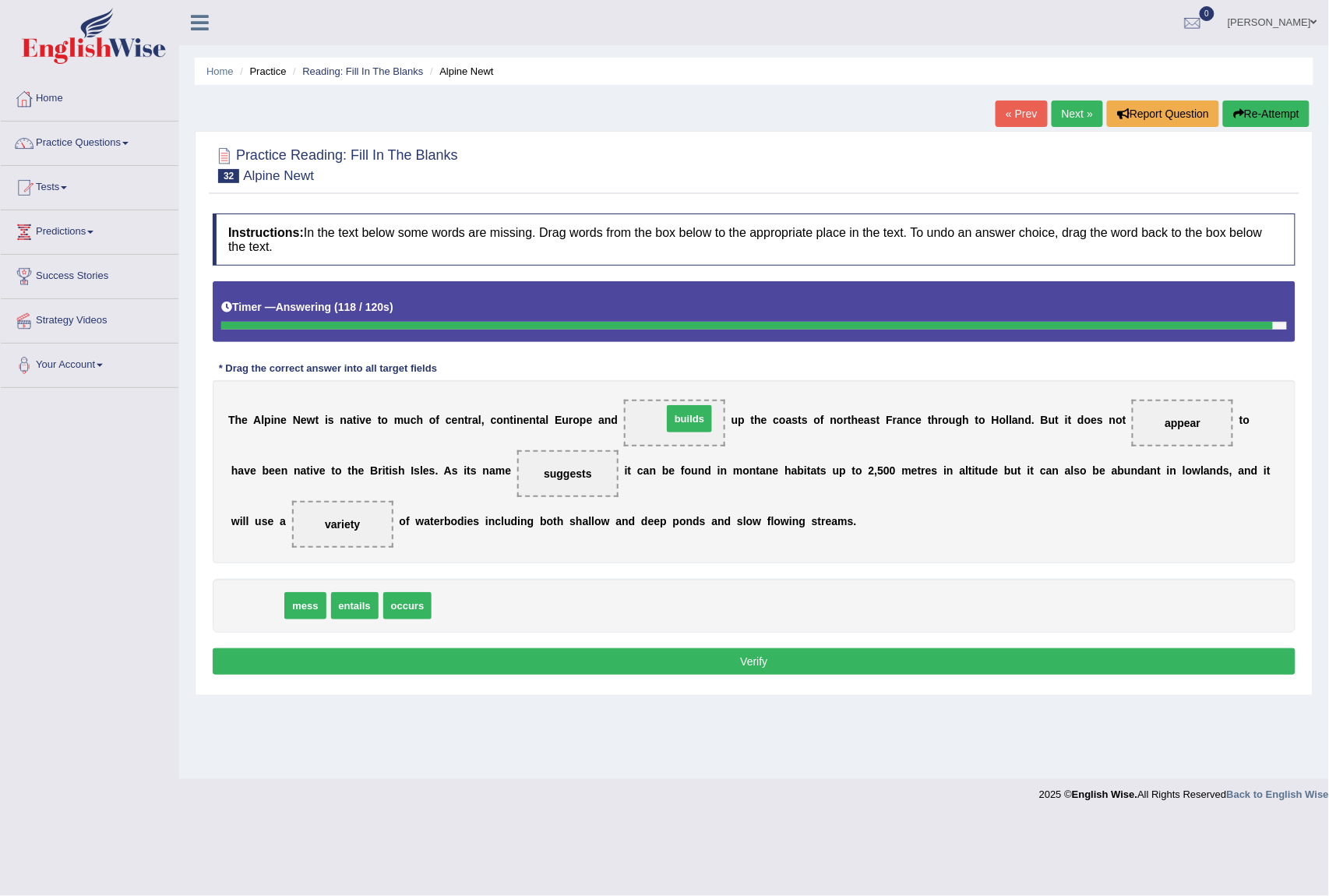
drag, startPoint x: 256, startPoint y: 607, endPoint x: 690, endPoint y: 421, distance: 472.2
click at [650, 668] on button "Verify" at bounding box center [754, 661] width 1083 height 26
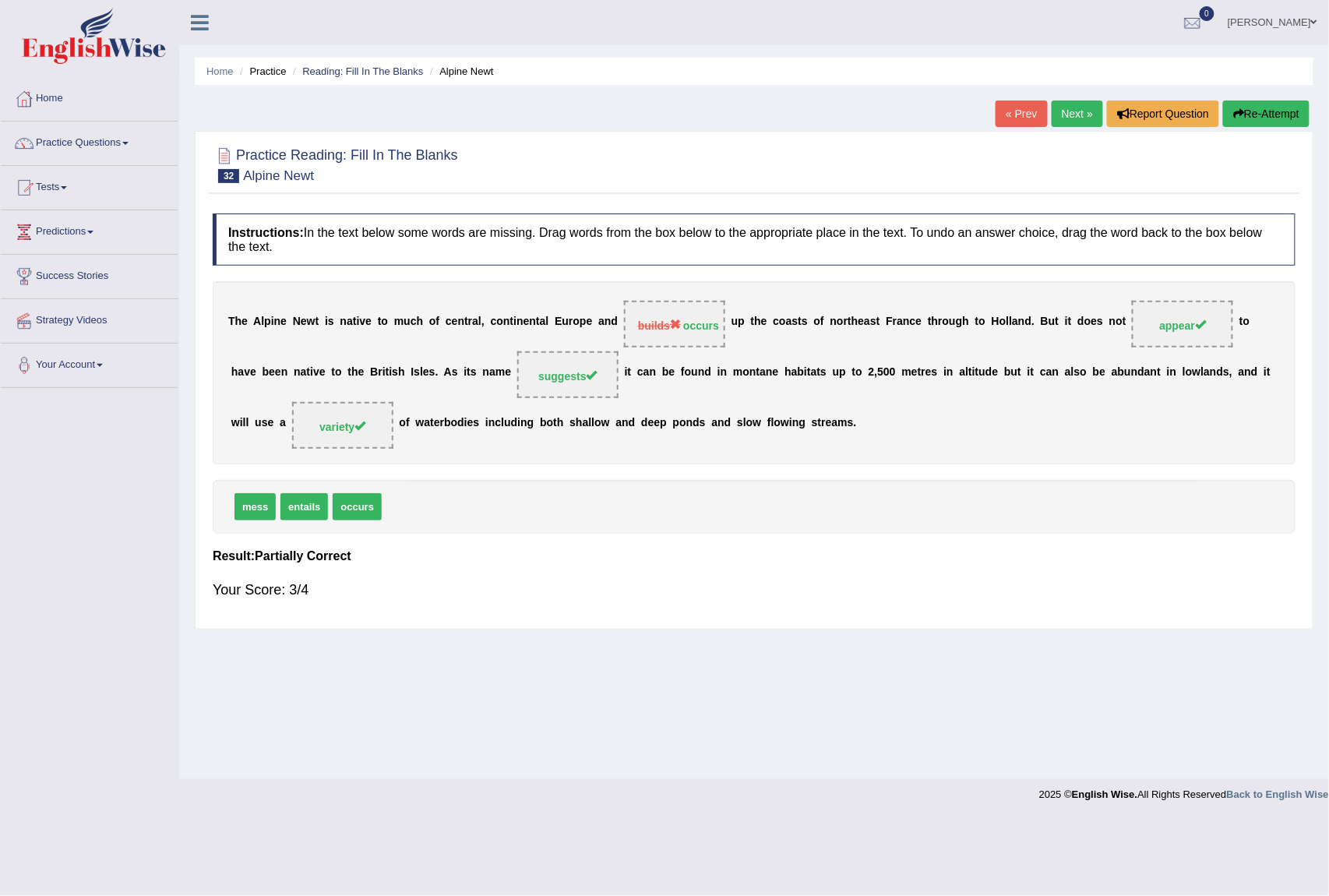
click at [1079, 111] on link "Next »" at bounding box center [1078, 113] width 52 height 26
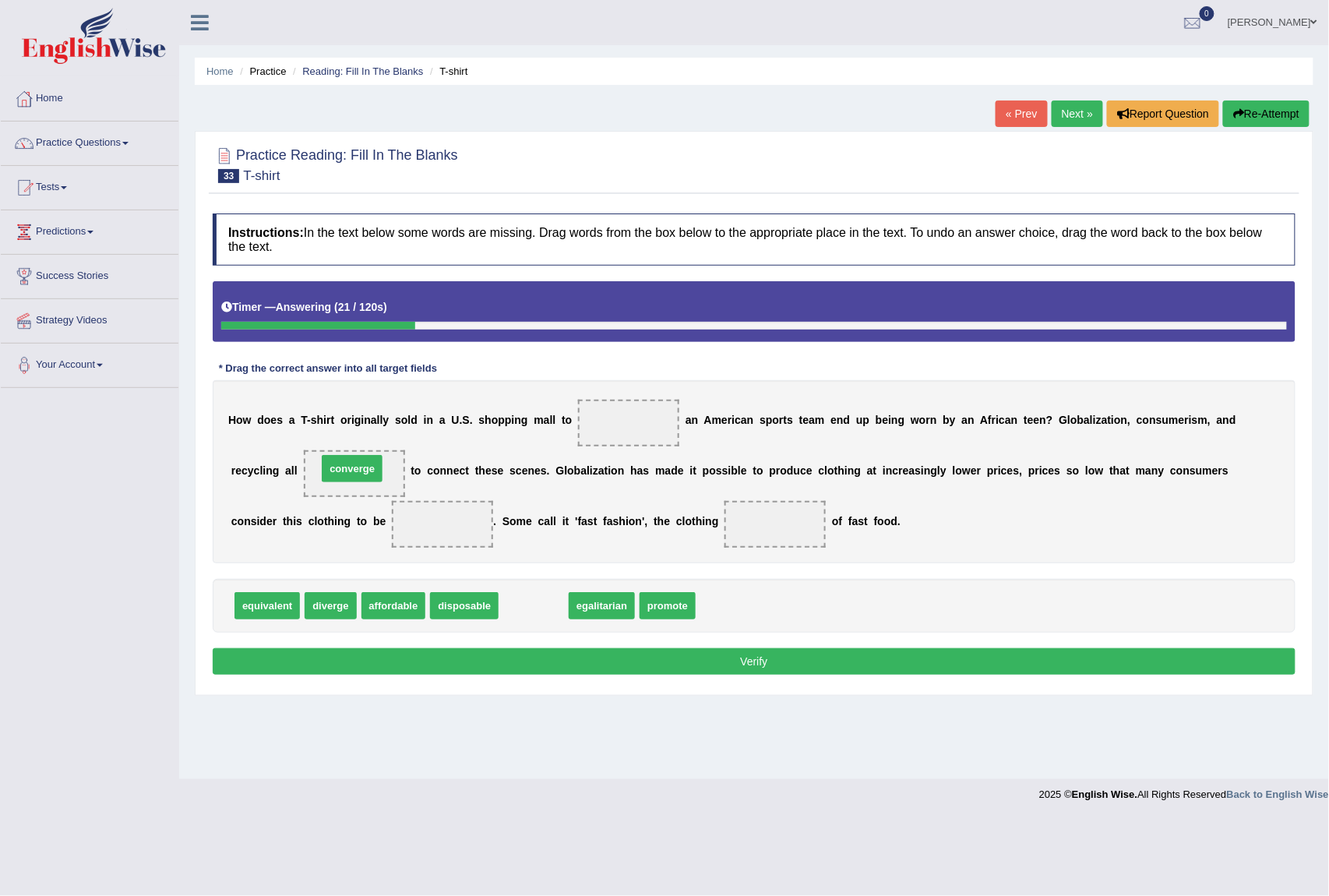
drag, startPoint x: 524, startPoint y: 615, endPoint x: 343, endPoint y: 478, distance: 227.0
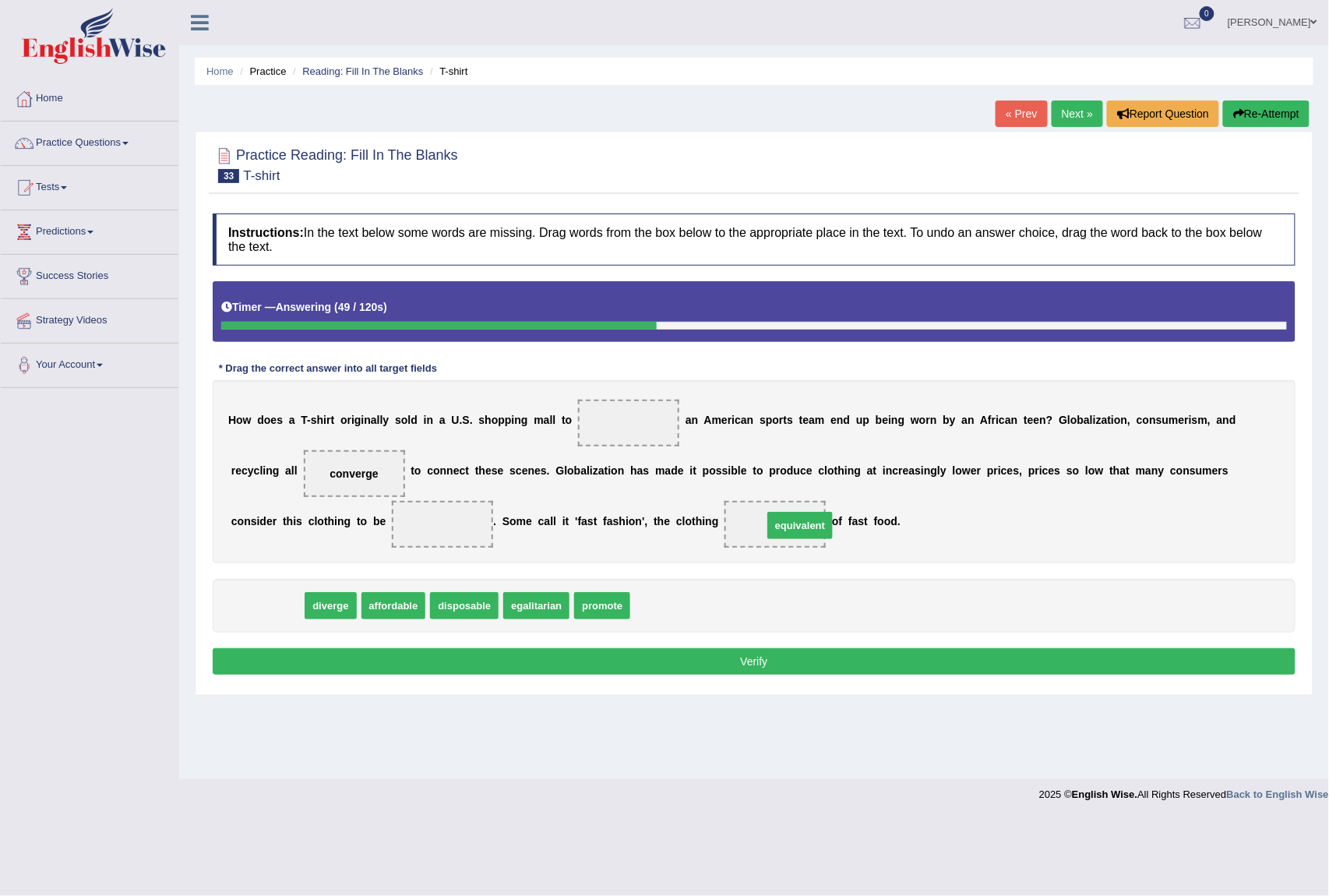
drag, startPoint x: 254, startPoint y: 606, endPoint x: 779, endPoint y: 527, distance: 530.9
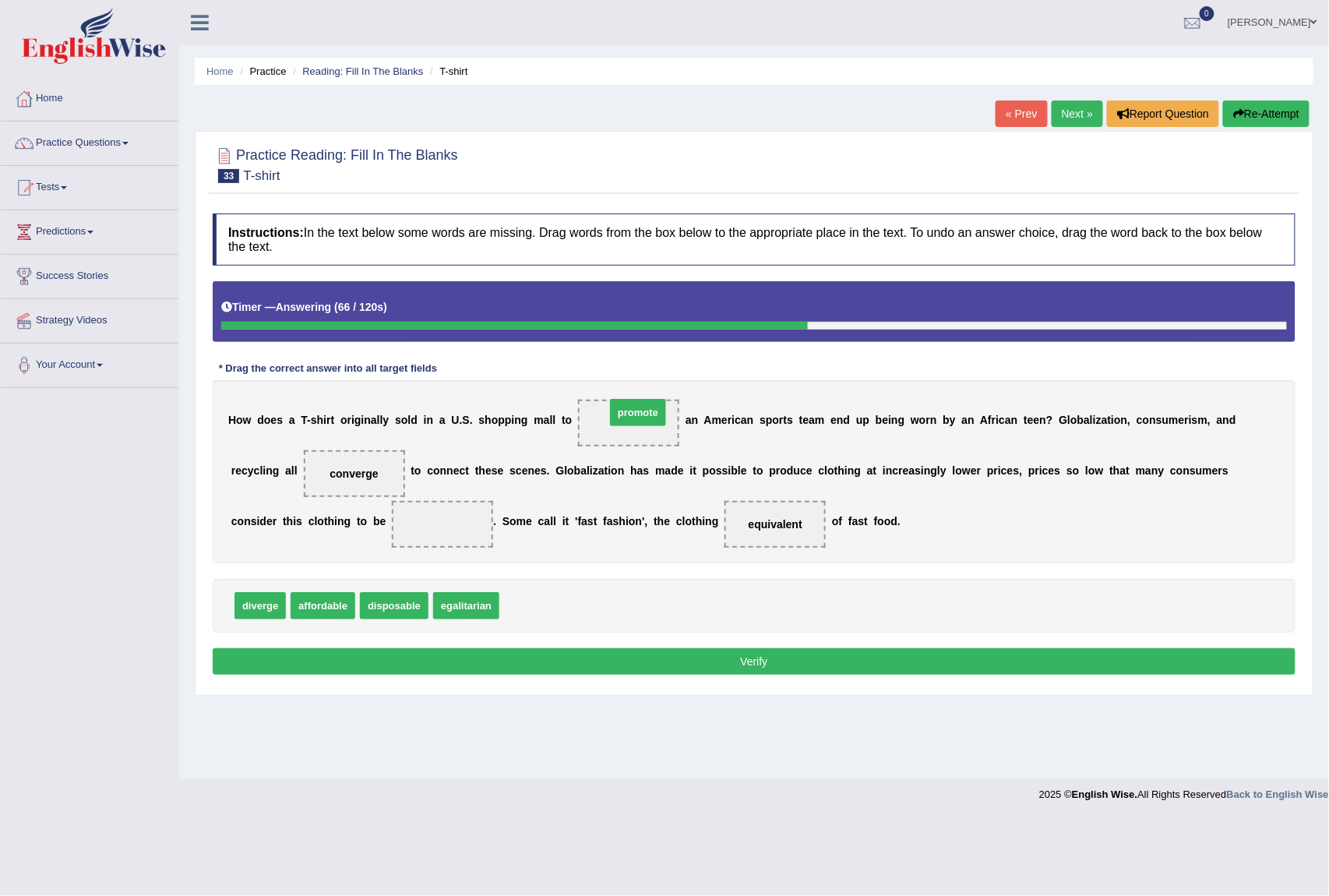
drag, startPoint x: 541, startPoint y: 603, endPoint x: 649, endPoint y: 412, distance: 219.4
drag, startPoint x: 384, startPoint y: 606, endPoint x: 431, endPoint y: 516, distance: 101.5
click at [537, 664] on button "Verify" at bounding box center [754, 661] width 1083 height 26
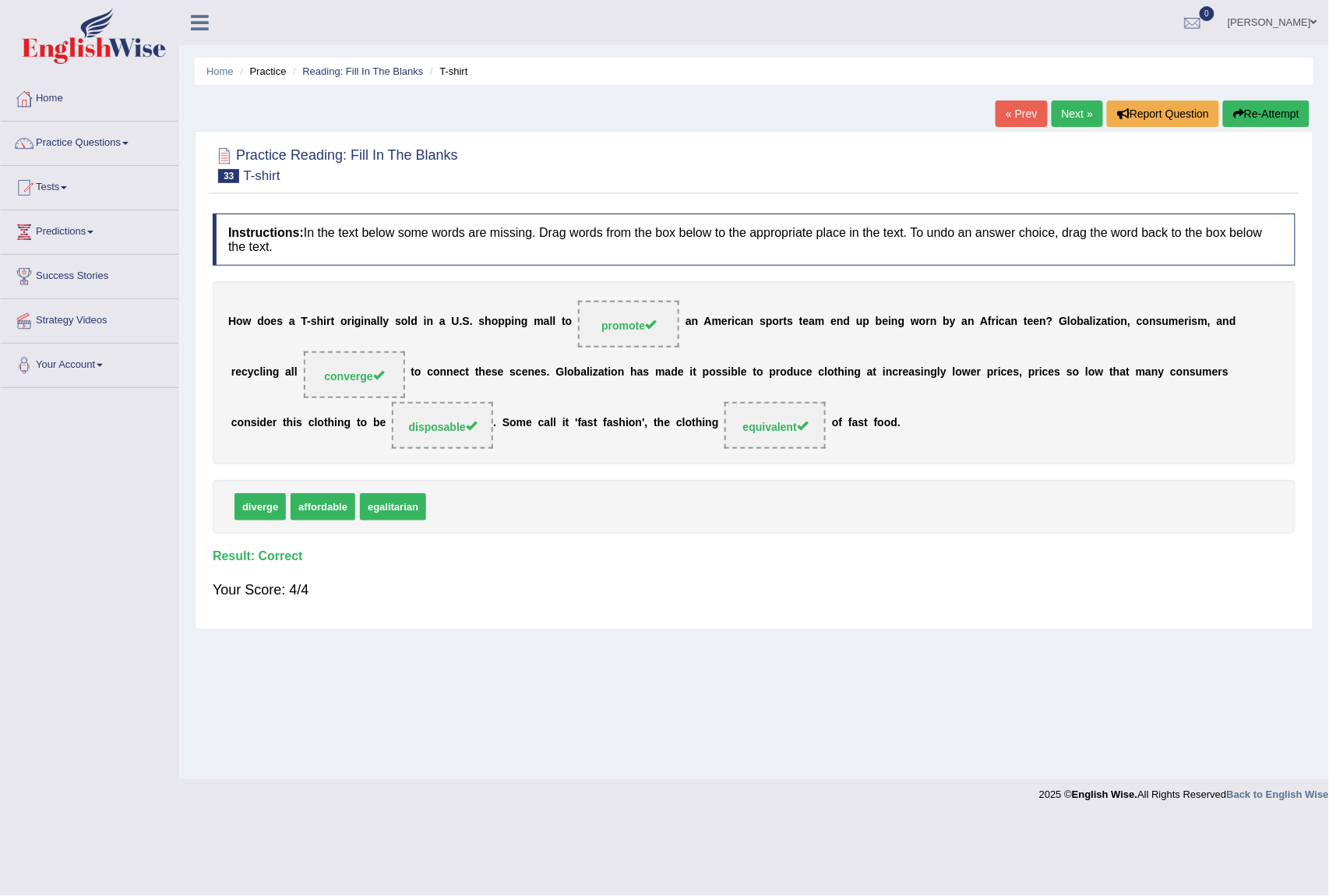
click at [1052, 109] on link "Next »" at bounding box center [1078, 113] width 52 height 26
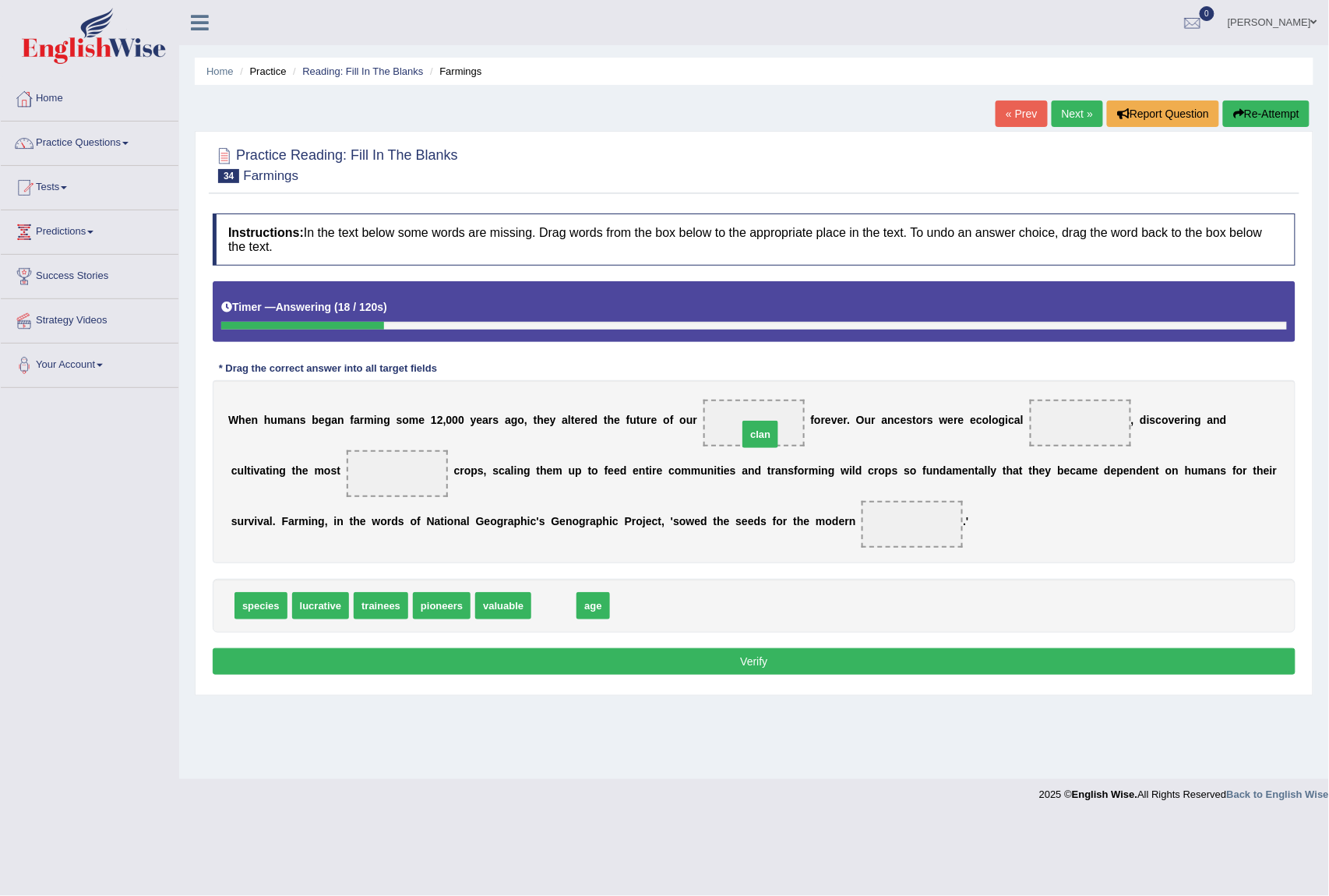
drag, startPoint x: 556, startPoint y: 611, endPoint x: 762, endPoint y: 440, distance: 267.7
drag, startPoint x: 446, startPoint y: 607, endPoint x: 1082, endPoint y: 426, distance: 661.3
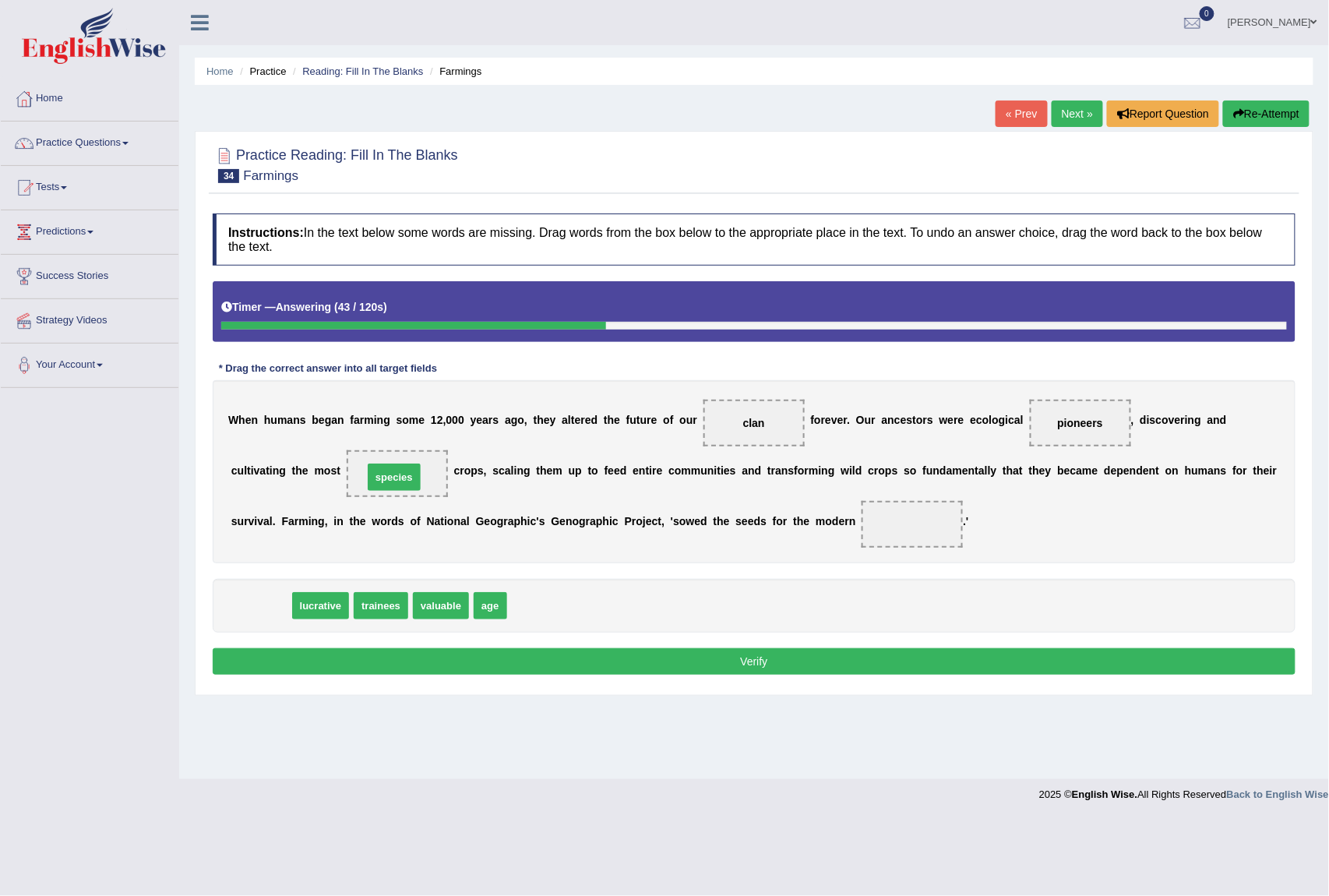
drag, startPoint x: 254, startPoint y: 611, endPoint x: 387, endPoint y: 483, distance: 184.6
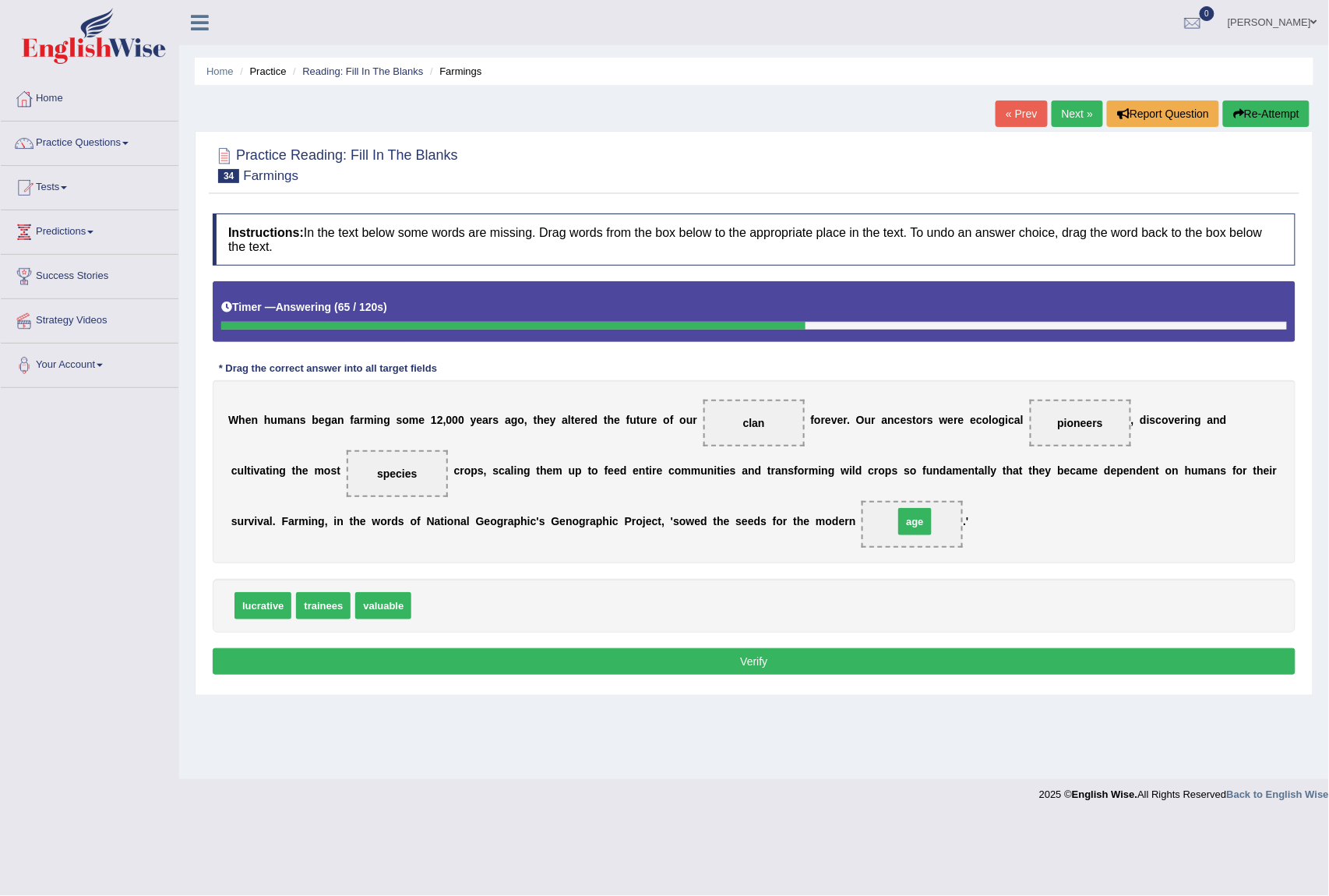
drag, startPoint x: 434, startPoint y: 611, endPoint x: 917, endPoint y: 526, distance: 490.4
click at [502, 599] on div "lucrative trainees valuable" at bounding box center [754, 606] width 1083 height 54
drag, startPoint x: 419, startPoint y: 486, endPoint x: 500, endPoint y: 606, distance: 144.8
click at [500, 606] on div "Instructions: In the text below some words are missing. Drag words from the box…" at bounding box center [754, 446] width 1091 height 481
drag, startPoint x: 400, startPoint y: 478, endPoint x: 469, endPoint y: 611, distance: 149.8
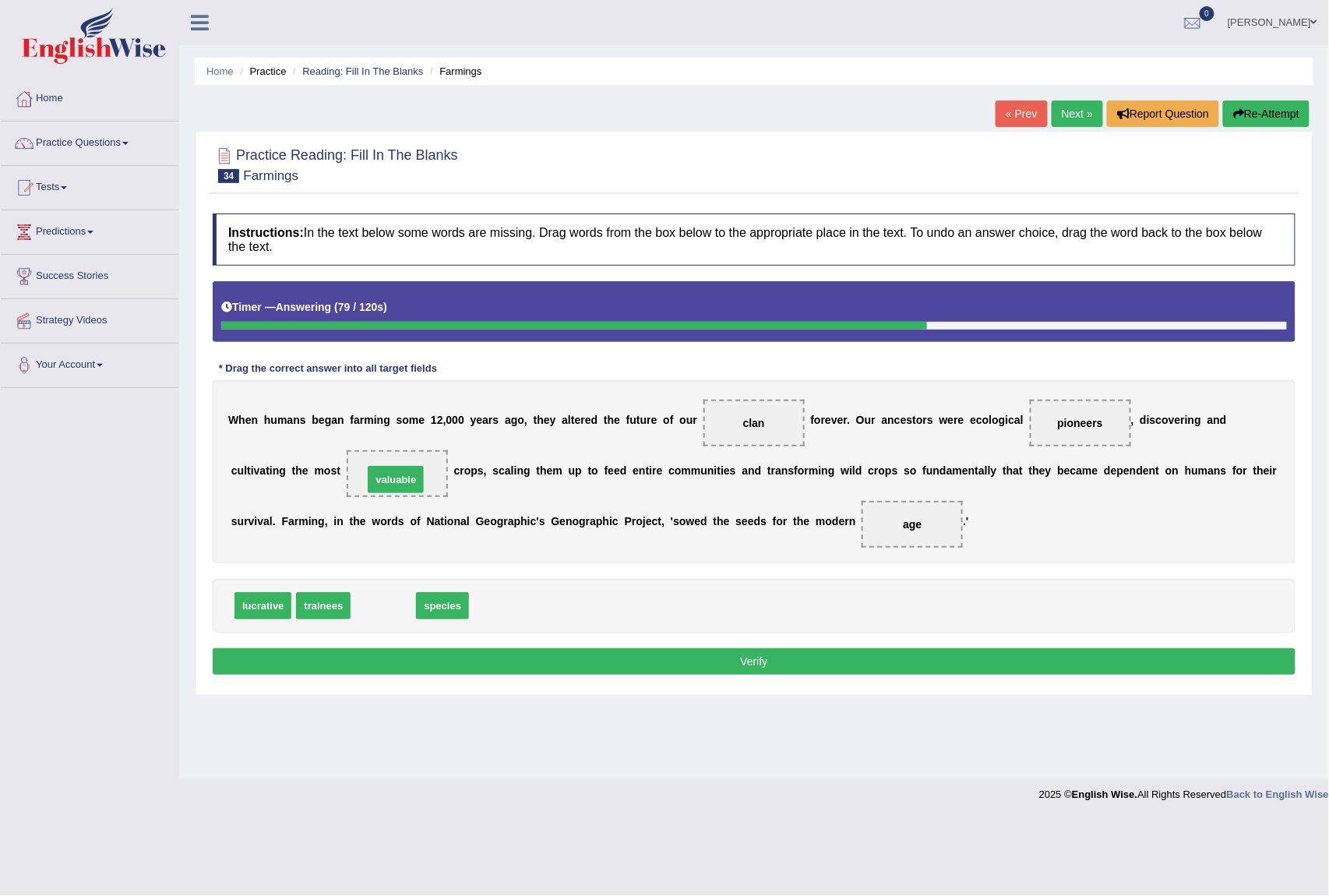
drag, startPoint x: 381, startPoint y: 611, endPoint x: 393, endPoint y: 484, distance: 127.6
click at [971, 665] on button "Verify" at bounding box center [754, 661] width 1083 height 26
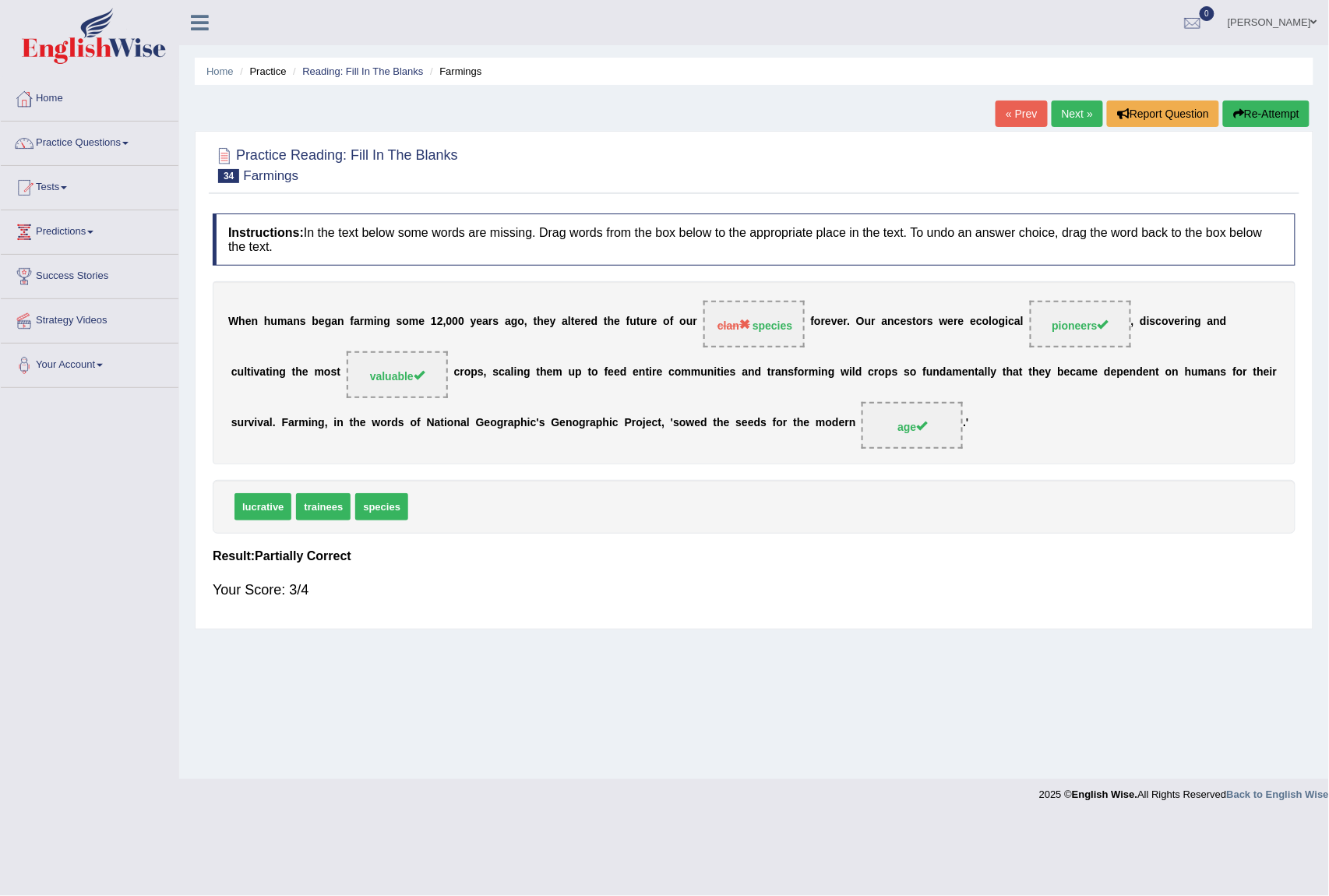
click at [1082, 109] on link "Next »" at bounding box center [1078, 113] width 52 height 26
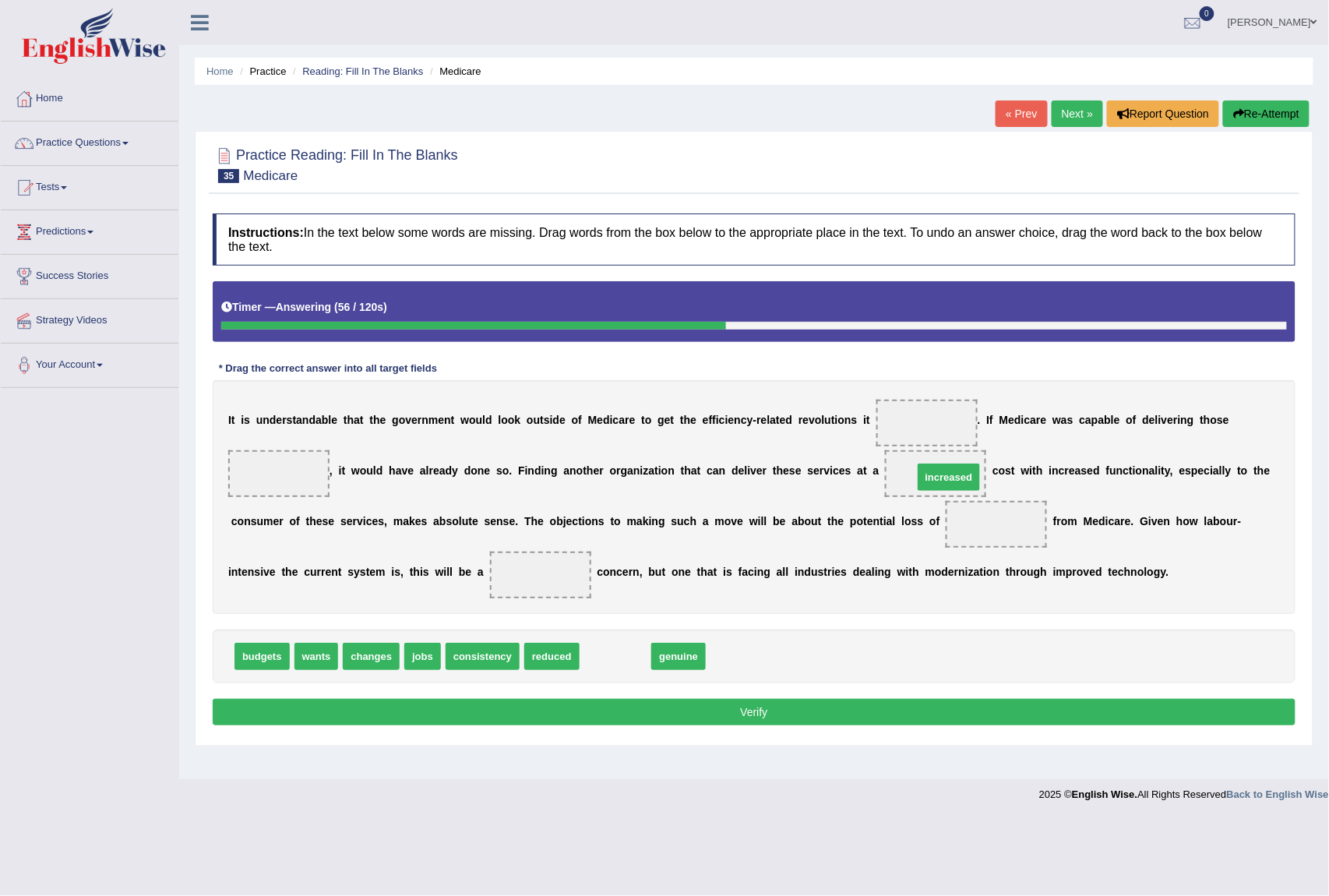
drag, startPoint x: 611, startPoint y: 659, endPoint x: 945, endPoint y: 480, distance: 378.9
drag, startPoint x: 949, startPoint y: 474, endPoint x: 721, endPoint y: 678, distance: 305.9
drag, startPoint x: 553, startPoint y: 662, endPoint x: 933, endPoint y: 473, distance: 424.4
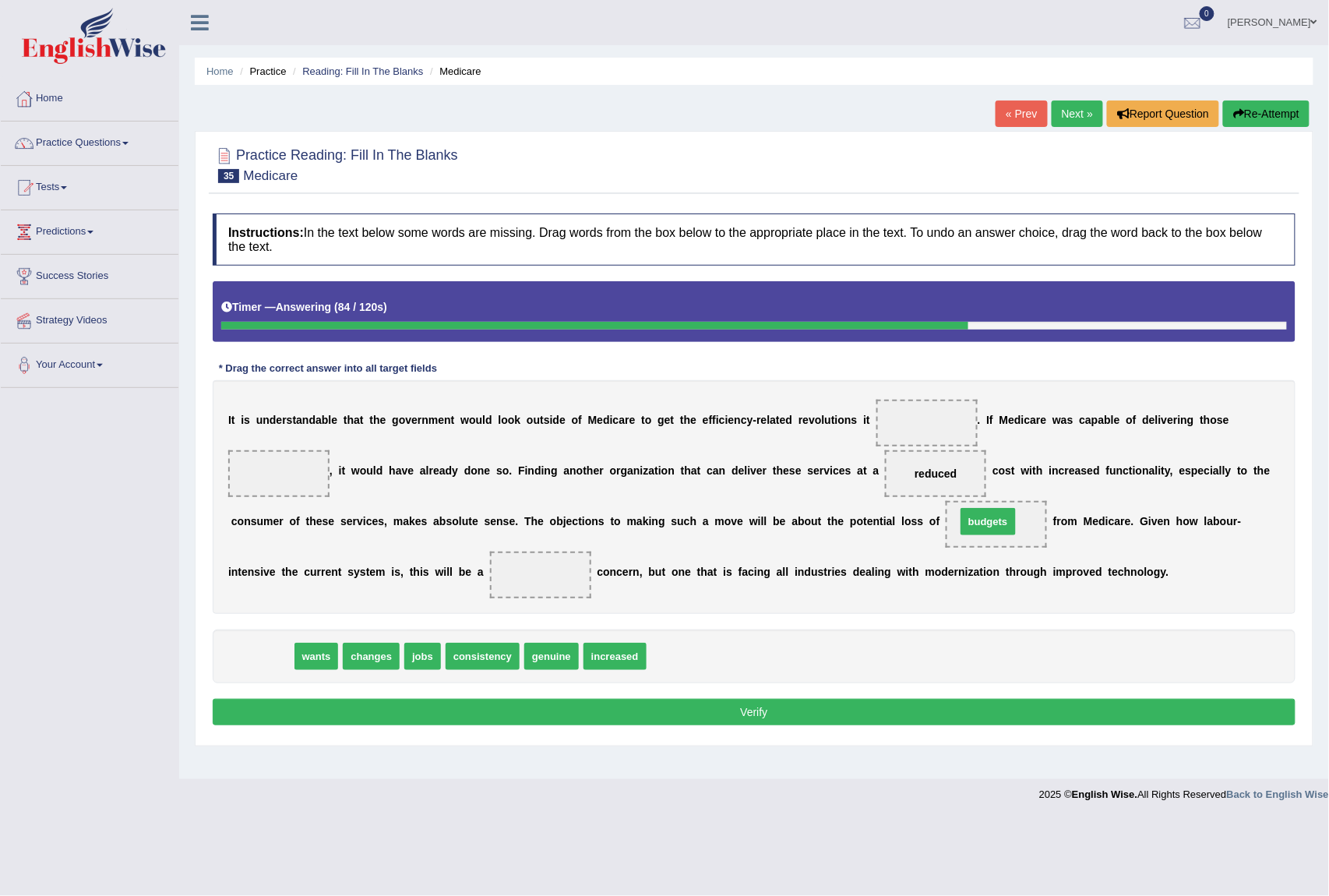
drag, startPoint x: 271, startPoint y: 655, endPoint x: 998, endPoint y: 520, distance: 739.4
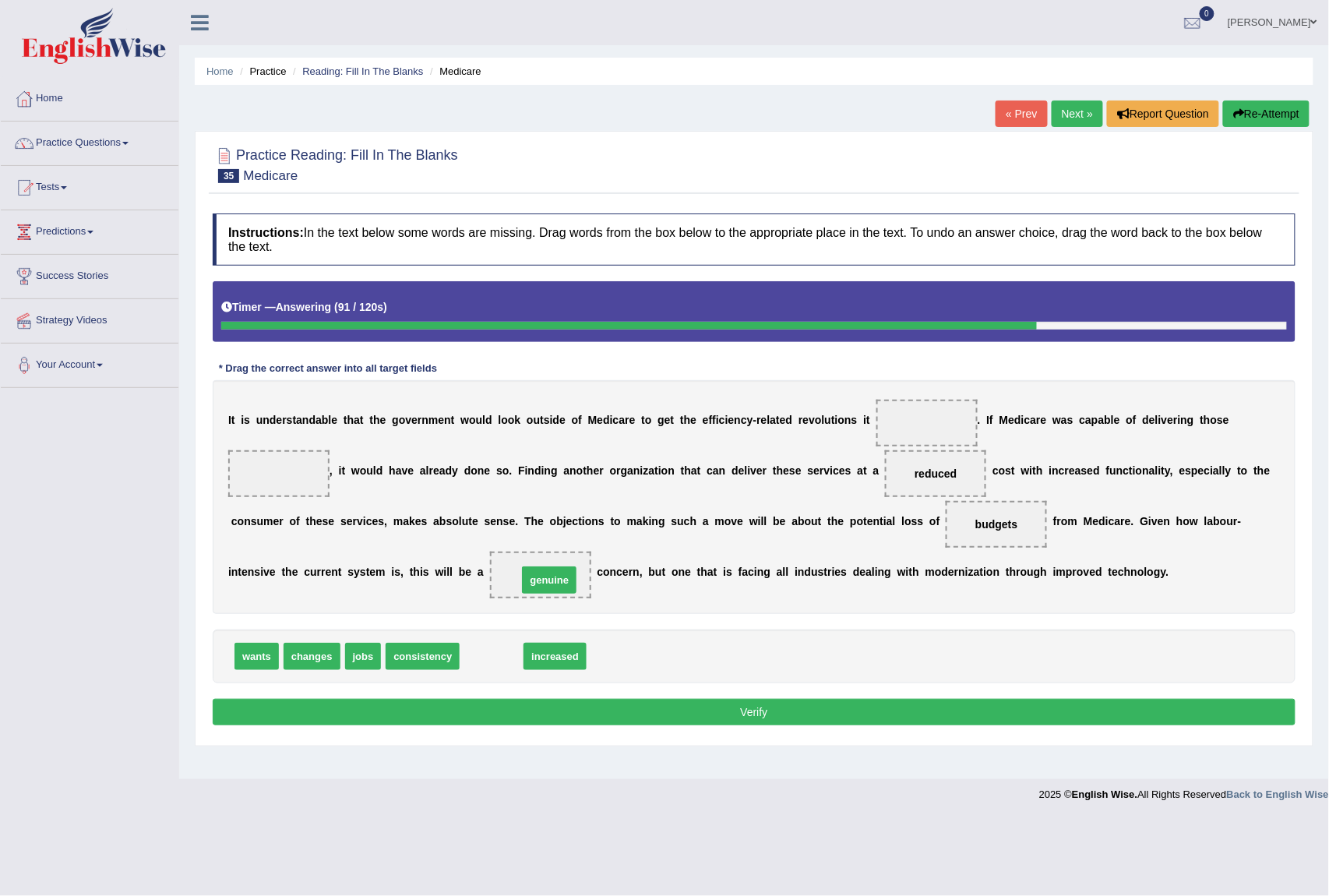
drag, startPoint x: 473, startPoint y: 656, endPoint x: 531, endPoint y: 580, distance: 95.6
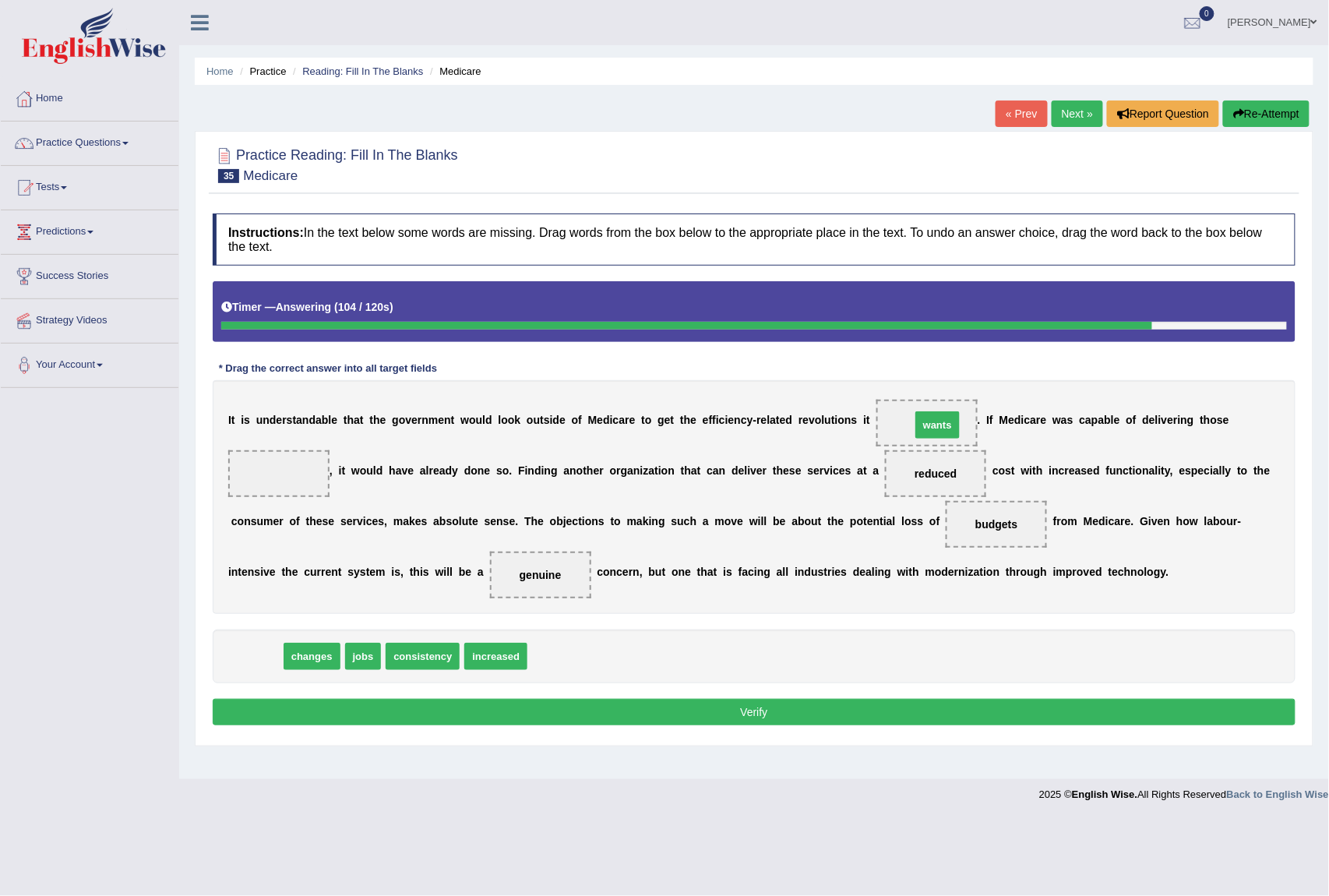
drag, startPoint x: 247, startPoint y: 662, endPoint x: 929, endPoint y: 431, distance: 720.1
drag, startPoint x: 271, startPoint y: 661, endPoint x: 299, endPoint y: 477, distance: 186.1
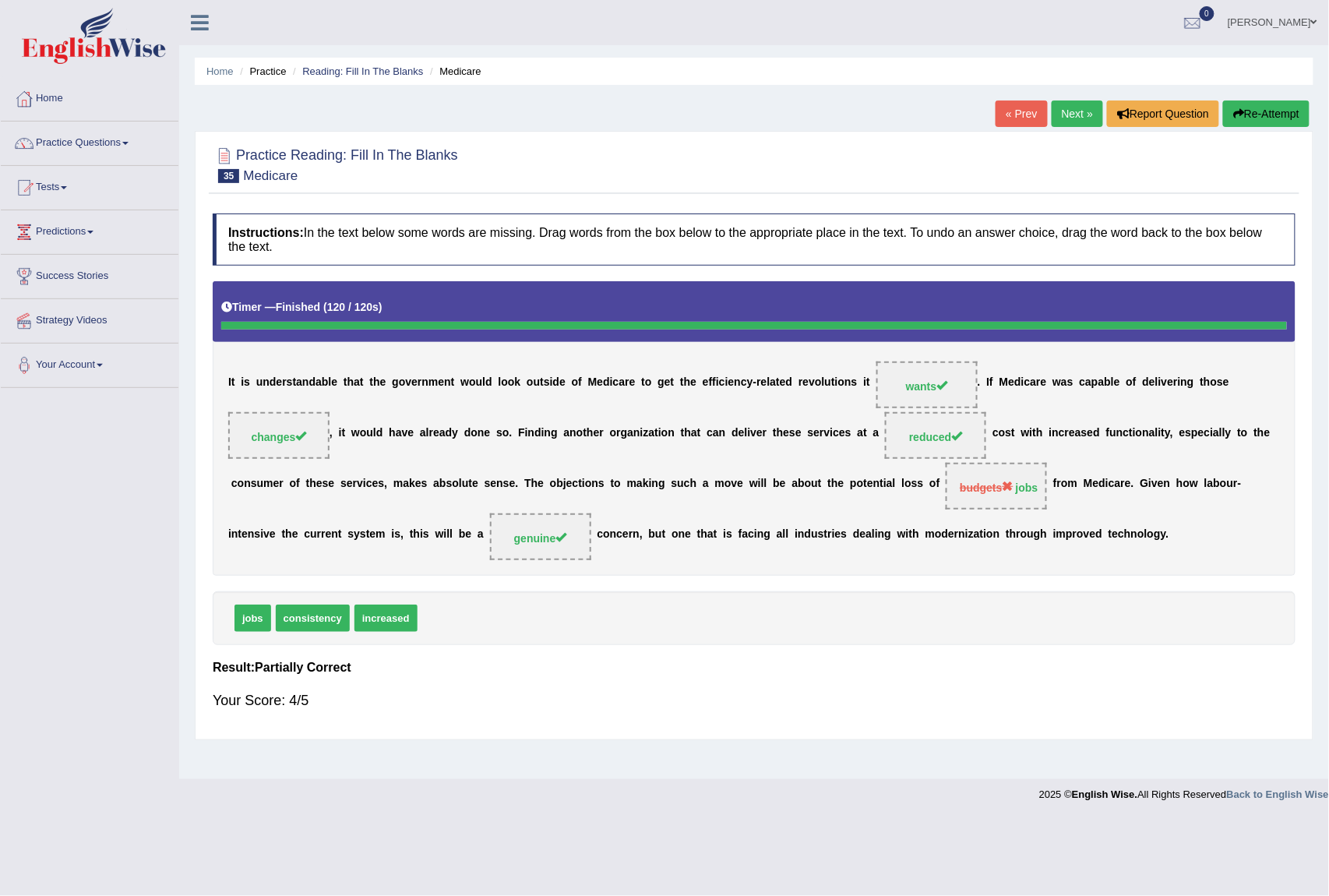
click at [1060, 113] on link "Next »" at bounding box center [1078, 113] width 52 height 26
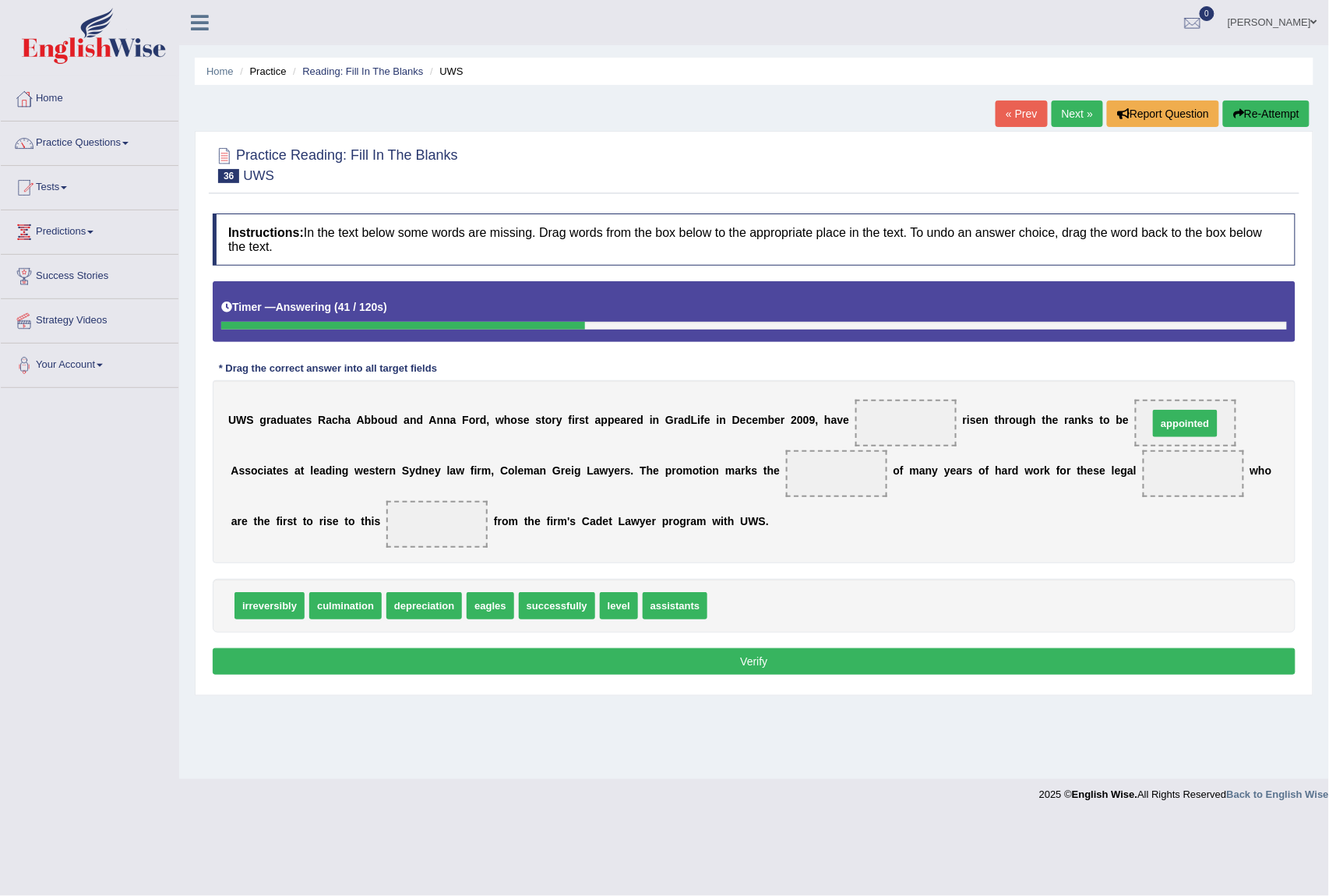
drag, startPoint x: 728, startPoint y: 607, endPoint x: 1169, endPoint y: 424, distance: 477.5
click at [776, 597] on div "irreversibly culmination depreciation eagles successfully level assistants" at bounding box center [754, 606] width 1083 height 54
drag, startPoint x: 275, startPoint y: 615, endPoint x: 918, endPoint y: 434, distance: 668.0
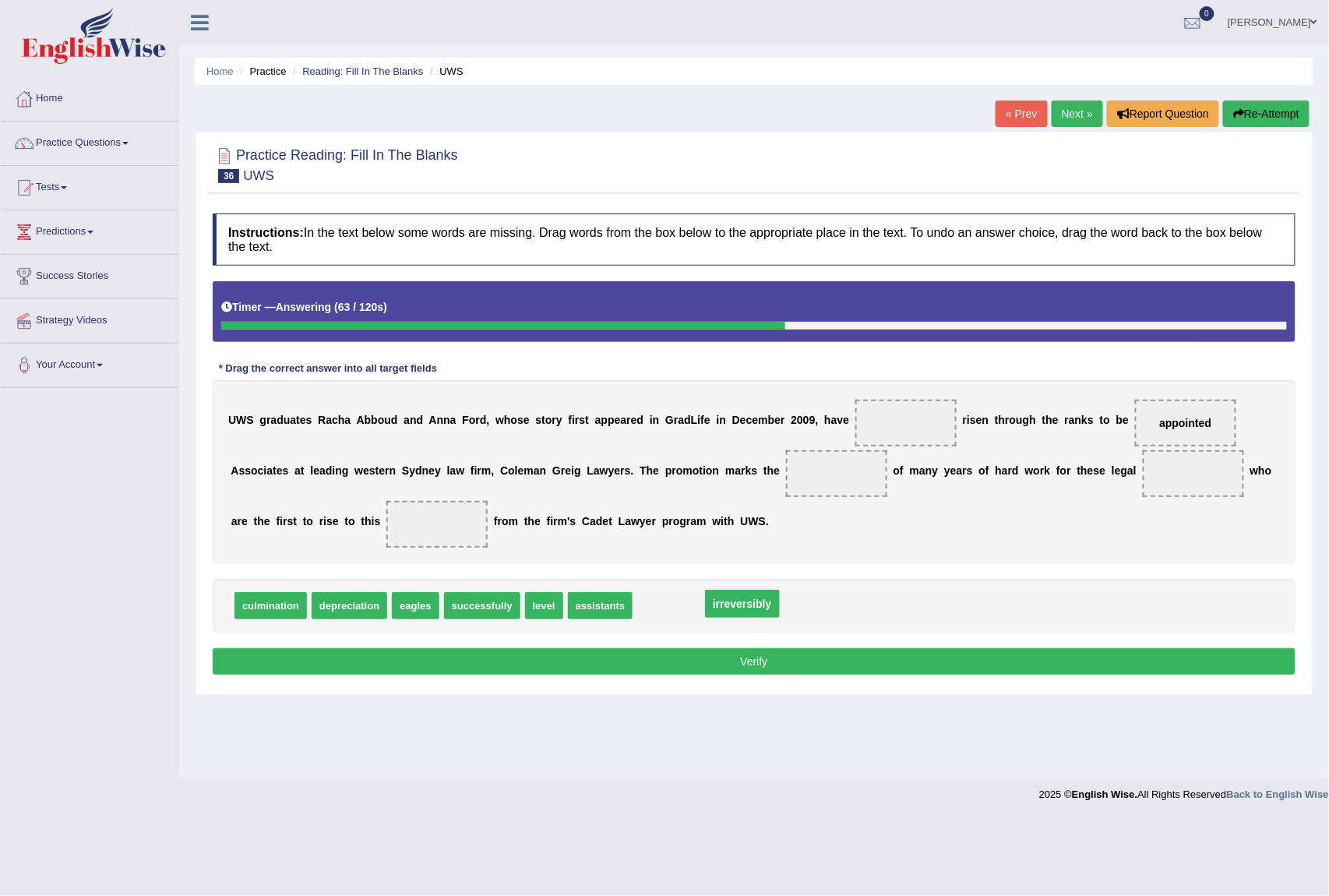
drag, startPoint x: 882, startPoint y: 428, endPoint x: 718, endPoint y: 609, distance: 244.2
drag, startPoint x: 512, startPoint y: 608, endPoint x: 933, endPoint y: 427, distance: 458.3
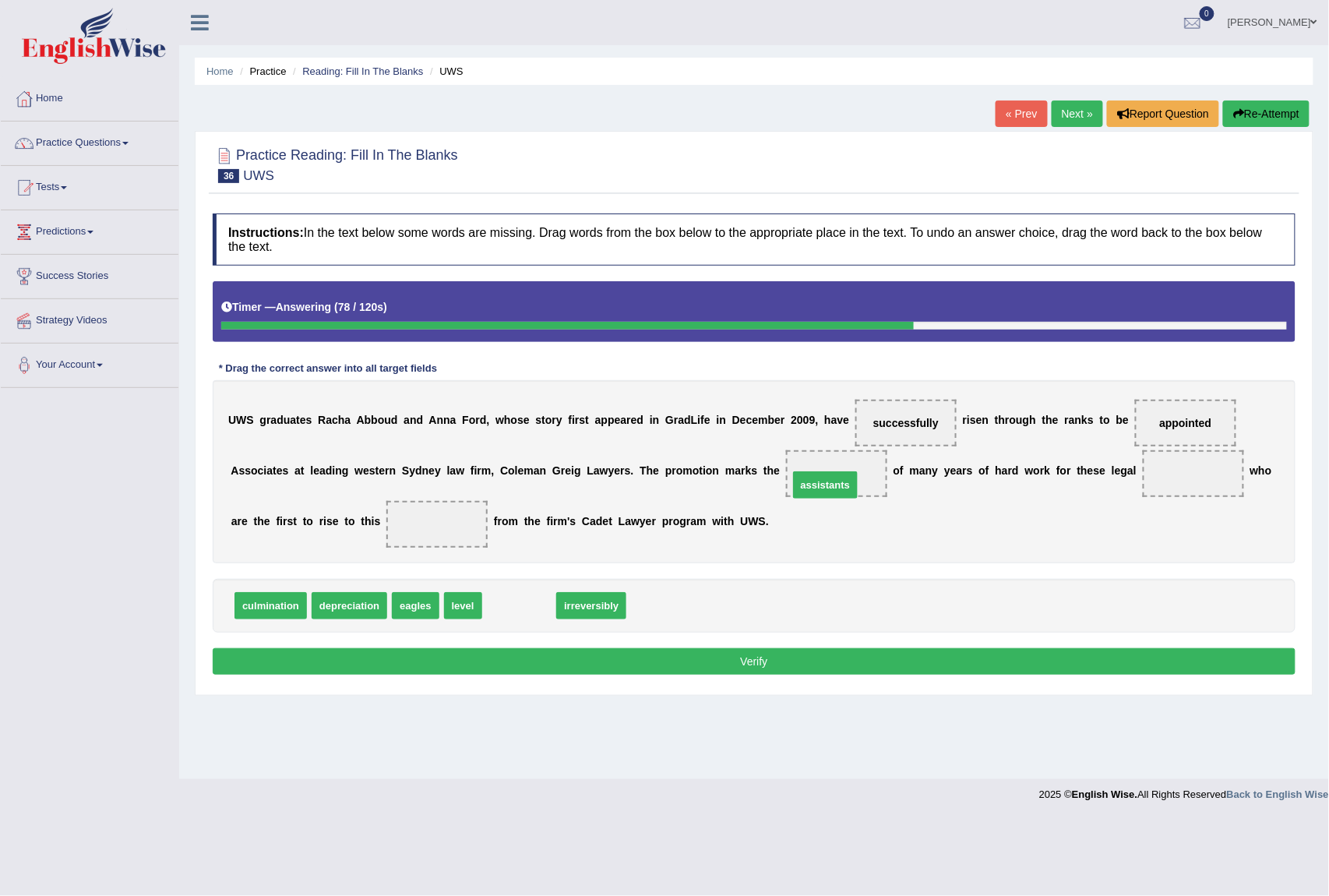
drag, startPoint x: 527, startPoint y: 614, endPoint x: 837, endPoint y: 473, distance: 340.6
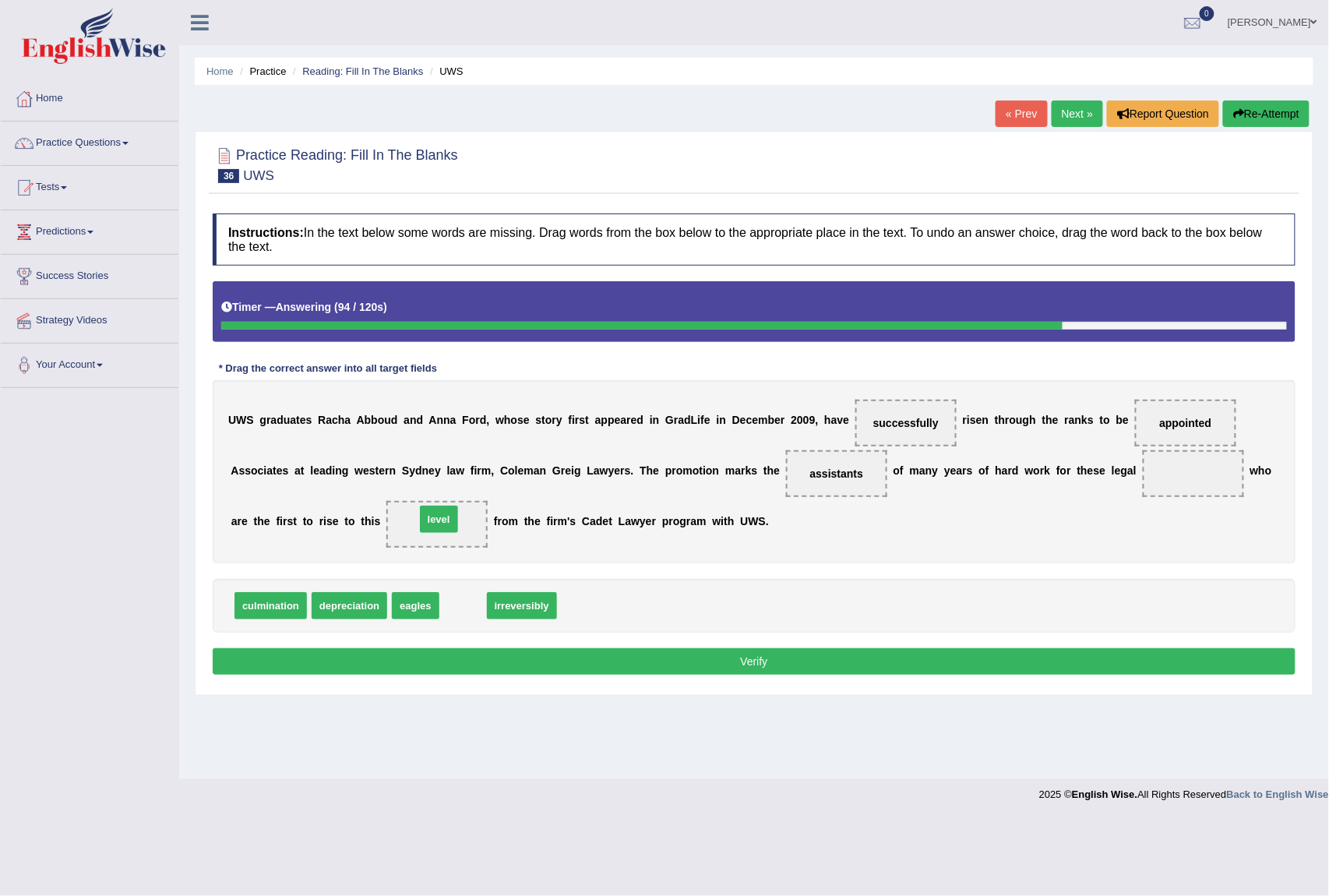
drag, startPoint x: 472, startPoint y: 618, endPoint x: 447, endPoint y: 531, distance: 90.5
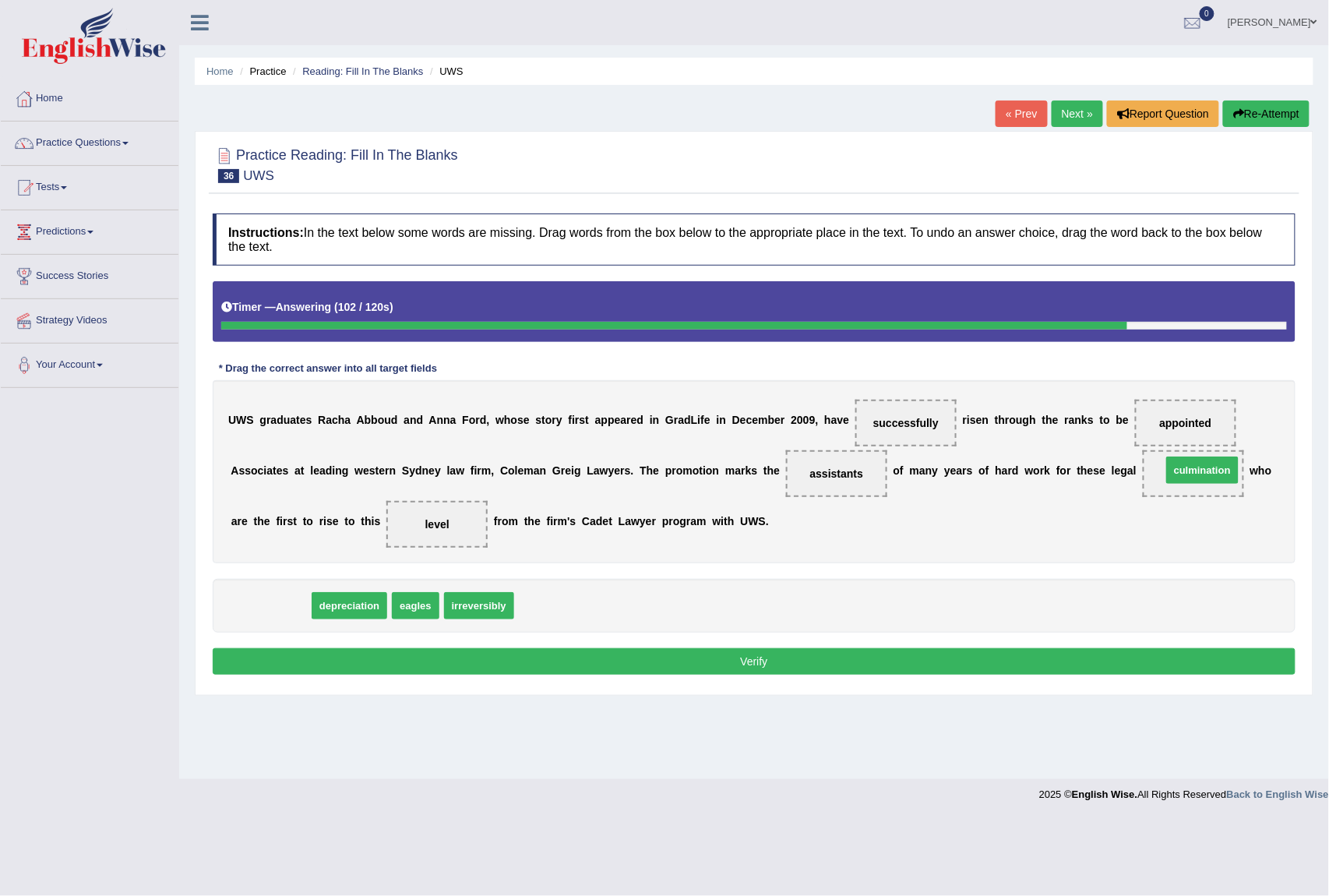
drag, startPoint x: 259, startPoint y: 607, endPoint x: 1192, endPoint y: 473, distance: 942.6
click at [511, 661] on button "Verify" at bounding box center [754, 661] width 1083 height 26
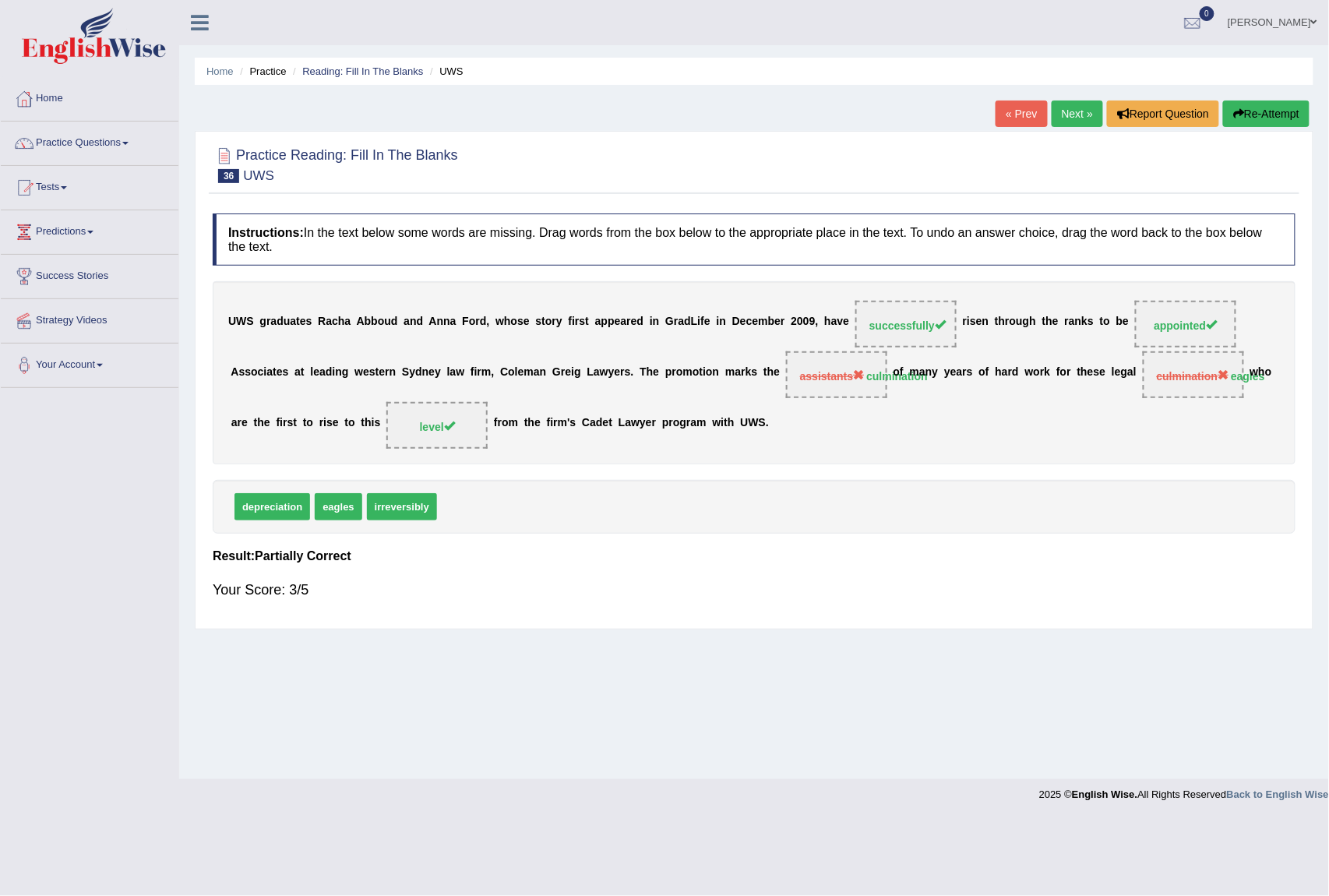
click at [1064, 109] on link "Next »" at bounding box center [1078, 113] width 52 height 26
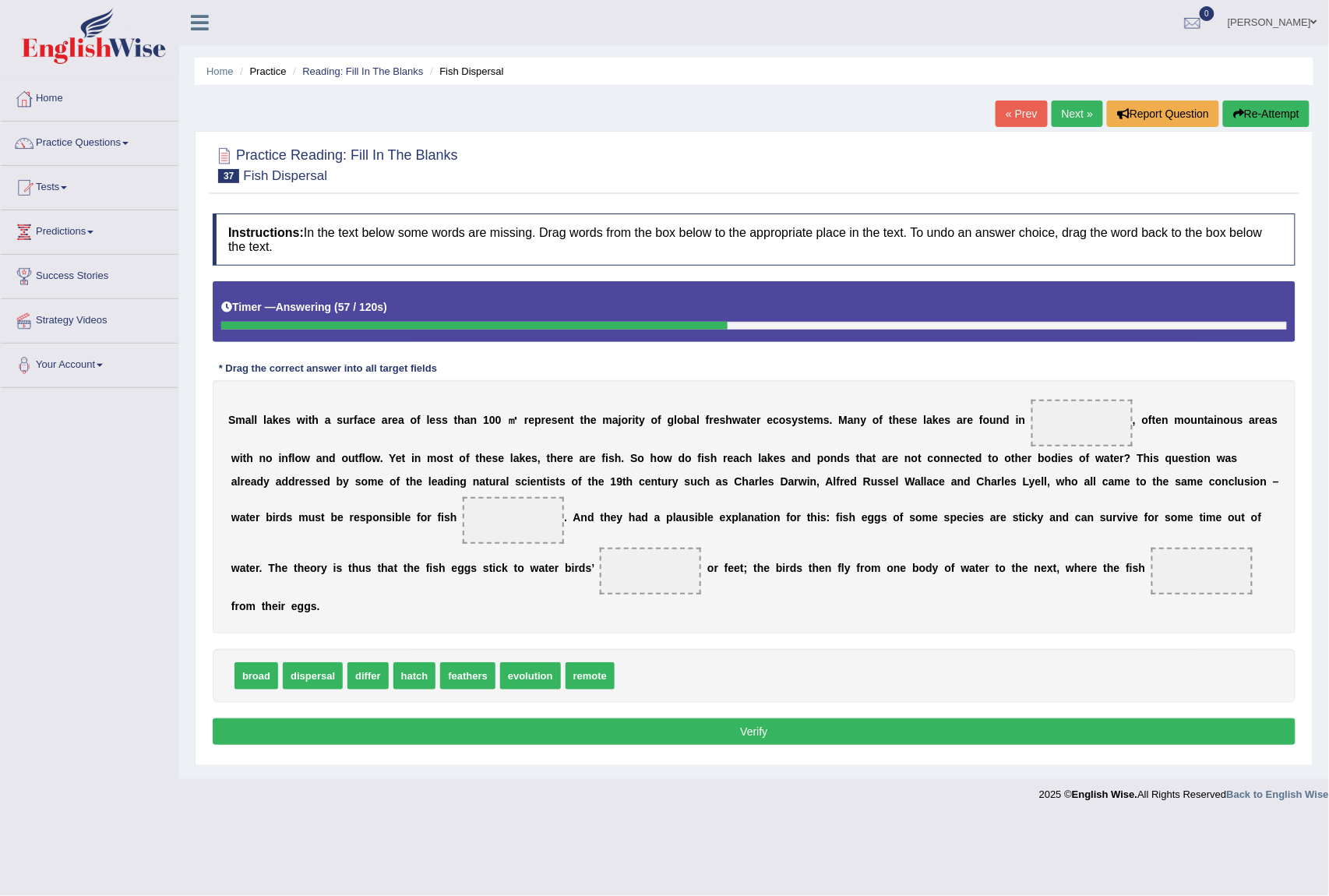
click at [1237, 132] on div "Practice Reading: Fill In The Blanks 37 Fish Dispersal Instructions: In the tex…" at bounding box center [754, 448] width 1119 height 635
click at [1253, 116] on button "Re-Attempt" at bounding box center [1266, 113] width 86 height 26
drag, startPoint x: 597, startPoint y: 670, endPoint x: 1105, endPoint y: 421, distance: 565.7
drag, startPoint x: 550, startPoint y: 684, endPoint x: 547, endPoint y: 523, distance: 161.0
click at [572, 603] on div "S m a l l l a k e s w i t h a s u r f a c e a r e a o f l e s s t h a n 1 0 0 ㎡…" at bounding box center [754, 507] width 1083 height 253
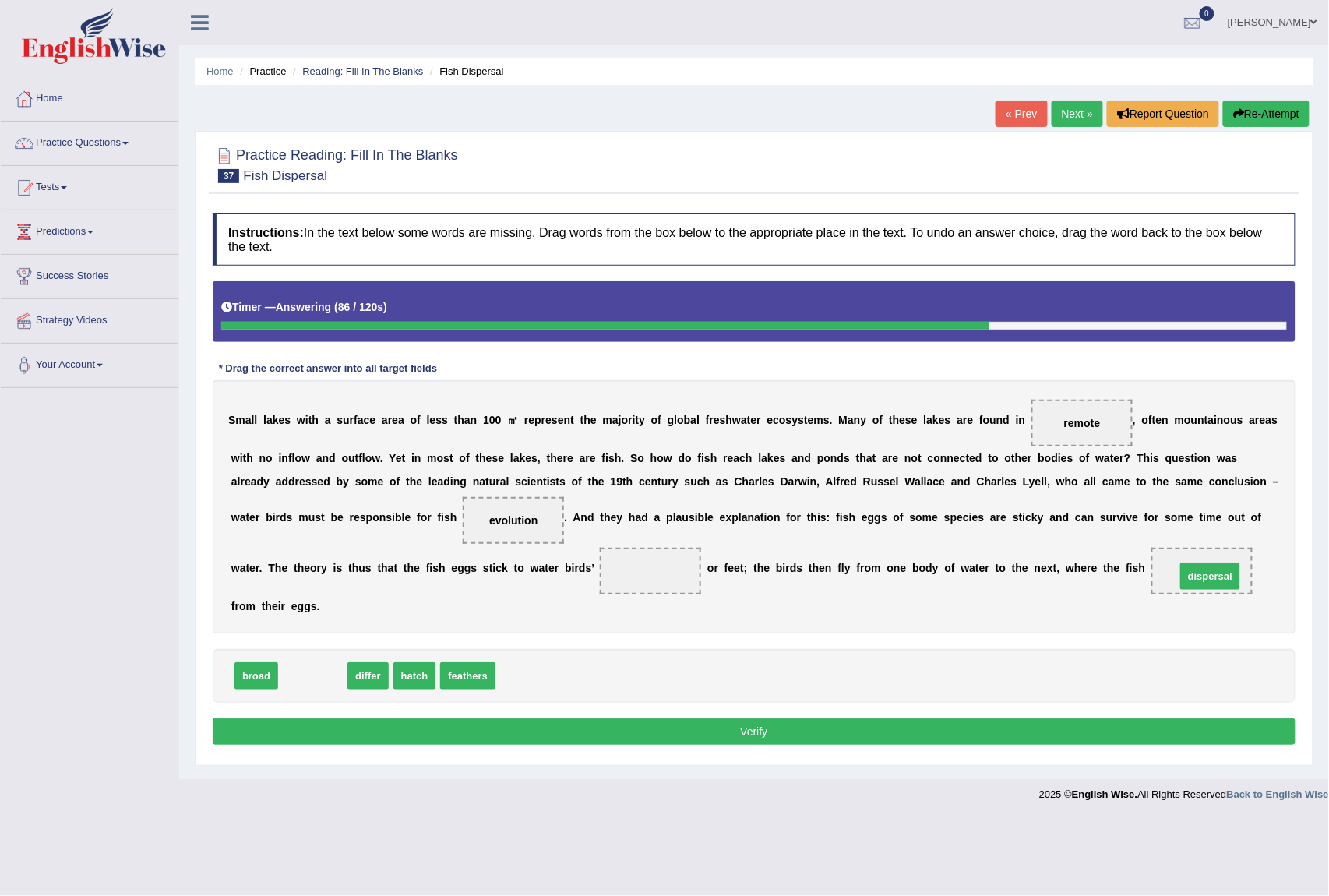
drag, startPoint x: 316, startPoint y: 680, endPoint x: 1213, endPoint y: 580, distance: 902.6
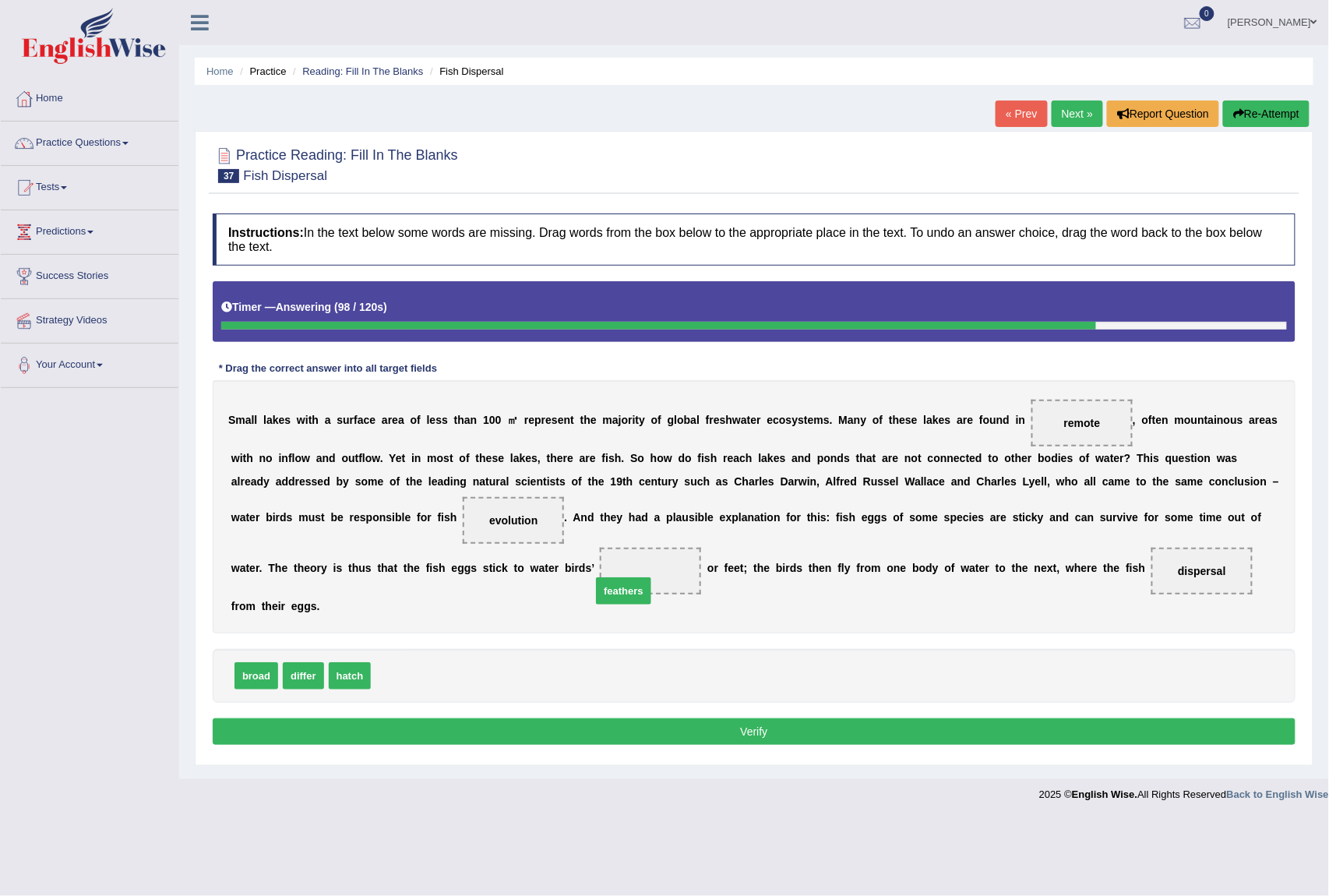
drag, startPoint x: 390, startPoint y: 677, endPoint x: 644, endPoint y: 572, distance: 274.8
click at [671, 734] on button "Verify" at bounding box center [754, 731] width 1083 height 26
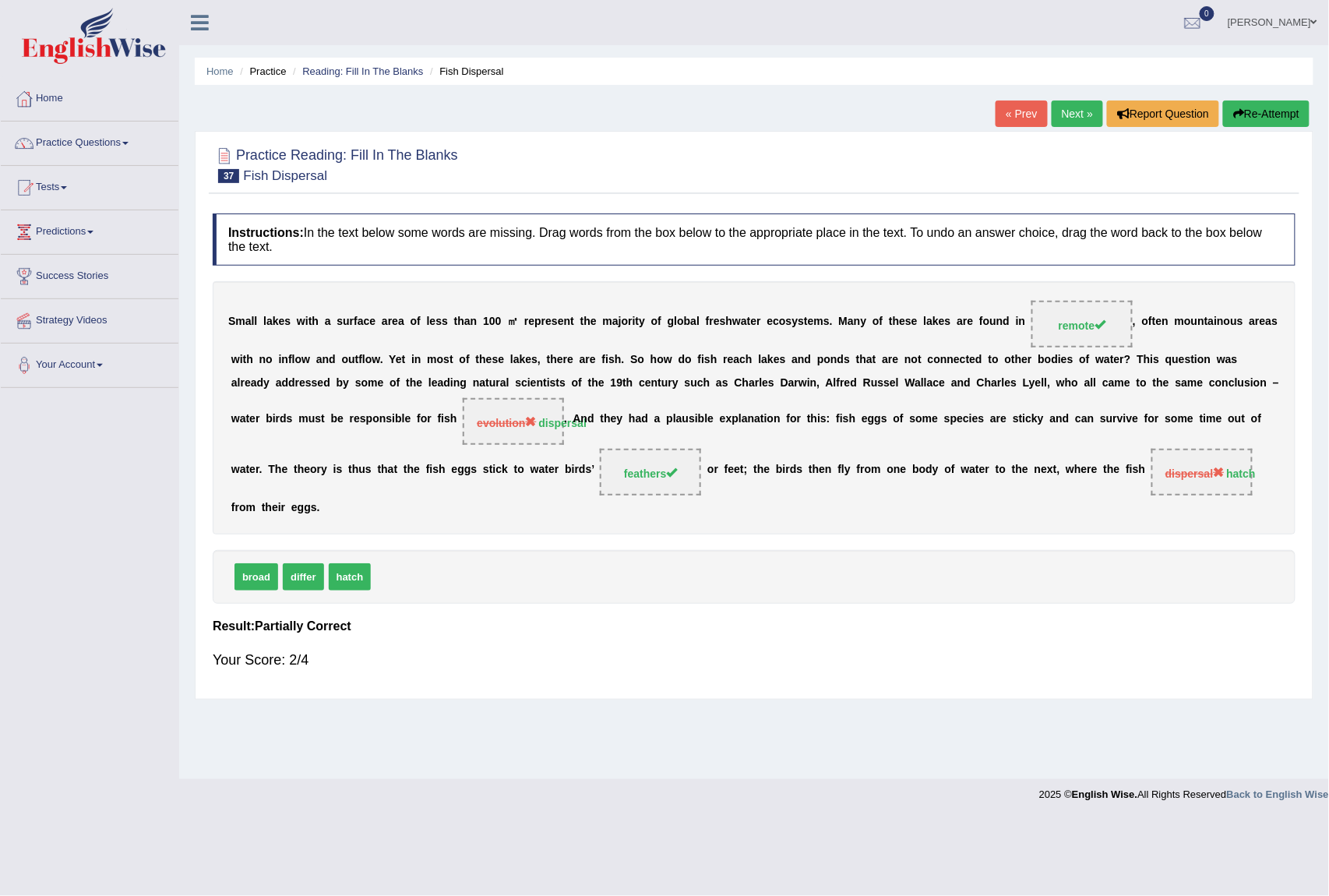
click at [1063, 123] on link "Next »" at bounding box center [1078, 113] width 52 height 26
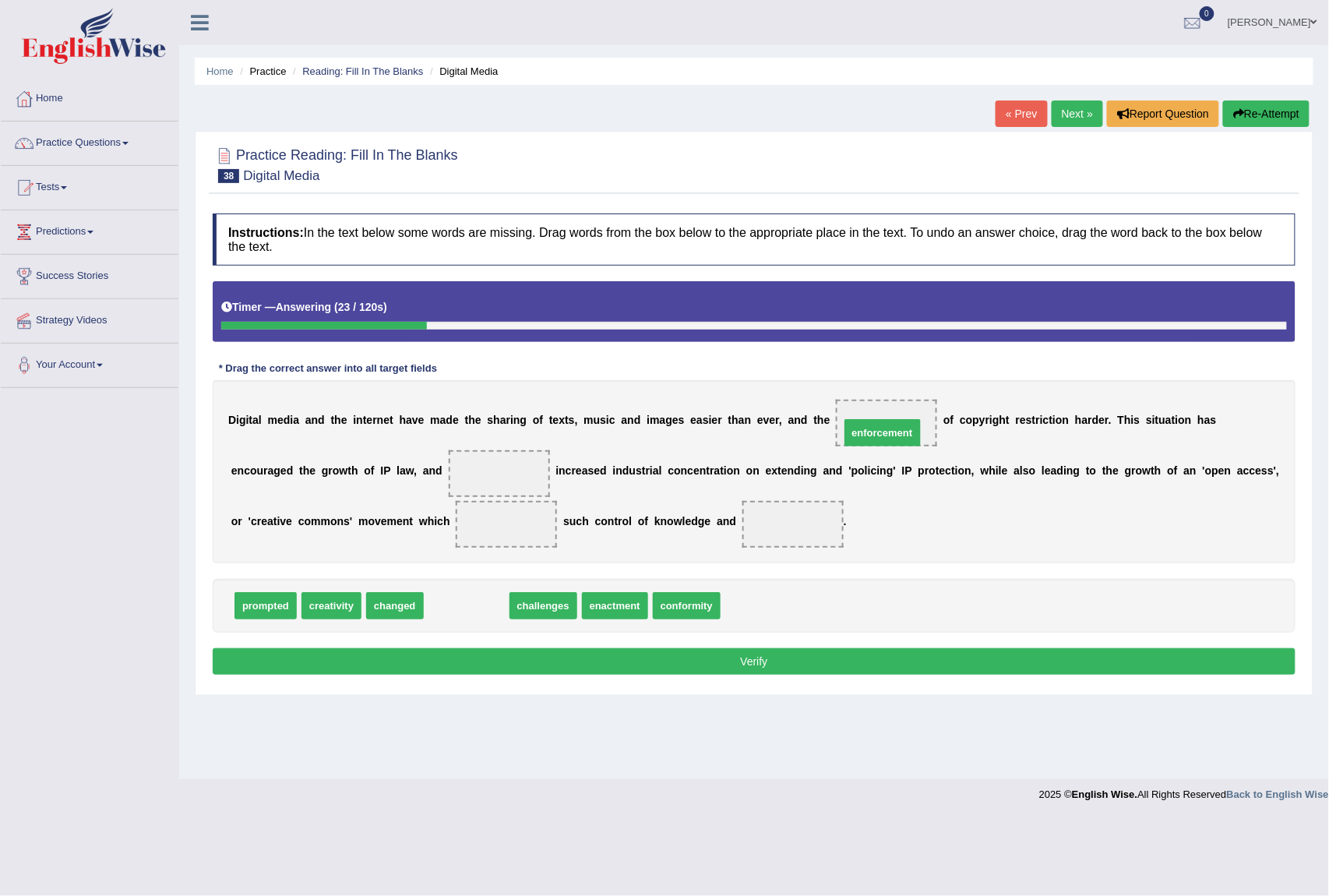
drag, startPoint x: 468, startPoint y: 612, endPoint x: 883, endPoint y: 427, distance: 454.4
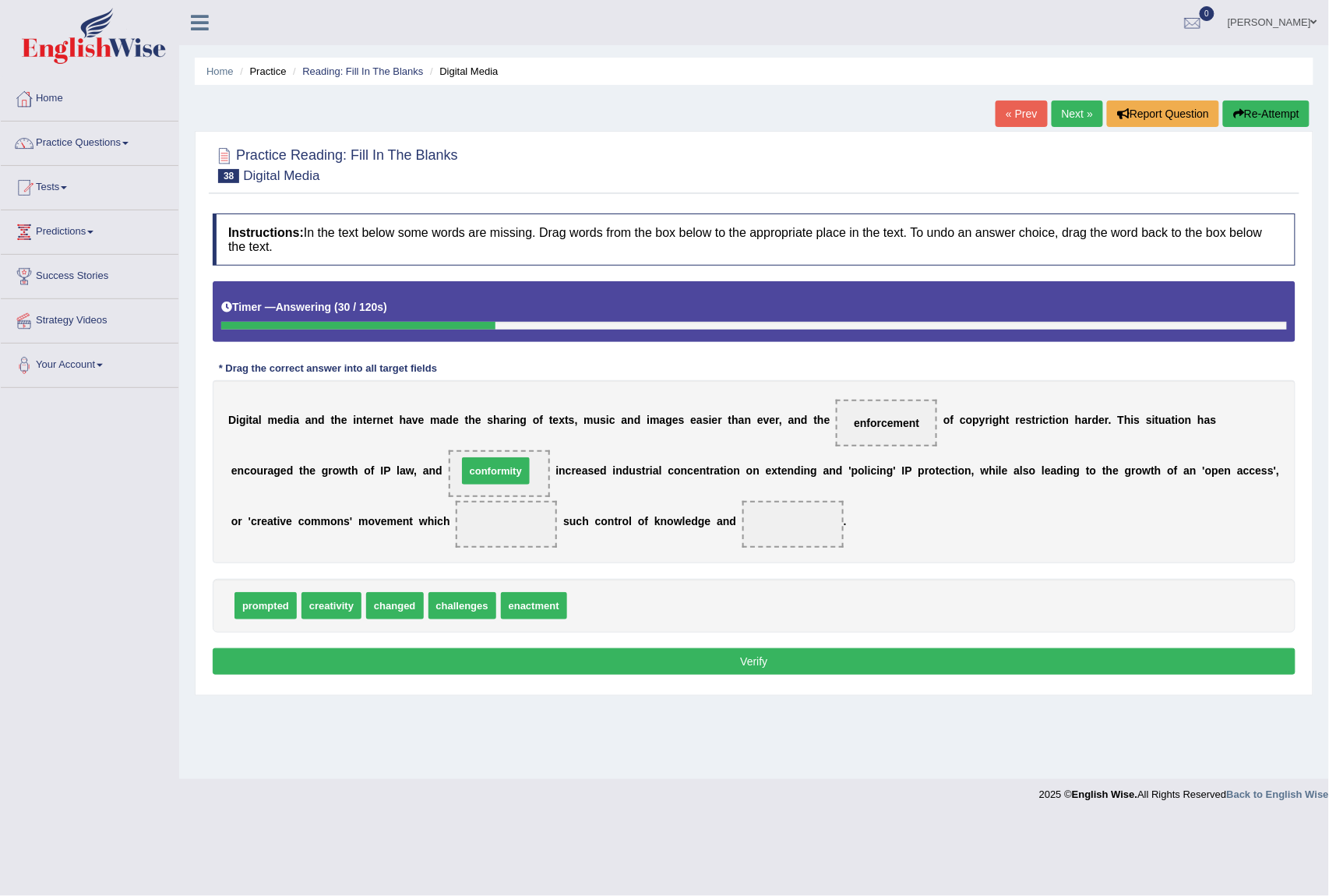
drag, startPoint x: 603, startPoint y: 609, endPoint x: 493, endPoint y: 474, distance: 174.1
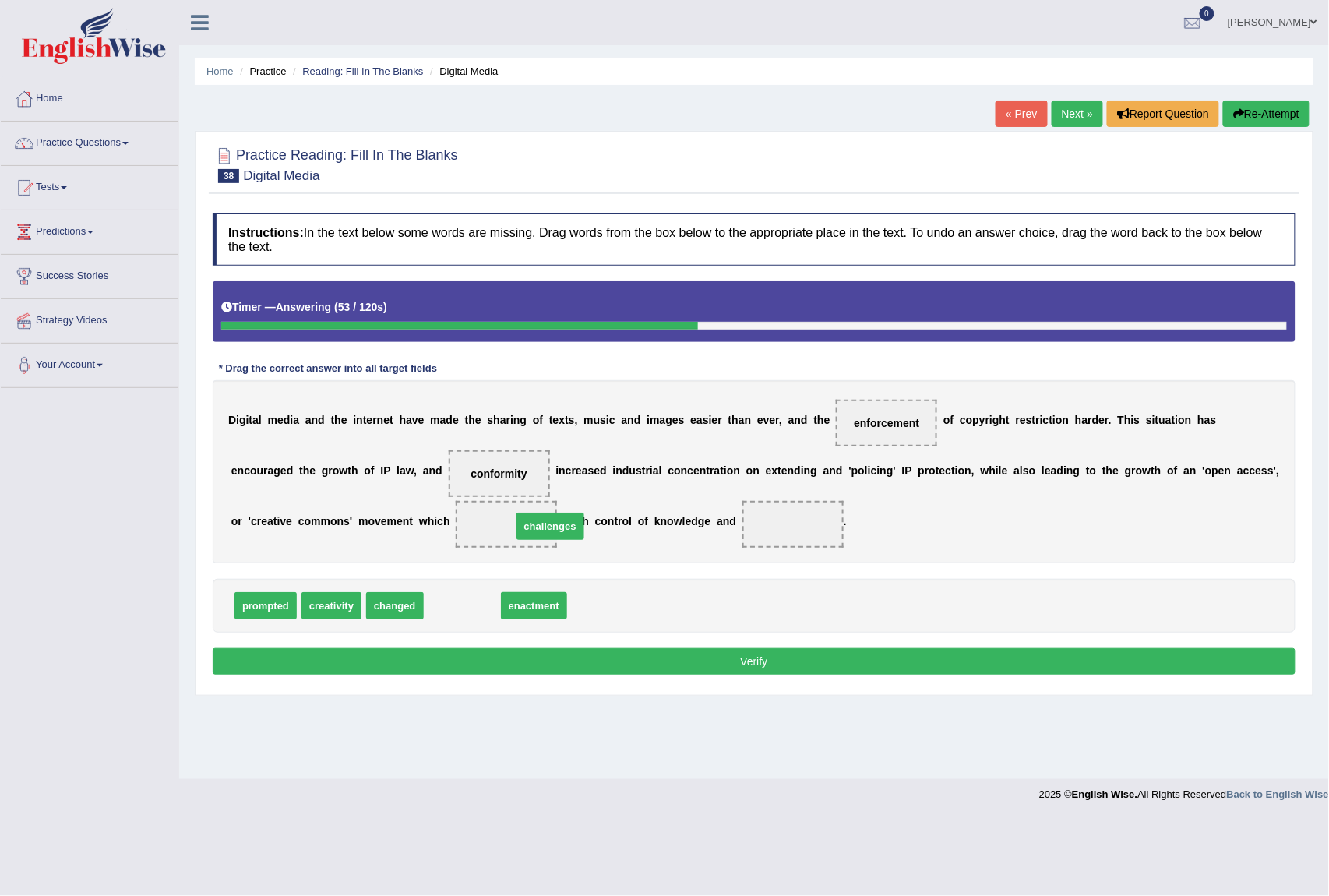
drag, startPoint x: 465, startPoint y: 609, endPoint x: 553, endPoint y: 530, distance: 118.3
click at [331, 621] on div "prompted creativity changed enactment" at bounding box center [754, 606] width 1083 height 54
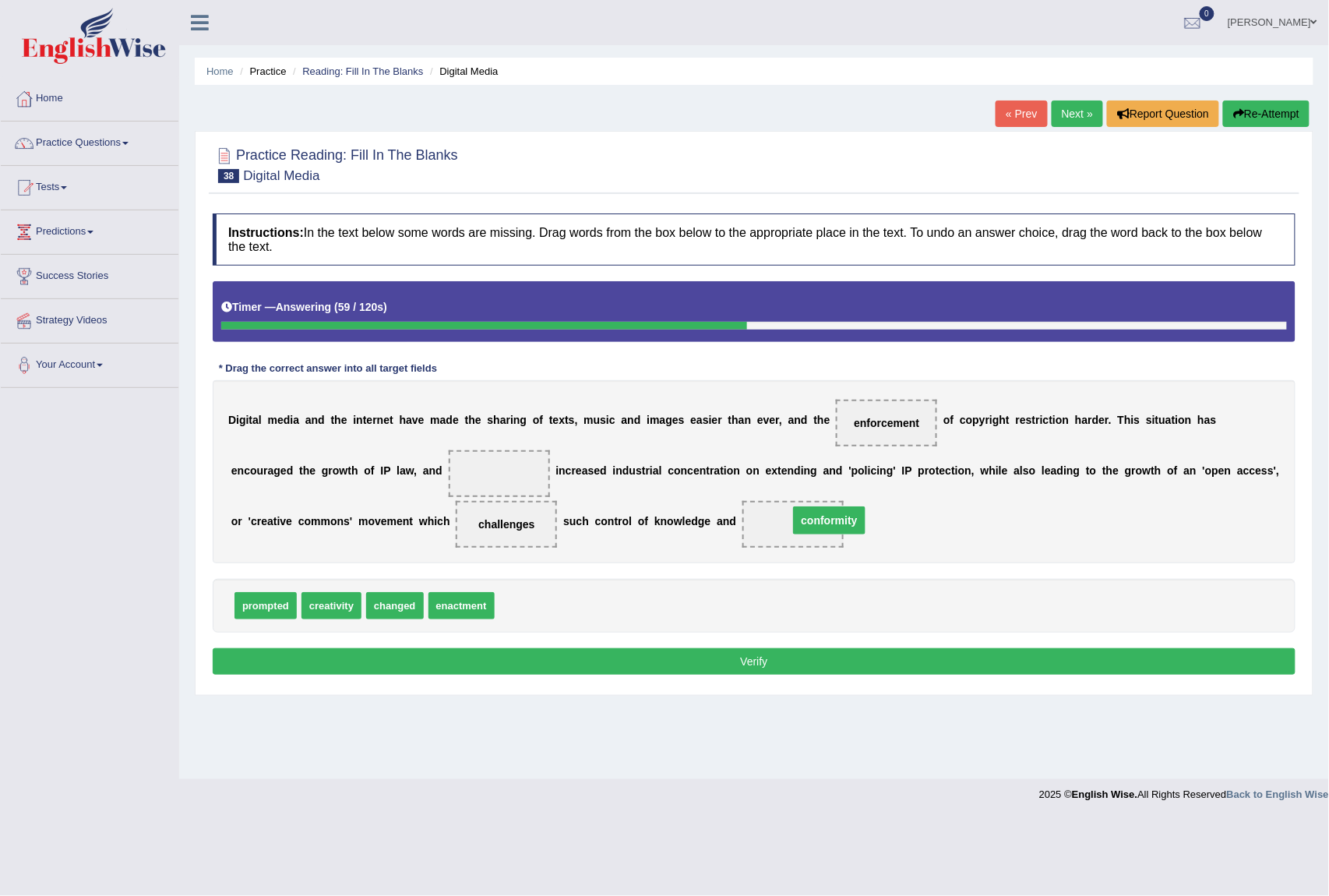
drag, startPoint x: 487, startPoint y: 469, endPoint x: 833, endPoint y: 523, distance: 350.2
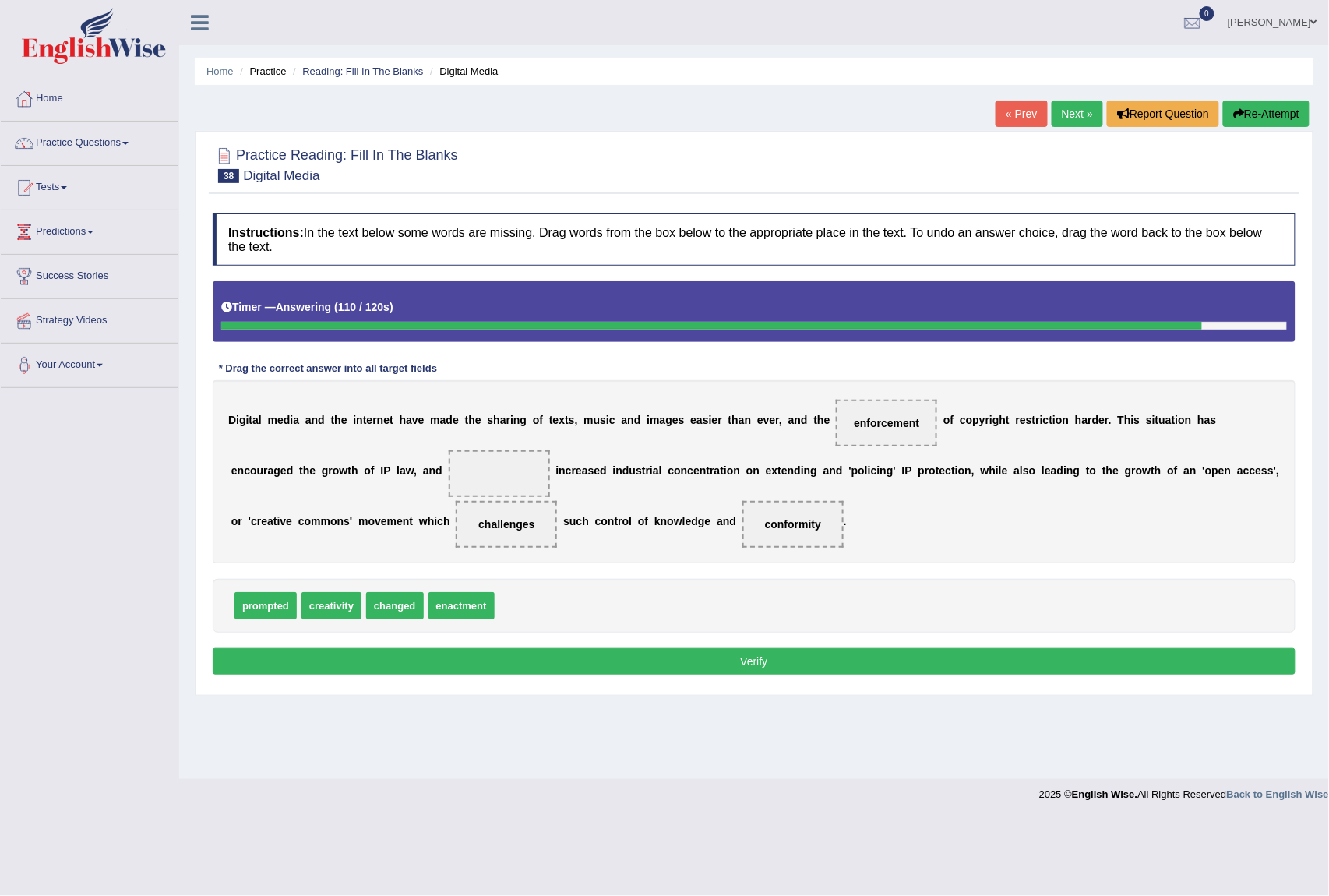
drag, startPoint x: 557, startPoint y: 536, endPoint x: 494, endPoint y: 497, distance: 74.1
click at [494, 497] on div "D i g i t a l m e d i a a n d t h e i n t e r n e t h a v e m a d e t h e s h a…" at bounding box center [754, 472] width 1083 height 183
drag, startPoint x: 553, startPoint y: 525, endPoint x: 484, endPoint y: 469, distance: 88.9
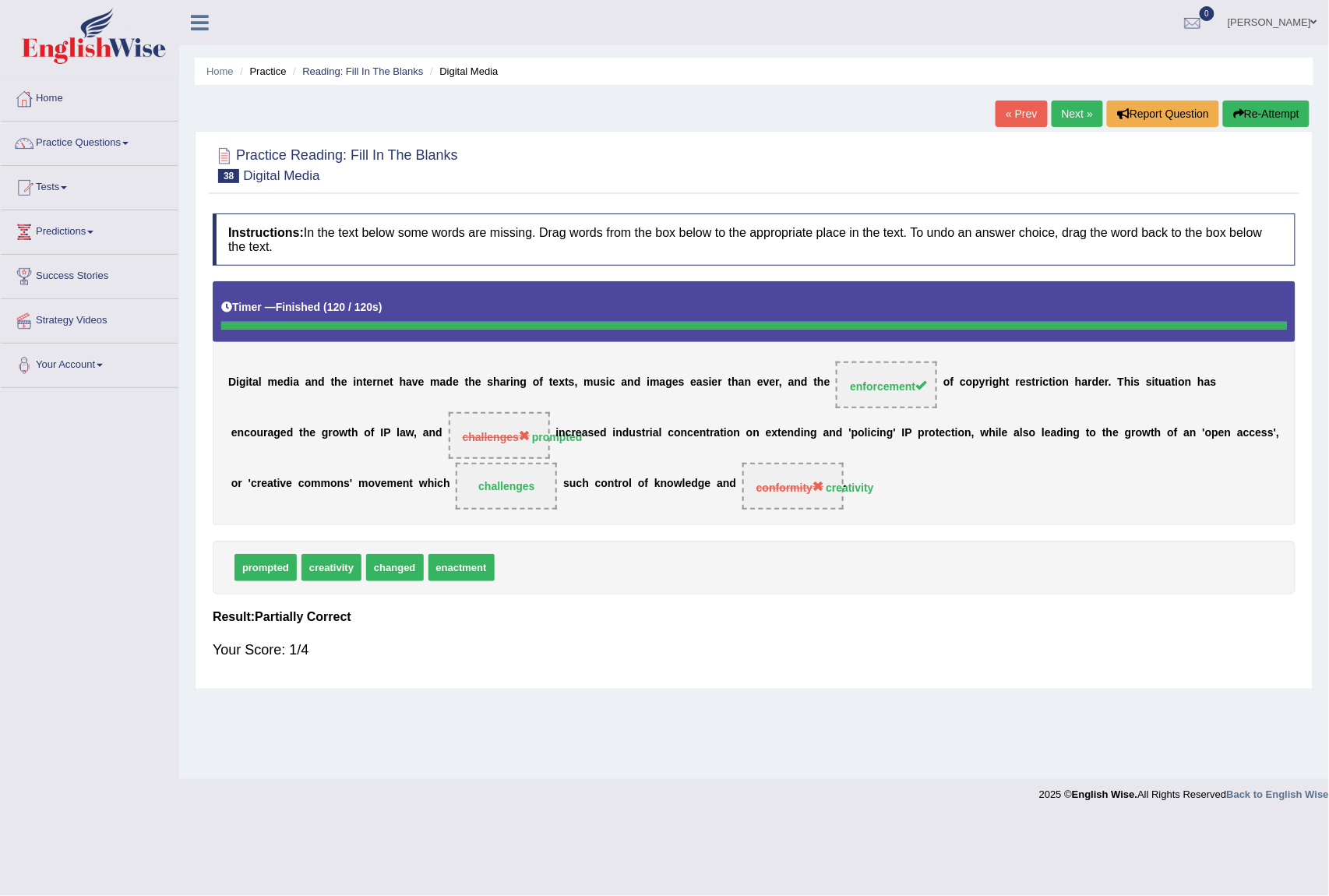
drag, startPoint x: 455, startPoint y: 606, endPoint x: 559, endPoint y: 503, distance: 146.4
click at [559, 503] on body "Toggle navigation Home Practice Questions Speaking Practice Read Aloud Repeat S…" at bounding box center [664, 448] width 1329 height 896
click at [1075, 103] on link "Next »" at bounding box center [1078, 113] width 52 height 26
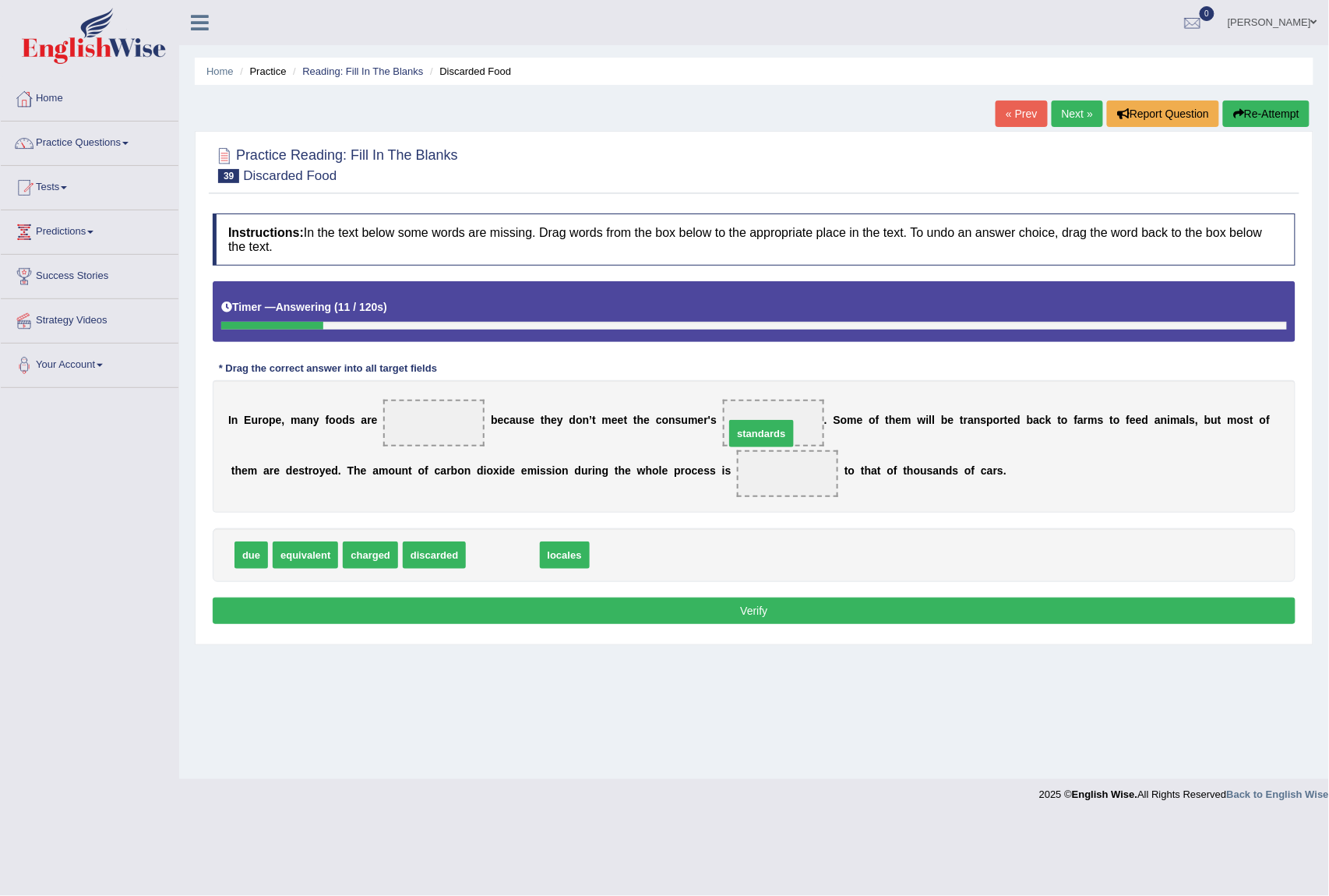
drag, startPoint x: 488, startPoint y: 561, endPoint x: 749, endPoint y: 435, distance: 289.8
drag, startPoint x: 427, startPoint y: 562, endPoint x: 430, endPoint y: 431, distance: 131.0
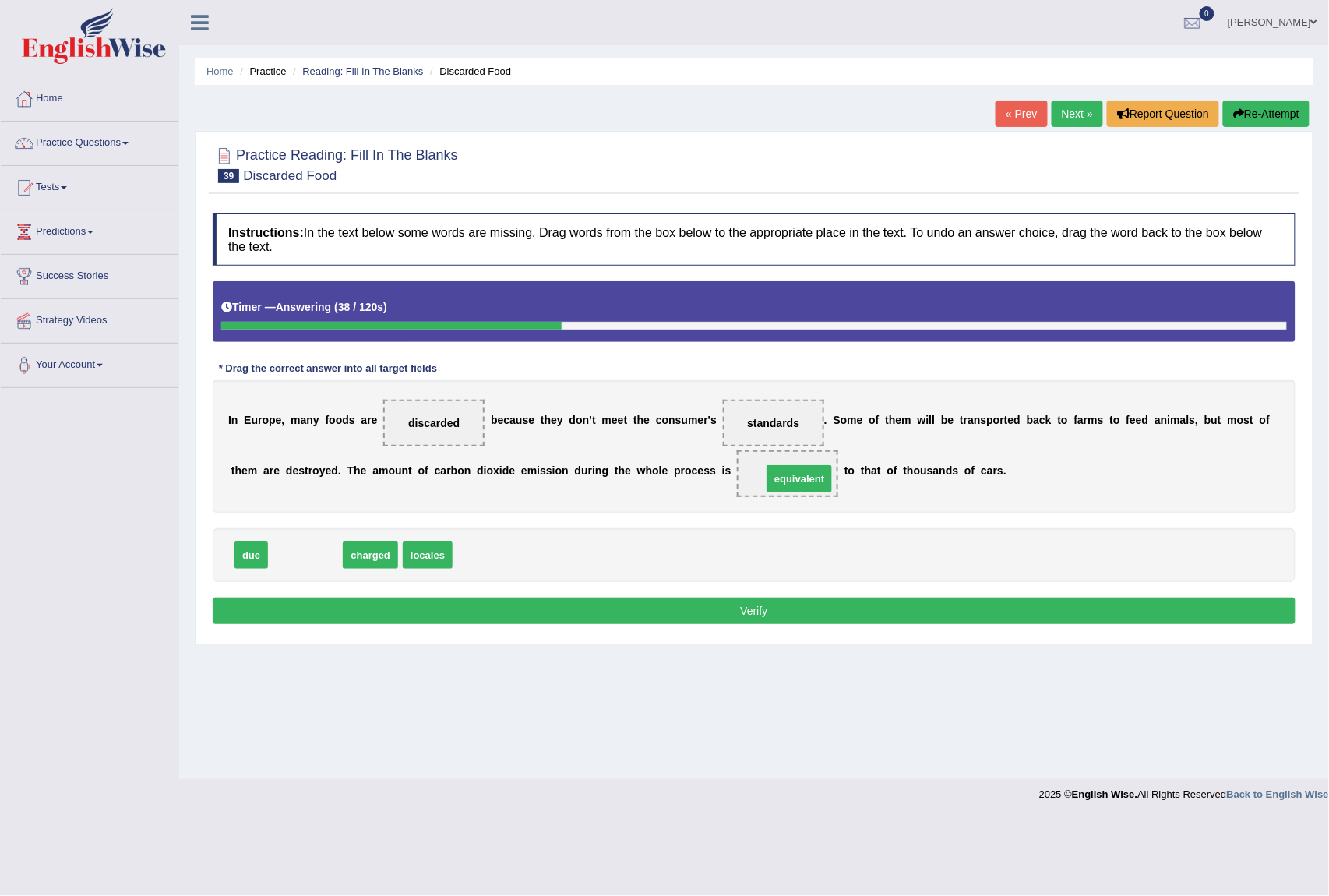
drag, startPoint x: 312, startPoint y: 565, endPoint x: 798, endPoint y: 484, distance: 492.7
click at [618, 607] on button "Verify" at bounding box center [754, 611] width 1083 height 26
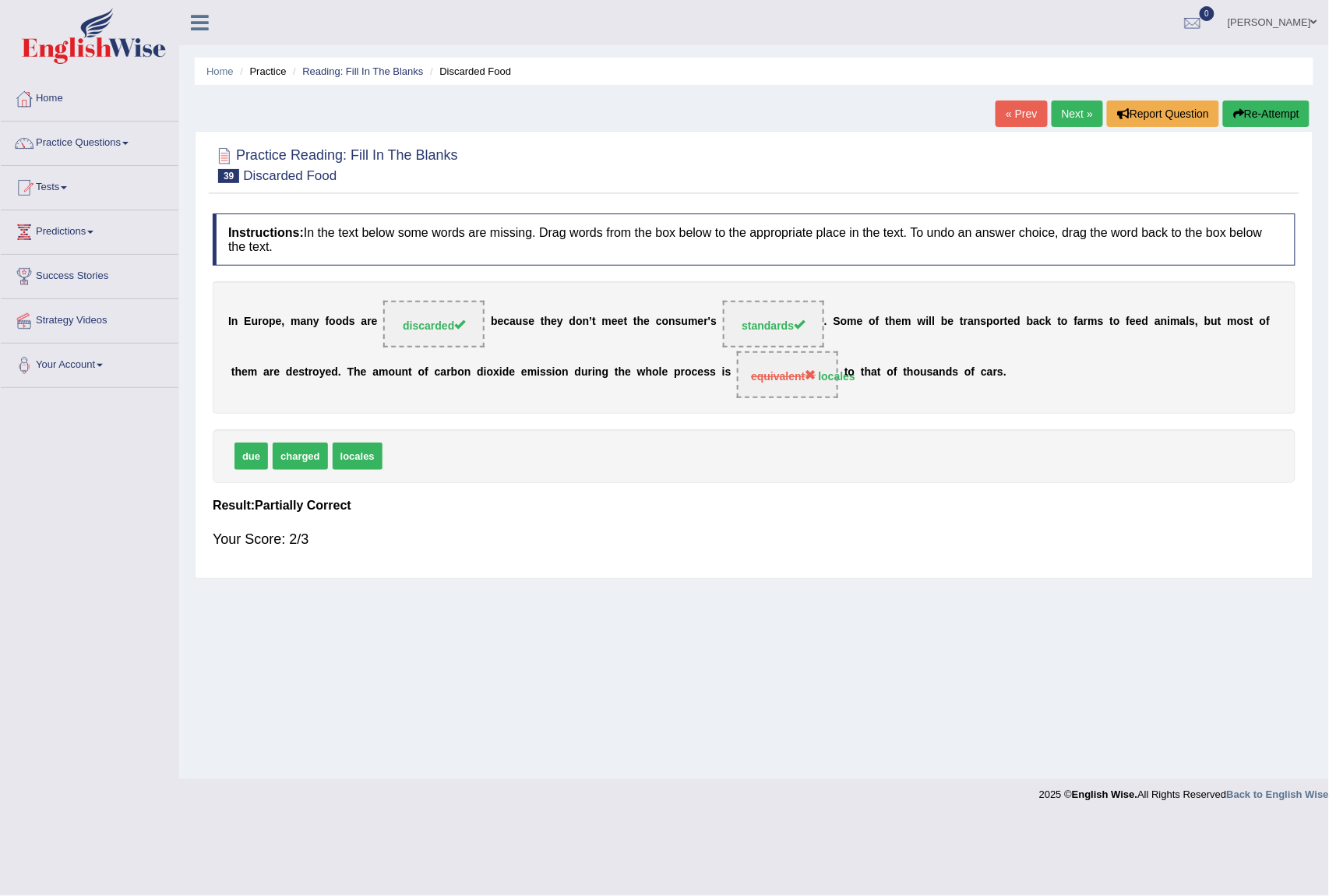
click at [1063, 109] on link "Next »" at bounding box center [1078, 113] width 52 height 26
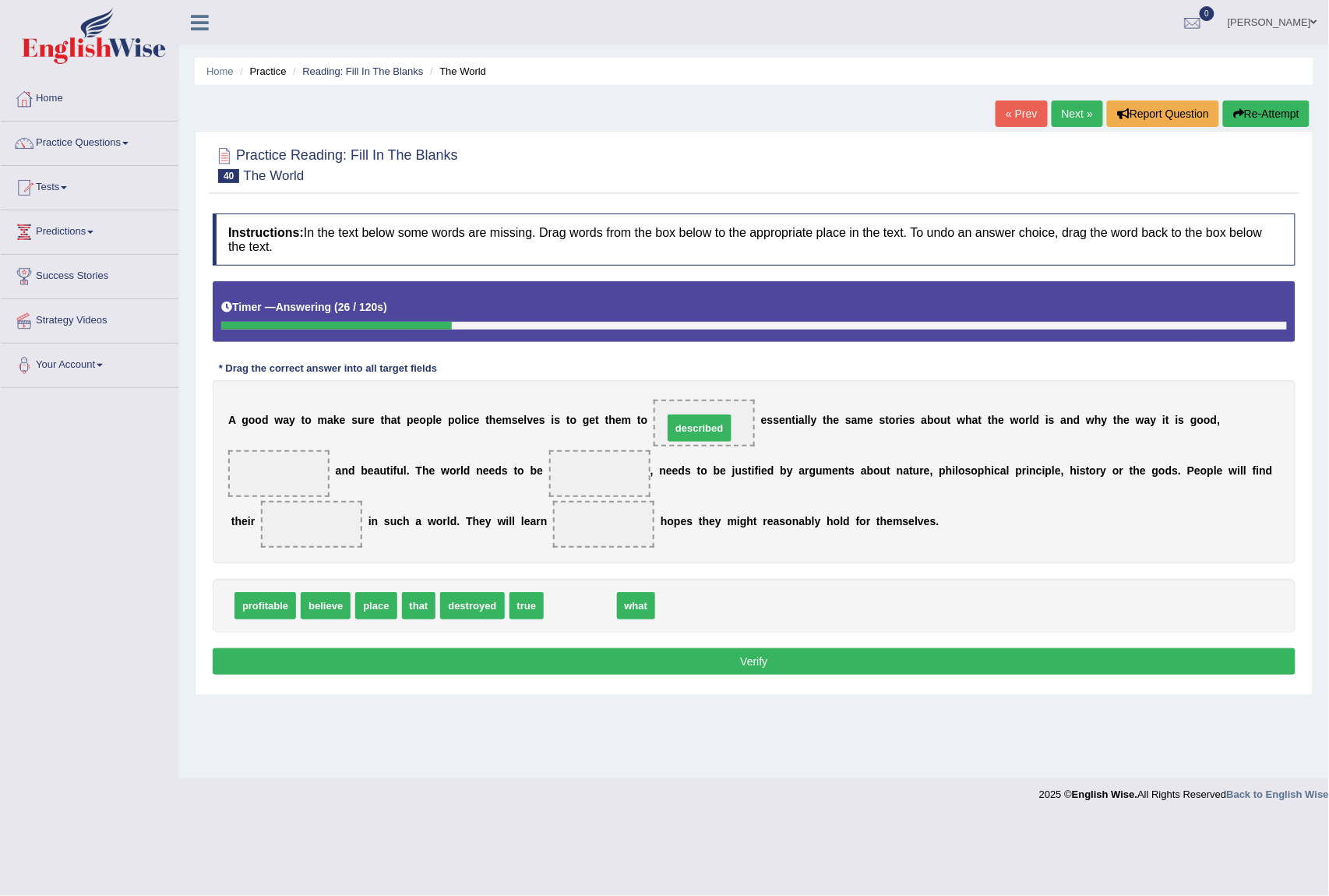
drag, startPoint x: 567, startPoint y: 599, endPoint x: 687, endPoint y: 421, distance: 214.7
drag, startPoint x: 525, startPoint y: 605, endPoint x: 268, endPoint y: 463, distance: 293.6
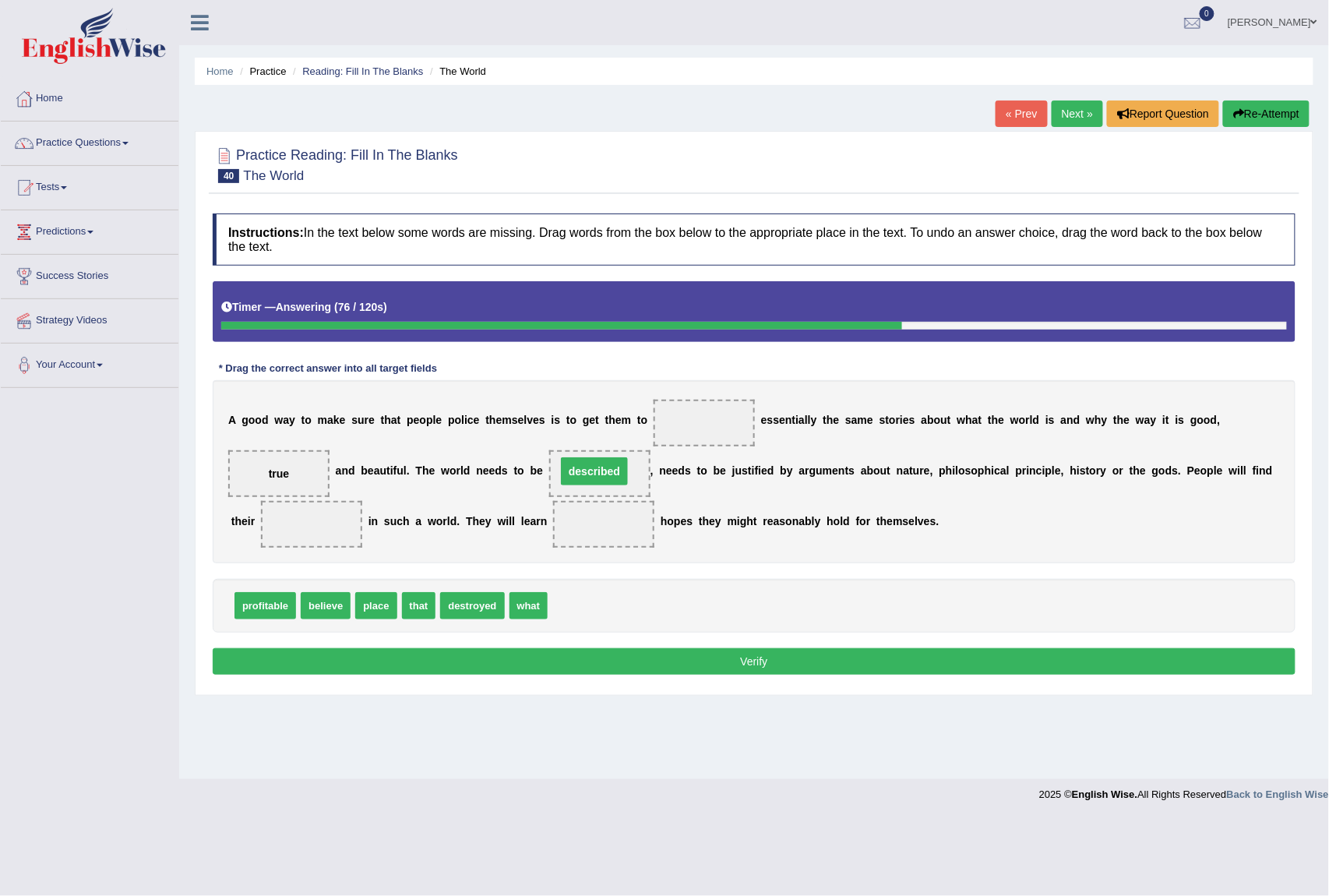
drag, startPoint x: 724, startPoint y: 428, endPoint x: 614, endPoint y: 468, distance: 117.0
drag, startPoint x: 324, startPoint y: 611, endPoint x: 707, endPoint y: 423, distance: 426.7
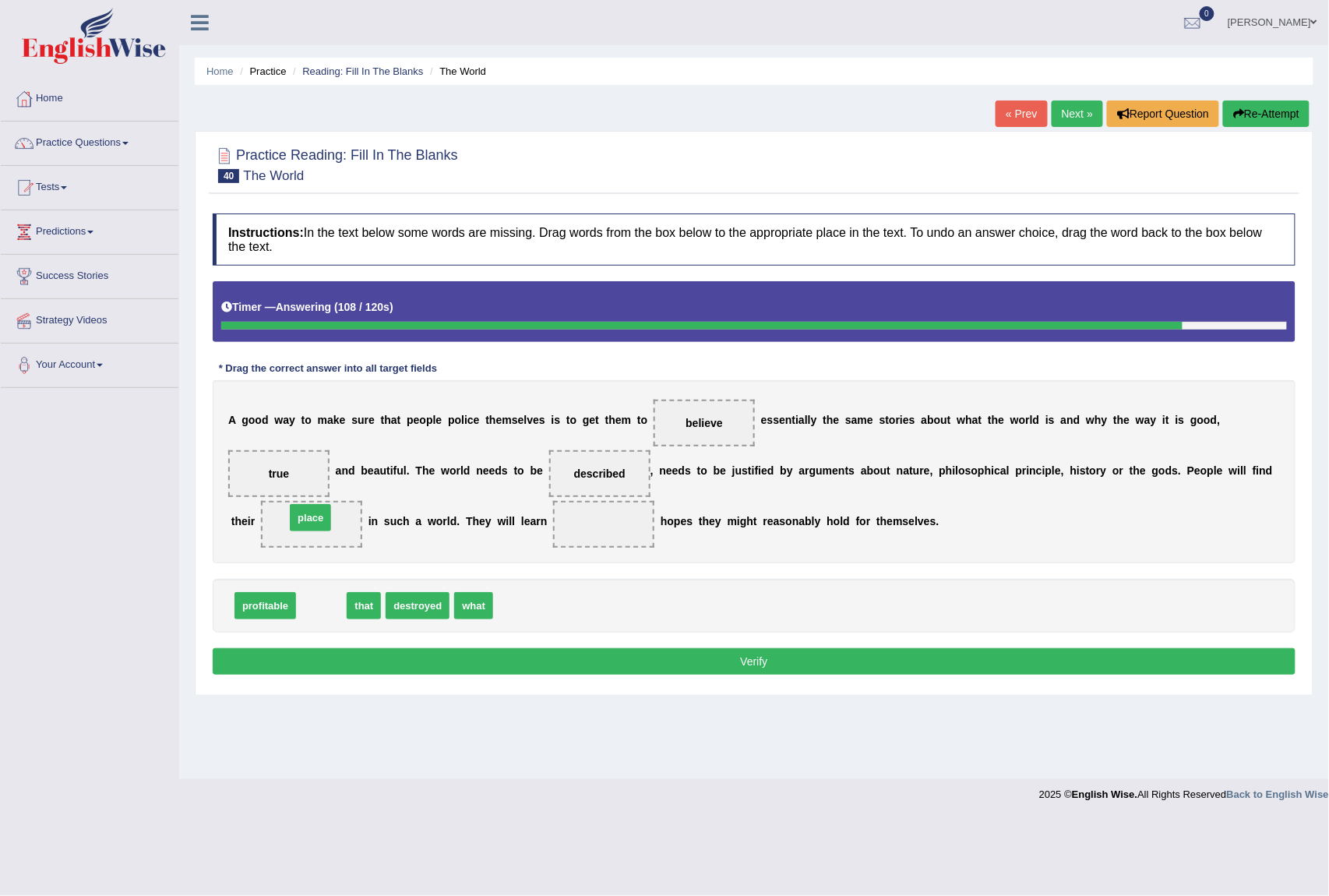
drag, startPoint x: 316, startPoint y: 587, endPoint x: 307, endPoint y: 515, distance: 72.6
drag, startPoint x: 431, startPoint y: 600, endPoint x: 607, endPoint y: 528, distance: 190.2
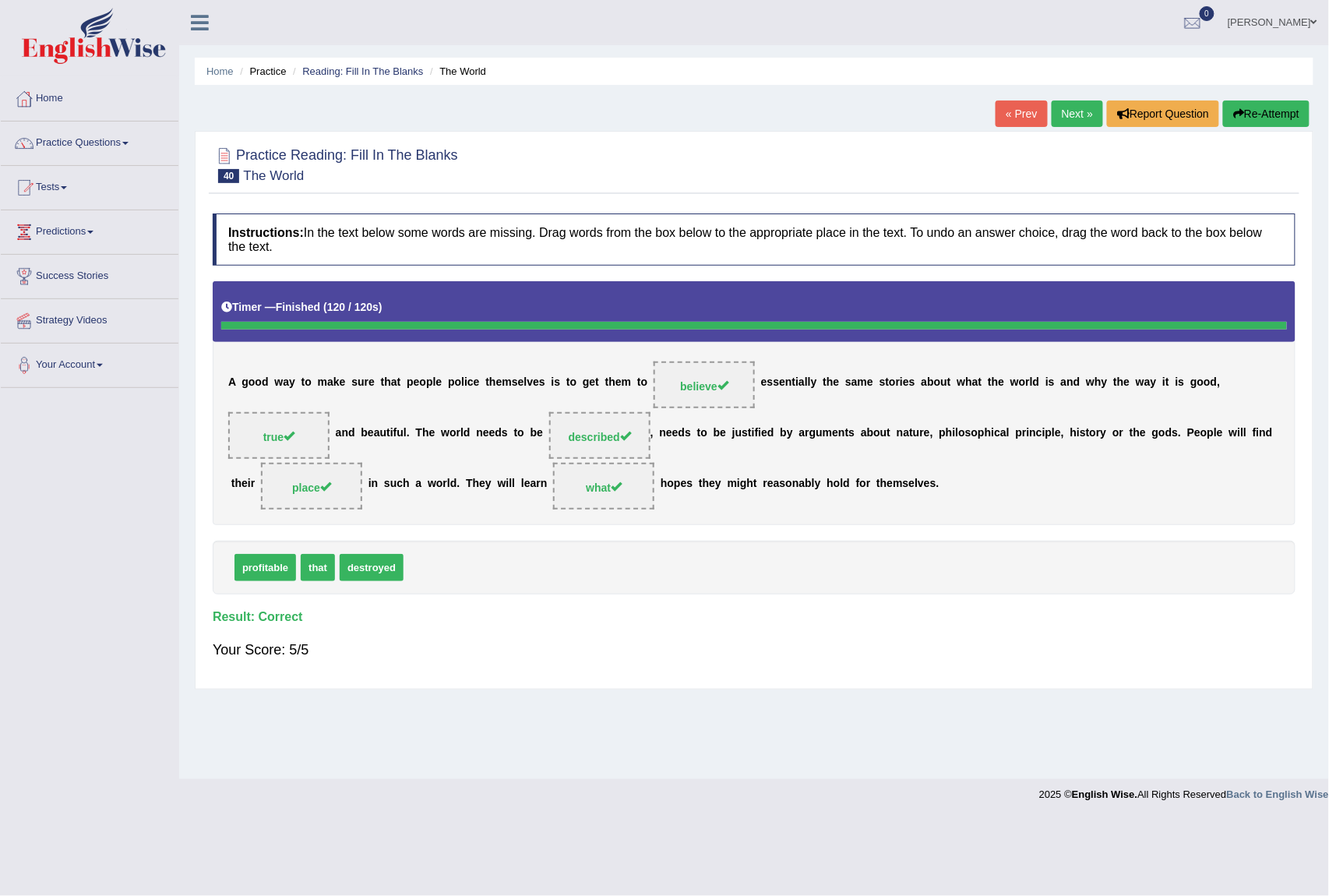
click at [1077, 113] on link "Next »" at bounding box center [1078, 113] width 52 height 26
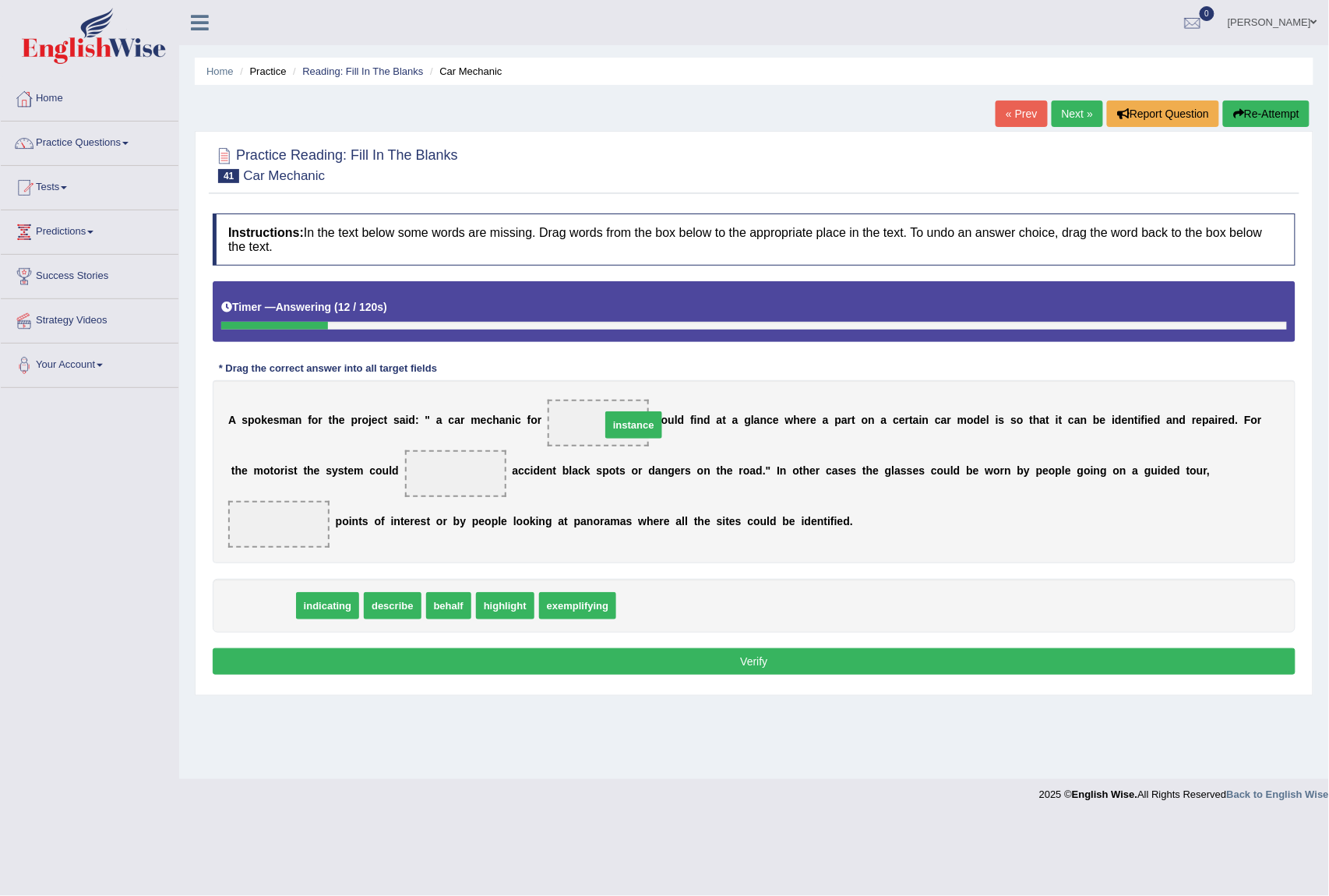
drag, startPoint x: 259, startPoint y: 603, endPoint x: 630, endPoint y: 423, distance: 412.4
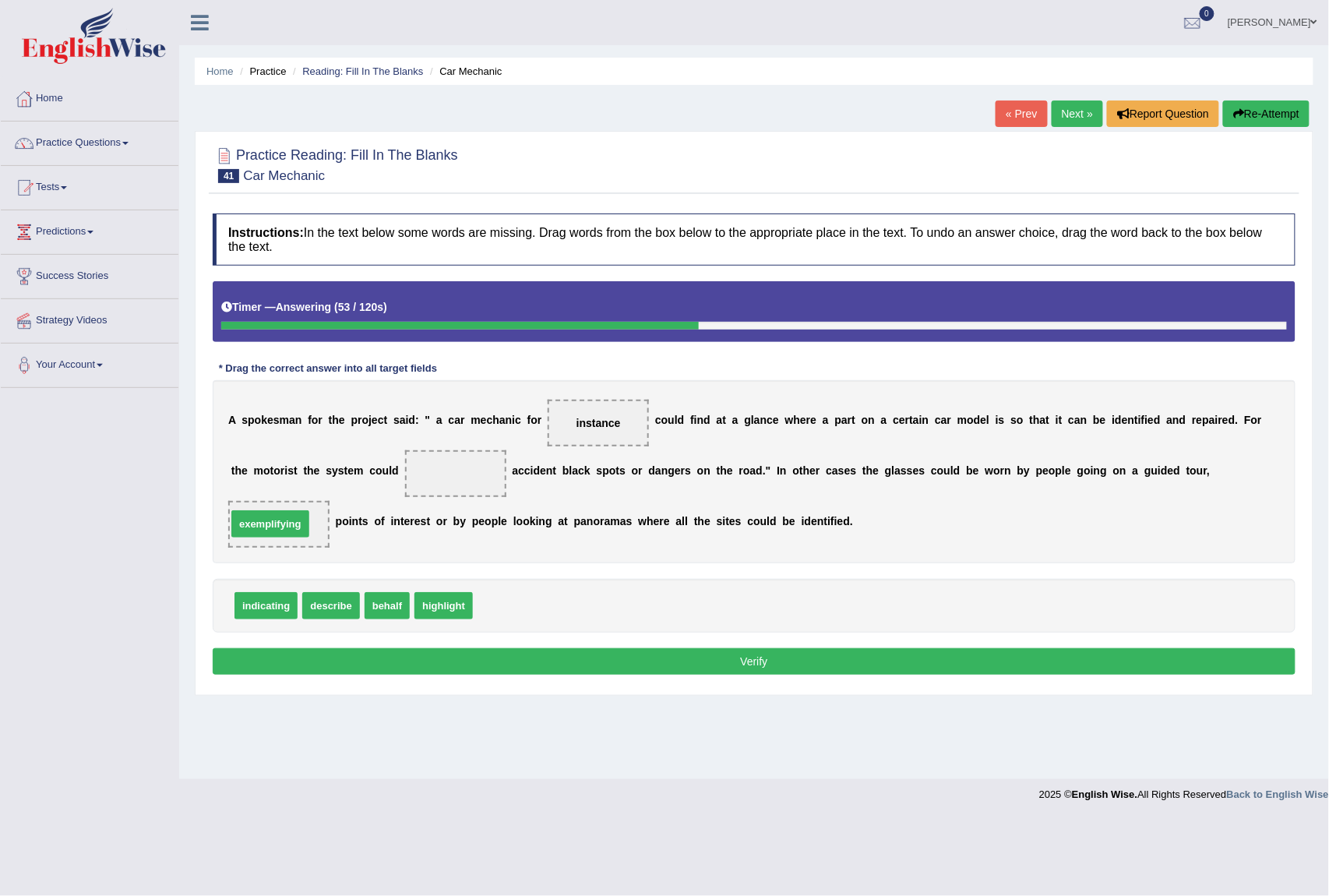
drag, startPoint x: 520, startPoint y: 615, endPoint x: 274, endPoint y: 533, distance: 259.3
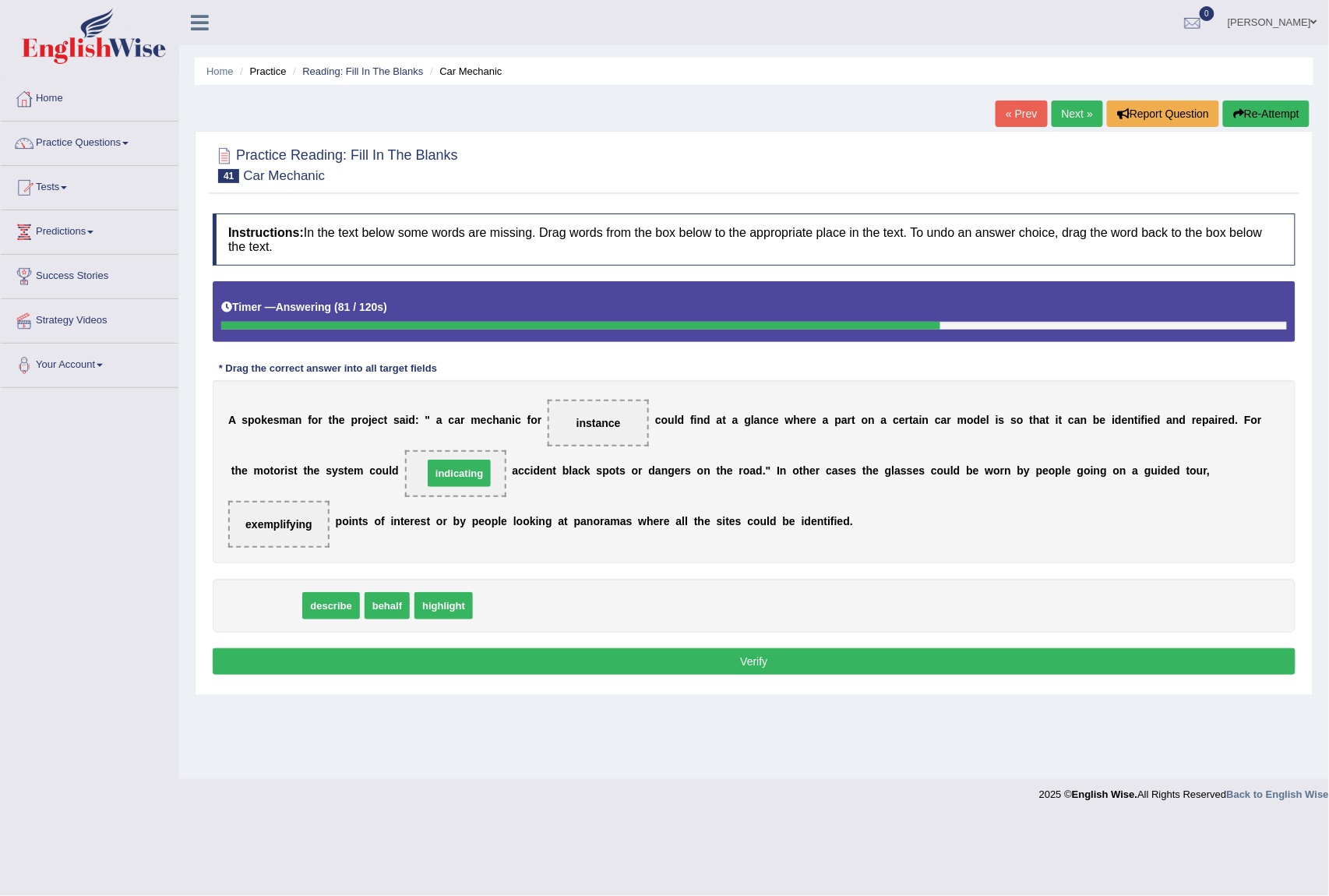
drag, startPoint x: 282, startPoint y: 614, endPoint x: 474, endPoint y: 481, distance: 233.6
click at [584, 649] on div "Instructions: In the text below some words are missing. Drag words from the box…" at bounding box center [754, 446] width 1091 height 481
click at [588, 653] on button "Verify" at bounding box center [754, 661] width 1083 height 26
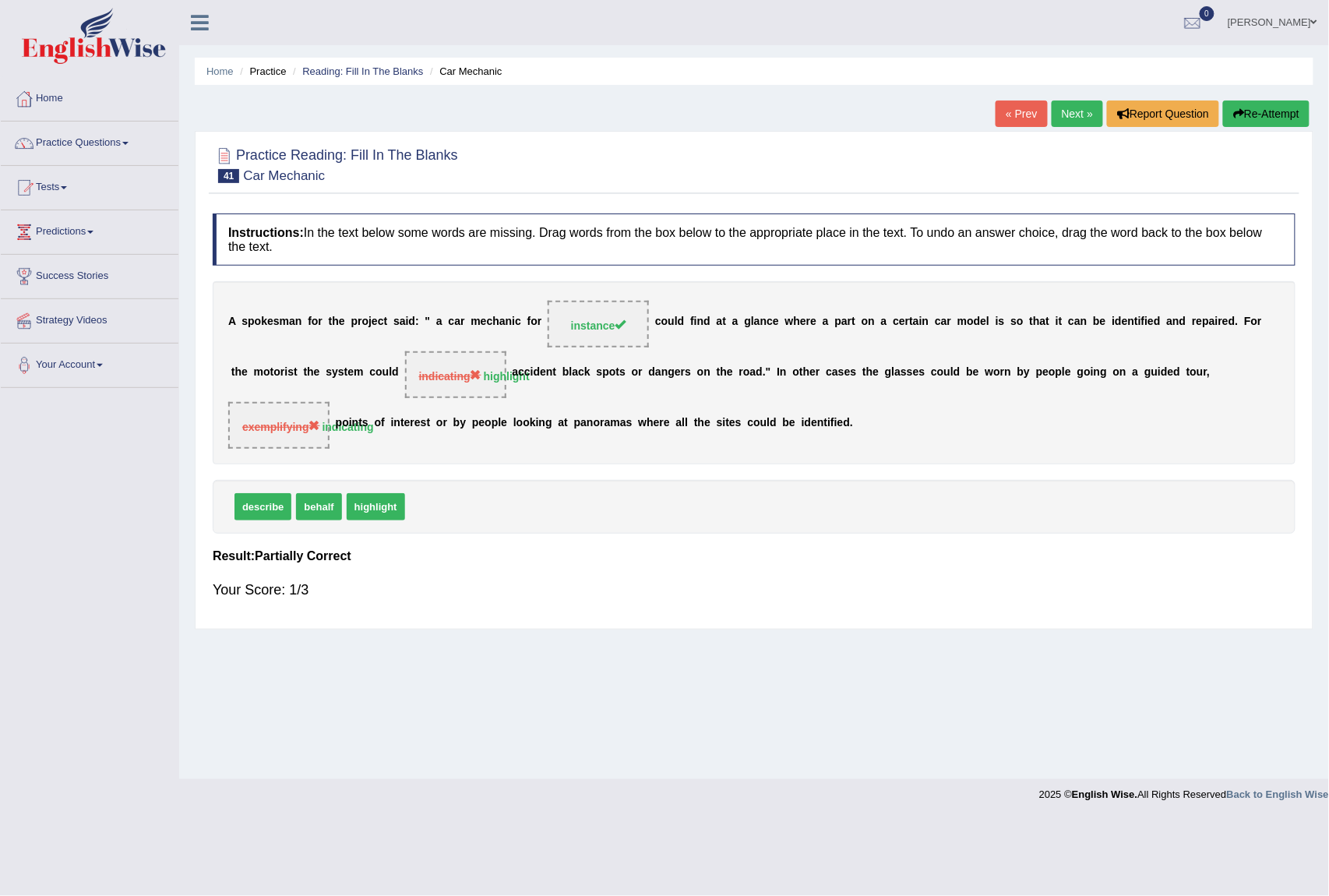
click at [1061, 113] on link "Next »" at bounding box center [1078, 113] width 52 height 26
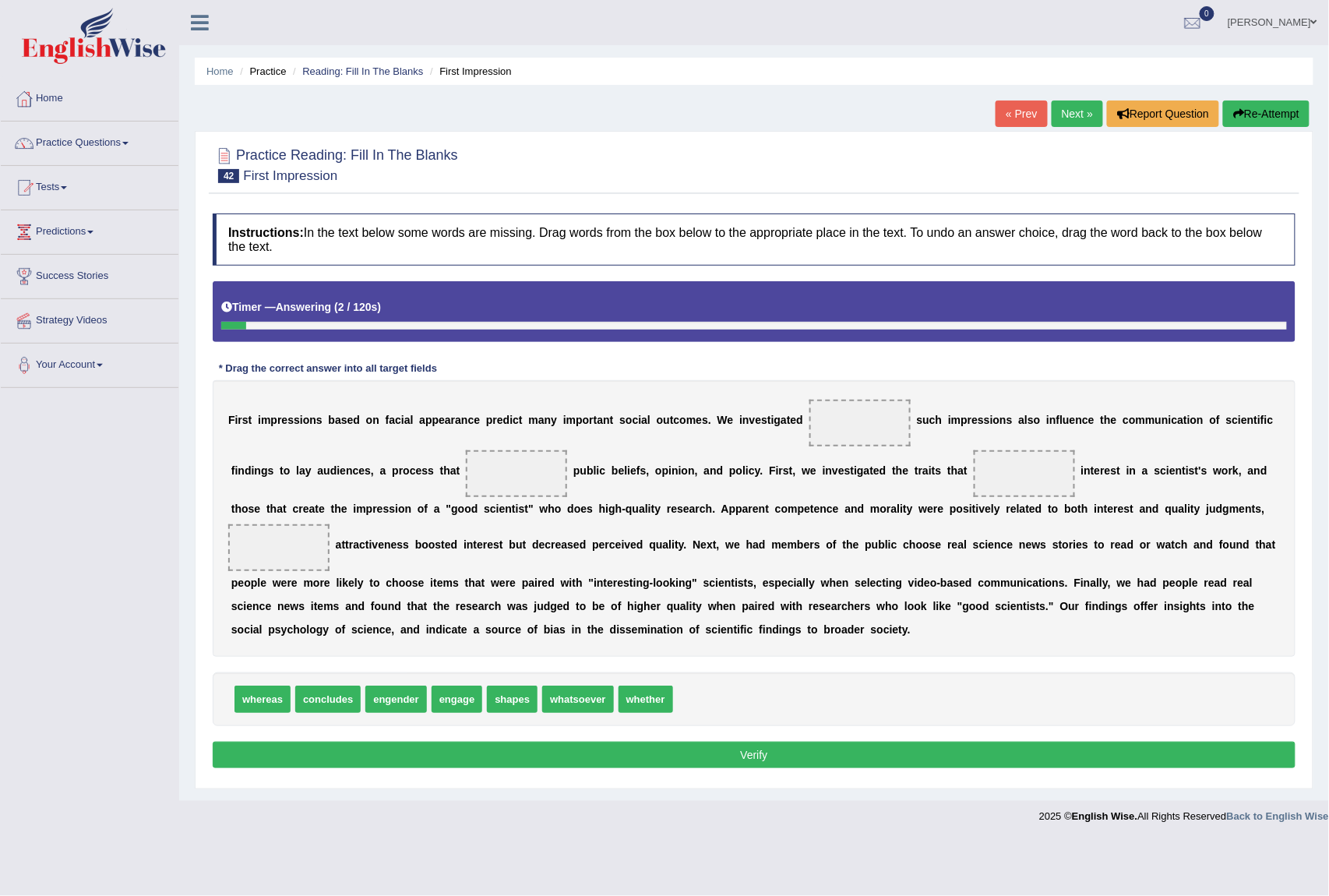
click at [116, 534] on div "Toggle navigation Home Practice Questions Speaking Practice Read Aloud Repeat S…" at bounding box center [664, 415] width 1329 height 832
drag, startPoint x: 654, startPoint y: 703, endPoint x: 865, endPoint y: 440, distance: 337.2
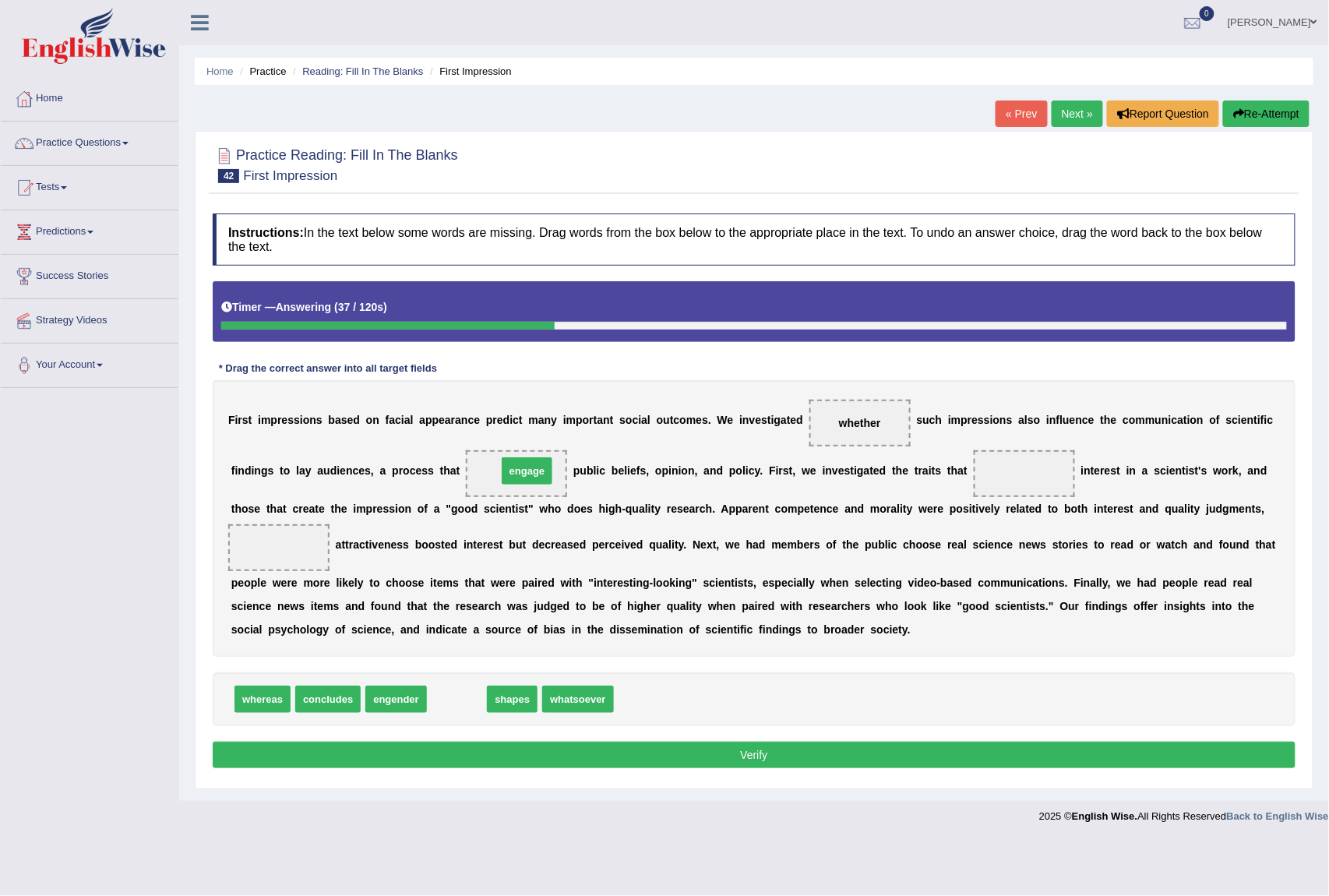
drag, startPoint x: 452, startPoint y: 703, endPoint x: 522, endPoint y: 474, distance: 239.5
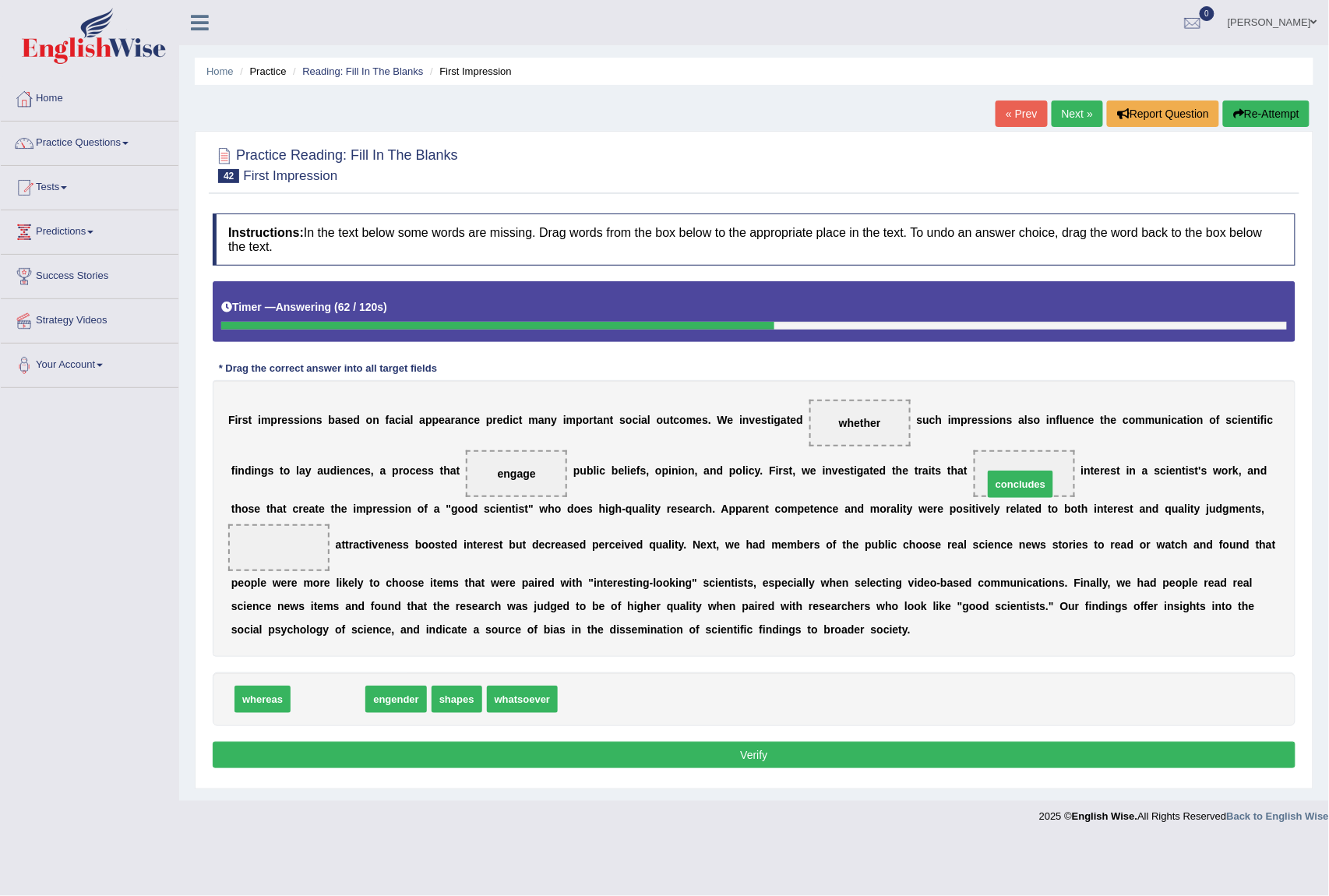
drag, startPoint x: 305, startPoint y: 704, endPoint x: 998, endPoint y: 489, distance: 725.6
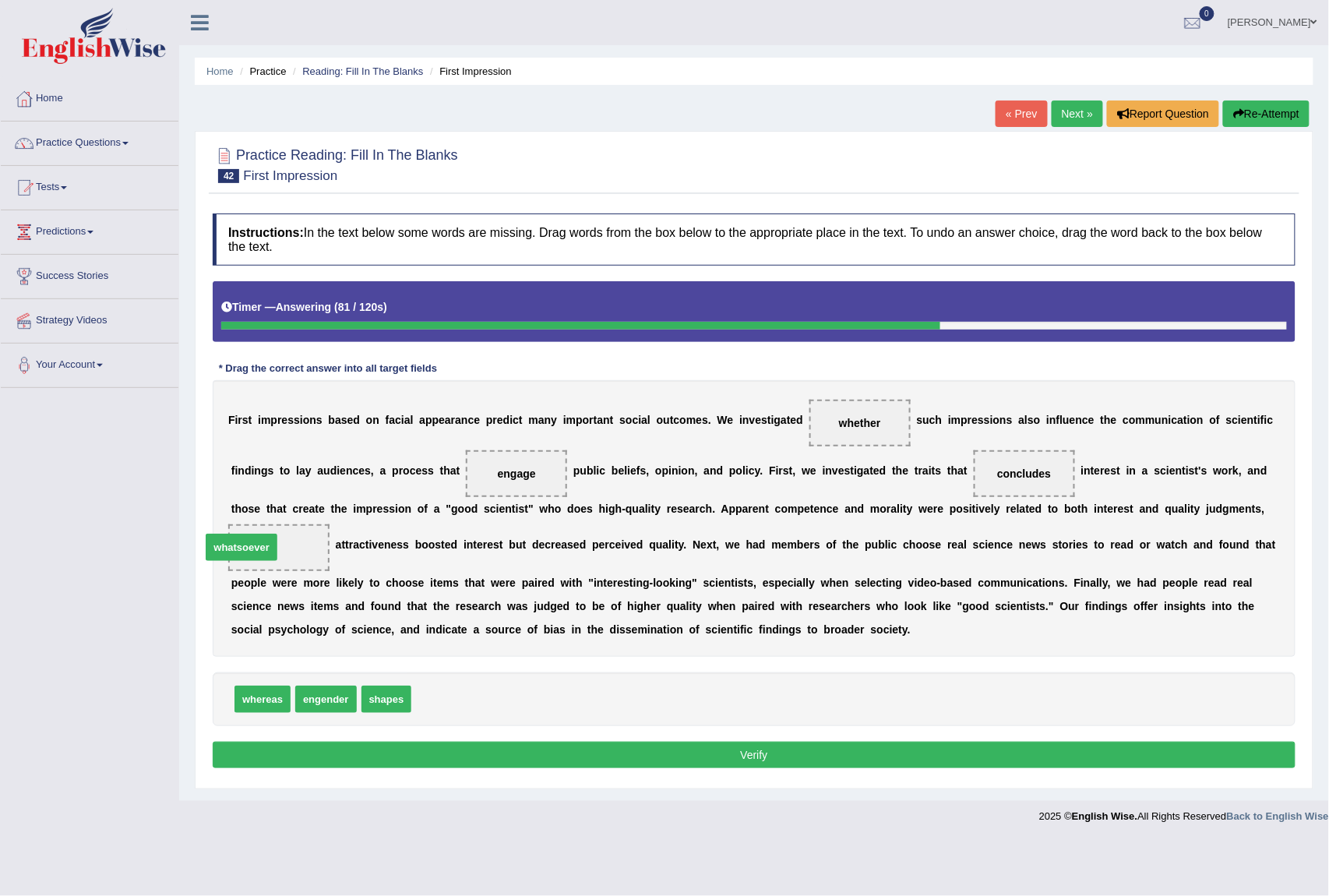
drag, startPoint x: 457, startPoint y: 696, endPoint x: 328, endPoint y: 538, distance: 204.0
click at [625, 756] on button "Verify" at bounding box center [754, 755] width 1083 height 26
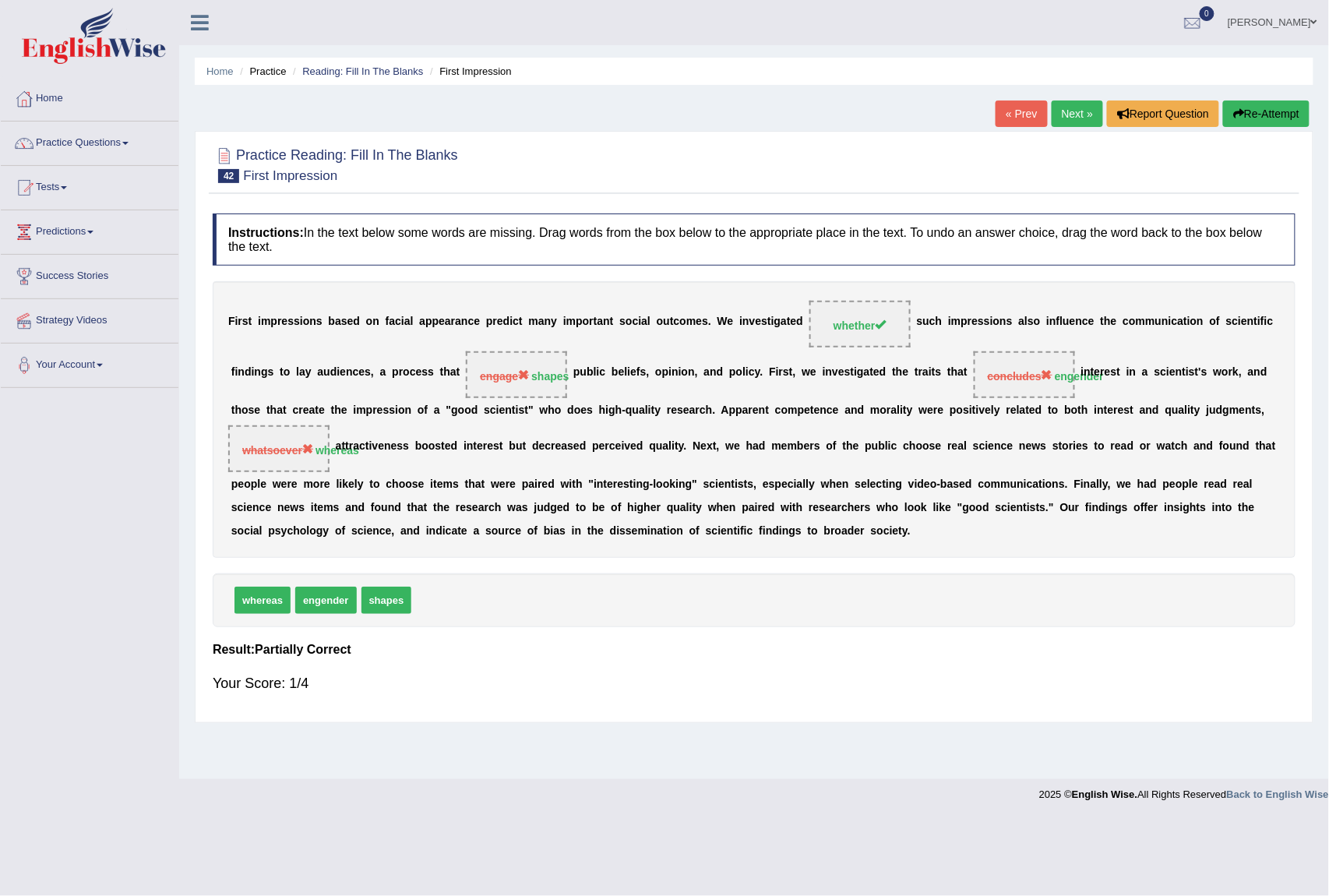
click at [1082, 109] on link "Next »" at bounding box center [1078, 113] width 52 height 26
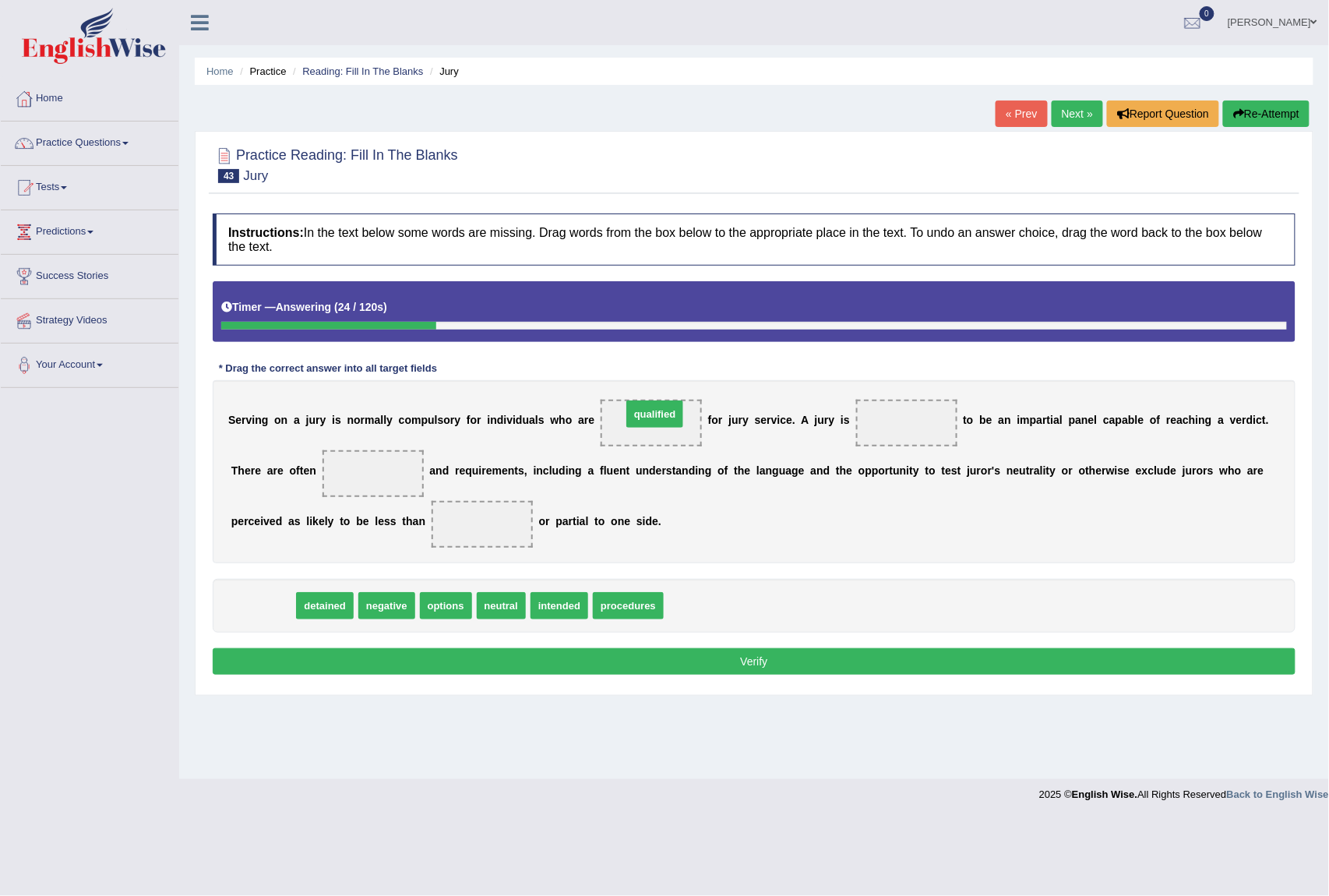
drag, startPoint x: 247, startPoint y: 609, endPoint x: 640, endPoint y: 418, distance: 437.0
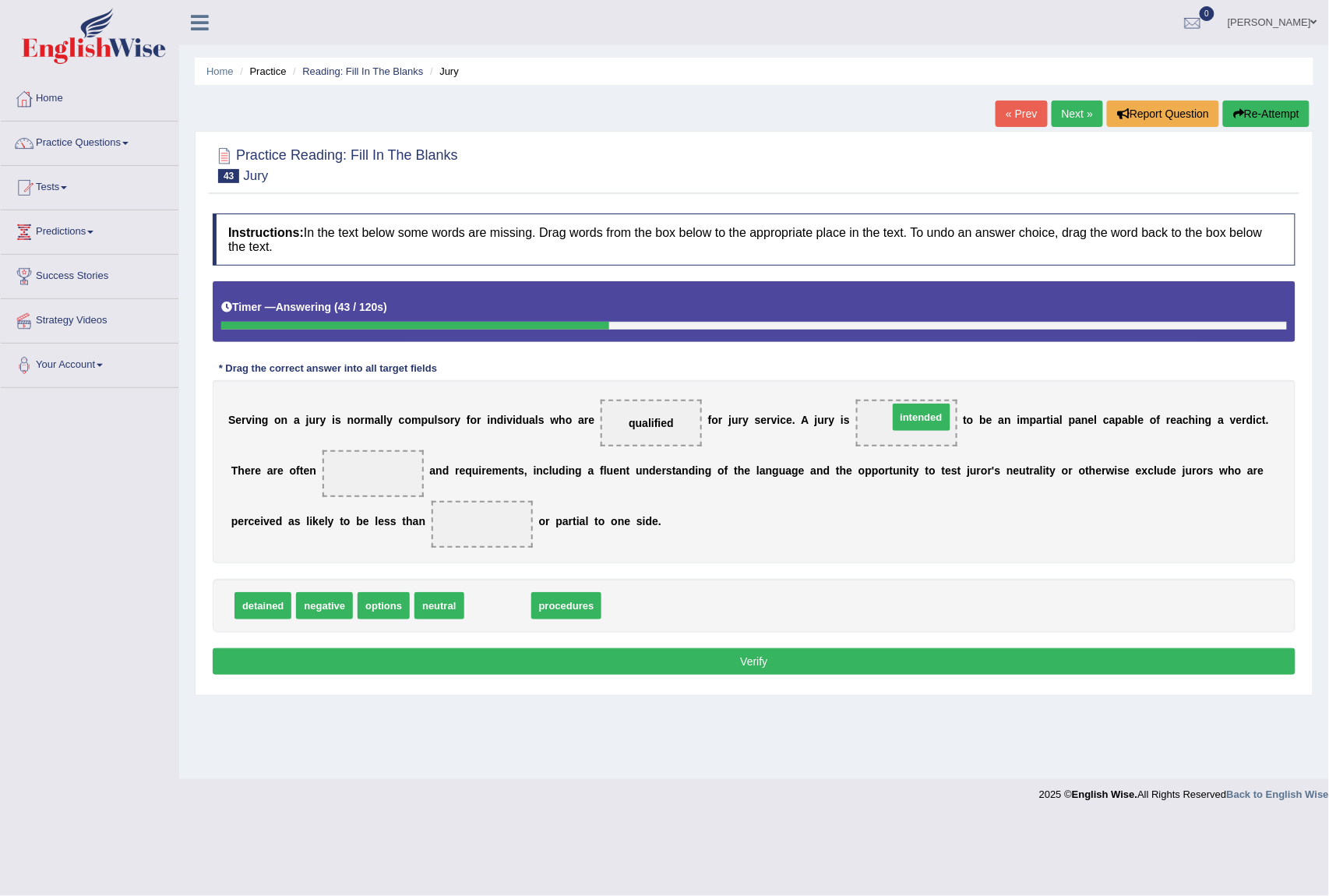
drag, startPoint x: 499, startPoint y: 612, endPoint x: 918, endPoint y: 424, distance: 459.2
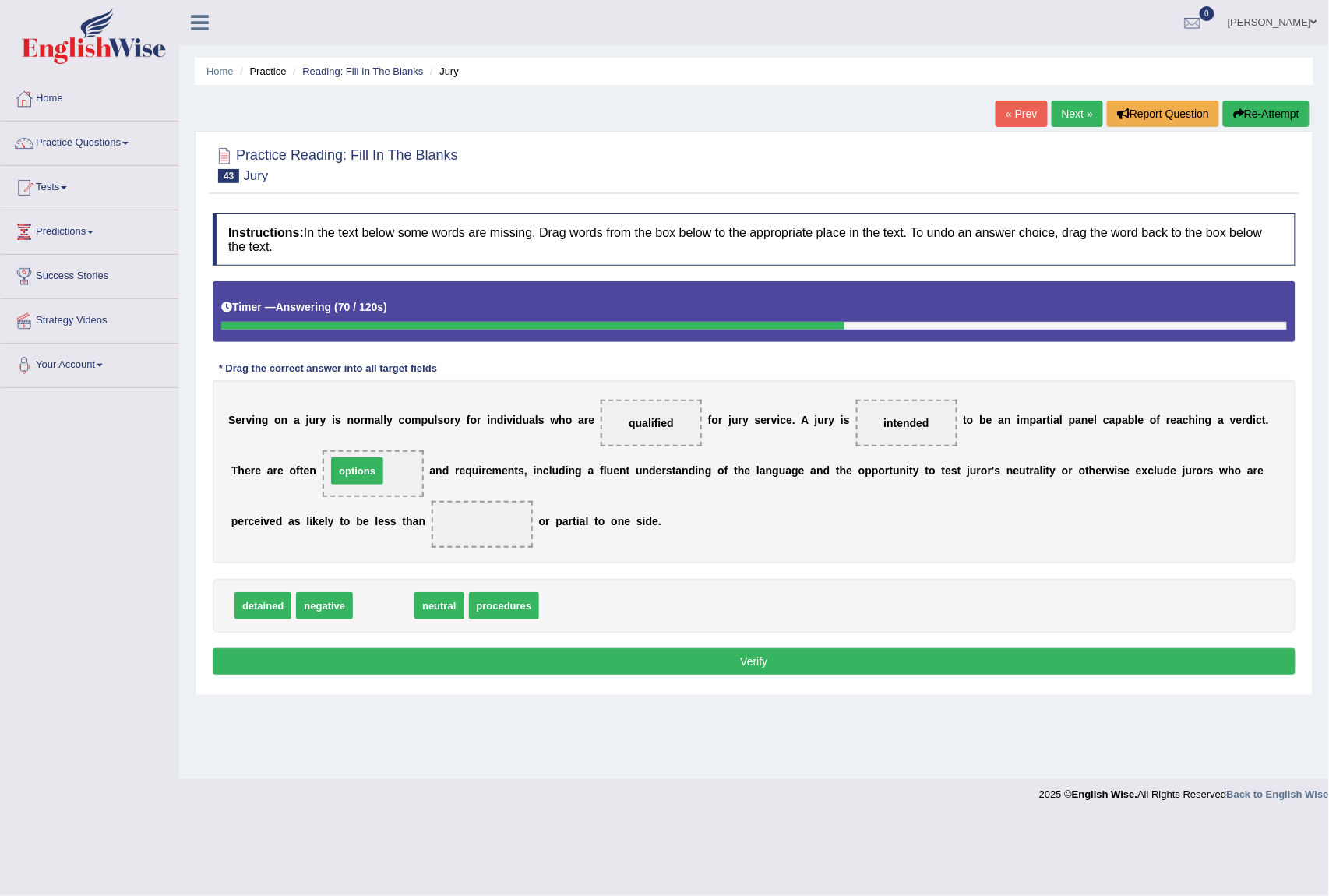
drag, startPoint x: 379, startPoint y: 606, endPoint x: 335, endPoint y: 490, distance: 124.1
drag, startPoint x: 343, startPoint y: 475, endPoint x: 541, endPoint y: 615, distance: 242.5
click at [541, 615] on div "Instructions: In the text below some words are missing. Drag words from the box…" at bounding box center [754, 446] width 1091 height 481
drag, startPoint x: 452, startPoint y: 611, endPoint x: 384, endPoint y: 458, distance: 167.4
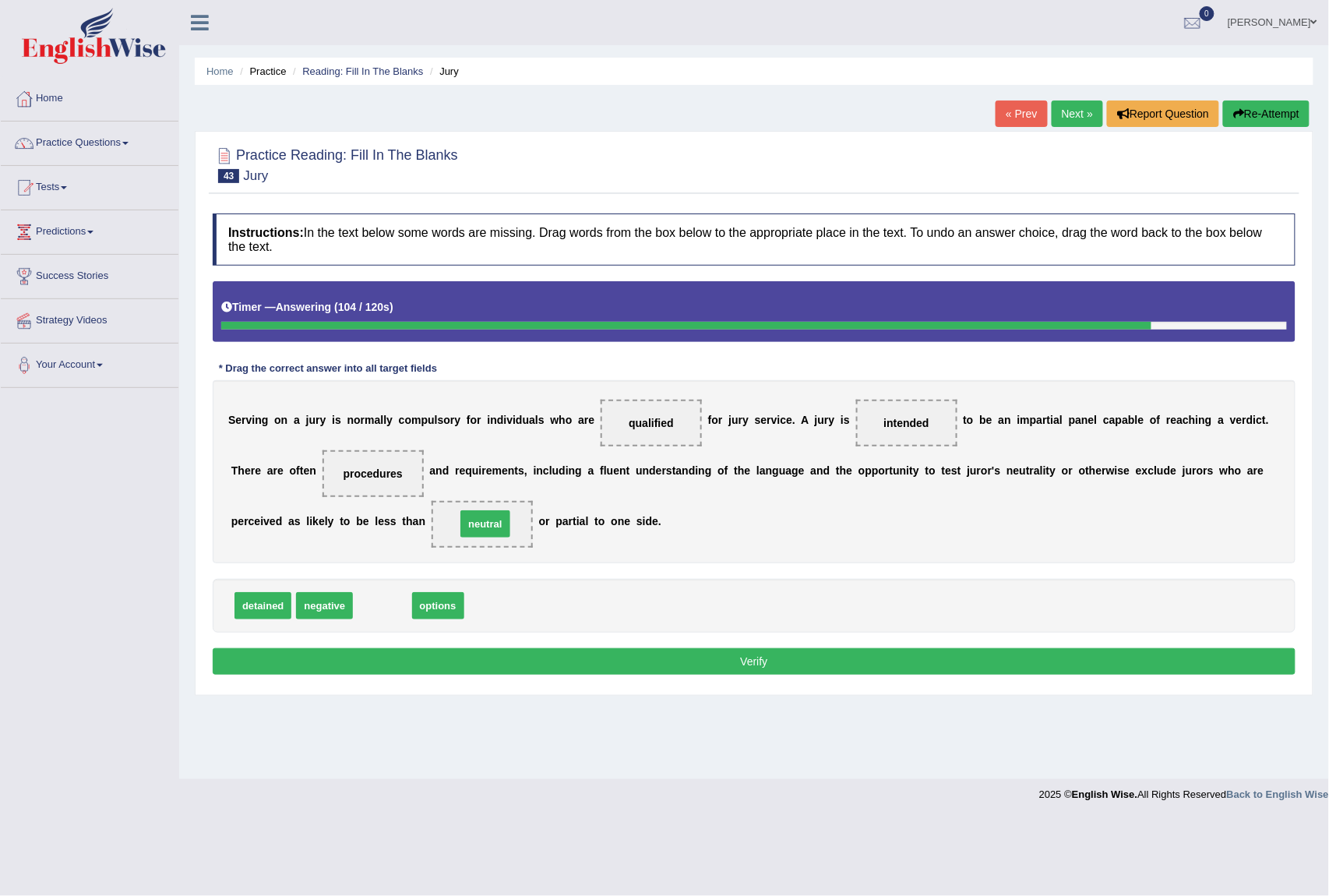
drag, startPoint x: 376, startPoint y: 606, endPoint x: 478, endPoint y: 523, distance: 131.5
click at [466, 671] on button "Verify" at bounding box center [754, 661] width 1083 height 26
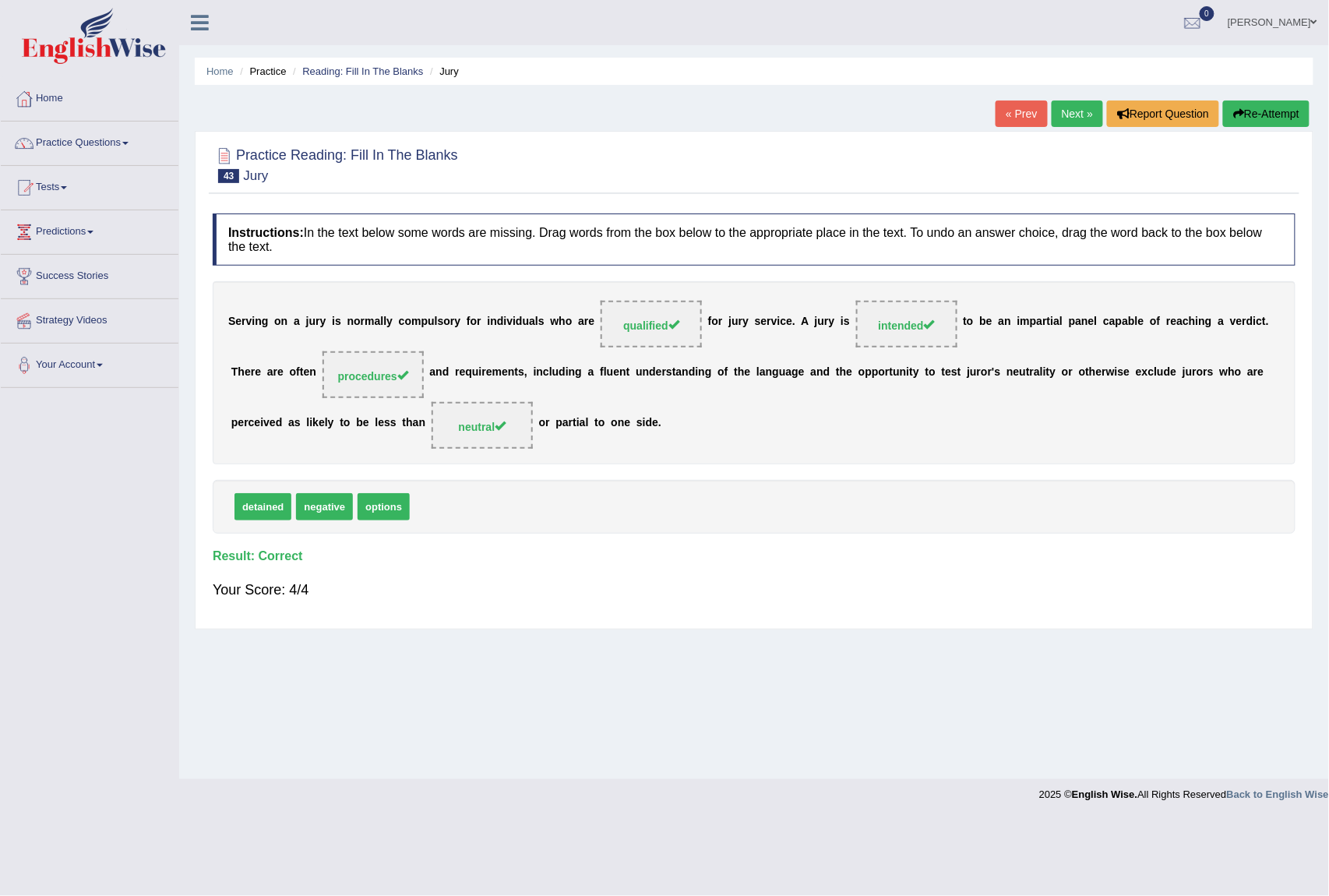
click at [1064, 101] on link "Next »" at bounding box center [1078, 113] width 52 height 26
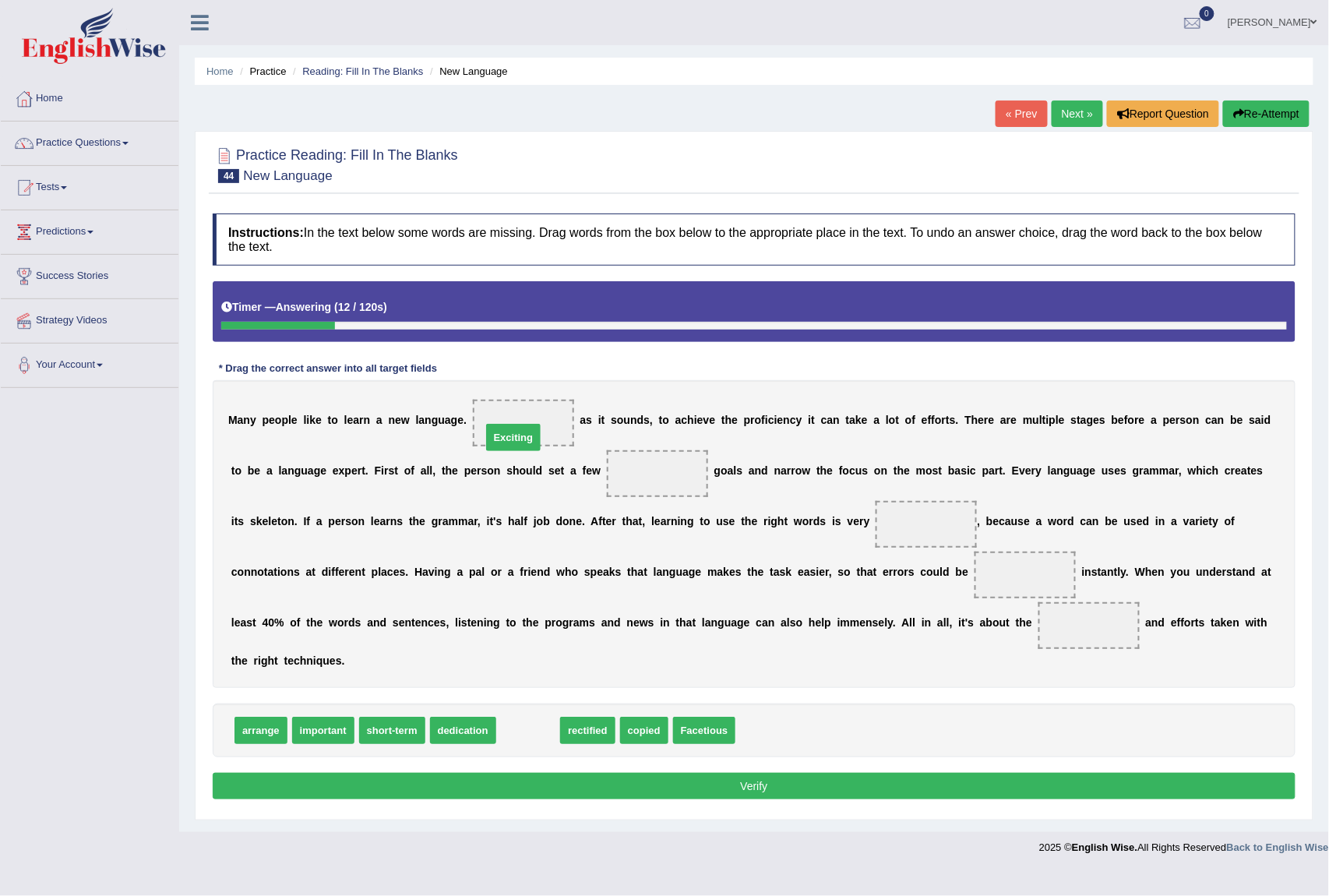
drag, startPoint x: 530, startPoint y: 736, endPoint x: 540, endPoint y: 415, distance: 321.2
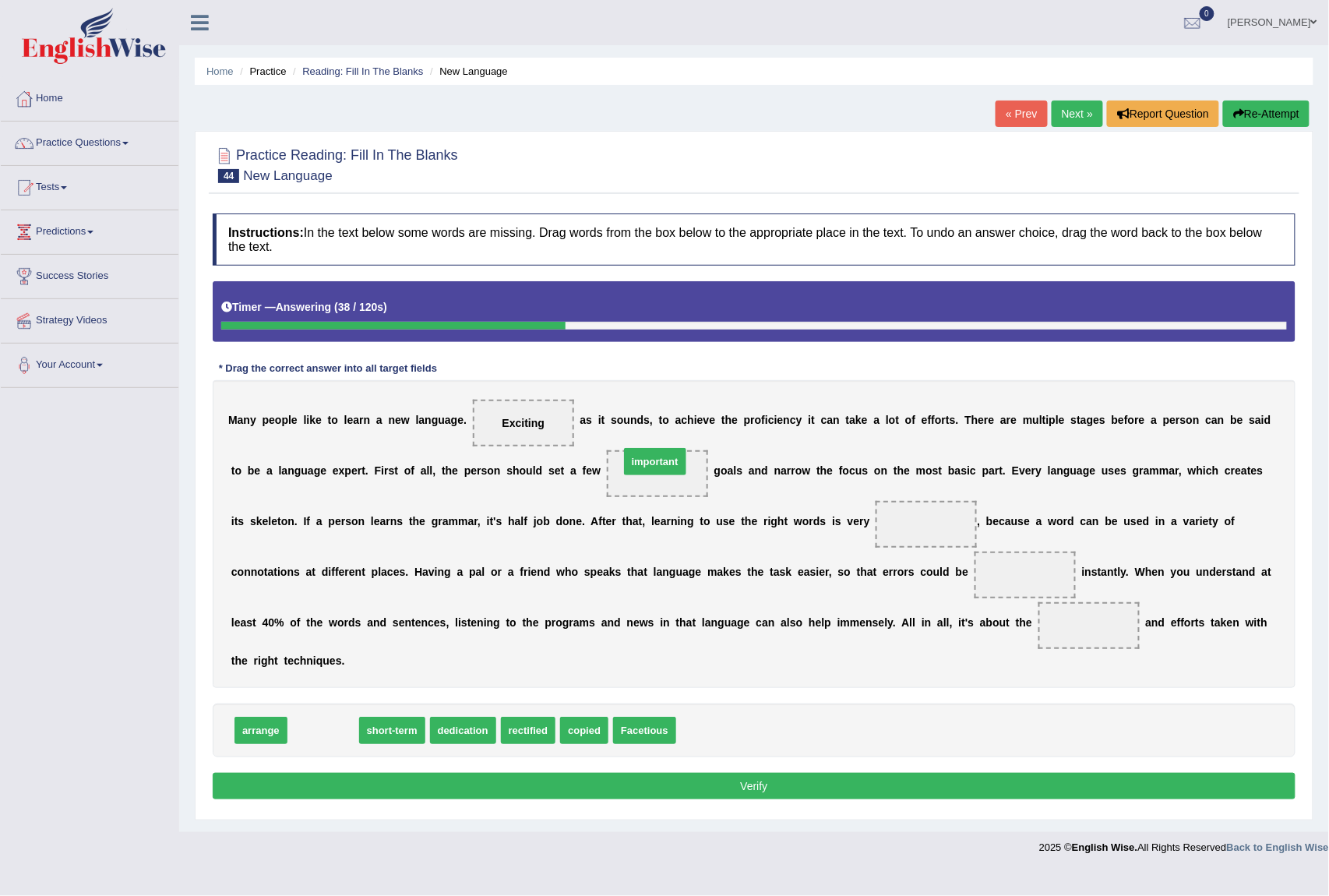
drag, startPoint x: 341, startPoint y: 737, endPoint x: 671, endPoint y: 469, distance: 425.1
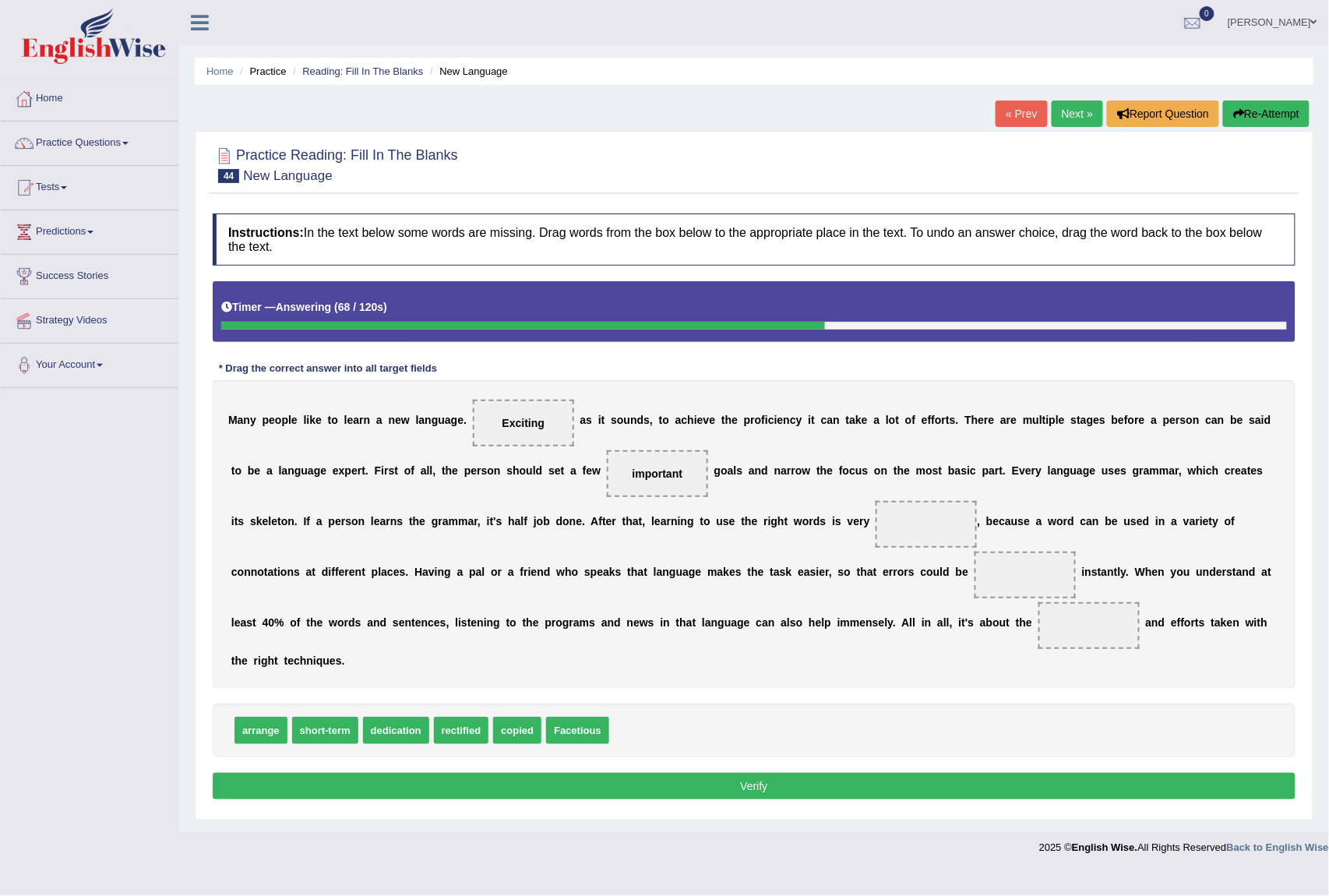
drag, startPoint x: 645, startPoint y: 466, endPoint x: 945, endPoint y: 531, distance: 307.0
click at [951, 533] on div "M a n y p e o p l e l i k e t o l e a r n a n e w l a n g u a g e . Exciting a …" at bounding box center [754, 534] width 1083 height 308
drag, startPoint x: 656, startPoint y: 473, endPoint x: 938, endPoint y: 525, distance: 286.8
drag, startPoint x: 460, startPoint y: 739, endPoint x: 1022, endPoint y: 575, distance: 585.4
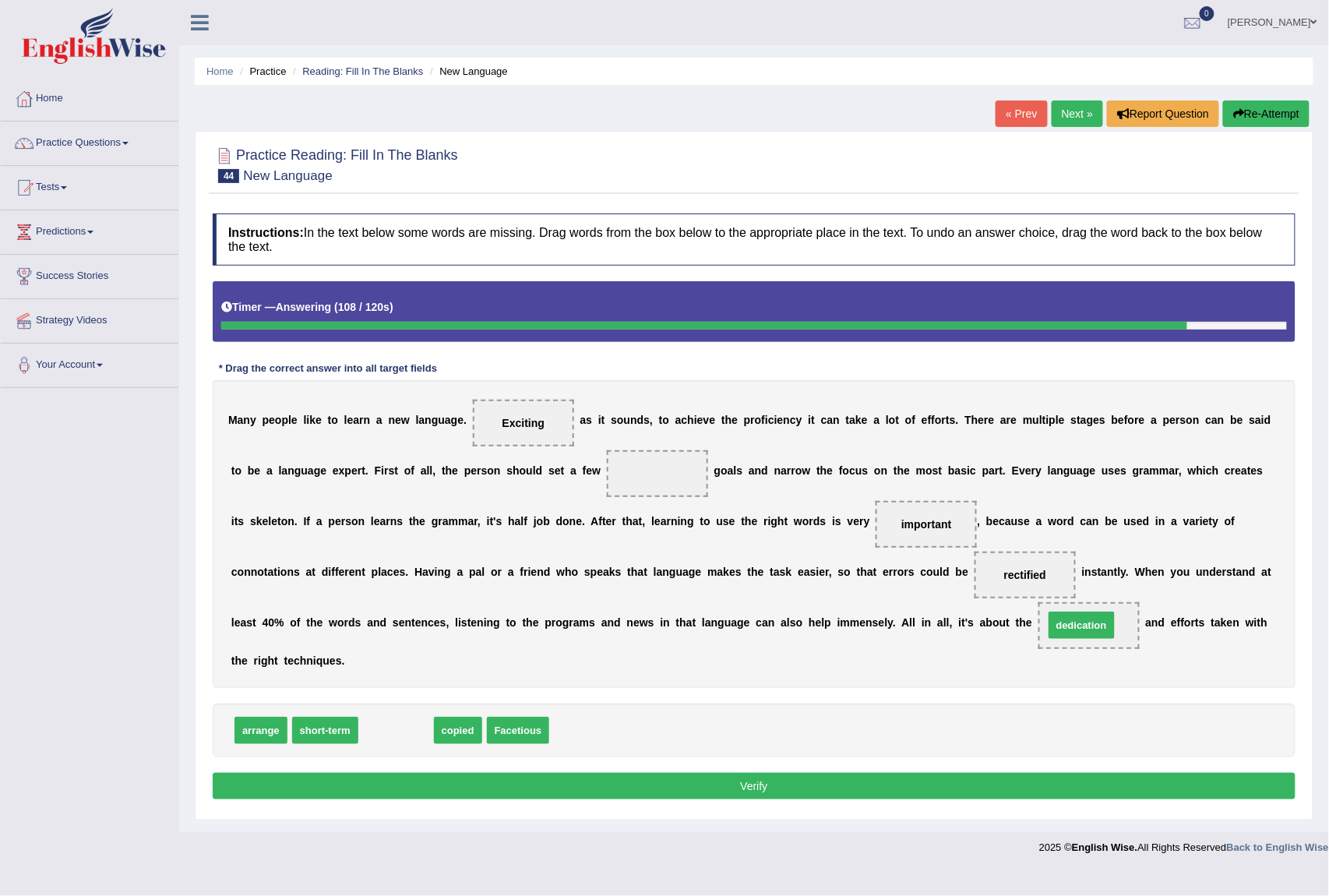
drag, startPoint x: 413, startPoint y: 742, endPoint x: 1099, endPoint y: 638, distance: 693.8
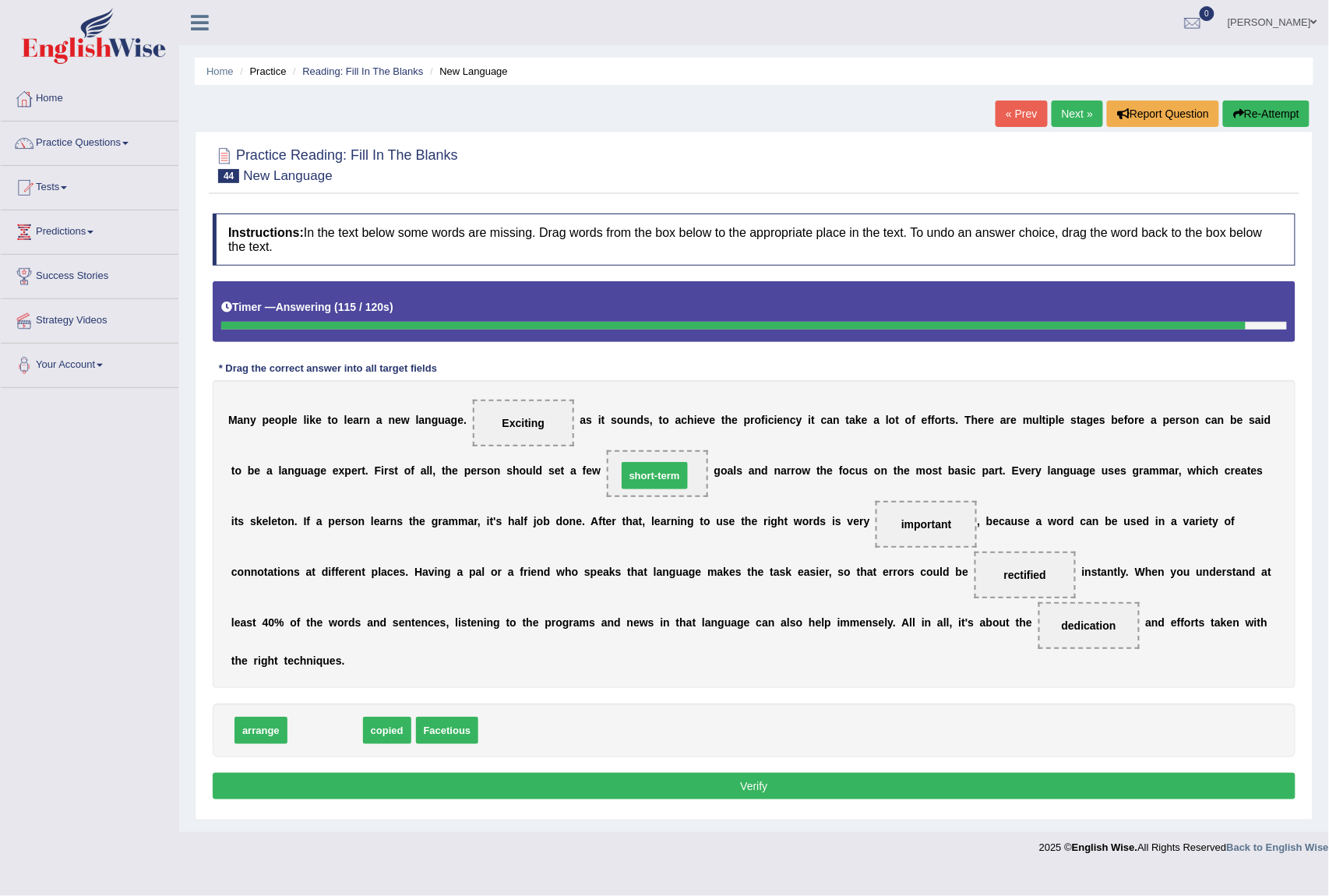
drag, startPoint x: 306, startPoint y: 739, endPoint x: 634, endPoint y: 481, distance: 417.3
click at [630, 789] on button "Verify" at bounding box center [754, 786] width 1083 height 26
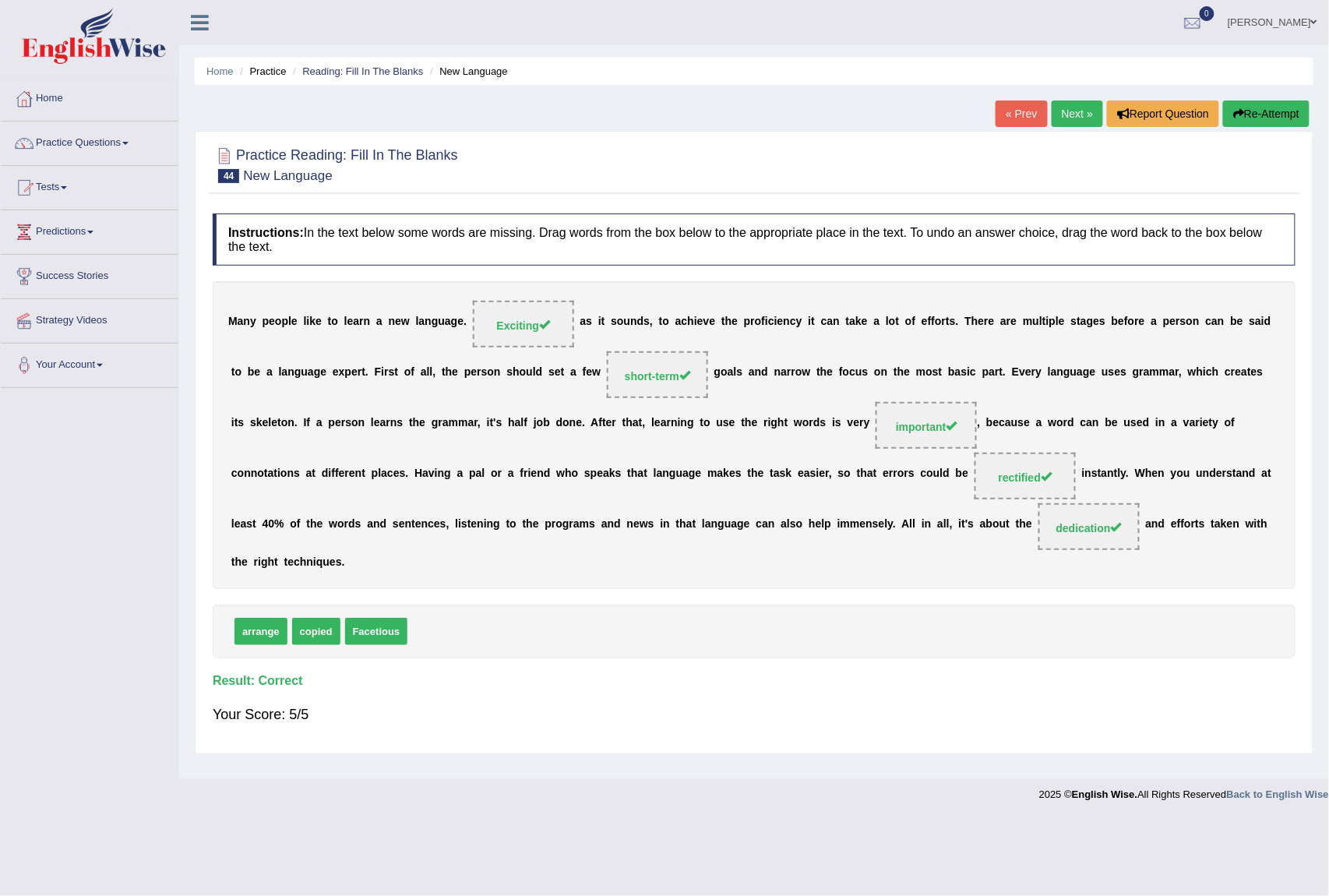
click at [1057, 115] on link "Next »" at bounding box center [1078, 113] width 52 height 26
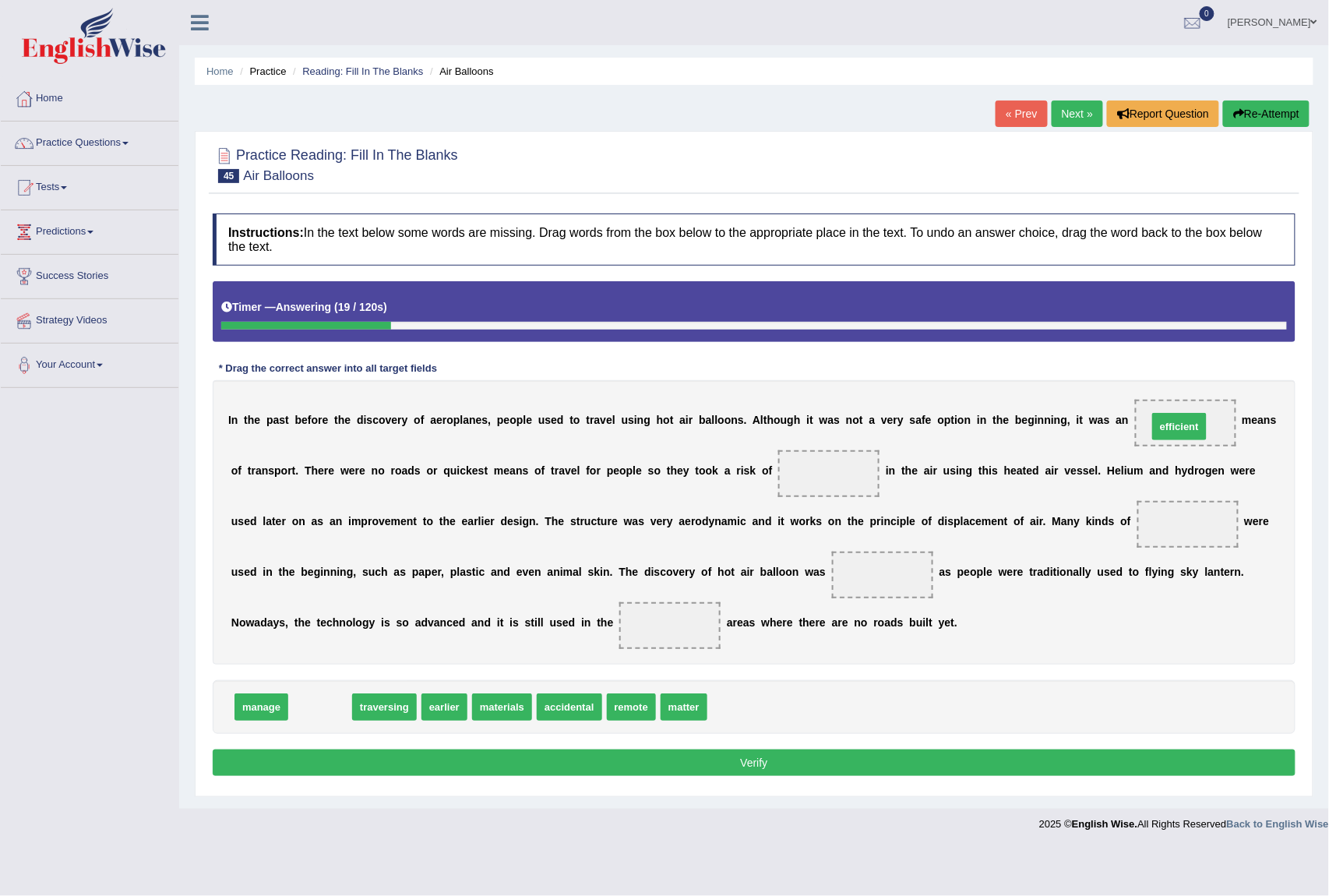
drag, startPoint x: 309, startPoint y: 711, endPoint x: 1169, endPoint y: 431, distance: 904.4
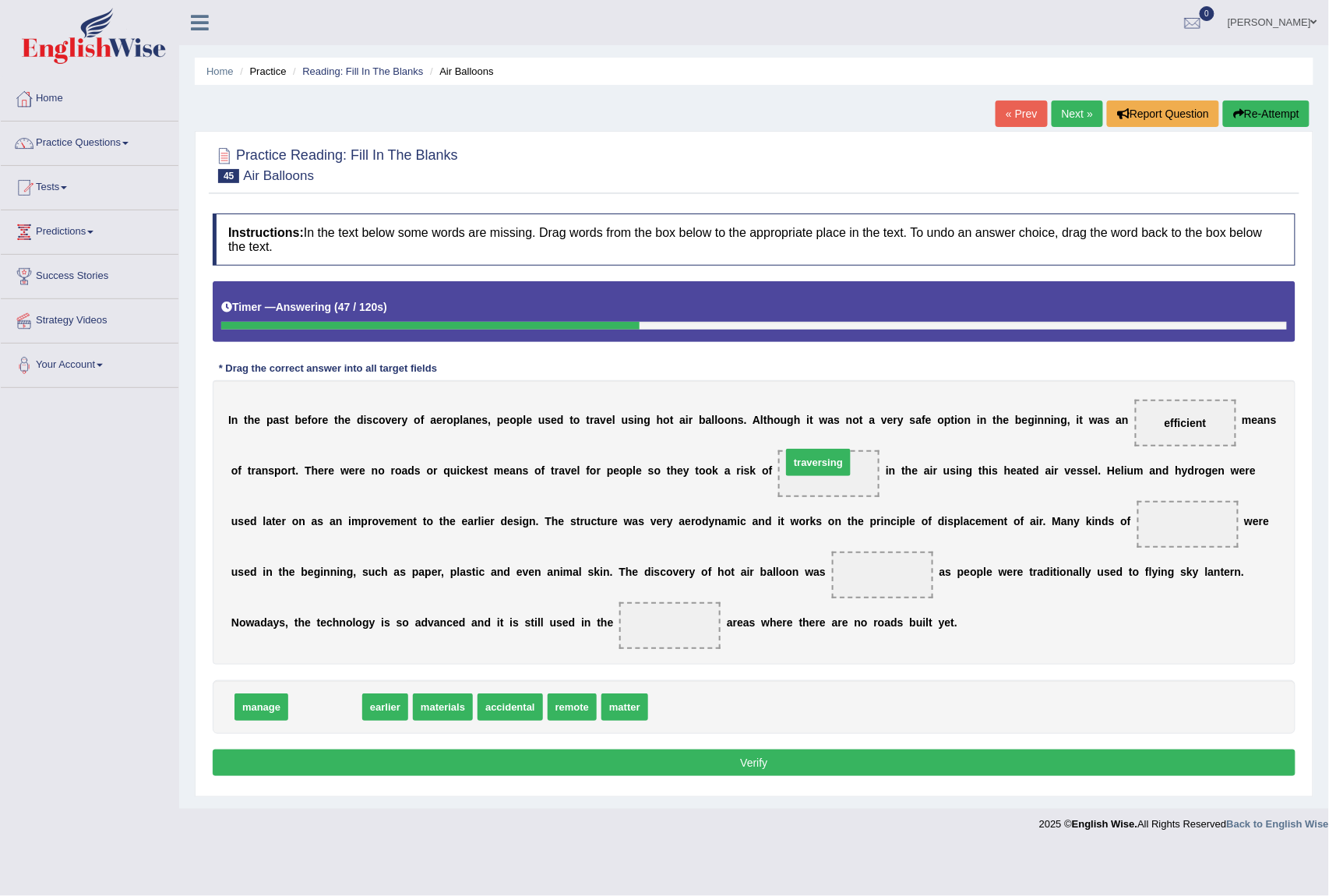
drag, startPoint x: 315, startPoint y: 717, endPoint x: 821, endPoint y: 484, distance: 557.1
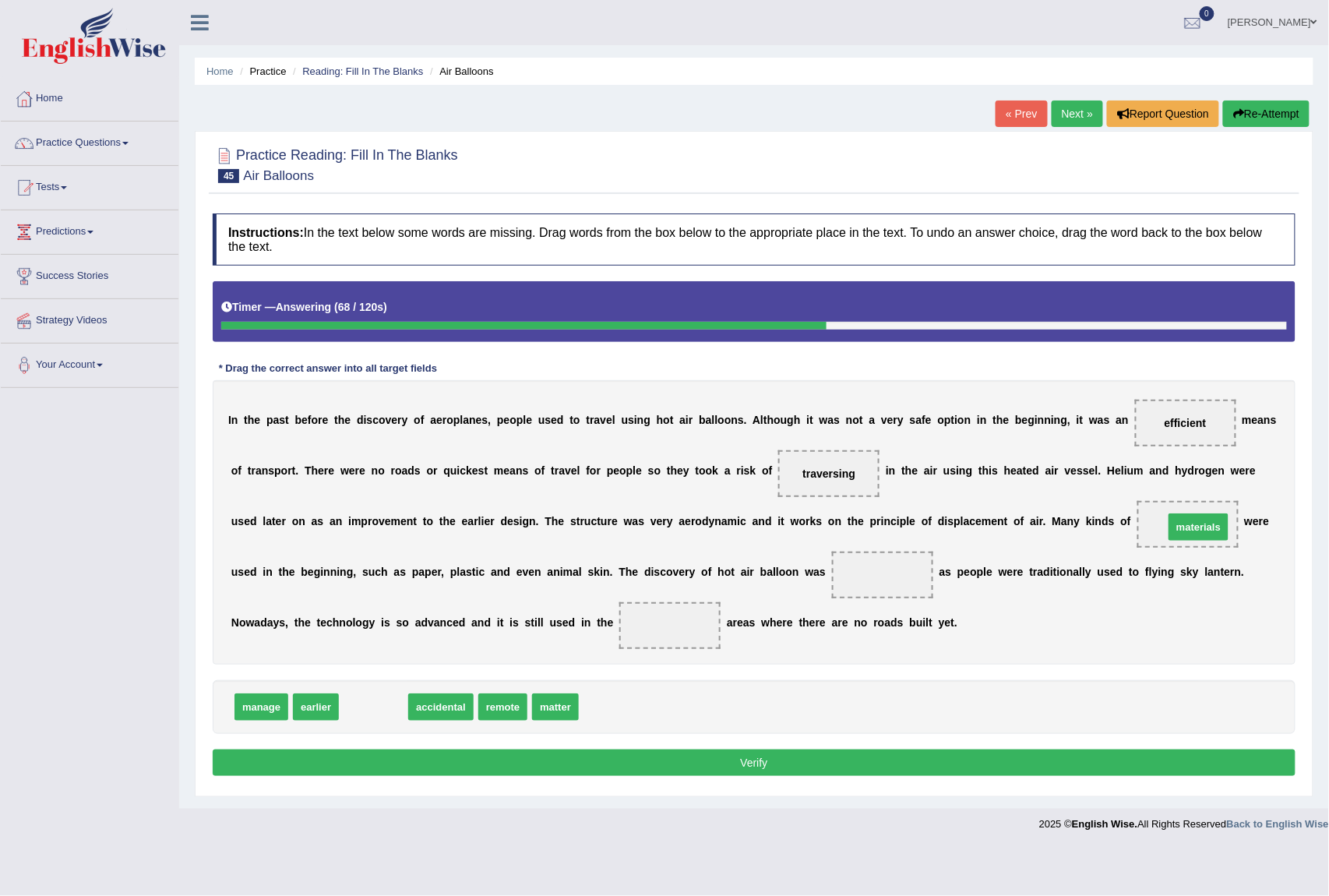
drag, startPoint x: 363, startPoint y: 711, endPoint x: 1189, endPoint y: 531, distance: 845.4
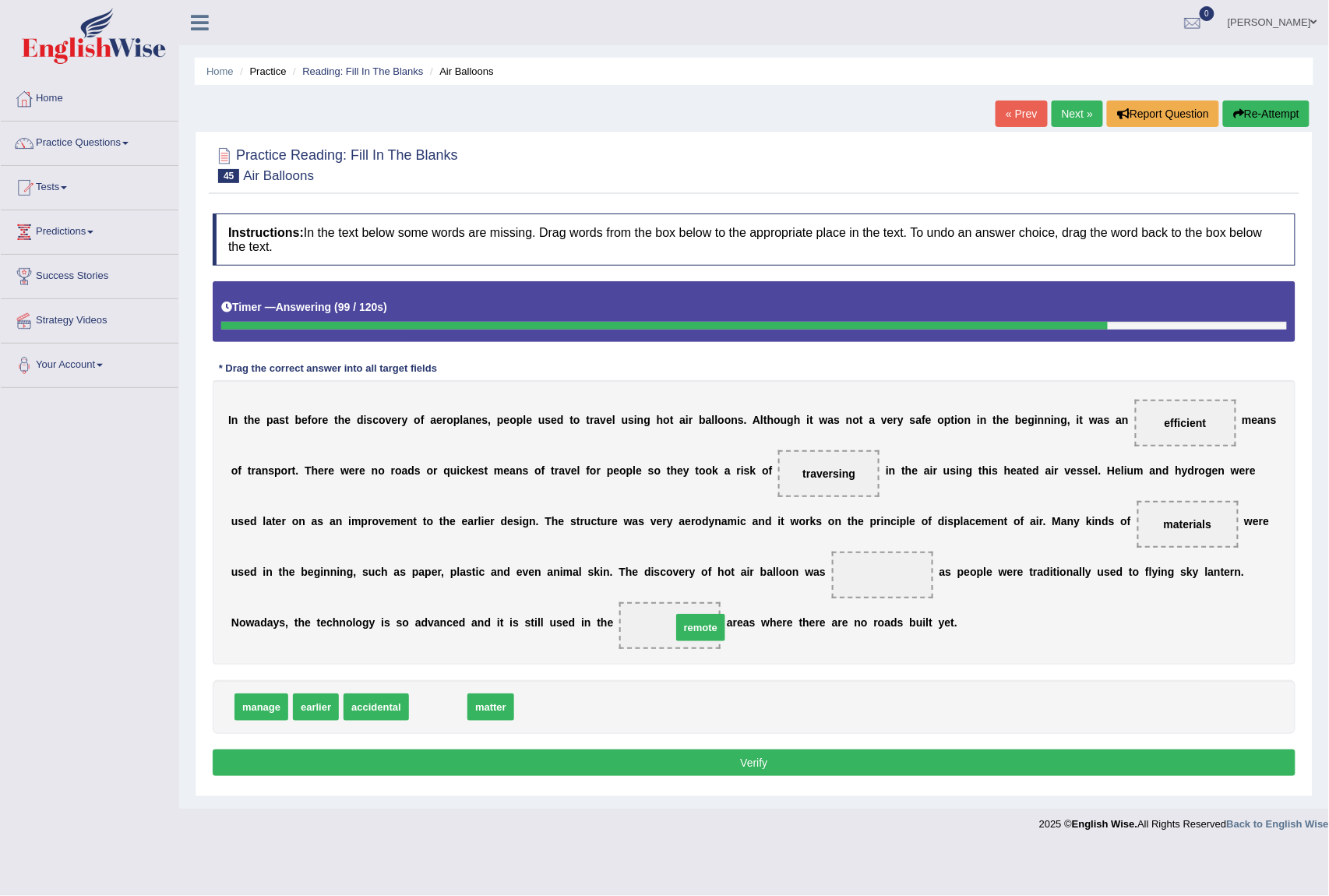
drag, startPoint x: 436, startPoint y: 707, endPoint x: 699, endPoint y: 628, distance: 274.6
drag, startPoint x: 254, startPoint y: 717, endPoint x: 877, endPoint y: 587, distance: 636.4
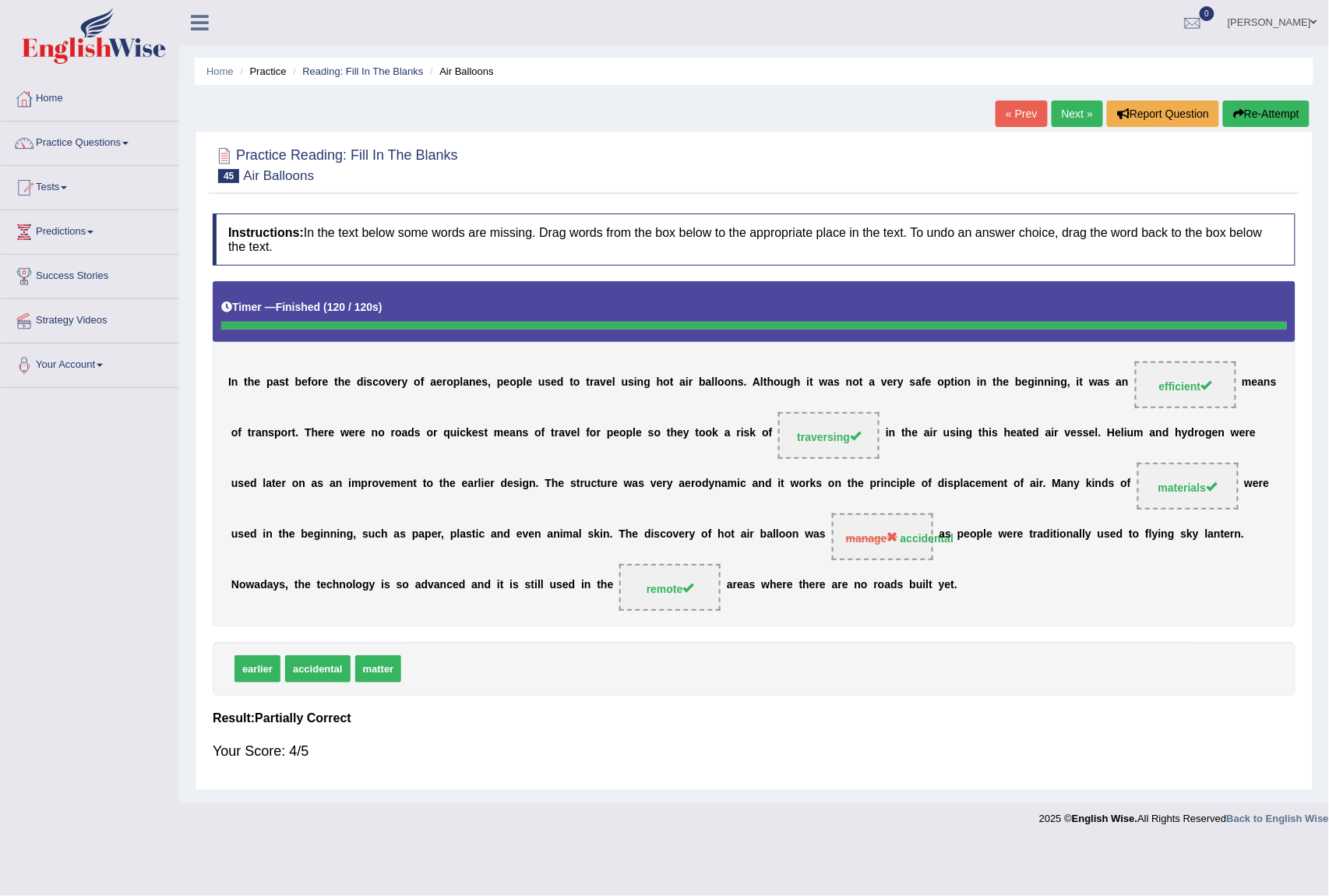
click at [1057, 101] on link "Next »" at bounding box center [1078, 113] width 52 height 26
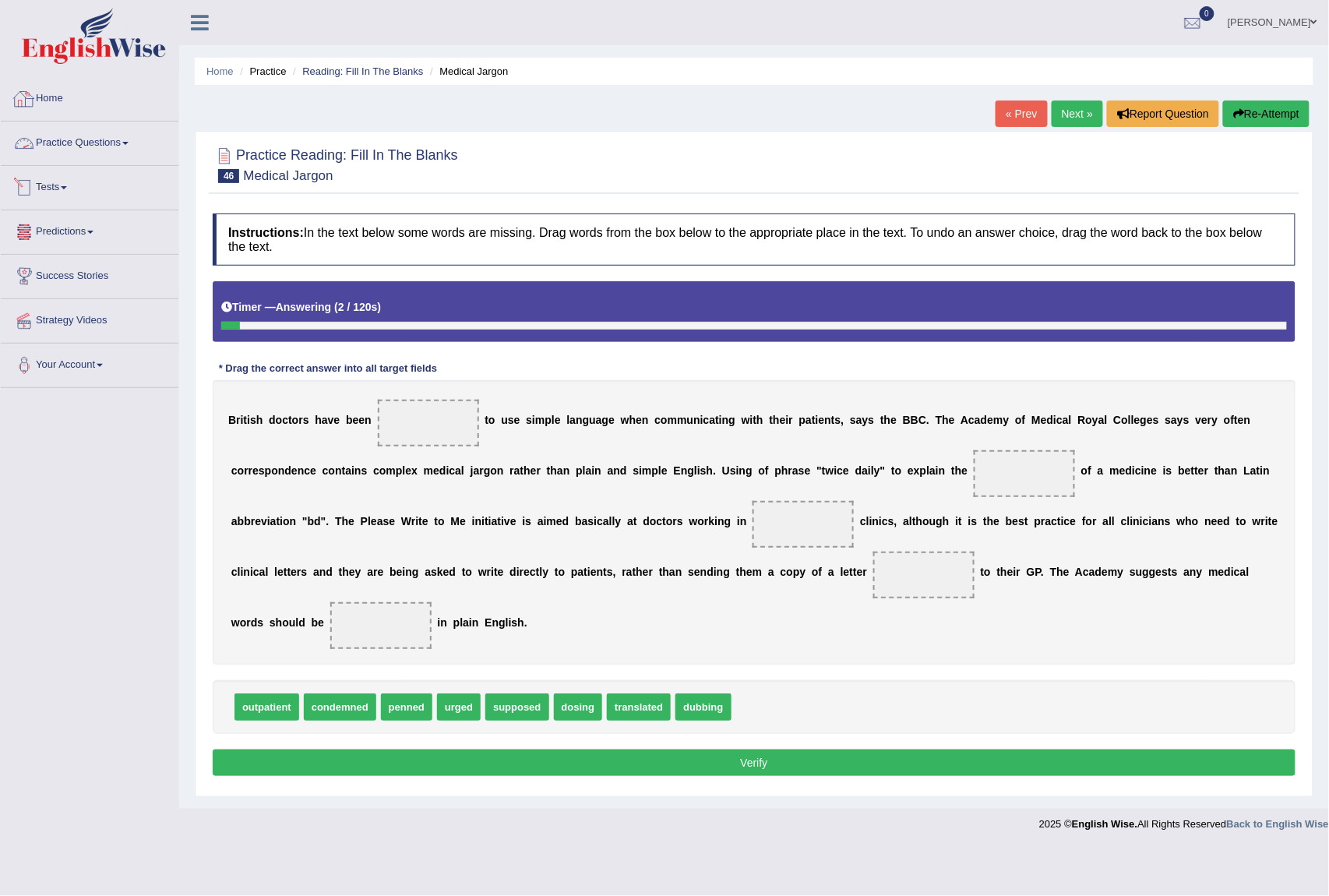
click at [85, 184] on link "Tests" at bounding box center [90, 185] width 178 height 39
click at [64, 155] on link "Practice Questions" at bounding box center [90, 140] width 178 height 39
